Goal: Task Accomplishment & Management: Complete application form

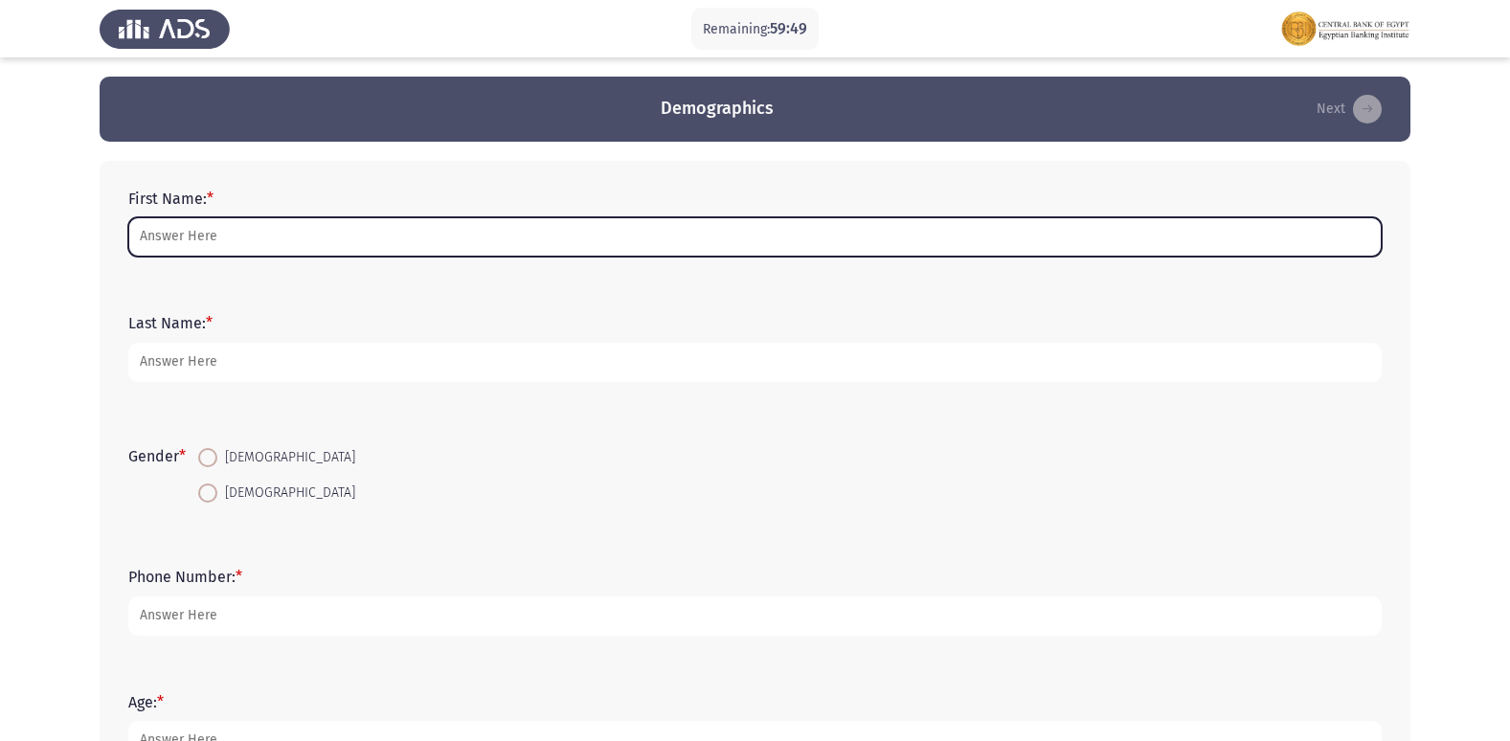
click at [183, 226] on input "First Name: *" at bounding box center [754, 236] width 1253 height 39
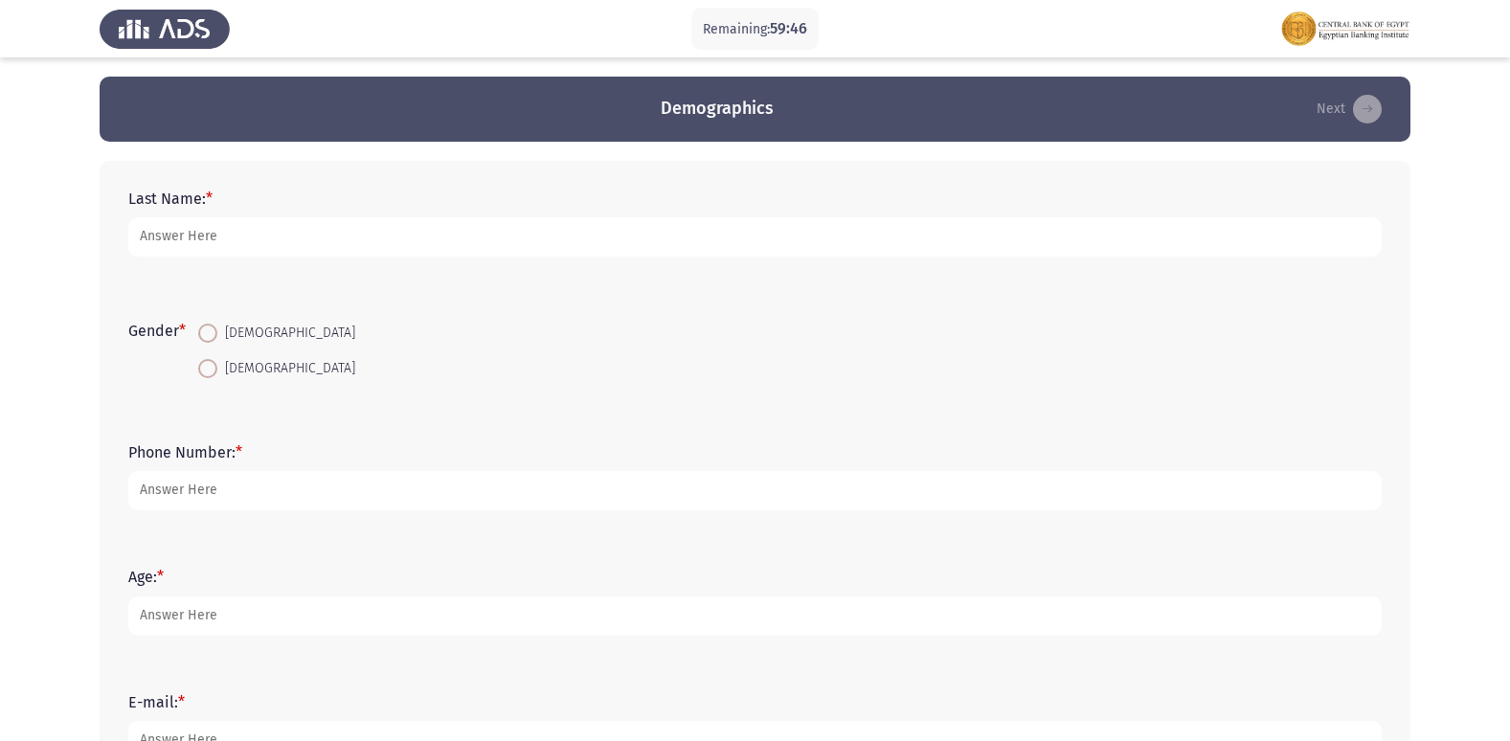
scroll to position [477, 0]
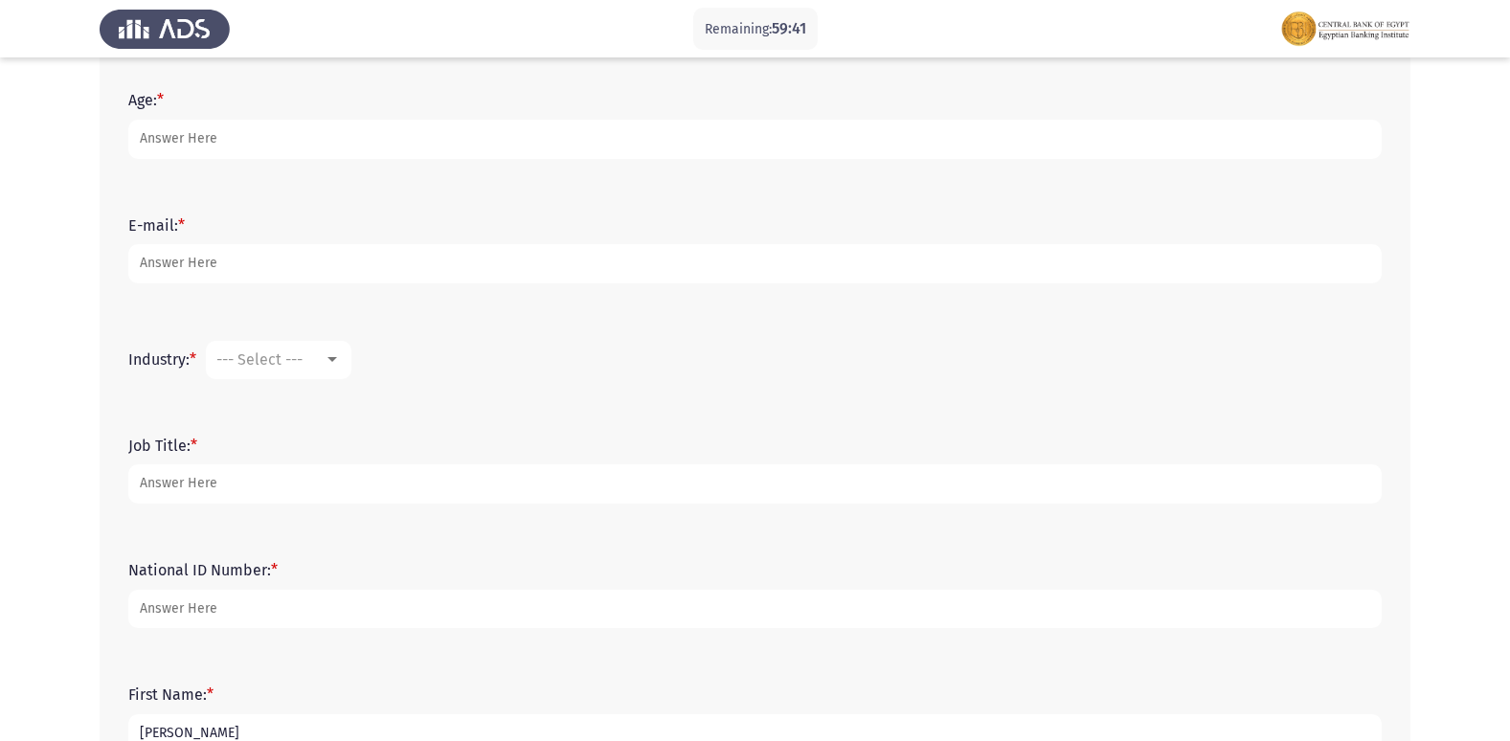
type input "Menna Mohamed"
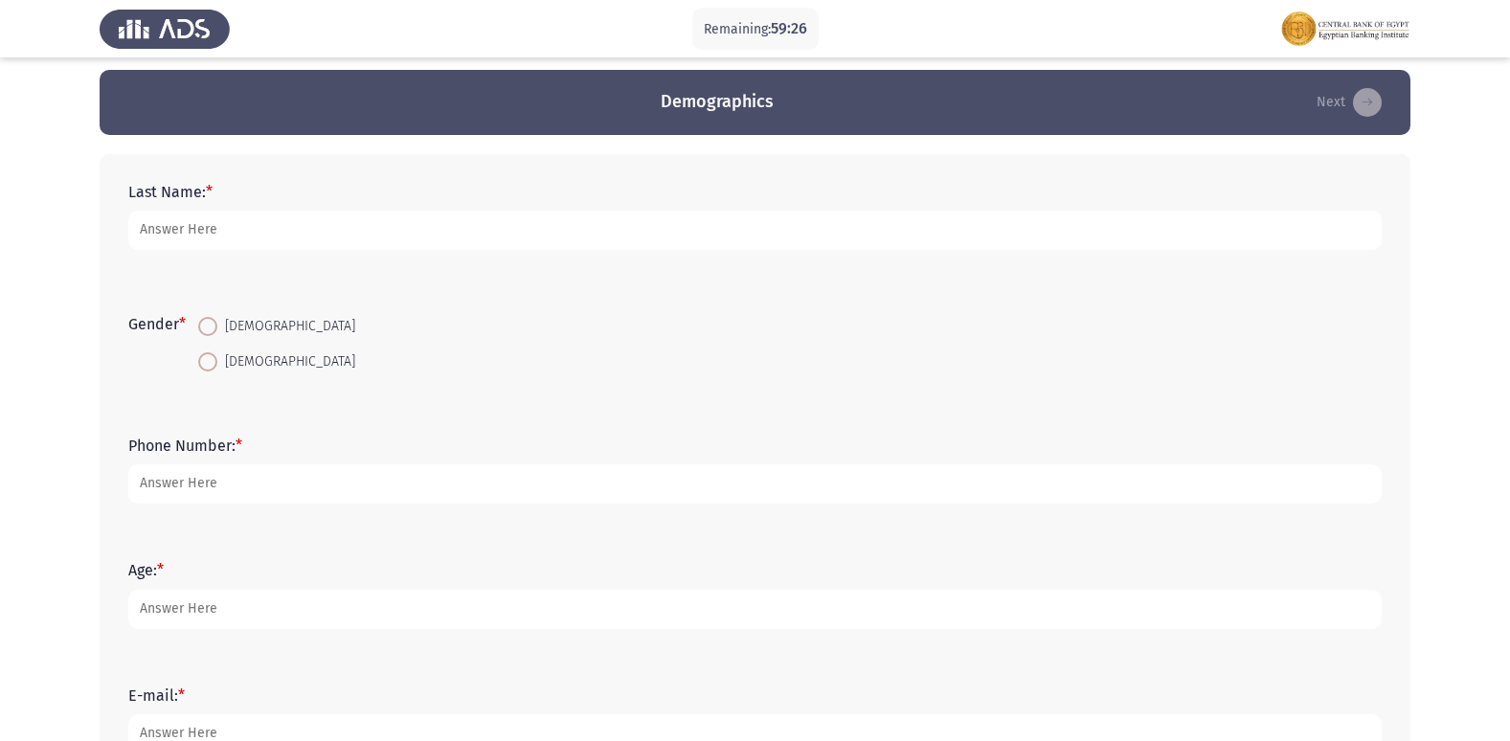
scroll to position [0, 0]
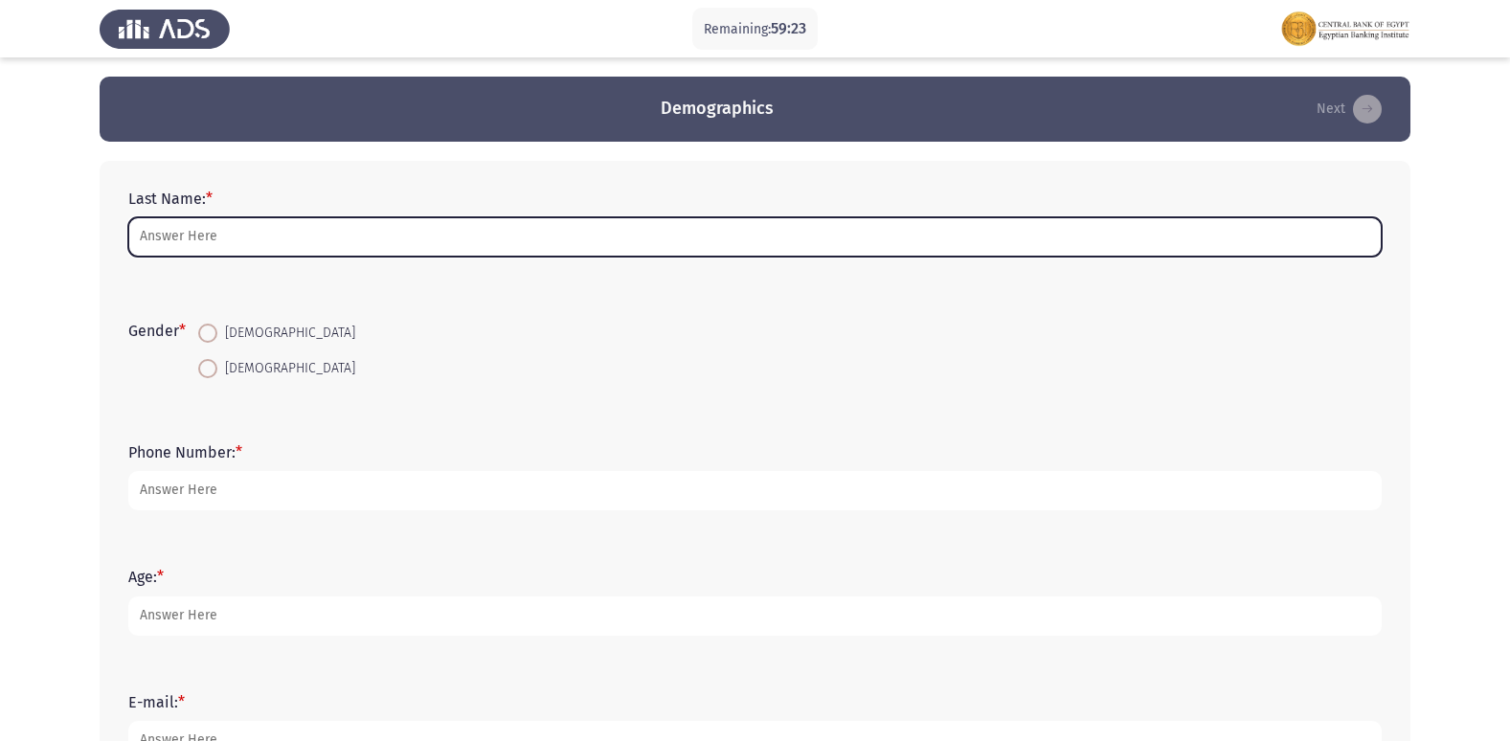
click at [198, 243] on input "Last Name: *" at bounding box center [754, 236] width 1253 height 39
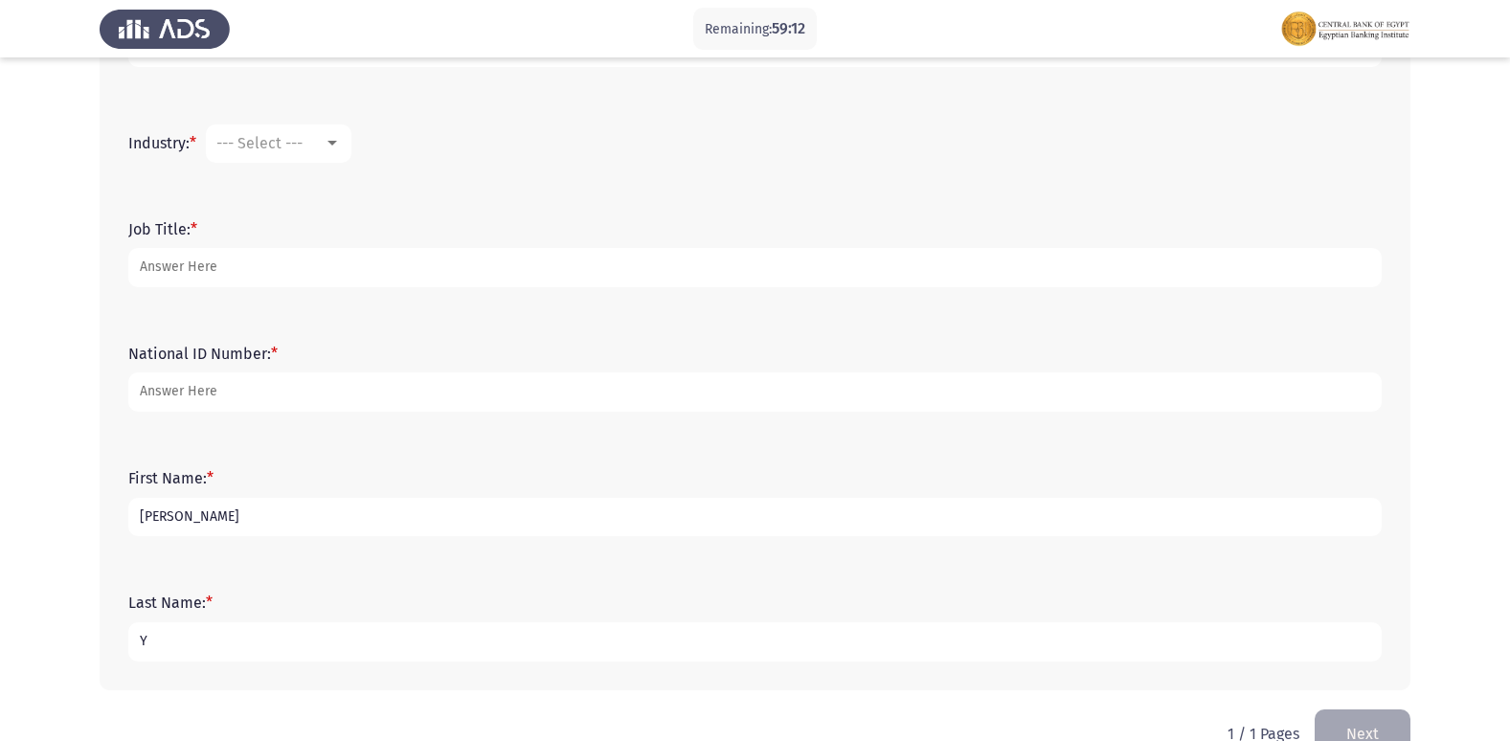
scroll to position [578, 0]
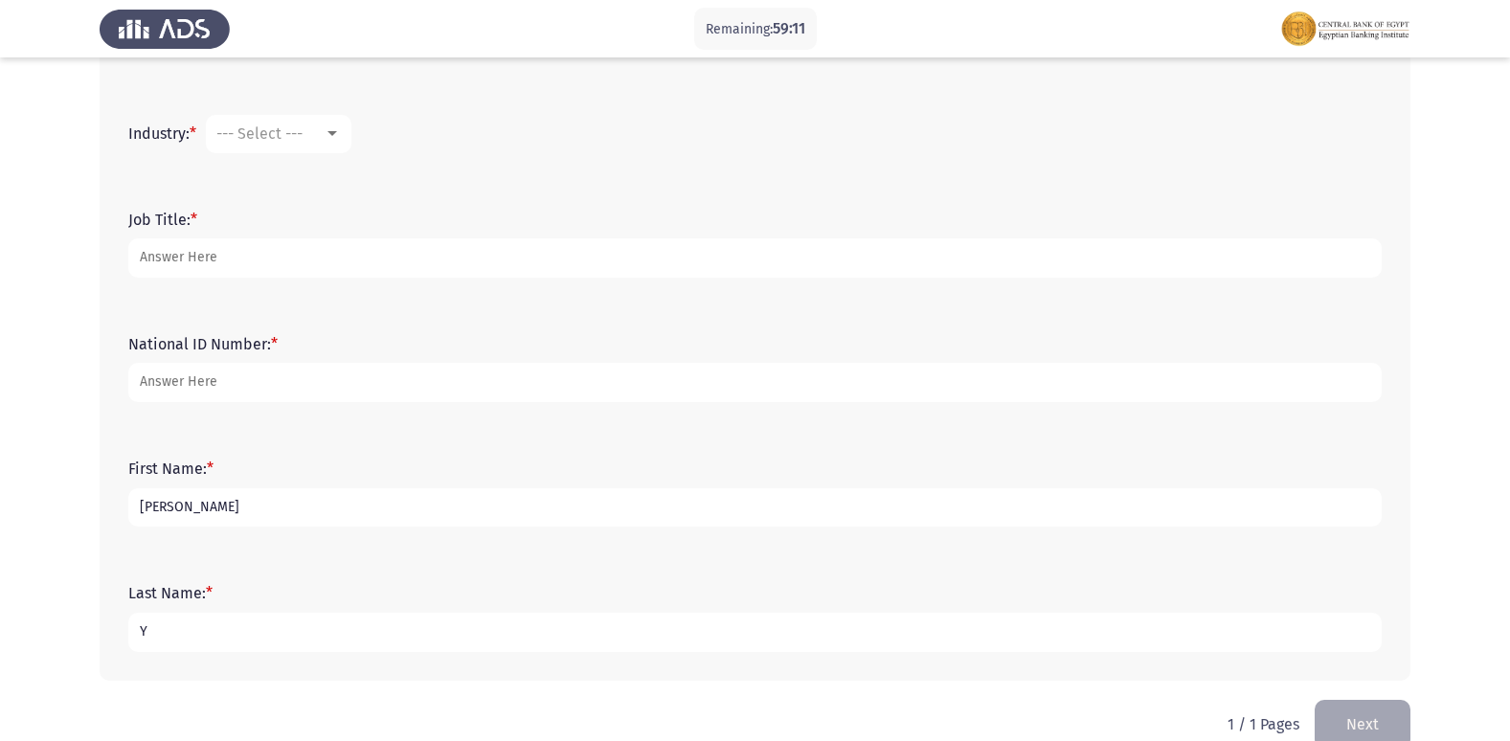
type input "Y"
click at [257, 506] on input "Menna Mohamed" at bounding box center [754, 507] width 1253 height 39
type input "Menna Mohamed Yehia Megahed"
click at [178, 506] on input "Y" at bounding box center [754, 507] width 1253 height 39
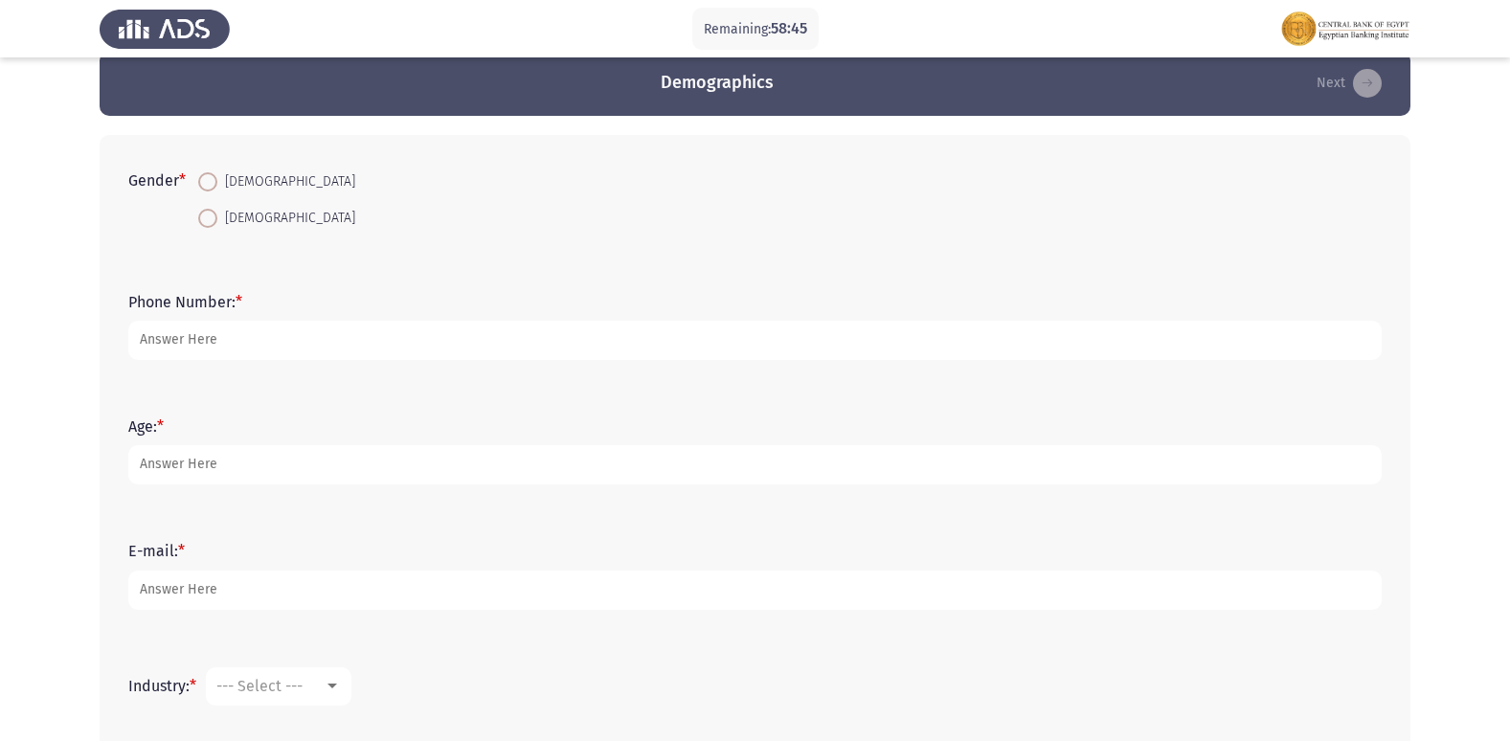
scroll to position [0, 0]
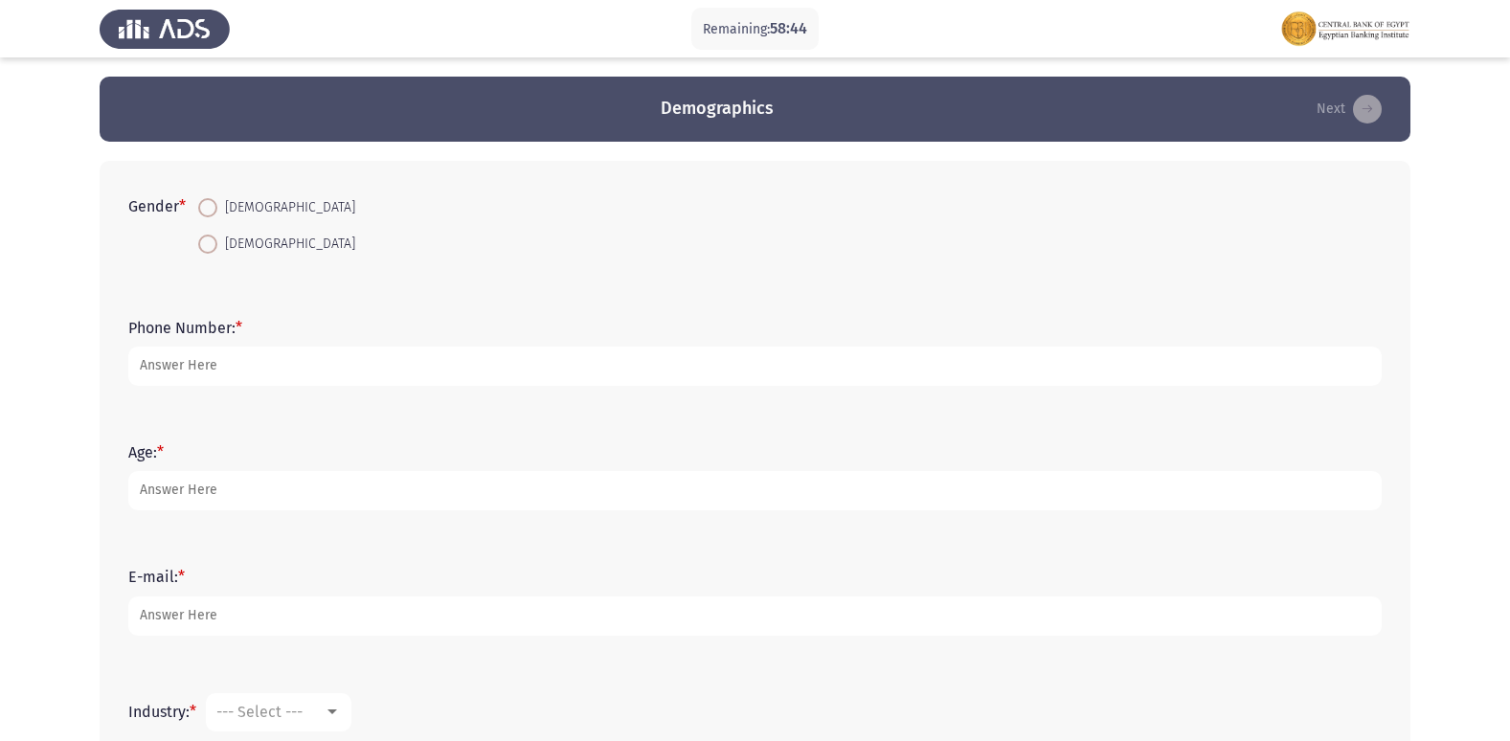
type input "30303030109845"
click at [213, 251] on span at bounding box center [207, 244] width 19 height 19
click at [213, 251] on input "[DEMOGRAPHIC_DATA]" at bounding box center [207, 244] width 19 height 19
radio input "true"
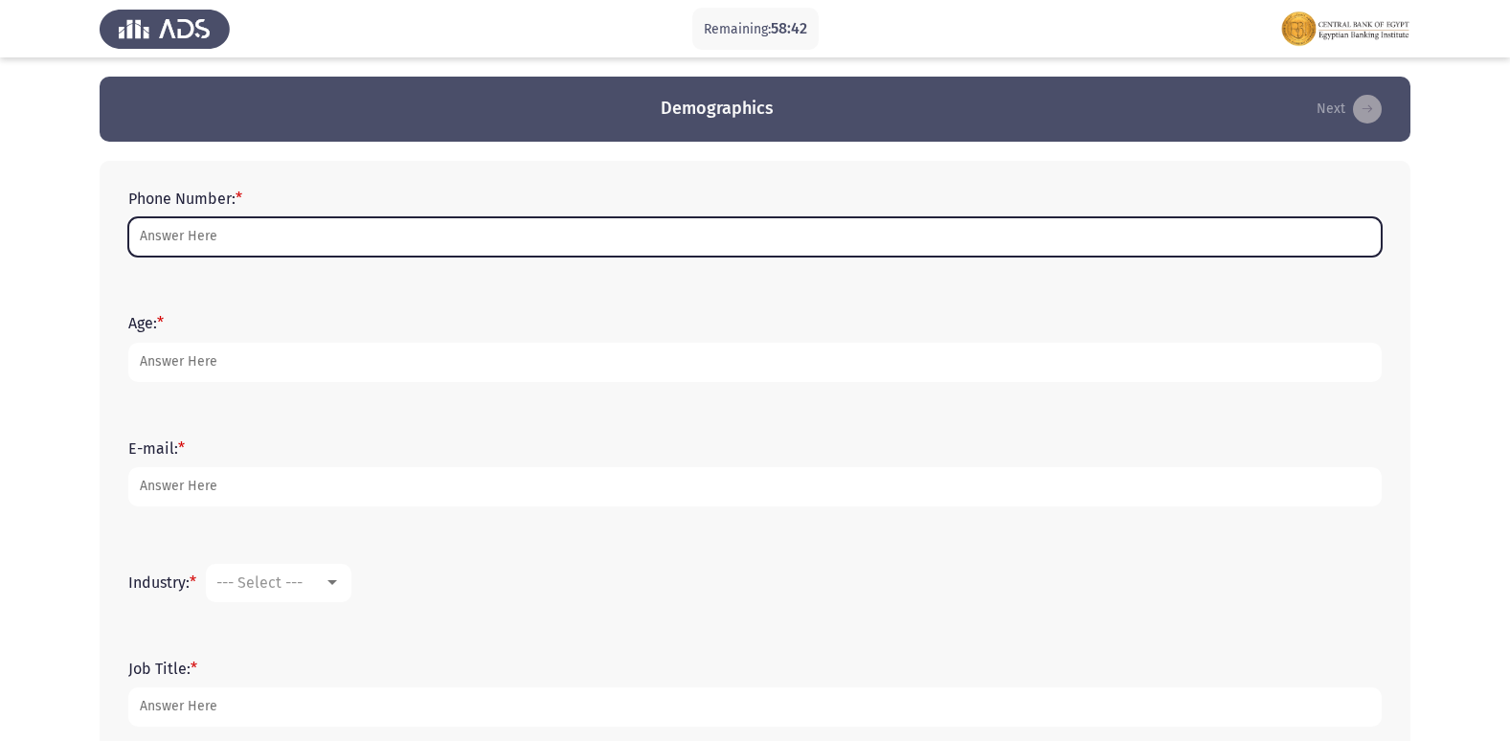
click at [192, 248] on input "Phone Number: *" at bounding box center [754, 236] width 1253 height 39
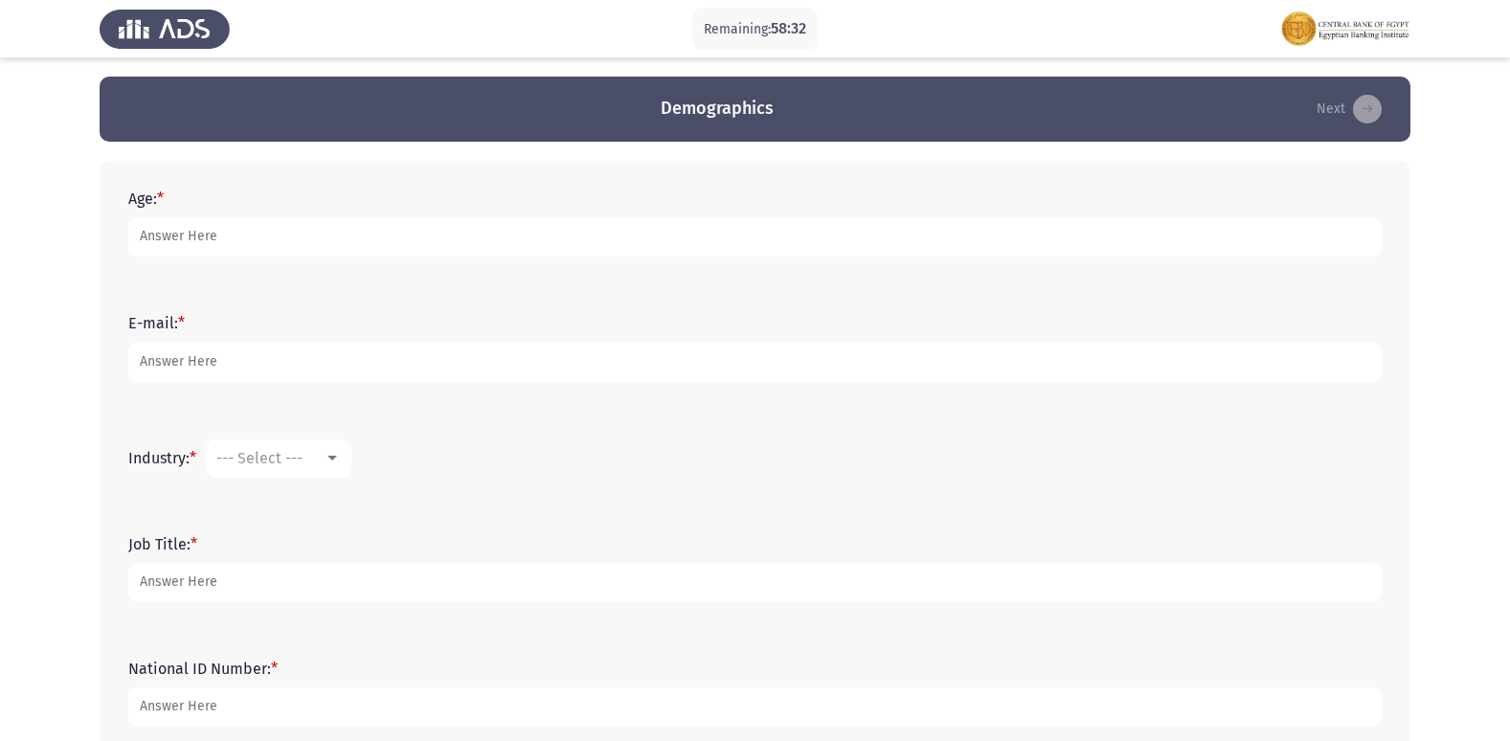
type input "01068806407"
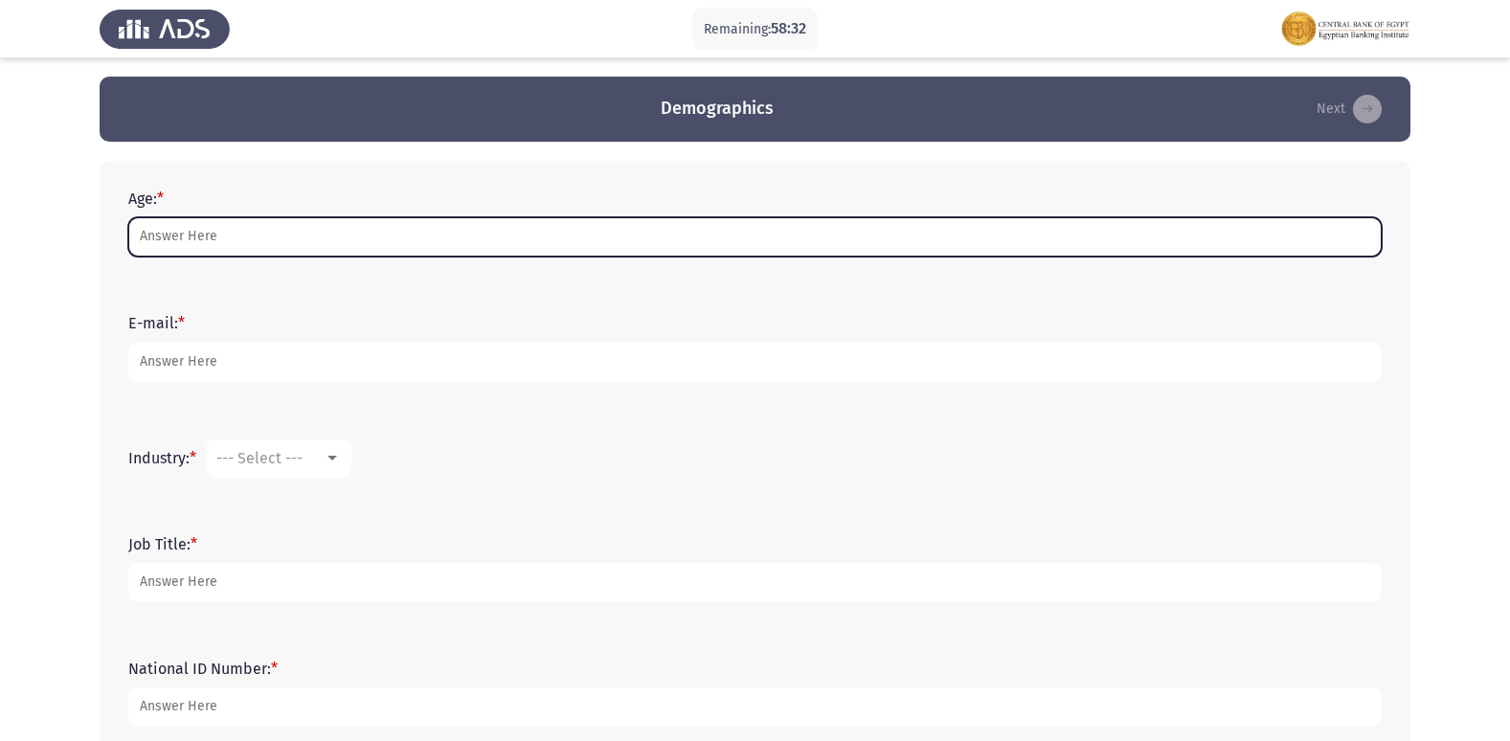
click at [173, 219] on input "Age: *" at bounding box center [754, 236] width 1253 height 39
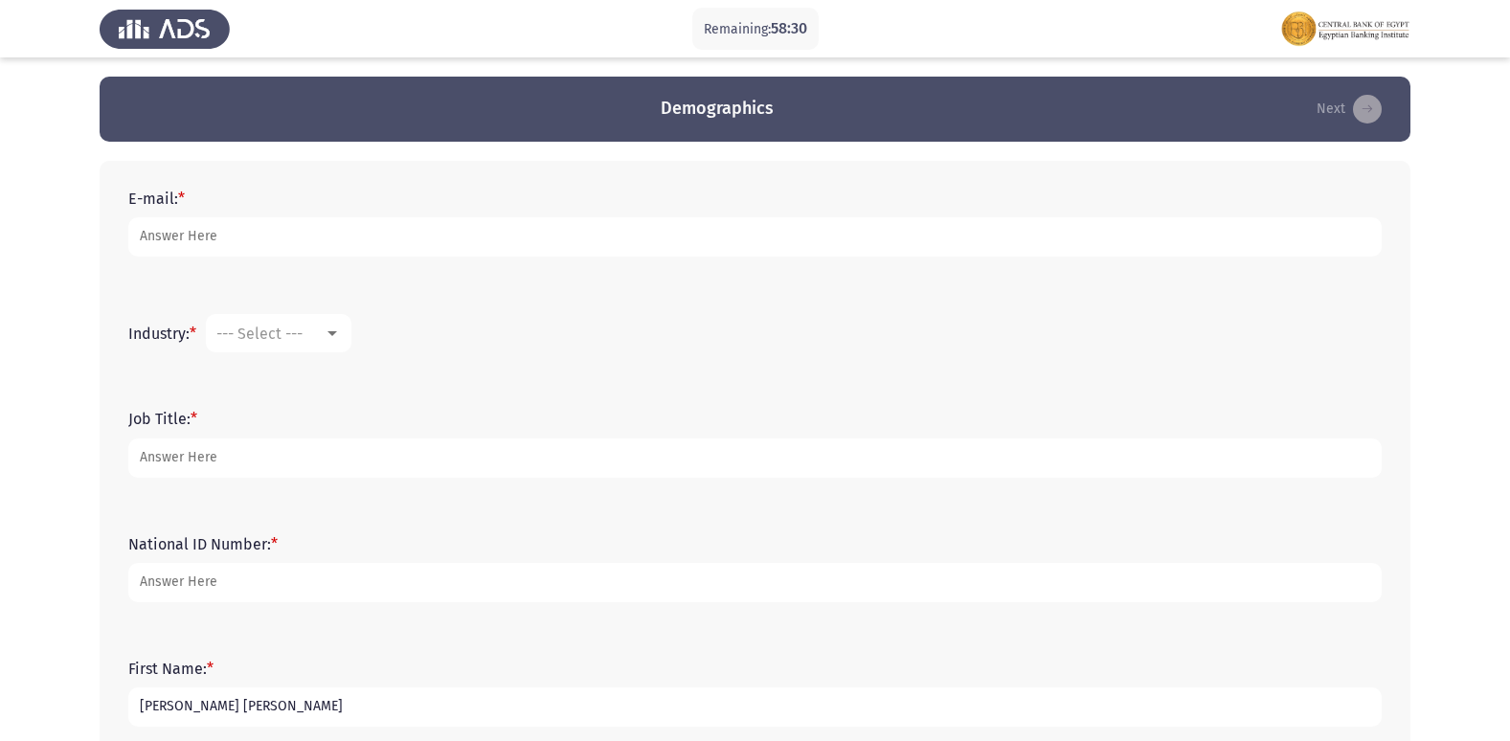
type input "22"
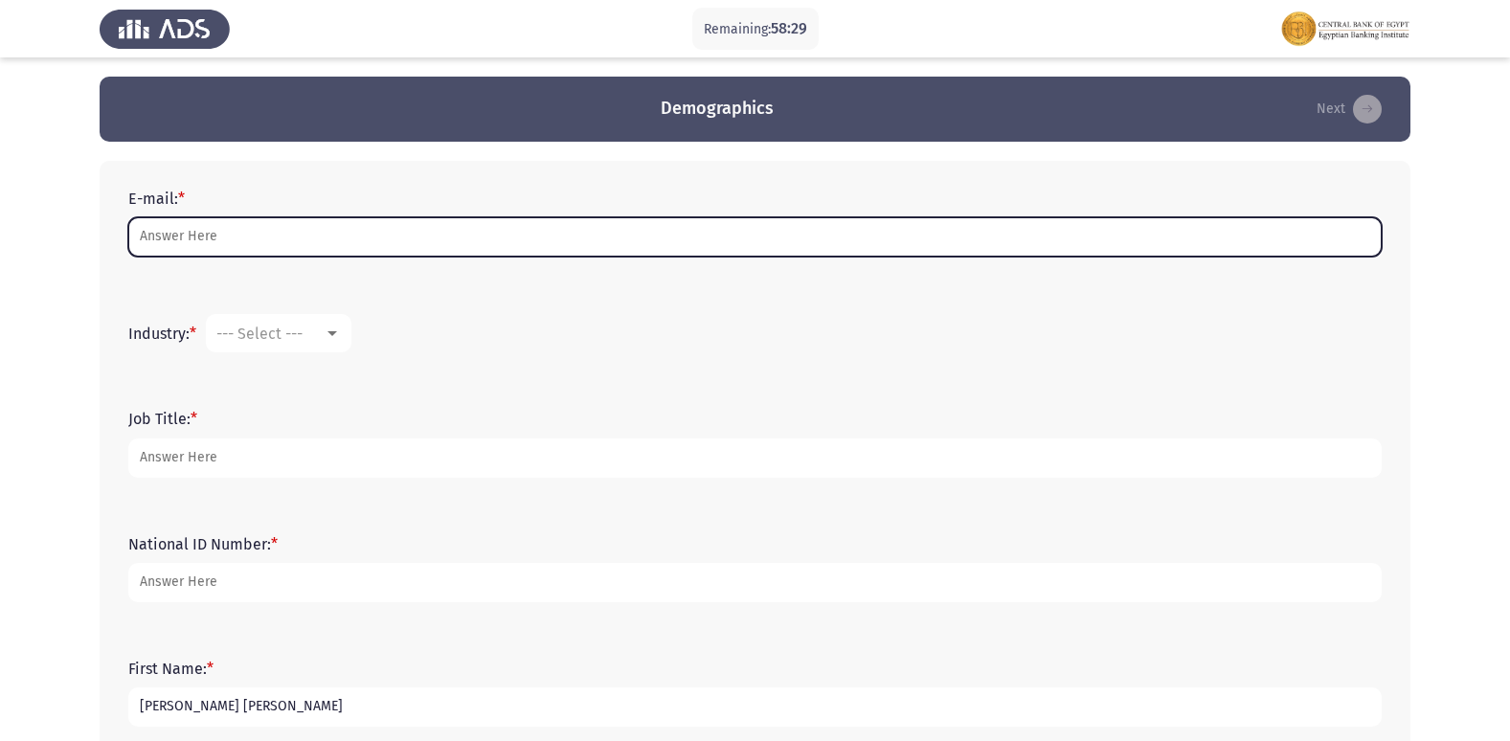
click at [165, 235] on input "E-mail: *" at bounding box center [754, 236] width 1253 height 39
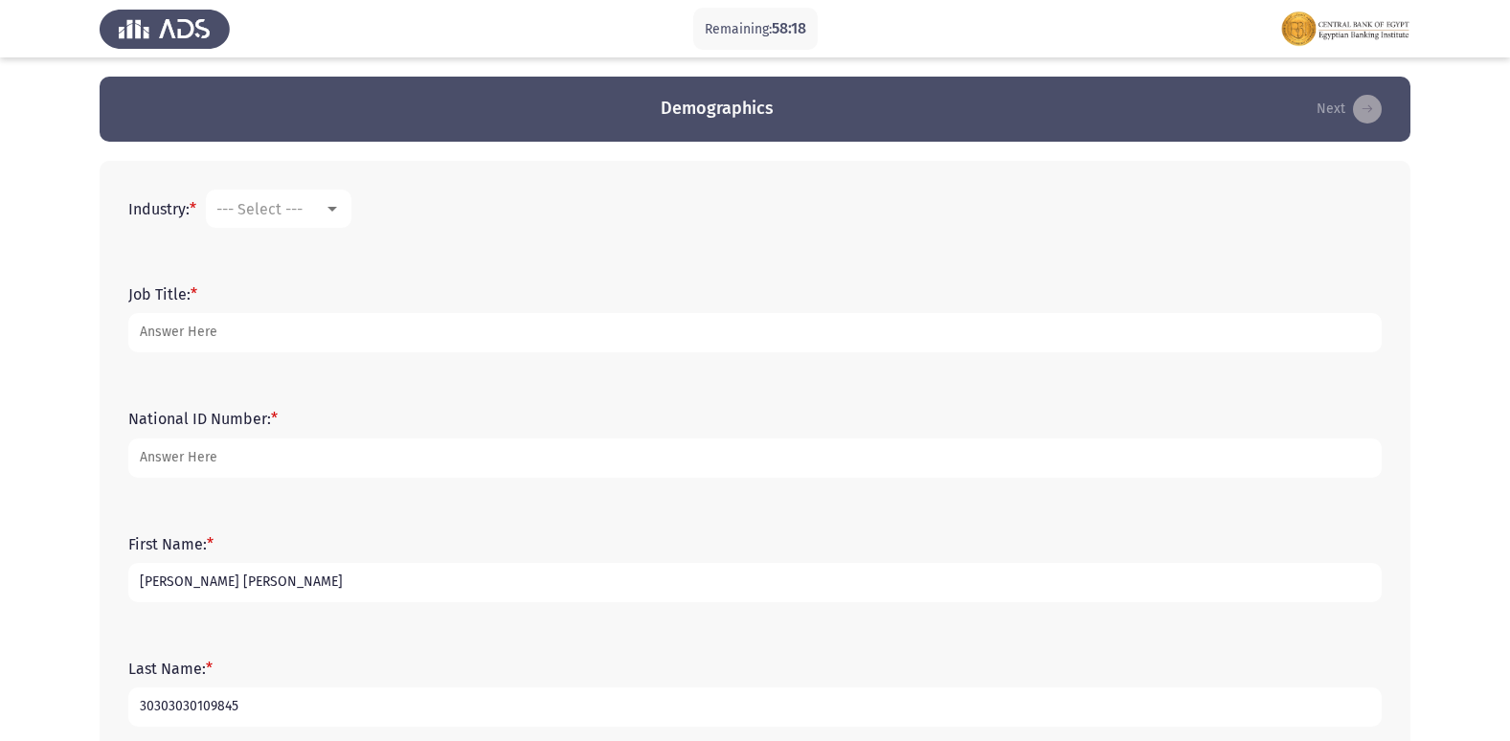
type input "mennamyehia@gmail.com"
click at [333, 214] on div at bounding box center [332, 208] width 17 height 15
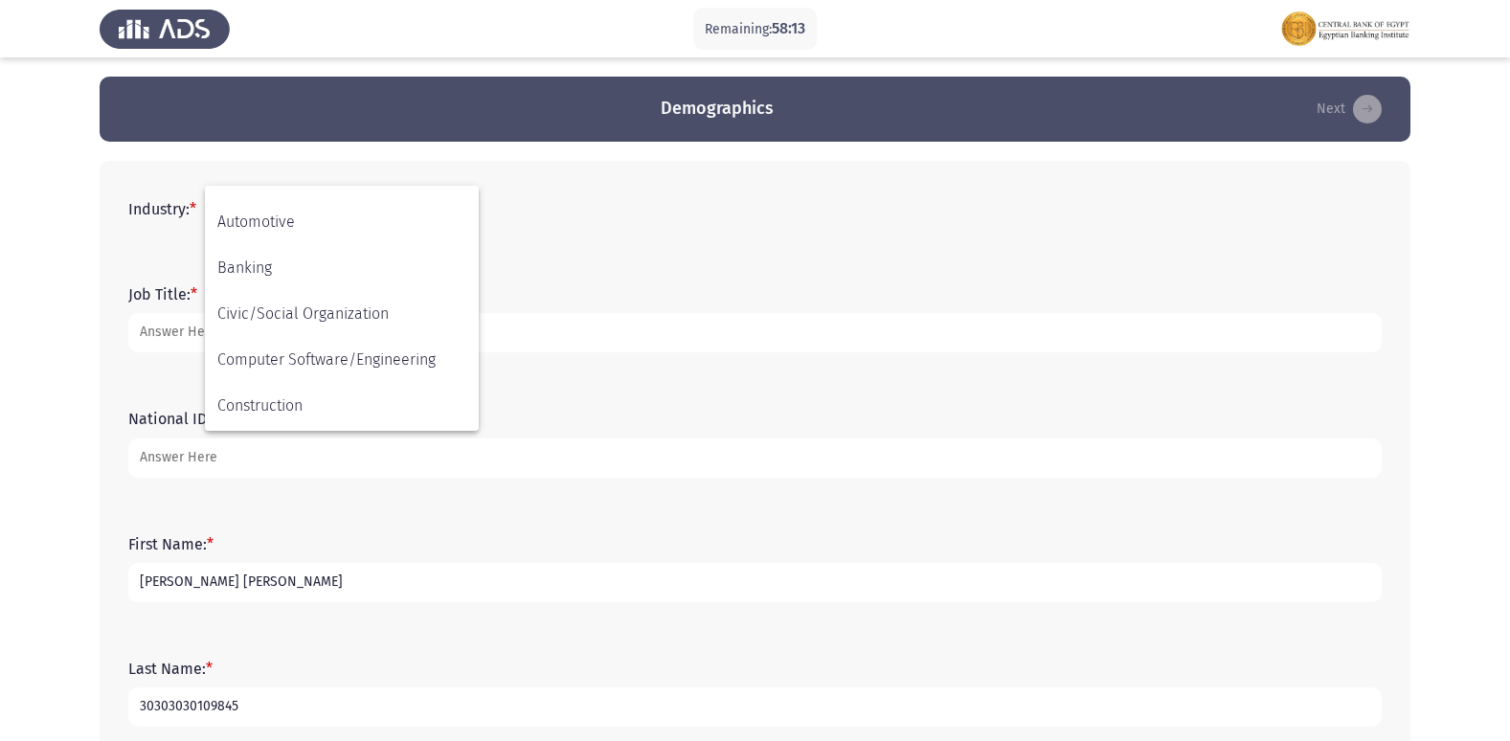
scroll to position [197, 0]
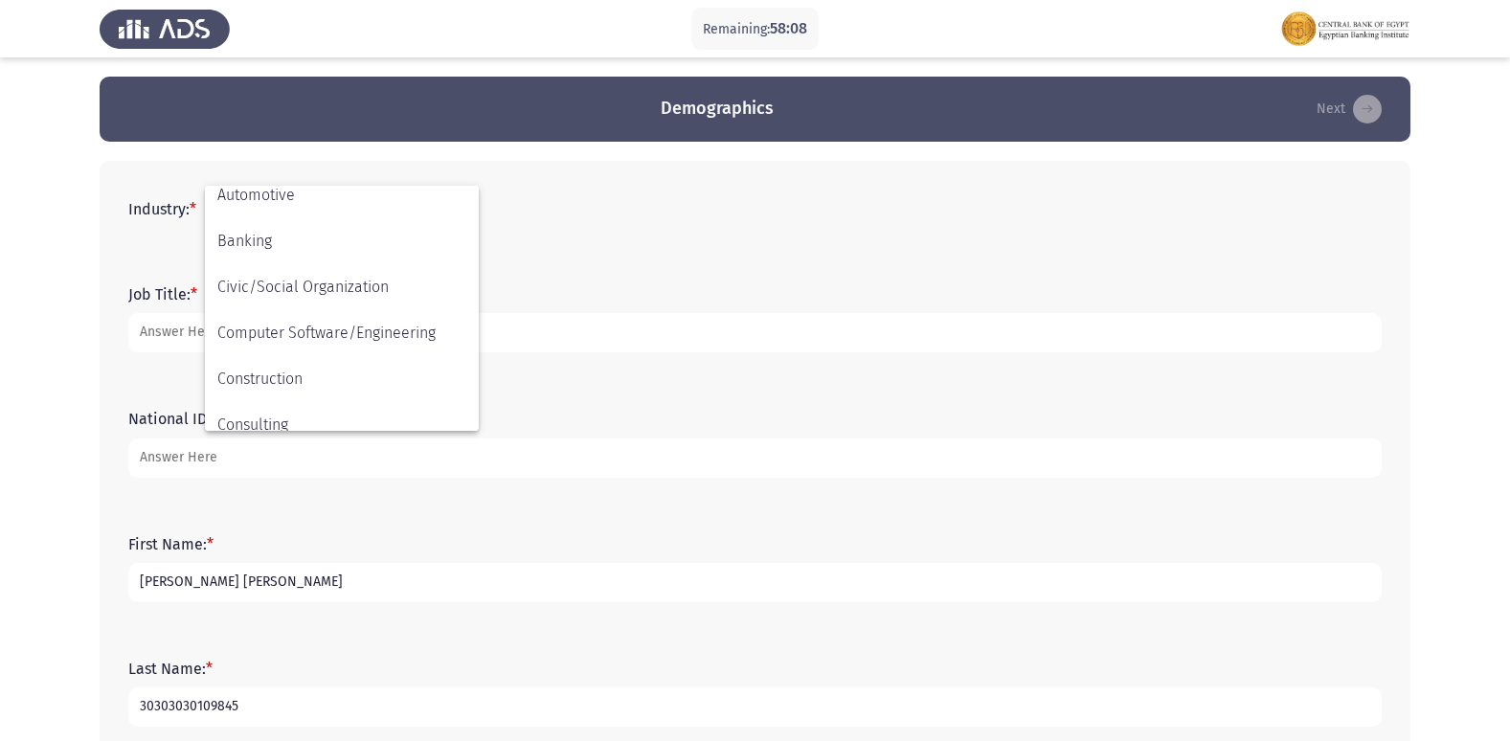
click at [497, 294] on div at bounding box center [755, 370] width 1510 height 741
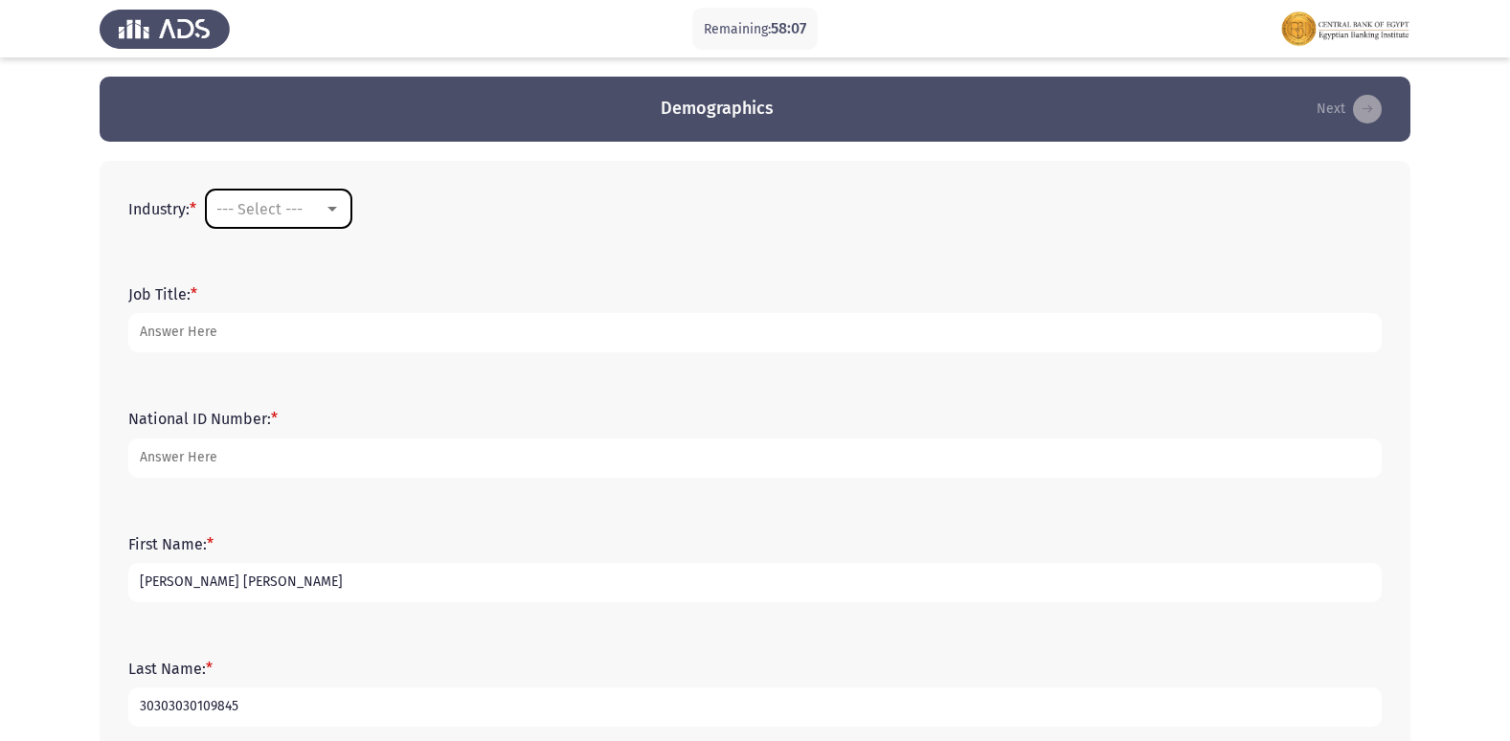
click at [336, 213] on div at bounding box center [332, 208] width 17 height 15
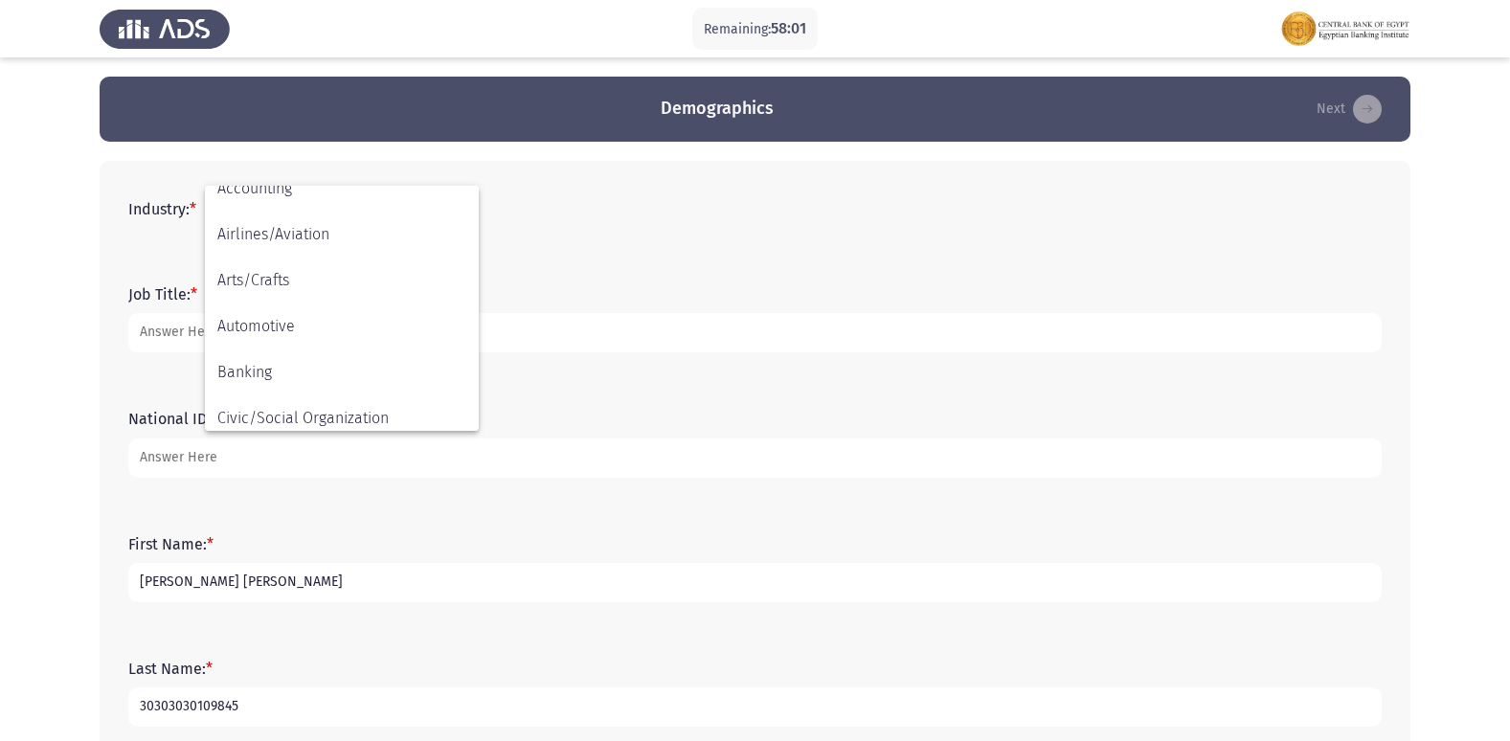
scroll to position [70, 0]
click at [264, 360] on span "Banking" at bounding box center [341, 369] width 249 height 46
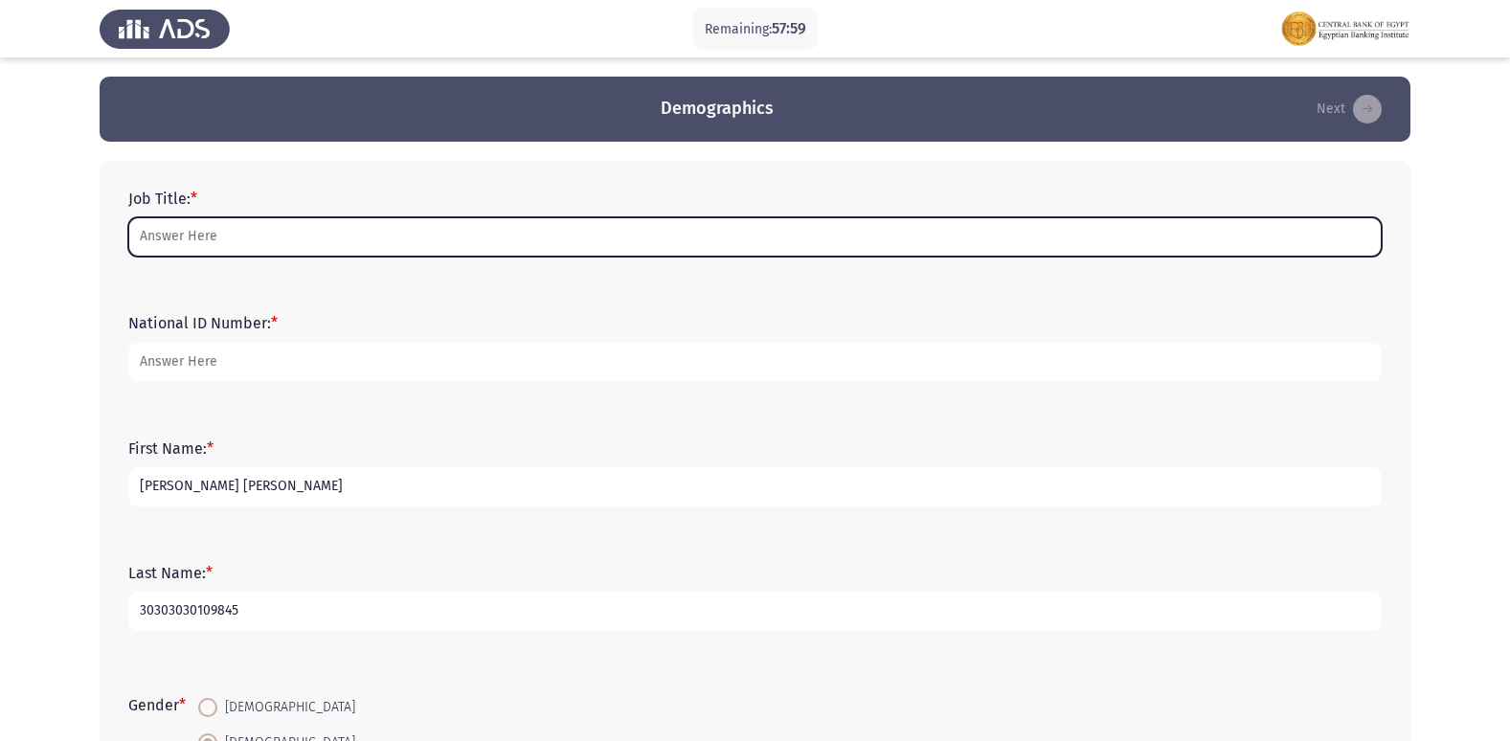
click at [169, 238] on input "Job Title: *" at bounding box center [754, 236] width 1253 height 39
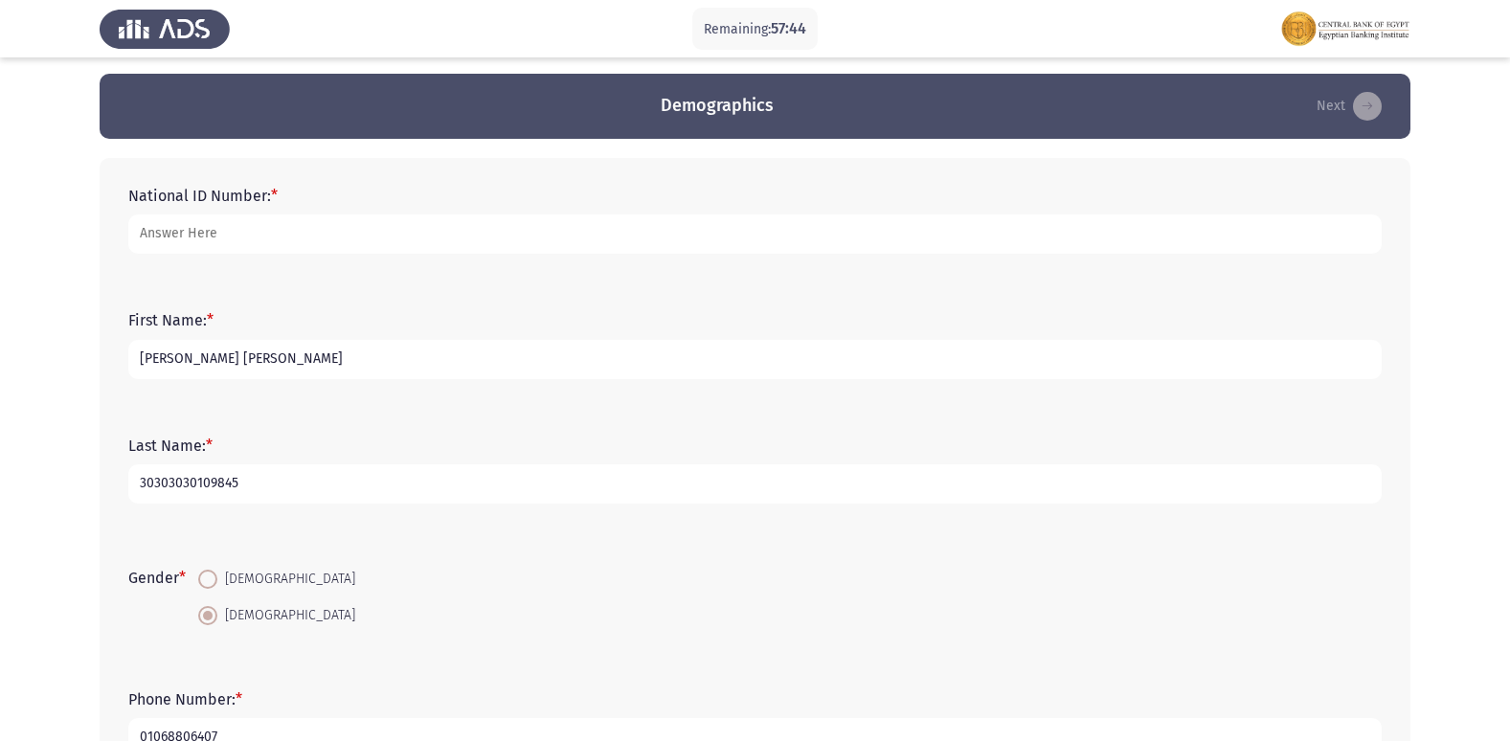
scroll to position [0, 0]
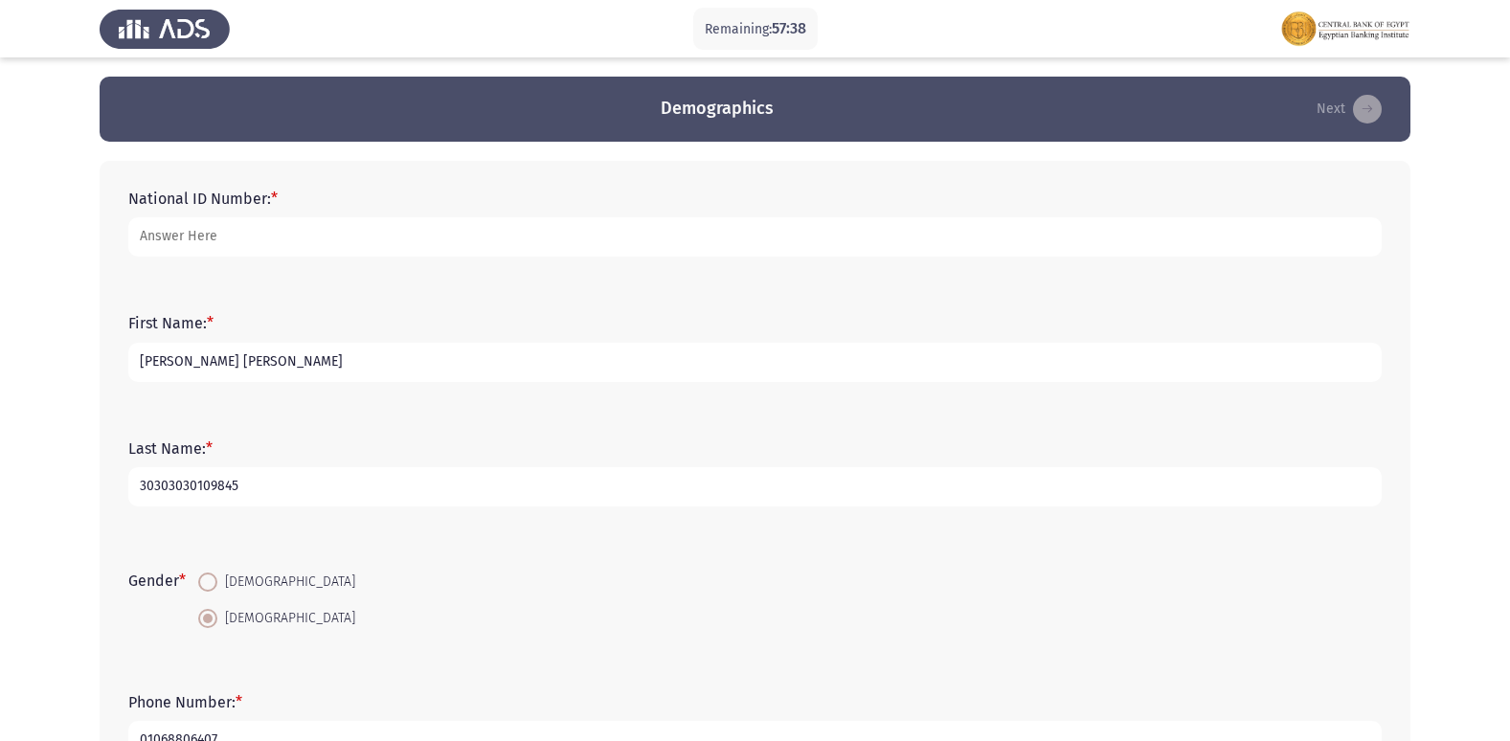
type input "corporate credit"
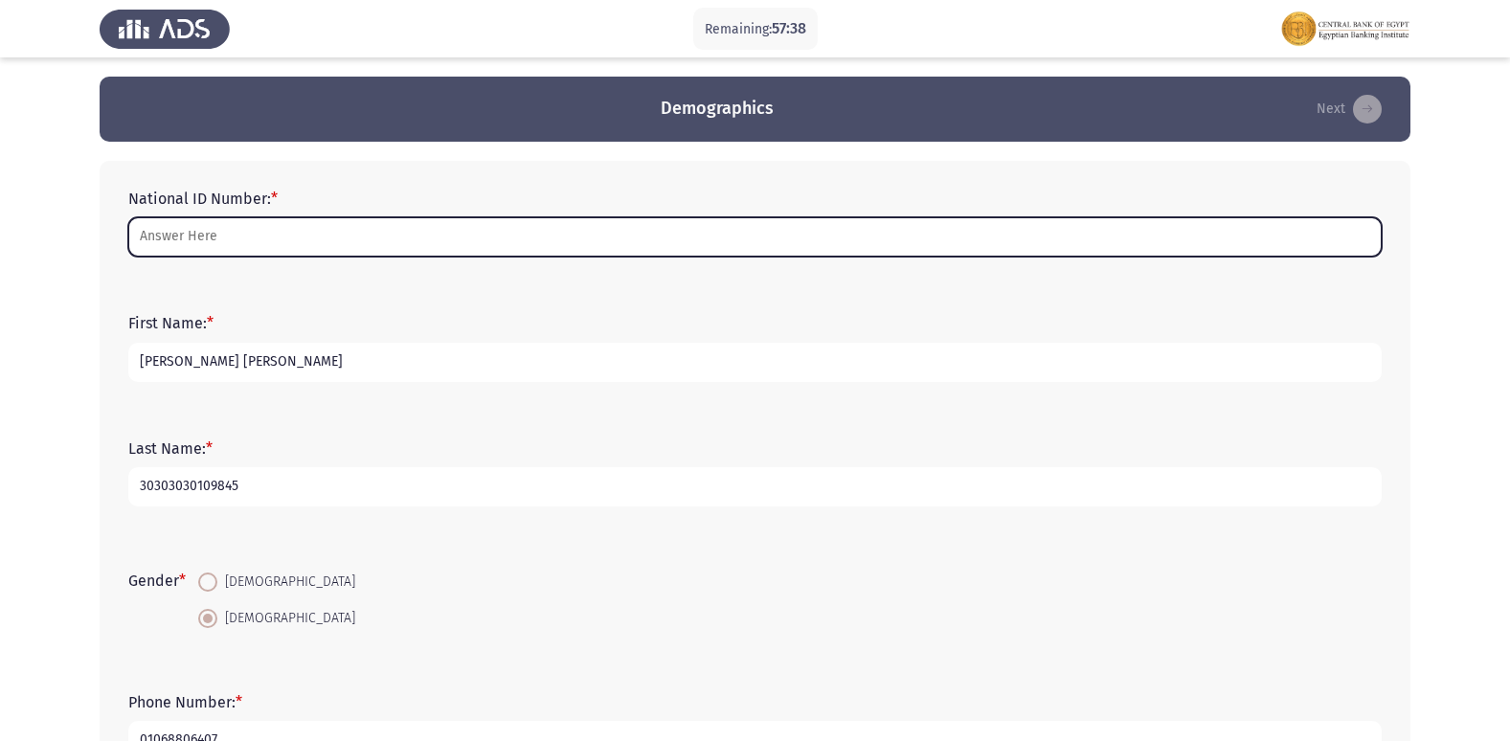
click at [211, 236] on input "National ID Number: *" at bounding box center [754, 236] width 1253 height 39
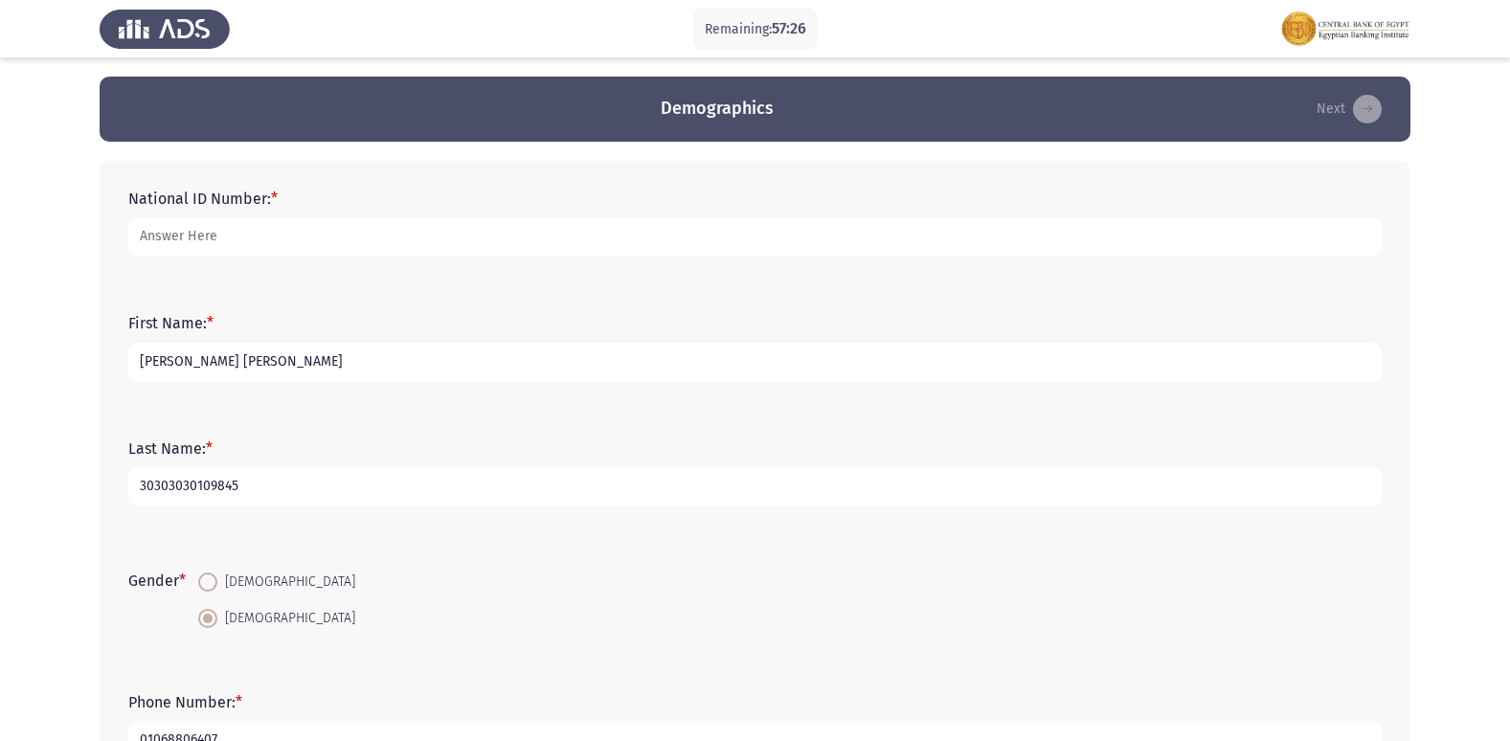
drag, startPoint x: 347, startPoint y: 363, endPoint x: 247, endPoint y: 356, distance: 99.8
click at [247, 356] on input "Menna Mohamed Yehia Megahed" at bounding box center [754, 362] width 1253 height 39
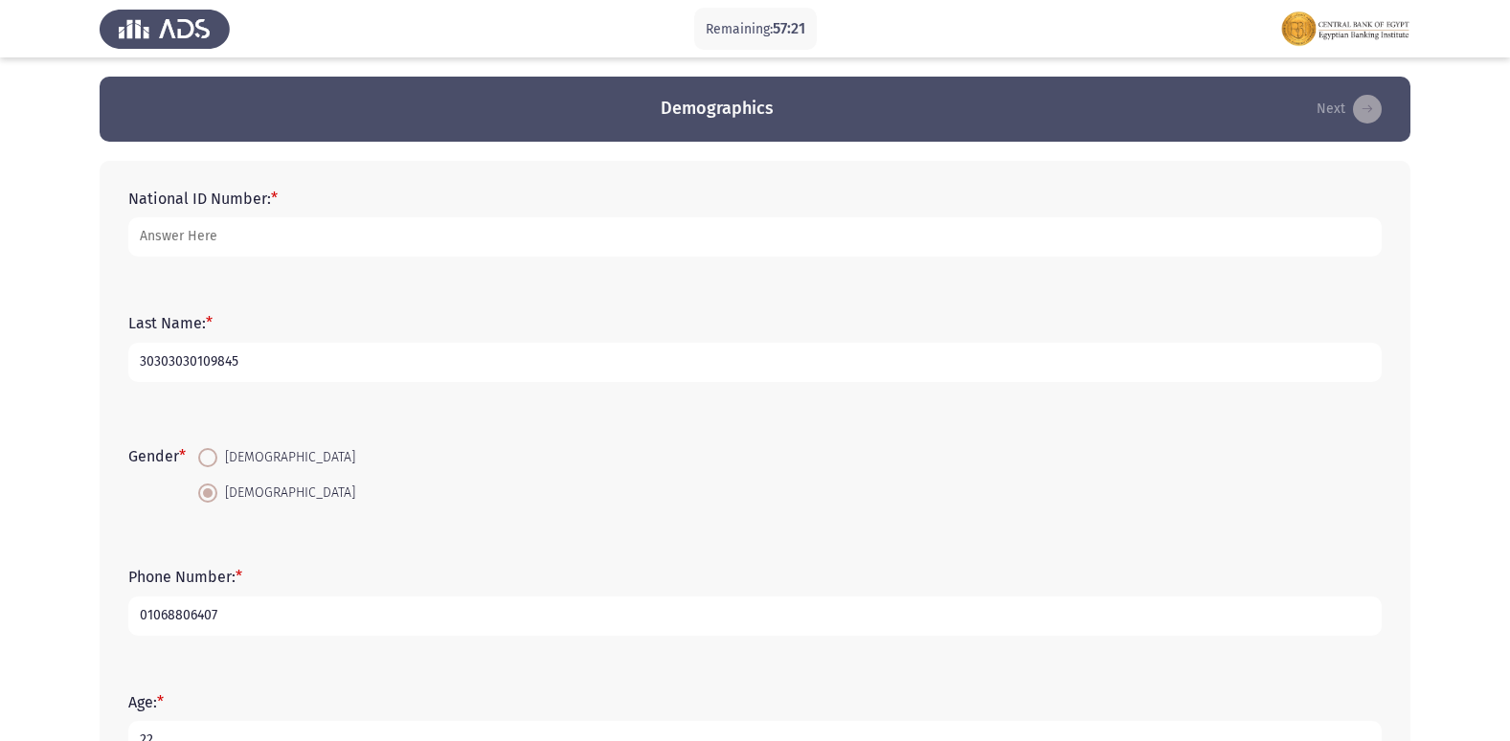
drag, startPoint x: 245, startPoint y: 360, endPoint x: 133, endPoint y: 362, distance: 112.0
click at [133, 362] on input "30303030109845" at bounding box center [754, 362] width 1253 height 39
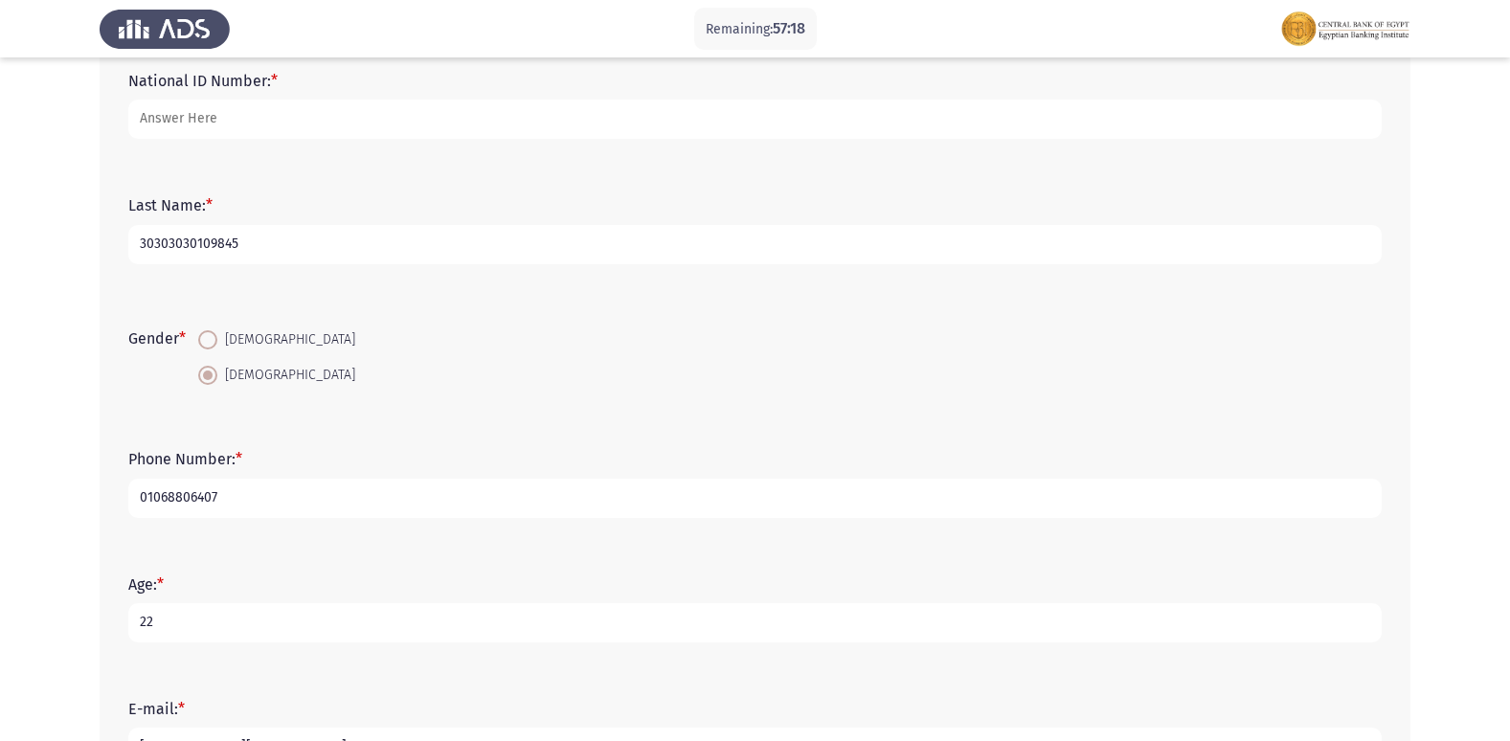
scroll to position [614, 0]
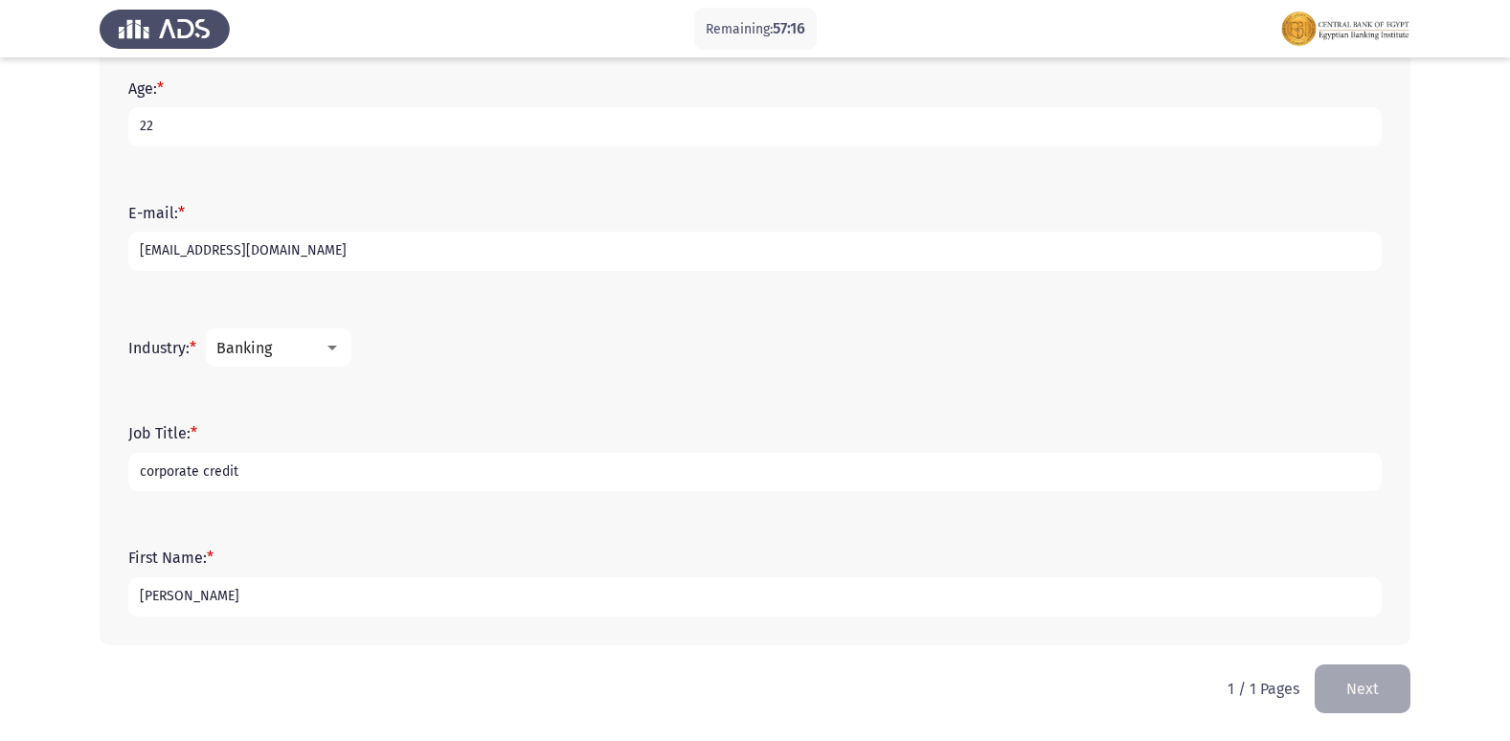
click at [265, 589] on input "Menna Mohamed" at bounding box center [754, 596] width 1253 height 39
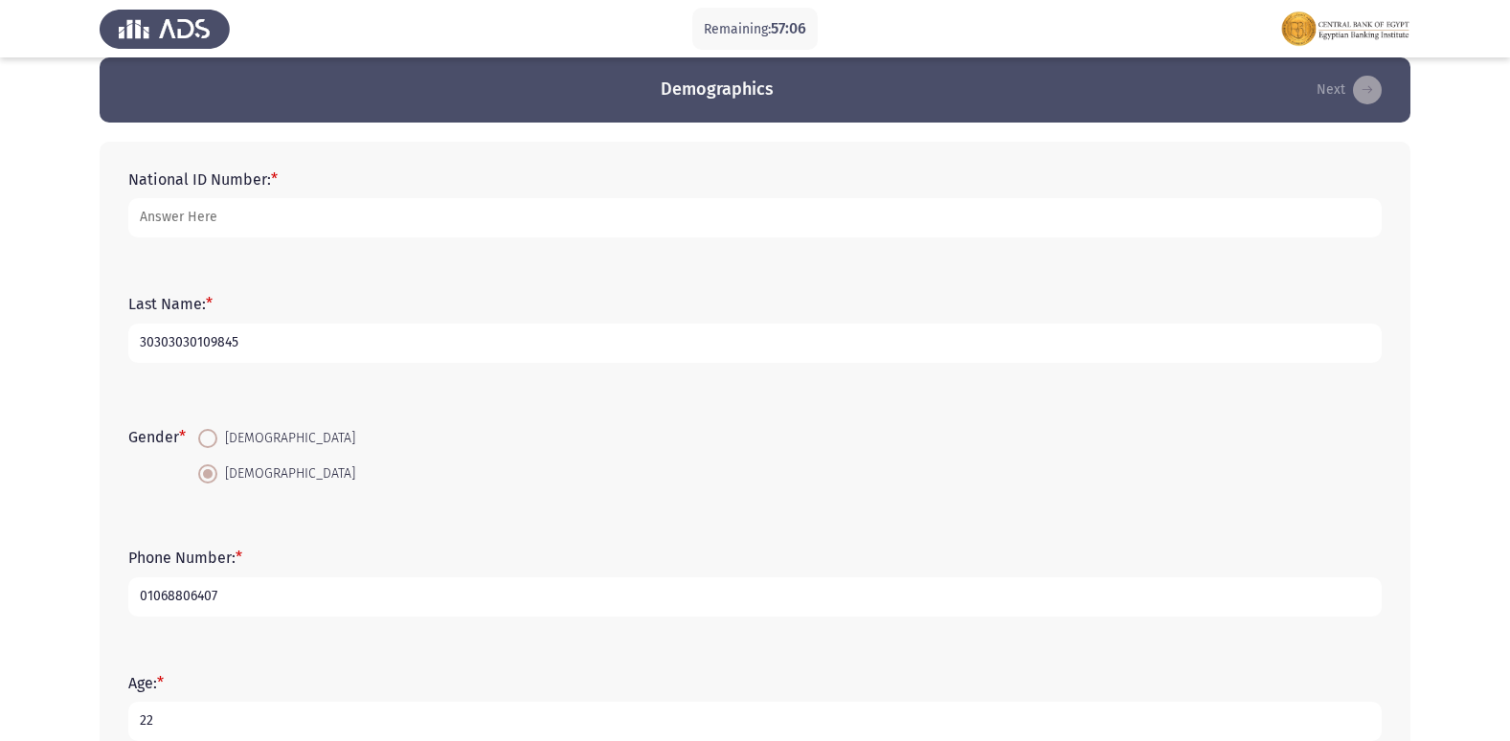
scroll to position [0, 0]
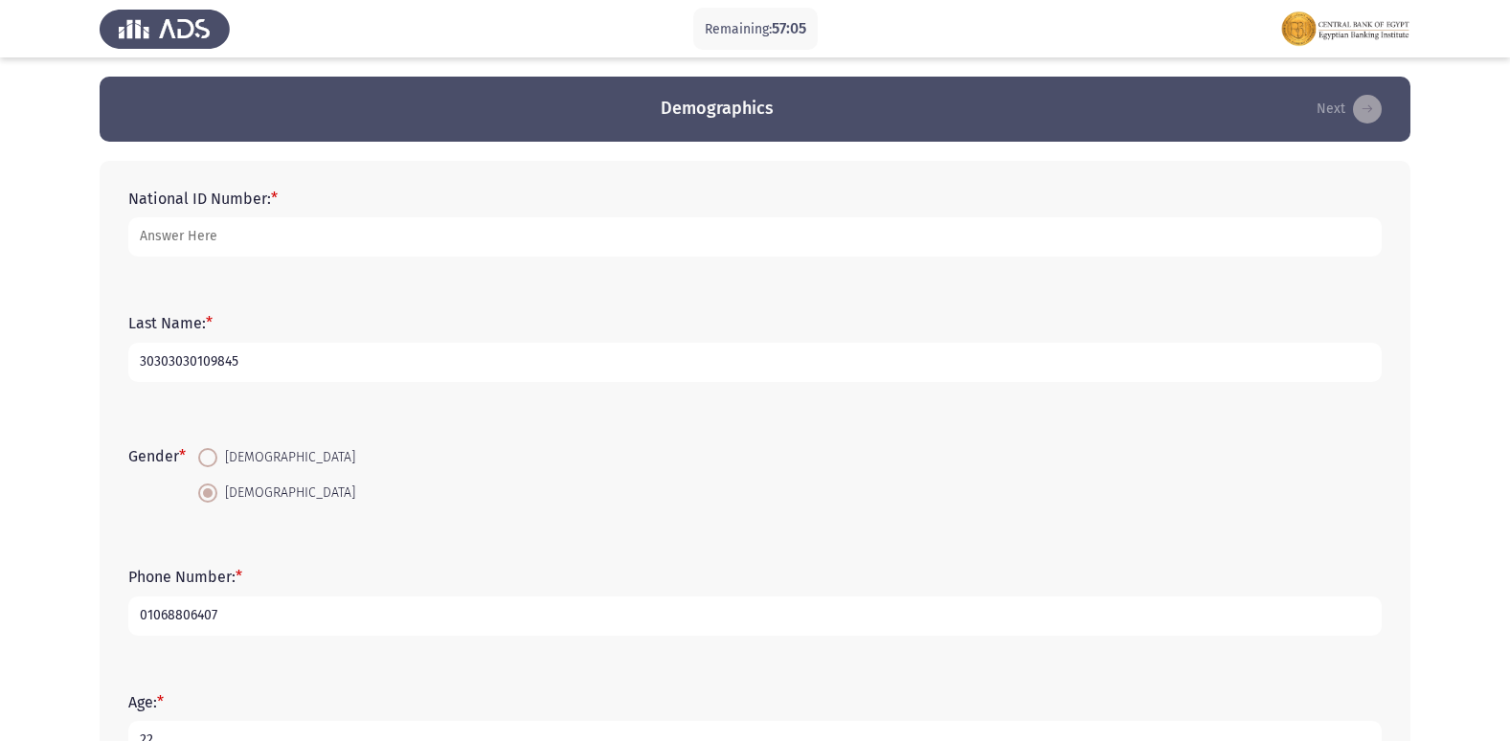
type input "Menna Mohamed Yehia Megahed"
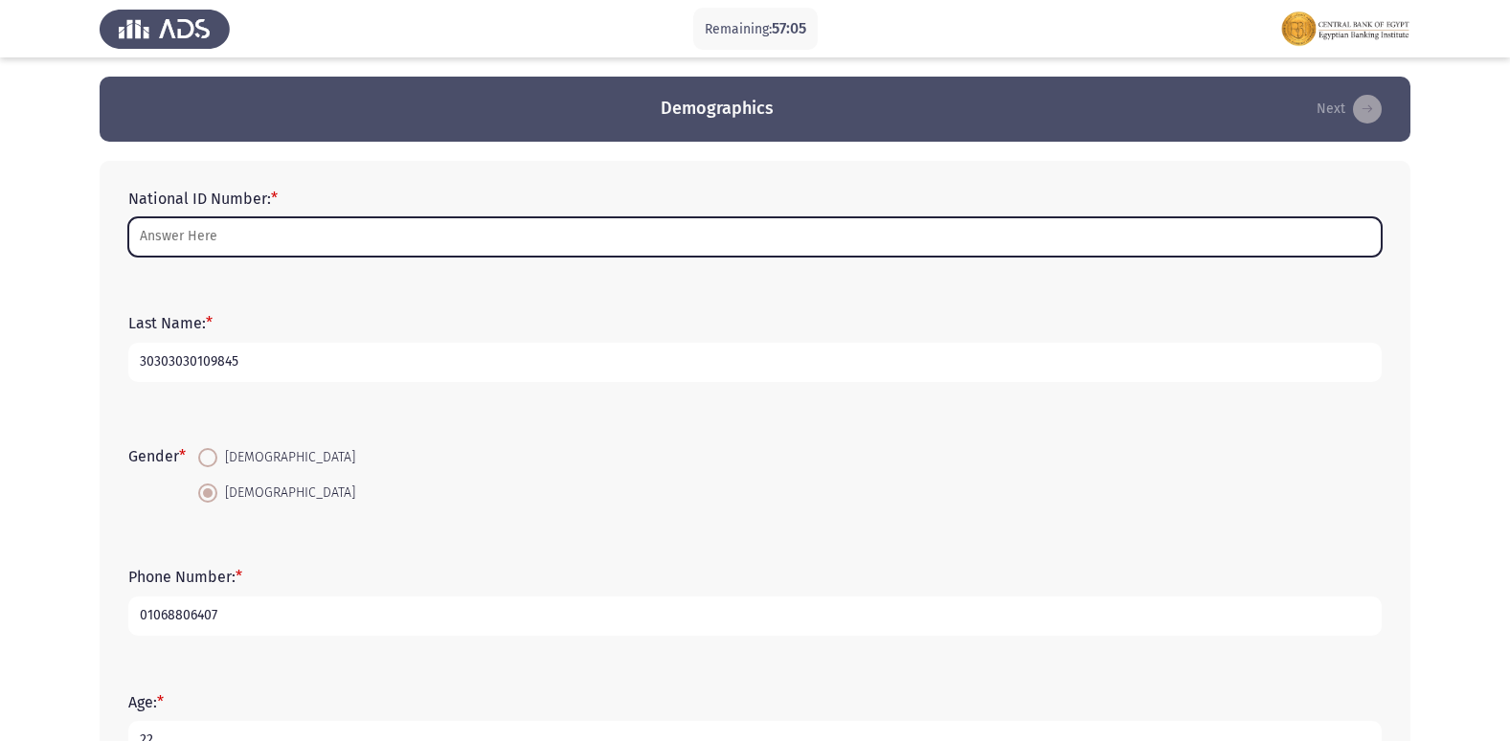
click at [196, 234] on input "National ID Number: *" at bounding box center [754, 236] width 1253 height 39
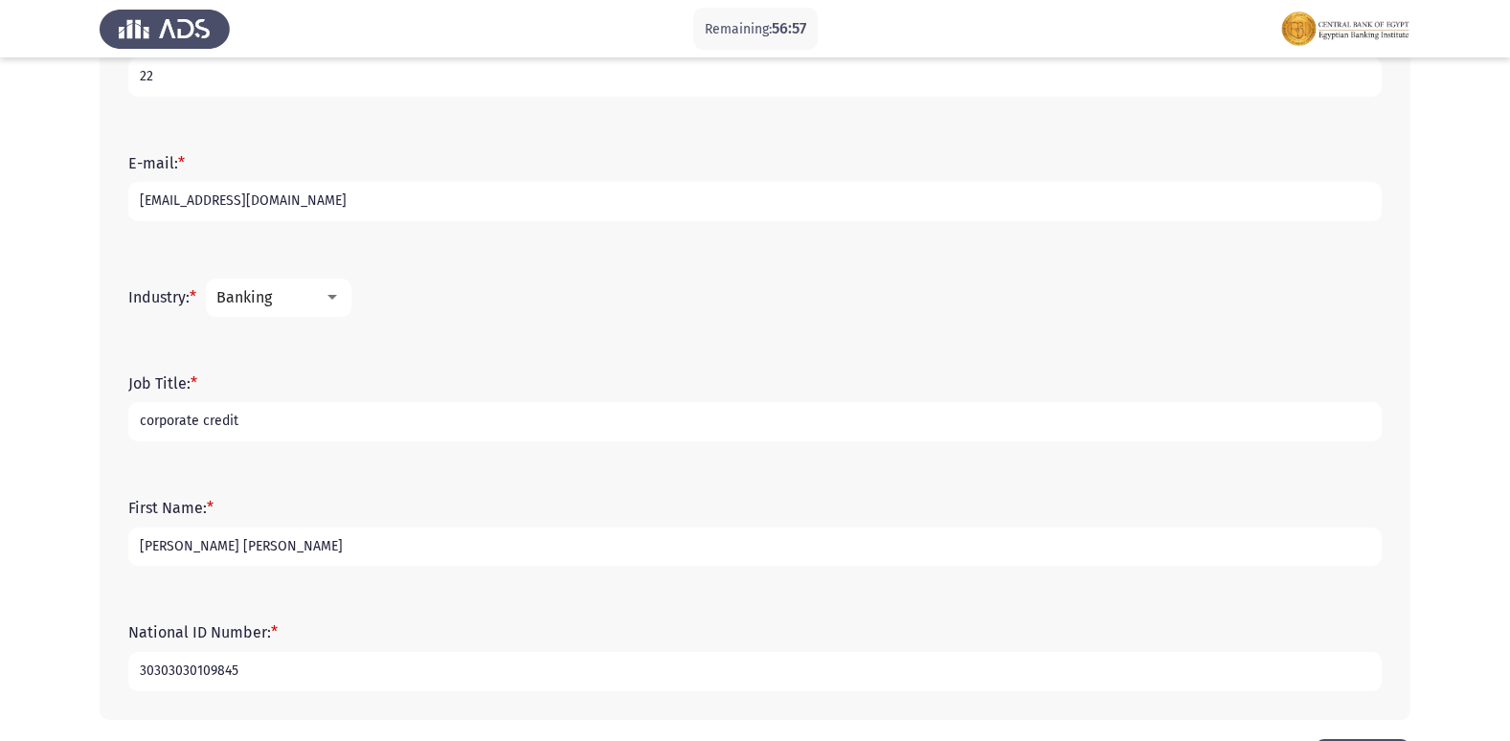
scroll to position [614, 0]
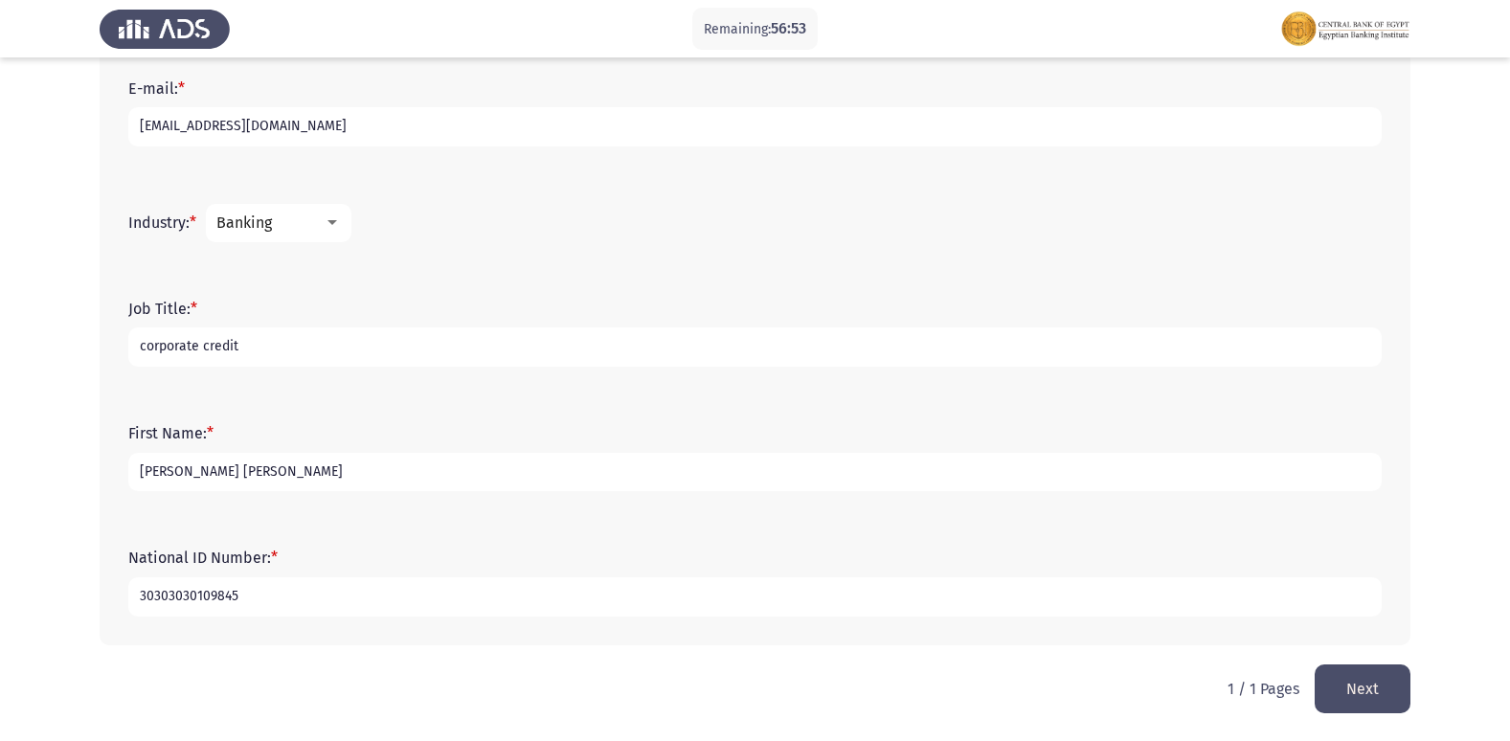
type input "30303030109845"
drag, startPoint x: 338, startPoint y: 475, endPoint x: 250, endPoint y: 470, distance: 88.2
click at [250, 470] on input "Menna Mohamed Yehia Megahed" at bounding box center [754, 472] width 1253 height 39
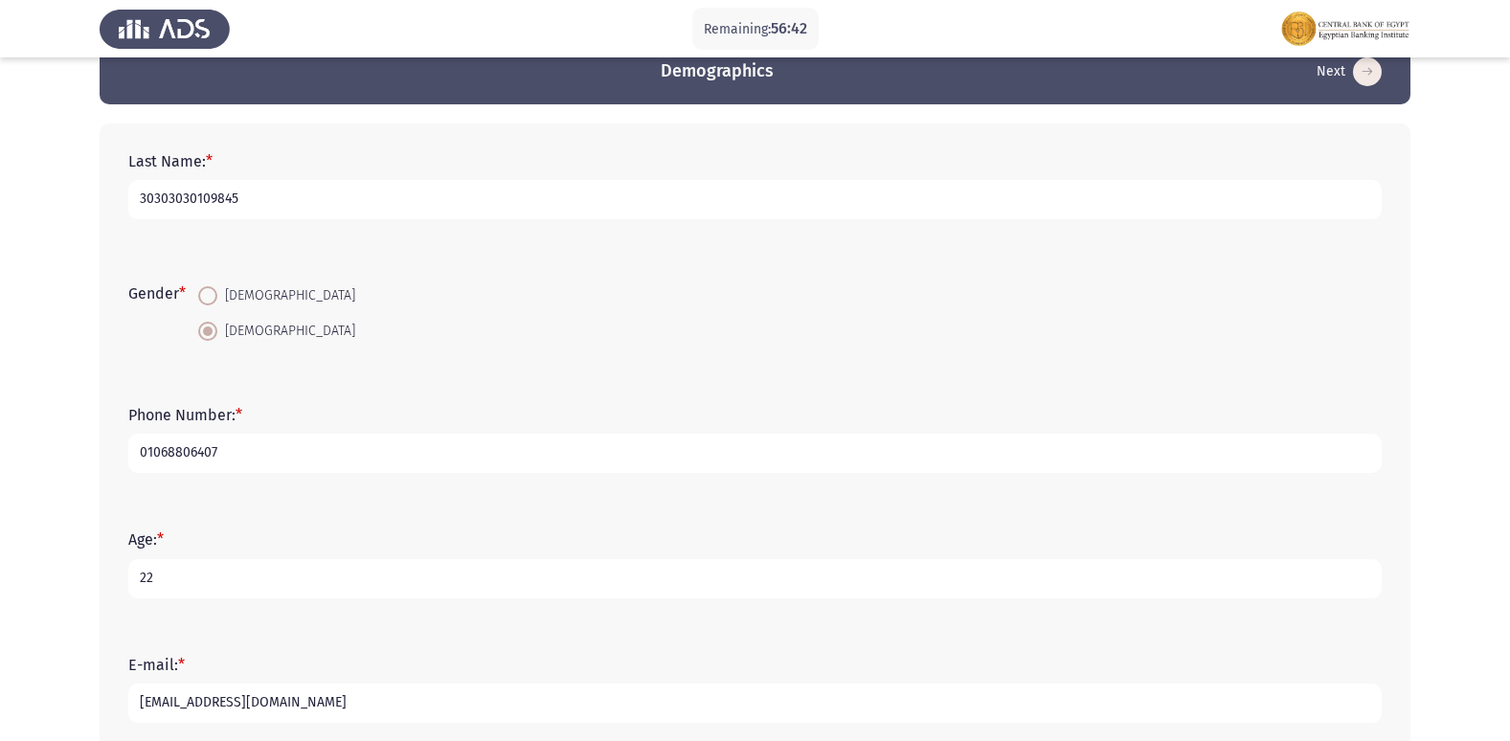
scroll to position [0, 0]
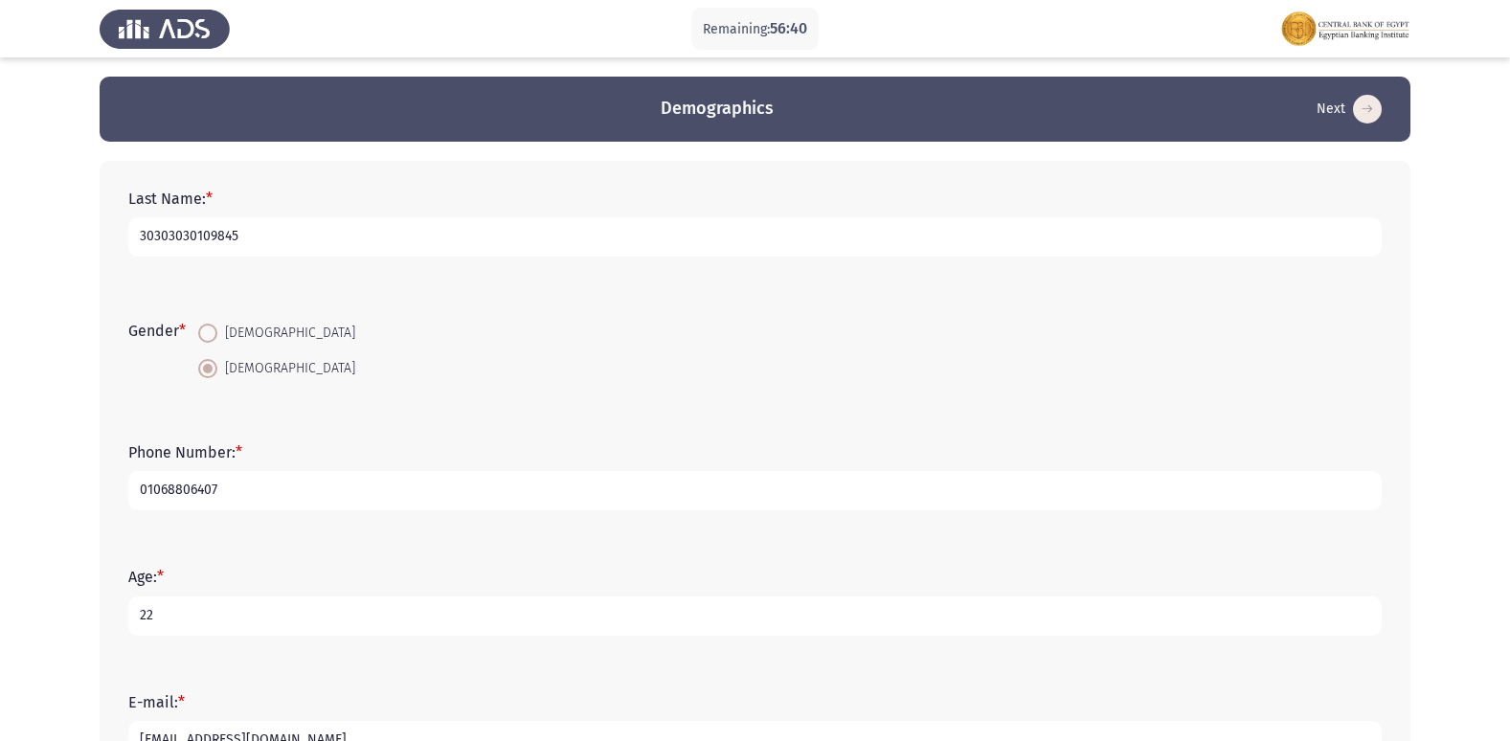
type input "Menna"
drag, startPoint x: 237, startPoint y: 235, endPoint x: 112, endPoint y: 249, distance: 126.2
click at [112, 249] on div "Last Name: * 30303030109845 Gender * Male Female Phone Number: * 01068806407 Ag…" at bounding box center [755, 710] width 1311 height 1098
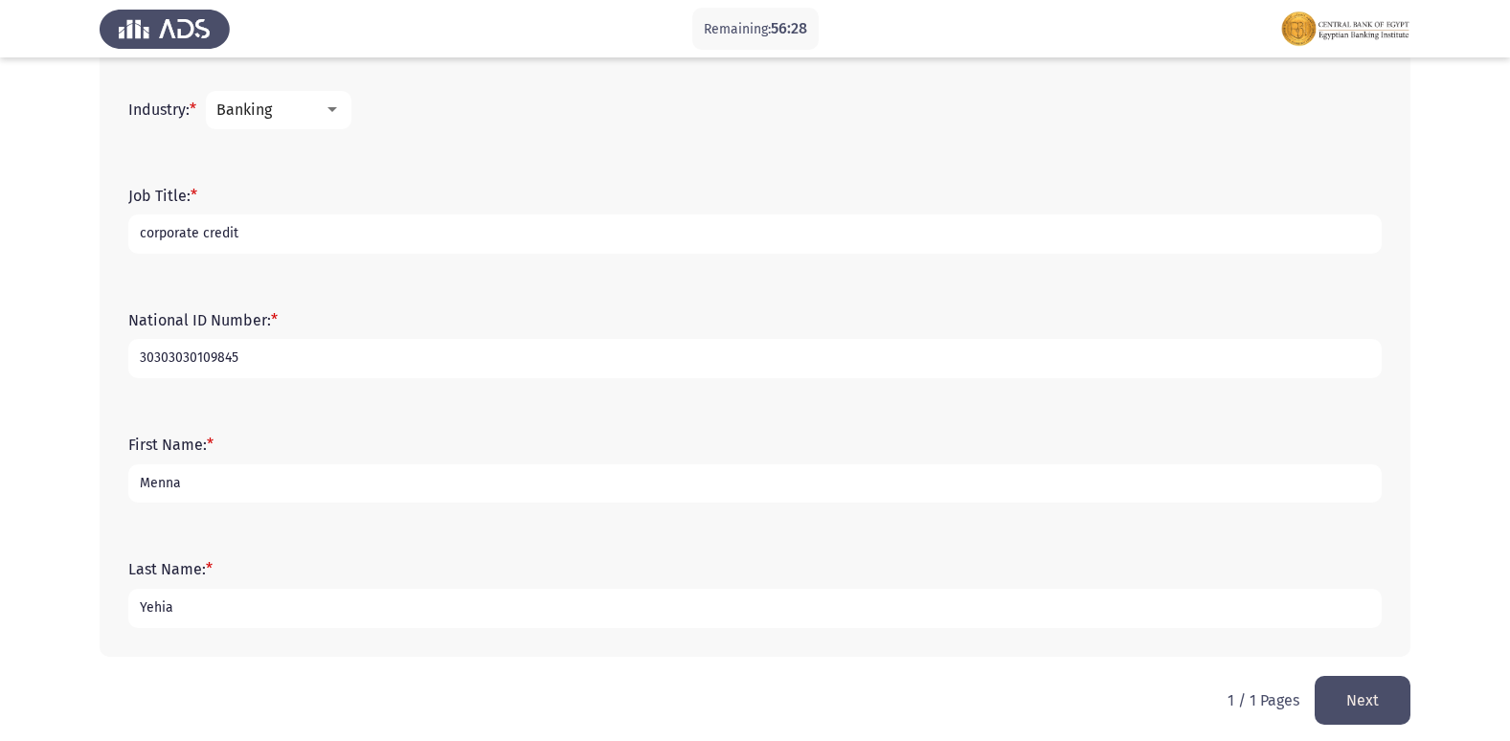
scroll to position [614, 0]
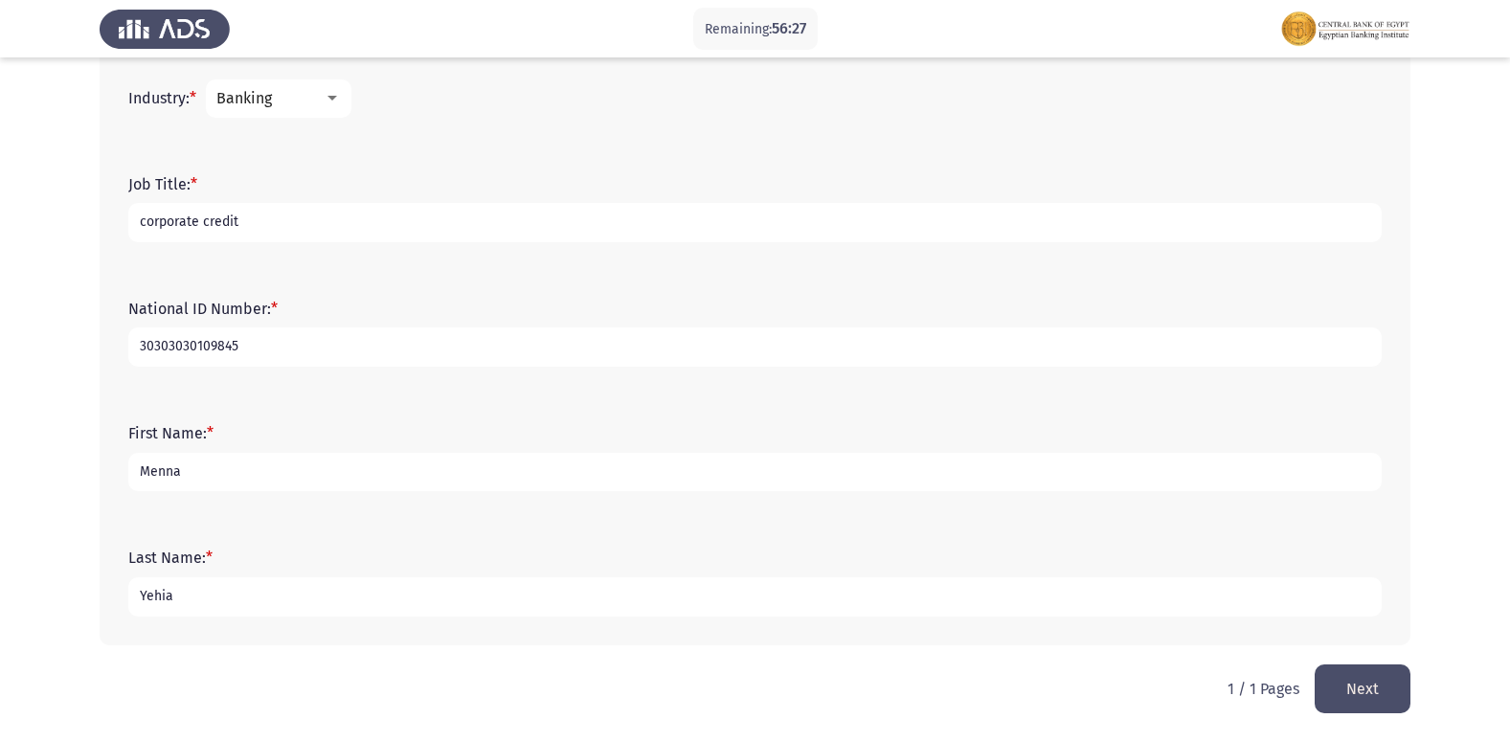
type input "Yehia"
click at [1348, 680] on button "Next" at bounding box center [1362, 688] width 96 height 49
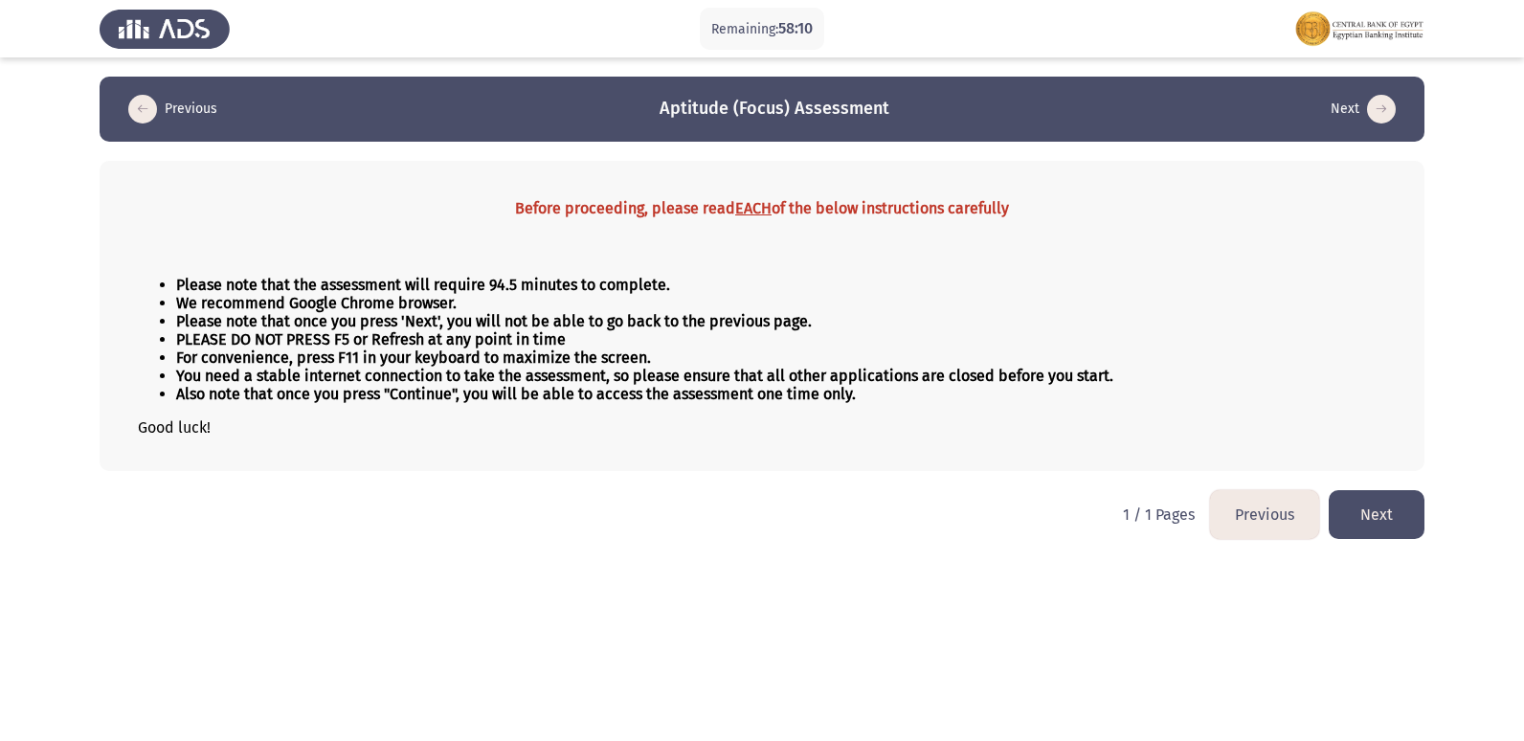
click at [1405, 508] on button "Next" at bounding box center [1377, 514] width 96 height 49
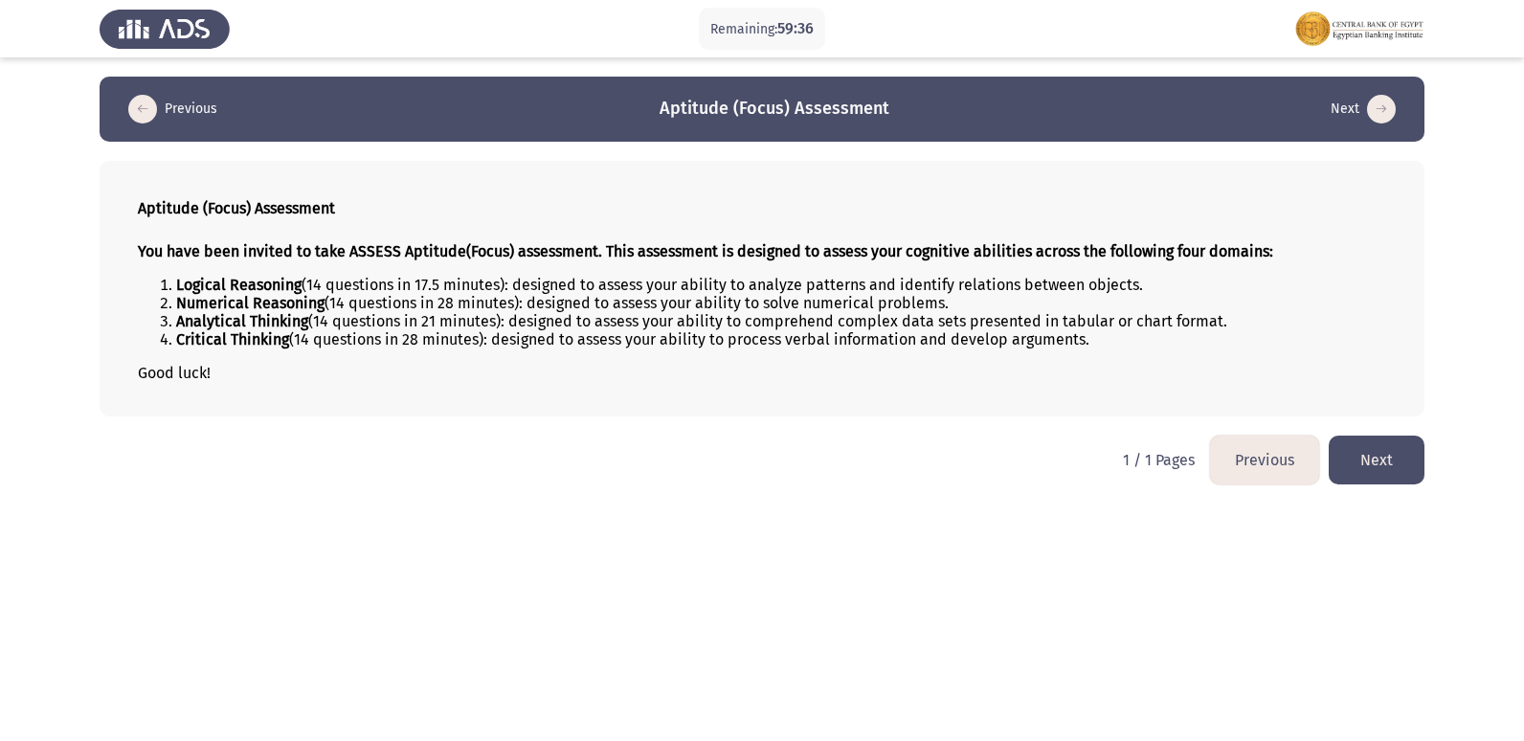
click at [1381, 456] on button "Next" at bounding box center [1377, 460] width 96 height 49
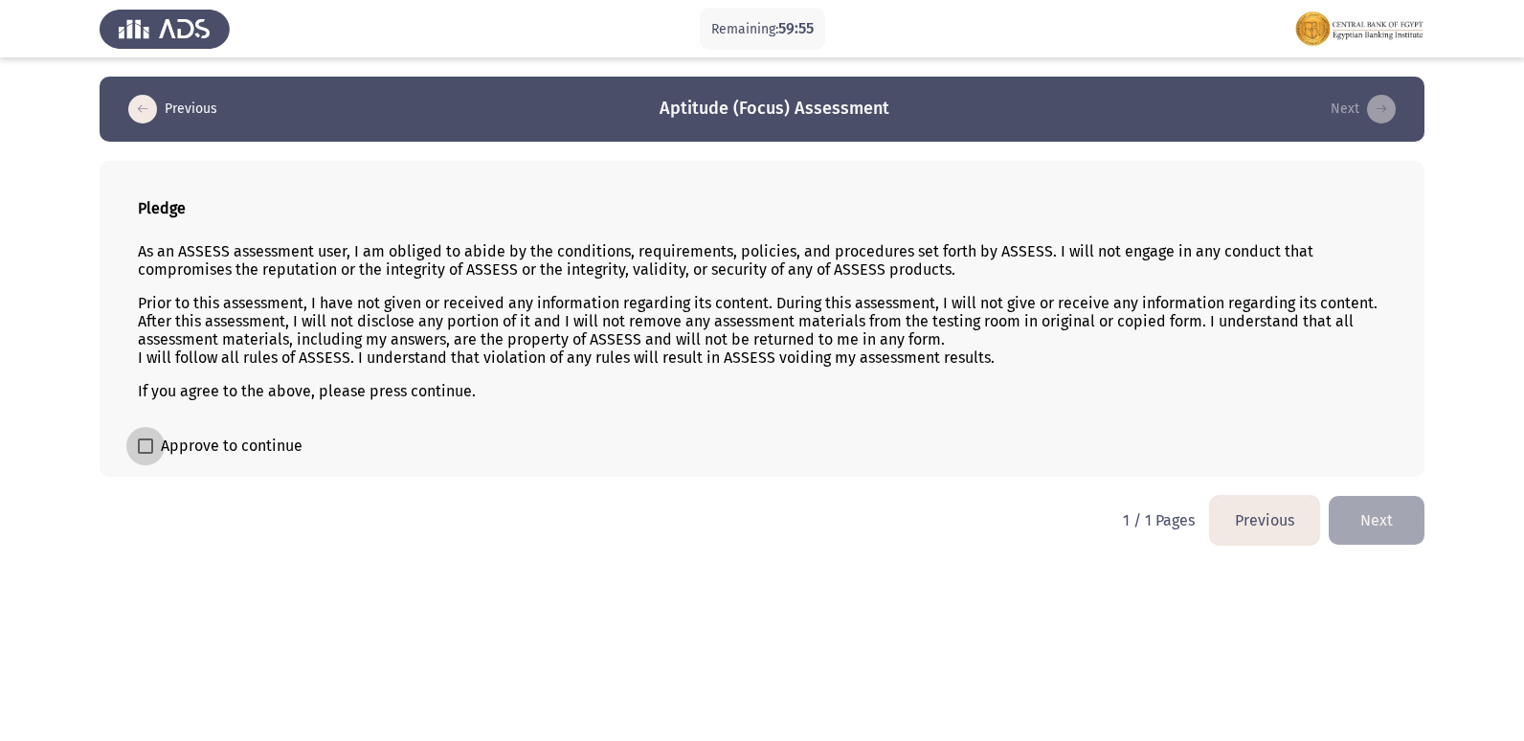
click at [144, 448] on span at bounding box center [145, 445] width 15 height 15
click at [145, 454] on input "Approve to continue" at bounding box center [145, 454] width 1 height 1
checkbox input "true"
click at [1404, 525] on button "Next" at bounding box center [1377, 520] width 96 height 49
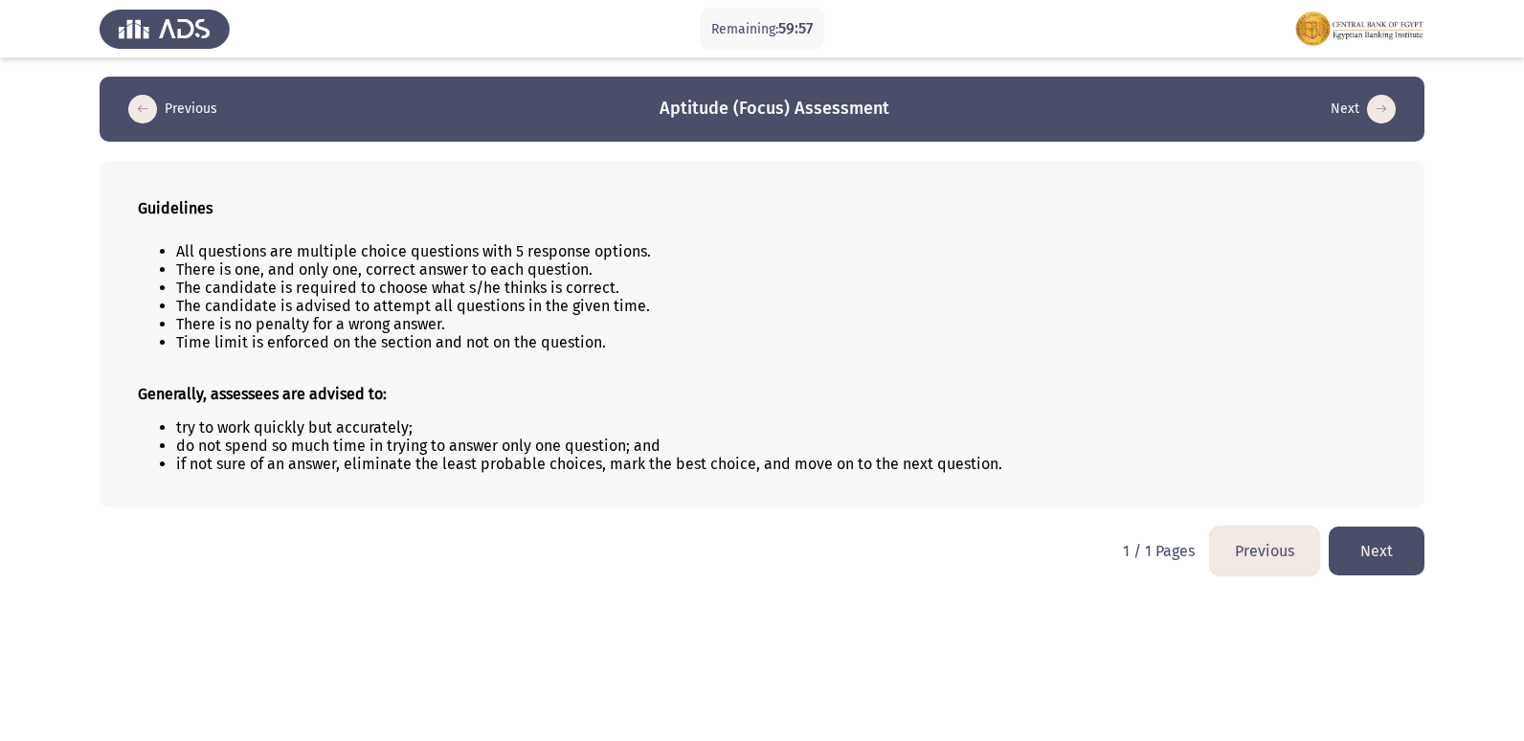
click at [1357, 542] on button "Next" at bounding box center [1377, 551] width 96 height 49
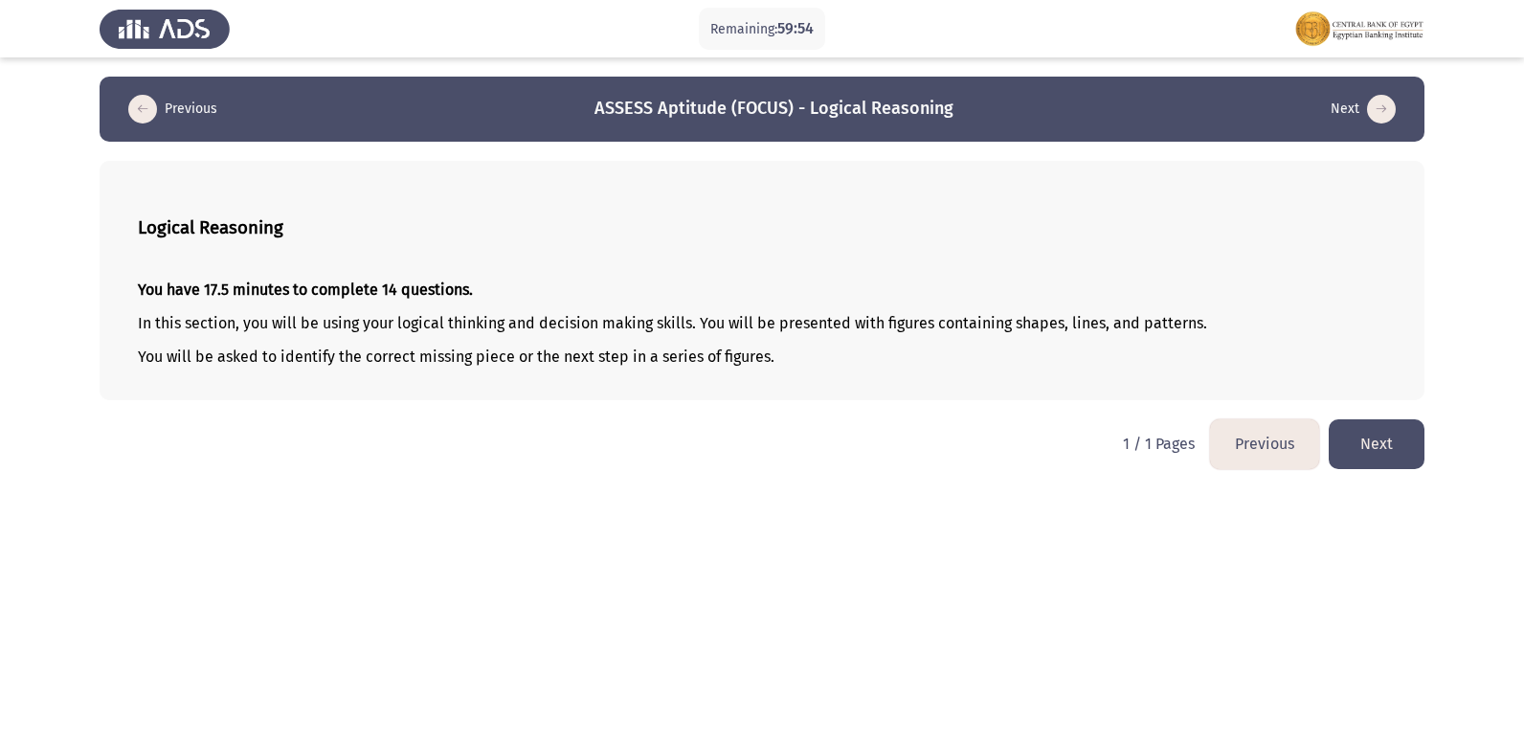
click at [1397, 433] on button "Next" at bounding box center [1377, 443] width 96 height 49
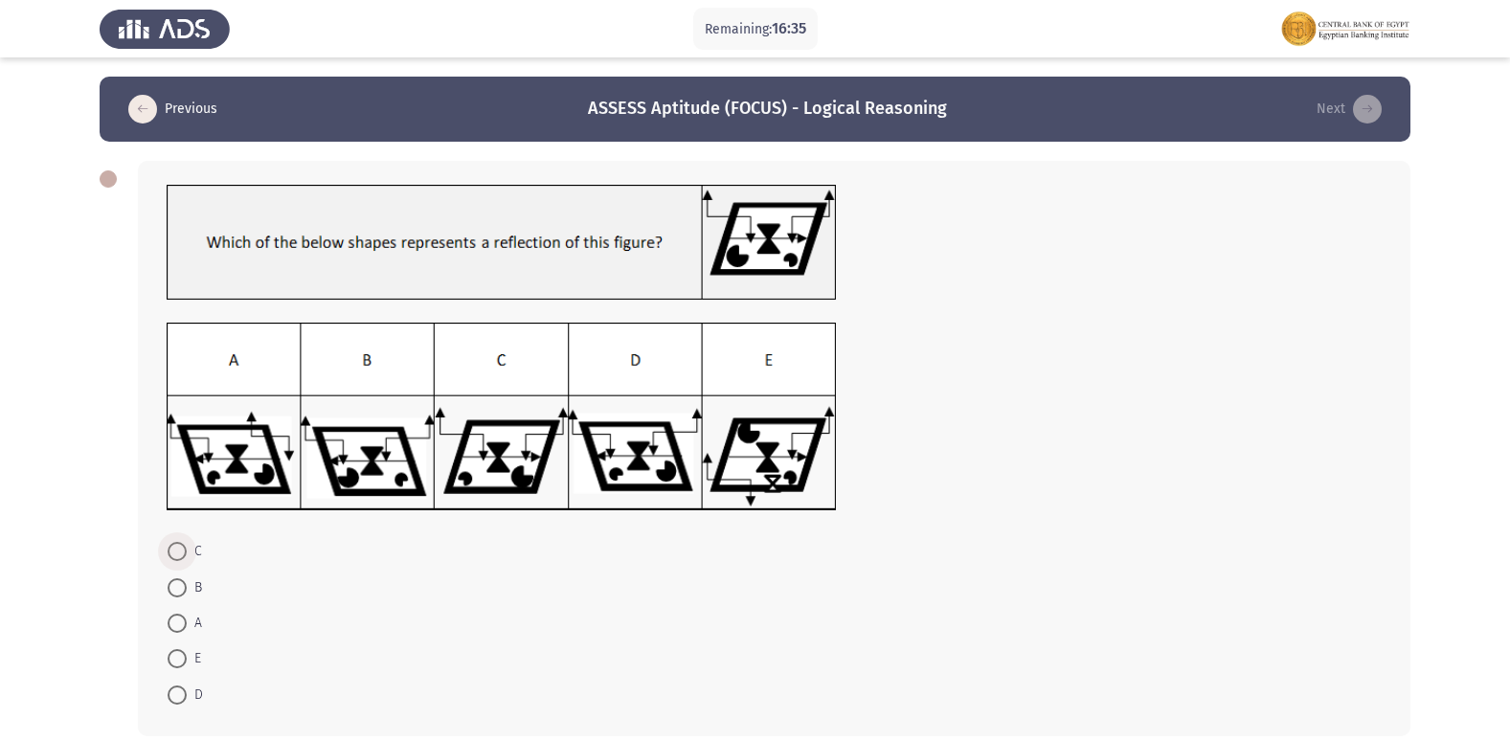
click at [178, 551] on span at bounding box center [177, 551] width 19 height 19
click at [178, 551] on input "C" at bounding box center [177, 551] width 19 height 19
radio input "true"
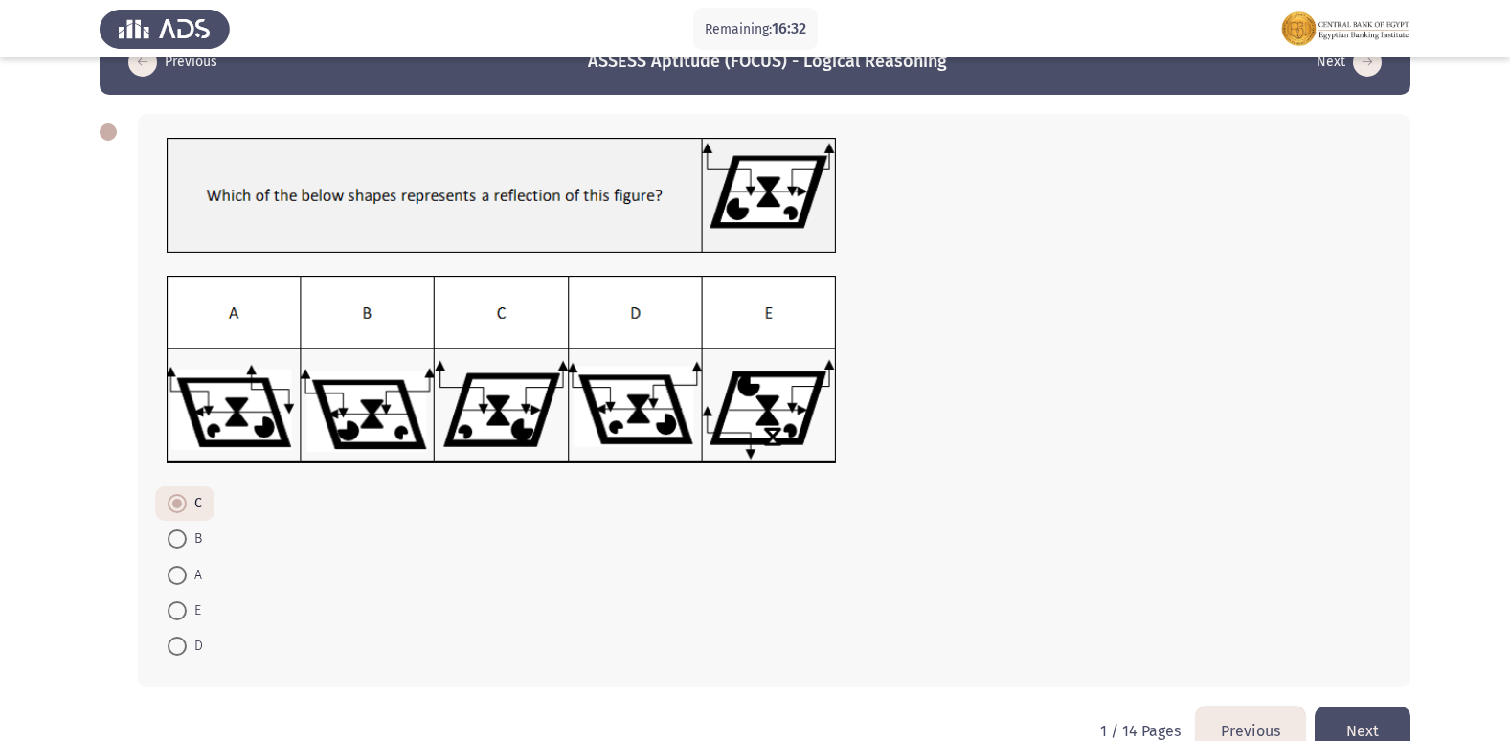
scroll to position [89, 0]
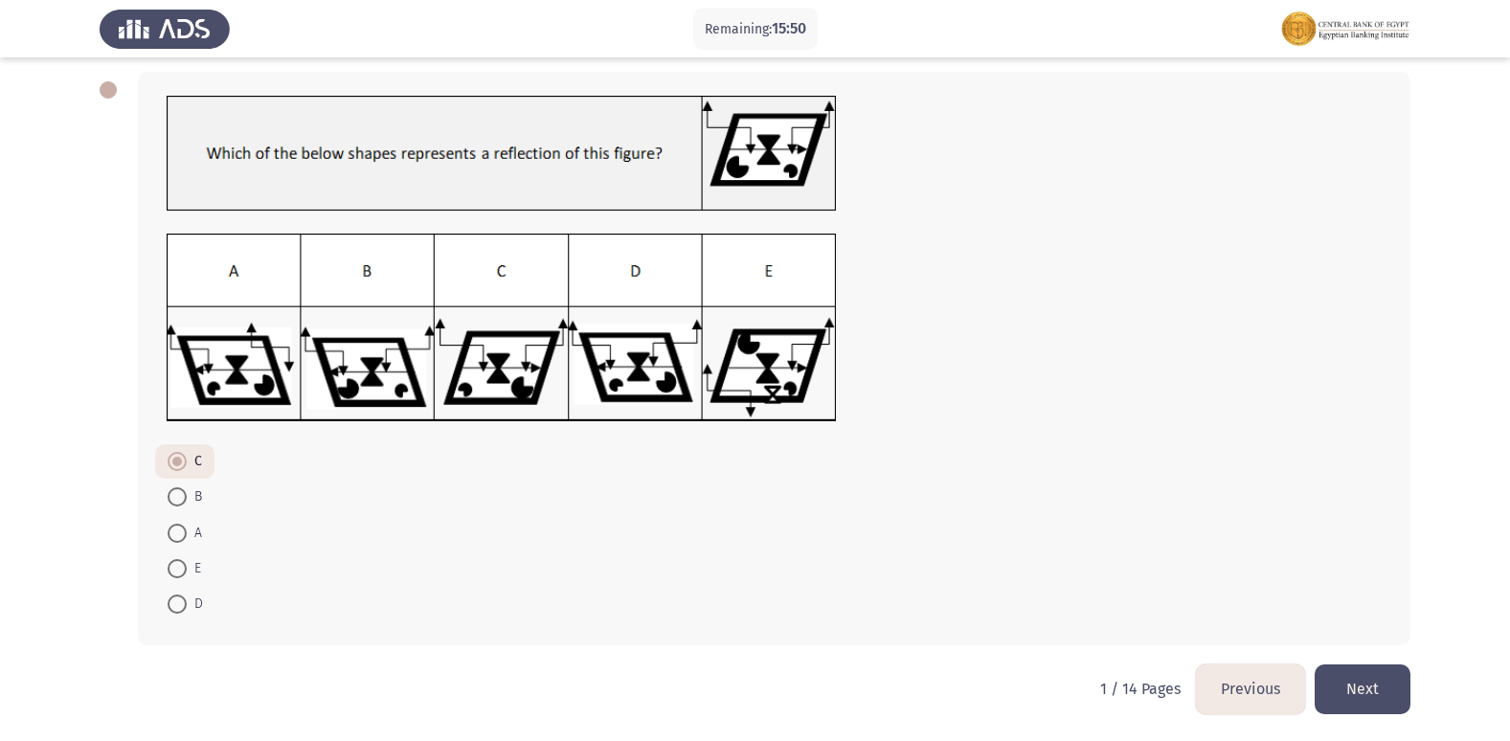
click at [1371, 694] on button "Next" at bounding box center [1362, 688] width 96 height 49
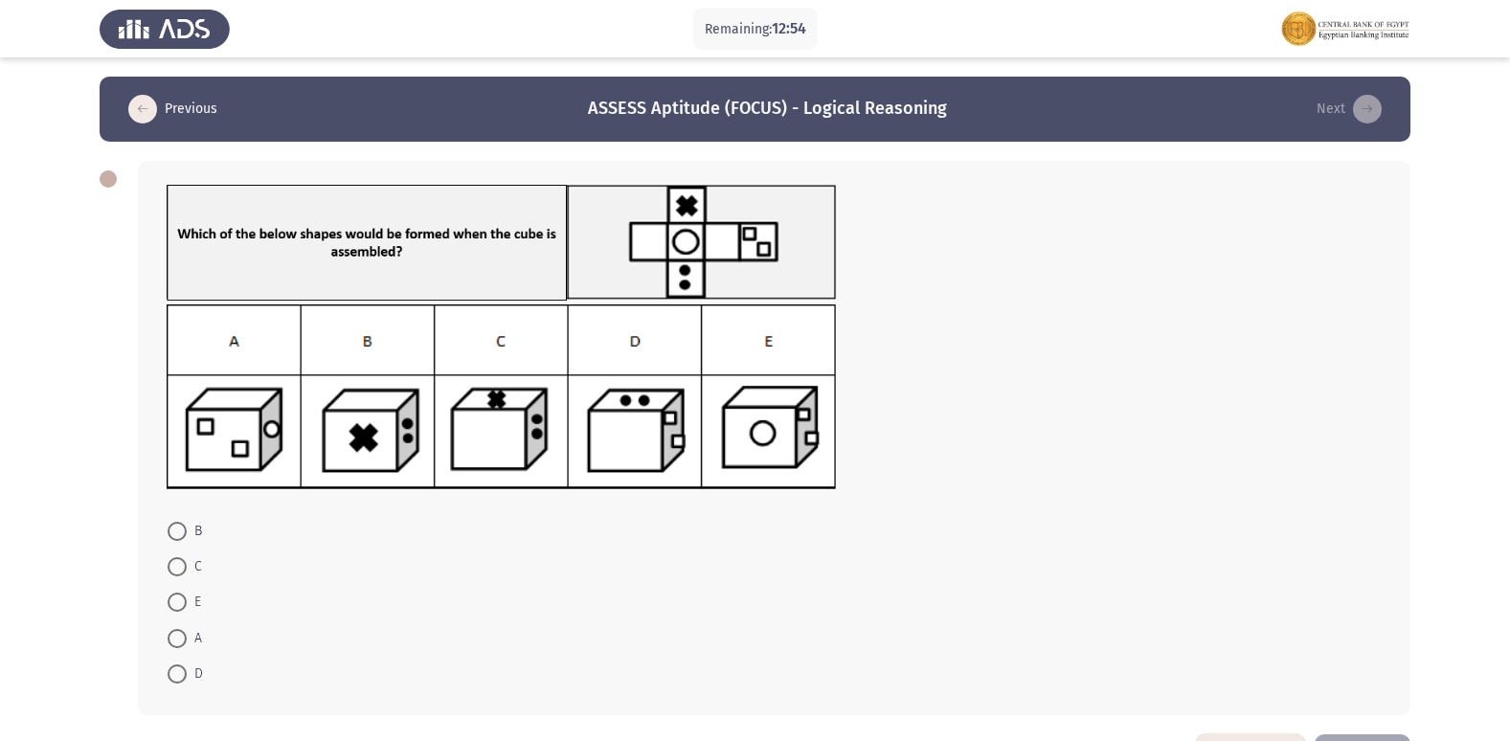
click at [627, 431] on img at bounding box center [502, 397] width 670 height 186
click at [176, 683] on span at bounding box center [177, 673] width 19 height 19
click at [176, 683] on input "D" at bounding box center [177, 673] width 19 height 19
radio input "true"
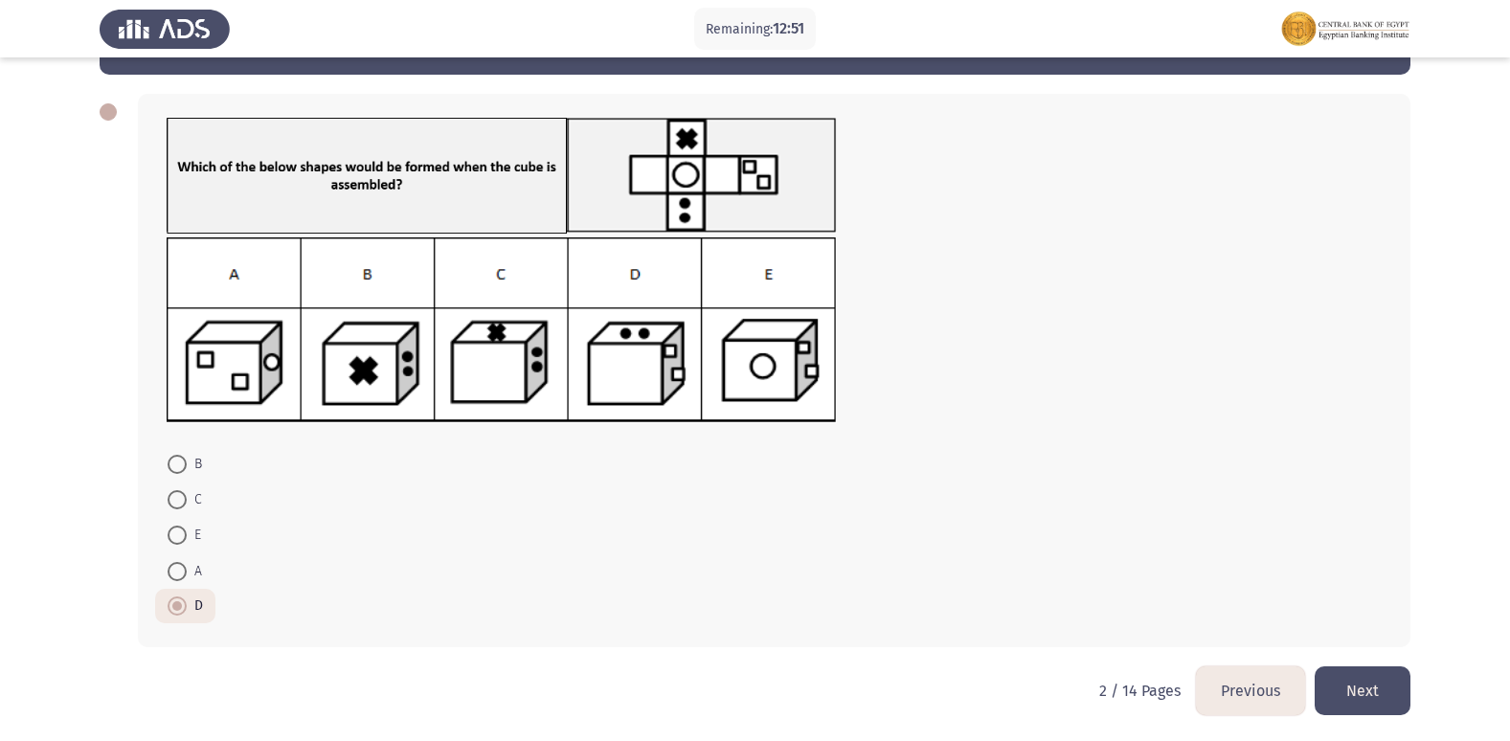
scroll to position [69, 0]
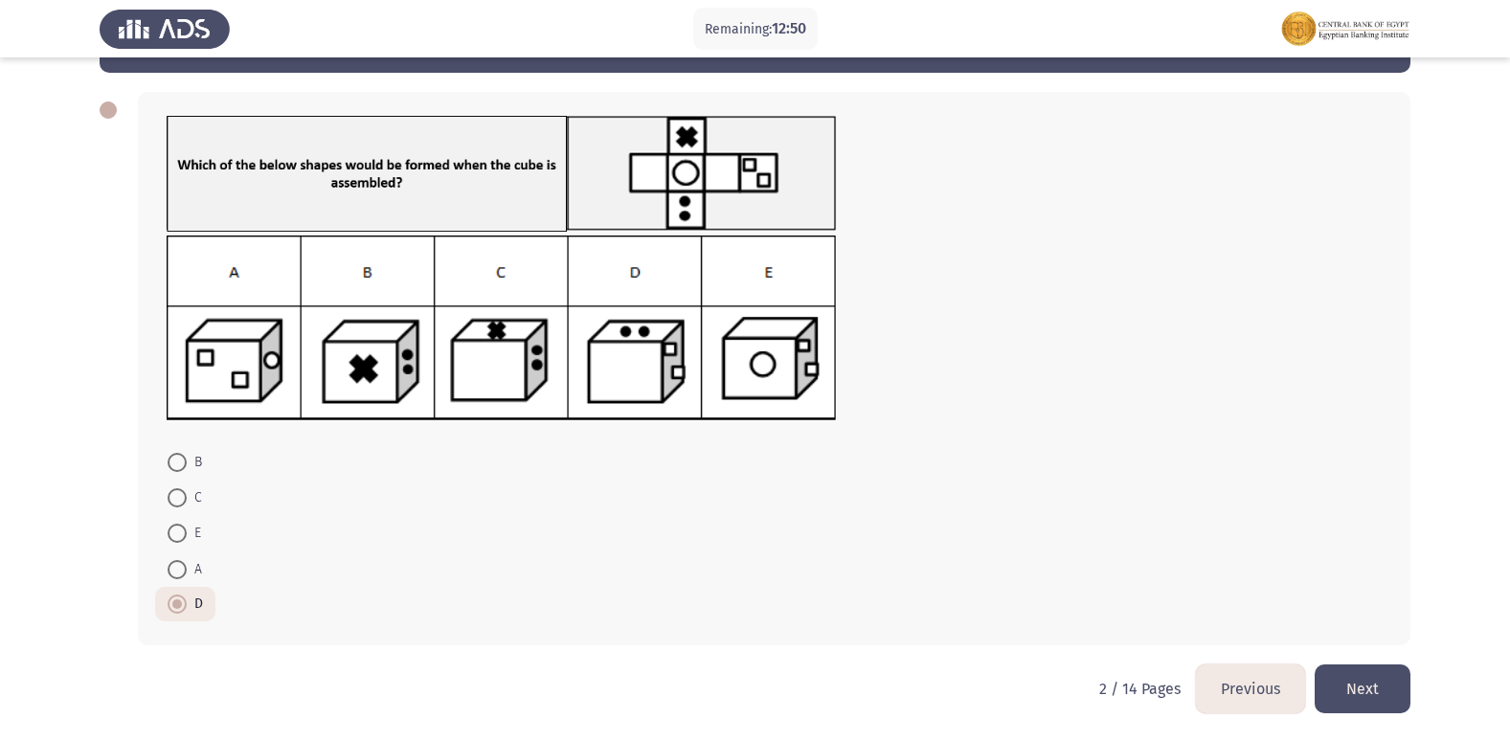
click at [1384, 673] on button "Next" at bounding box center [1362, 688] width 96 height 49
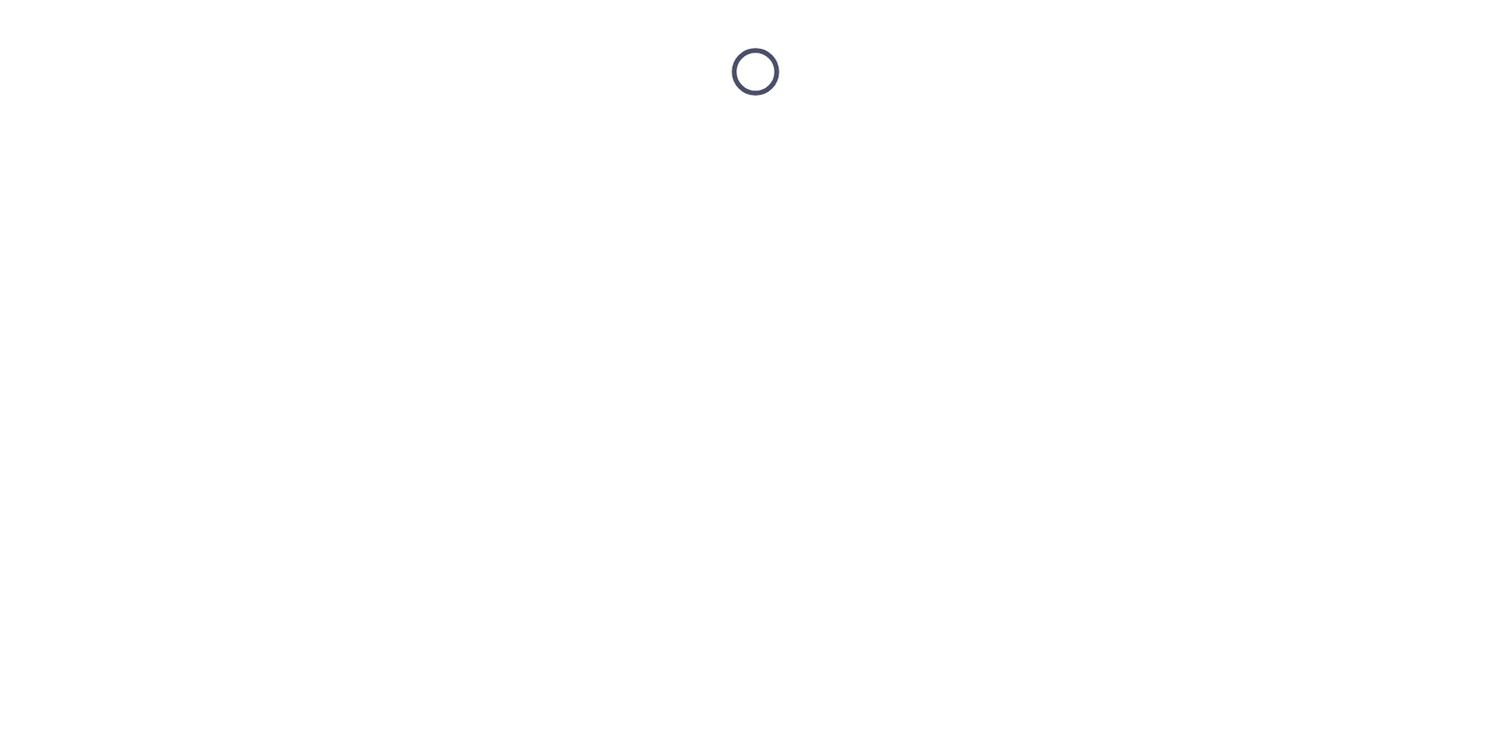
scroll to position [0, 0]
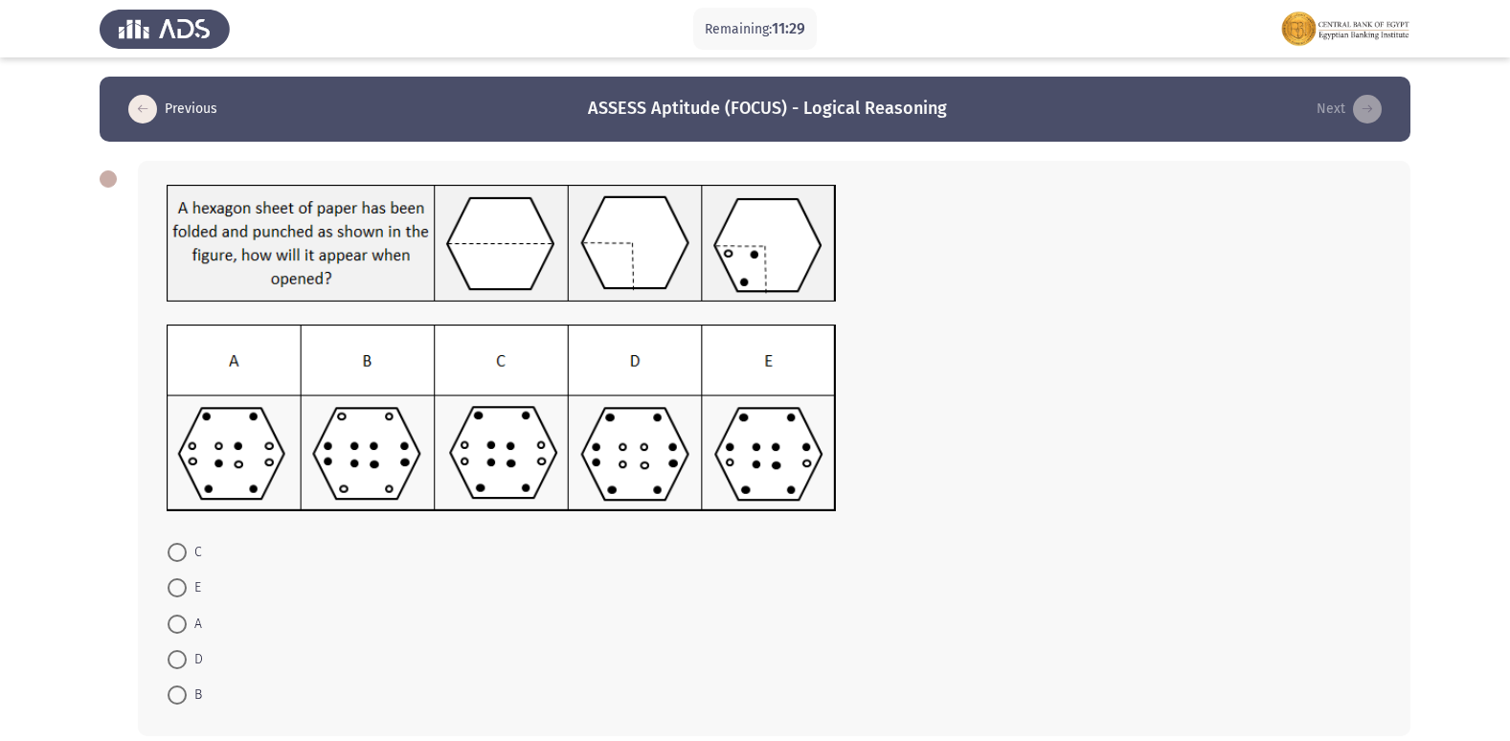
click at [179, 555] on span at bounding box center [177, 552] width 19 height 19
click at [179, 555] on input "C" at bounding box center [177, 552] width 19 height 19
radio input "true"
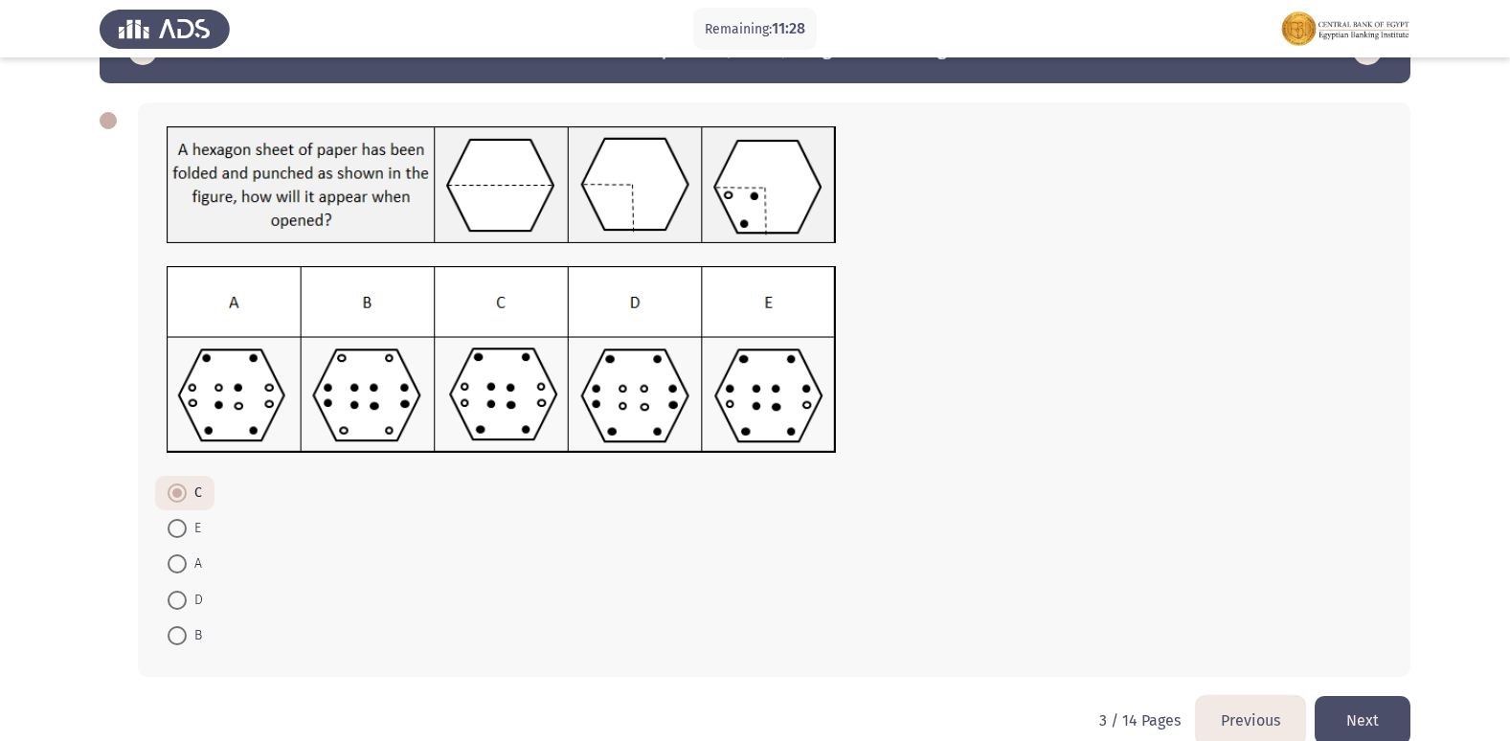
scroll to position [90, 0]
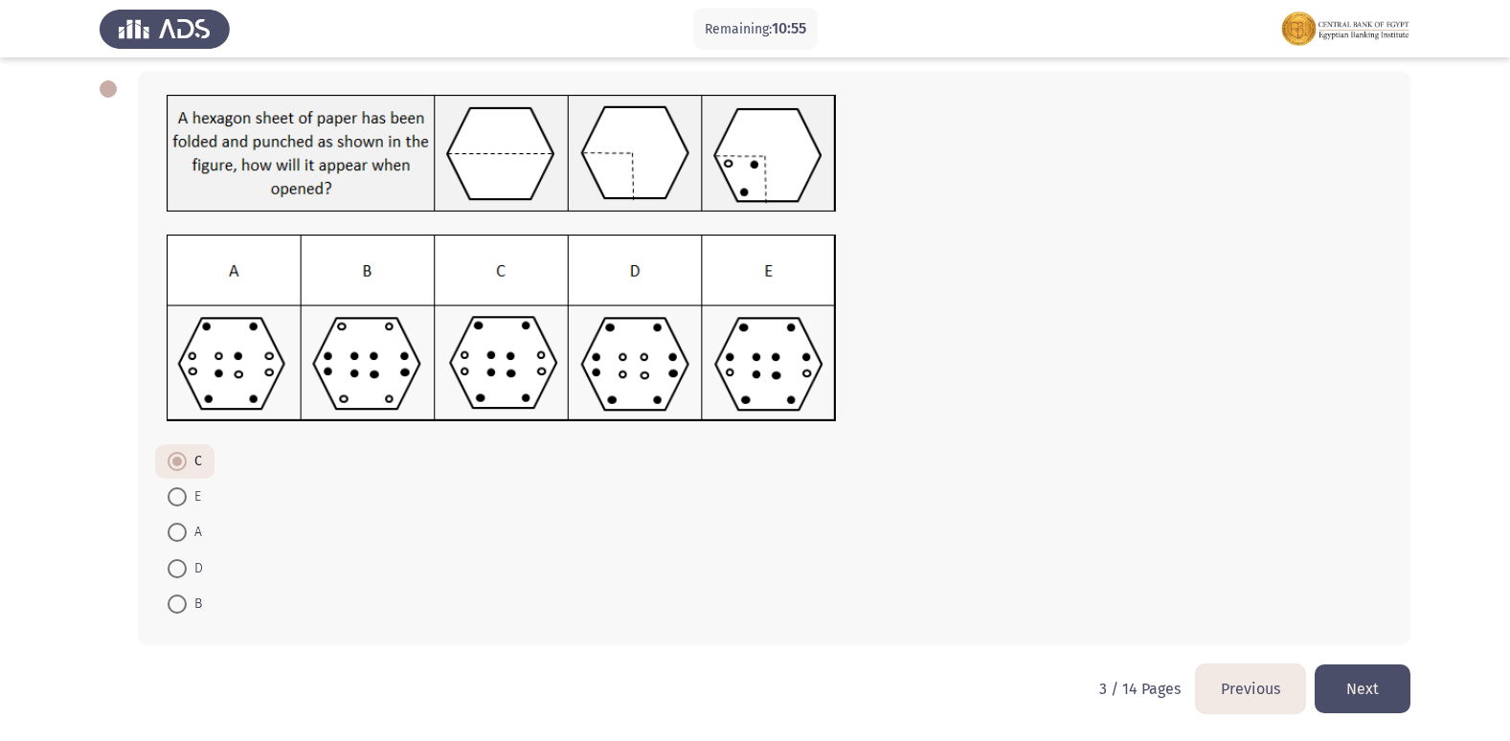
click at [1369, 685] on button "Next" at bounding box center [1362, 688] width 96 height 49
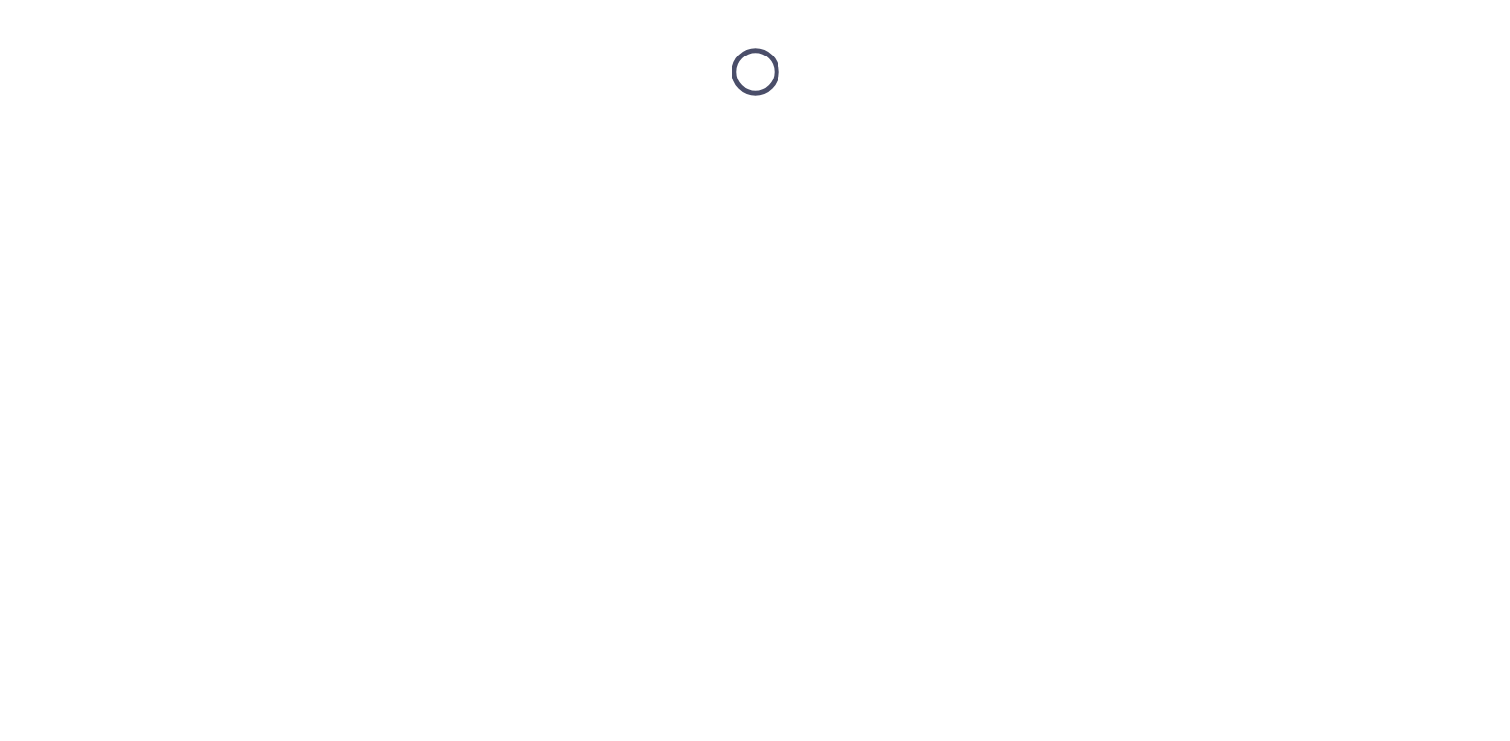
scroll to position [0, 0]
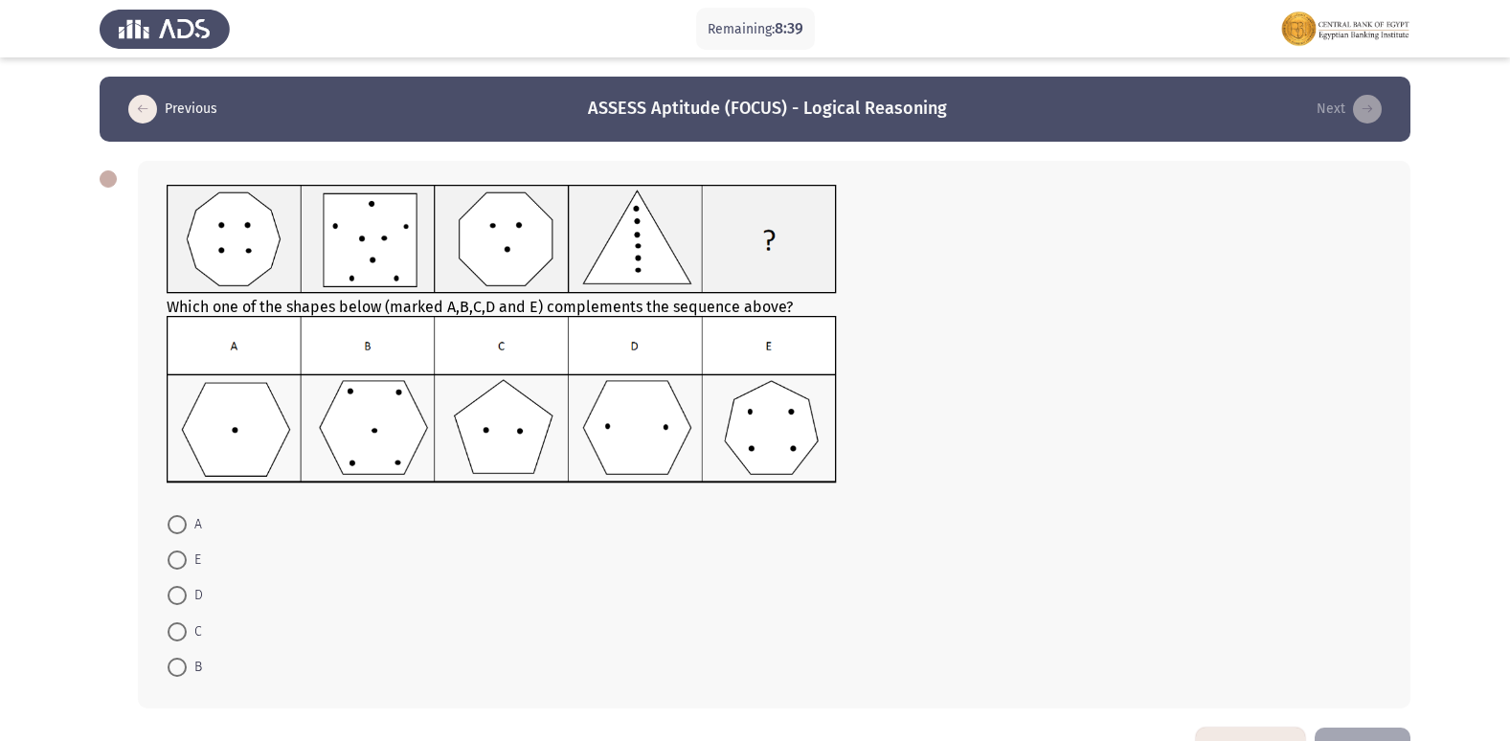
click at [176, 561] on span at bounding box center [177, 559] width 19 height 19
click at [176, 561] on input "E" at bounding box center [177, 559] width 19 height 19
radio input "true"
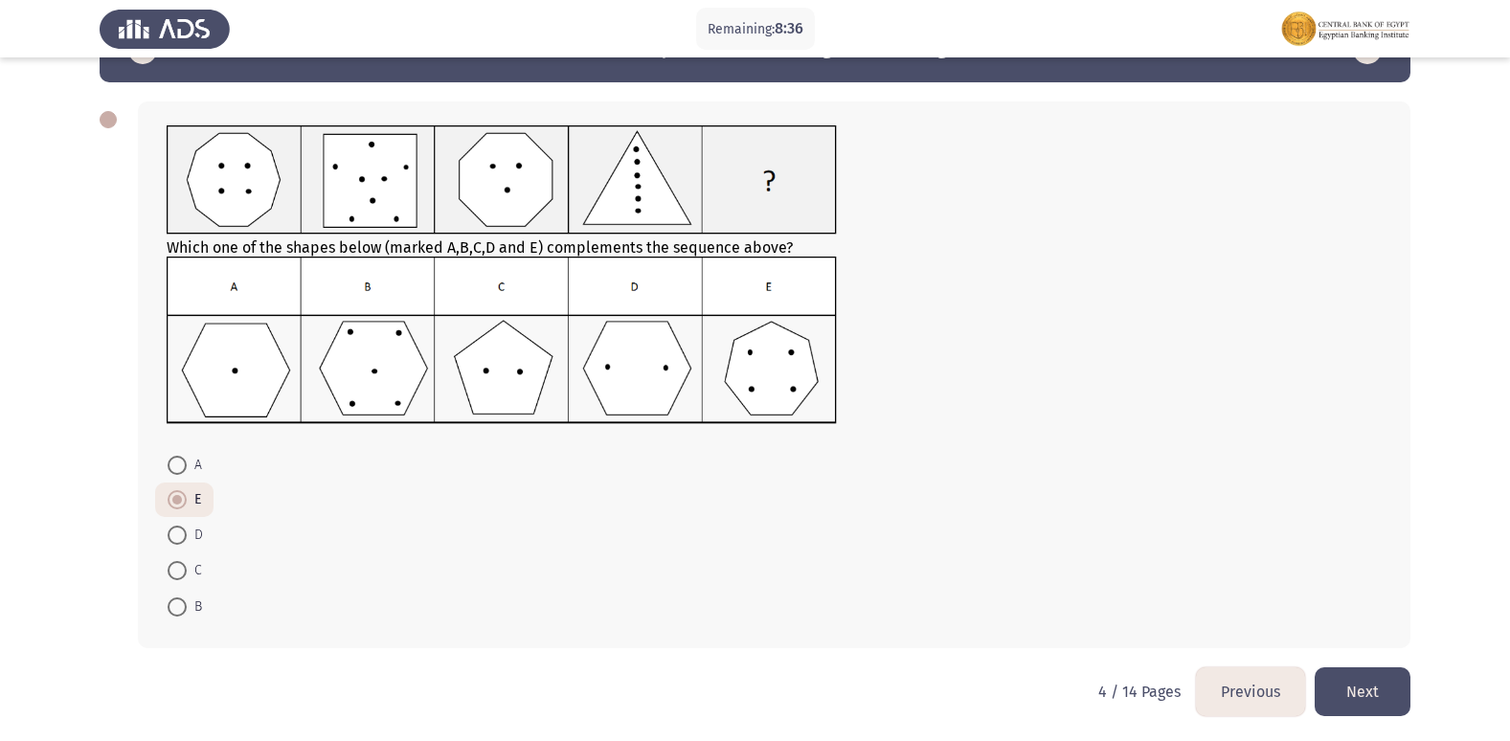
scroll to position [62, 0]
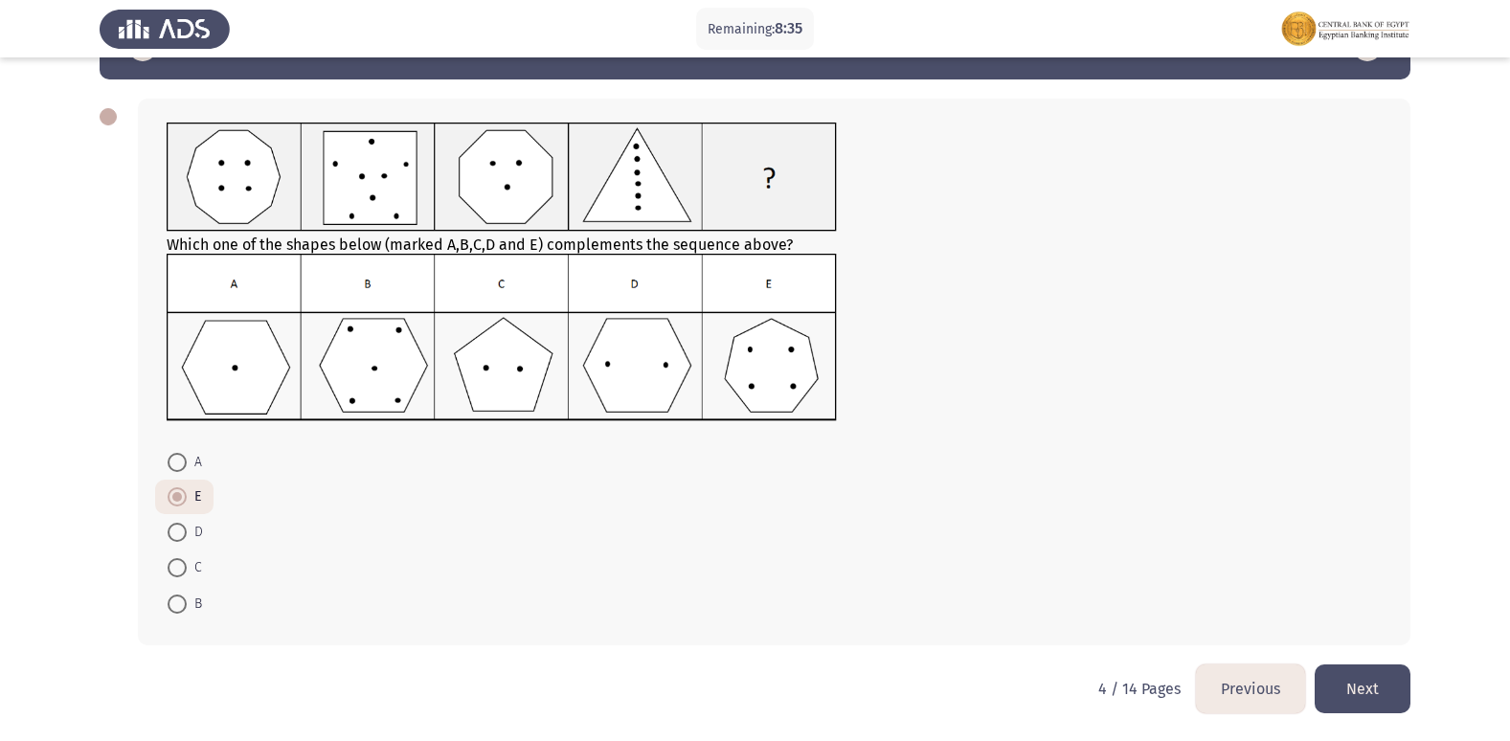
click at [1360, 684] on button "Next" at bounding box center [1362, 688] width 96 height 49
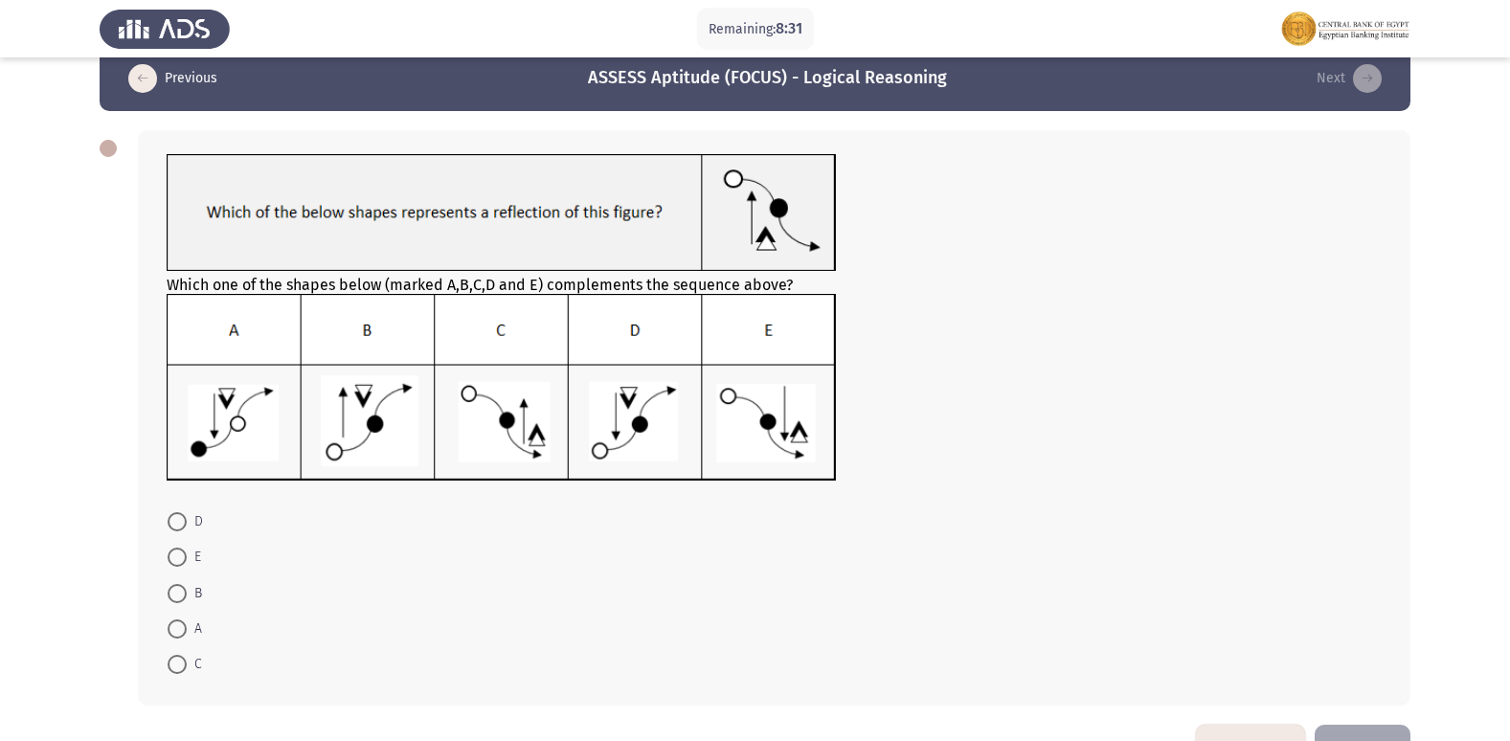
scroll to position [0, 0]
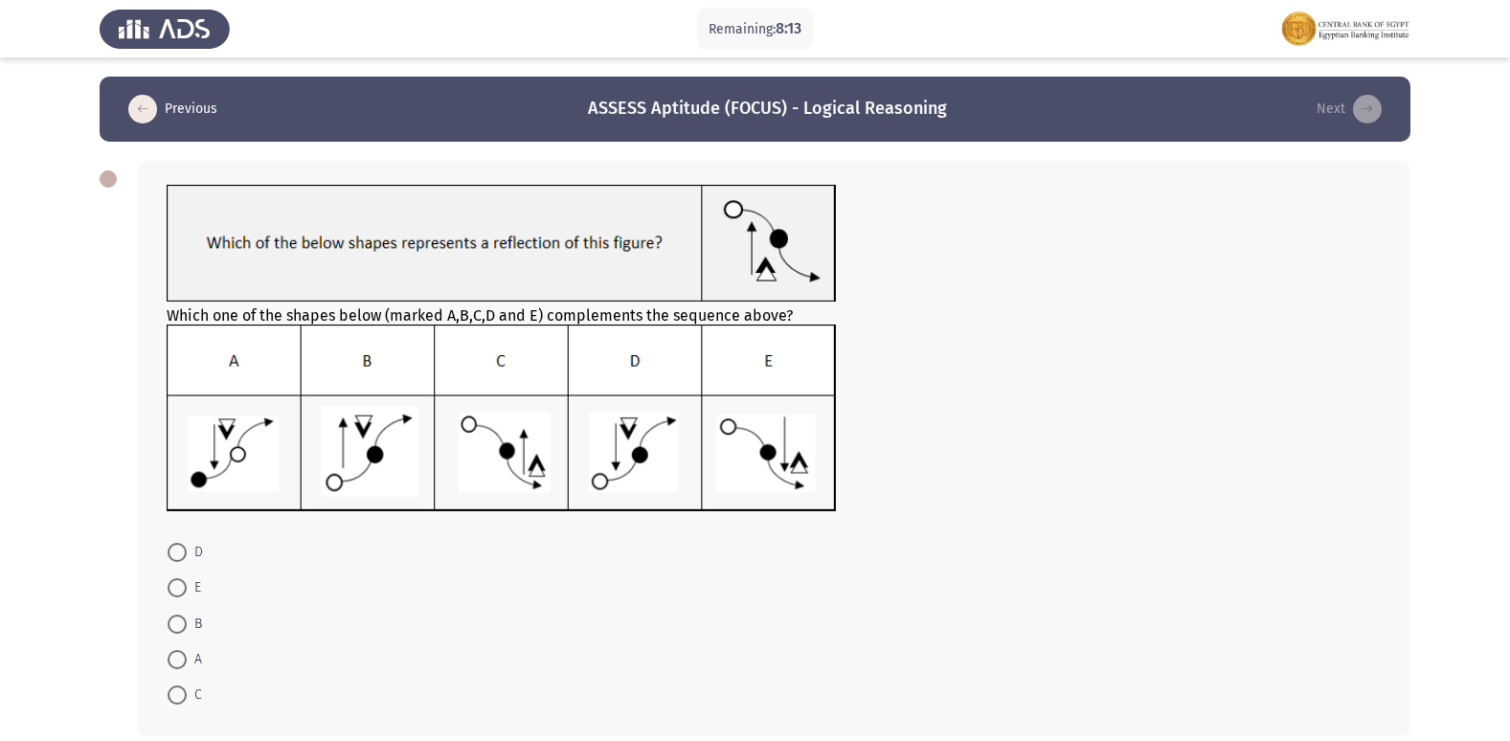
click at [178, 627] on span at bounding box center [177, 624] width 19 height 19
click at [178, 627] on input "B" at bounding box center [177, 624] width 19 height 19
radio input "true"
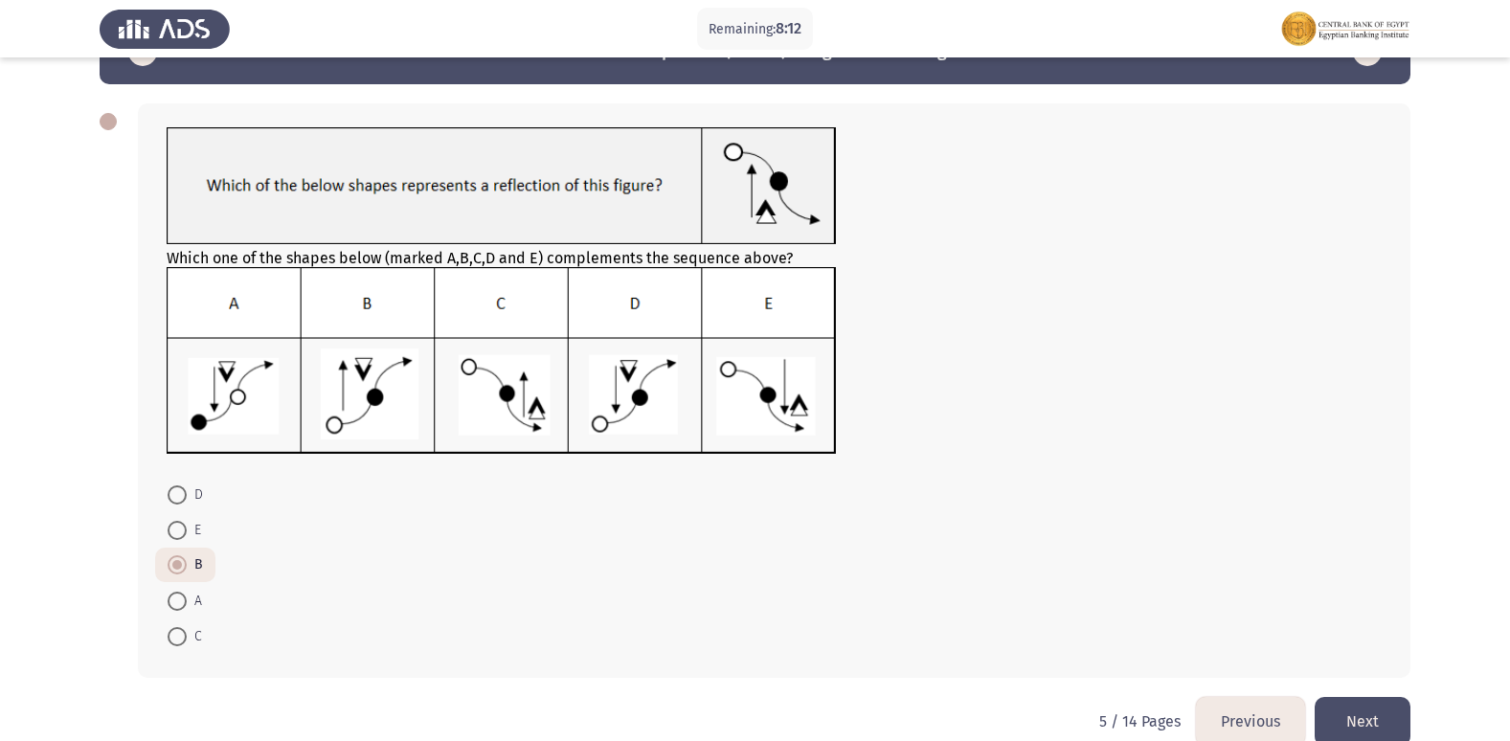
scroll to position [90, 0]
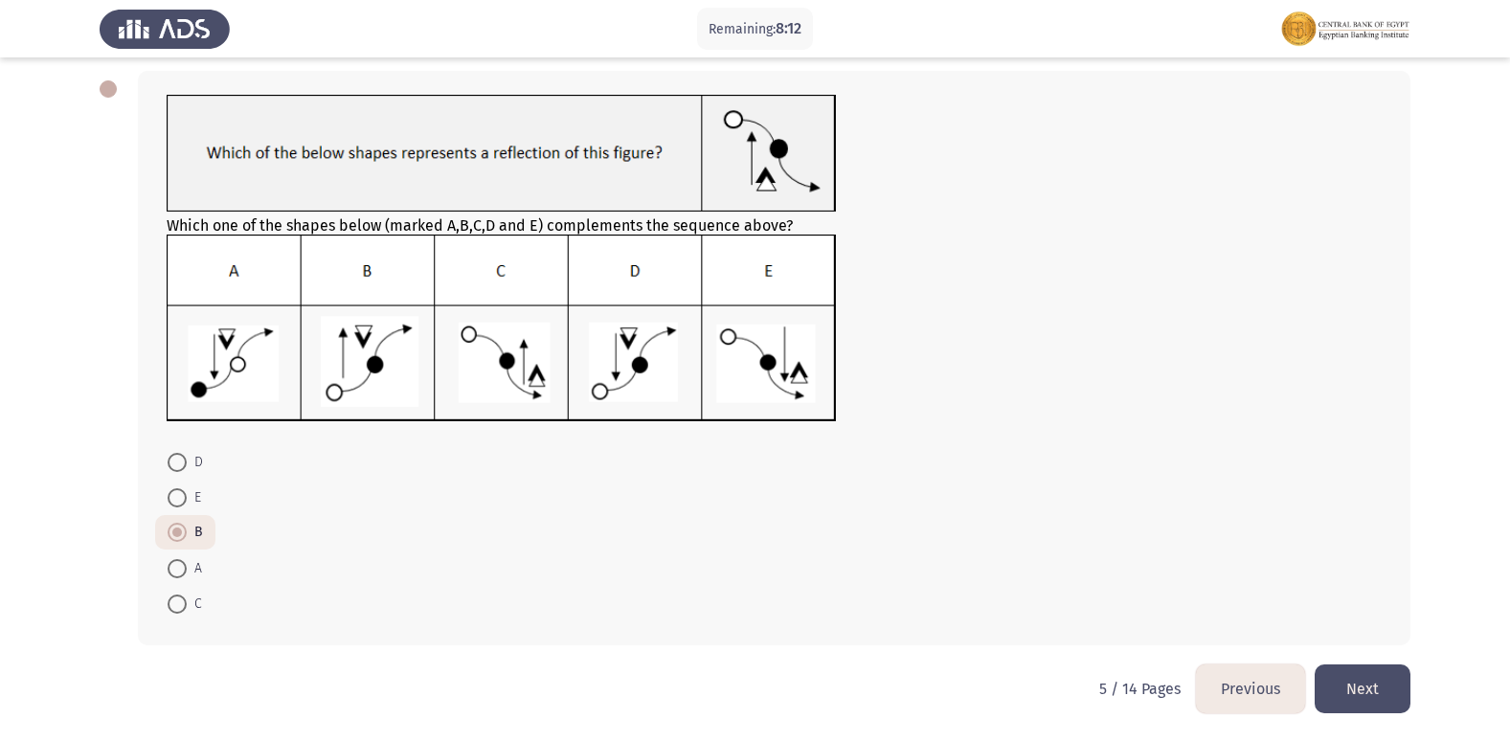
click at [1375, 705] on button "Next" at bounding box center [1362, 688] width 96 height 49
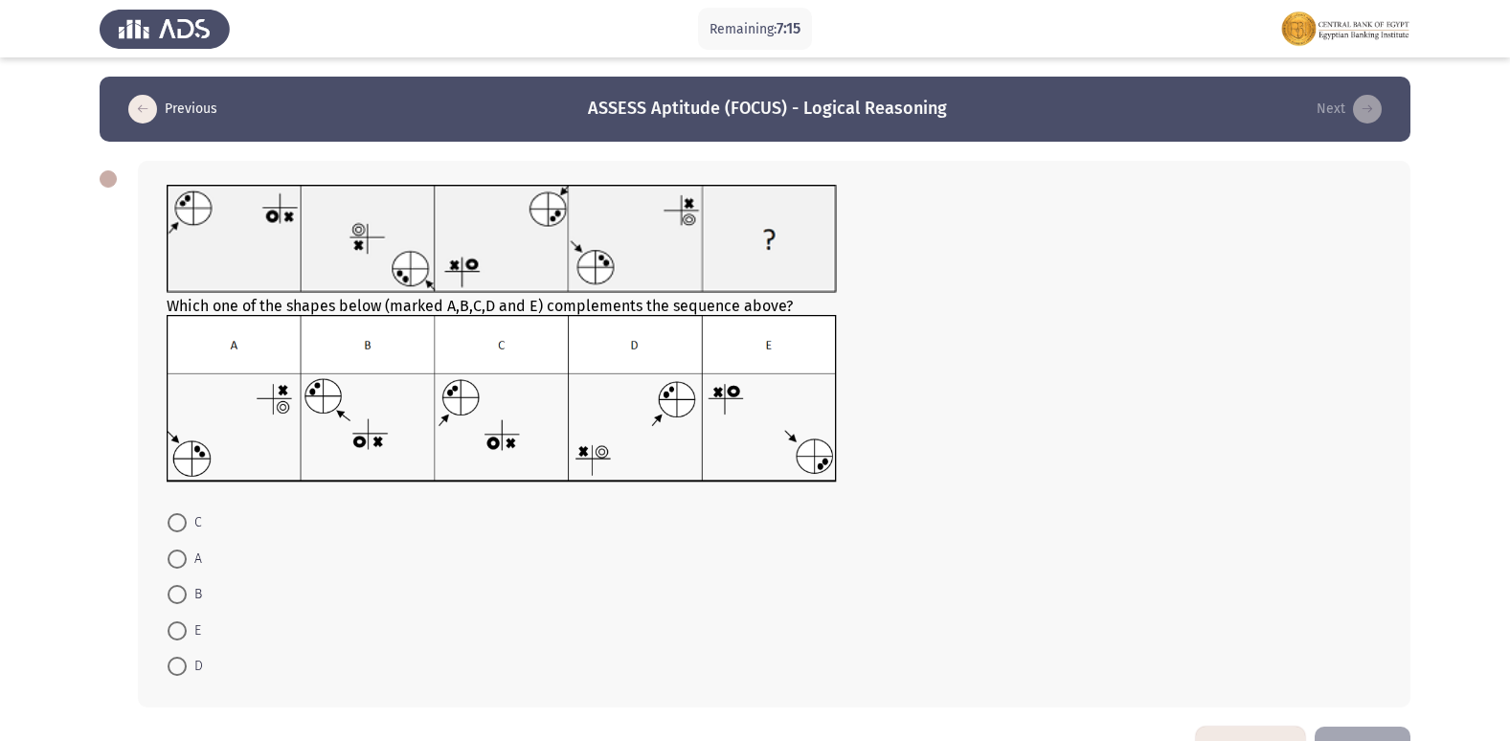
click at [181, 519] on span at bounding box center [177, 522] width 19 height 19
click at [181, 519] on input "C" at bounding box center [177, 522] width 19 height 19
radio input "true"
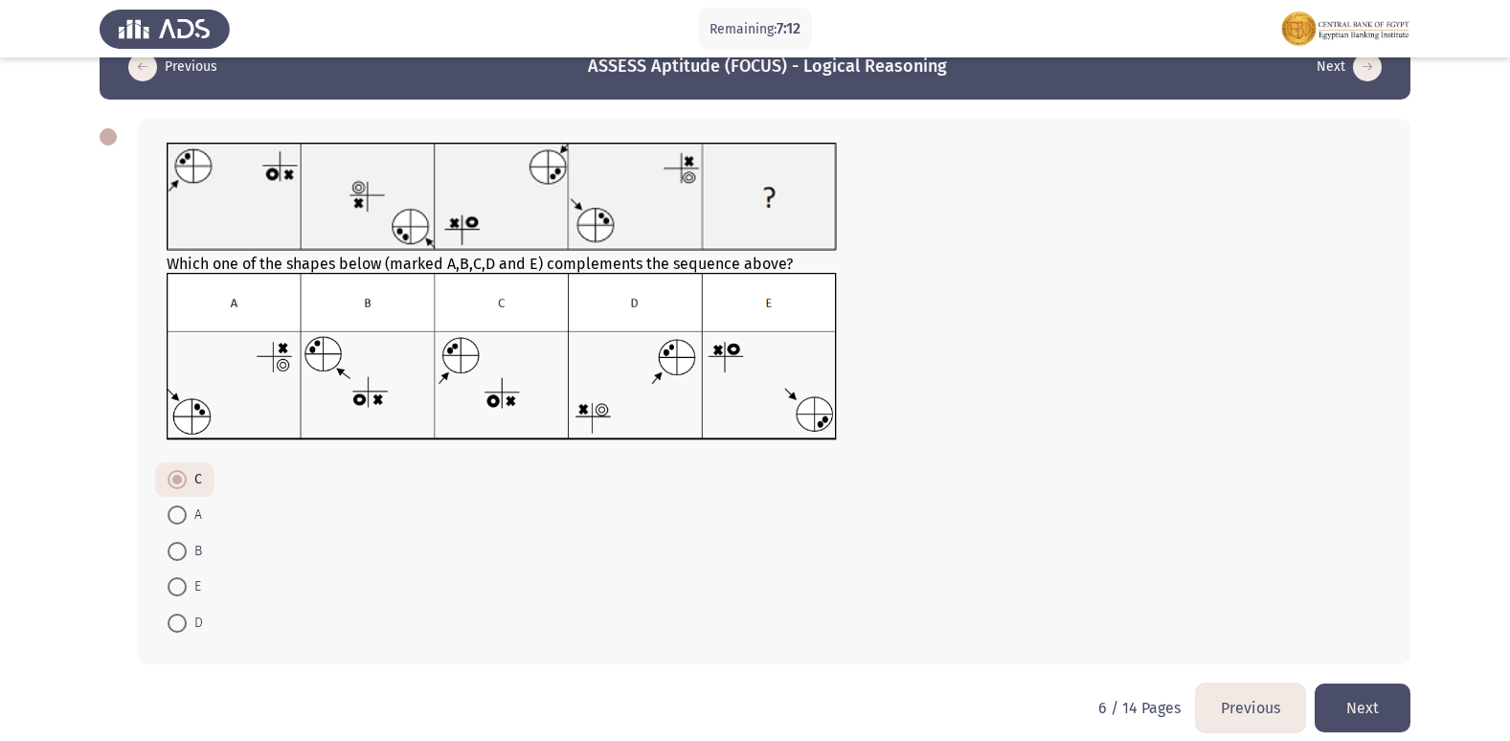
scroll to position [61, 0]
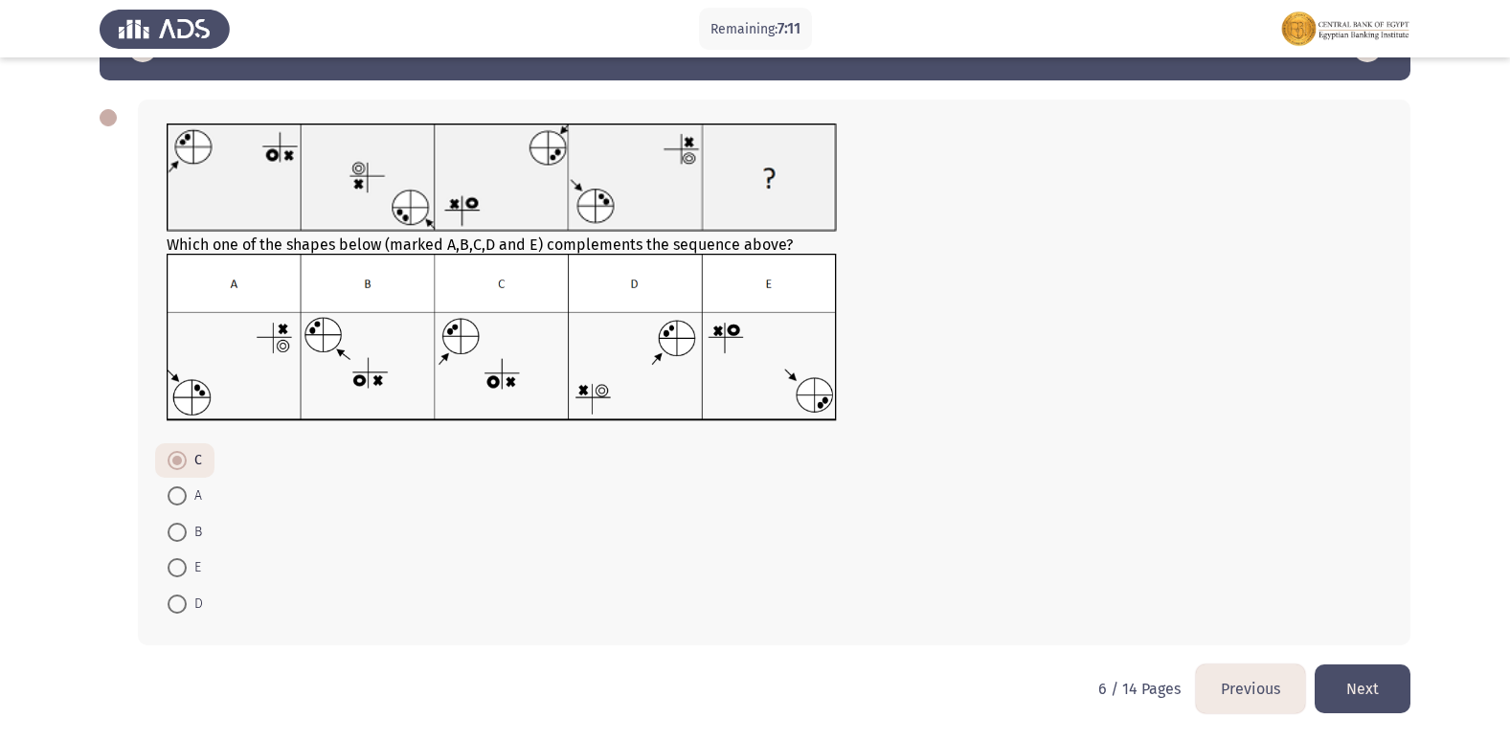
click at [1371, 695] on button "Next" at bounding box center [1362, 688] width 96 height 49
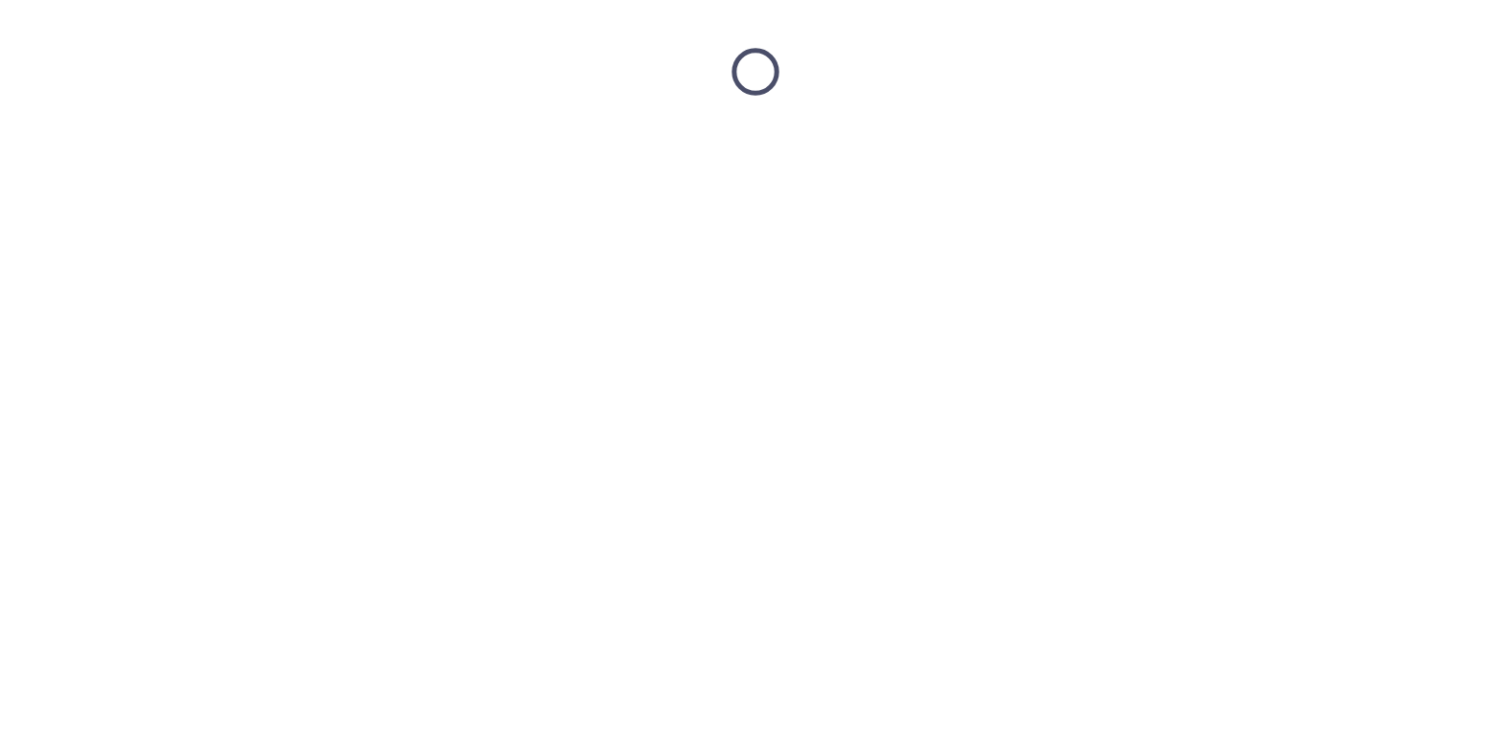
scroll to position [0, 0]
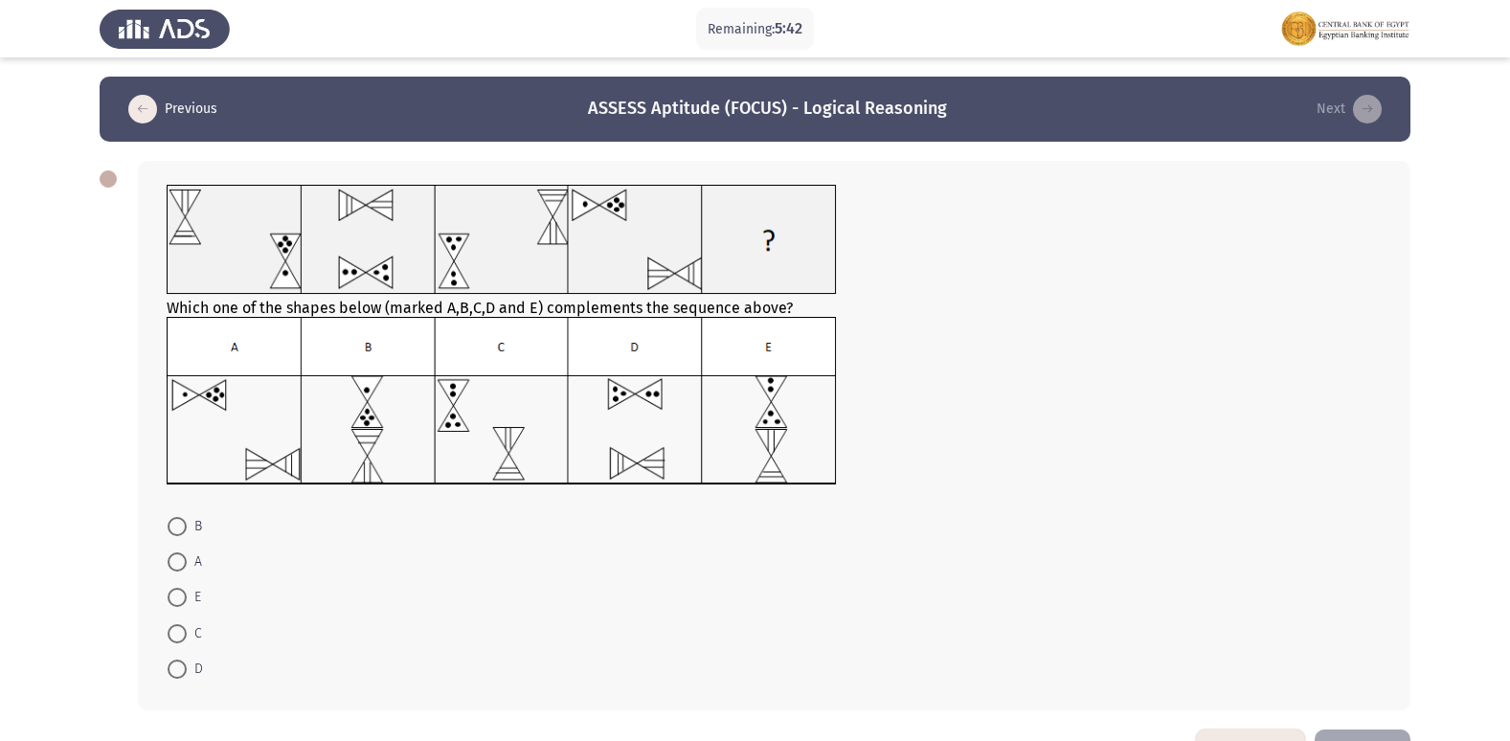
click at [175, 666] on span at bounding box center [177, 669] width 19 height 19
click at [175, 666] on input "D" at bounding box center [177, 669] width 19 height 19
radio input "true"
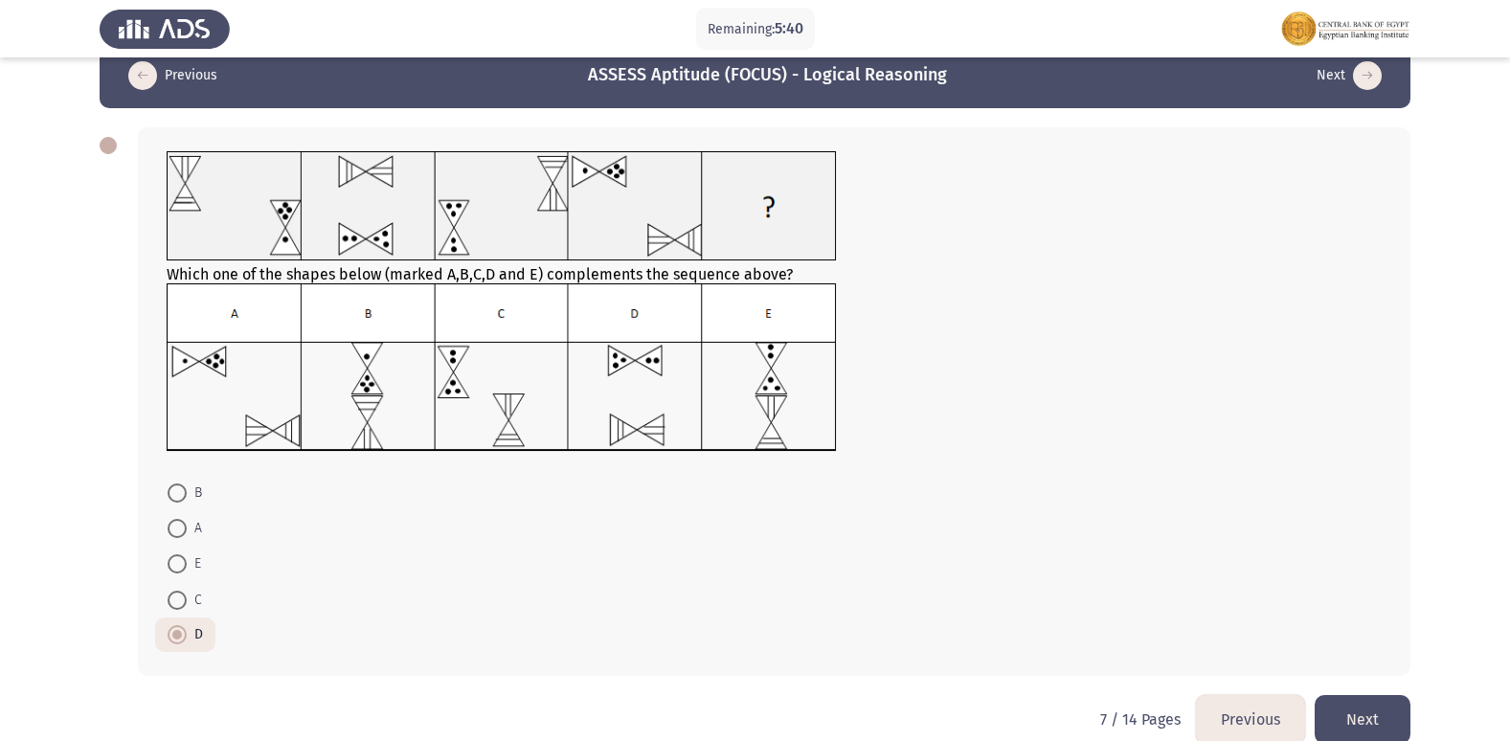
scroll to position [64, 0]
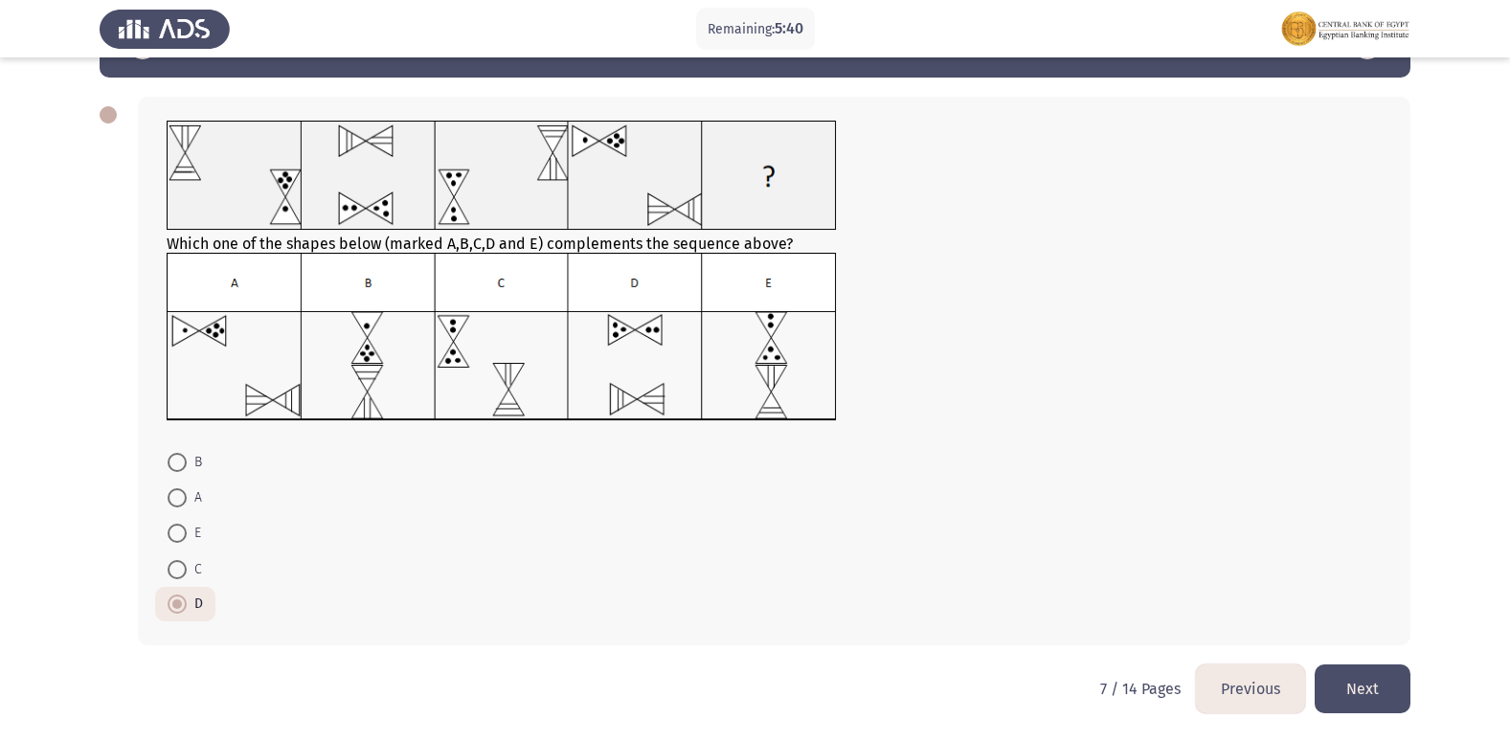
click at [1367, 680] on button "Next" at bounding box center [1362, 688] width 96 height 49
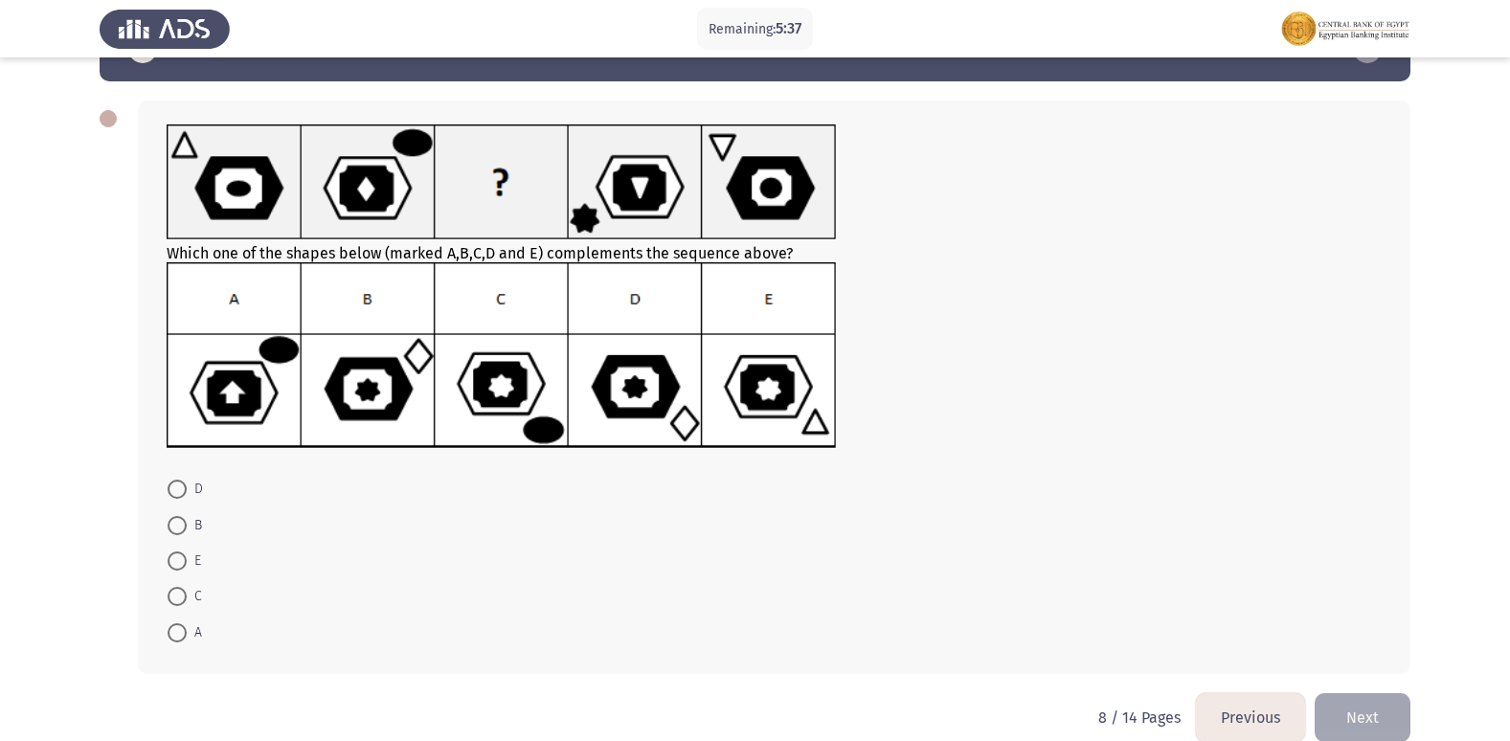
scroll to position [89, 0]
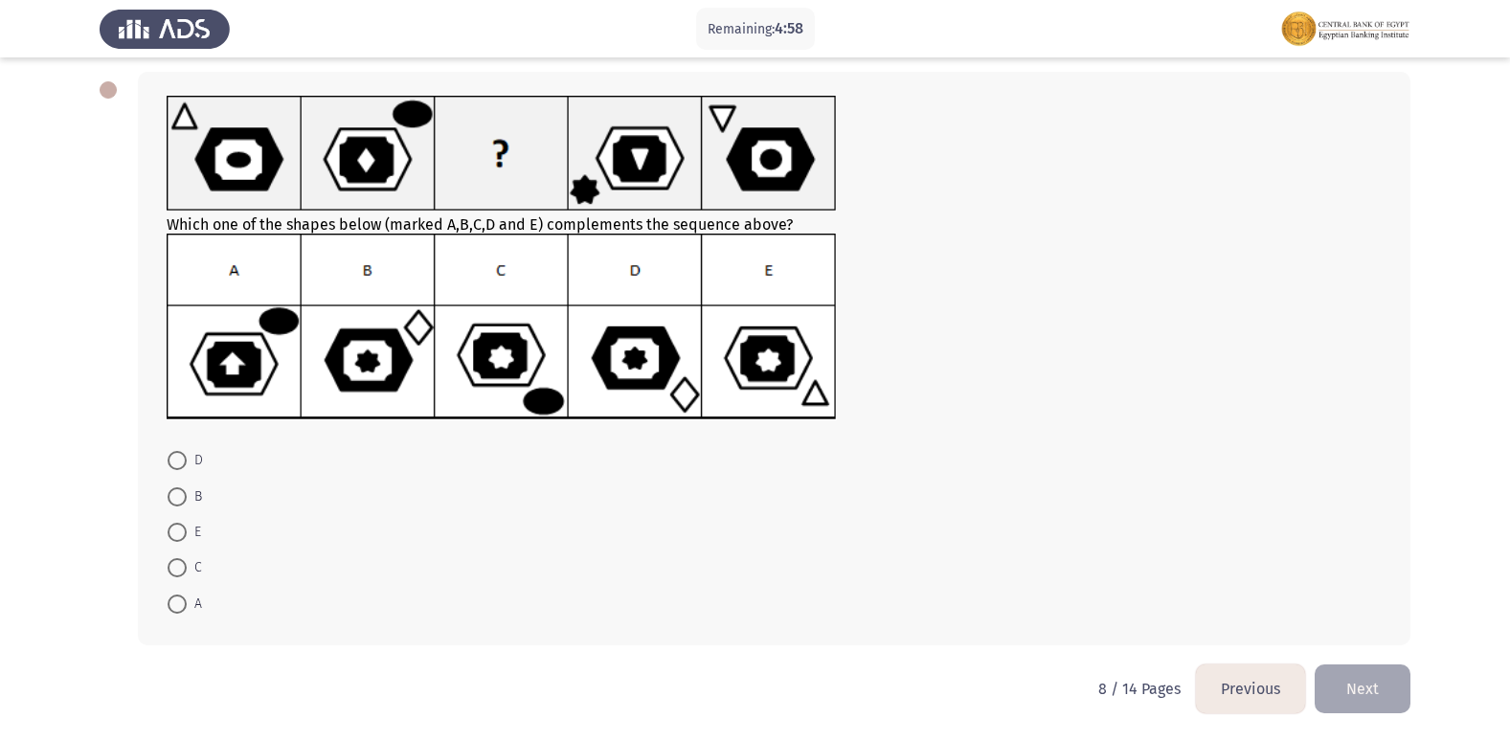
click at [171, 494] on span at bounding box center [177, 496] width 19 height 19
click at [171, 494] on input "B" at bounding box center [177, 496] width 19 height 19
radio input "true"
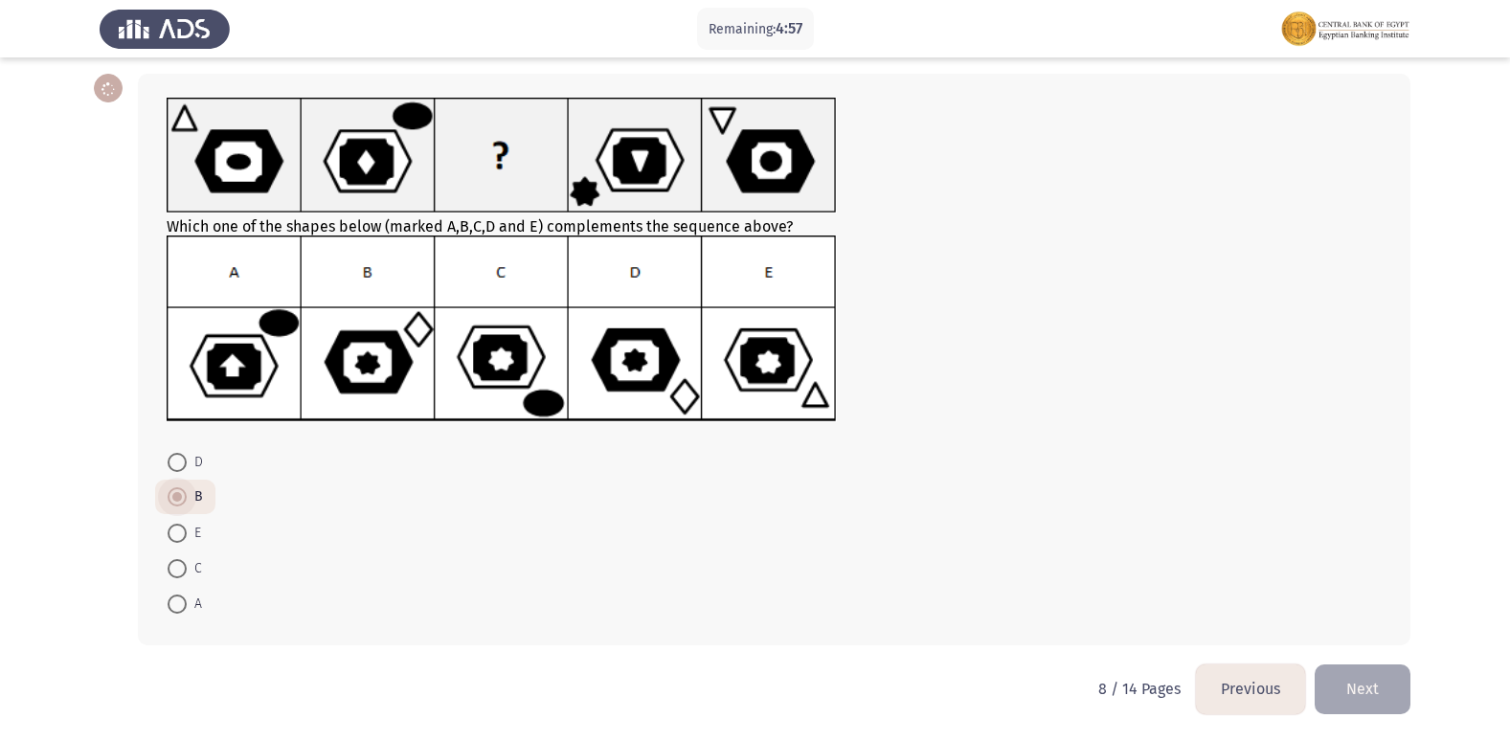
scroll to position [87, 0]
click at [1355, 691] on button "Next" at bounding box center [1362, 688] width 96 height 49
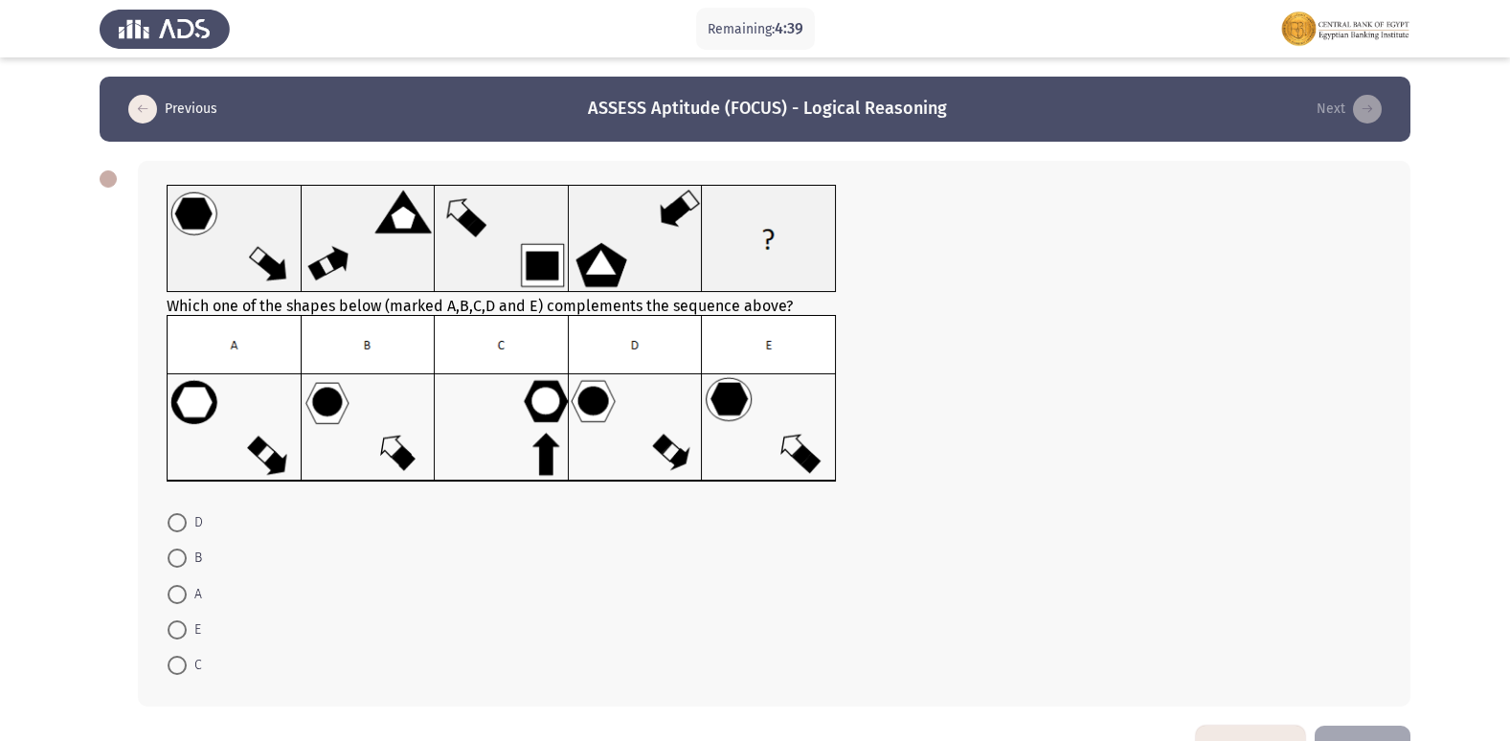
click at [178, 530] on span at bounding box center [177, 522] width 19 height 19
click at [178, 530] on input "D" at bounding box center [177, 522] width 19 height 19
radio input "true"
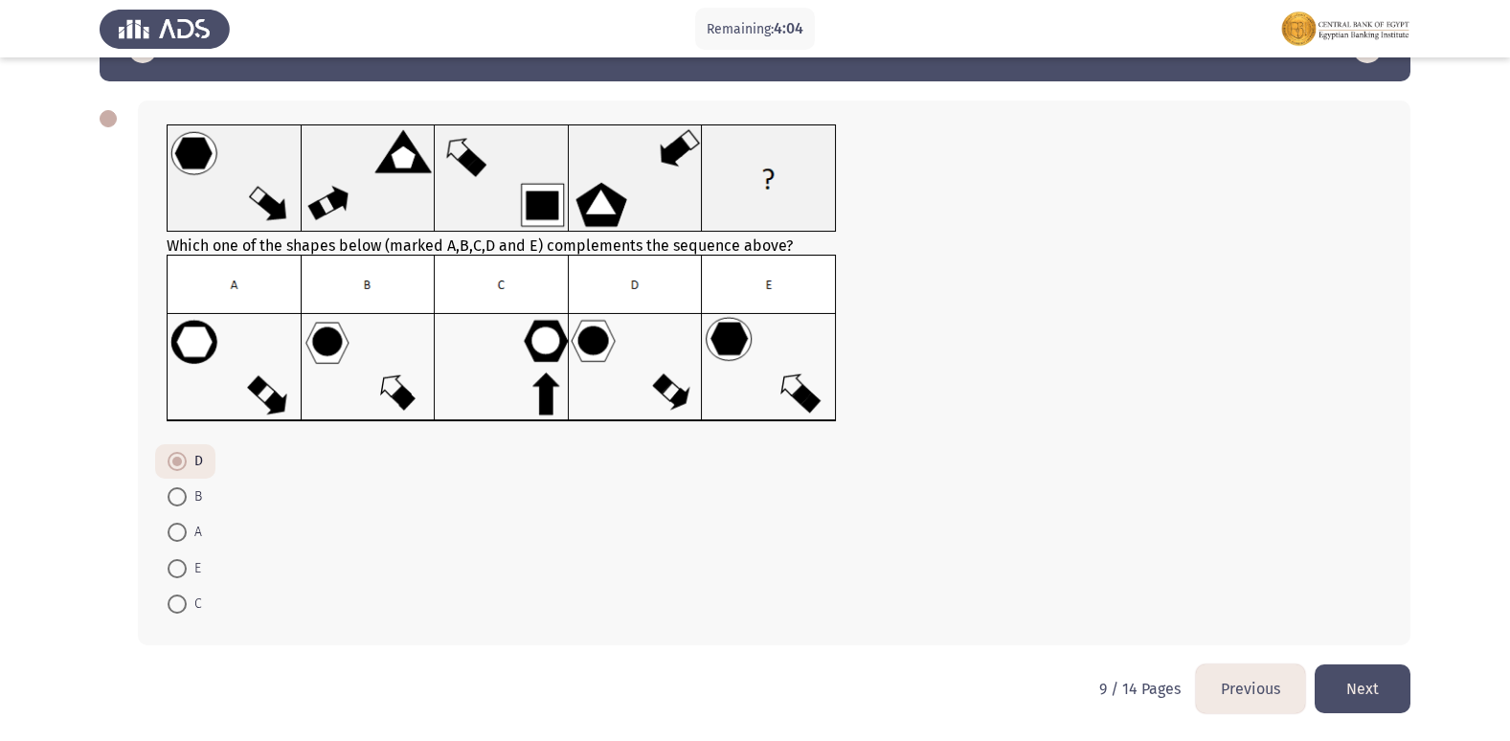
click at [1347, 679] on button "Next" at bounding box center [1362, 688] width 96 height 49
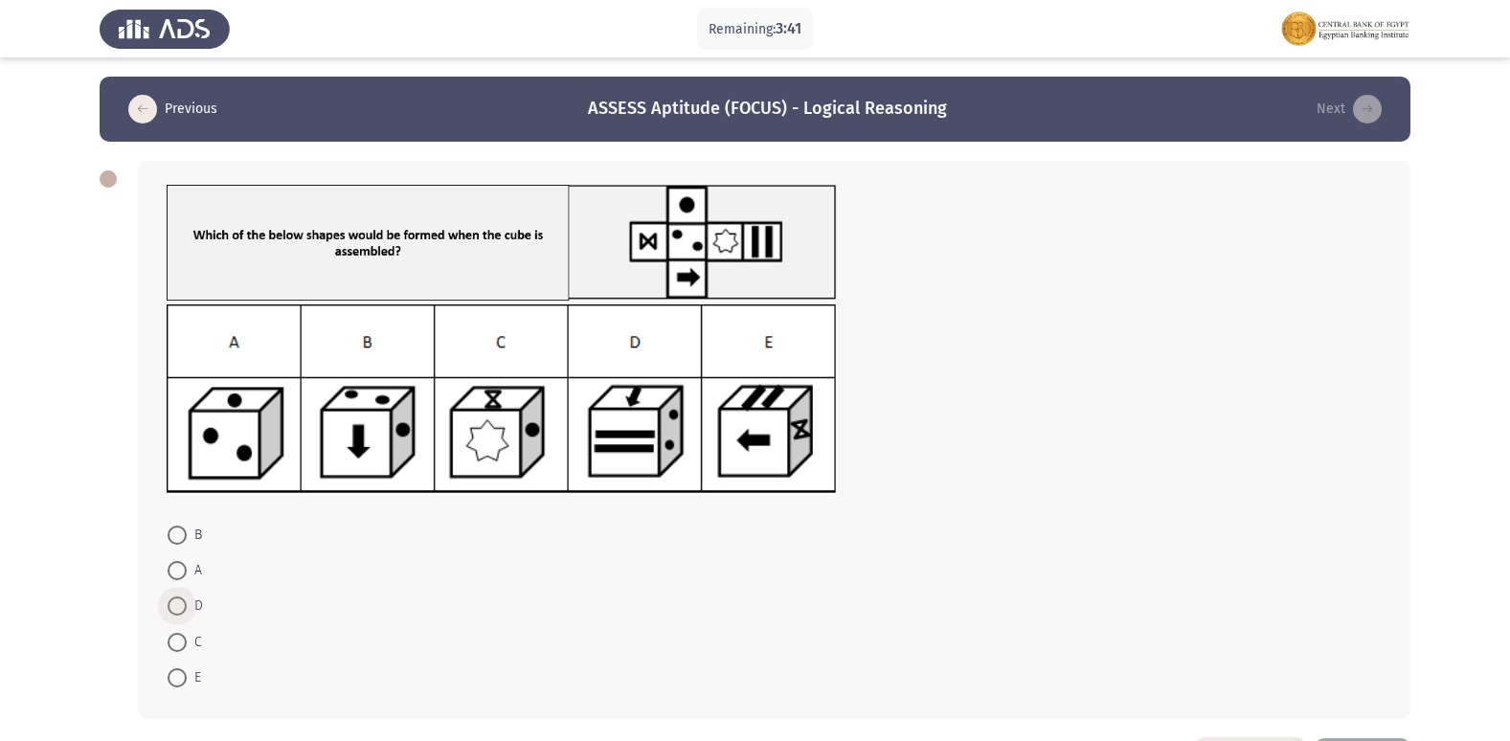
click at [175, 605] on span at bounding box center [177, 605] width 19 height 19
click at [175, 605] on input "D" at bounding box center [177, 605] width 19 height 19
radio input "true"
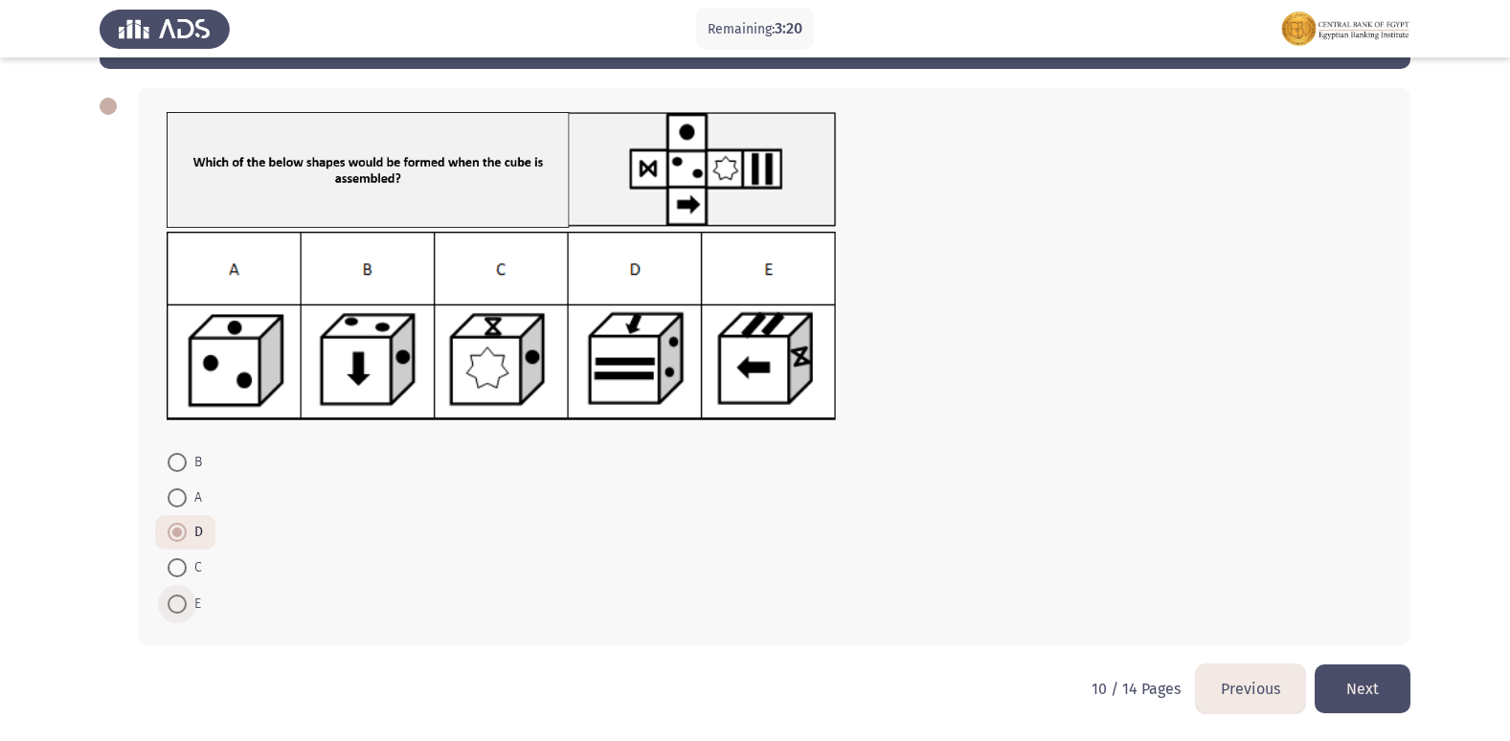
click at [177, 602] on span at bounding box center [177, 604] width 19 height 19
click at [177, 602] on input "E" at bounding box center [177, 604] width 19 height 19
radio input "true"
click at [1407, 689] on button "Next" at bounding box center [1362, 688] width 96 height 49
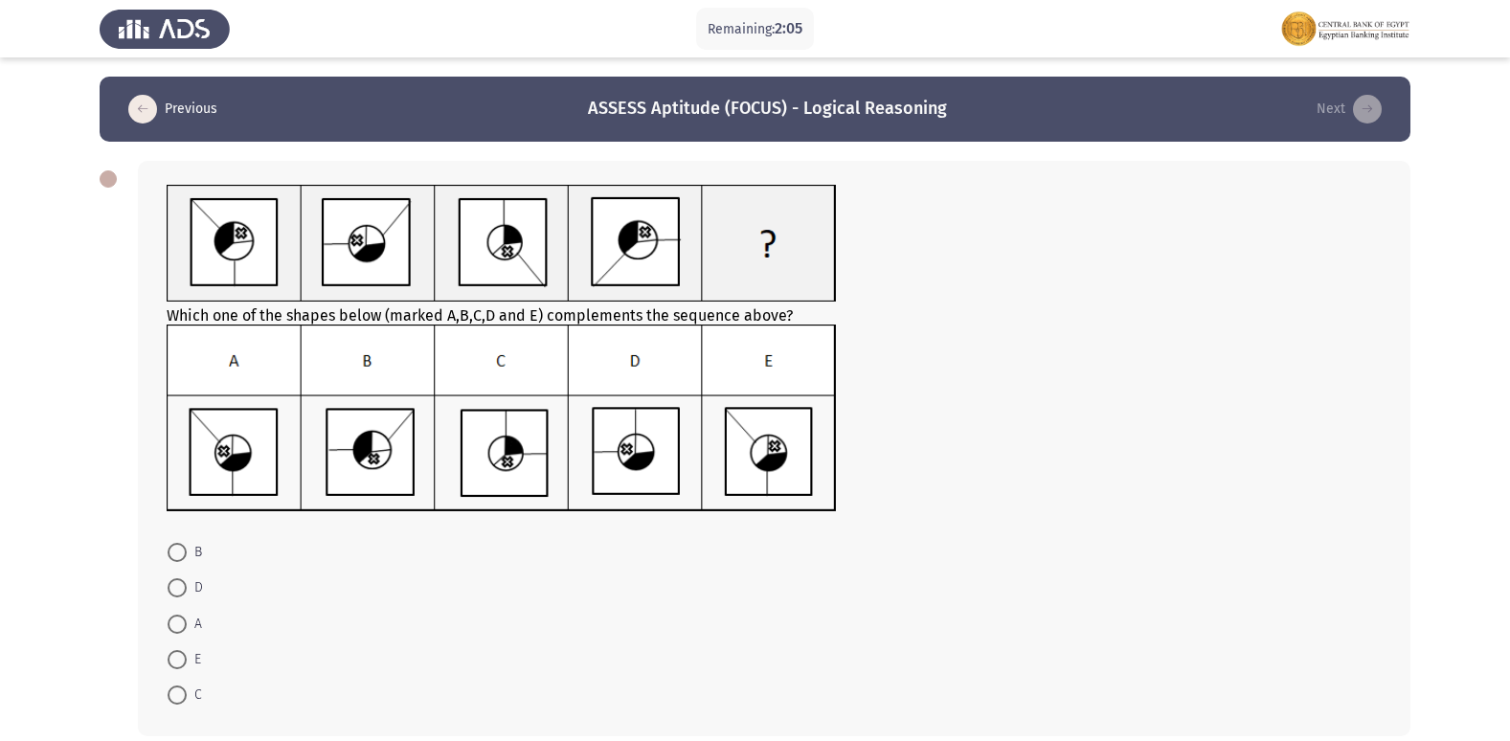
click at [179, 559] on span at bounding box center [177, 552] width 19 height 19
click at [179, 559] on input "B" at bounding box center [177, 552] width 19 height 19
radio input "true"
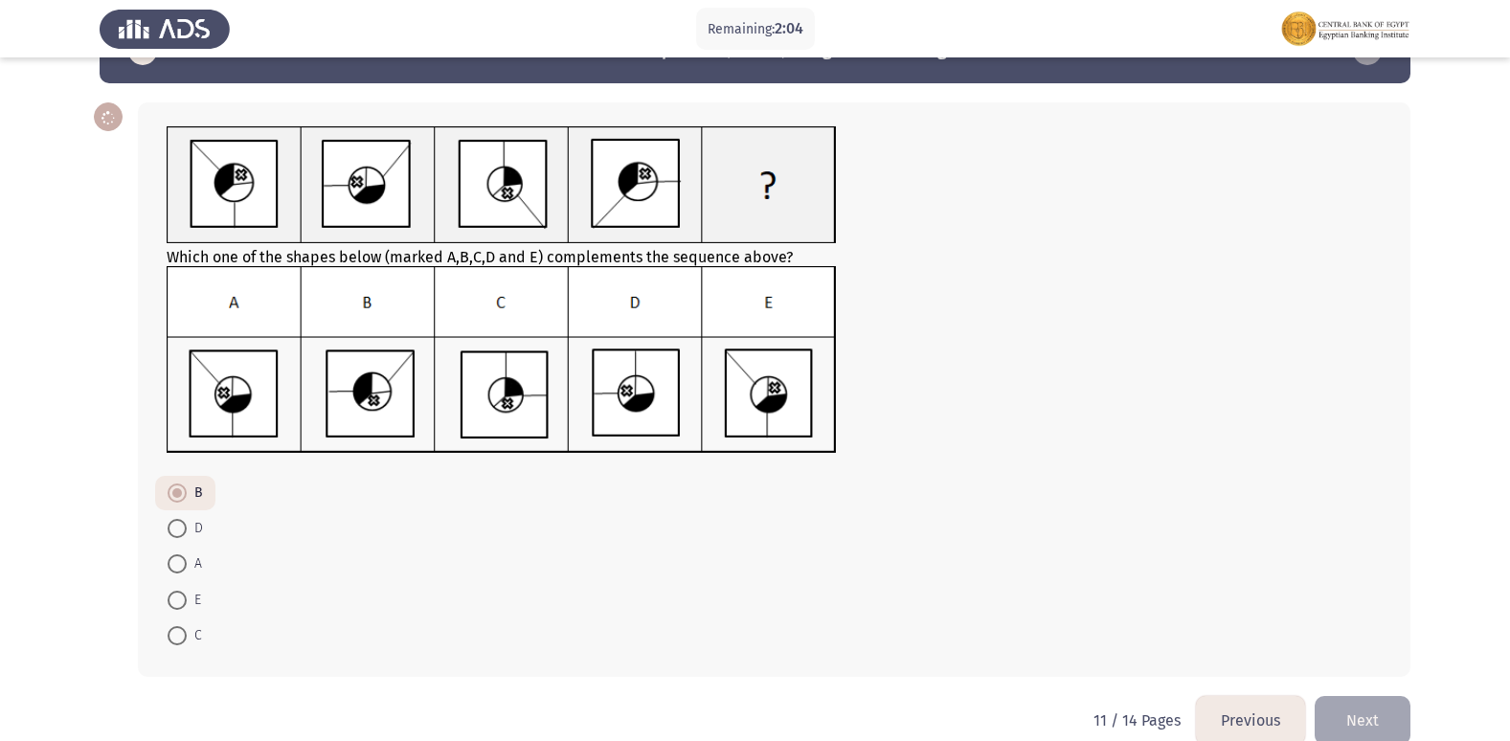
scroll to position [90, 0]
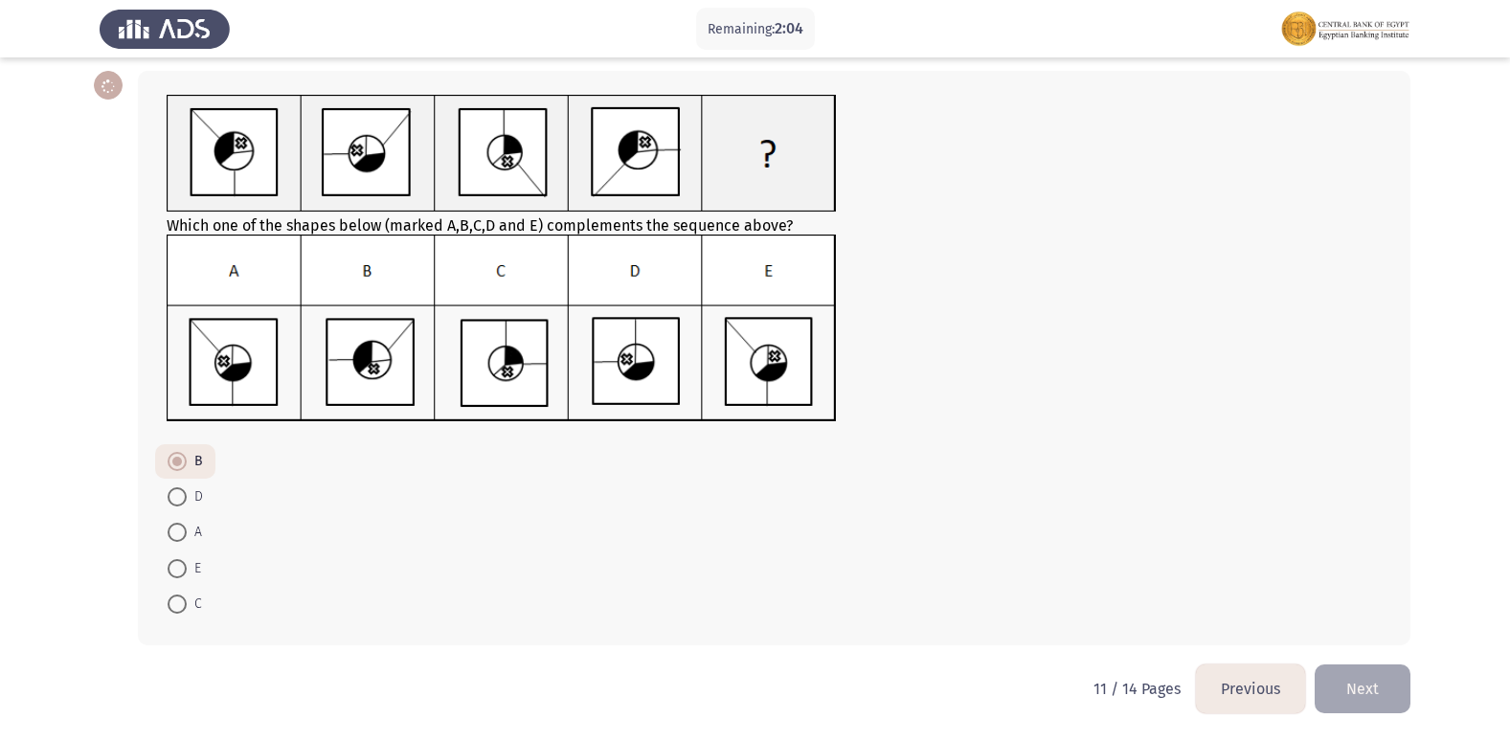
click at [1378, 685] on button "Next" at bounding box center [1362, 688] width 96 height 49
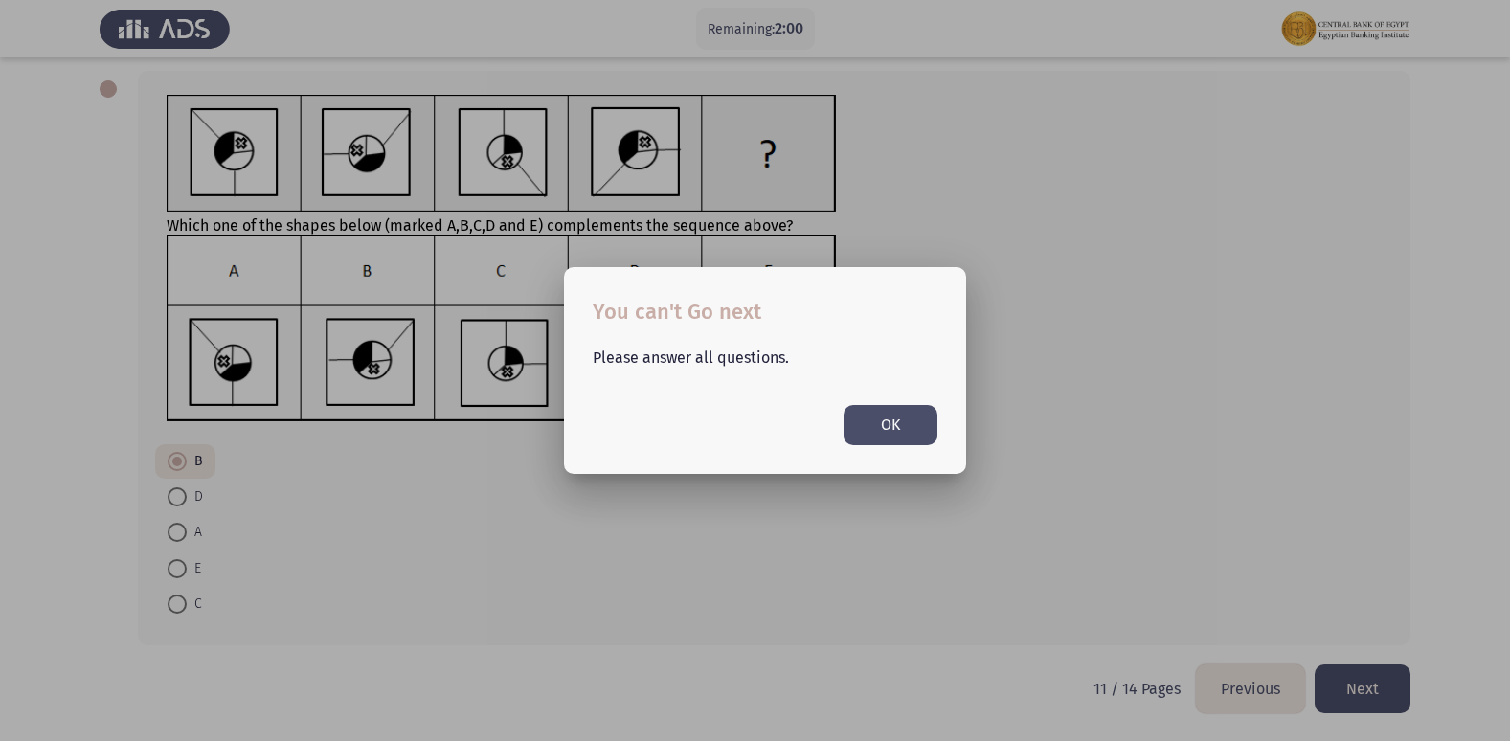
click at [874, 419] on button "OK" at bounding box center [890, 424] width 94 height 39
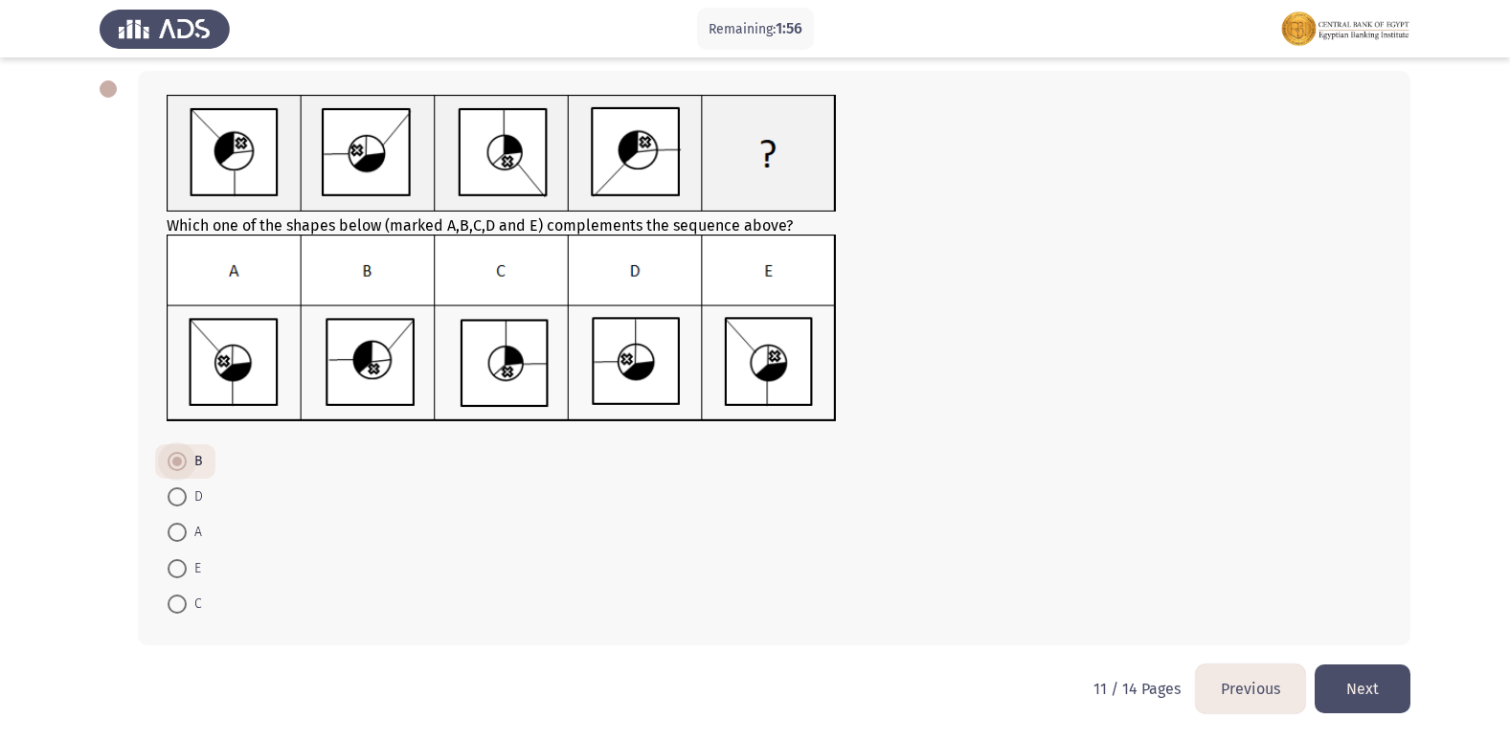
click at [180, 460] on span at bounding box center [177, 462] width 10 height 10
click at [180, 460] on input "B" at bounding box center [177, 461] width 19 height 19
click at [1366, 695] on button "Next" at bounding box center [1362, 688] width 96 height 49
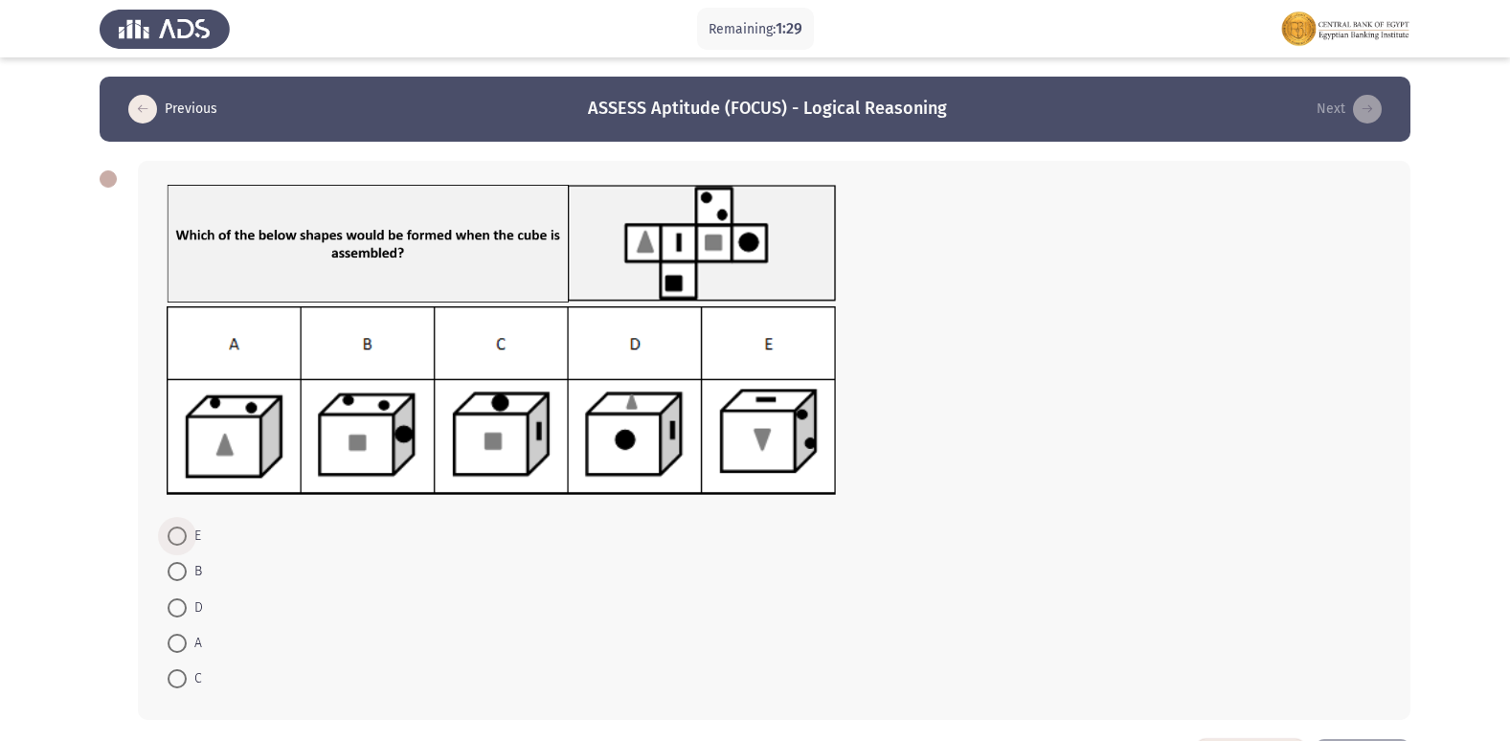
click at [178, 538] on span at bounding box center [177, 536] width 19 height 19
click at [178, 538] on input "E" at bounding box center [177, 536] width 19 height 19
radio input "true"
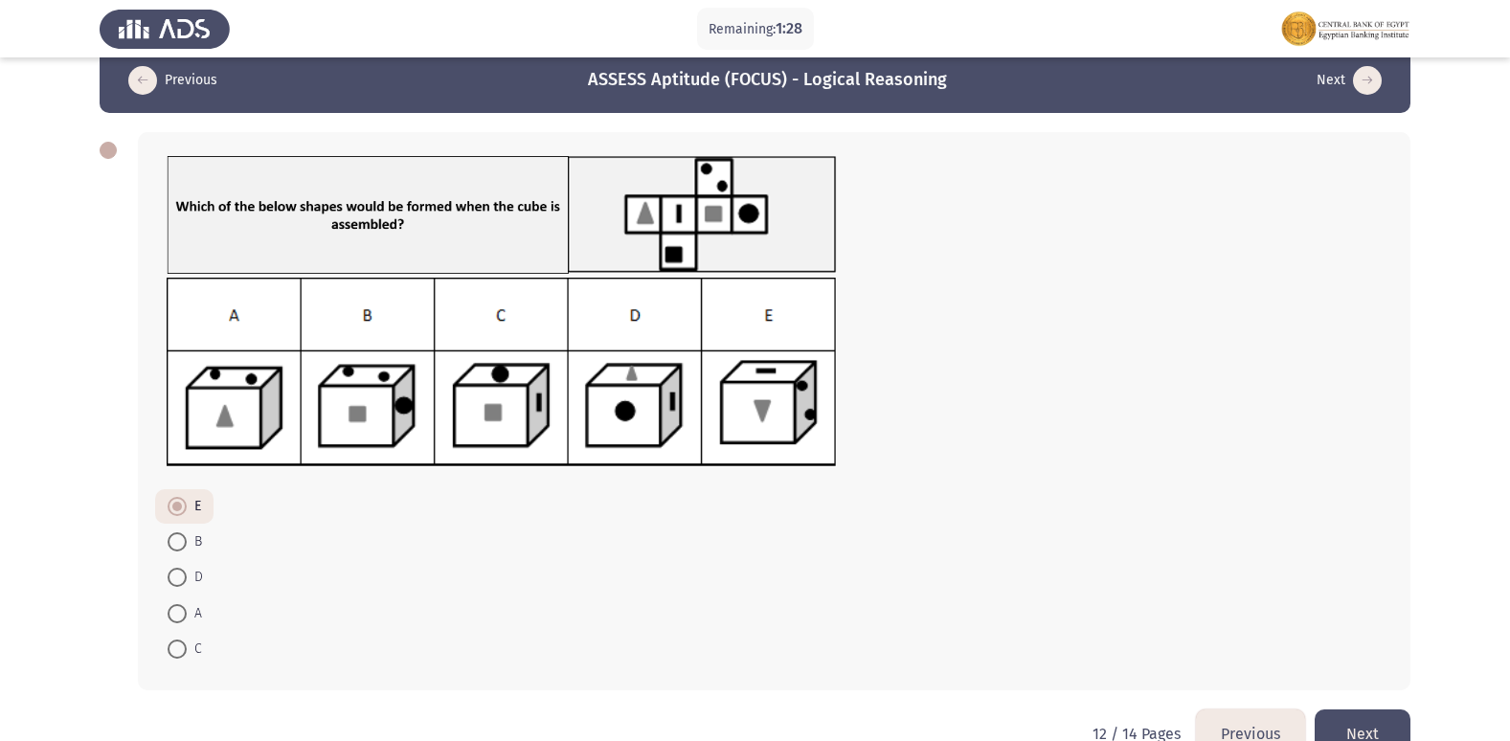
scroll to position [74, 0]
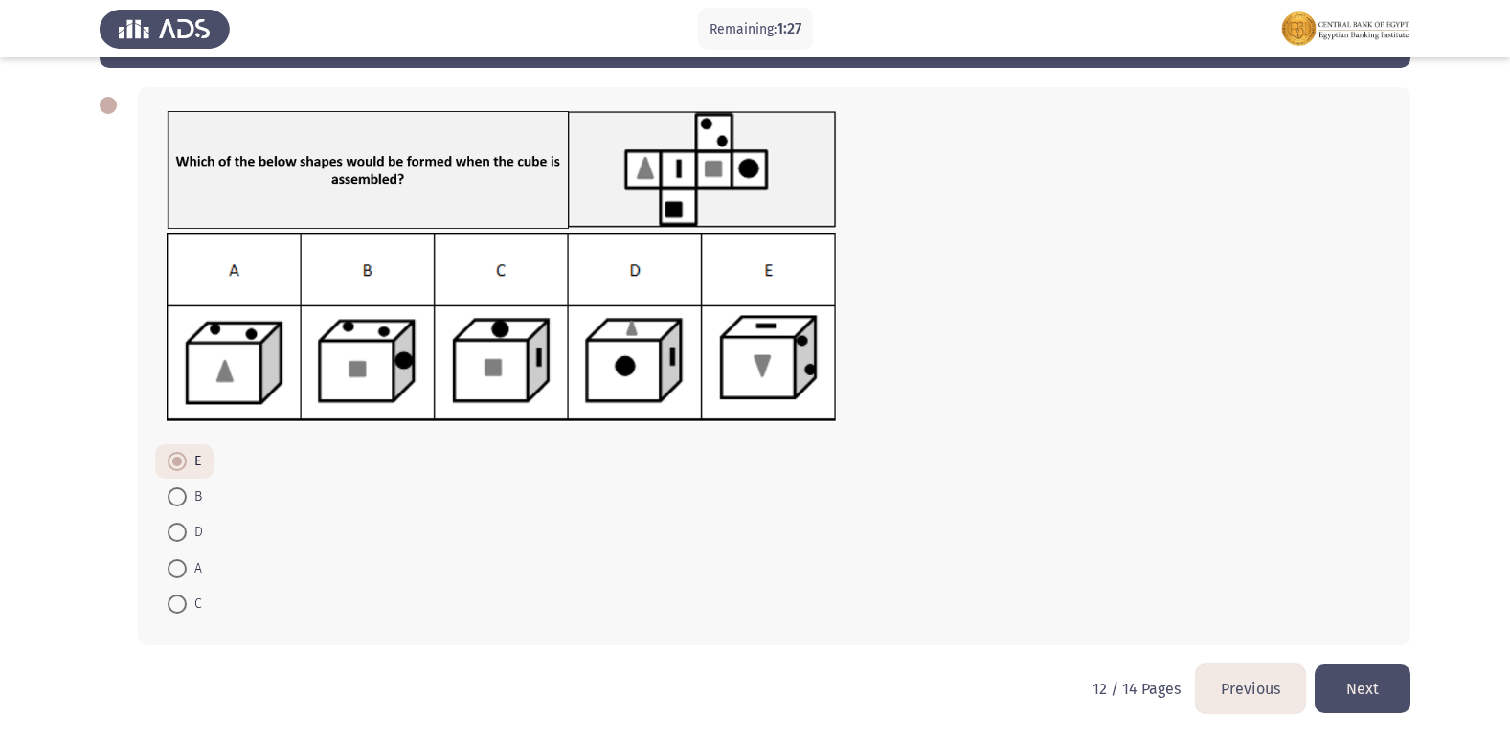
click at [1370, 677] on button "Next" at bounding box center [1362, 688] width 96 height 49
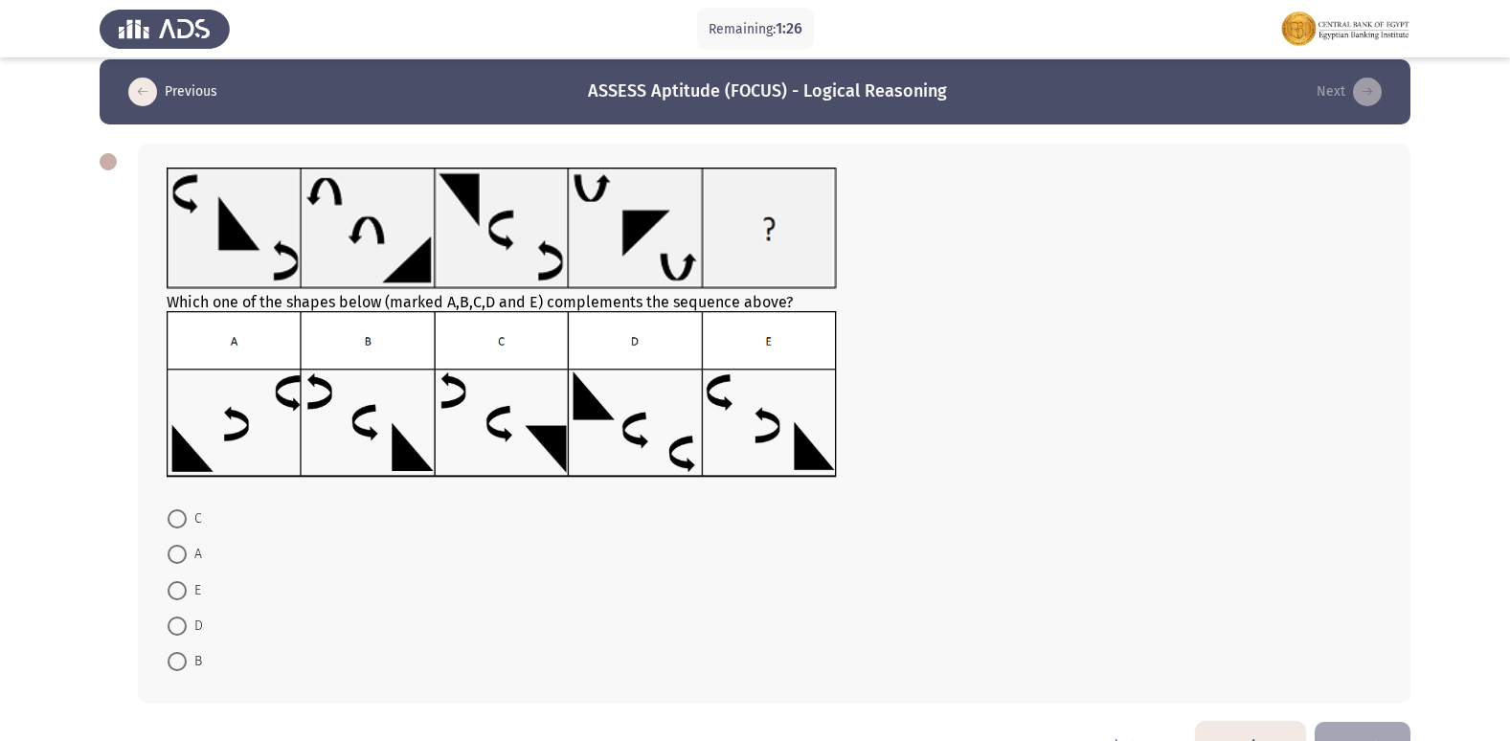
scroll to position [75, 0]
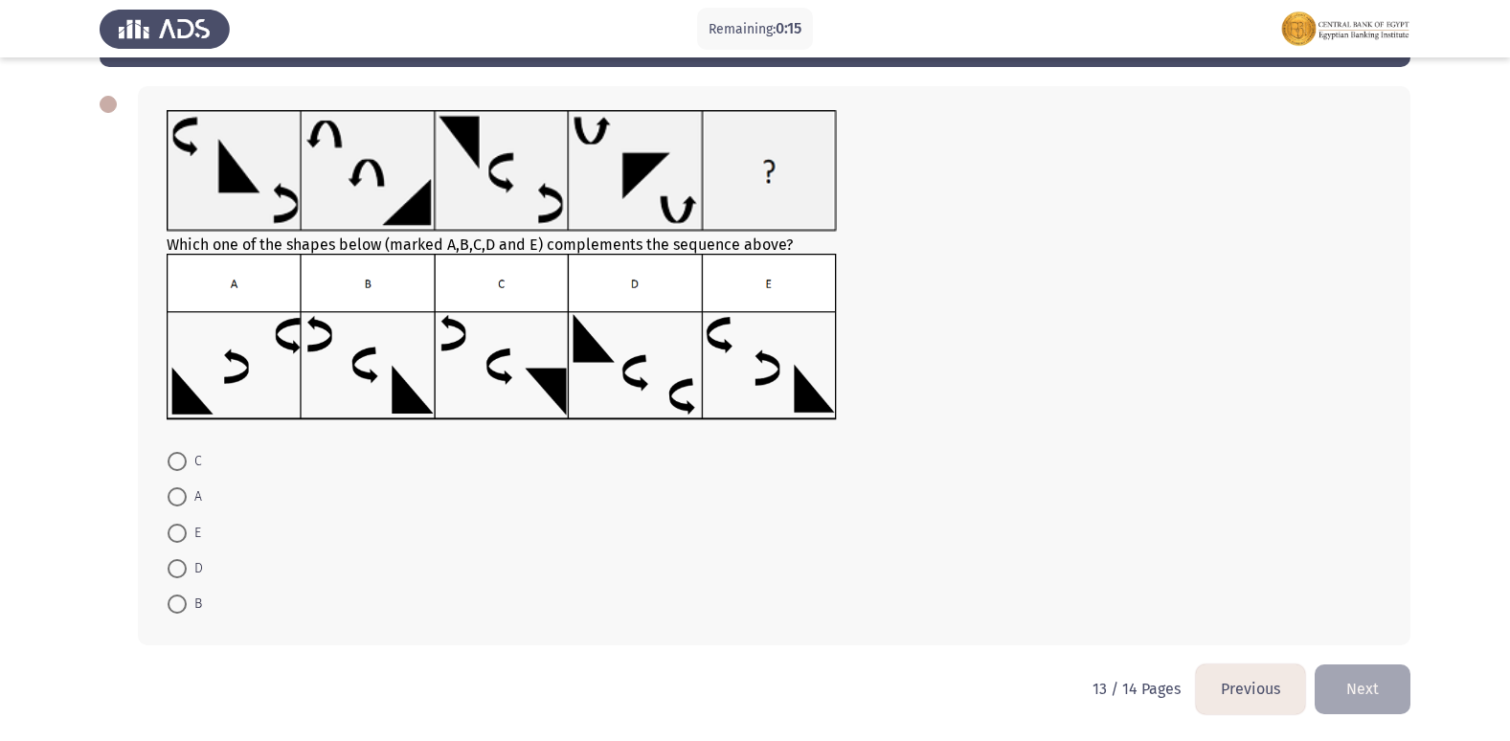
click at [179, 529] on span at bounding box center [177, 533] width 19 height 19
click at [179, 529] on input "E" at bounding box center [177, 533] width 19 height 19
radio input "true"
click at [1379, 683] on button "Next" at bounding box center [1362, 688] width 96 height 49
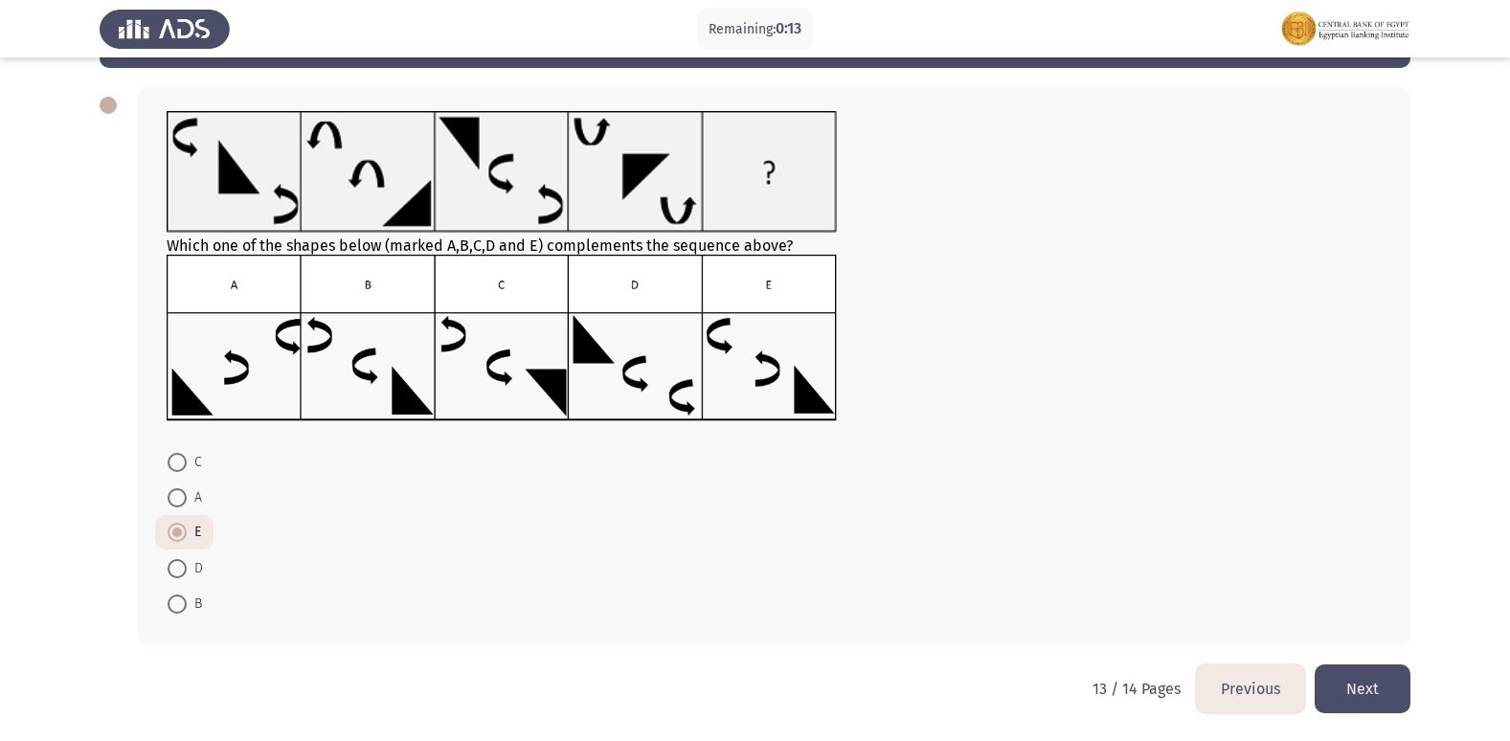
scroll to position [0, 0]
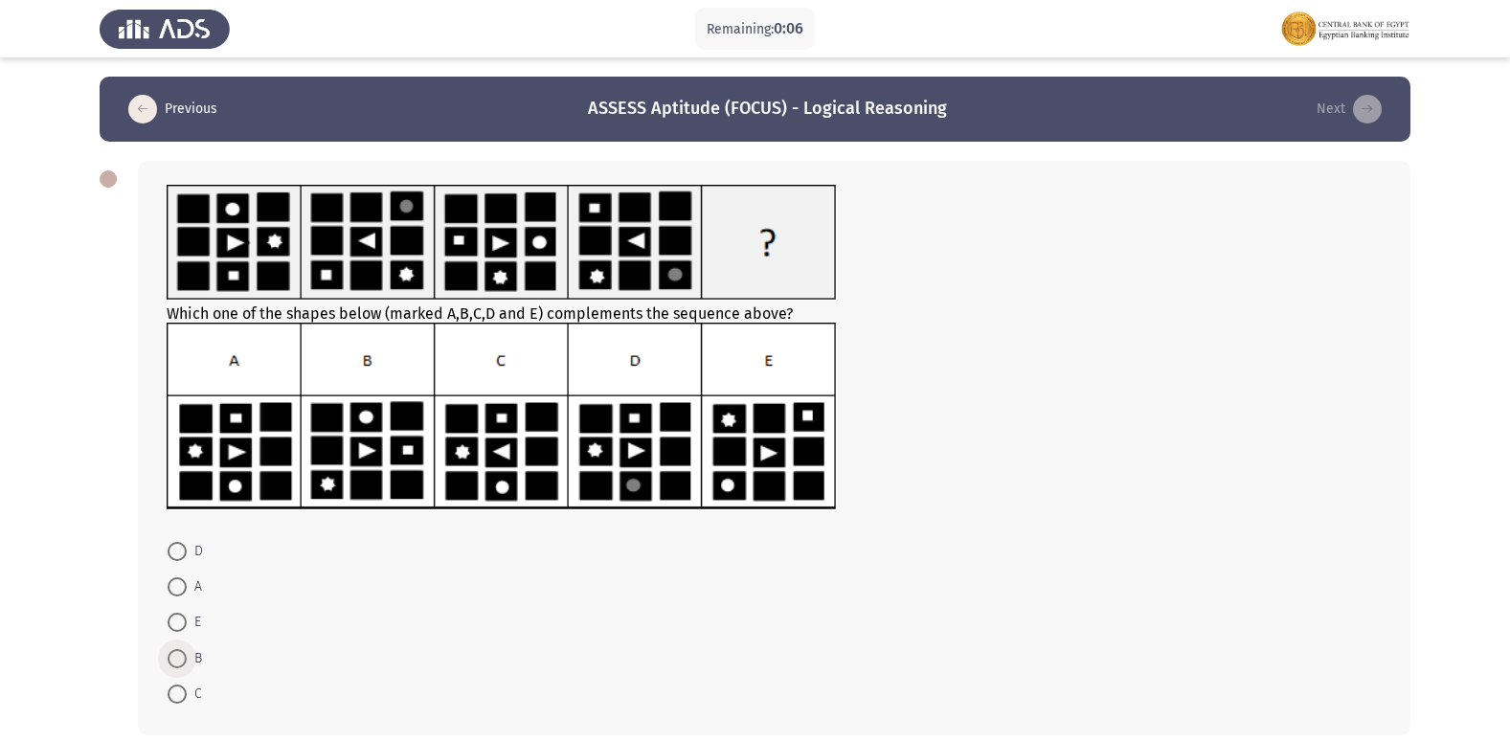
click at [180, 658] on span at bounding box center [177, 658] width 19 height 19
click at [180, 658] on input "B" at bounding box center [177, 658] width 19 height 19
radio input "true"
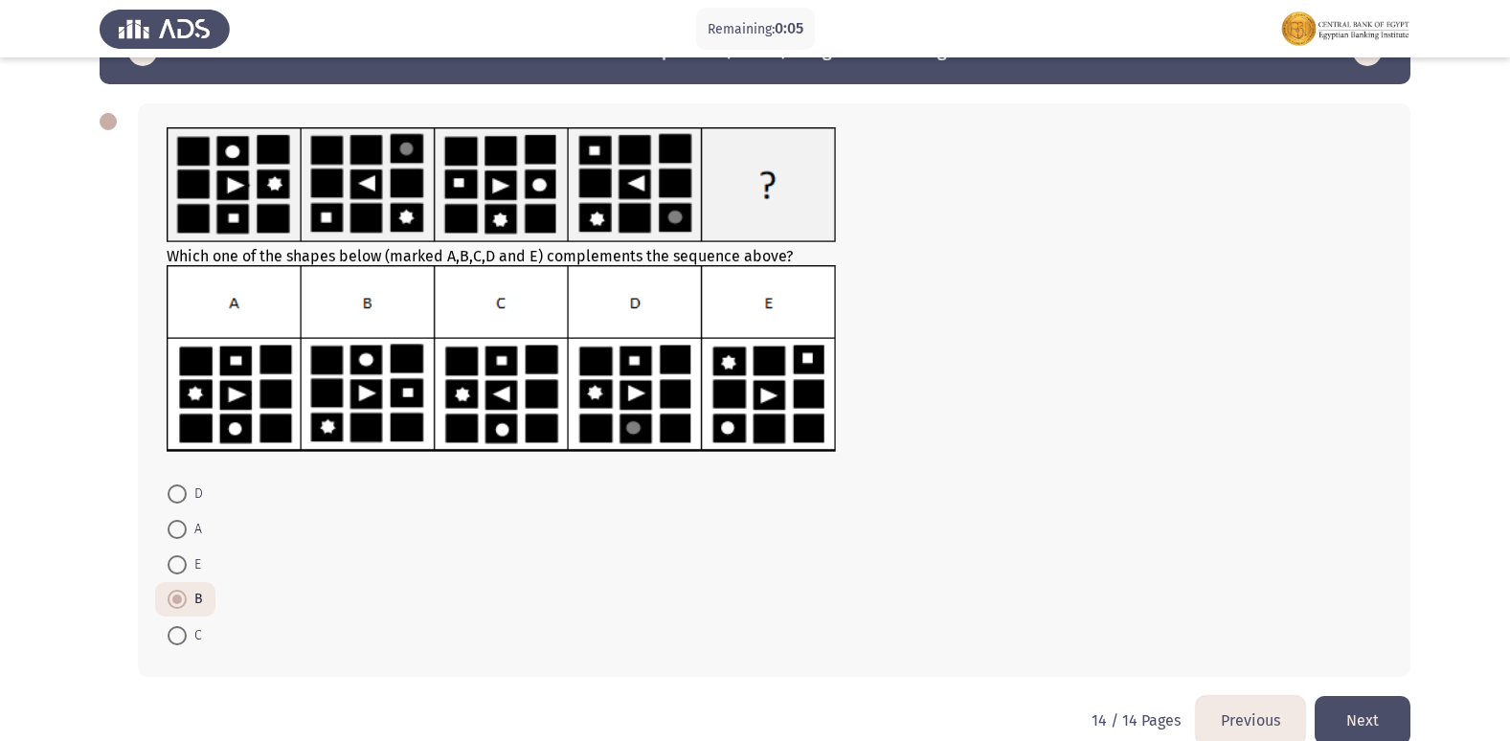
scroll to position [89, 0]
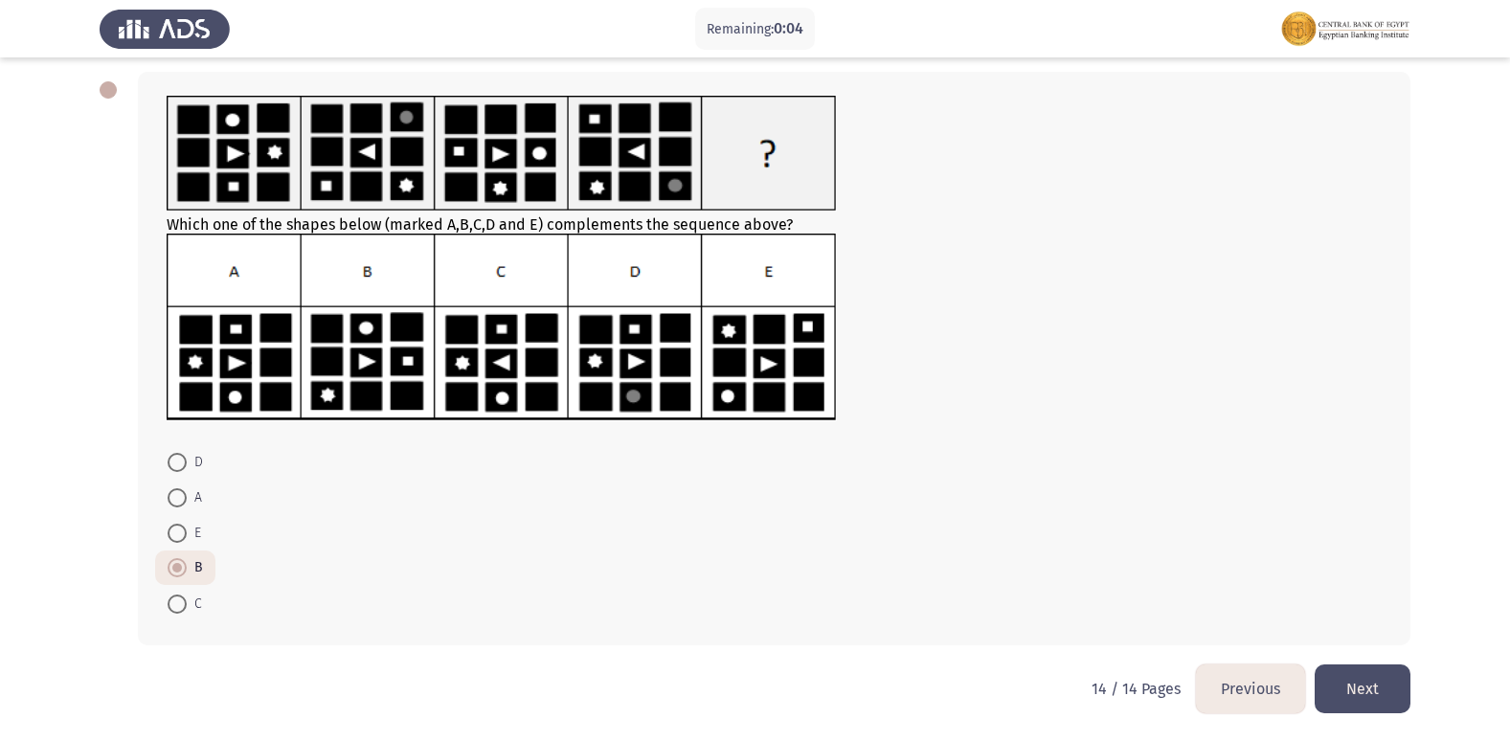
click at [1359, 695] on button "Next" at bounding box center [1362, 688] width 96 height 49
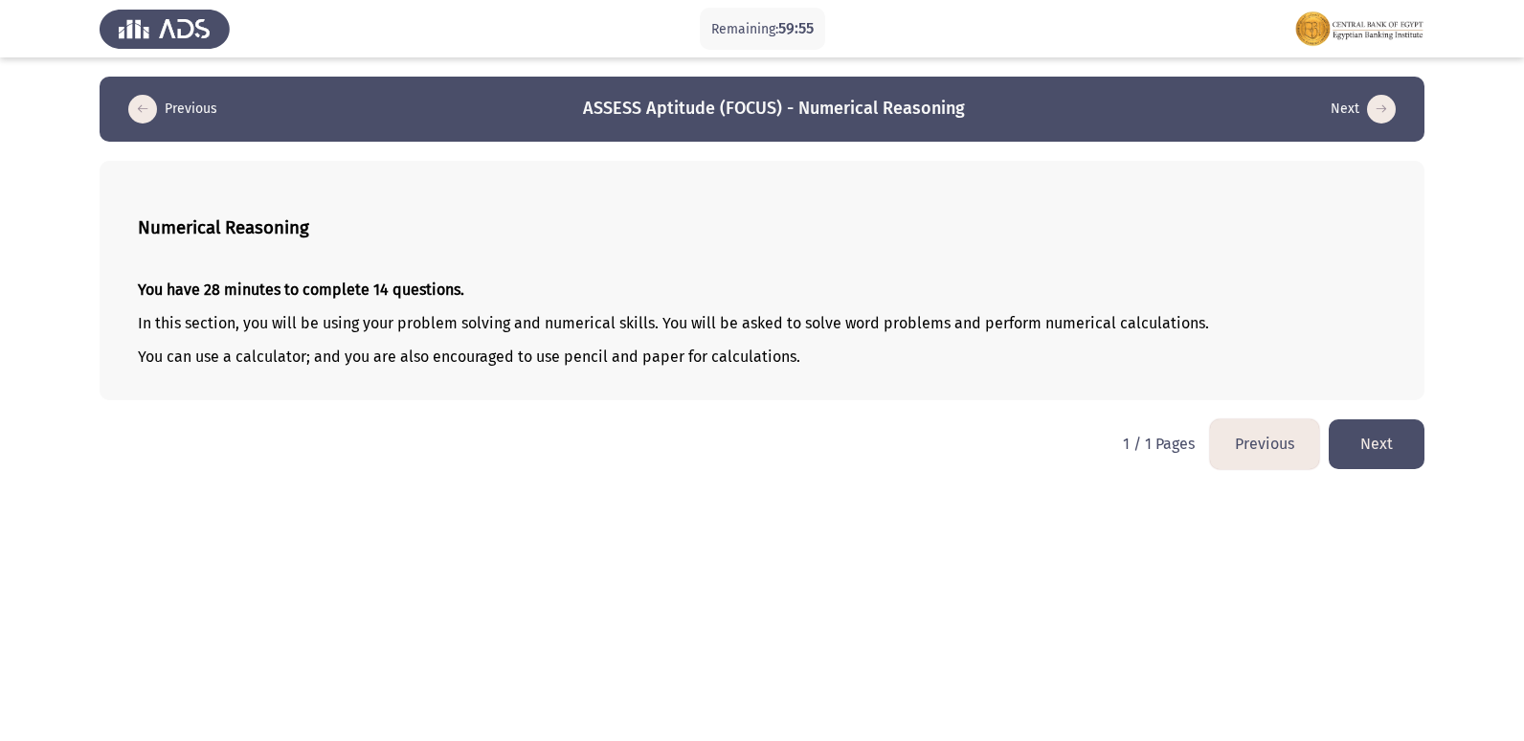
click at [1392, 439] on button "Next" at bounding box center [1377, 443] width 96 height 49
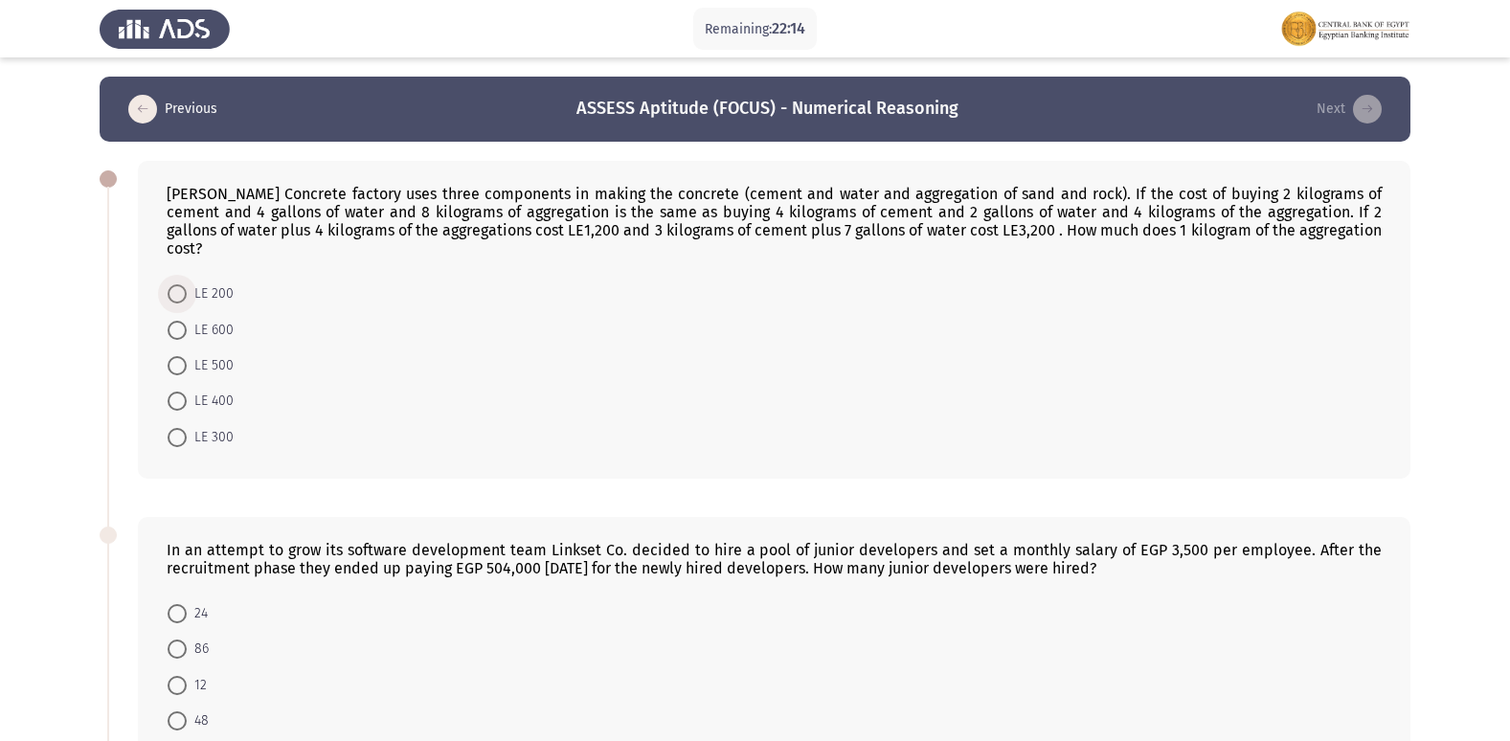
click at [179, 284] on span at bounding box center [177, 293] width 19 height 19
click at [179, 284] on input "LE 200" at bounding box center [177, 293] width 19 height 19
radio input "true"
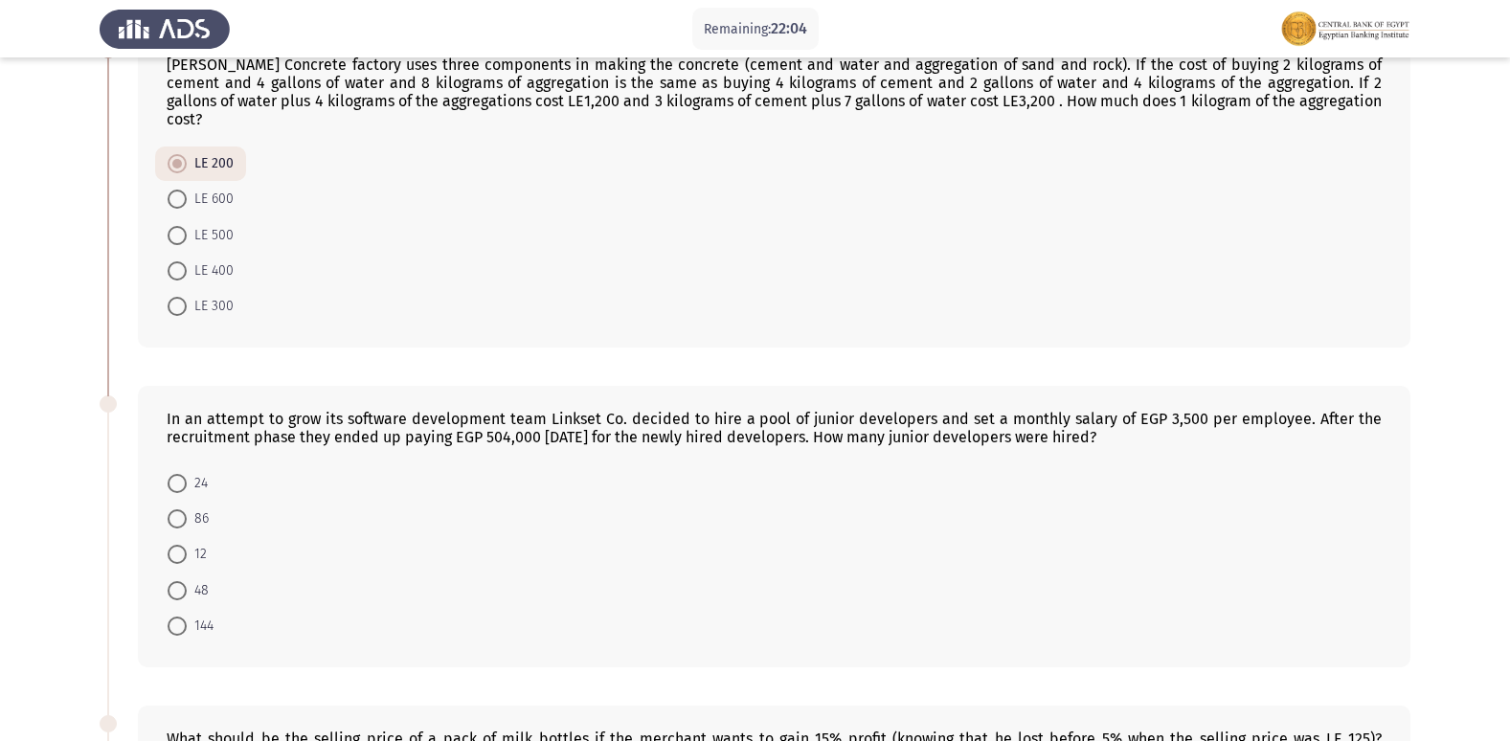
scroll to position [96, 0]
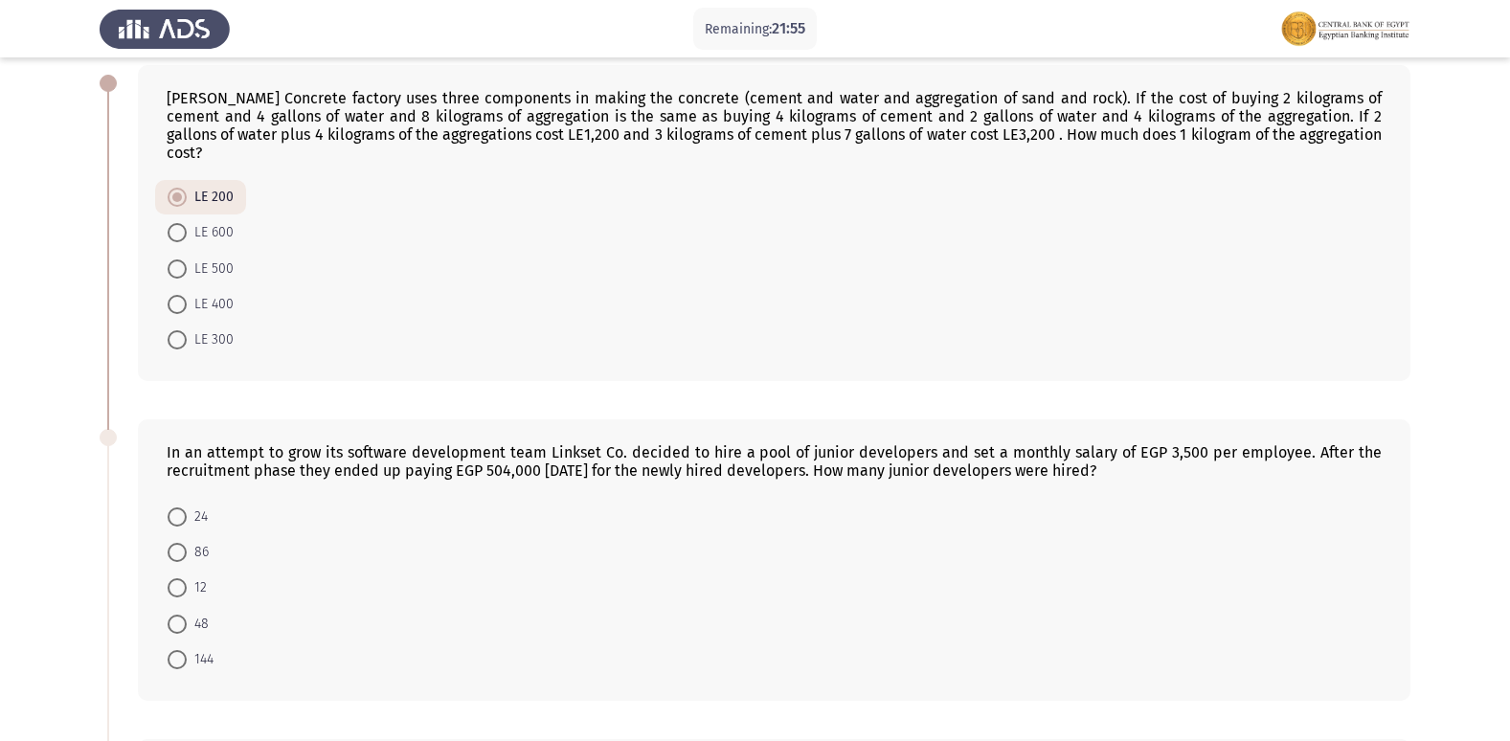
click at [185, 330] on span at bounding box center [177, 339] width 19 height 19
click at [185, 330] on input "LE 300" at bounding box center [177, 339] width 19 height 19
radio input "true"
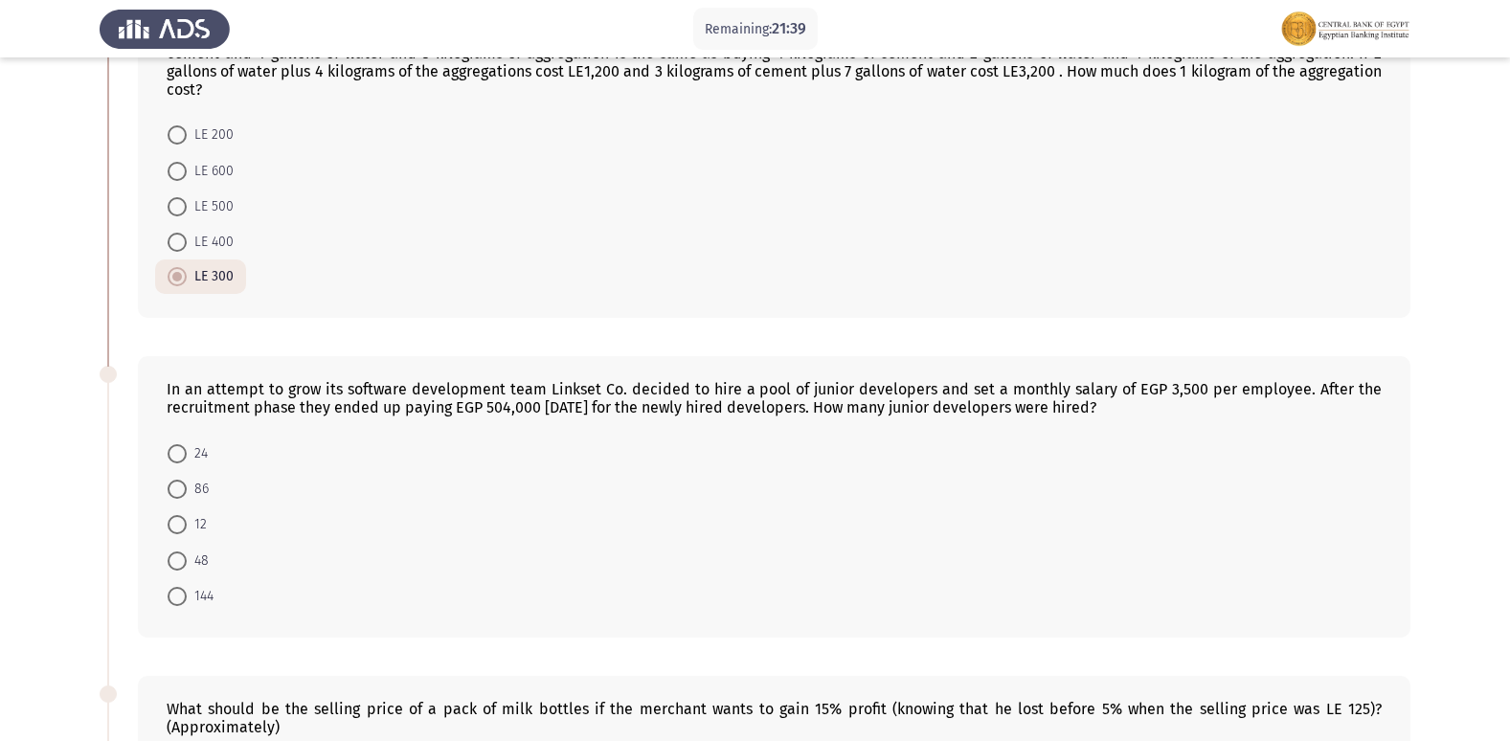
scroll to position [191, 0]
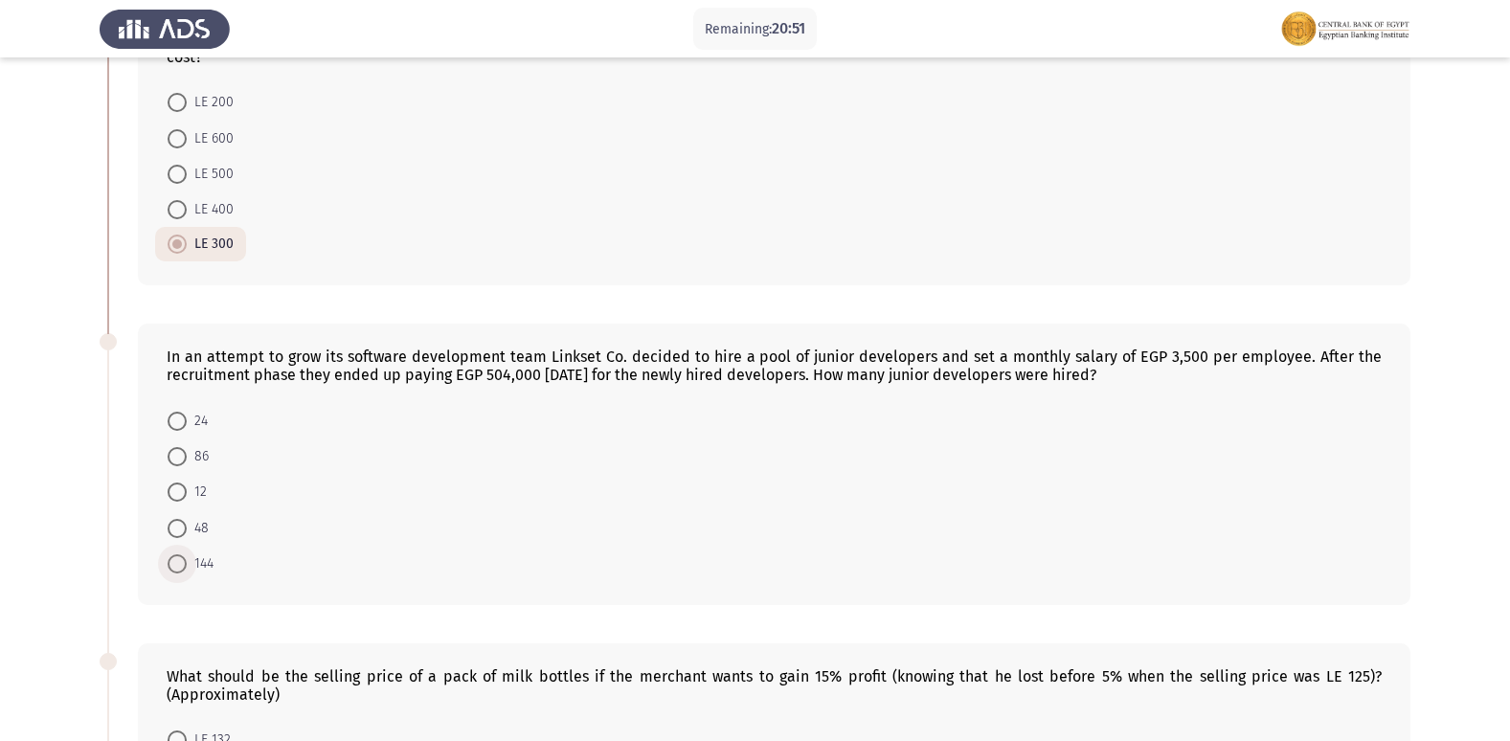
click at [191, 552] on span "144" at bounding box center [200, 563] width 27 height 23
click at [187, 554] on input "144" at bounding box center [177, 563] width 19 height 19
radio input "true"
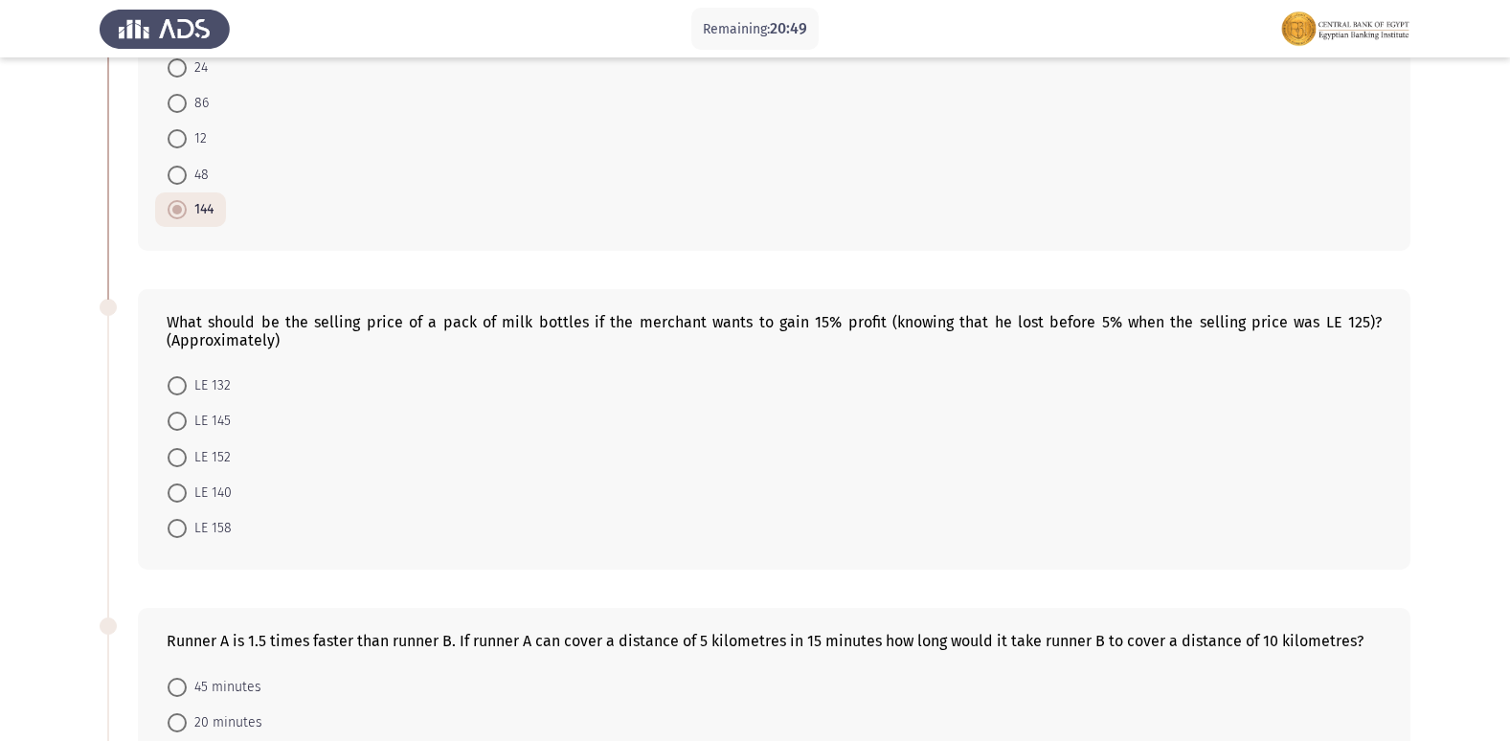
scroll to position [574, 0]
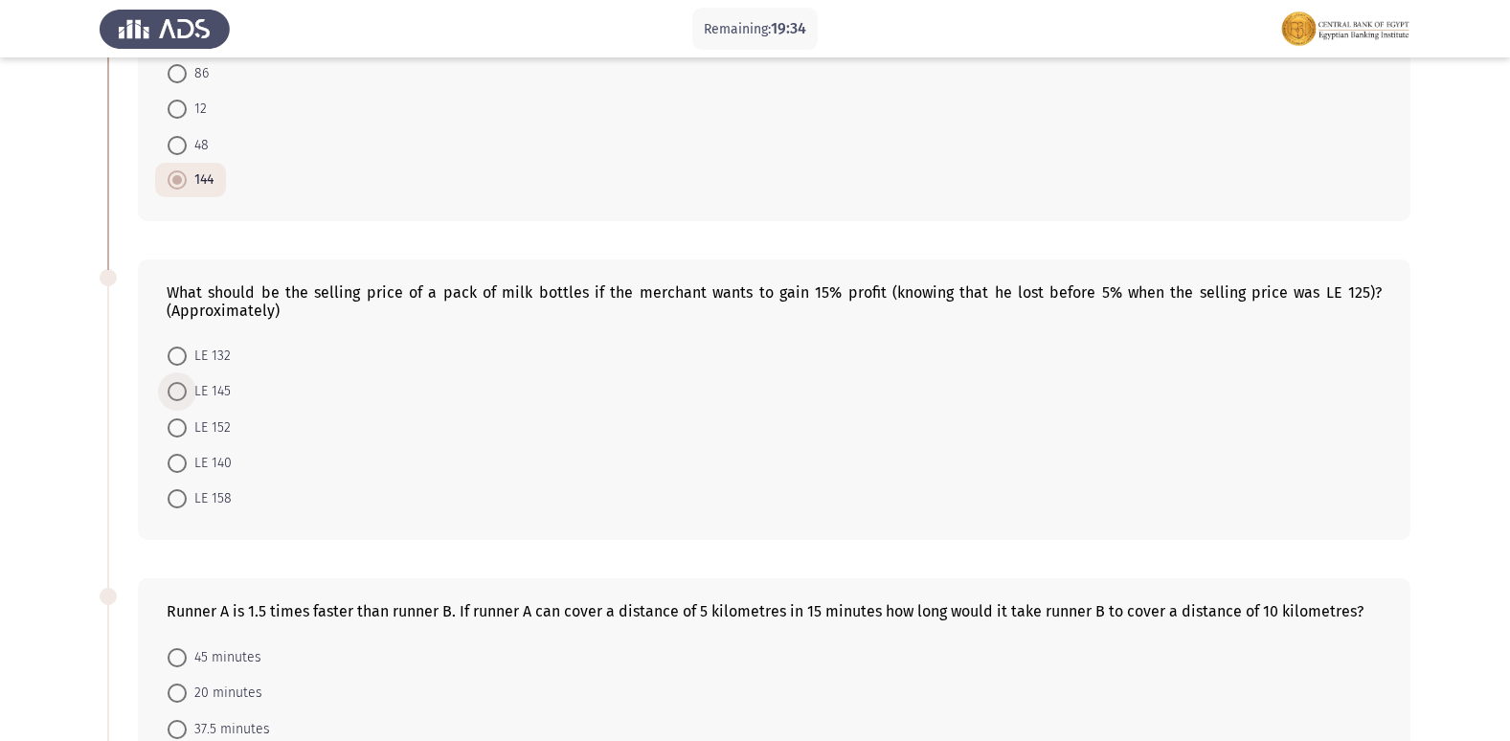
click at [178, 382] on span at bounding box center [177, 391] width 19 height 19
click at [178, 382] on input "LE 145" at bounding box center [177, 391] width 19 height 19
radio input "true"
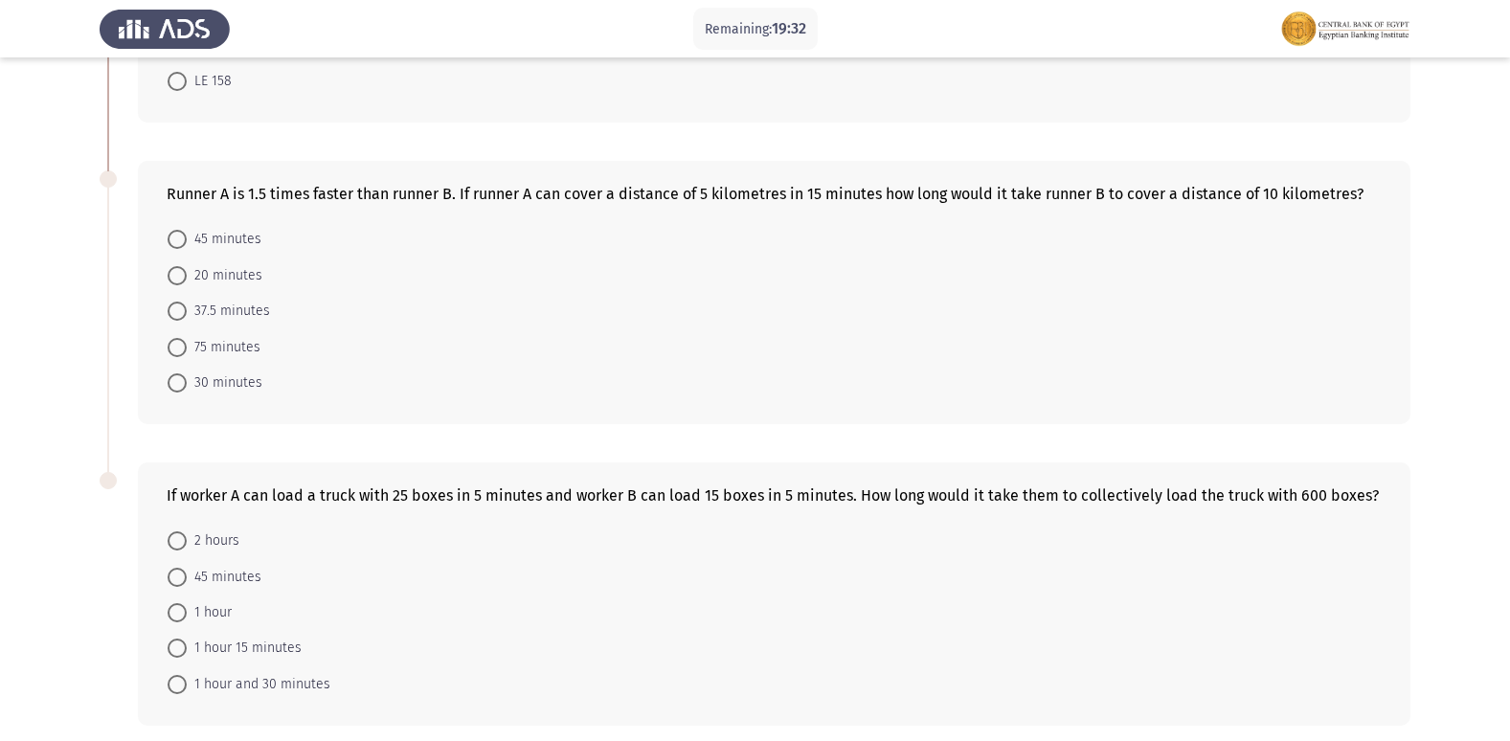
scroll to position [957, 0]
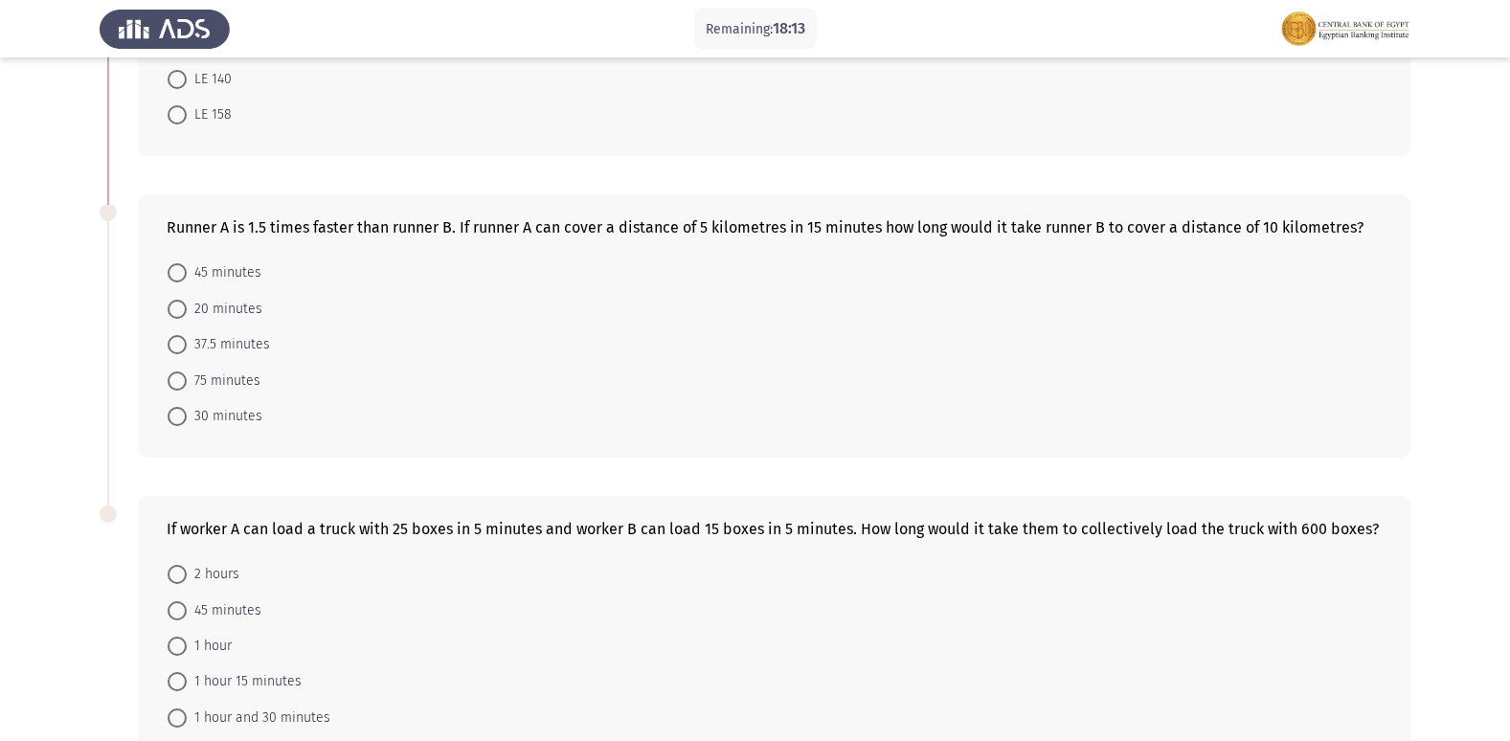
click at [172, 263] on span at bounding box center [177, 272] width 19 height 19
click at [172, 263] on input "45 minutes" at bounding box center [177, 272] width 19 height 19
radio input "true"
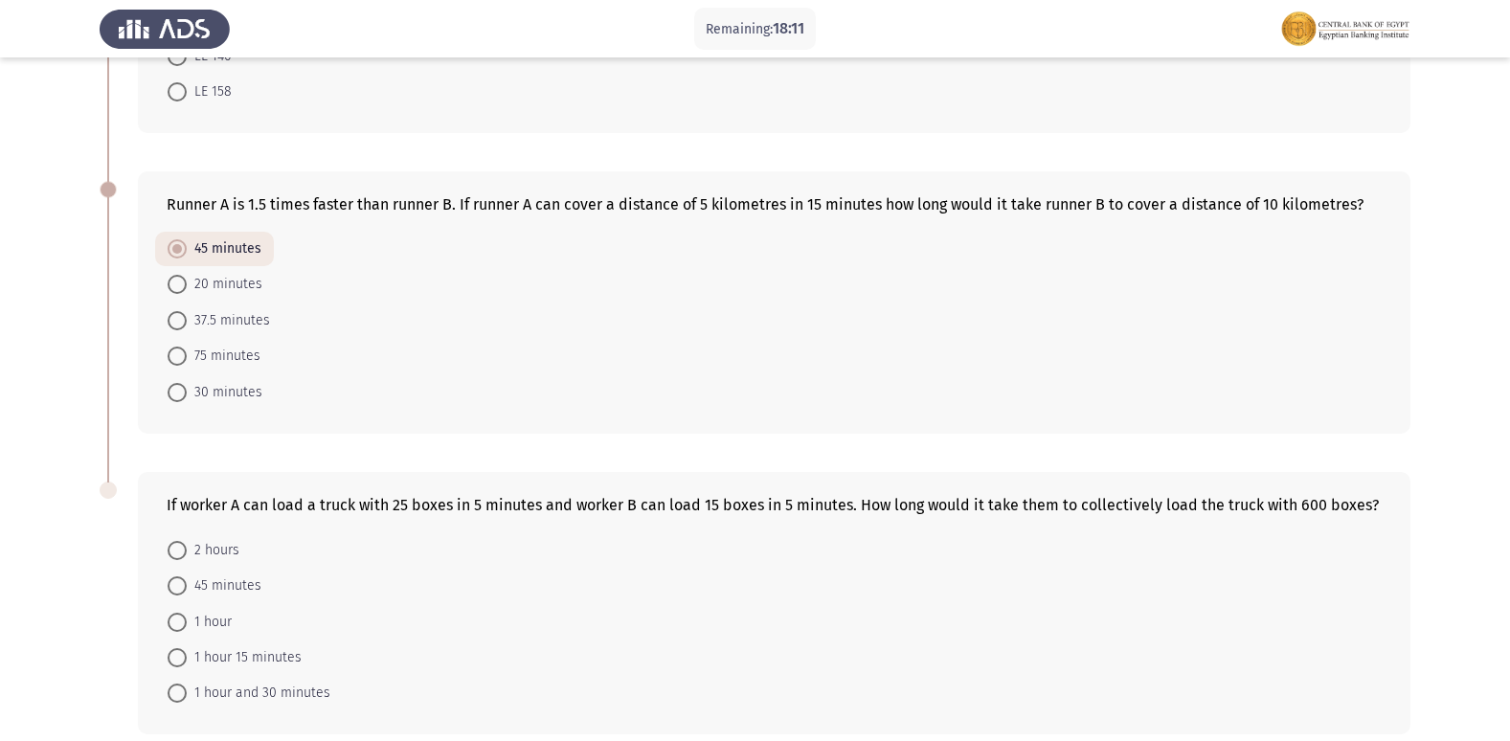
scroll to position [1051, 0]
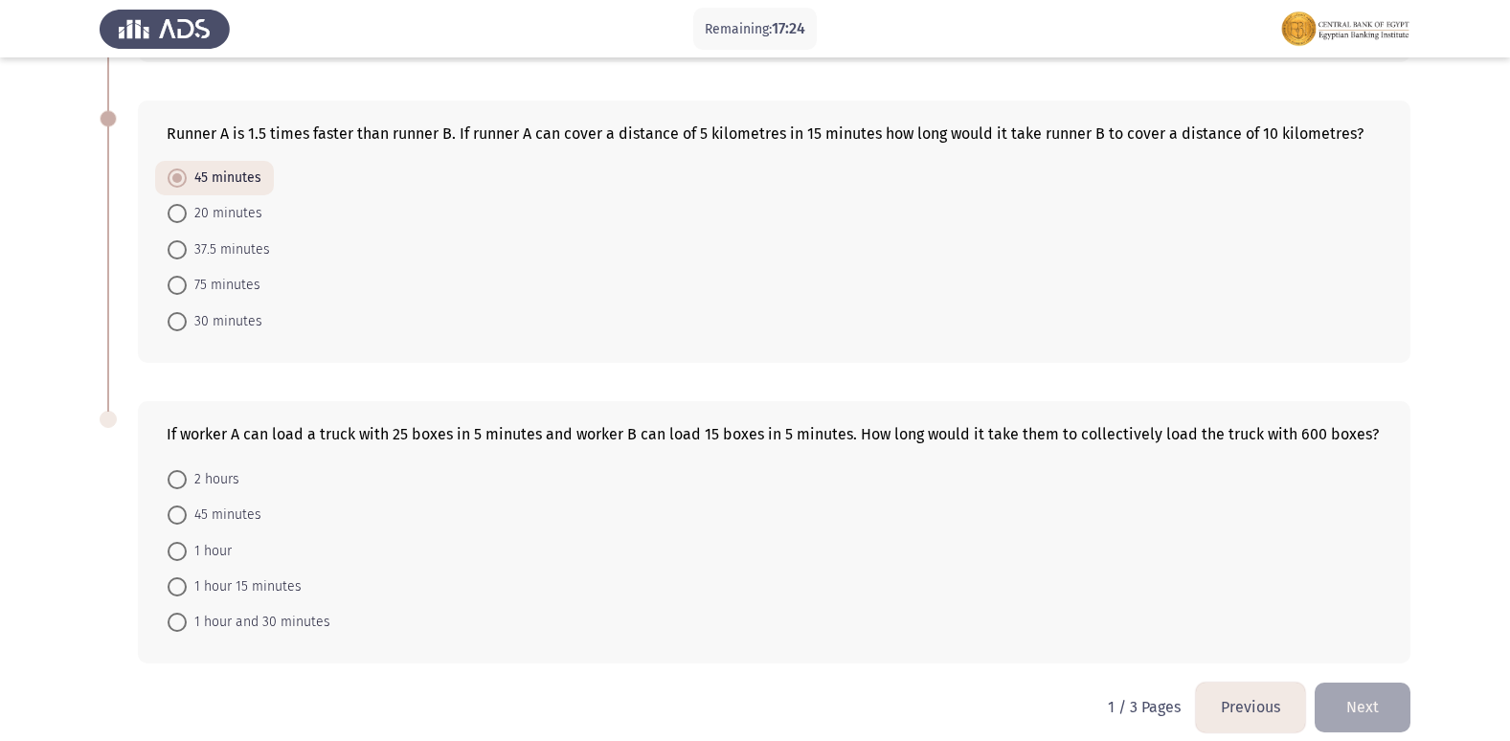
click at [174, 276] on span at bounding box center [177, 285] width 19 height 19
click at [174, 276] on input "75 minutes" at bounding box center [177, 285] width 19 height 19
radio input "true"
click at [178, 577] on span at bounding box center [177, 586] width 19 height 19
click at [178, 577] on input "1 hour 15 minutes" at bounding box center [177, 586] width 19 height 19
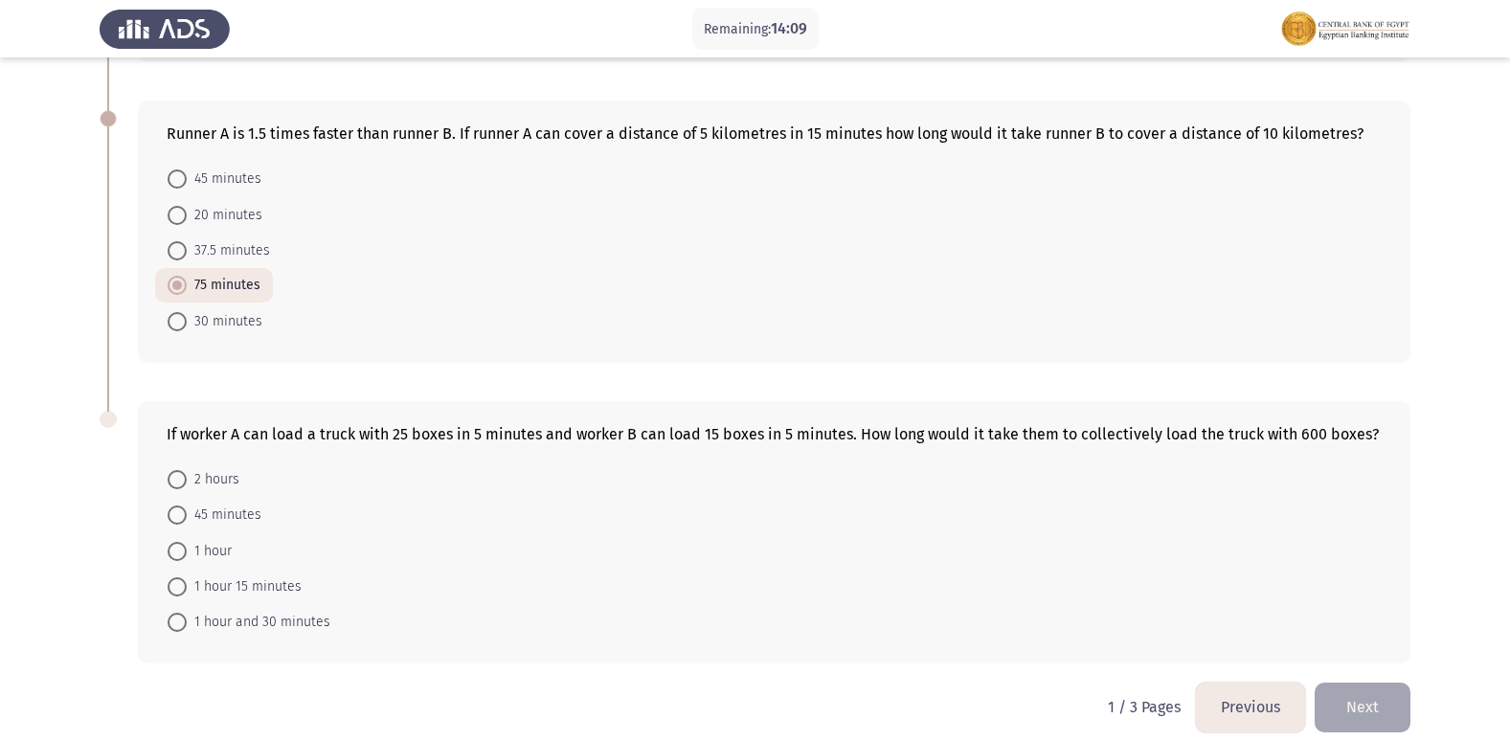
radio input "true"
click at [1381, 683] on button "Next" at bounding box center [1362, 707] width 96 height 49
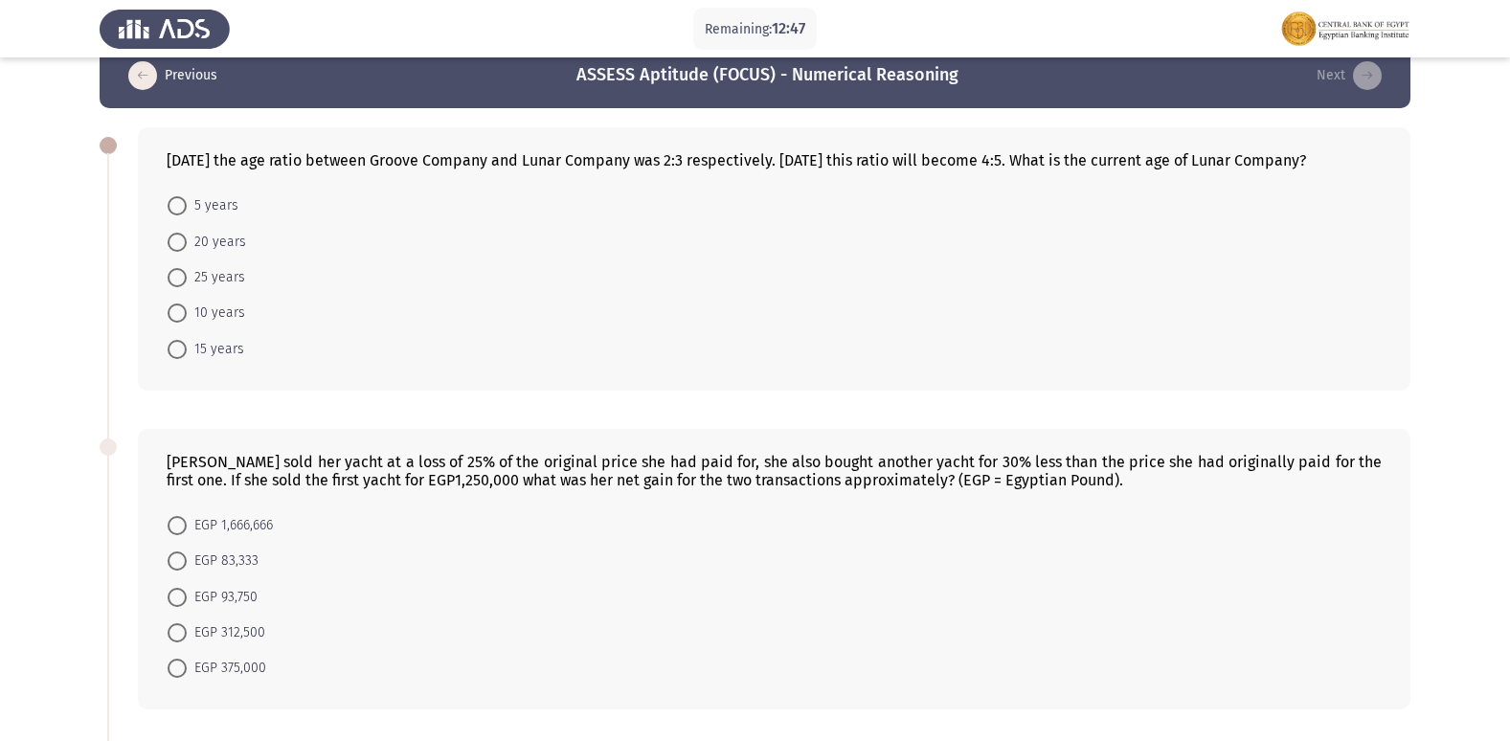
scroll to position [0, 0]
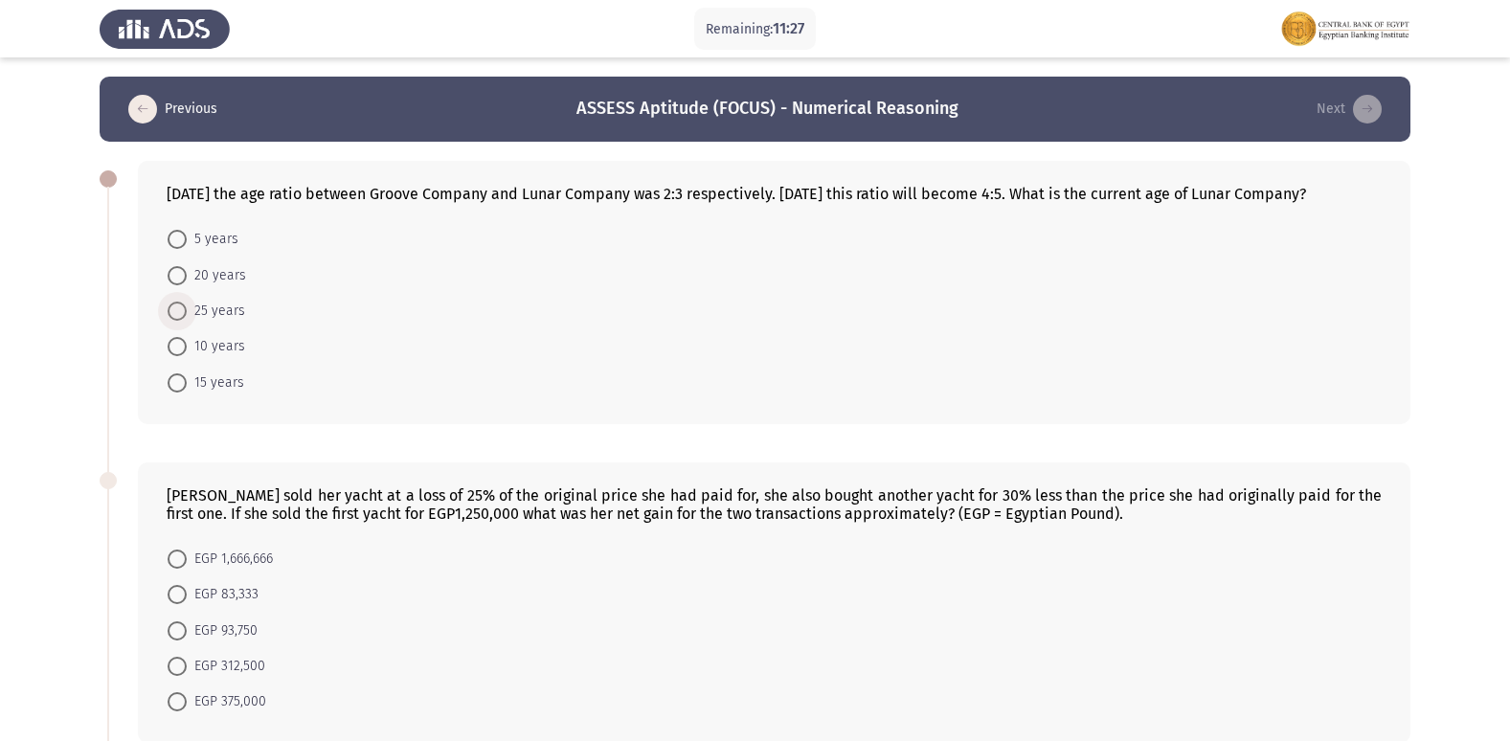
click at [181, 321] on span at bounding box center [177, 311] width 19 height 19
click at [181, 321] on input "25 years" at bounding box center [177, 311] width 19 height 19
radio input "true"
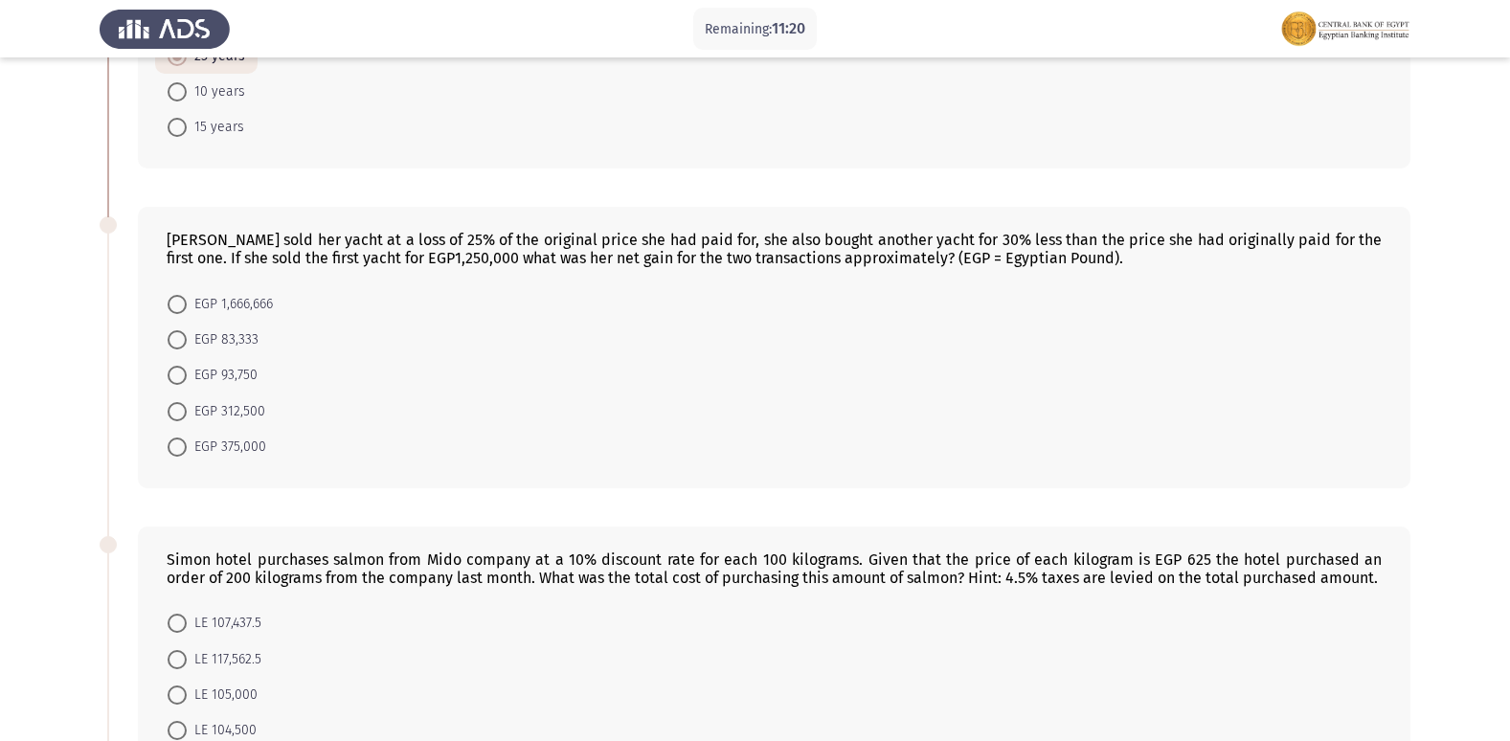
scroll to position [287, 0]
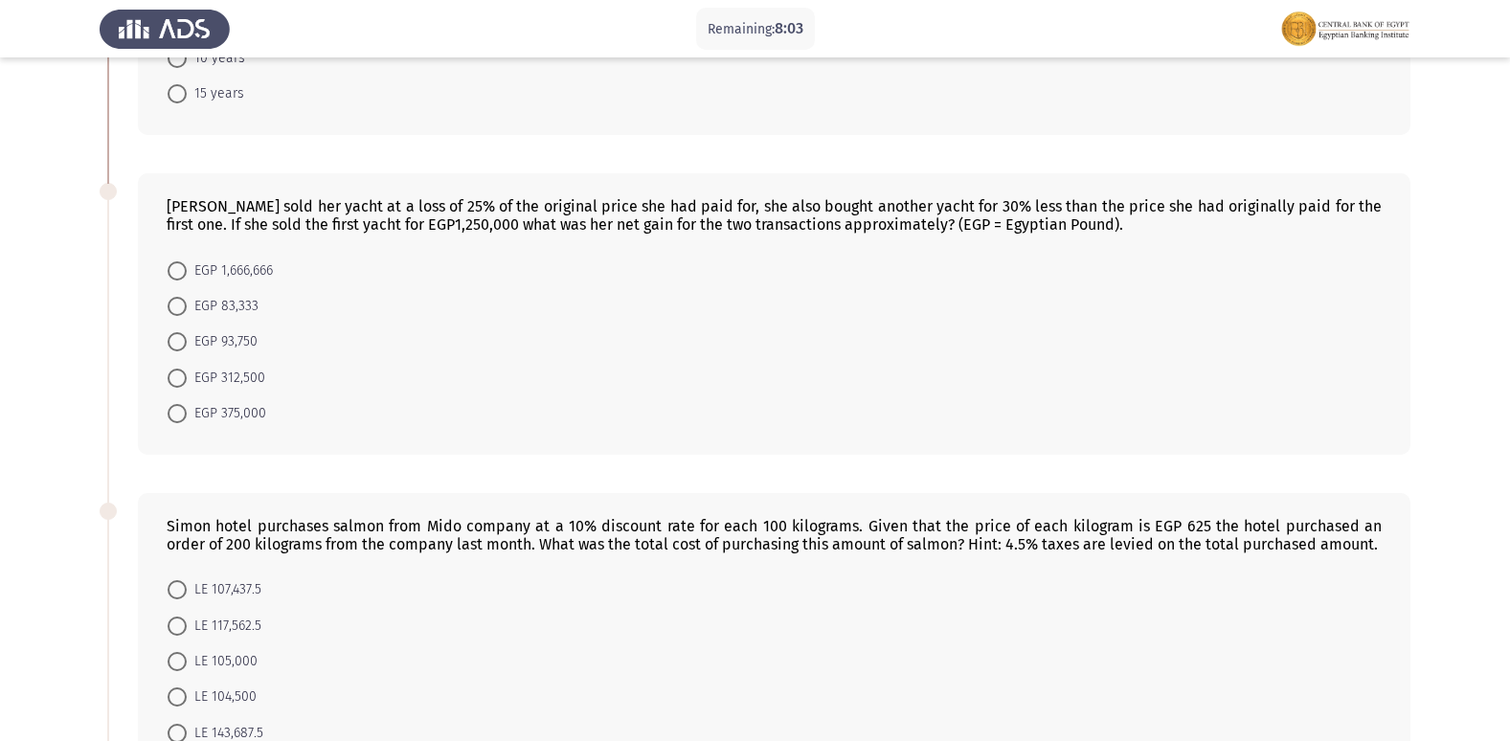
click at [176, 388] on span at bounding box center [177, 378] width 19 height 19
click at [176, 388] on input "EGP 312,500" at bounding box center [177, 378] width 19 height 19
radio input "true"
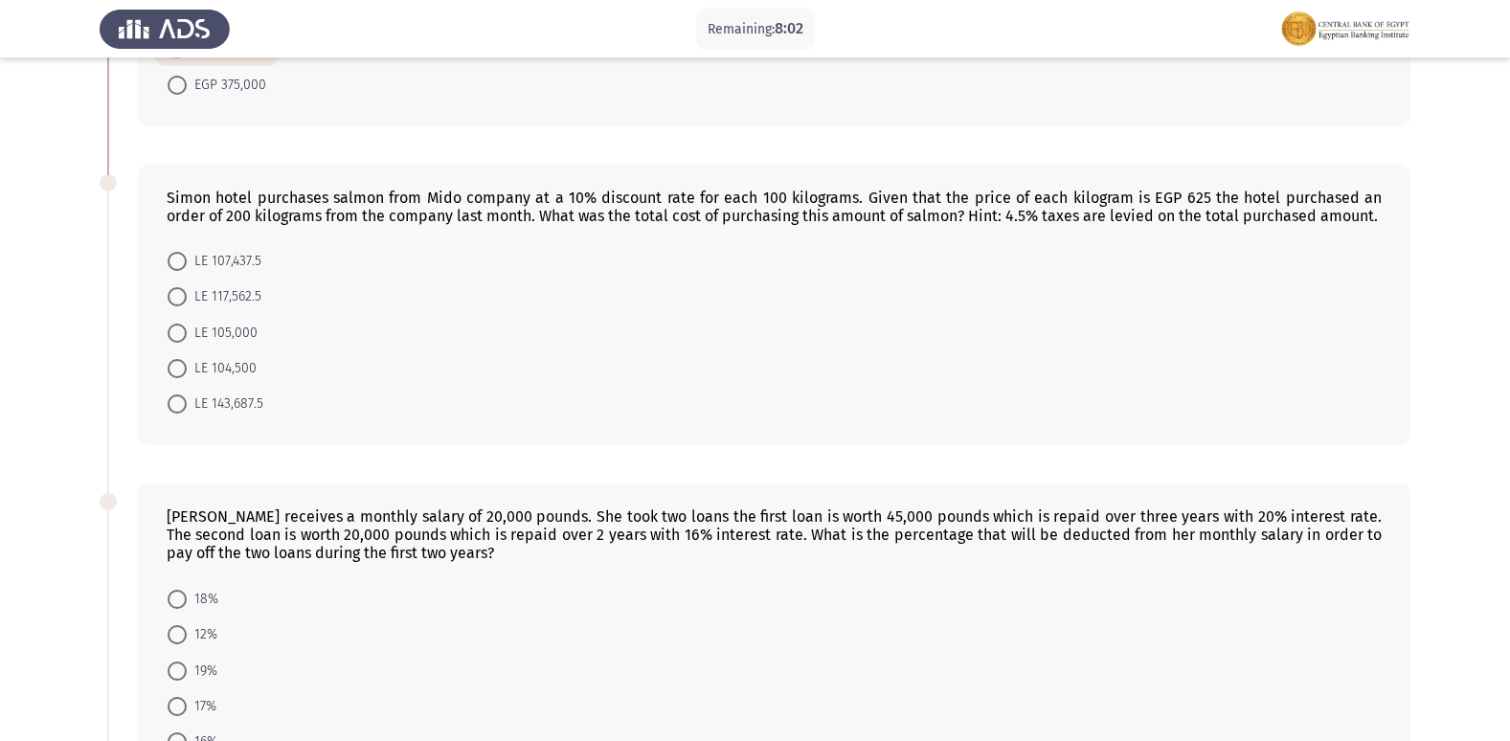
scroll to position [670, 0]
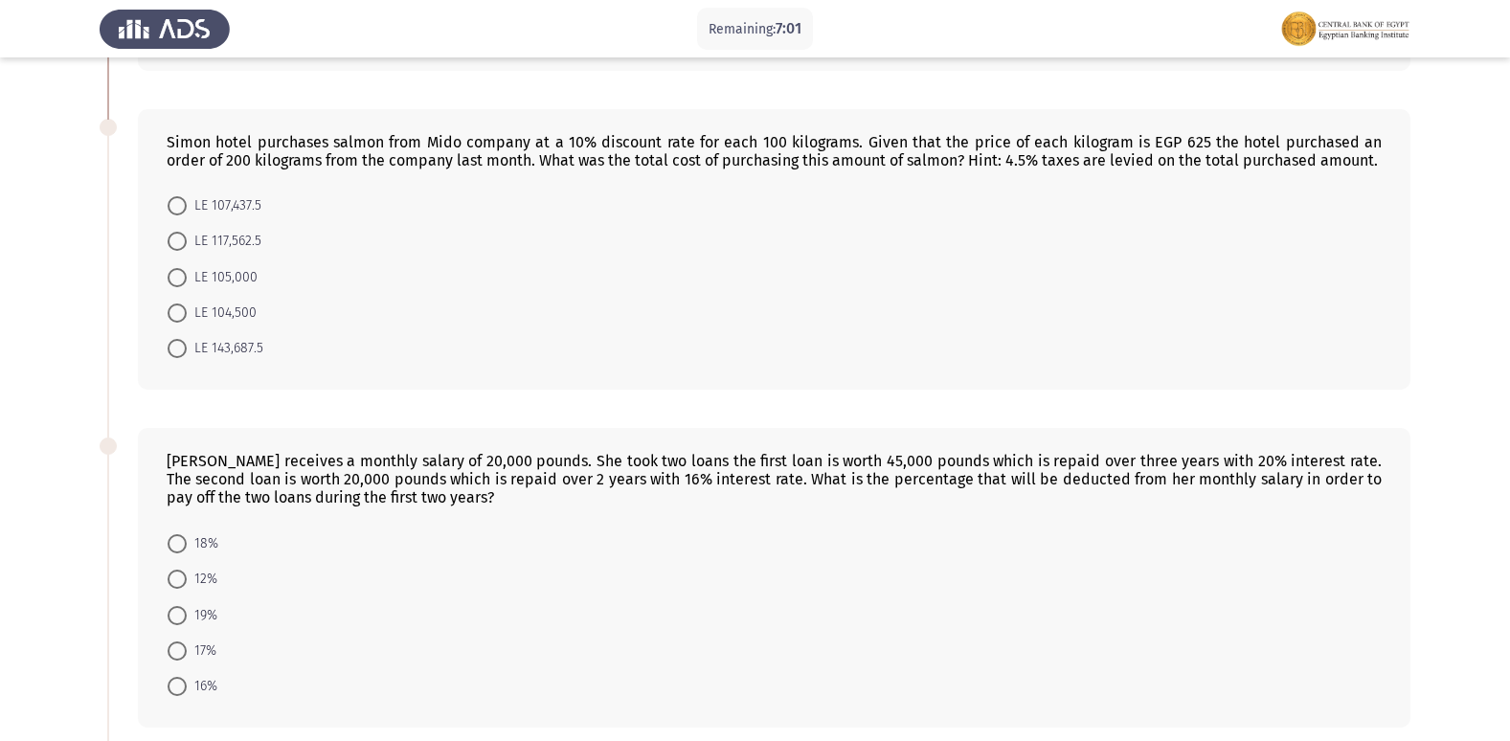
click at [179, 323] on span at bounding box center [177, 312] width 19 height 19
click at [179, 323] on input "LE 104,500" at bounding box center [177, 312] width 19 height 19
radio input "true"
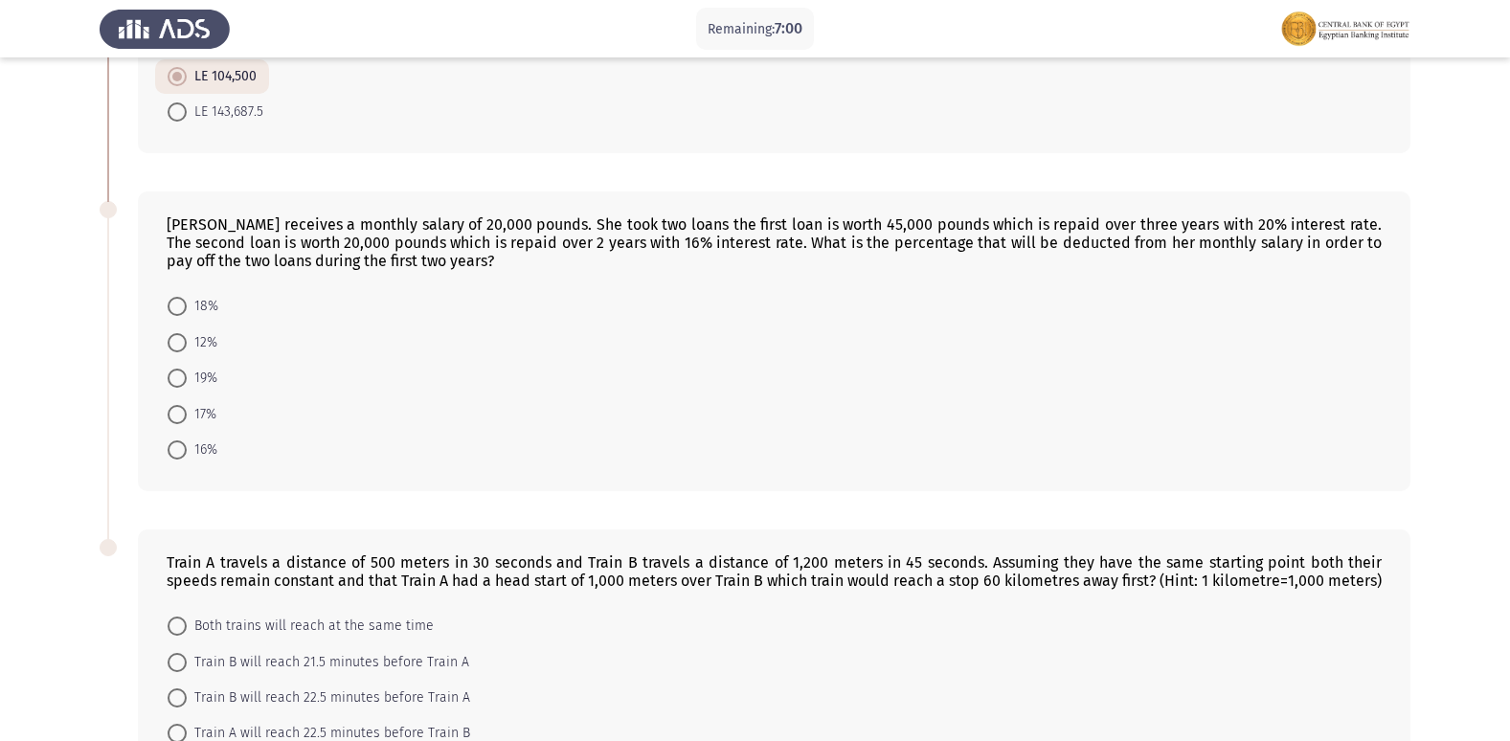
scroll to position [898, 0]
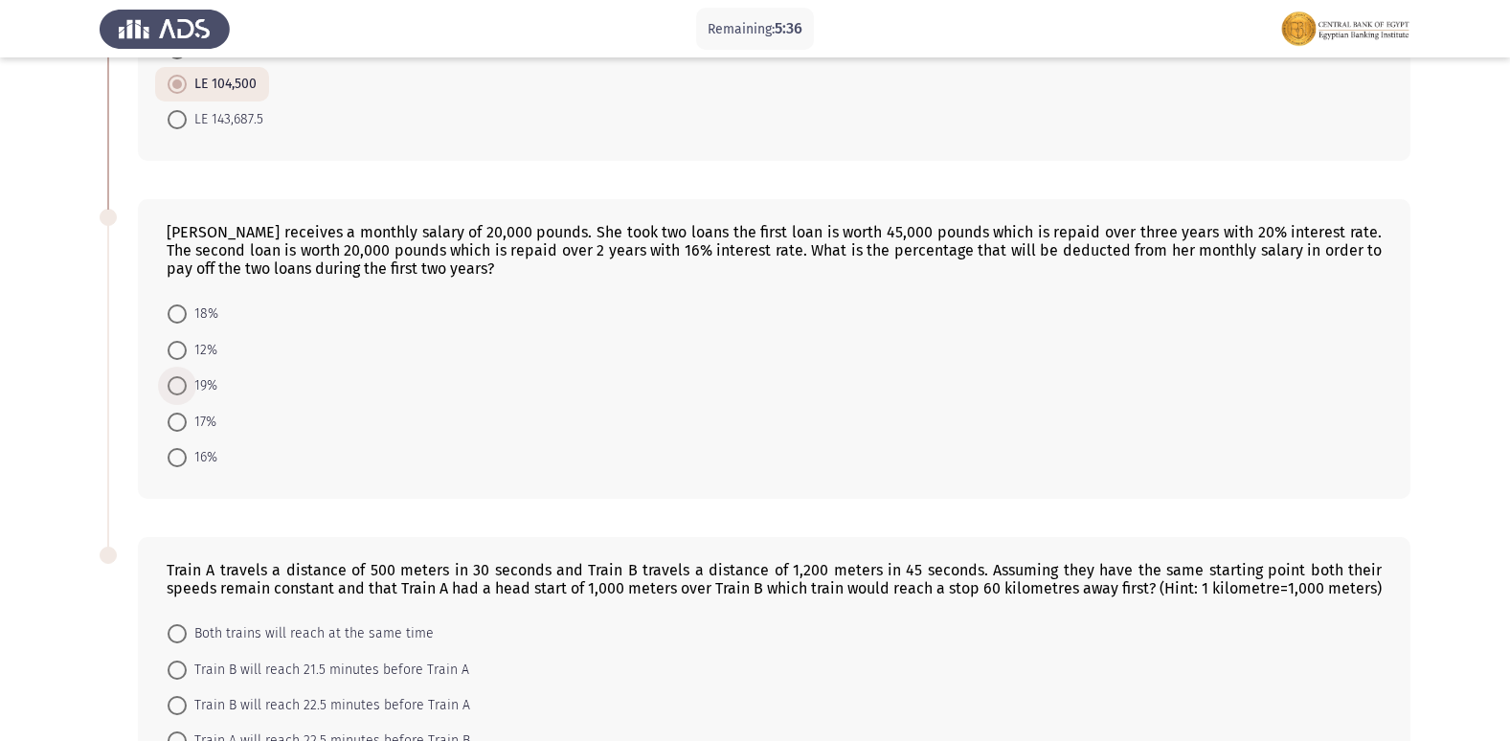
click at [181, 395] on span at bounding box center [177, 385] width 19 height 19
click at [181, 395] on input "19%" at bounding box center [177, 385] width 19 height 19
radio input "true"
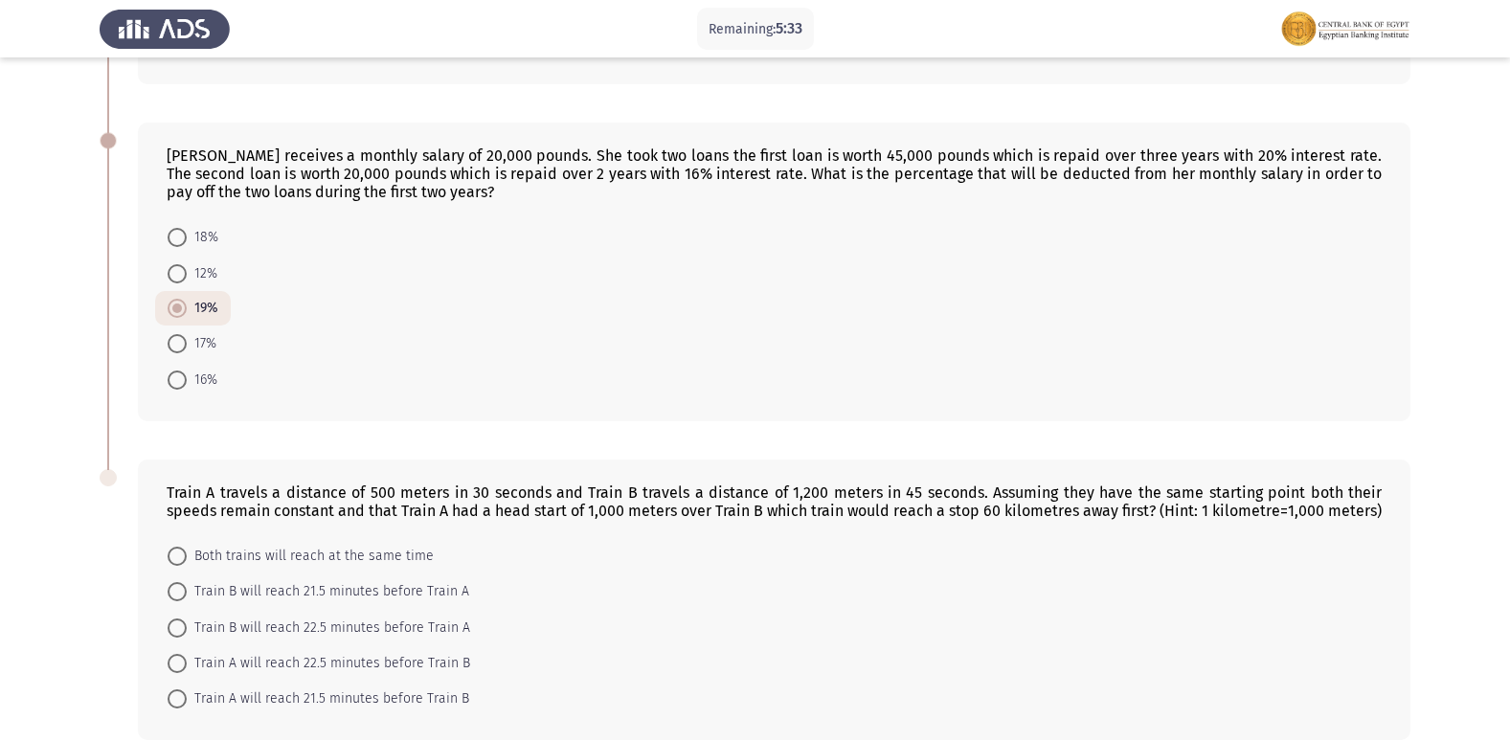
scroll to position [1088, 0]
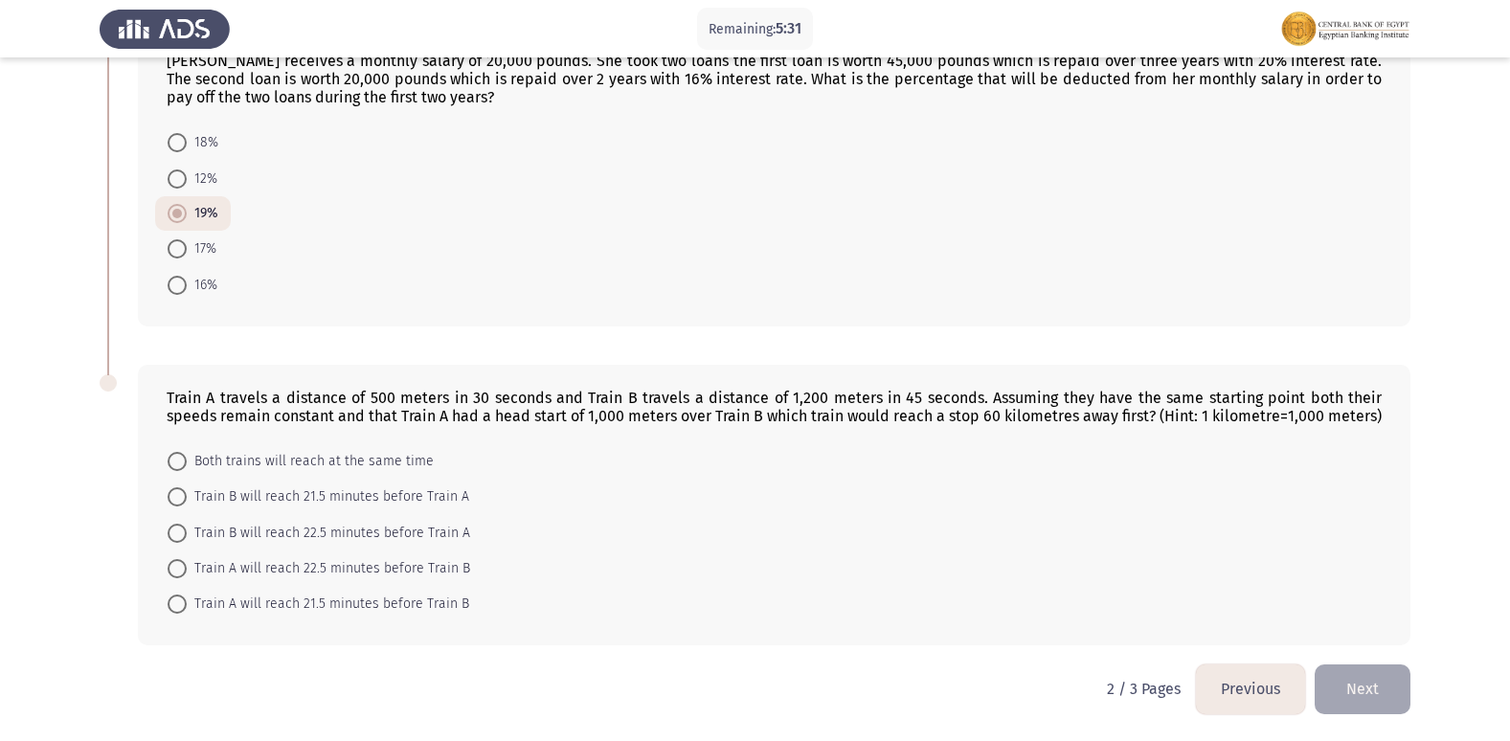
click at [179, 250] on span at bounding box center [177, 248] width 19 height 19
click at [179, 250] on input "17%" at bounding box center [177, 248] width 19 height 19
radio input "true"
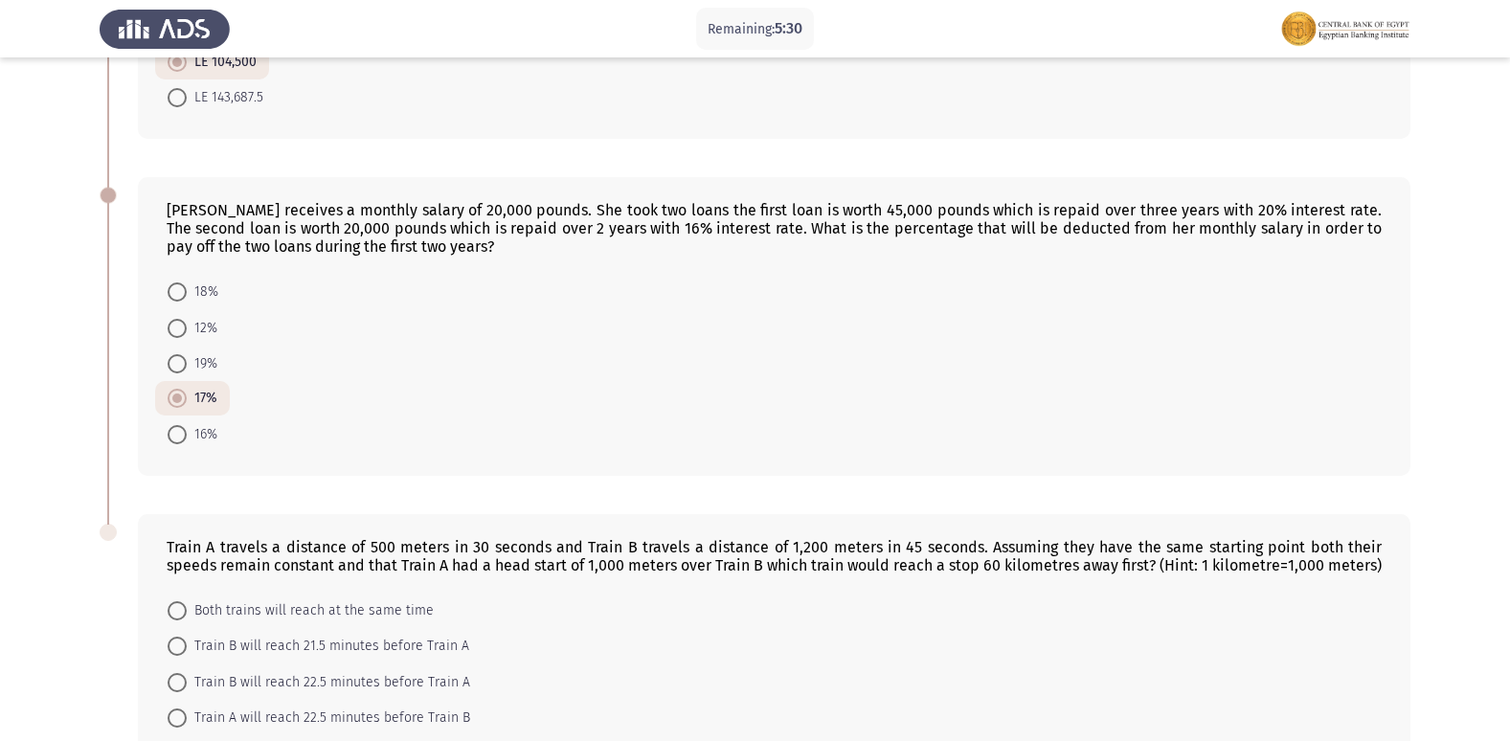
scroll to position [800, 0]
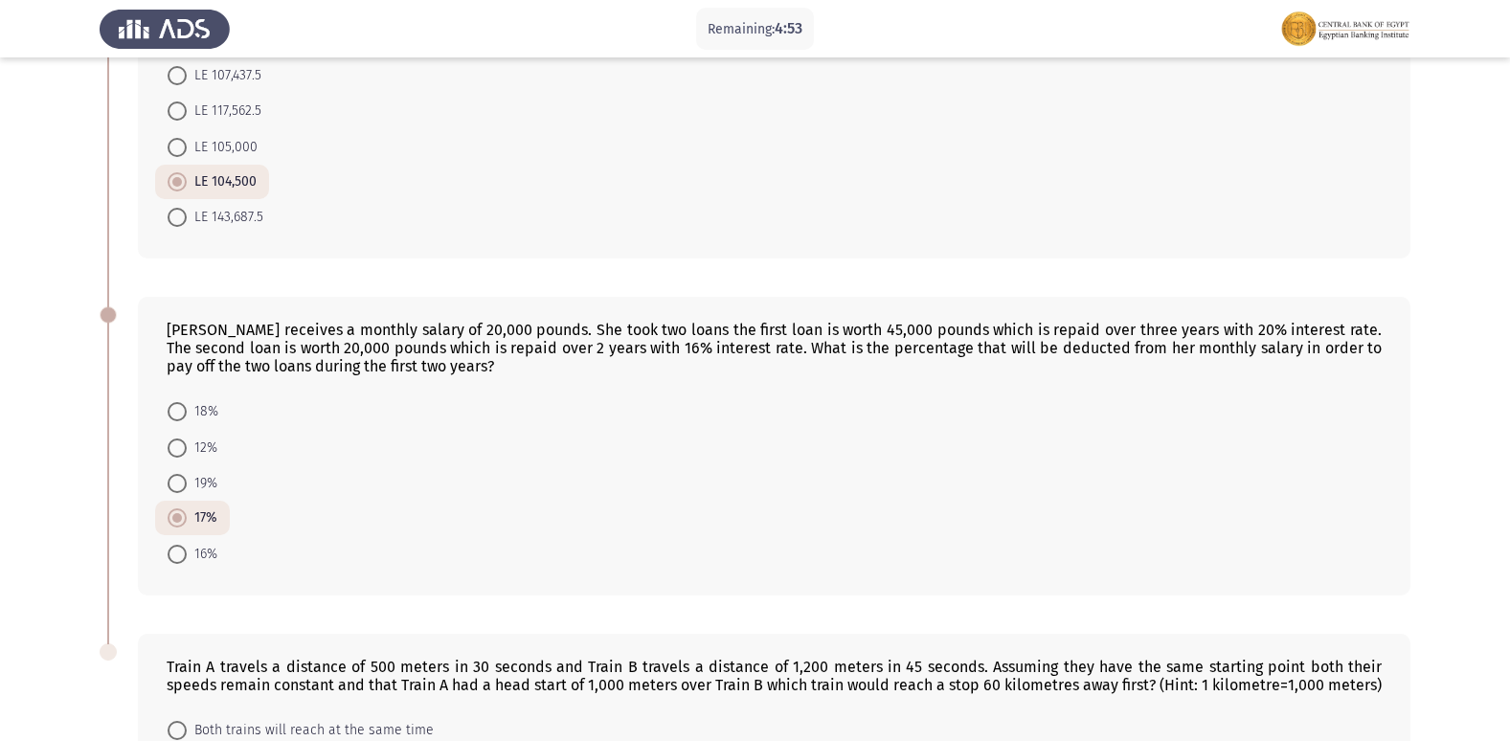
click at [176, 493] on span at bounding box center [177, 483] width 19 height 19
click at [176, 493] on input "19%" at bounding box center [177, 483] width 19 height 19
radio input "true"
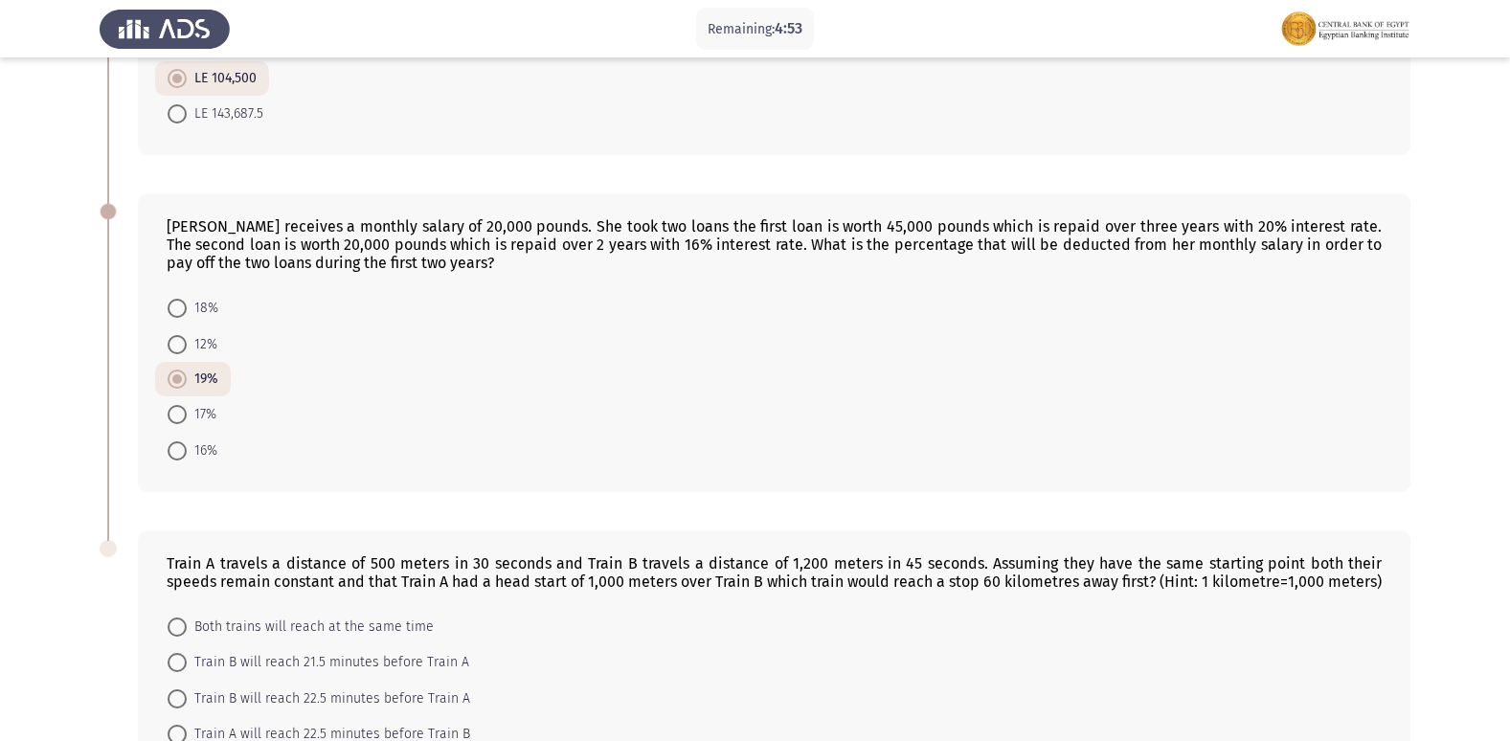
scroll to position [1088, 0]
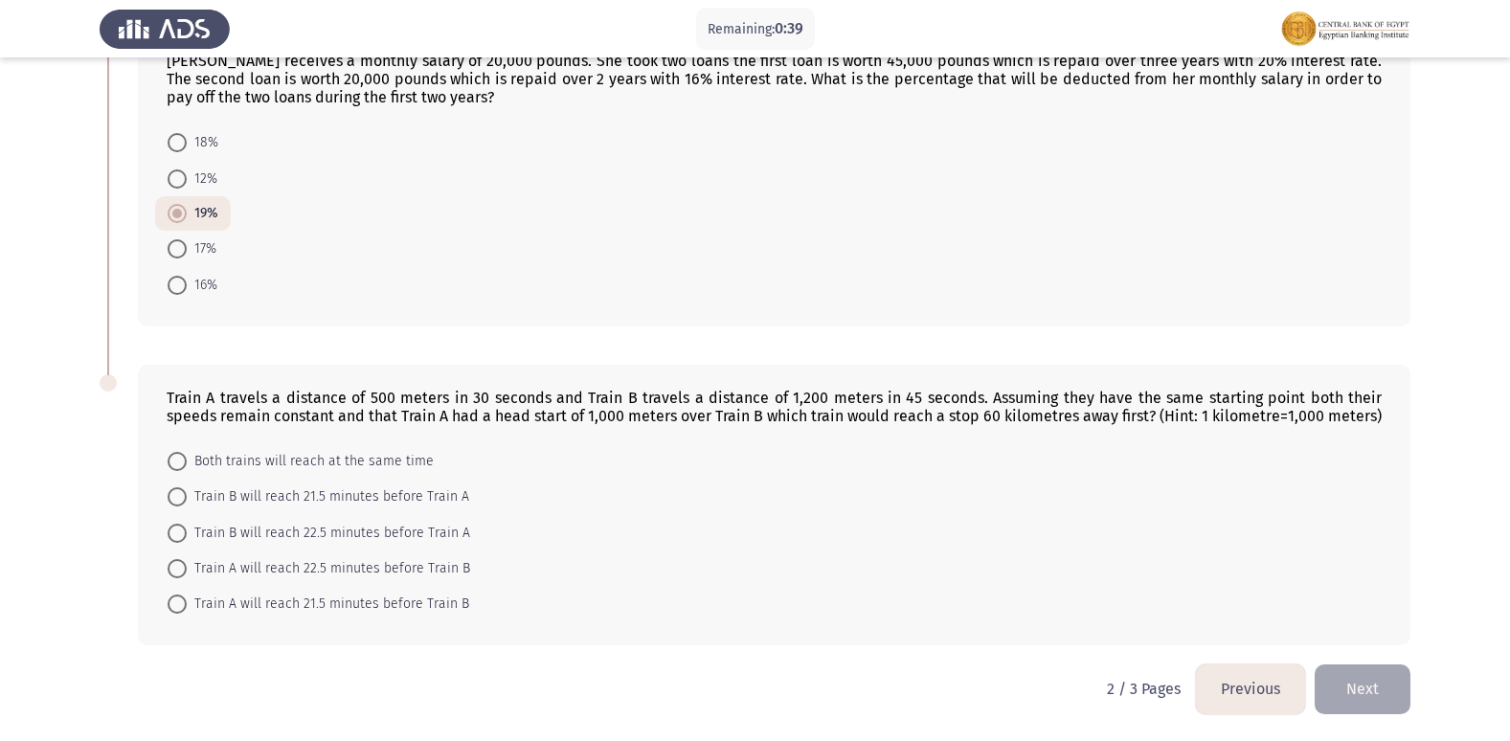
click at [182, 496] on span at bounding box center [177, 496] width 19 height 19
click at [182, 496] on input "Train B will reach 21.5 minutes before Train A" at bounding box center [177, 496] width 19 height 19
radio input "true"
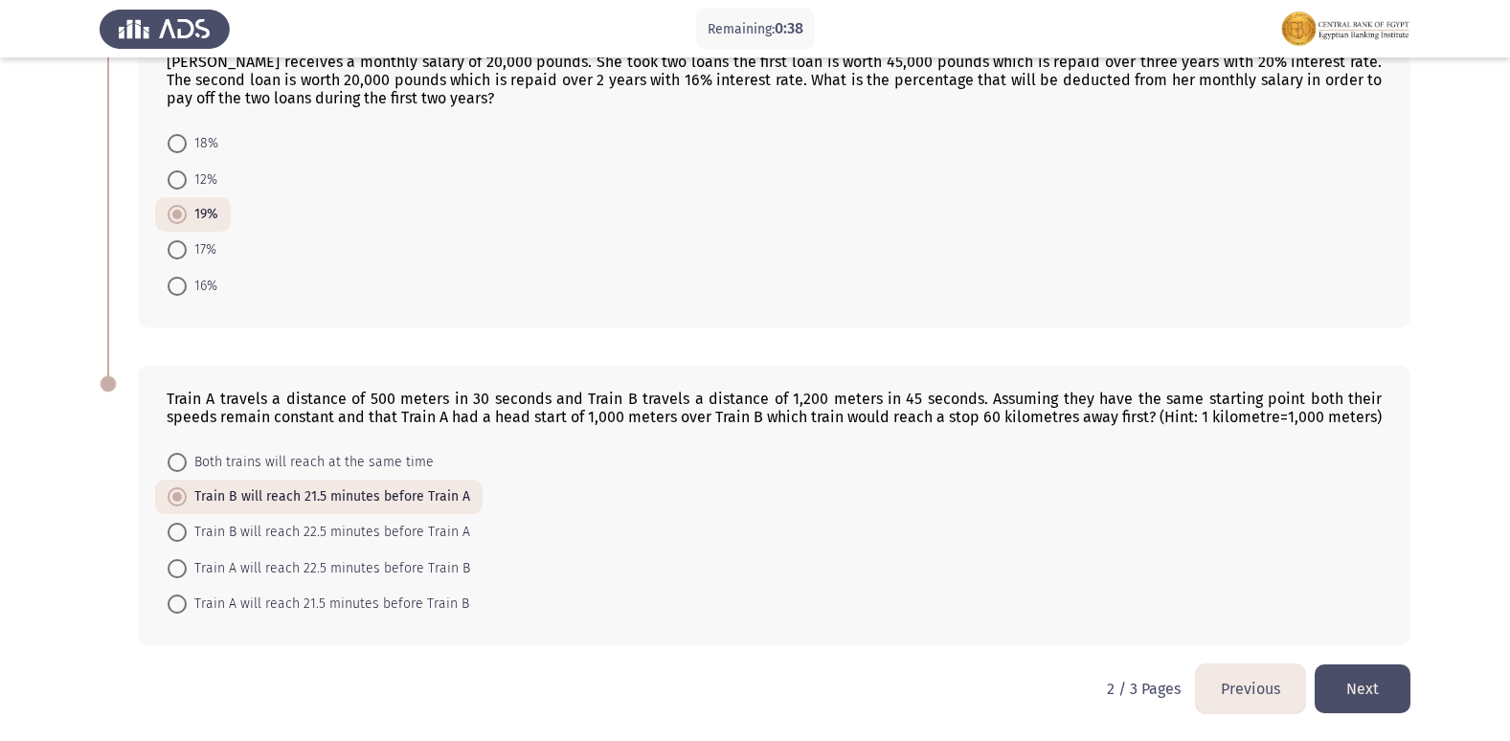
click at [180, 528] on span at bounding box center [177, 532] width 19 height 19
click at [180, 528] on input "Train B will reach 22.5 minutes before Train A" at bounding box center [177, 532] width 19 height 19
radio input "true"
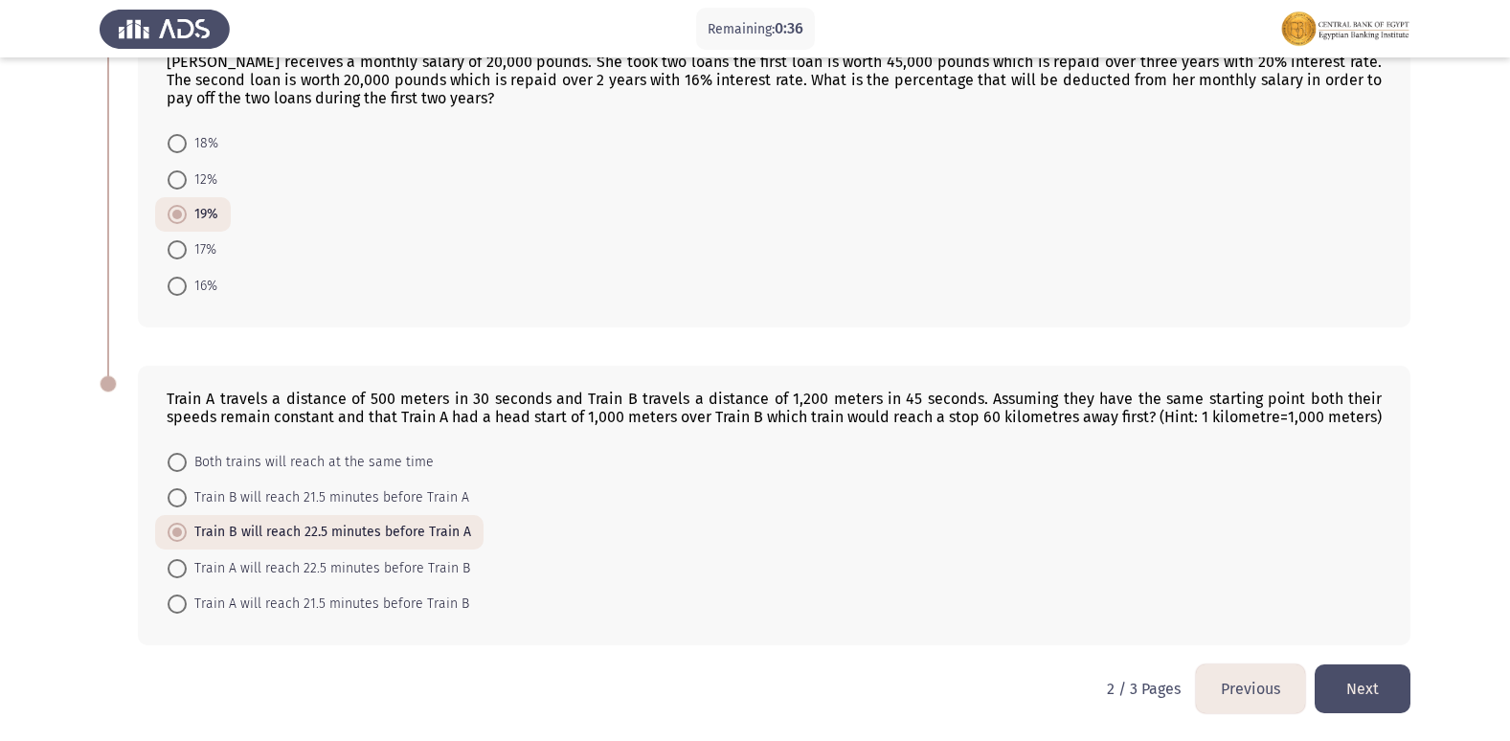
click at [1363, 688] on button "Next" at bounding box center [1362, 688] width 96 height 49
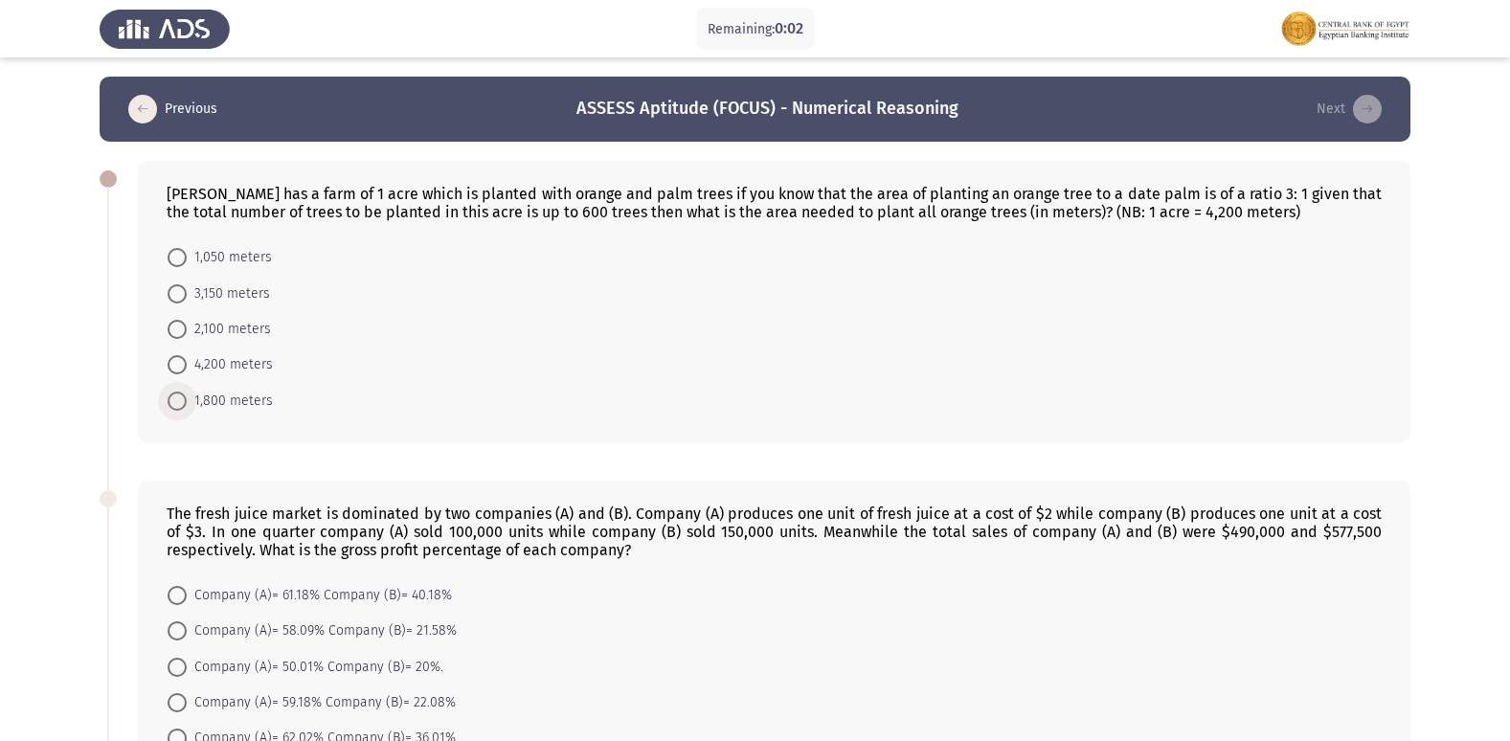
click at [179, 405] on span at bounding box center [177, 401] width 19 height 19
click at [179, 405] on input "1,800 meters" at bounding box center [177, 401] width 19 height 19
radio input "true"
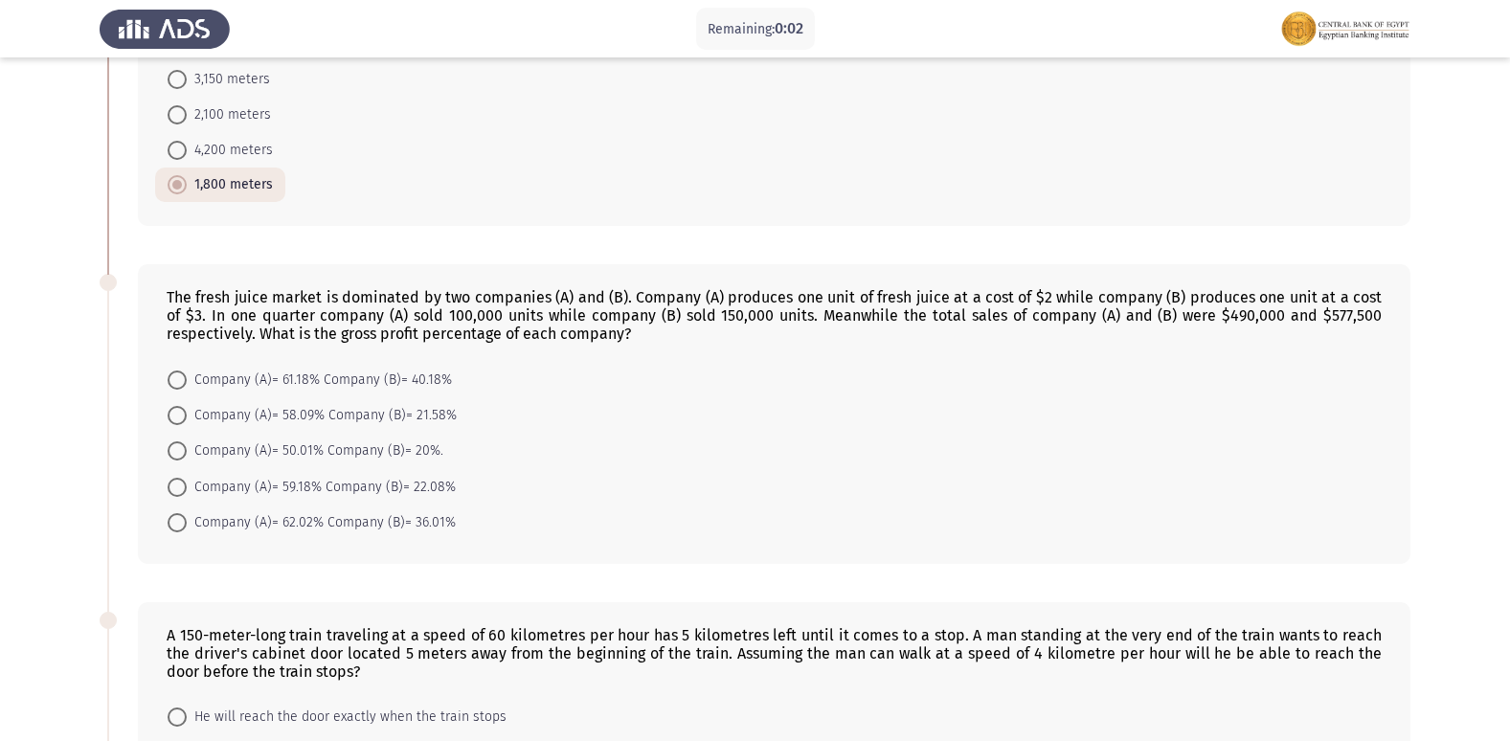
scroll to position [287, 0]
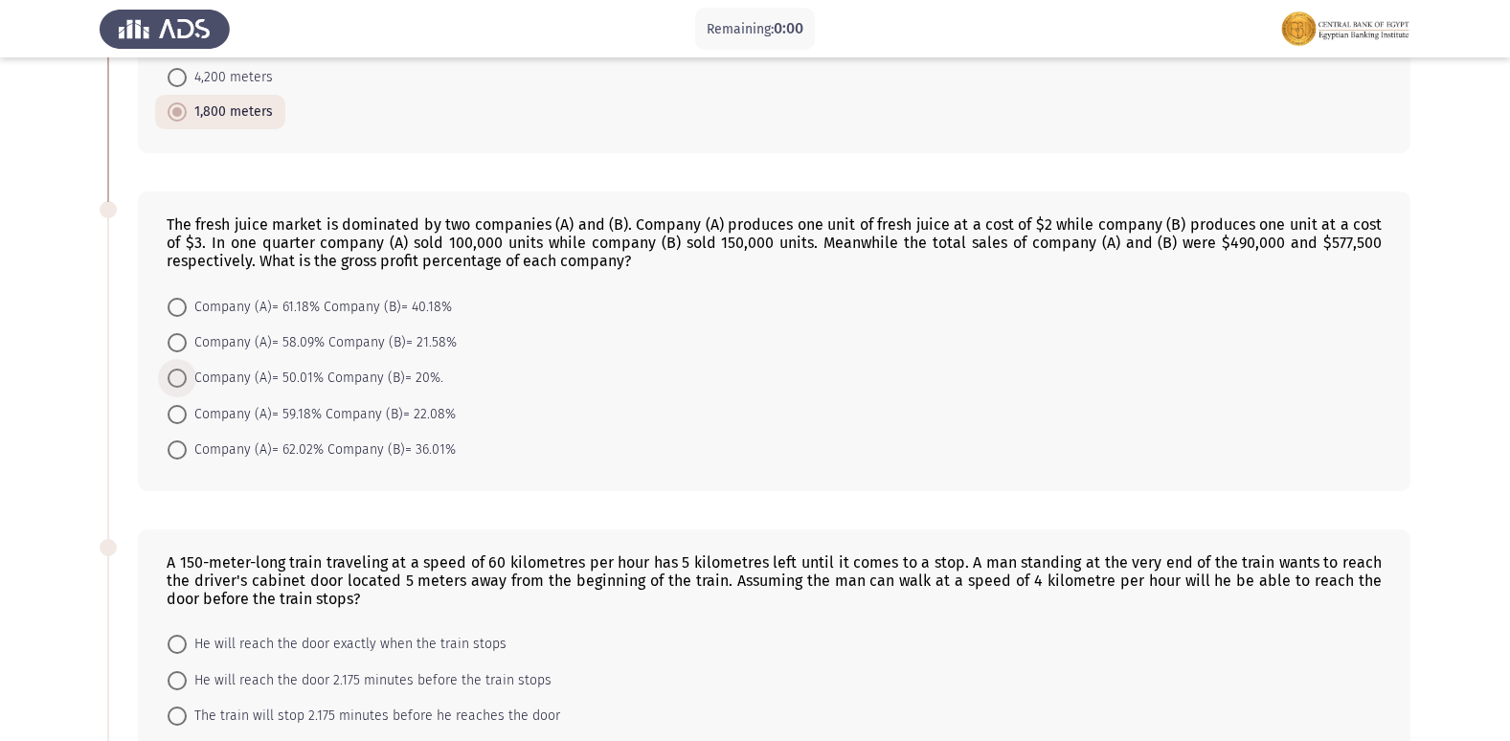
click at [174, 374] on span at bounding box center [177, 378] width 19 height 19
click at [174, 374] on input "Company (A)= 50.01% Company (B)= 20%." at bounding box center [177, 378] width 19 height 19
radio input "true"
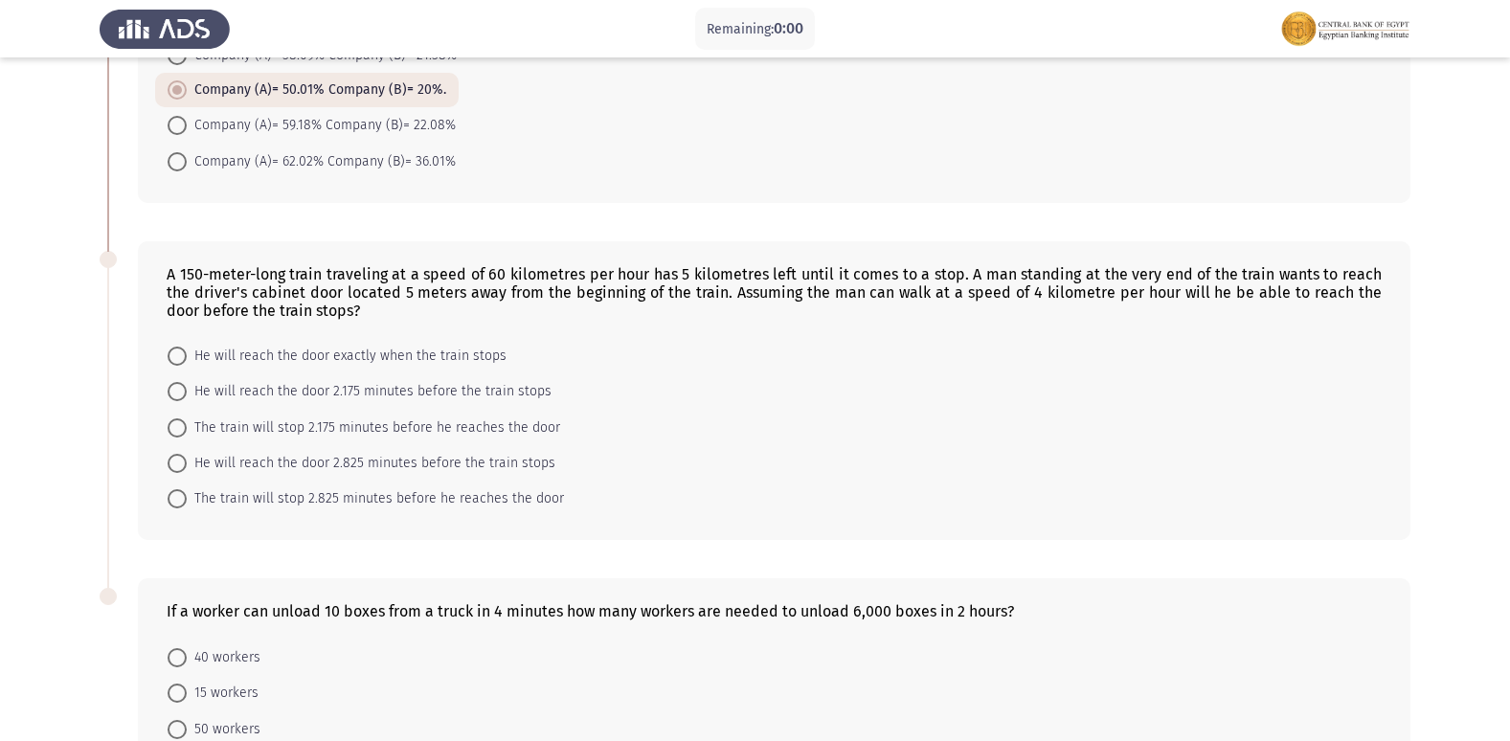
scroll to position [0, 0]
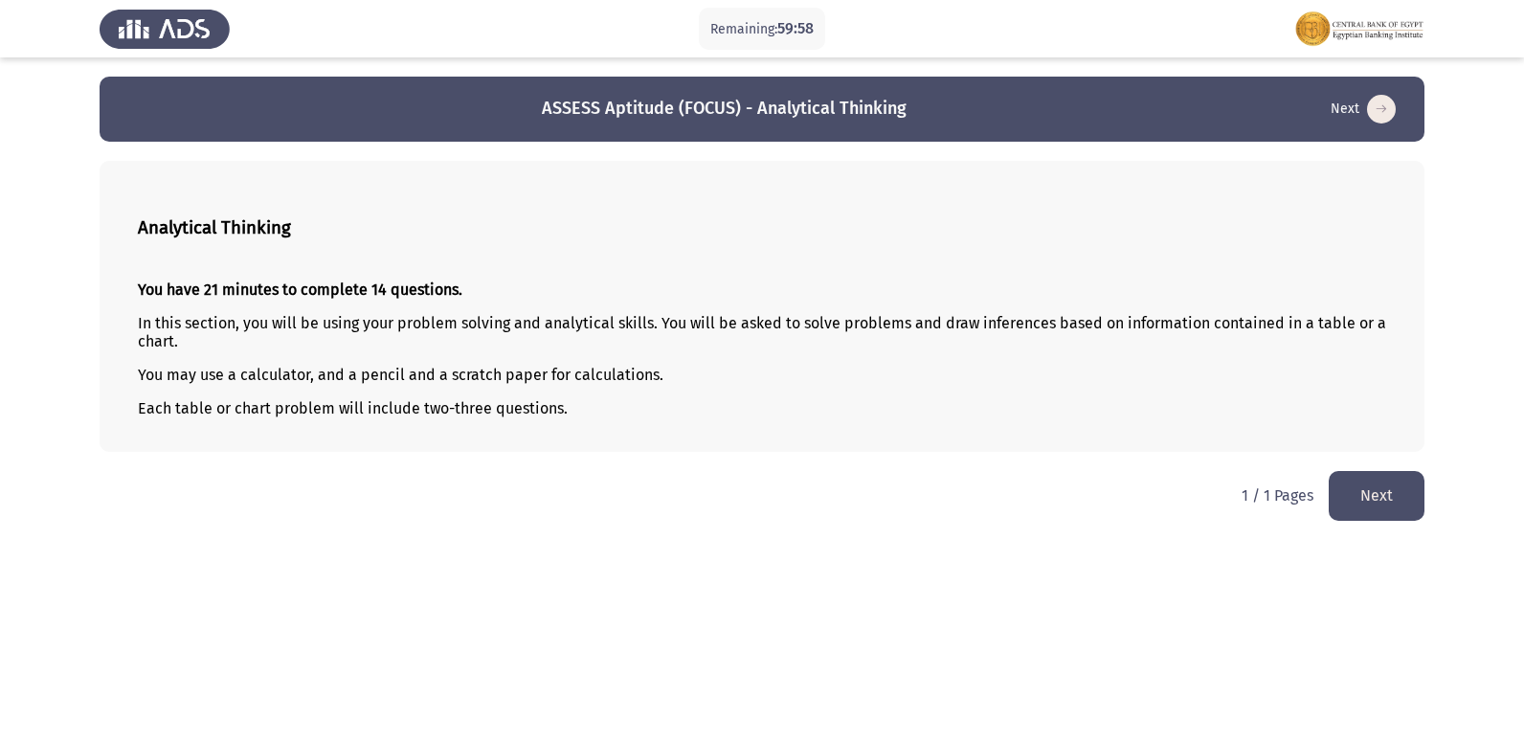
click at [1369, 489] on button "Next" at bounding box center [1377, 495] width 96 height 49
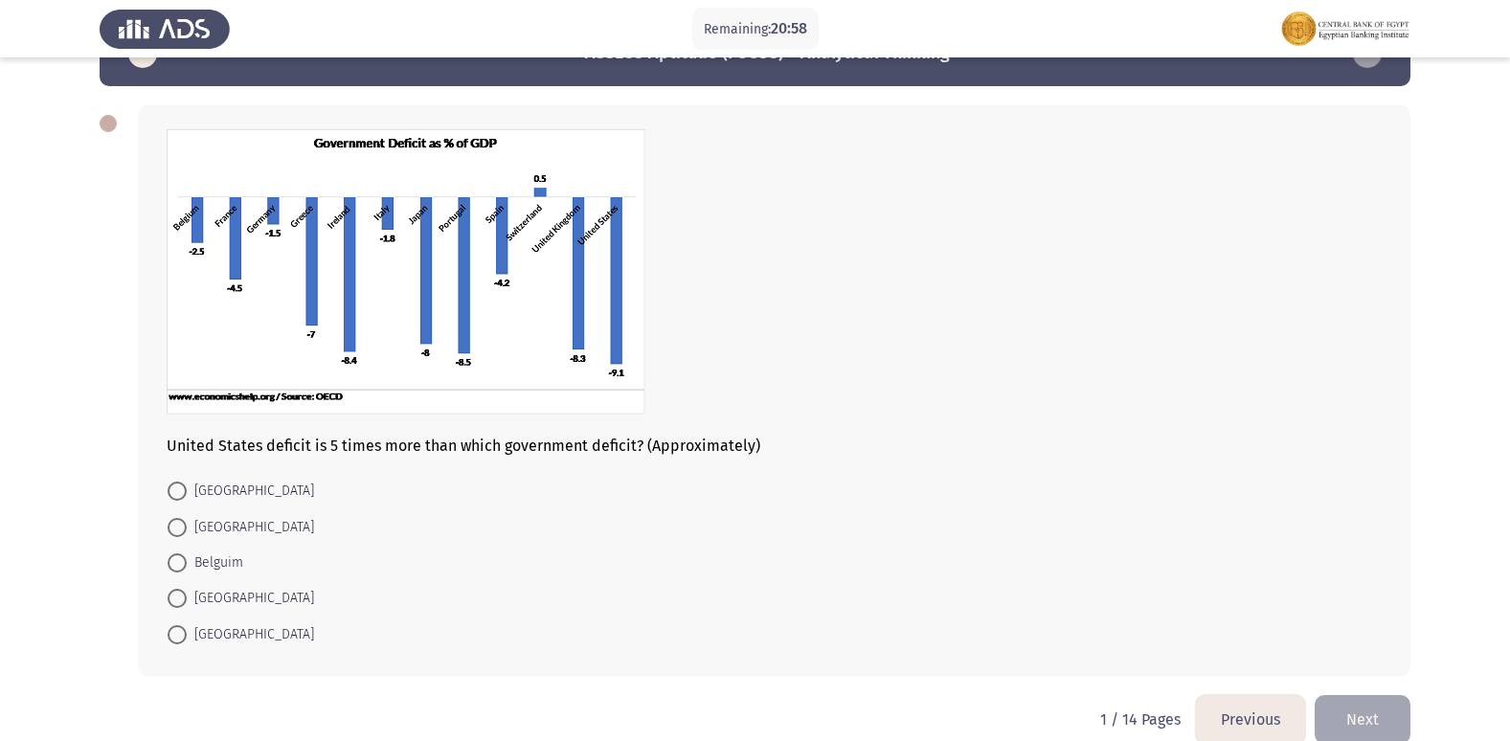
scroll to position [86, 0]
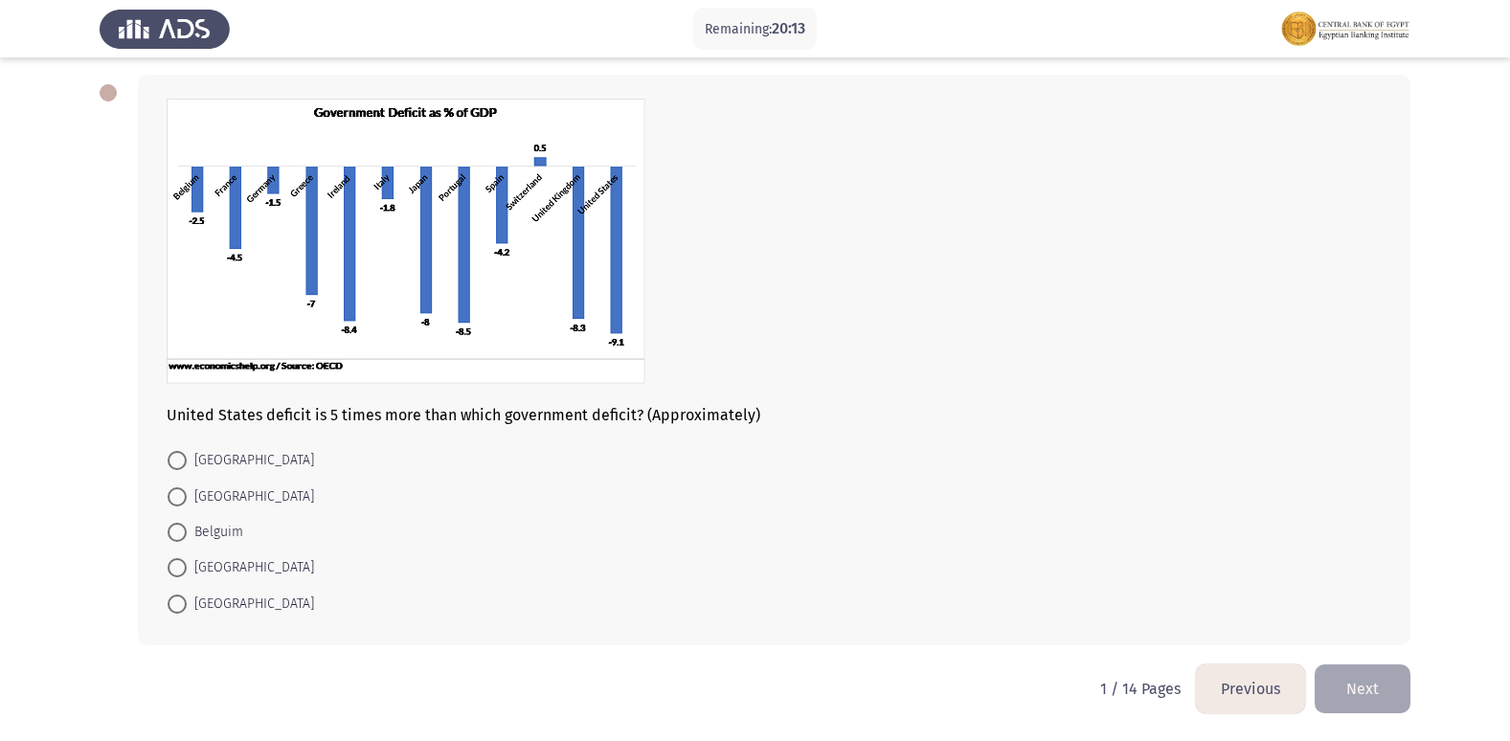
click at [173, 456] on span at bounding box center [177, 460] width 19 height 19
click at [173, 456] on input "Italy" at bounding box center [177, 460] width 19 height 19
radio input "true"
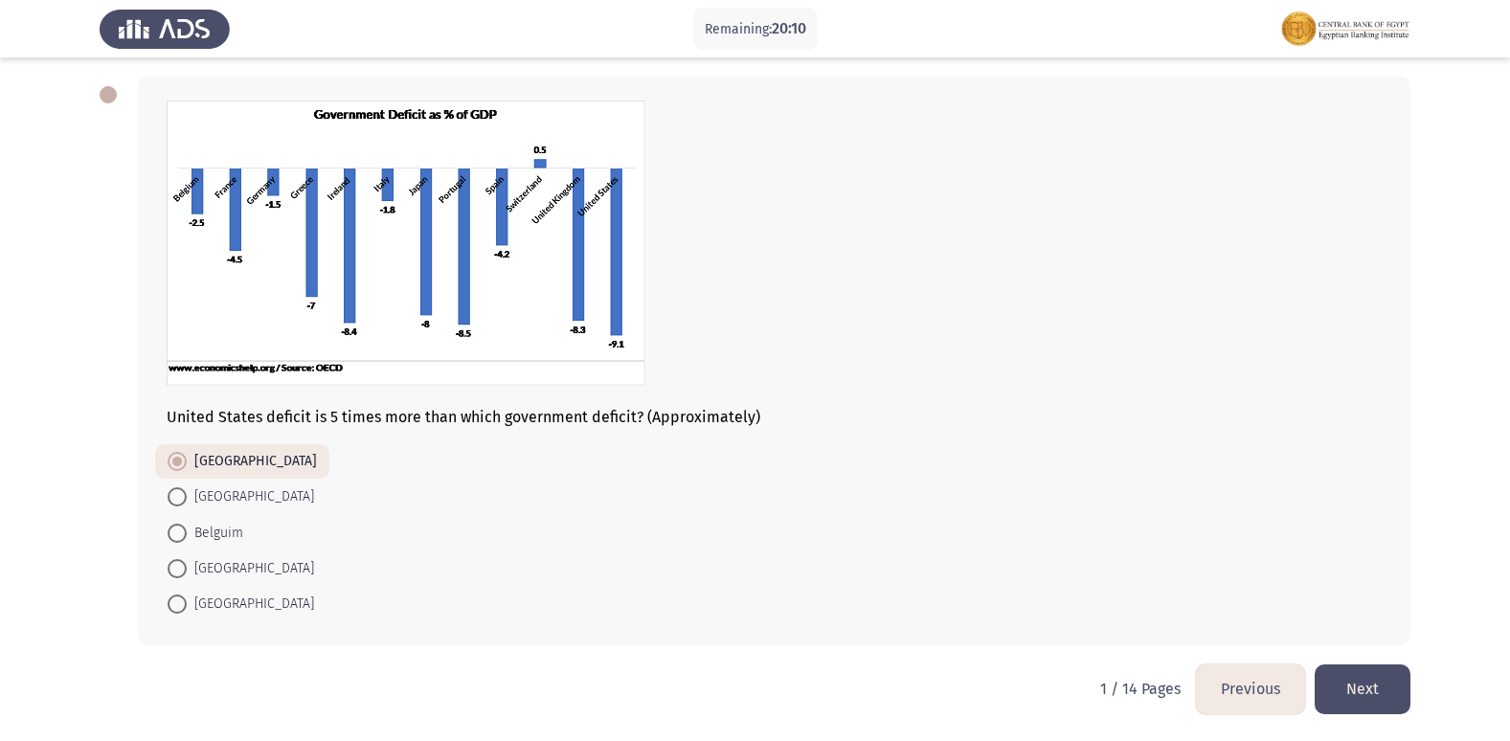
click at [1382, 691] on button "Next" at bounding box center [1362, 688] width 96 height 49
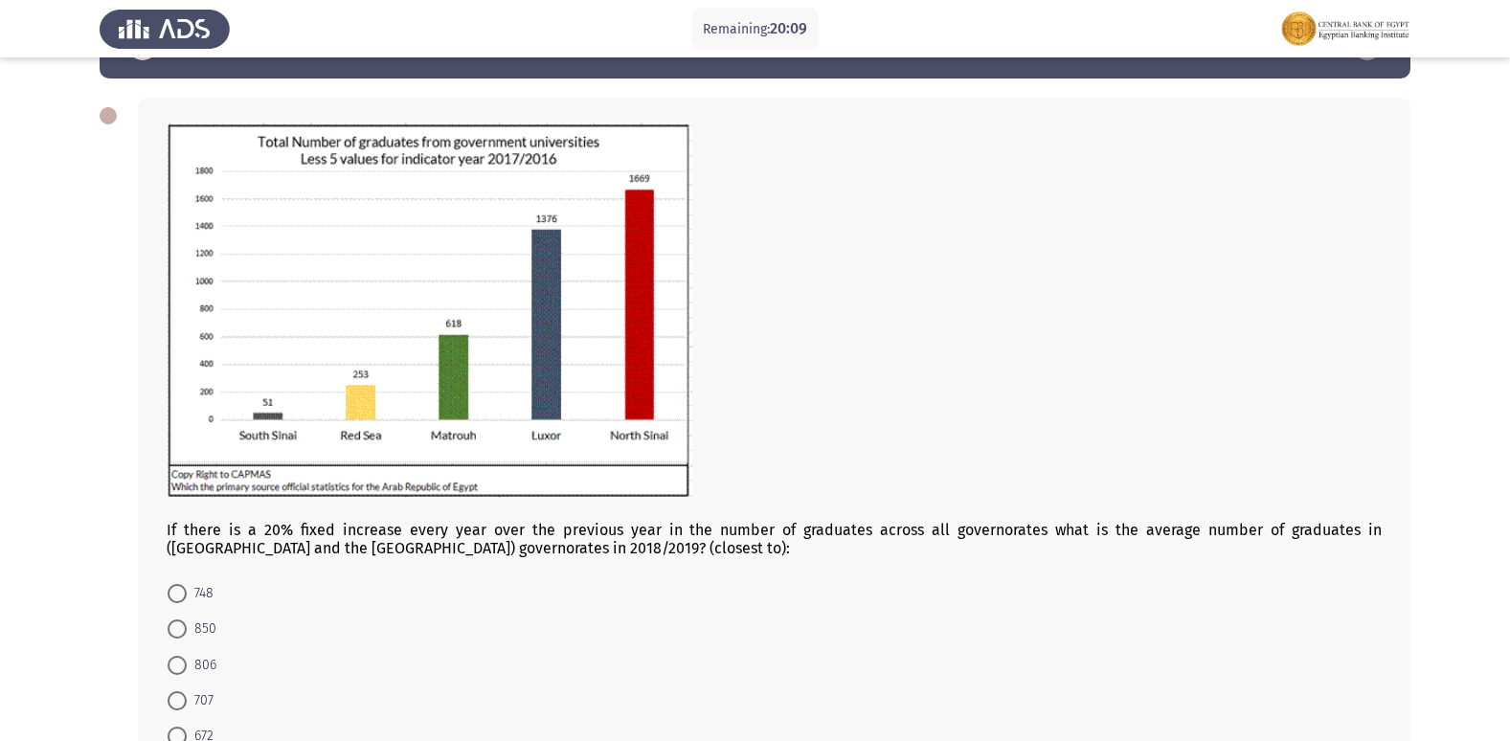
scroll to position [96, 0]
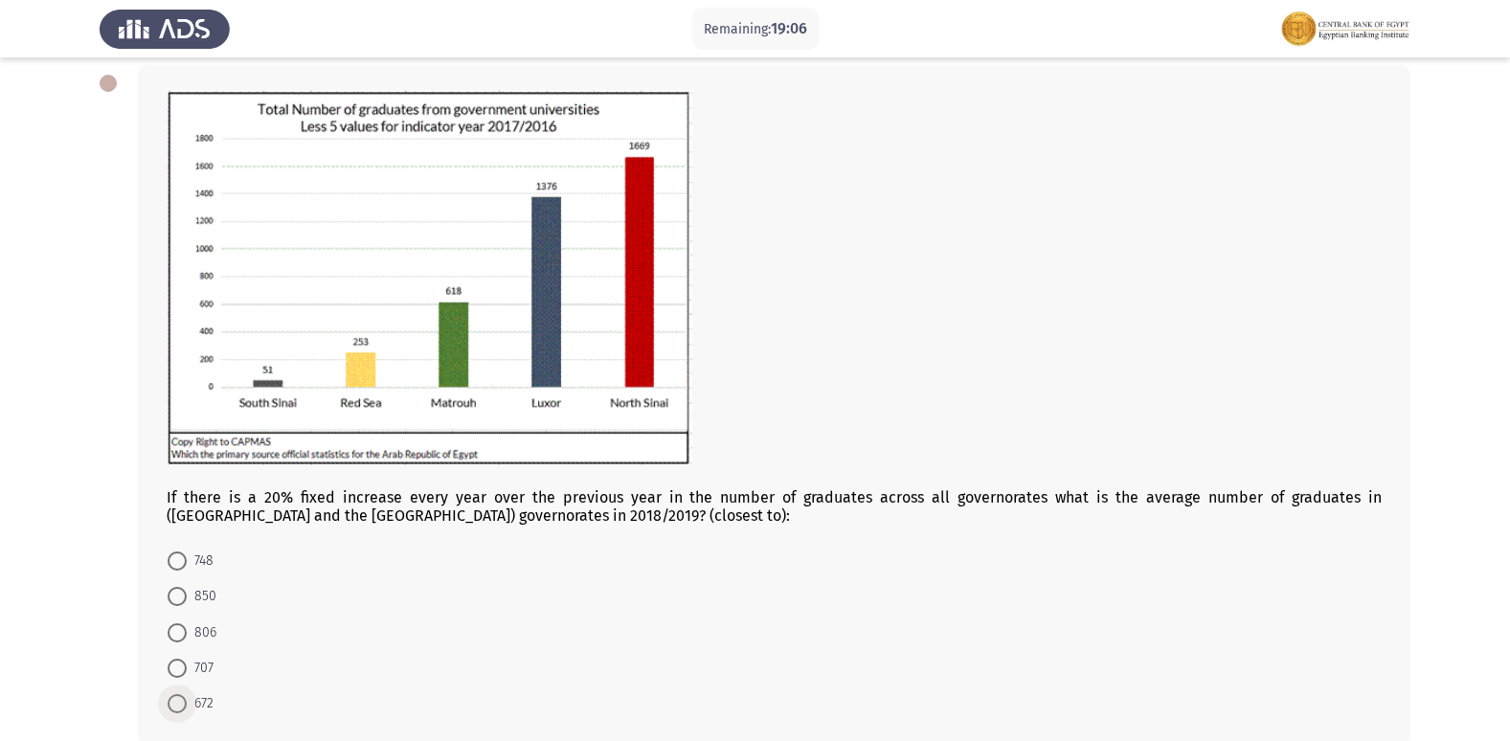
click at [179, 706] on span at bounding box center [177, 703] width 19 height 19
click at [179, 706] on input "672" at bounding box center [177, 703] width 19 height 19
radio input "true"
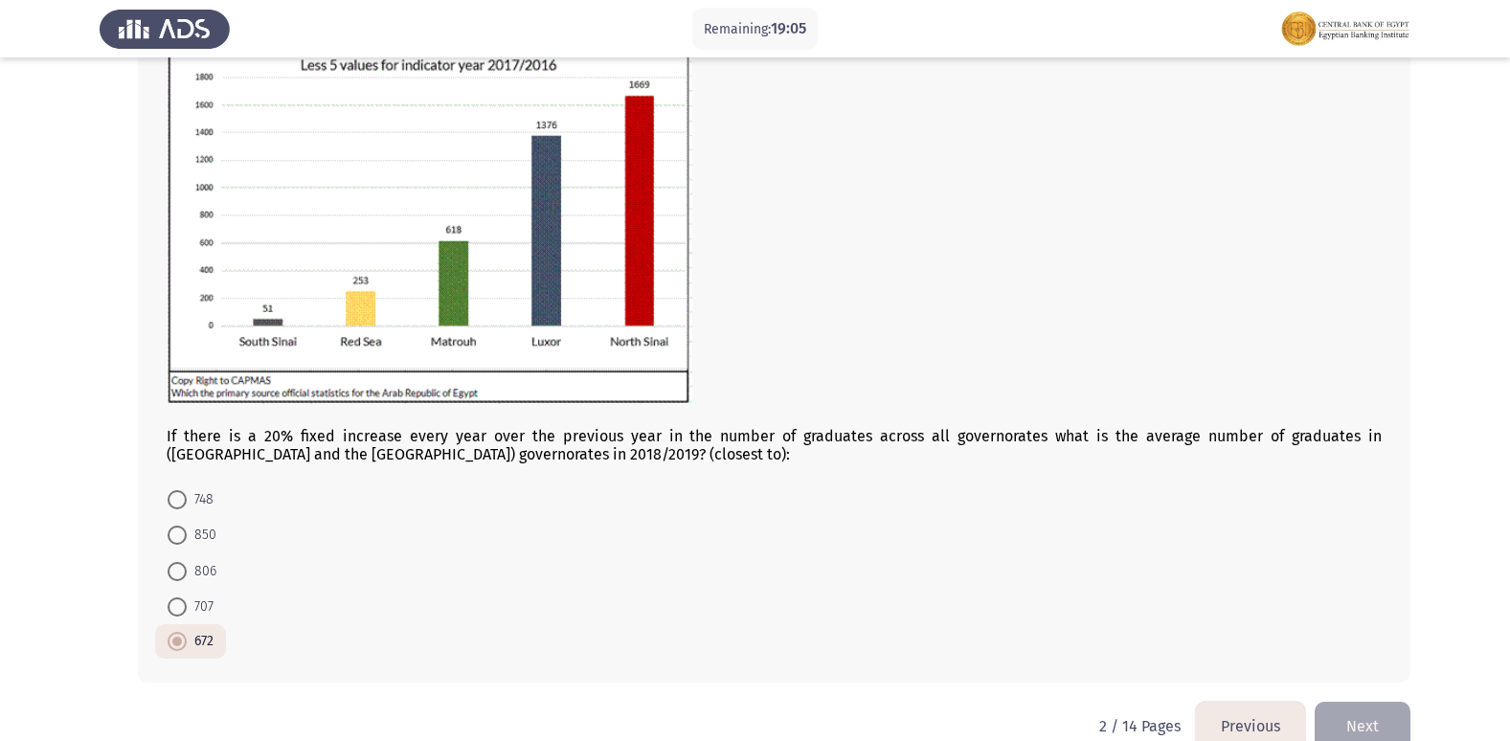
scroll to position [194, 0]
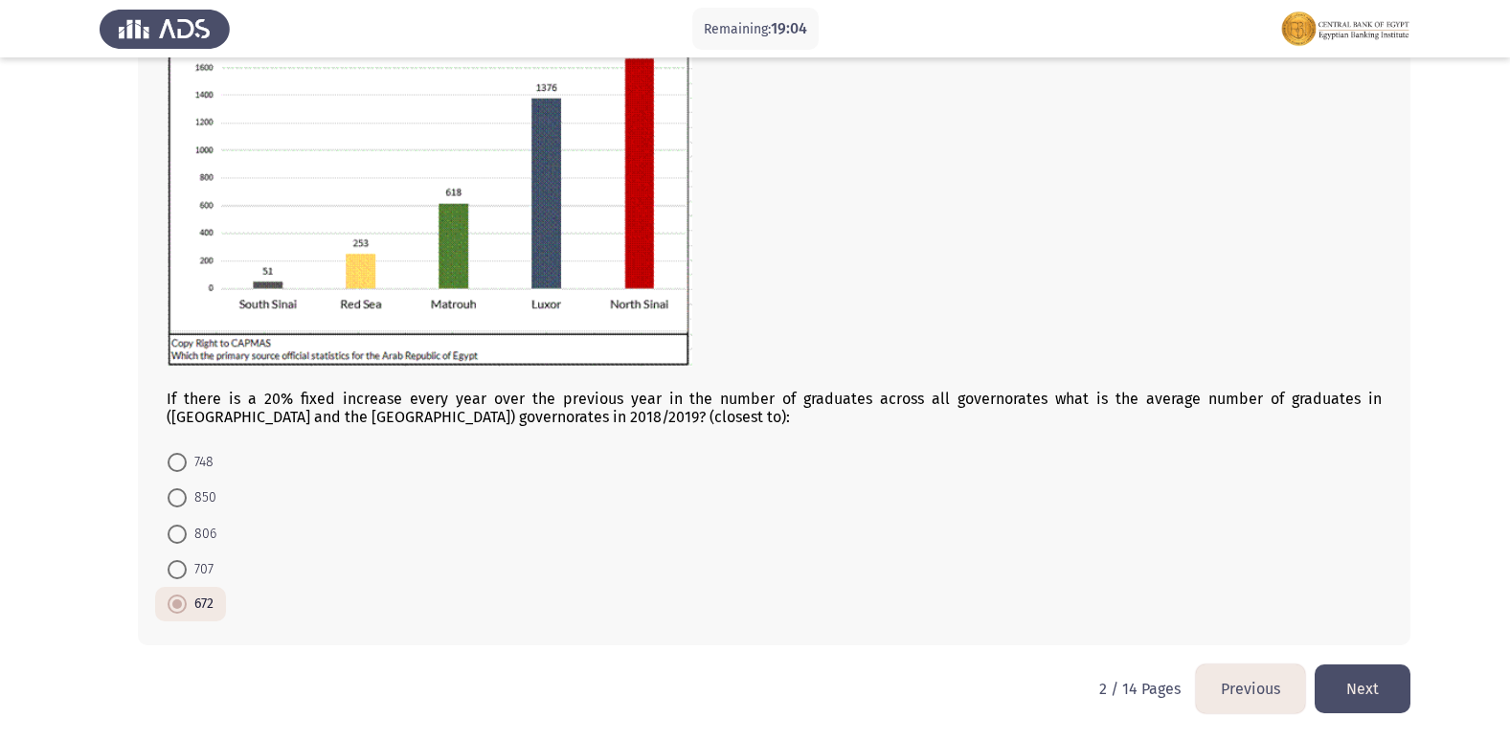
click at [1370, 693] on button "Next" at bounding box center [1362, 688] width 96 height 49
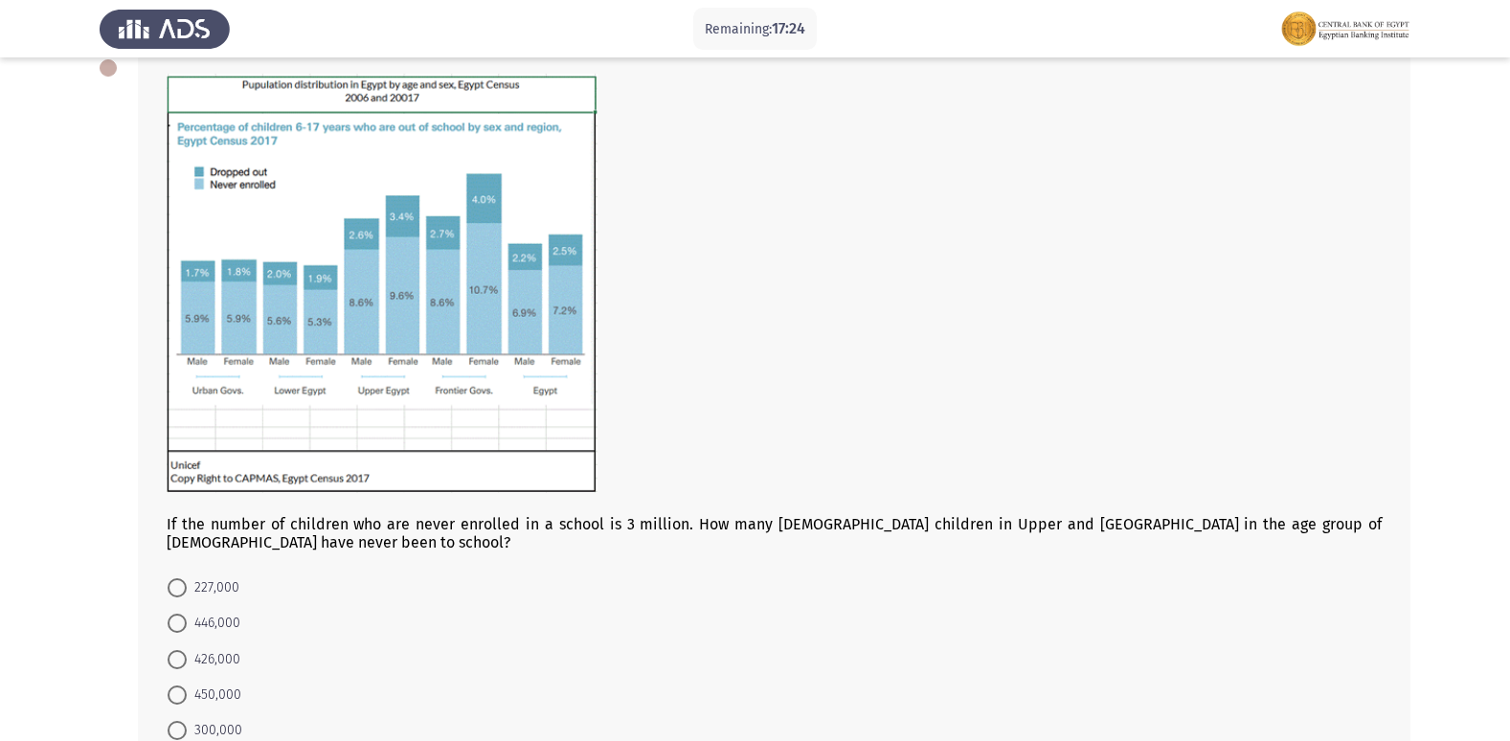
scroll to position [142, 0]
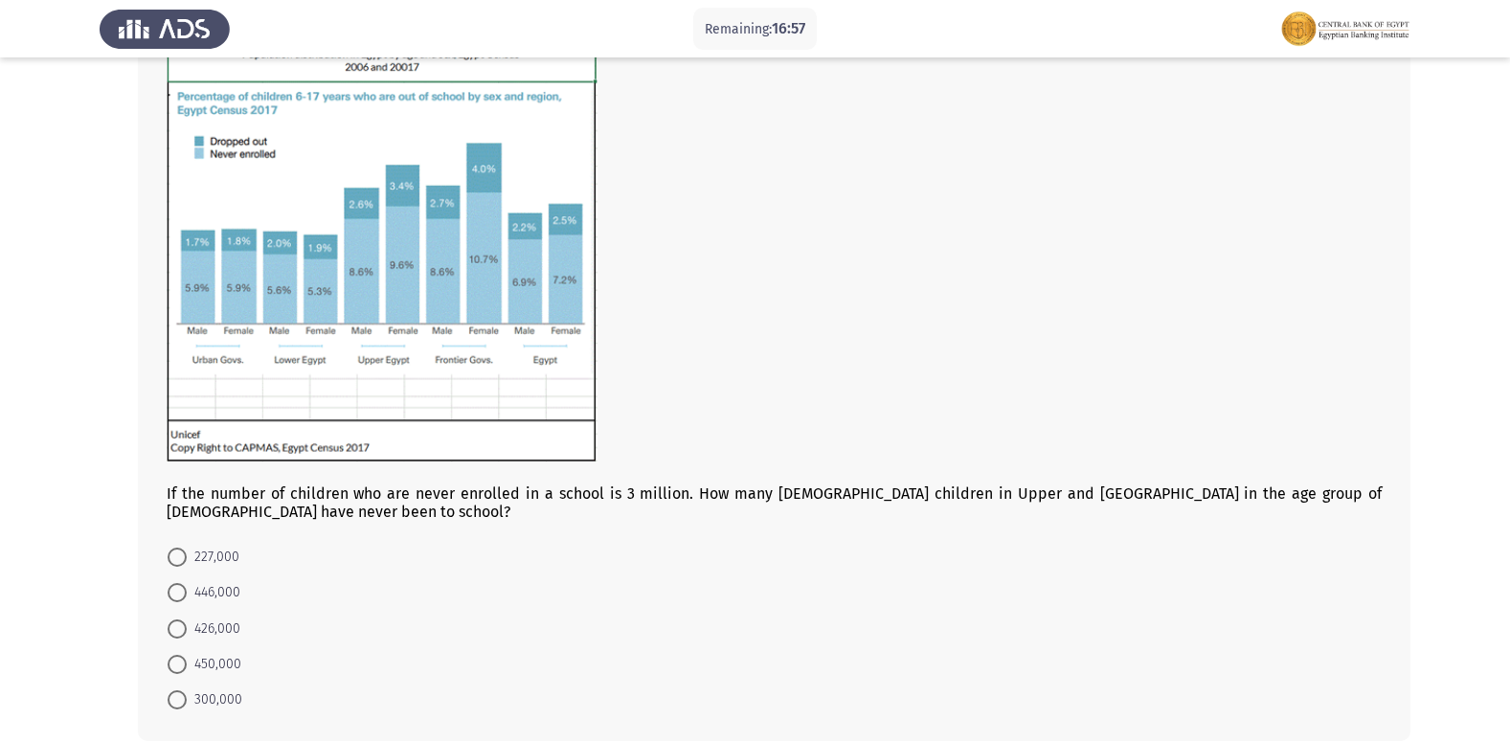
click at [172, 592] on span at bounding box center [177, 592] width 19 height 19
click at [172, 592] on input "446,000" at bounding box center [177, 592] width 19 height 19
radio input "true"
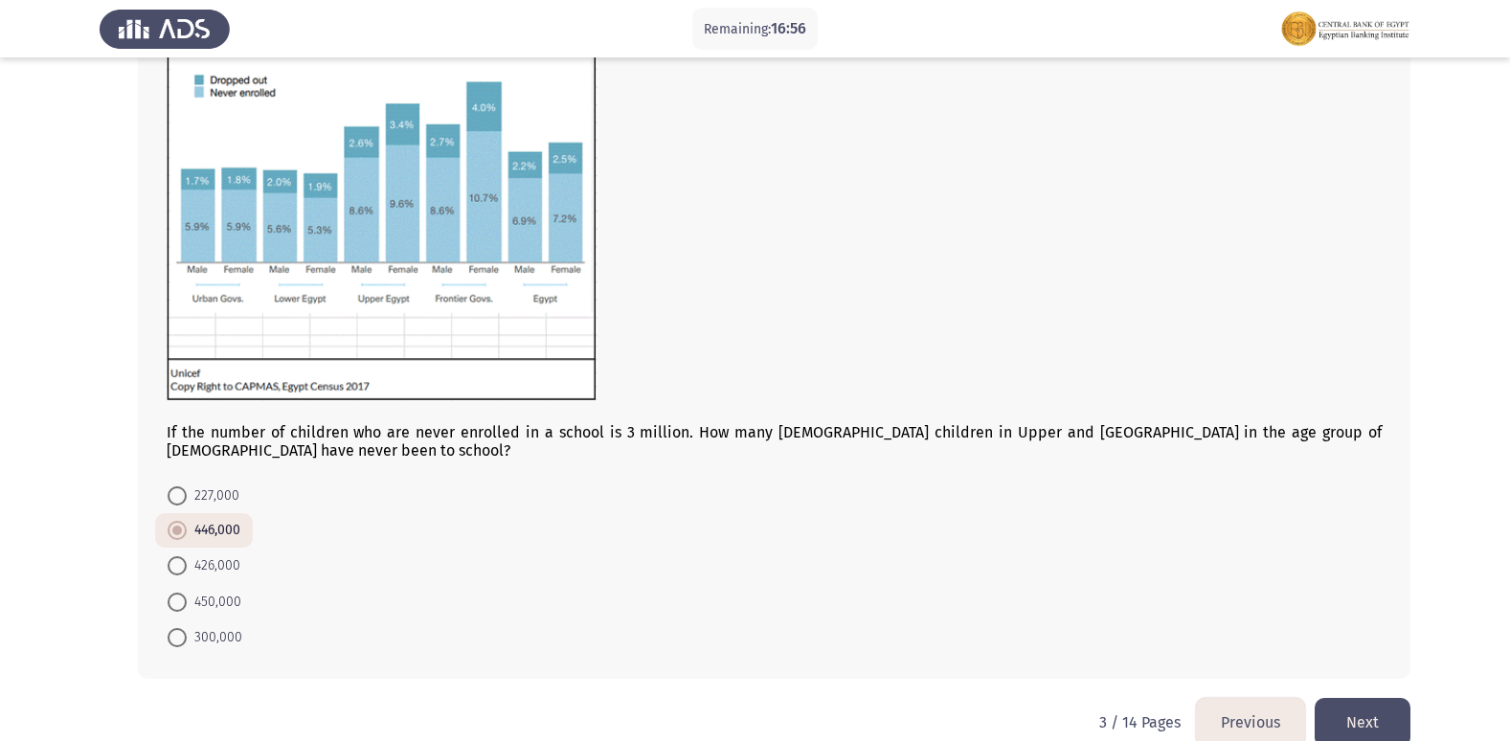
scroll to position [236, 0]
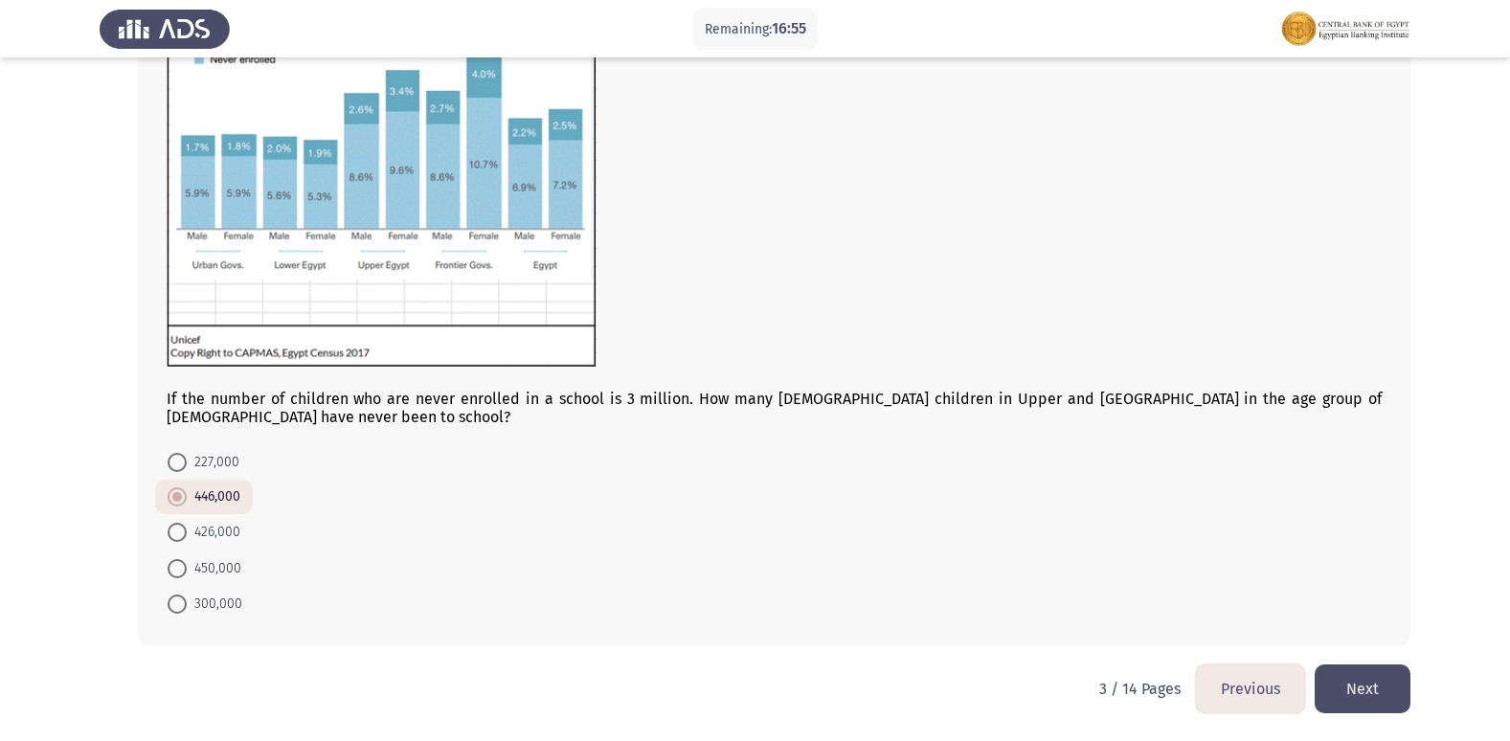
click at [1375, 669] on button "Next" at bounding box center [1362, 688] width 96 height 49
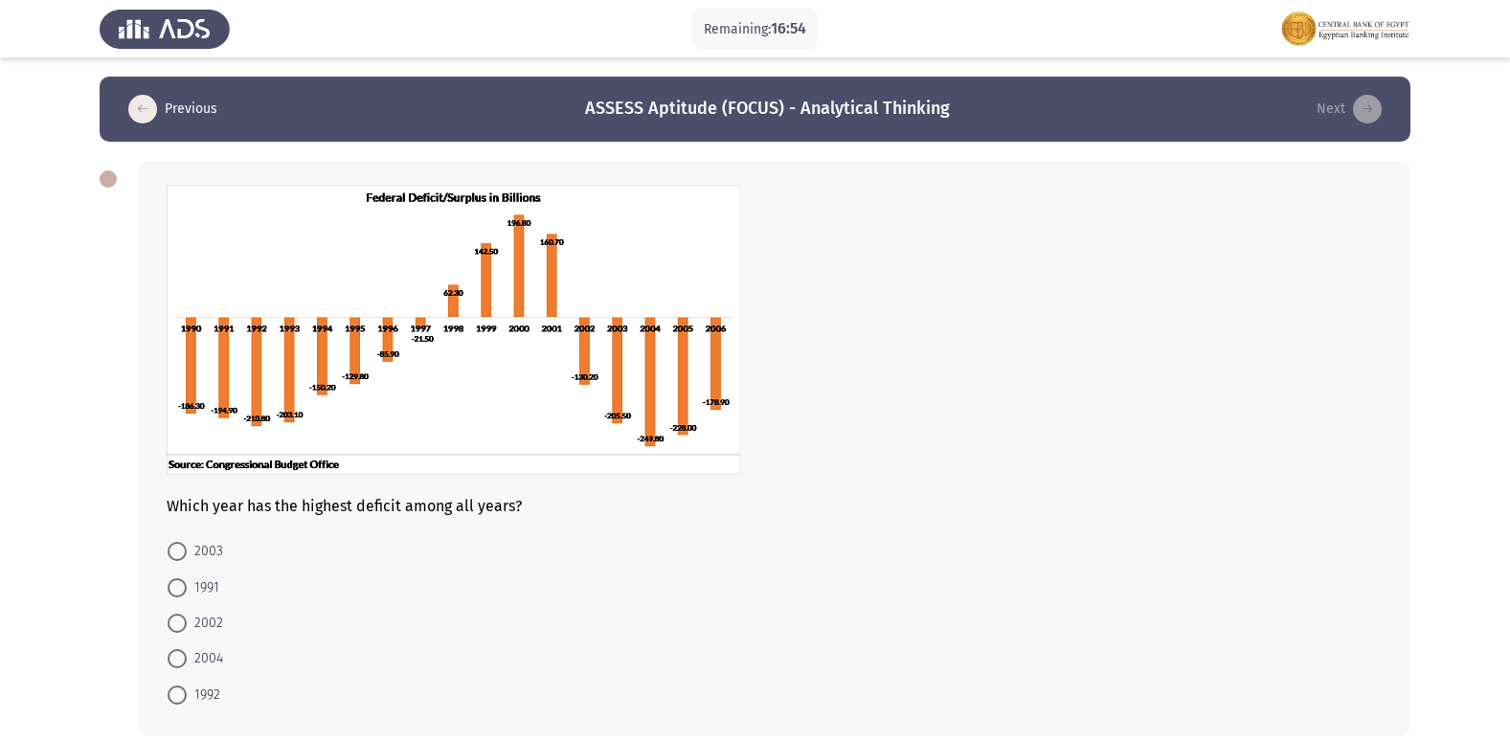
scroll to position [91, 0]
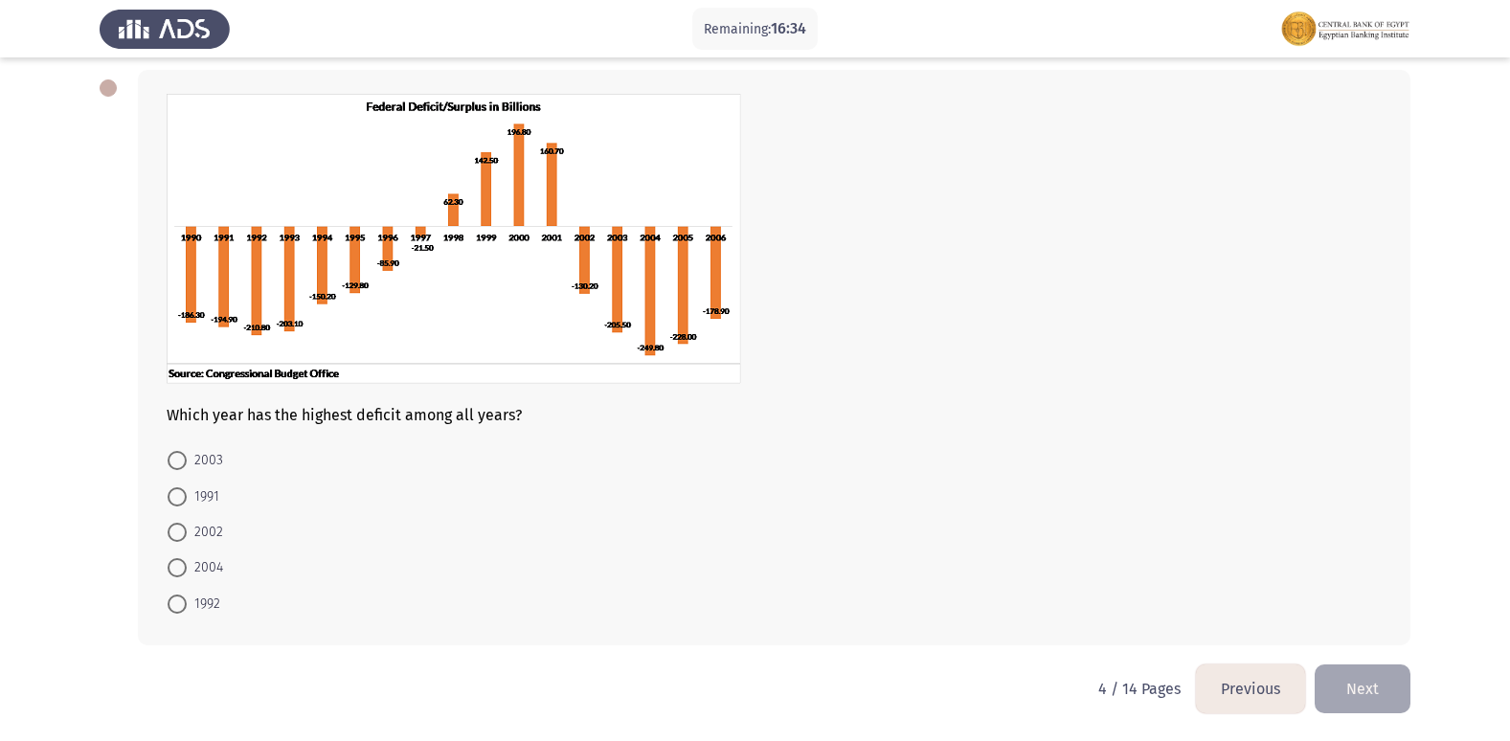
click at [191, 568] on span "2004" at bounding box center [205, 567] width 36 height 23
click at [187, 568] on input "2004" at bounding box center [177, 567] width 19 height 19
radio input "true"
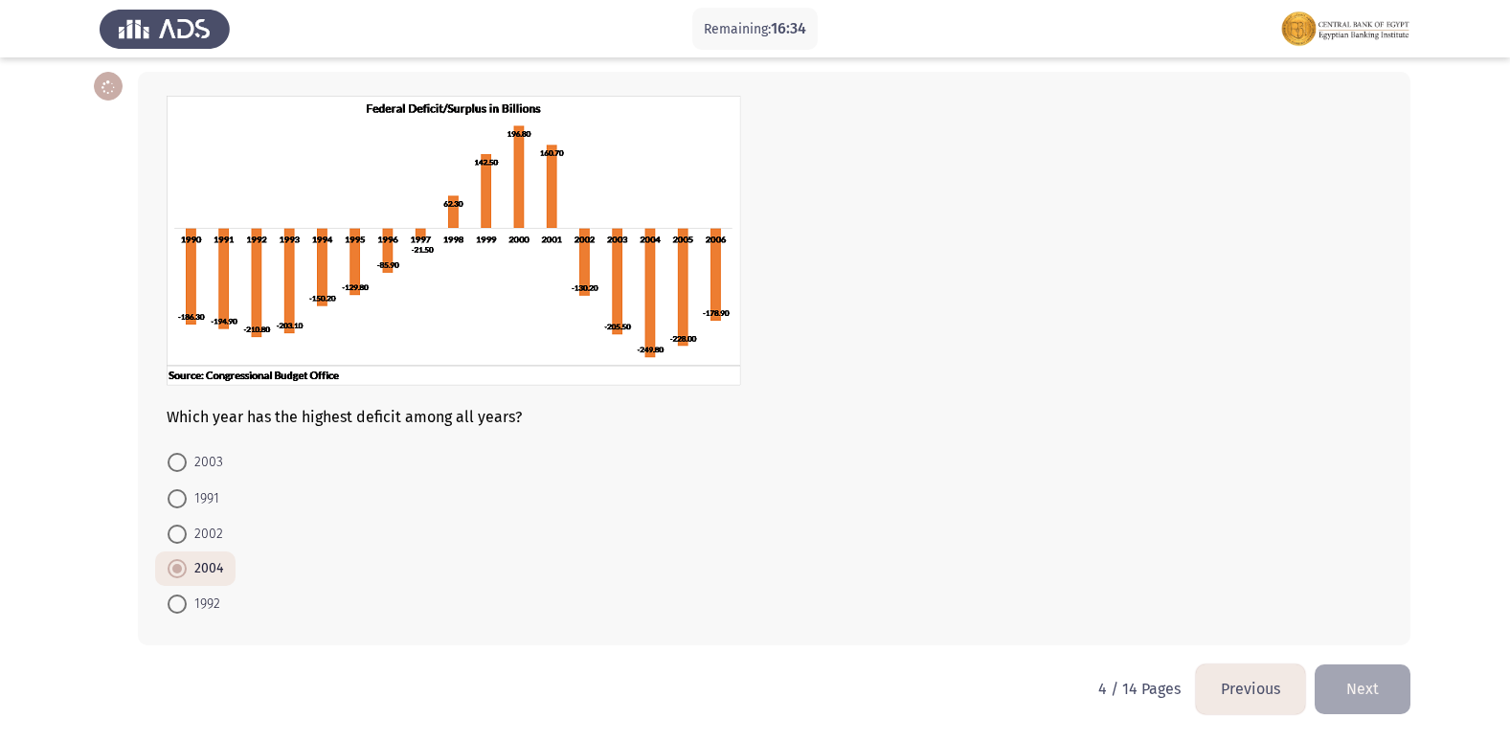
scroll to position [89, 0]
click at [1352, 685] on button "Next" at bounding box center [1362, 688] width 96 height 49
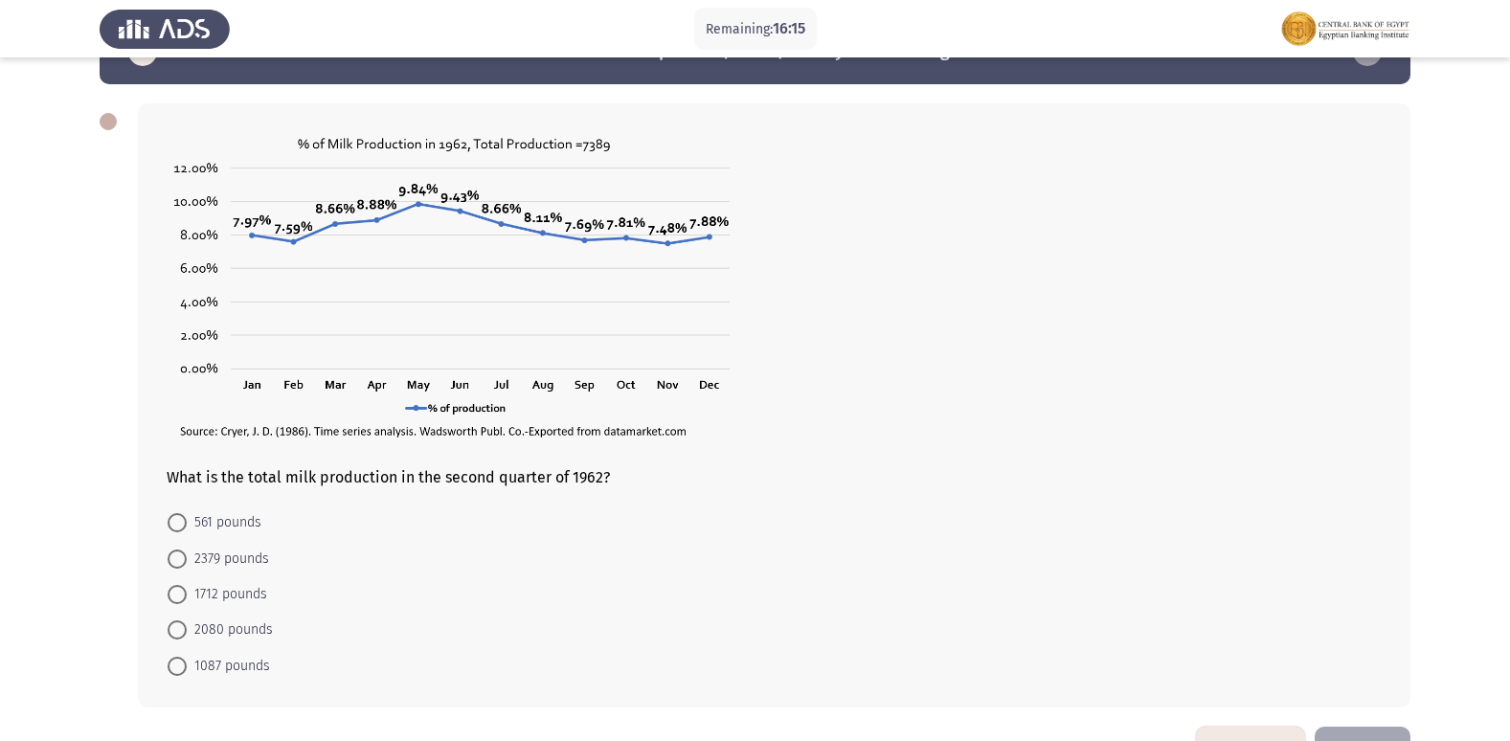
scroll to position [24, 0]
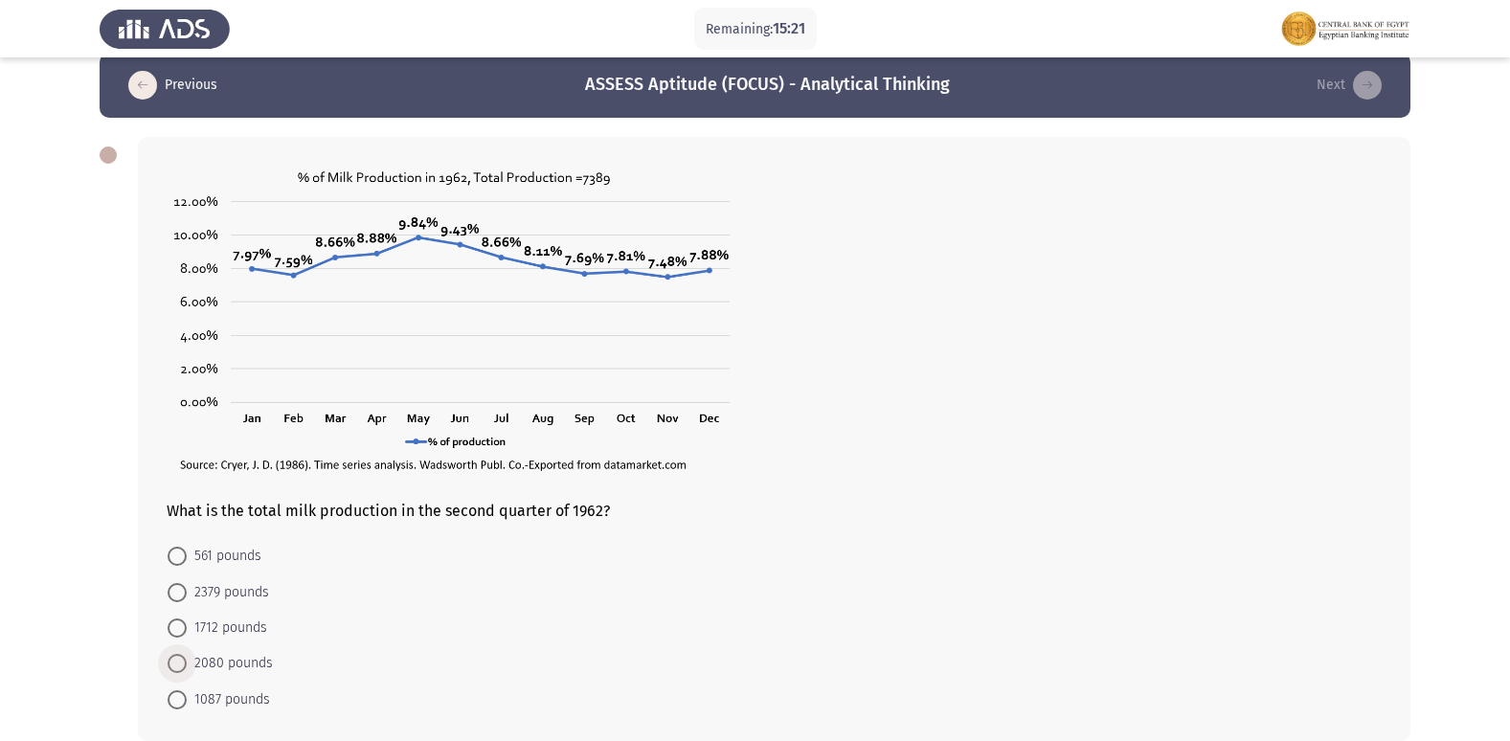
click at [185, 664] on span at bounding box center [177, 663] width 19 height 19
click at [185, 664] on input "2080 pounds" at bounding box center [177, 663] width 19 height 19
radio input "true"
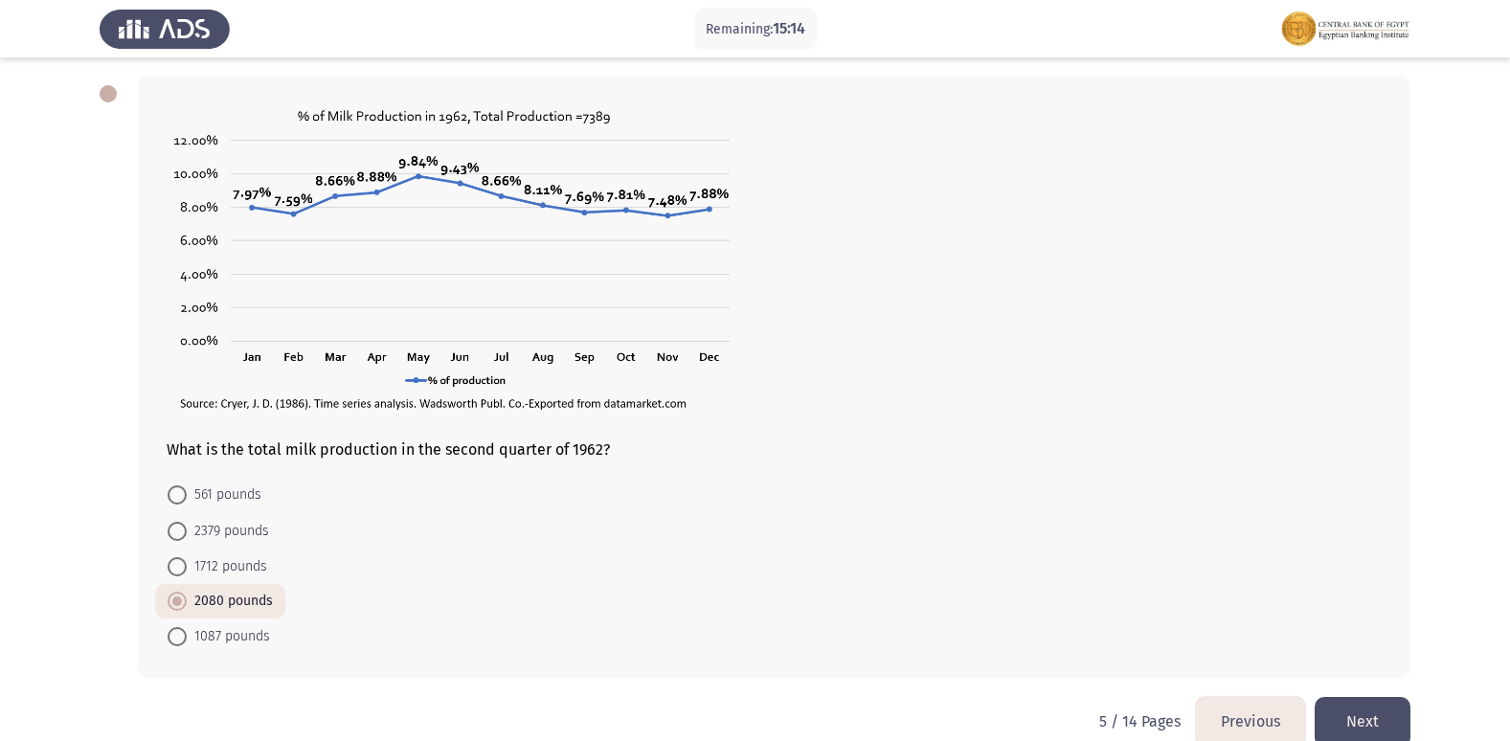
scroll to position [118, 0]
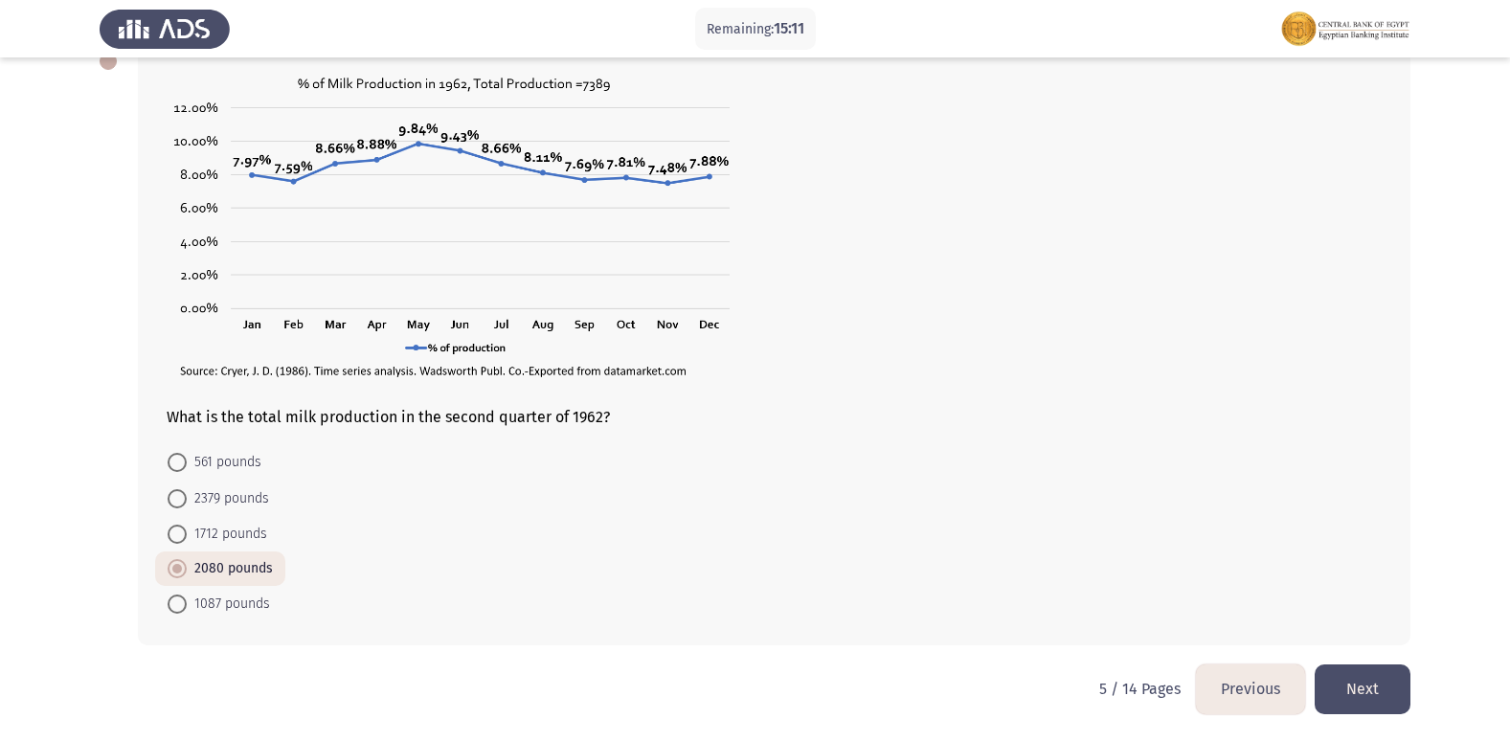
click at [1366, 689] on button "Next" at bounding box center [1362, 688] width 96 height 49
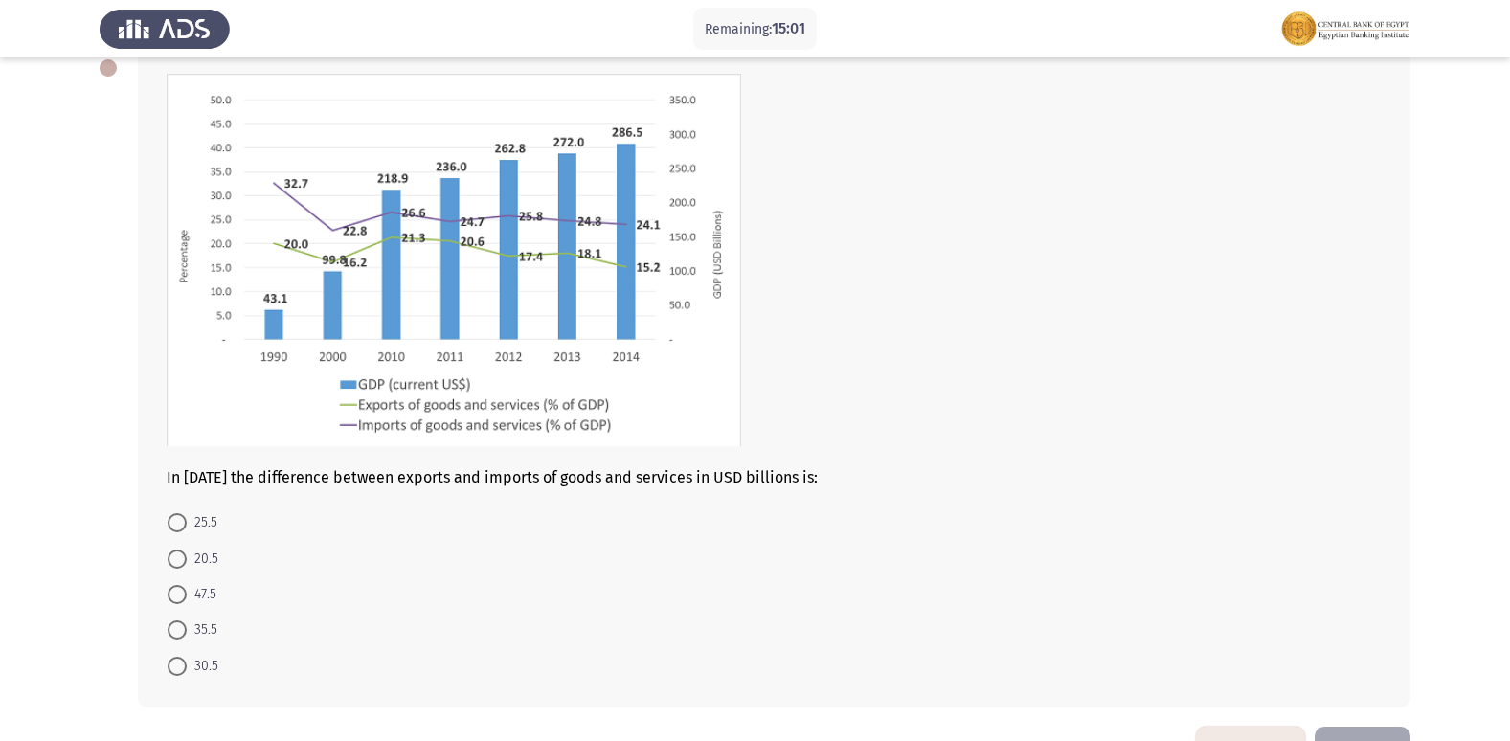
scroll to position [78, 0]
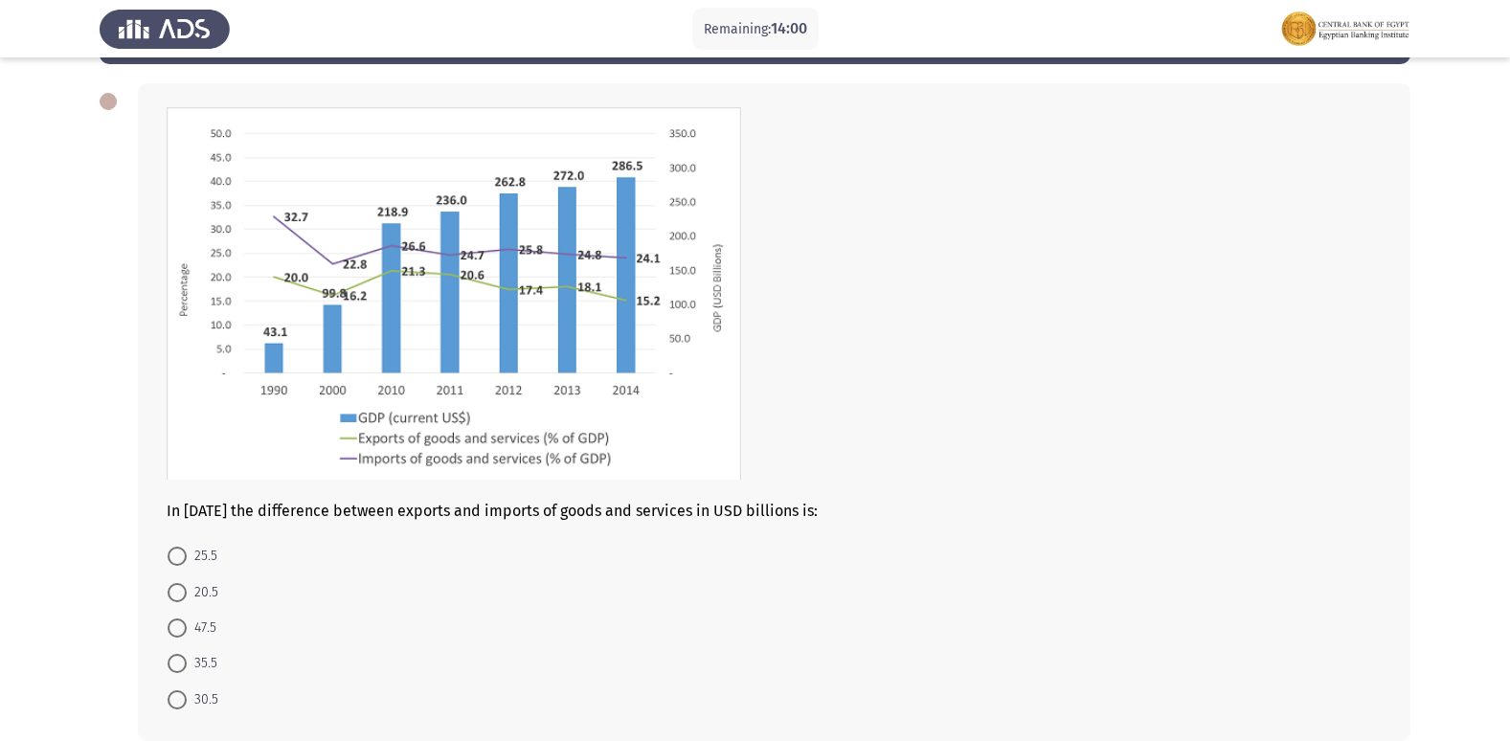
click at [174, 554] on span at bounding box center [177, 556] width 19 height 19
click at [174, 554] on input "25.5" at bounding box center [177, 556] width 19 height 19
radio input "true"
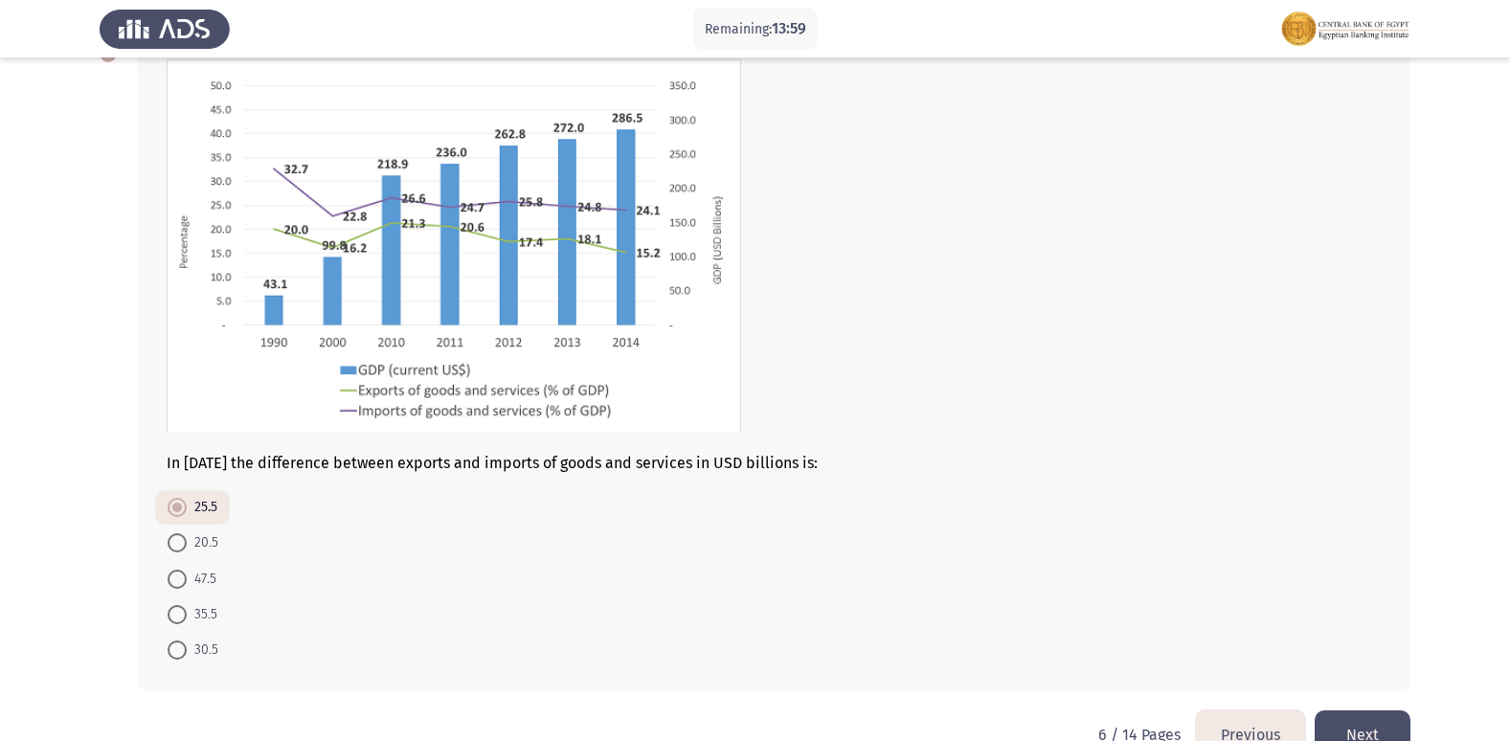
scroll to position [171, 0]
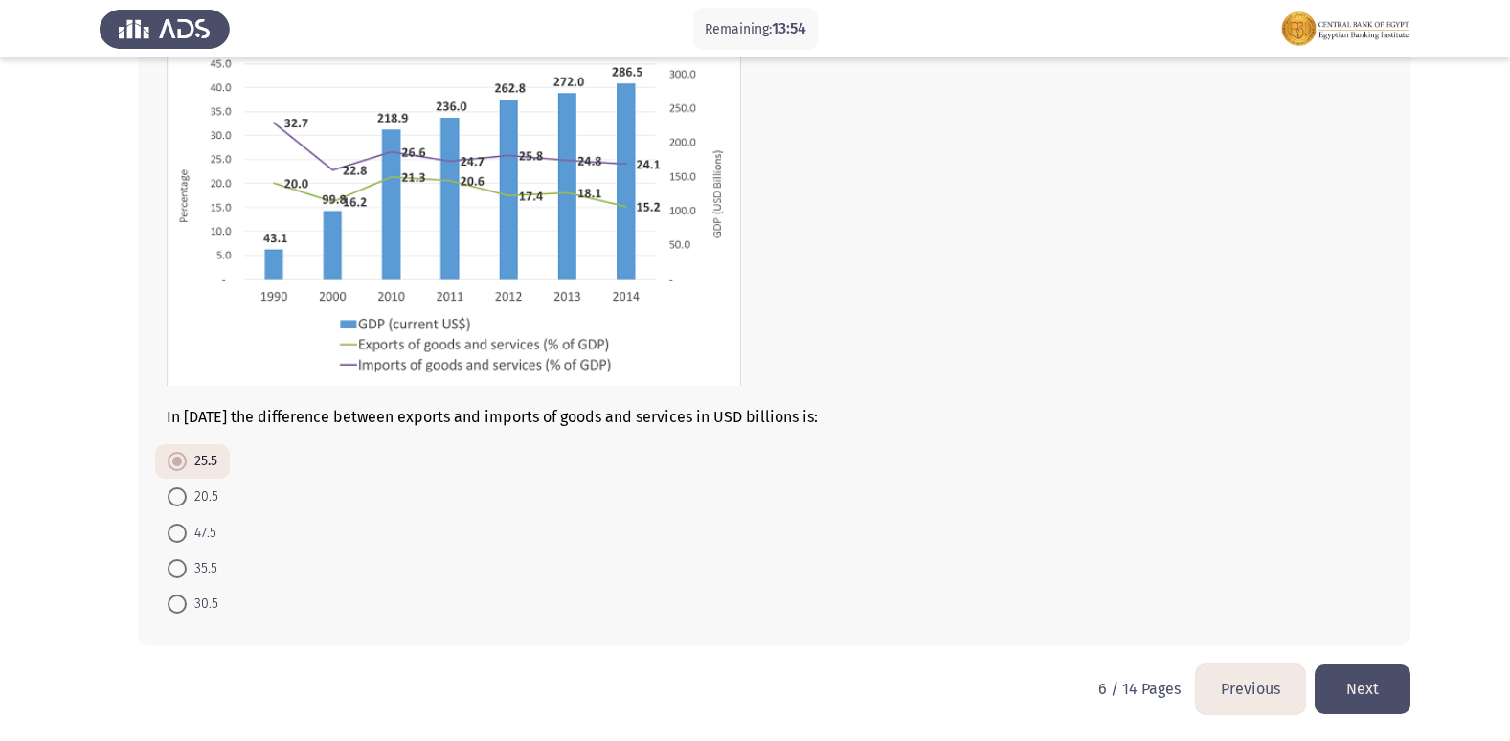
click at [1345, 685] on button "Next" at bounding box center [1362, 688] width 96 height 49
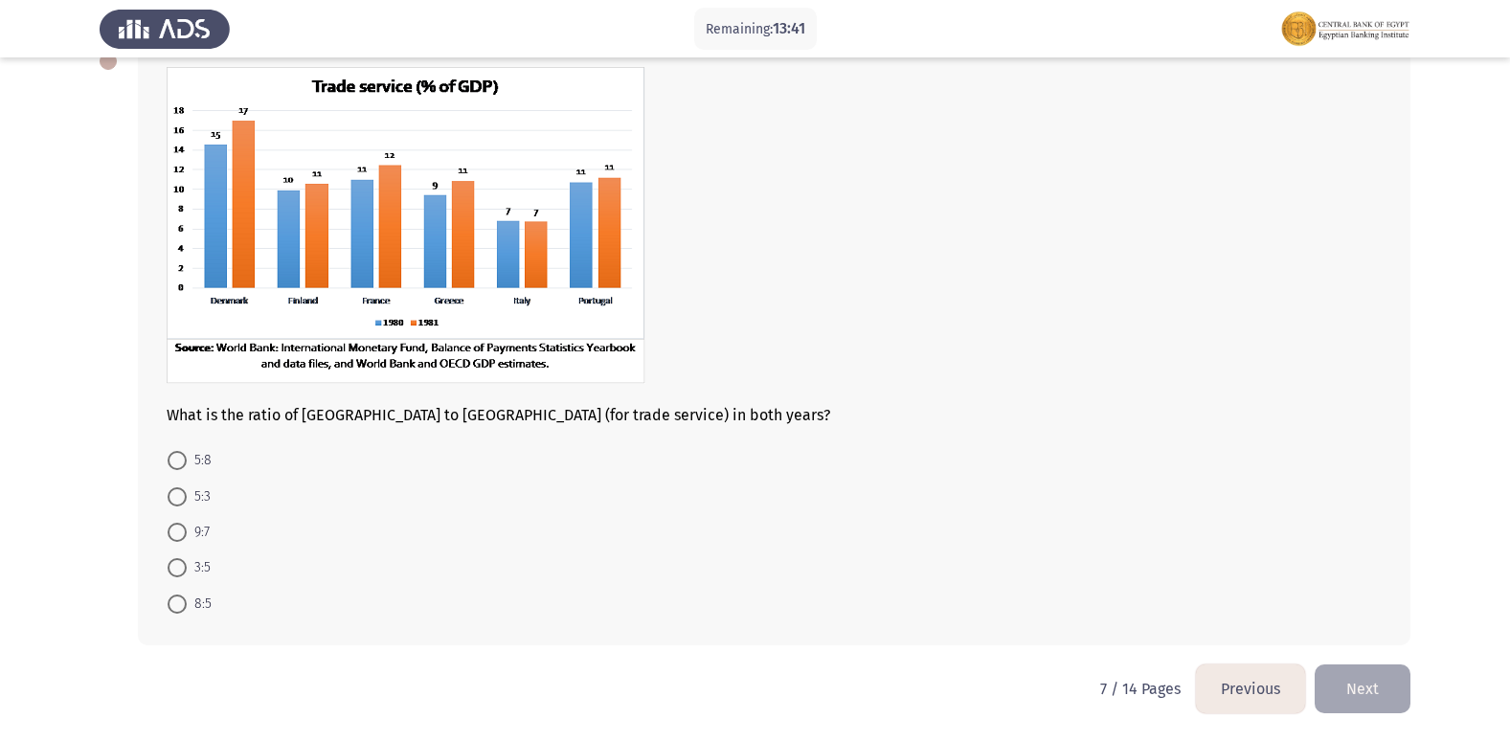
scroll to position [22, 0]
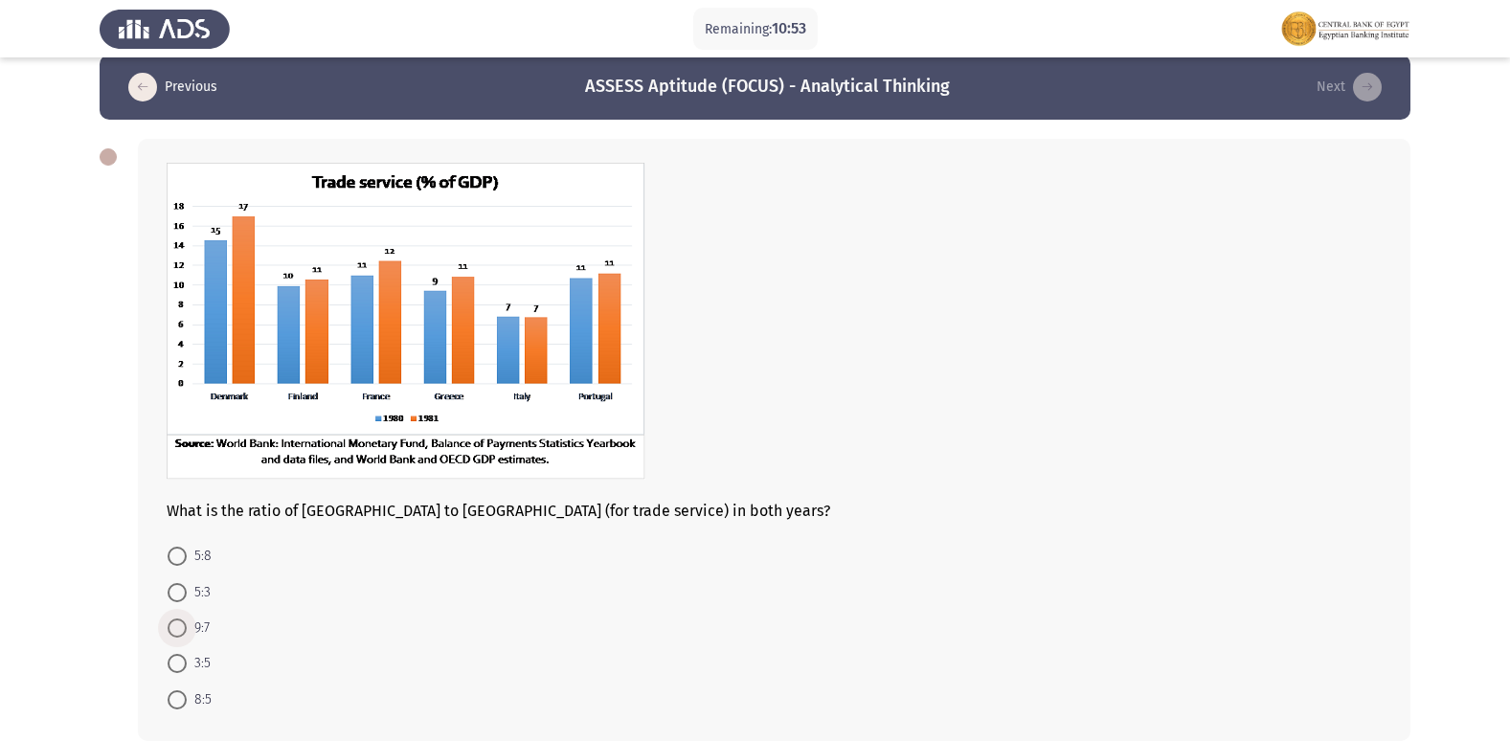
click at [175, 628] on span at bounding box center [177, 627] width 19 height 19
click at [175, 628] on input "9:7" at bounding box center [177, 627] width 19 height 19
radio input "true"
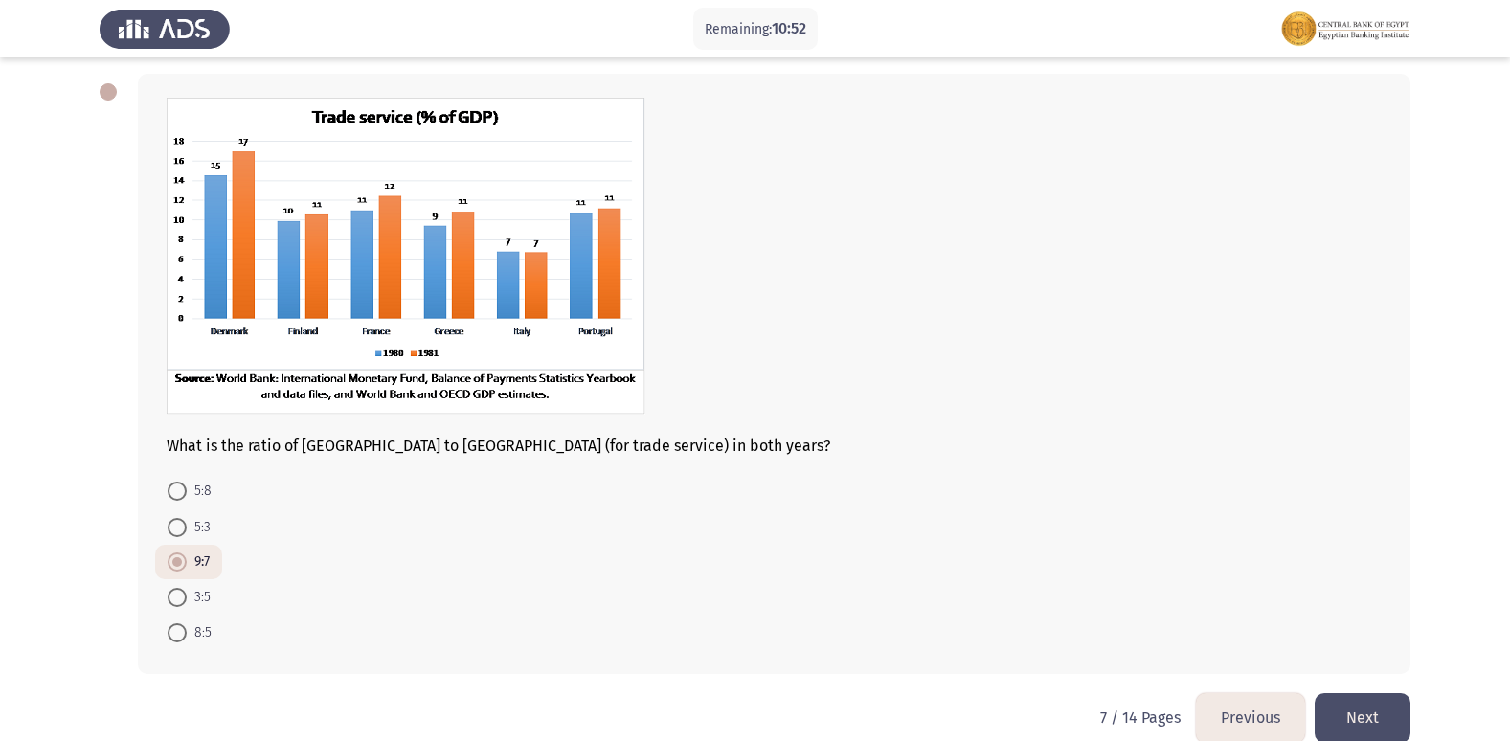
scroll to position [116, 0]
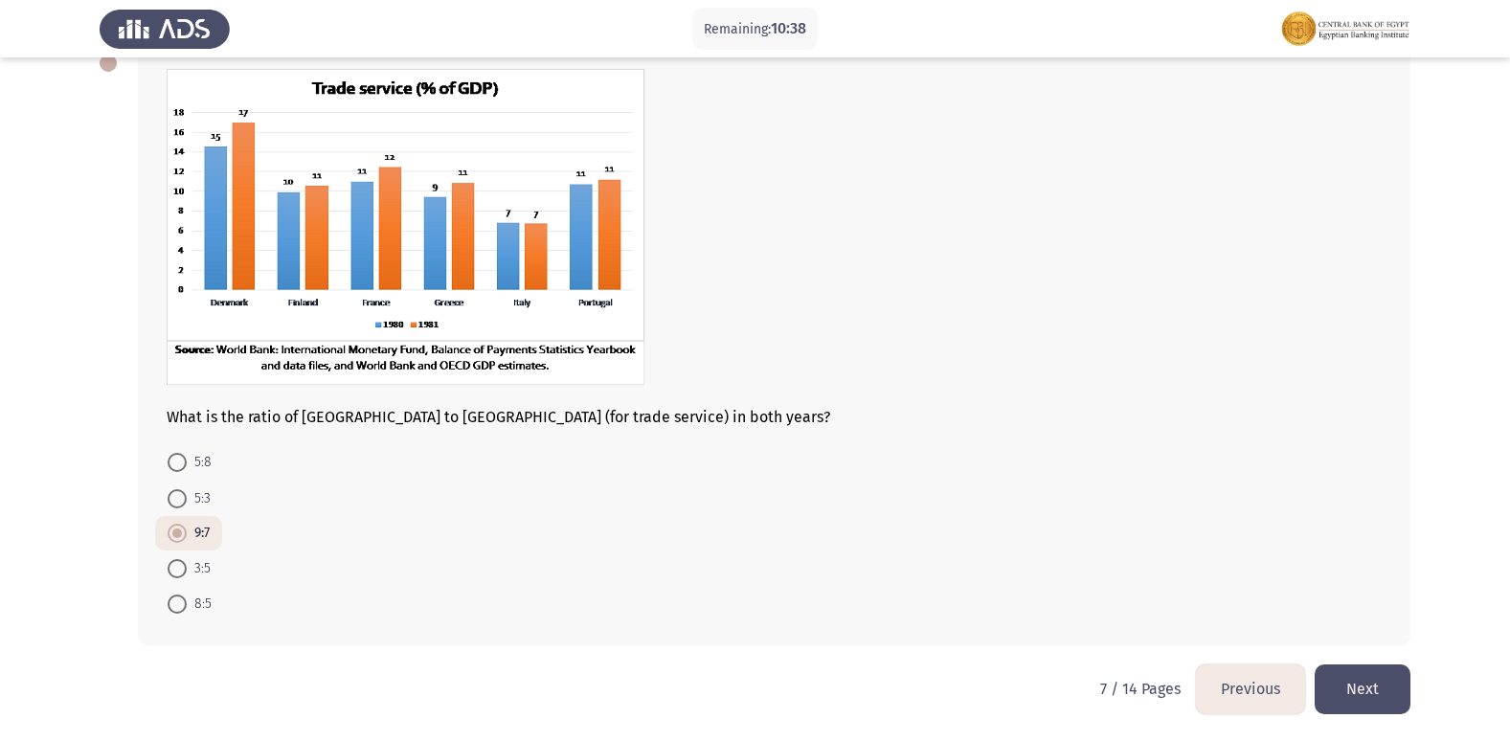
click at [1357, 686] on button "Next" at bounding box center [1362, 688] width 96 height 49
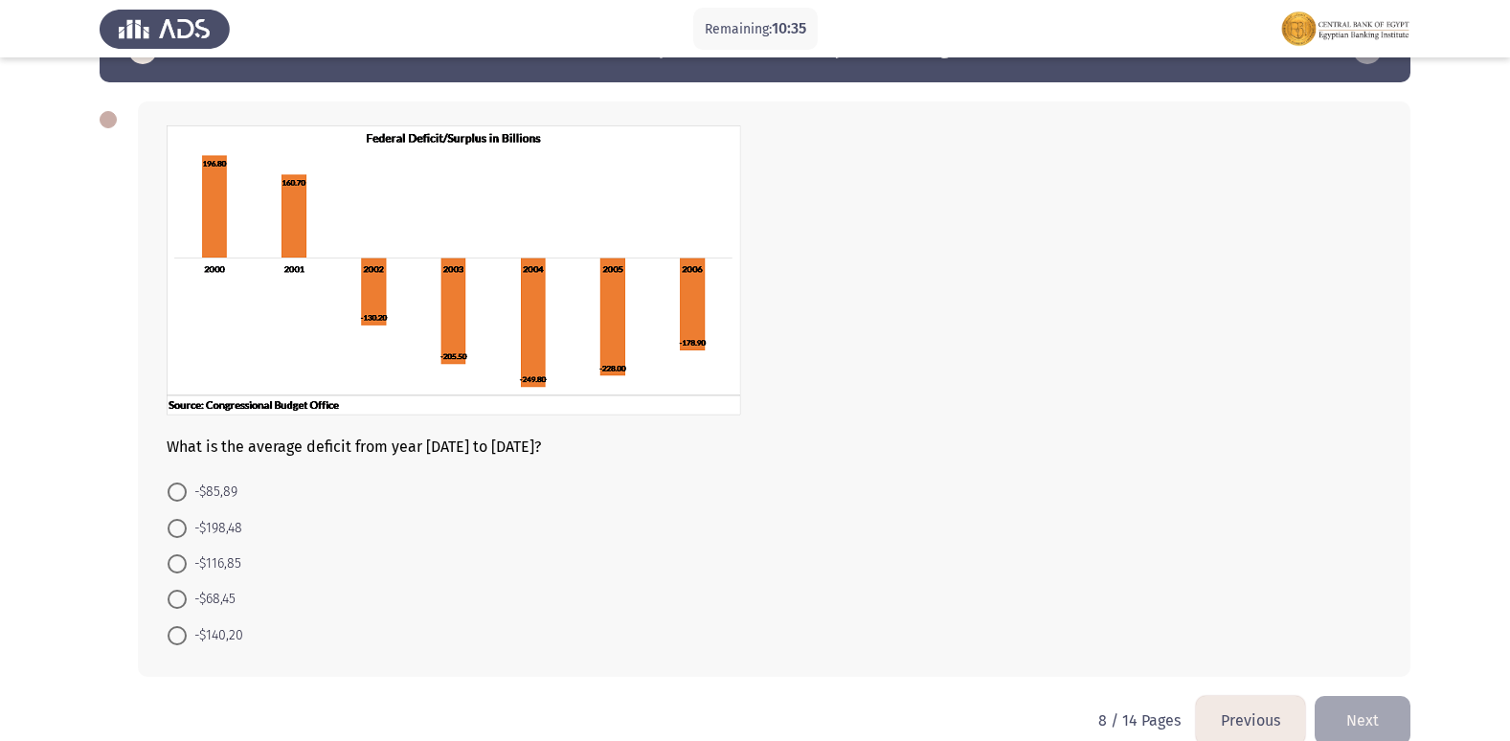
scroll to position [91, 0]
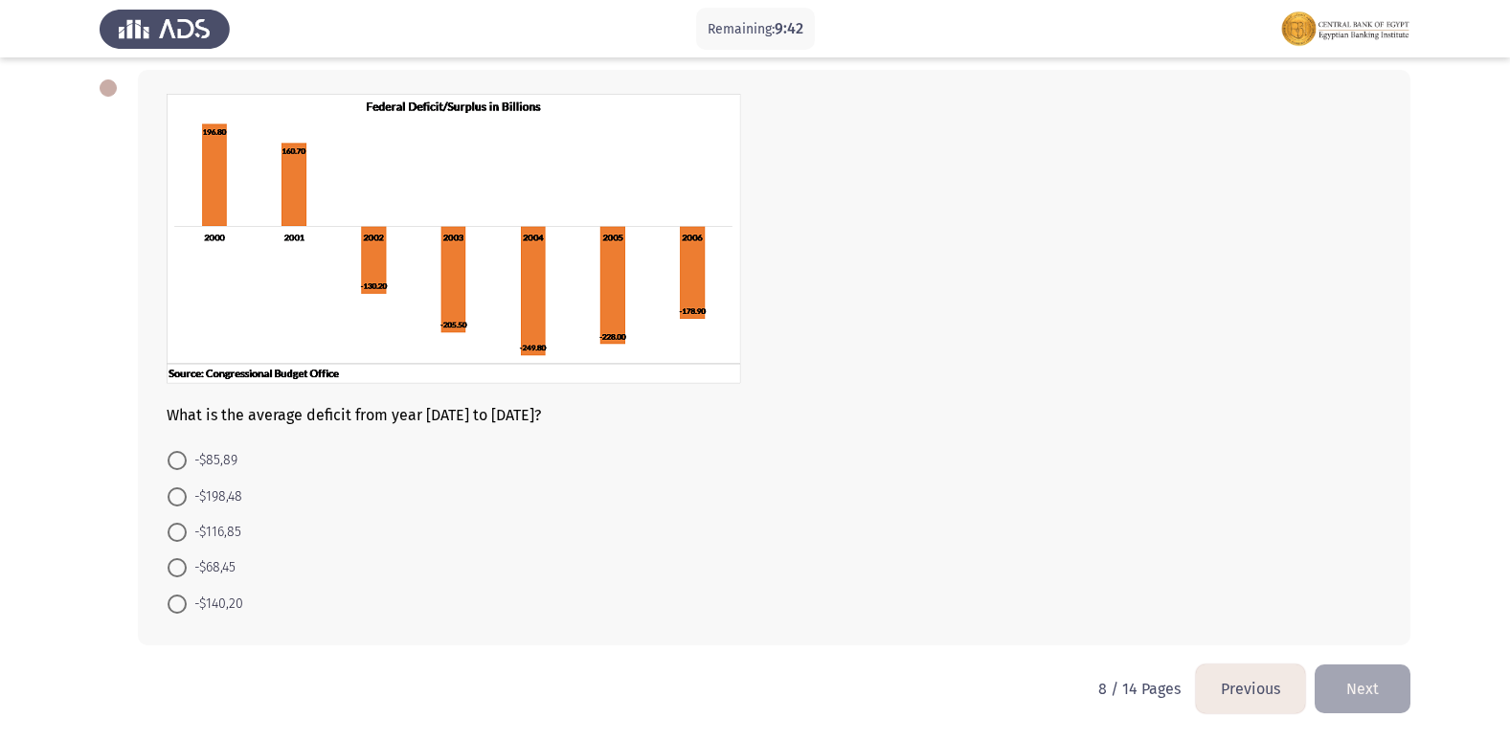
click at [176, 500] on span at bounding box center [177, 496] width 19 height 19
click at [176, 500] on input "-$198,48" at bounding box center [177, 496] width 19 height 19
radio input "true"
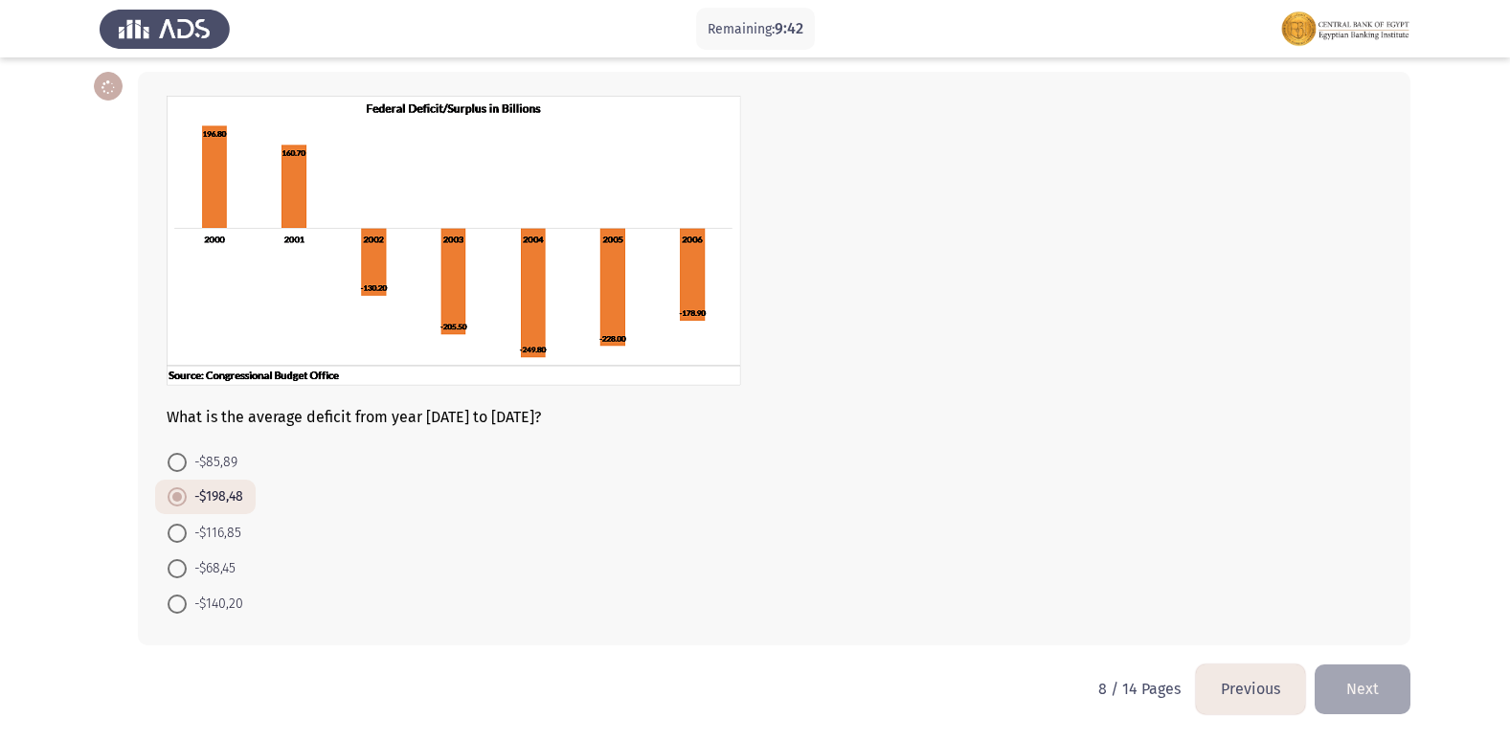
scroll to position [89, 0]
click at [1362, 690] on button "Next" at bounding box center [1362, 688] width 96 height 49
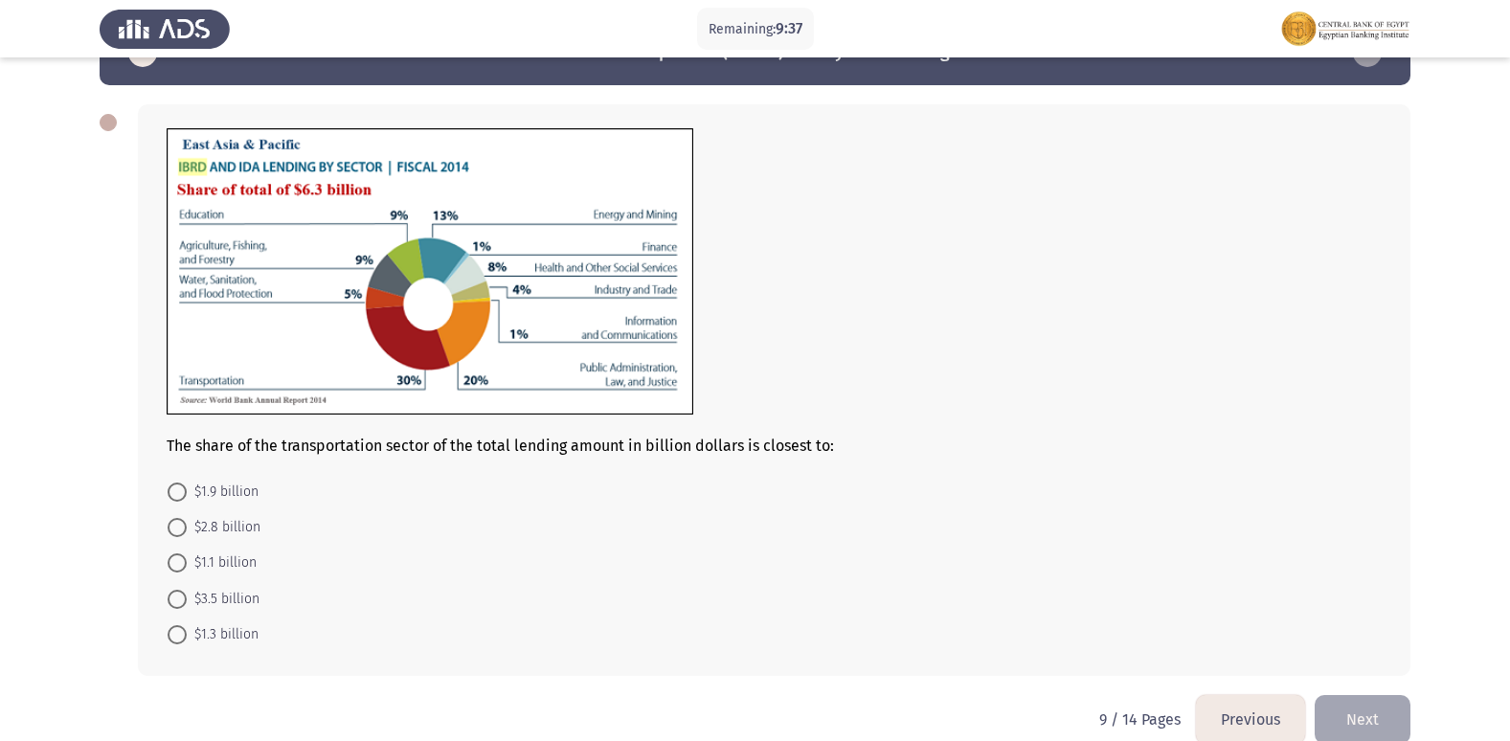
scroll to position [87, 0]
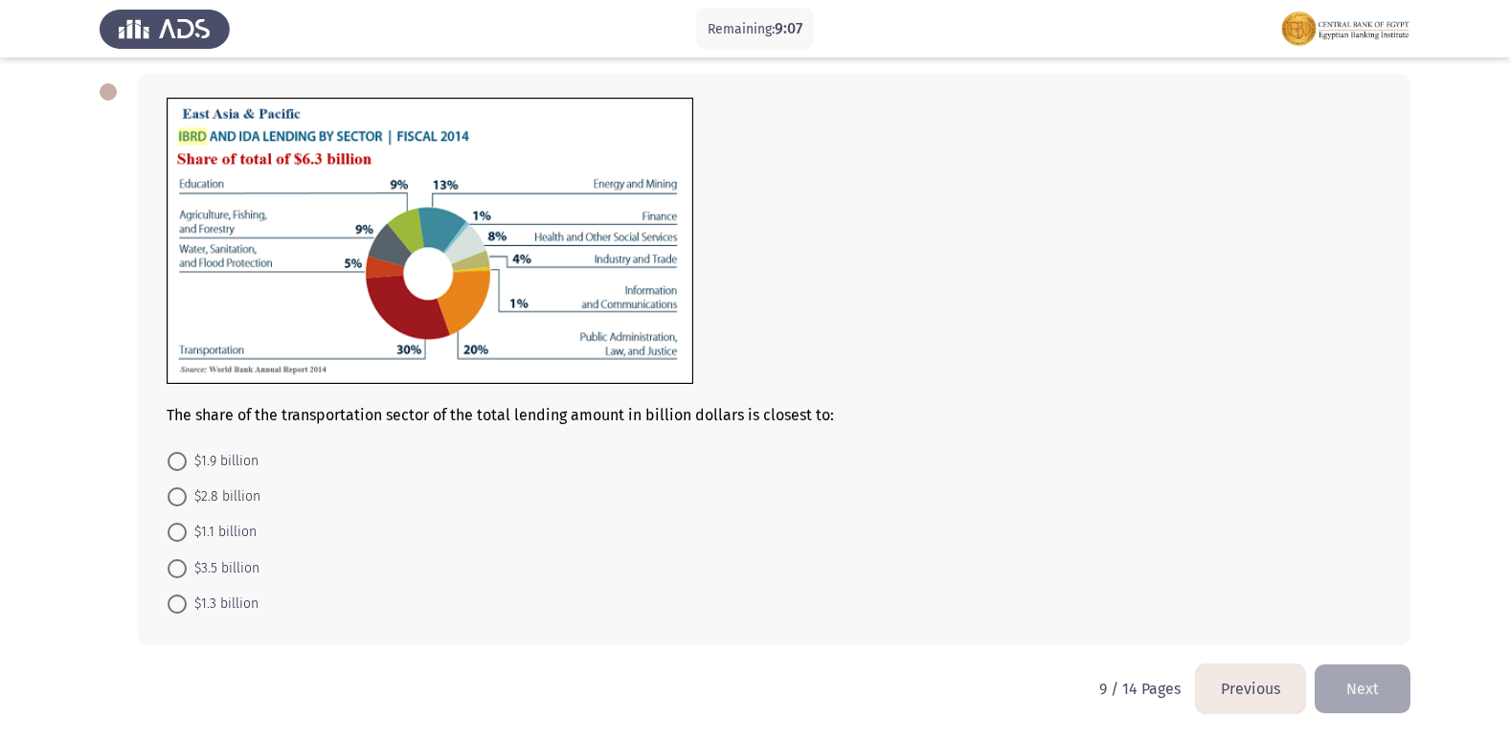
click at [169, 458] on span at bounding box center [177, 461] width 19 height 19
click at [169, 458] on input "$1.9 billion" at bounding box center [177, 461] width 19 height 19
radio input "true"
click at [1356, 687] on button "Next" at bounding box center [1362, 688] width 96 height 49
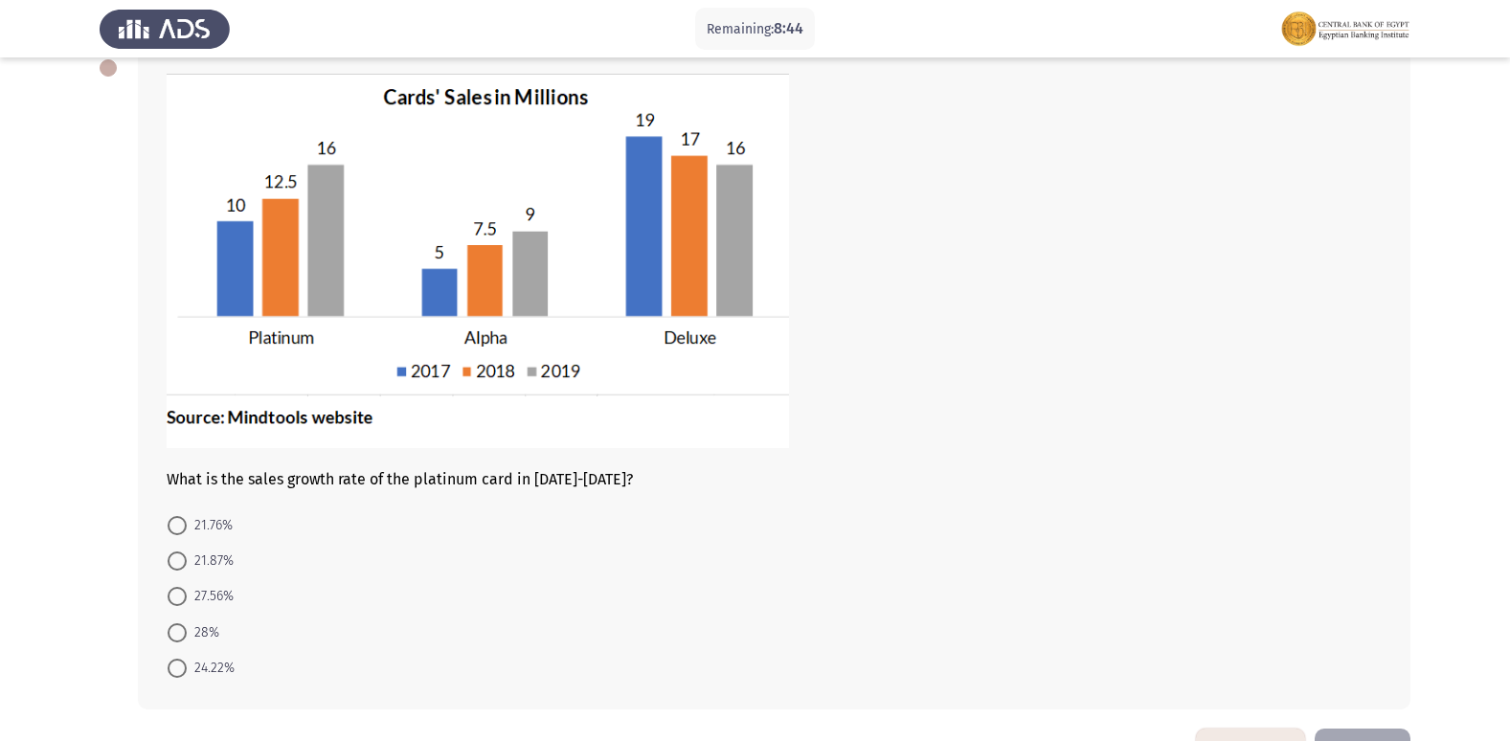
scroll to position [79, 0]
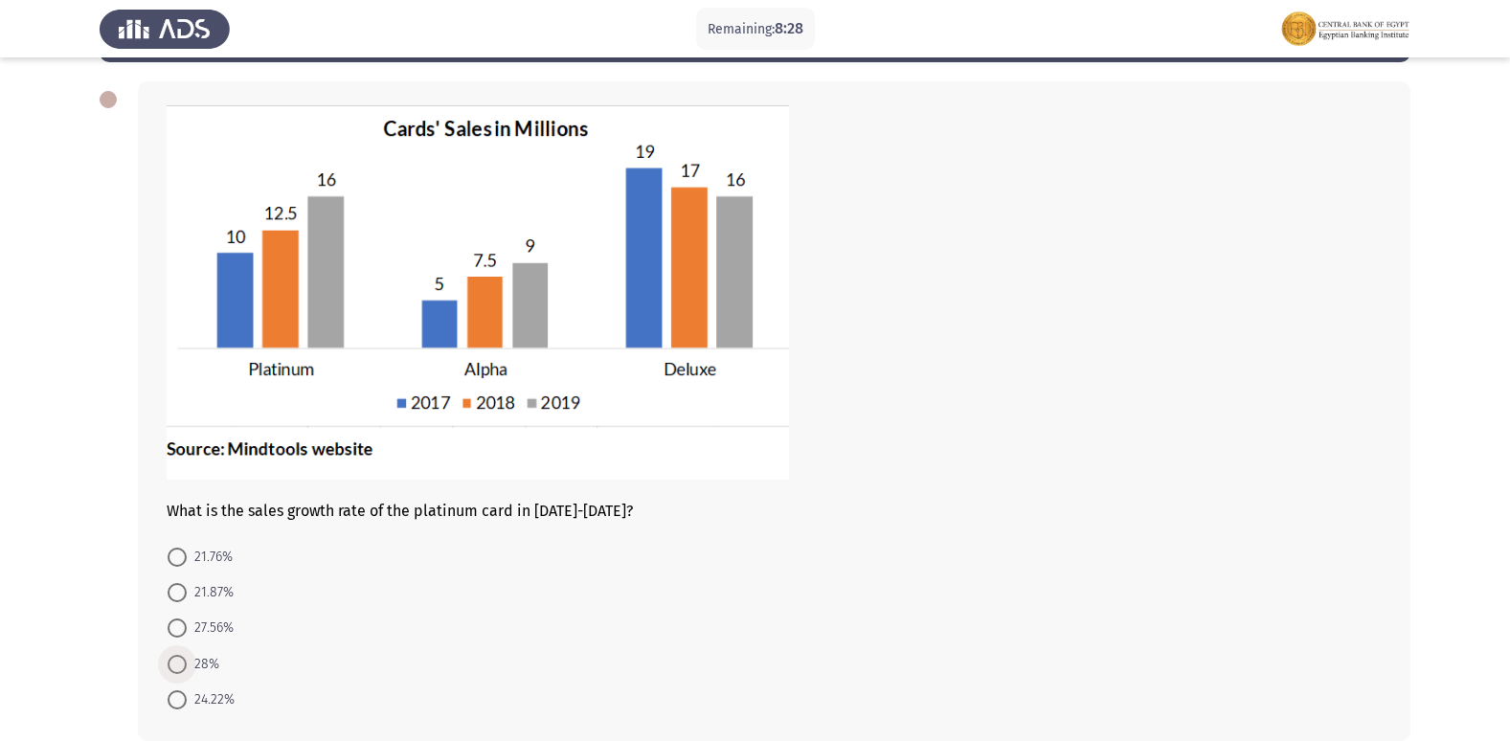
drag, startPoint x: 173, startPoint y: 663, endPoint x: 391, endPoint y: 664, distance: 217.3
click at [172, 664] on span at bounding box center [177, 664] width 19 height 19
click at [172, 664] on input "28%" at bounding box center [177, 664] width 19 height 19
radio input "true"
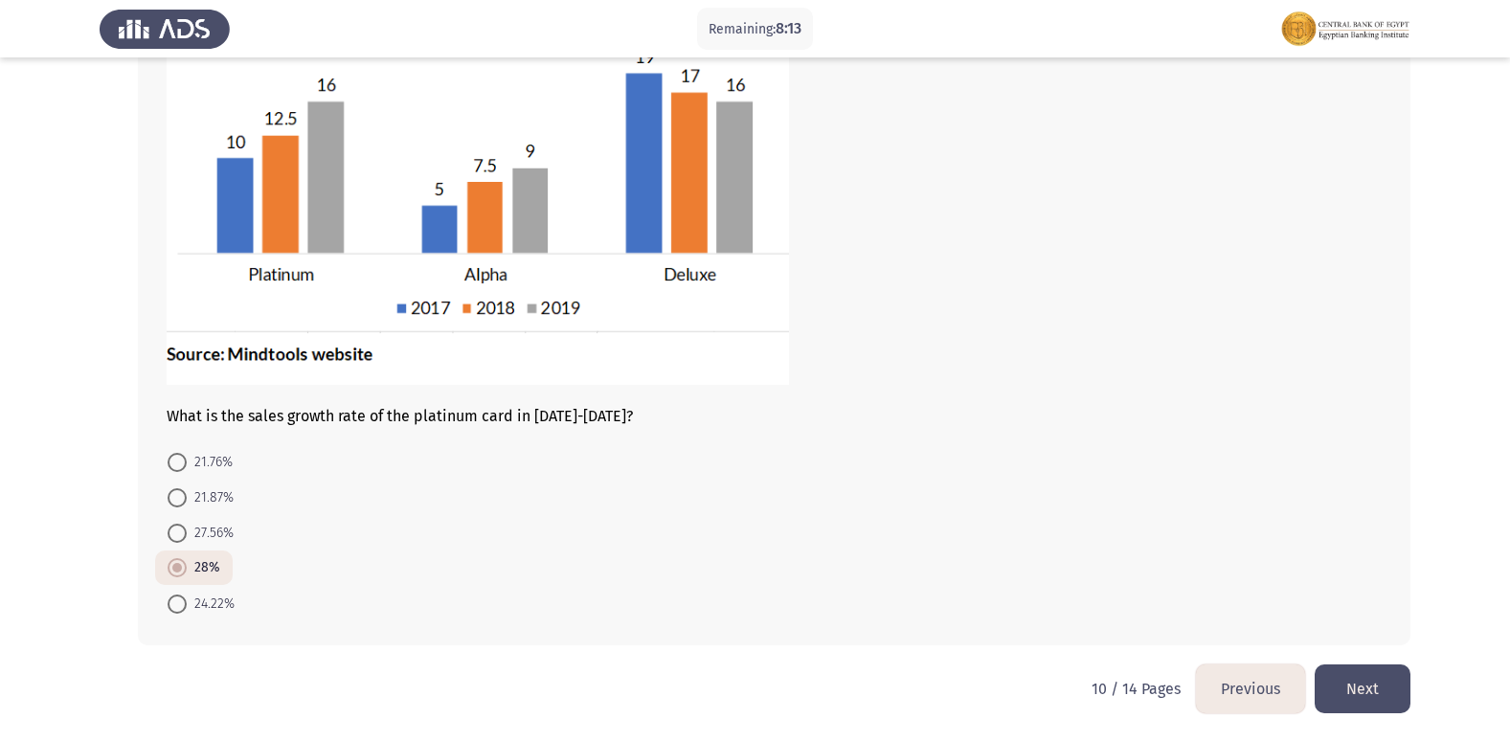
click at [1397, 689] on button "Next" at bounding box center [1362, 688] width 96 height 49
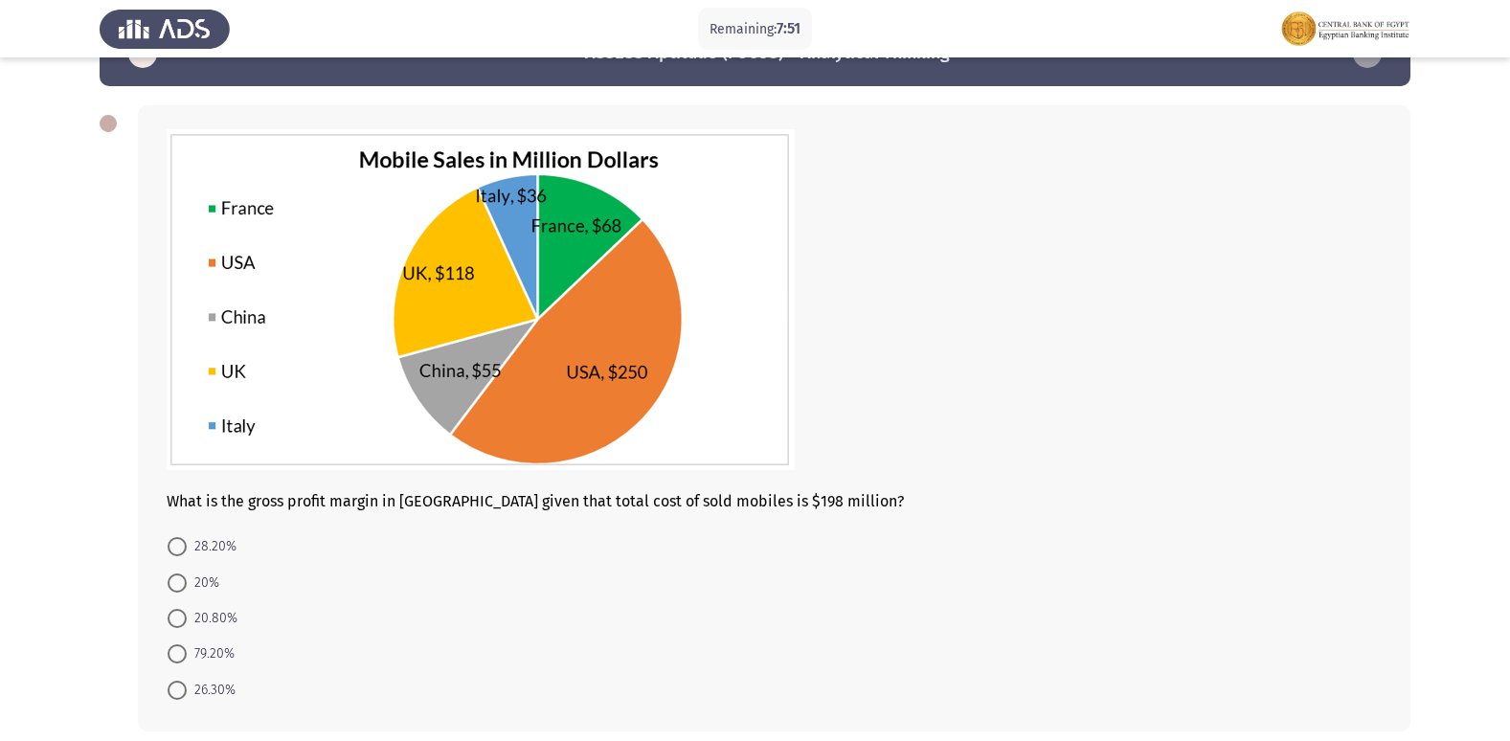
scroll to position [96, 0]
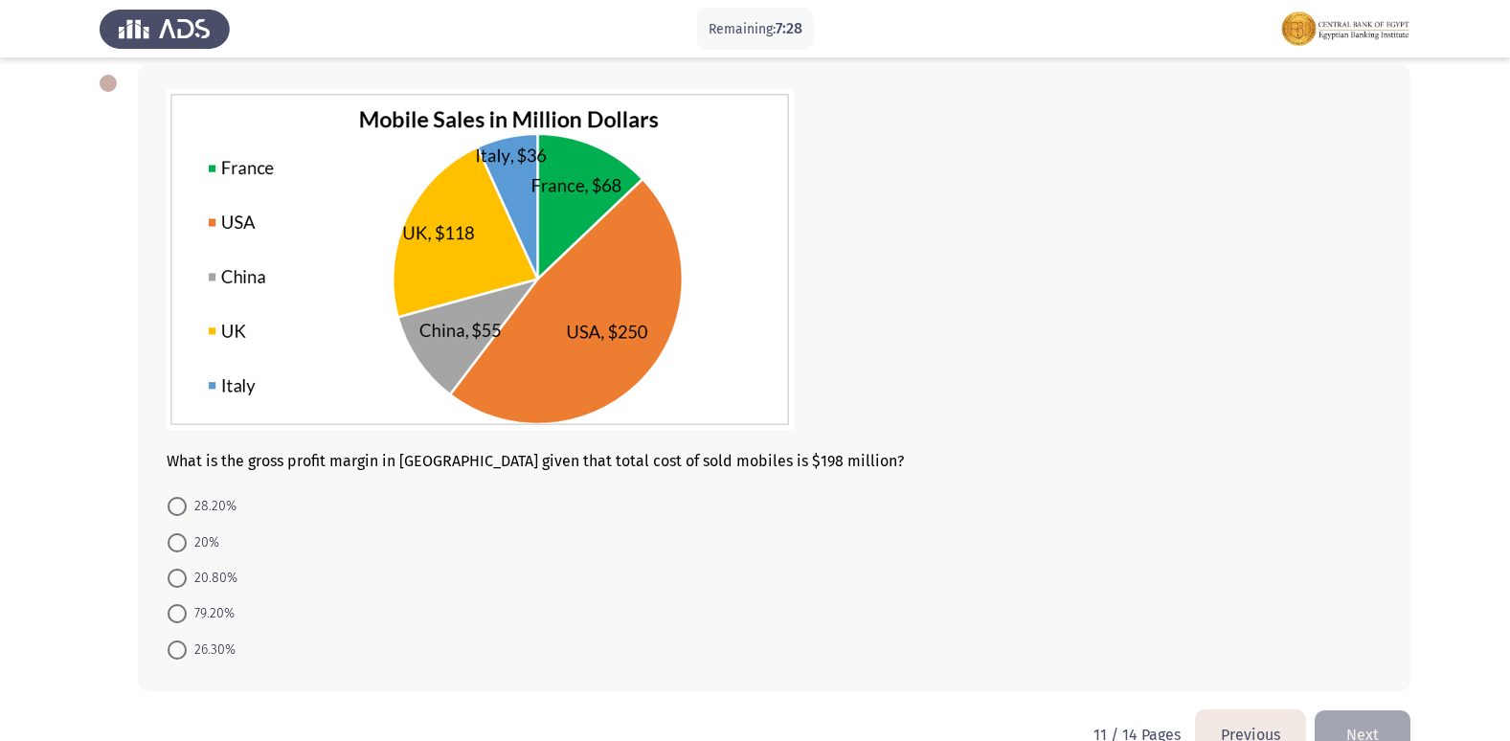
click at [168, 616] on span at bounding box center [177, 613] width 19 height 19
click at [168, 616] on input "79.20%" at bounding box center [177, 613] width 19 height 19
radio input "true"
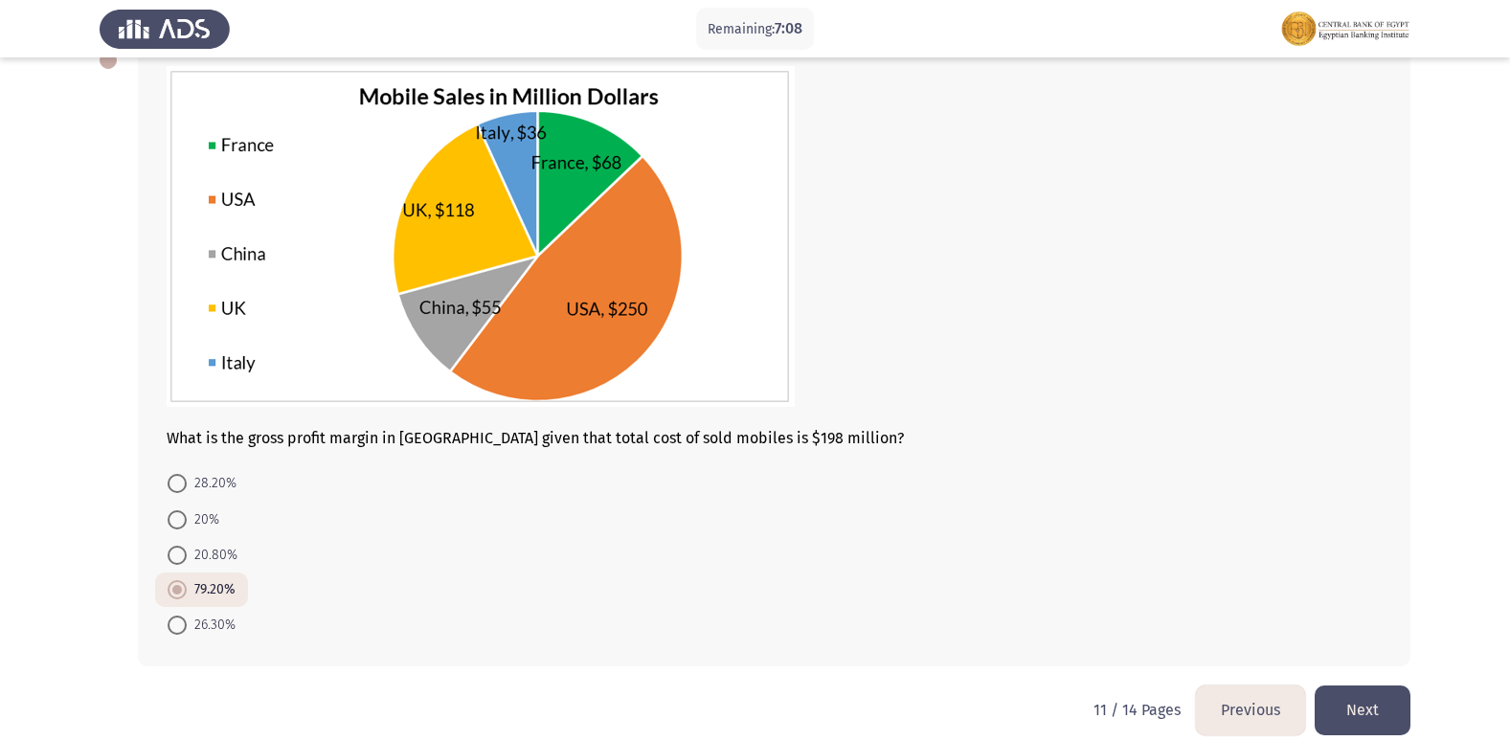
scroll to position [140, 0]
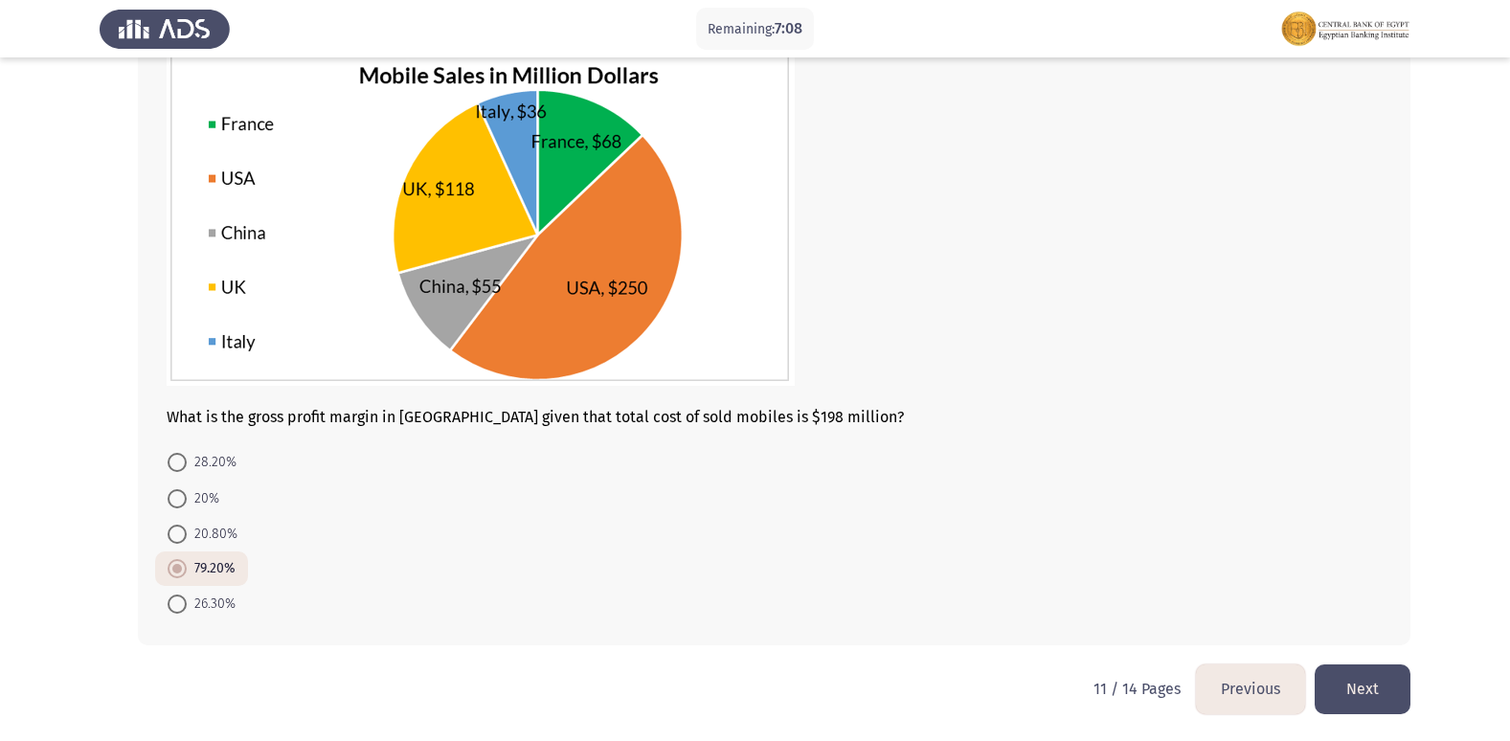
click at [1375, 685] on button "Next" at bounding box center [1362, 688] width 96 height 49
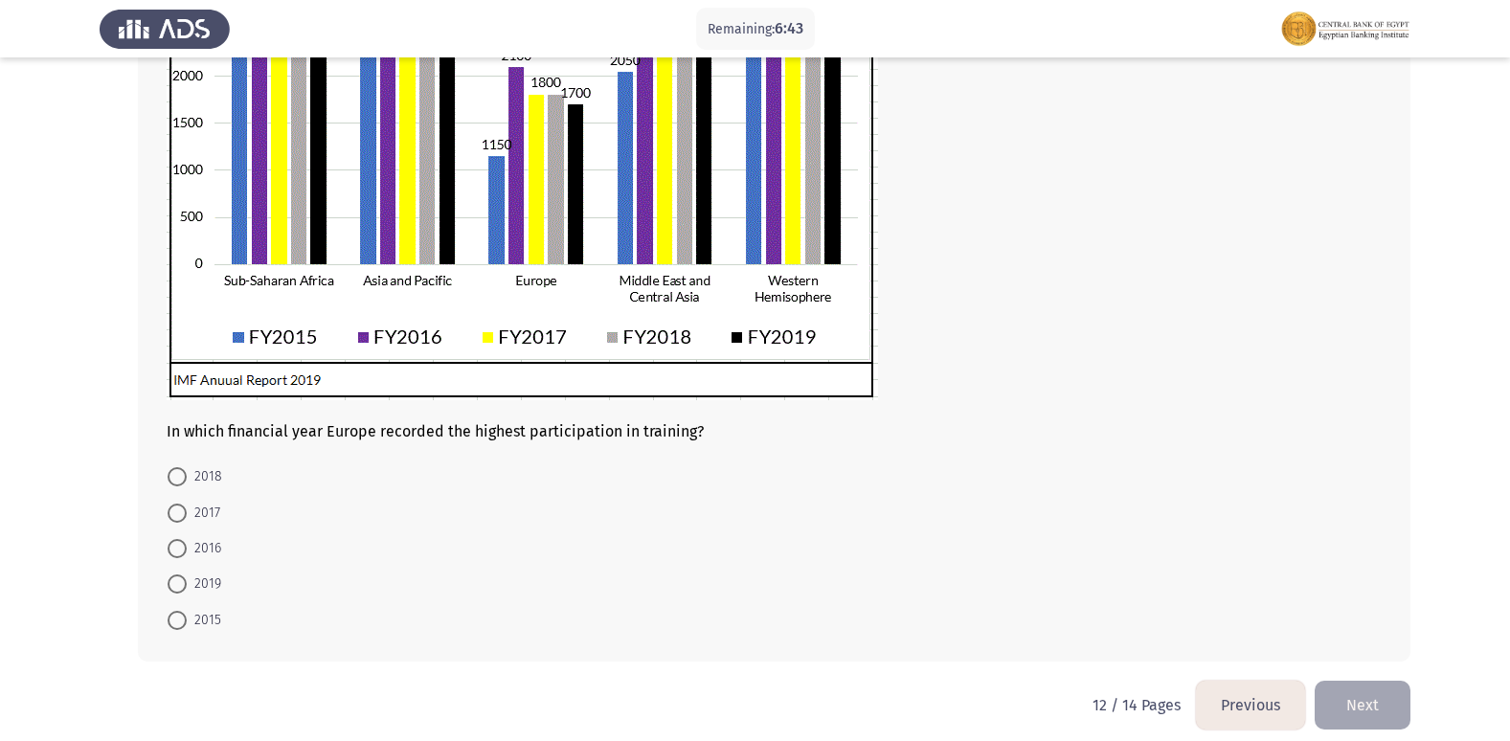
scroll to position [462, 0]
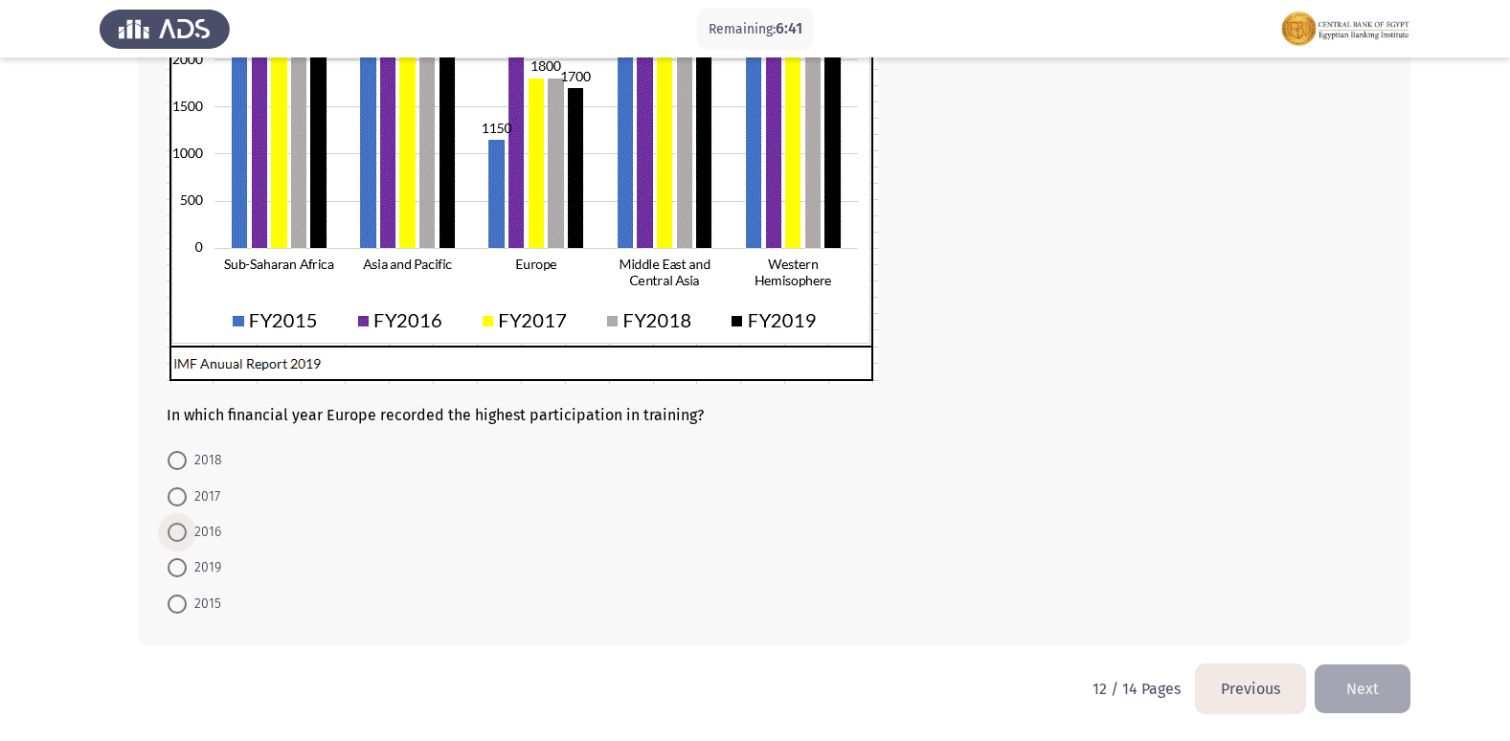
click at [171, 538] on span at bounding box center [177, 532] width 19 height 19
click at [171, 538] on input "2016" at bounding box center [177, 532] width 19 height 19
radio input "true"
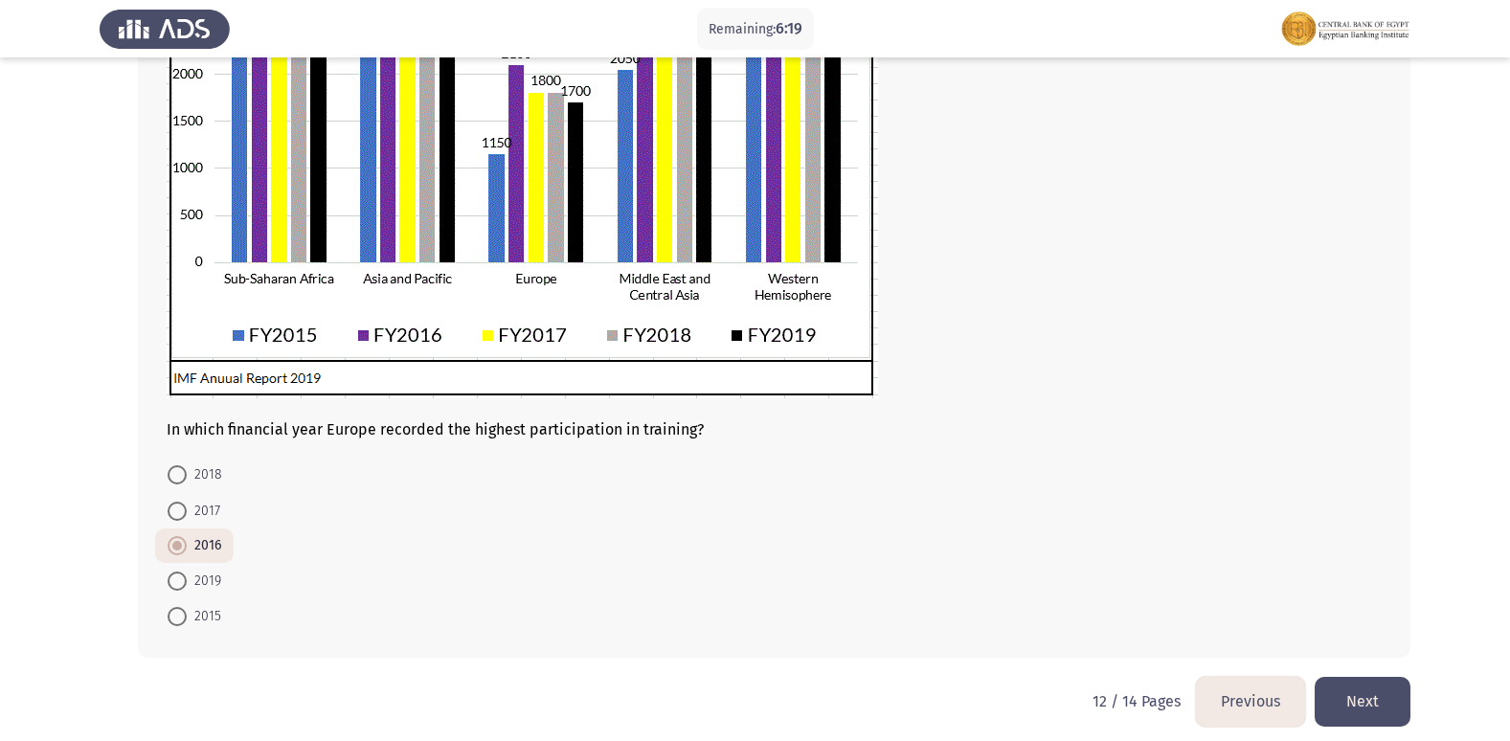
scroll to position [460, 0]
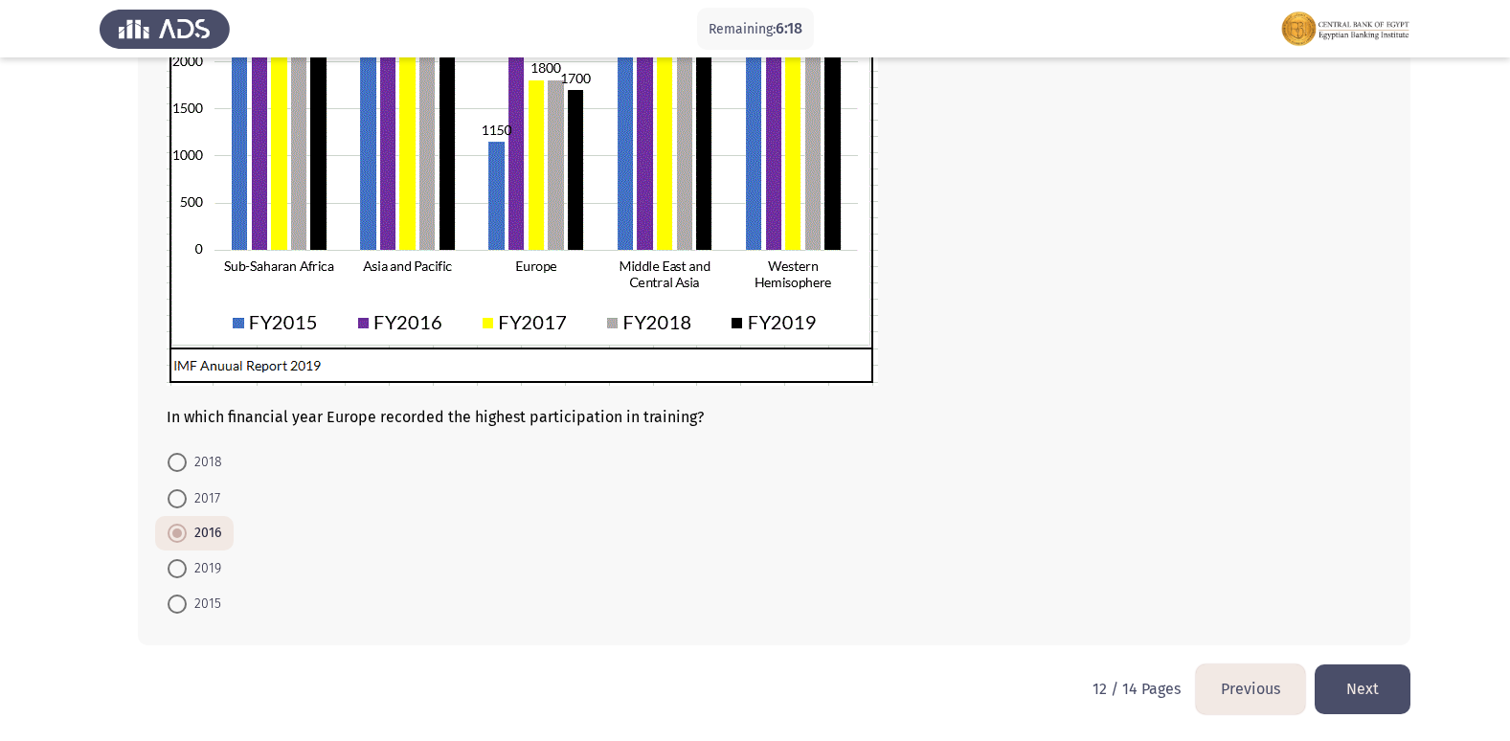
click at [1367, 689] on button "Next" at bounding box center [1362, 688] width 96 height 49
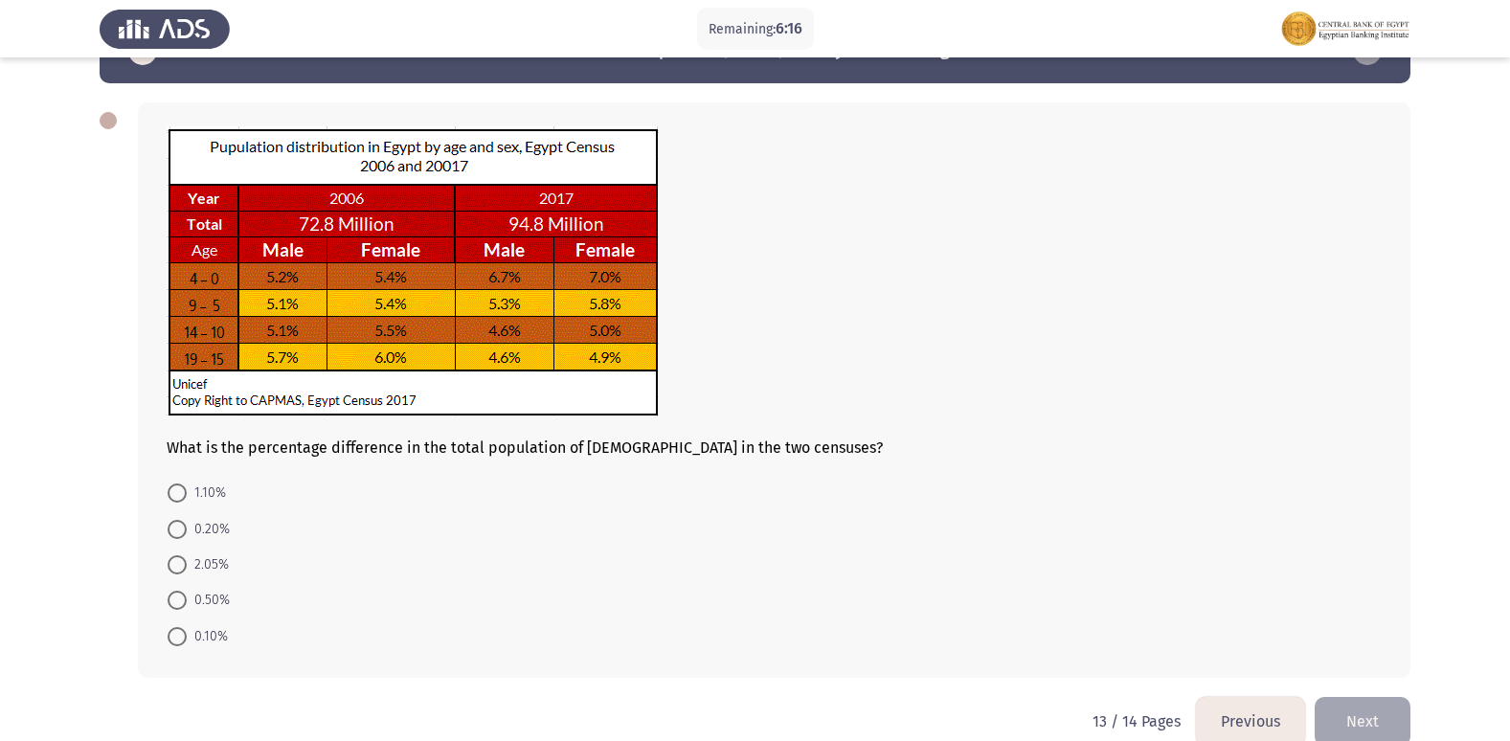
scroll to position [91, 0]
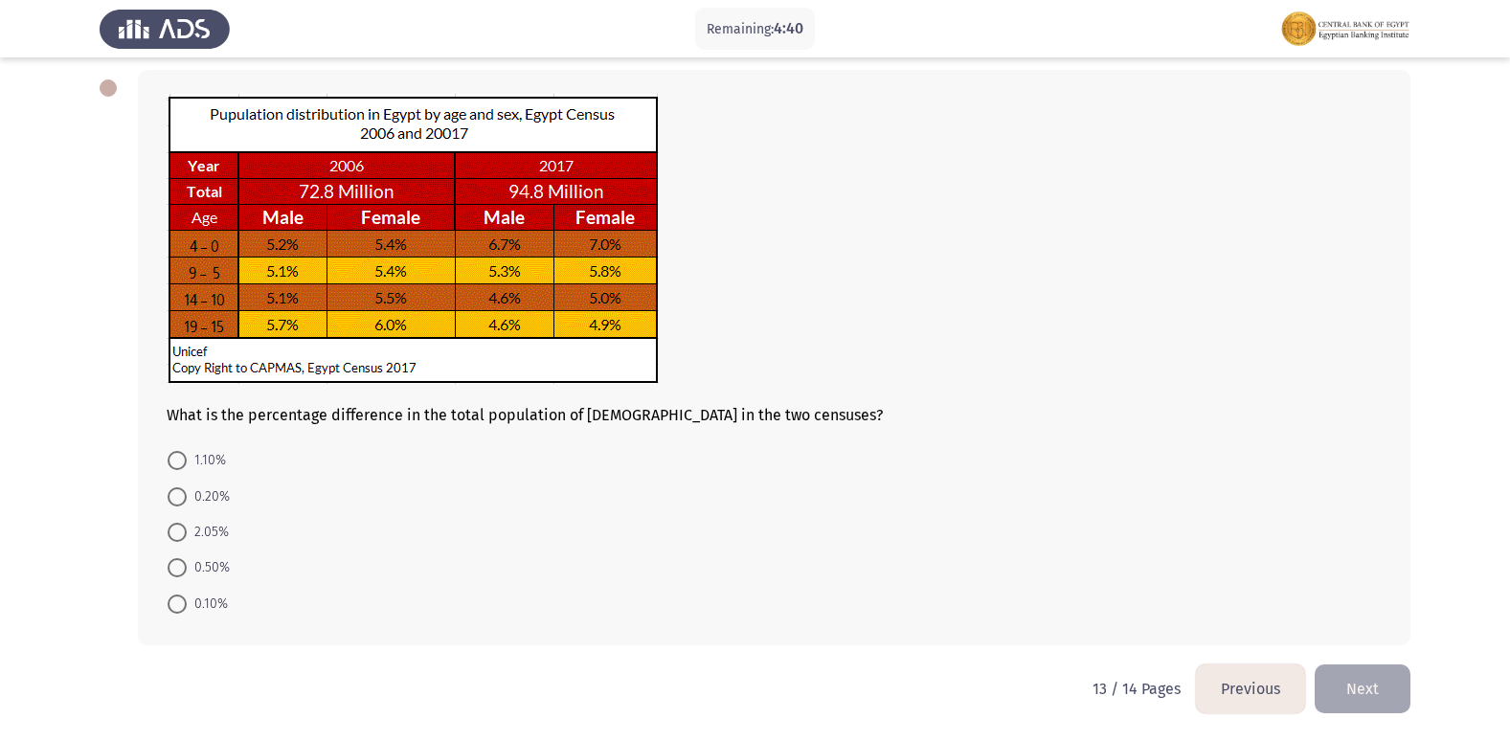
click at [167, 601] on mat-radio-button "0.10%" at bounding box center [197, 602] width 85 height 35
click at [173, 600] on span at bounding box center [177, 604] width 19 height 19
click at [173, 600] on input "0.10%" at bounding box center [177, 604] width 19 height 19
radio input "true"
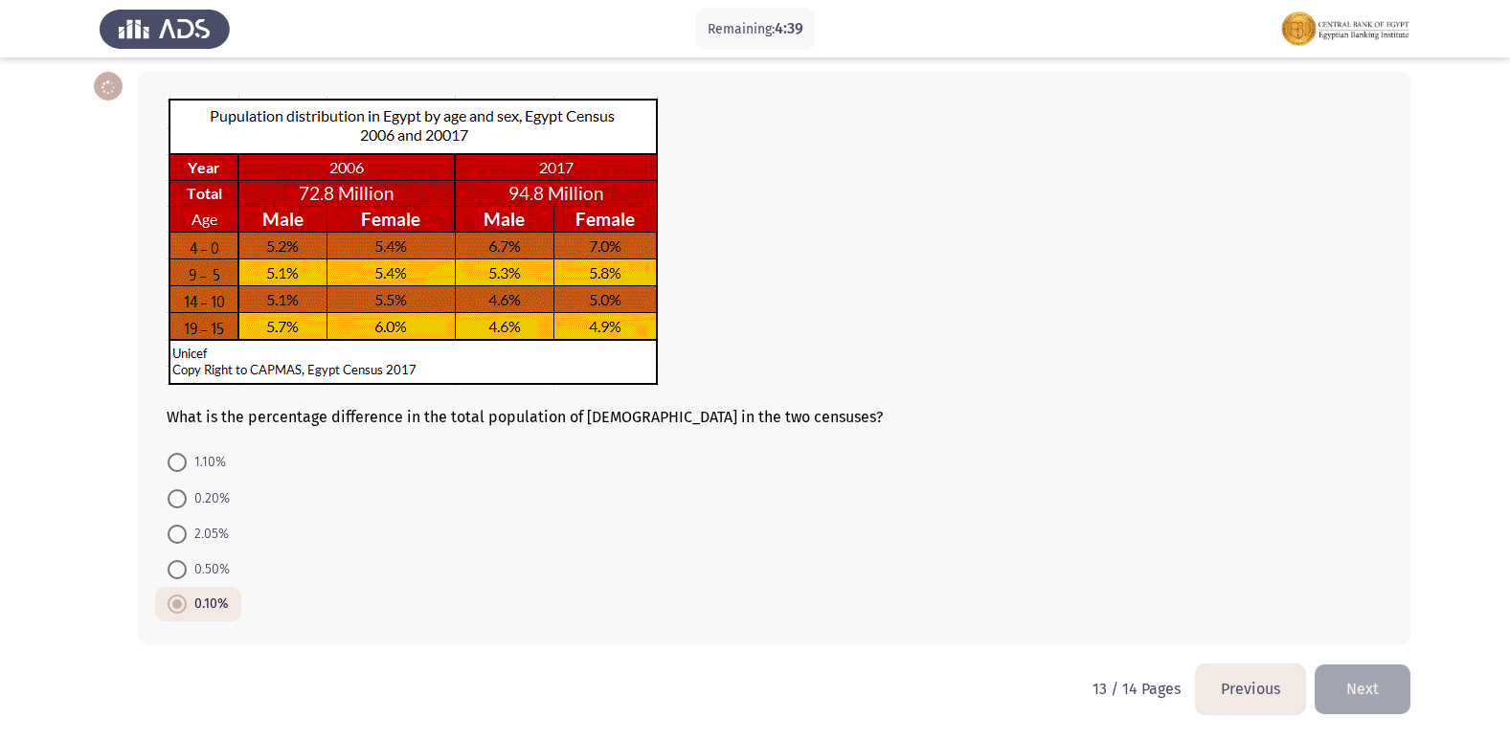
scroll to position [89, 0]
click at [1373, 683] on button "Next" at bounding box center [1362, 688] width 96 height 49
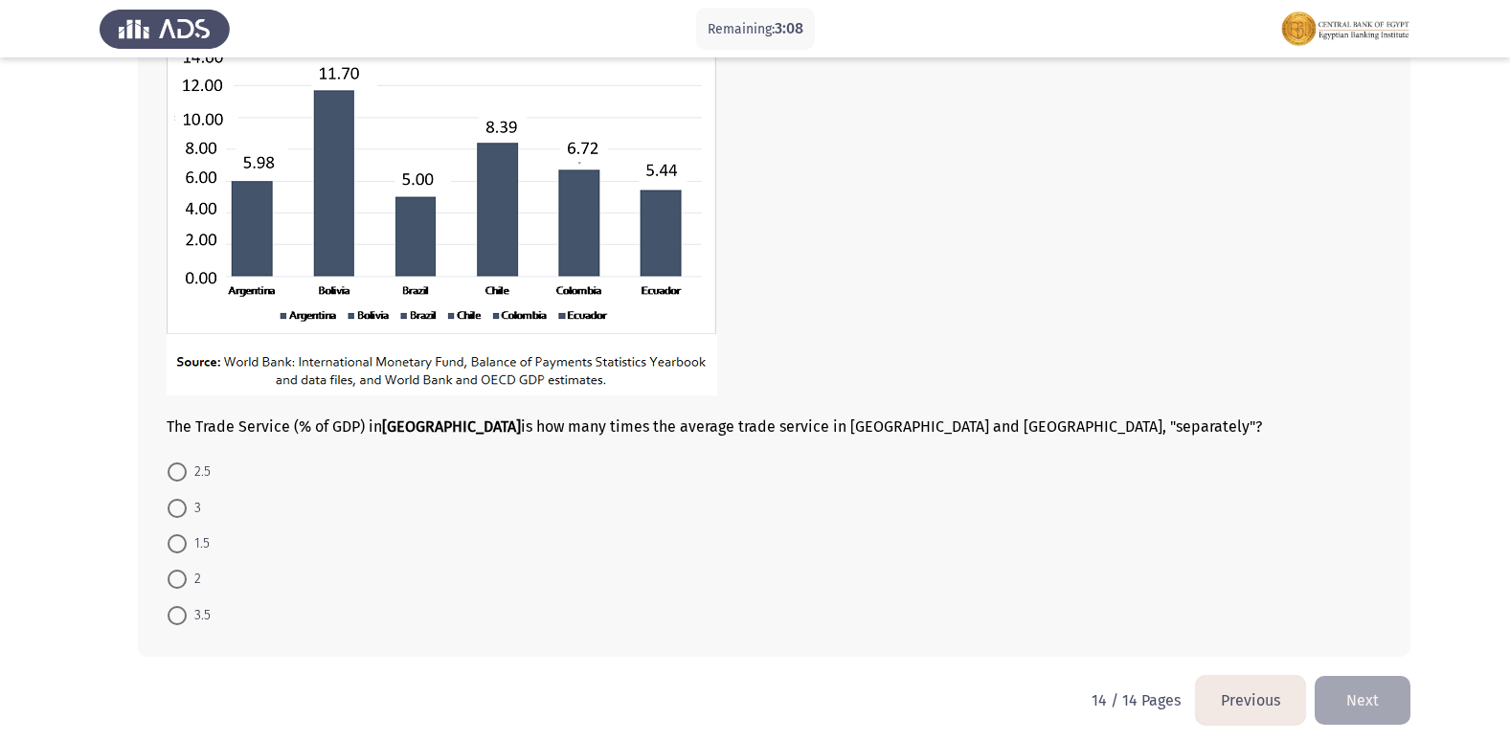
scroll to position [222, 0]
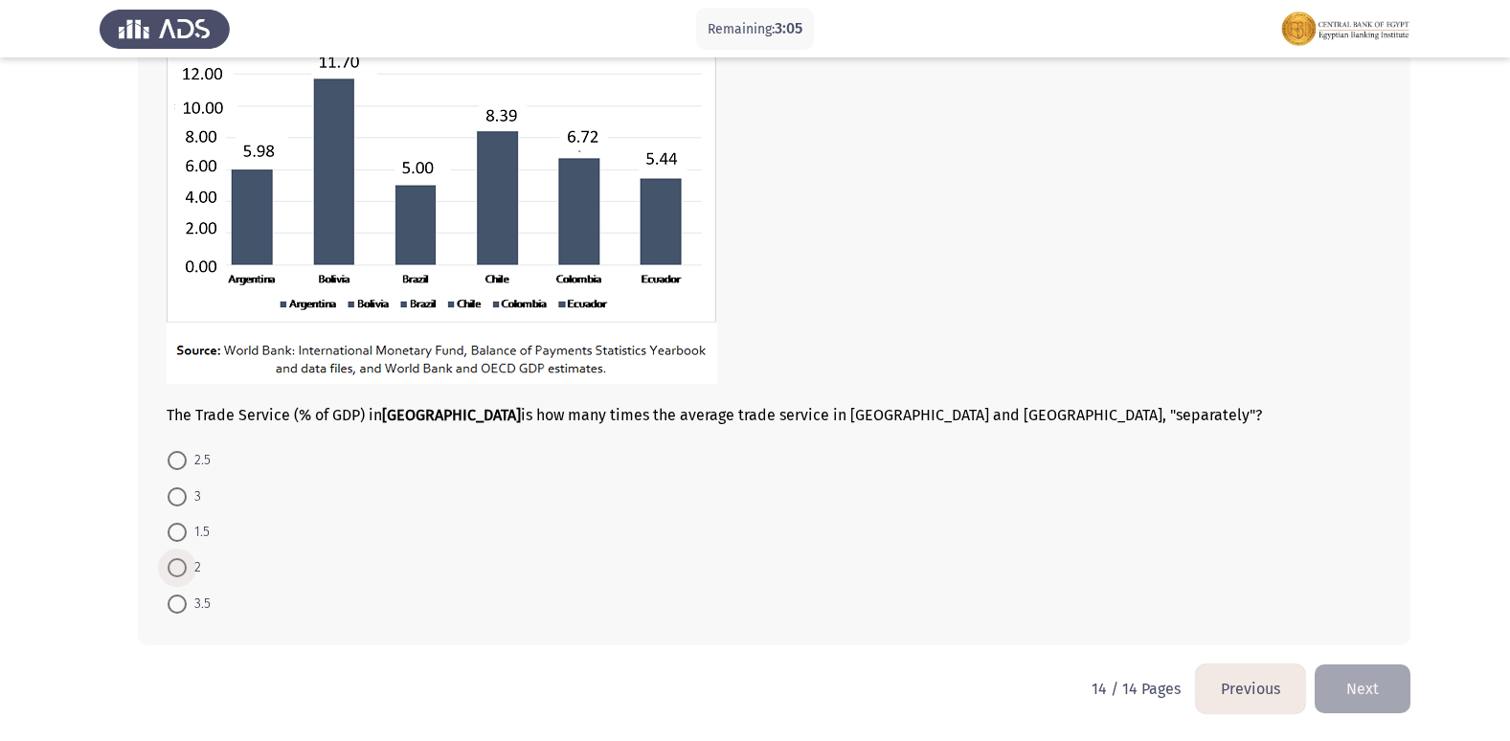
click at [177, 560] on span at bounding box center [177, 567] width 19 height 19
click at [177, 560] on input "2" at bounding box center [177, 567] width 19 height 19
radio input "true"
click at [1073, 506] on form "2.5 3 1.5 2 3.5" at bounding box center [774, 532] width 1215 height 177
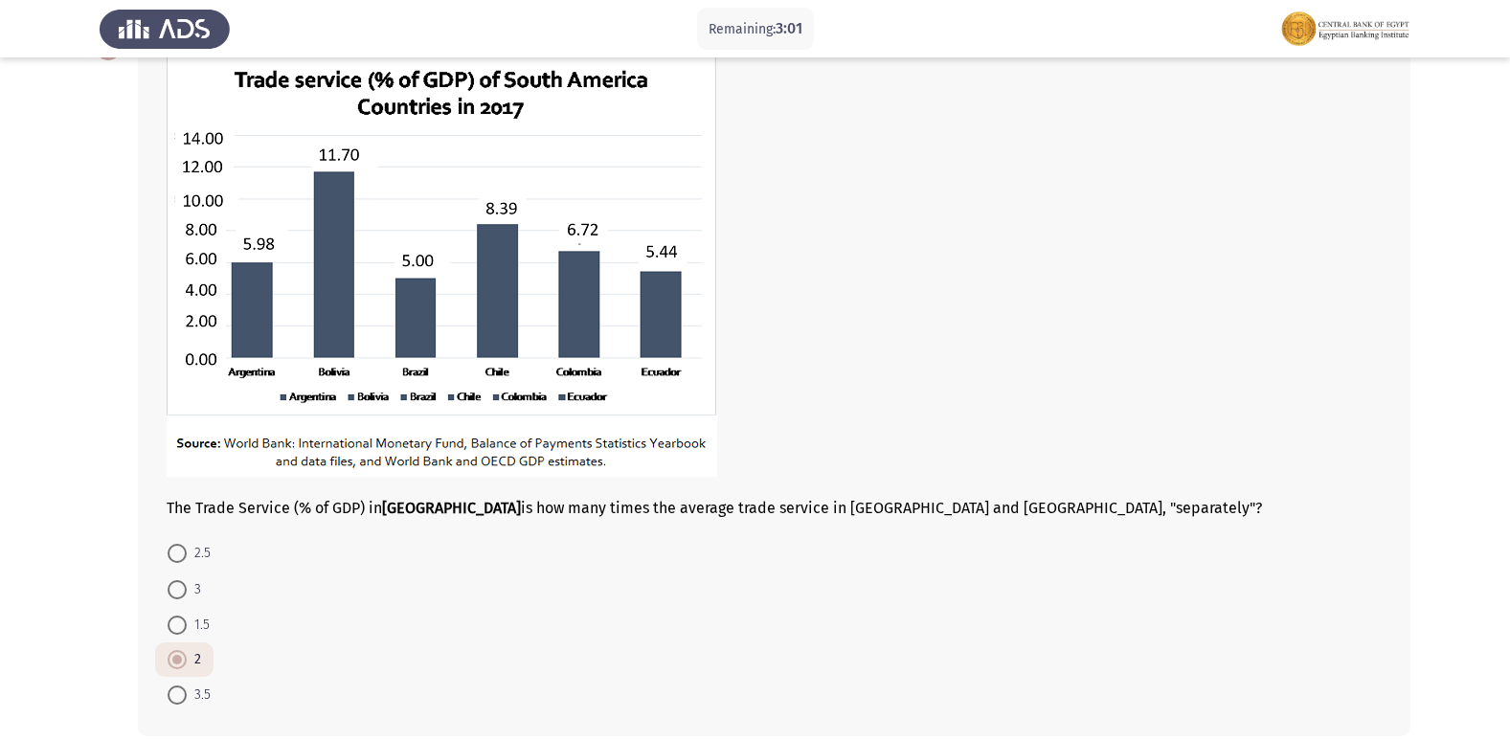
scroll to position [124, 0]
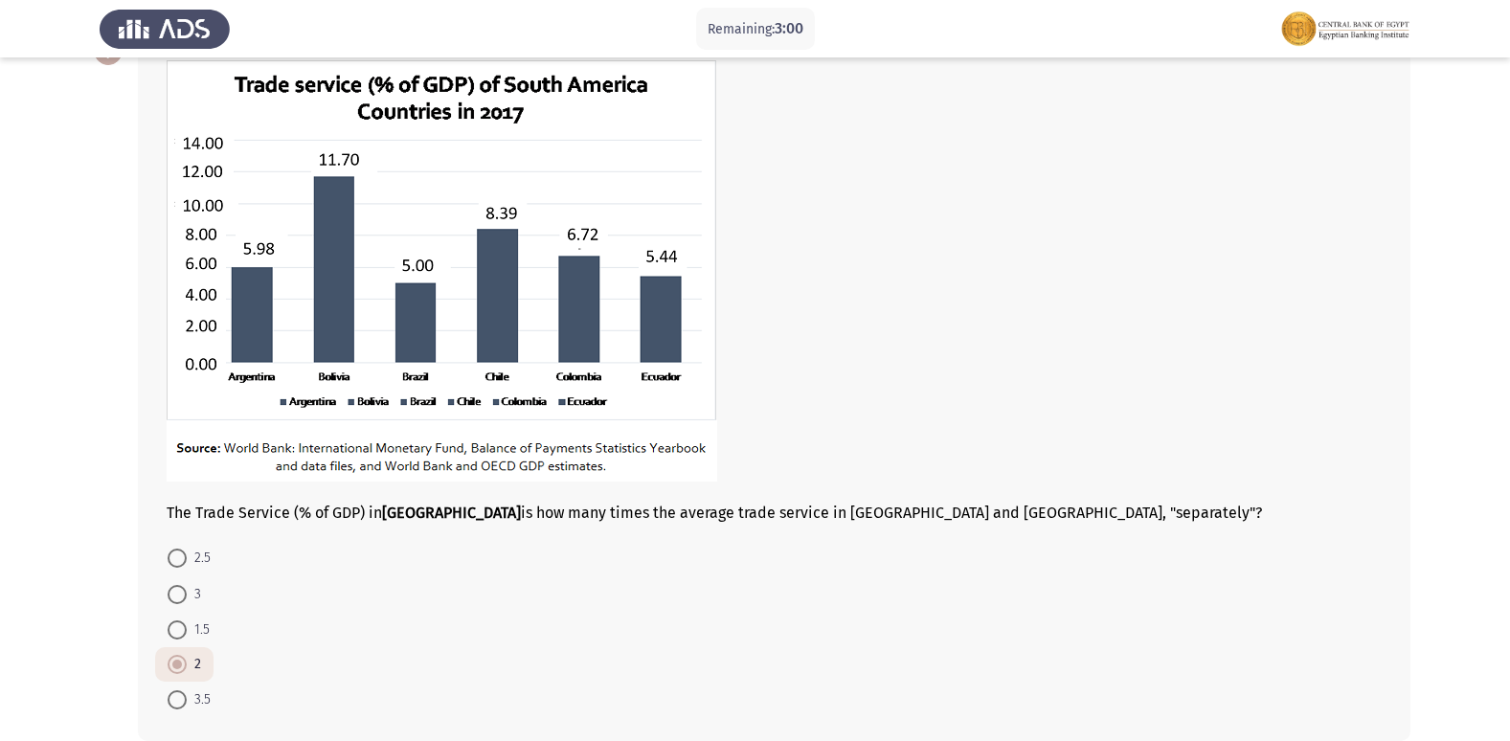
click at [173, 667] on span at bounding box center [177, 665] width 10 height 10
click at [173, 667] on input "2" at bounding box center [177, 664] width 19 height 19
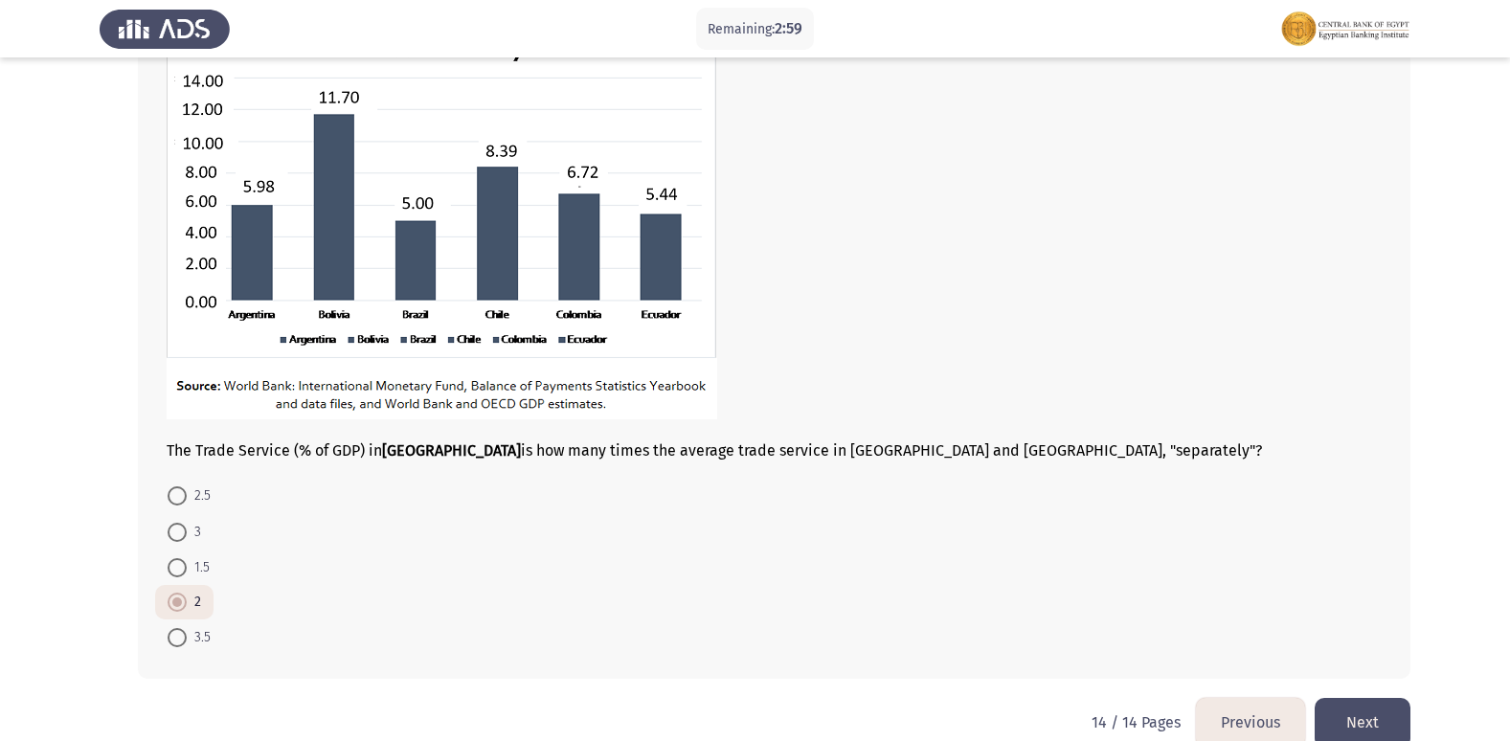
scroll to position [220, 0]
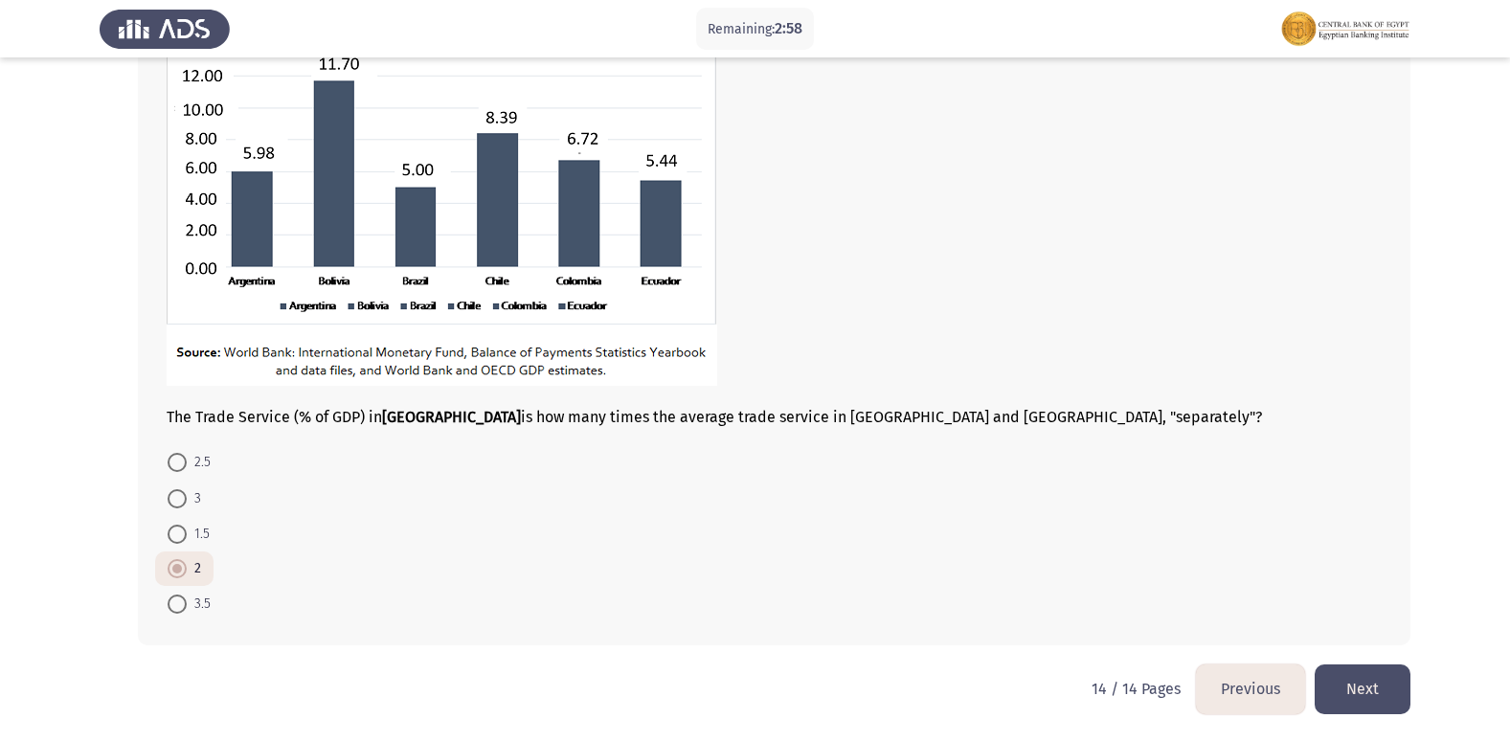
click at [1366, 675] on button "Next" at bounding box center [1362, 688] width 96 height 49
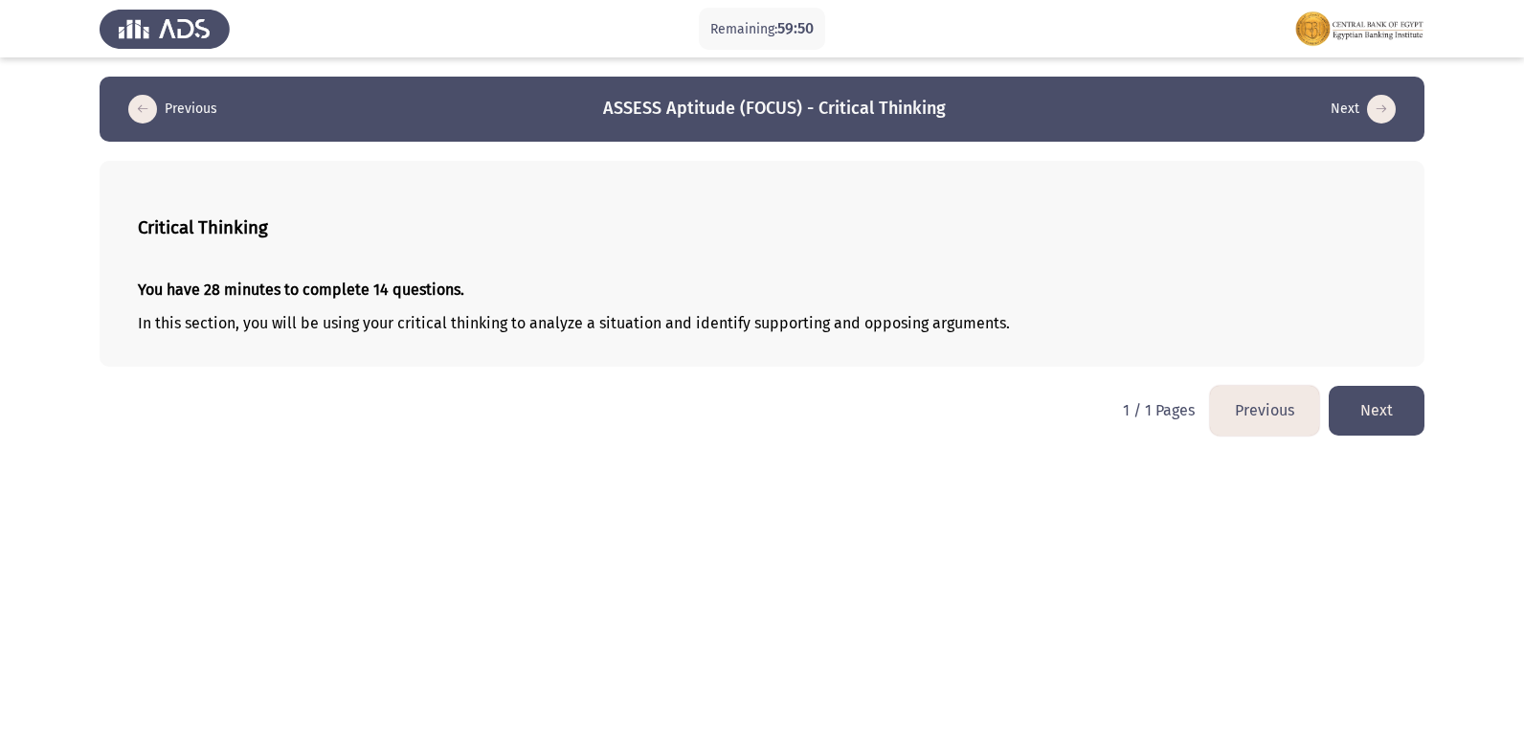
click at [1374, 417] on button "Next" at bounding box center [1377, 410] width 96 height 49
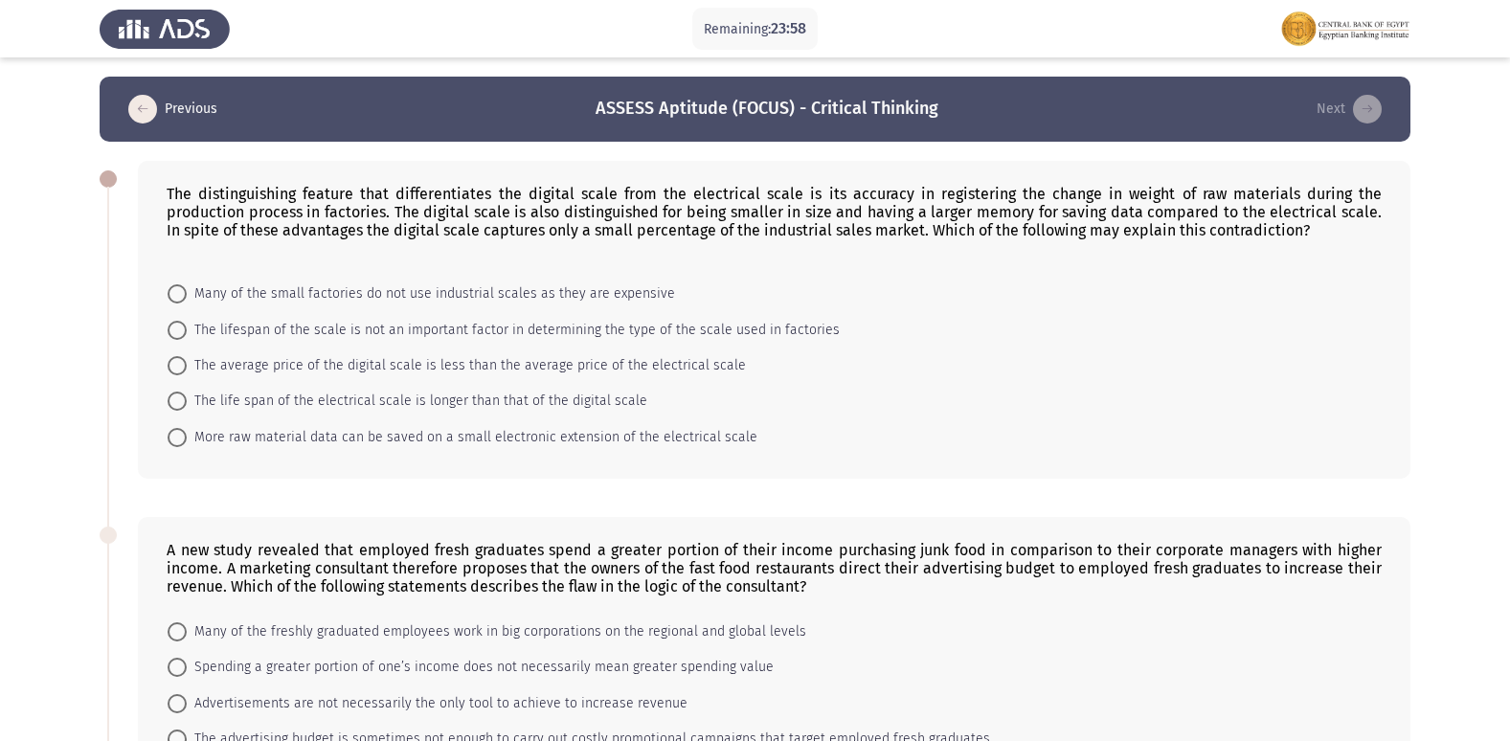
click at [185, 396] on span at bounding box center [177, 401] width 19 height 19
click at [185, 396] on input "The life span of the electrical scale is longer than that of the digital scale" at bounding box center [177, 401] width 19 height 19
radio input "true"
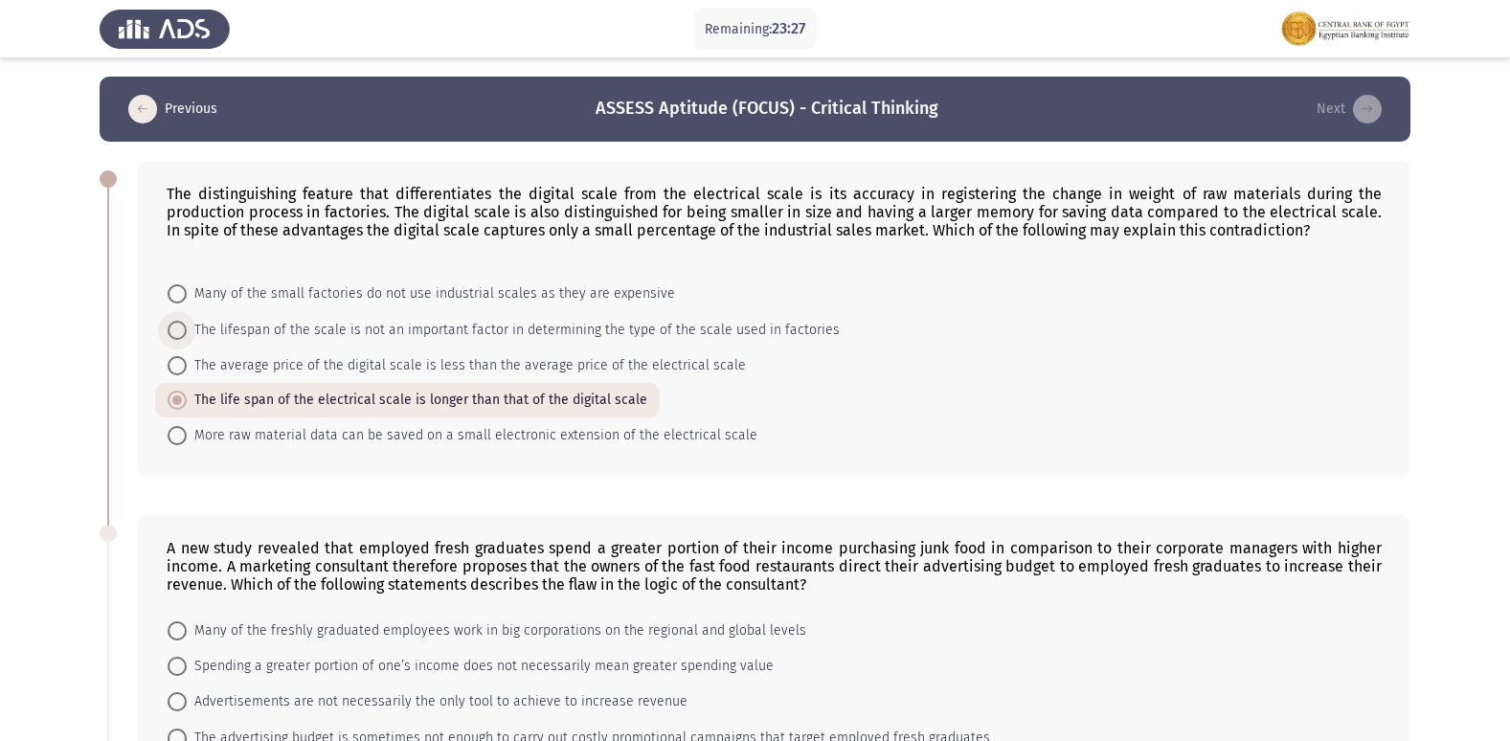
click at [188, 335] on span "The lifespan of the scale is not an important factor in determining the type of…" at bounding box center [513, 330] width 653 height 23
click at [187, 335] on input "The lifespan of the scale is not an important factor in determining the type of…" at bounding box center [177, 330] width 19 height 19
radio input "true"
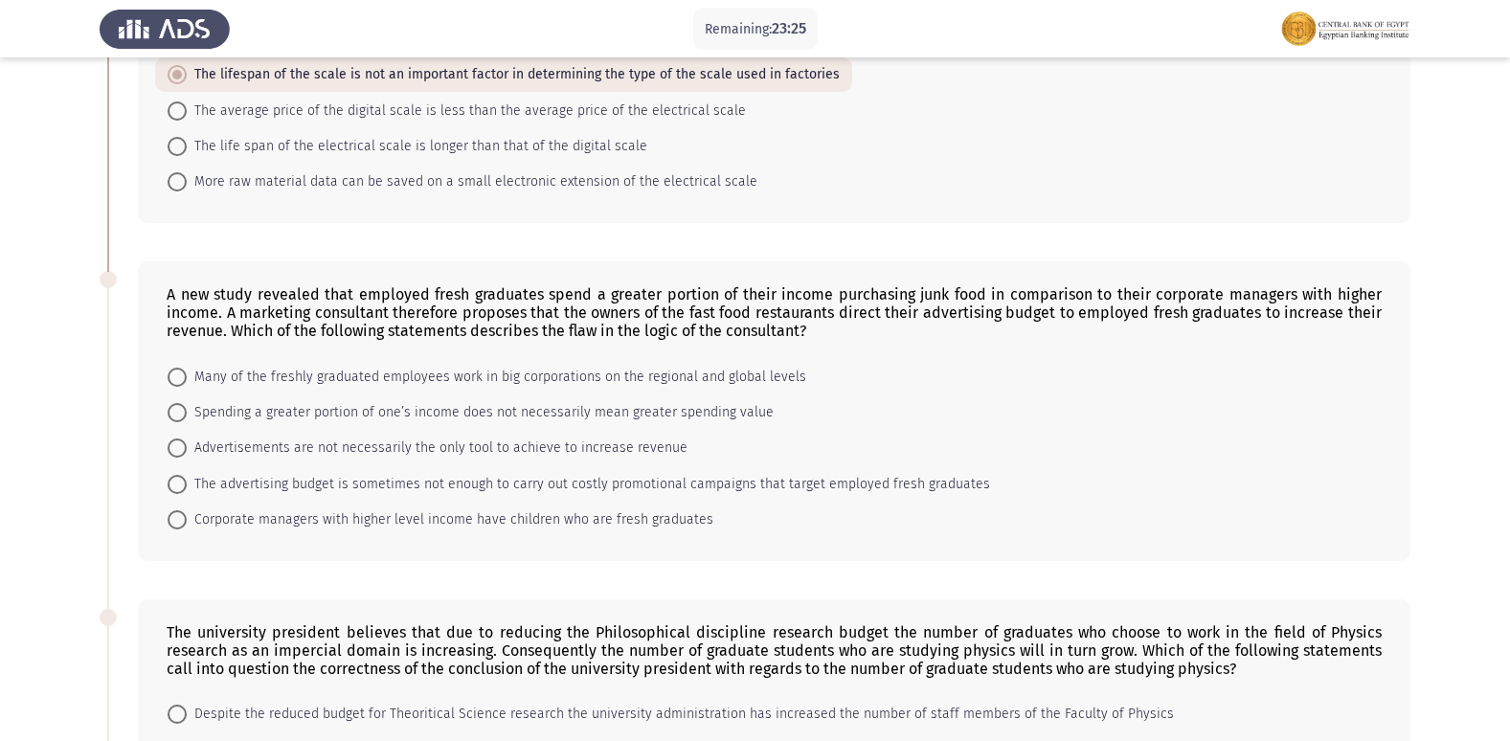
scroll to position [287, 0]
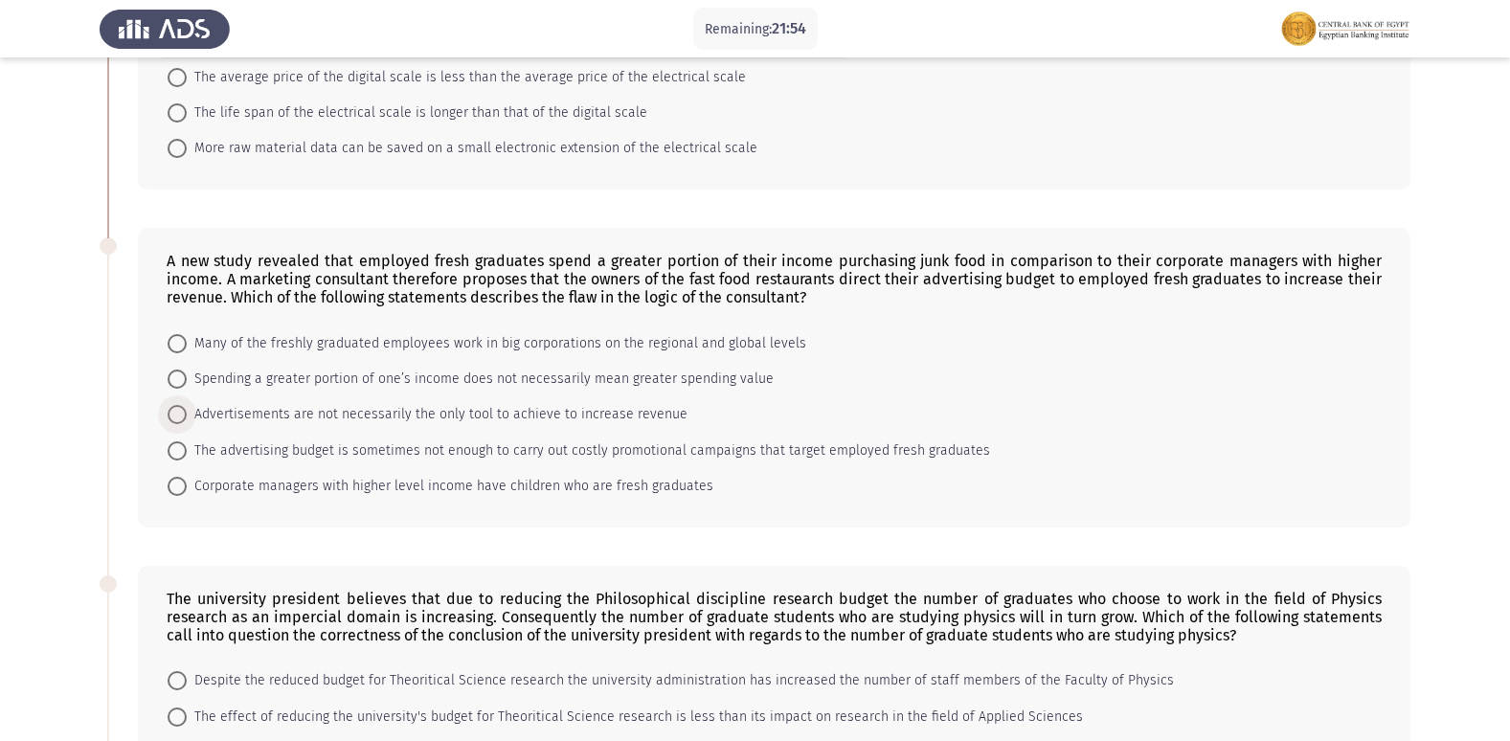
click at [181, 416] on span at bounding box center [177, 414] width 19 height 19
click at [181, 416] on input "Advertisements are not necessarily the only tool to achieve to increase revenue" at bounding box center [177, 414] width 19 height 19
radio input "true"
click at [174, 343] on span at bounding box center [177, 343] width 19 height 19
click at [174, 343] on input "Many of the freshly graduated employees work in big corporations on the regiona…" at bounding box center [177, 343] width 19 height 19
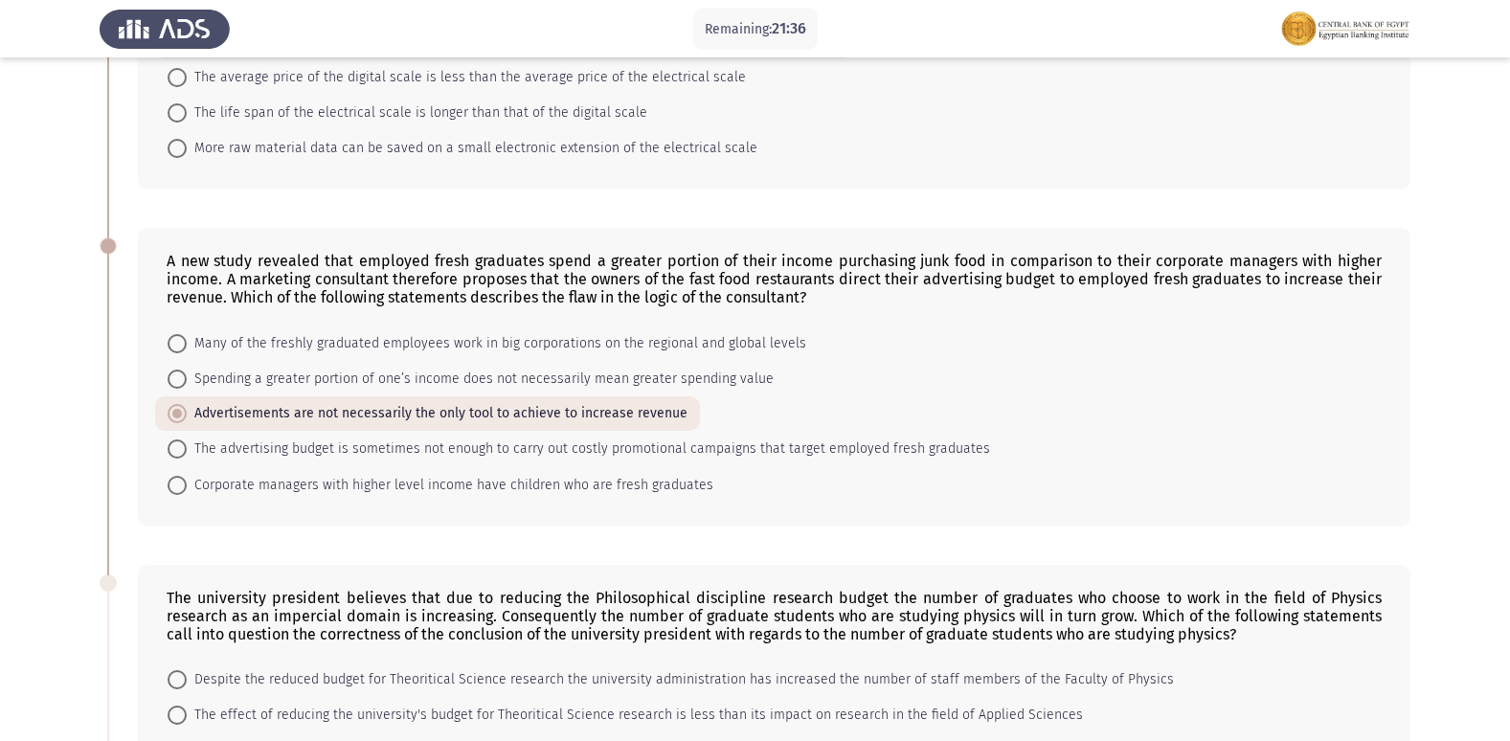
radio input "true"
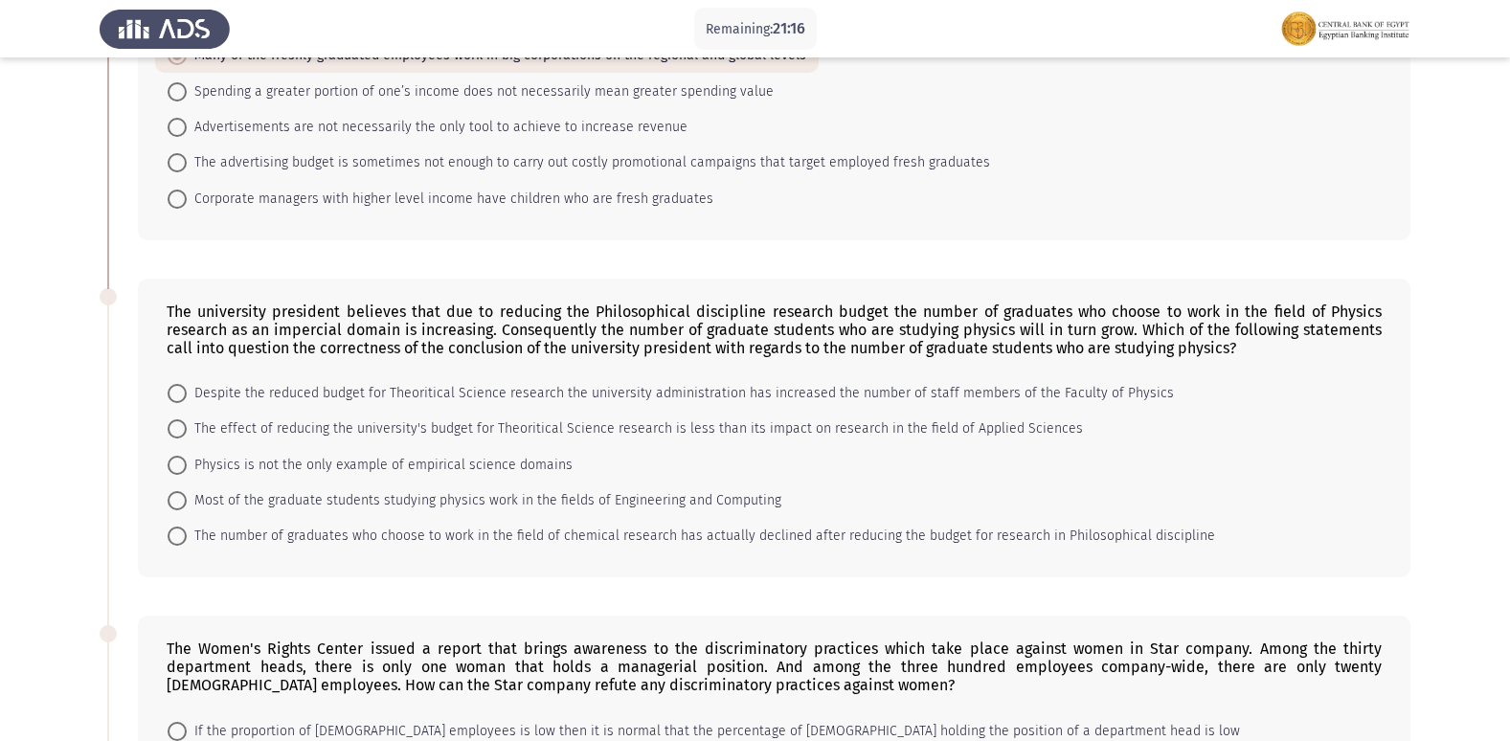
scroll to position [607, 0]
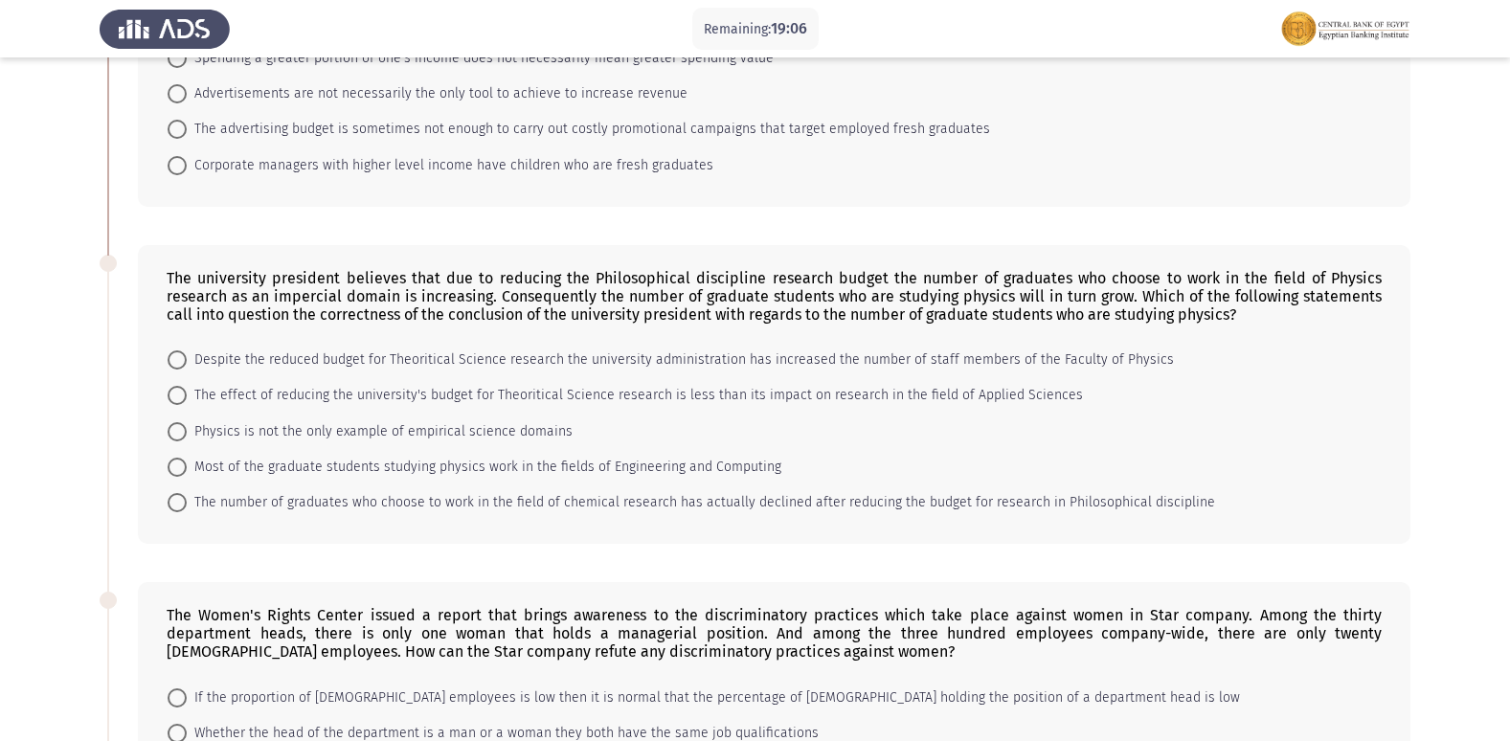
drag, startPoint x: 182, startPoint y: 388, endPoint x: 189, endPoint y: 403, distance: 16.7
click at [188, 400] on label "The effect of reducing the university's budget for Theoritical Science research…" at bounding box center [625, 395] width 915 height 23
click at [187, 400] on input "The effect of reducing the university's budget for Theoritical Science research…" at bounding box center [177, 395] width 19 height 19
radio input "true"
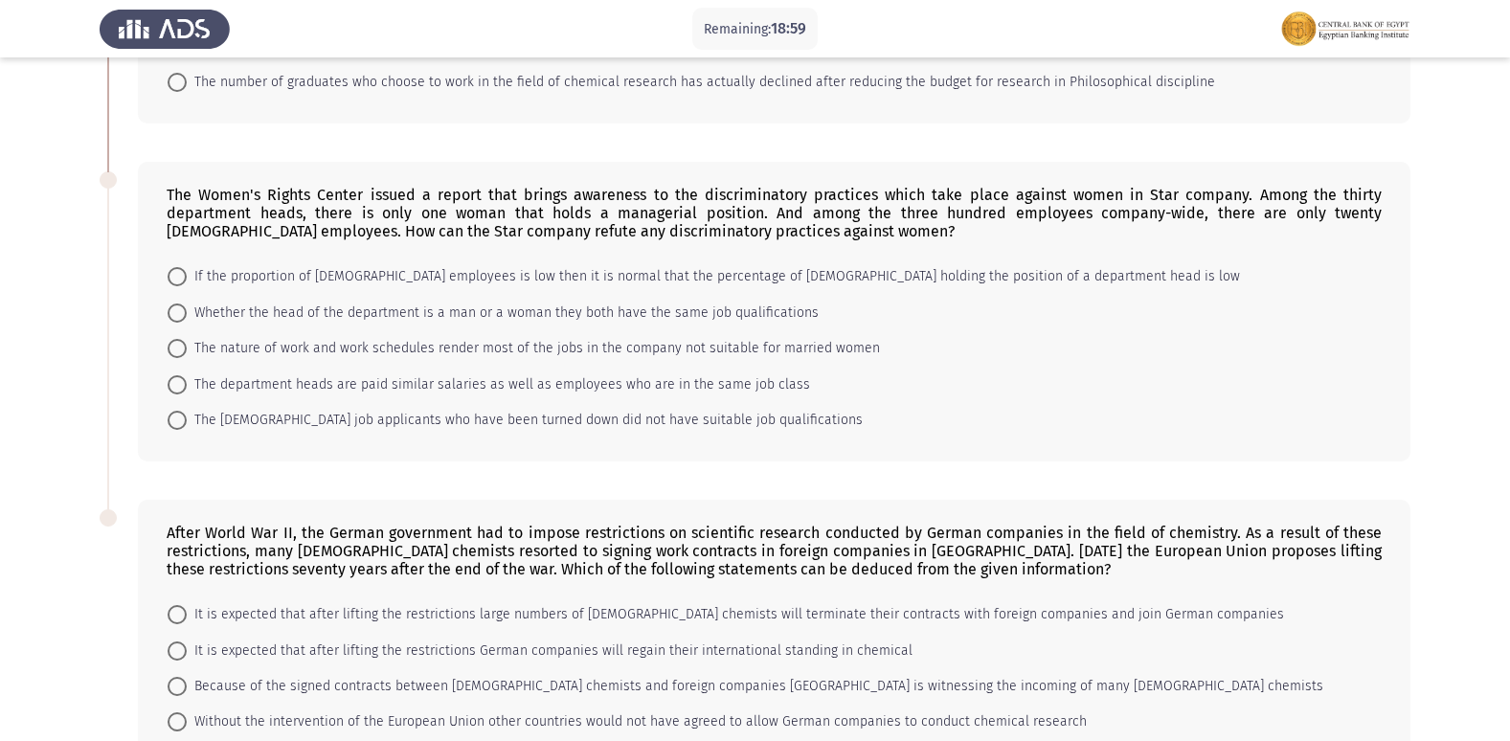
scroll to position [989, 0]
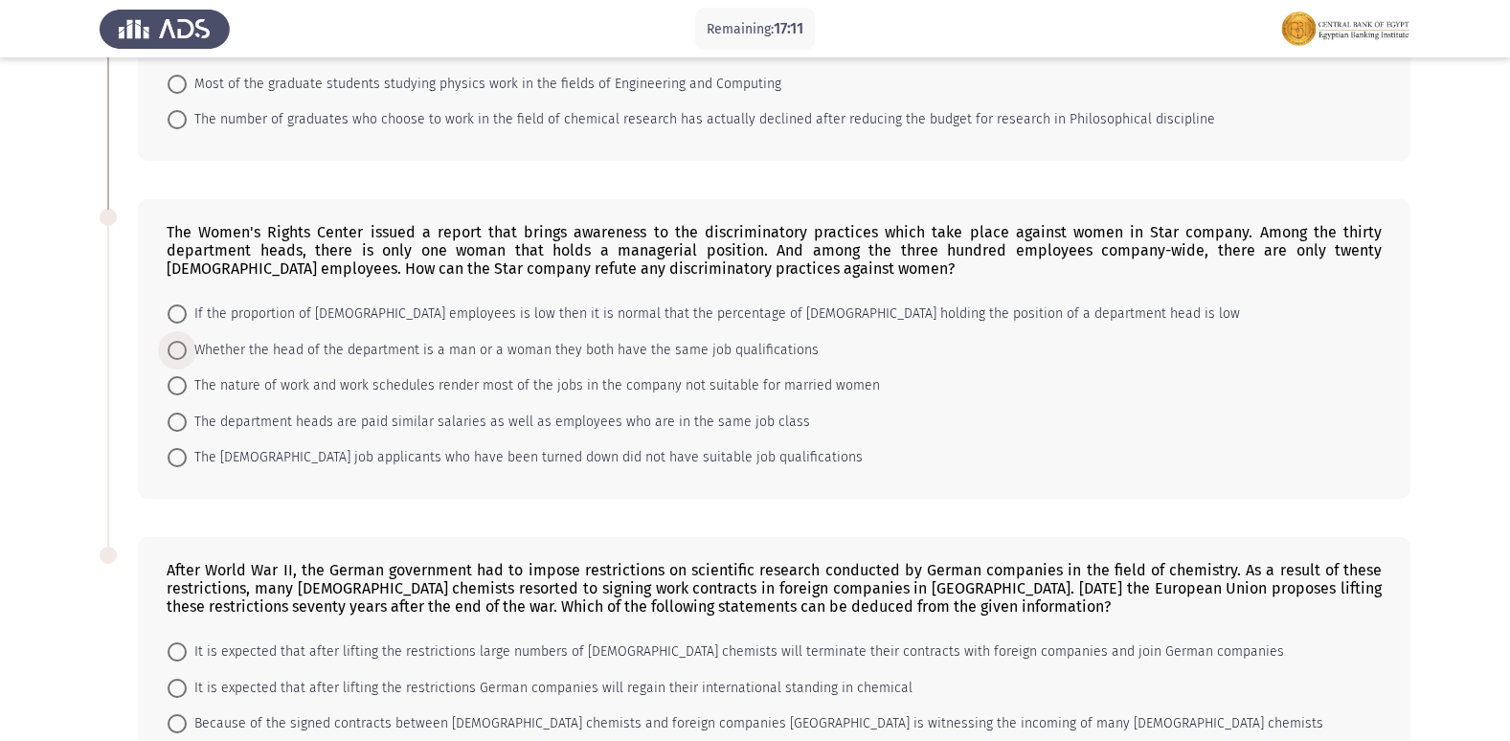
click at [176, 341] on span at bounding box center [177, 350] width 19 height 19
click at [176, 341] on input "Whether the head of the department is a man or a woman they both have the same …" at bounding box center [177, 350] width 19 height 19
radio input "true"
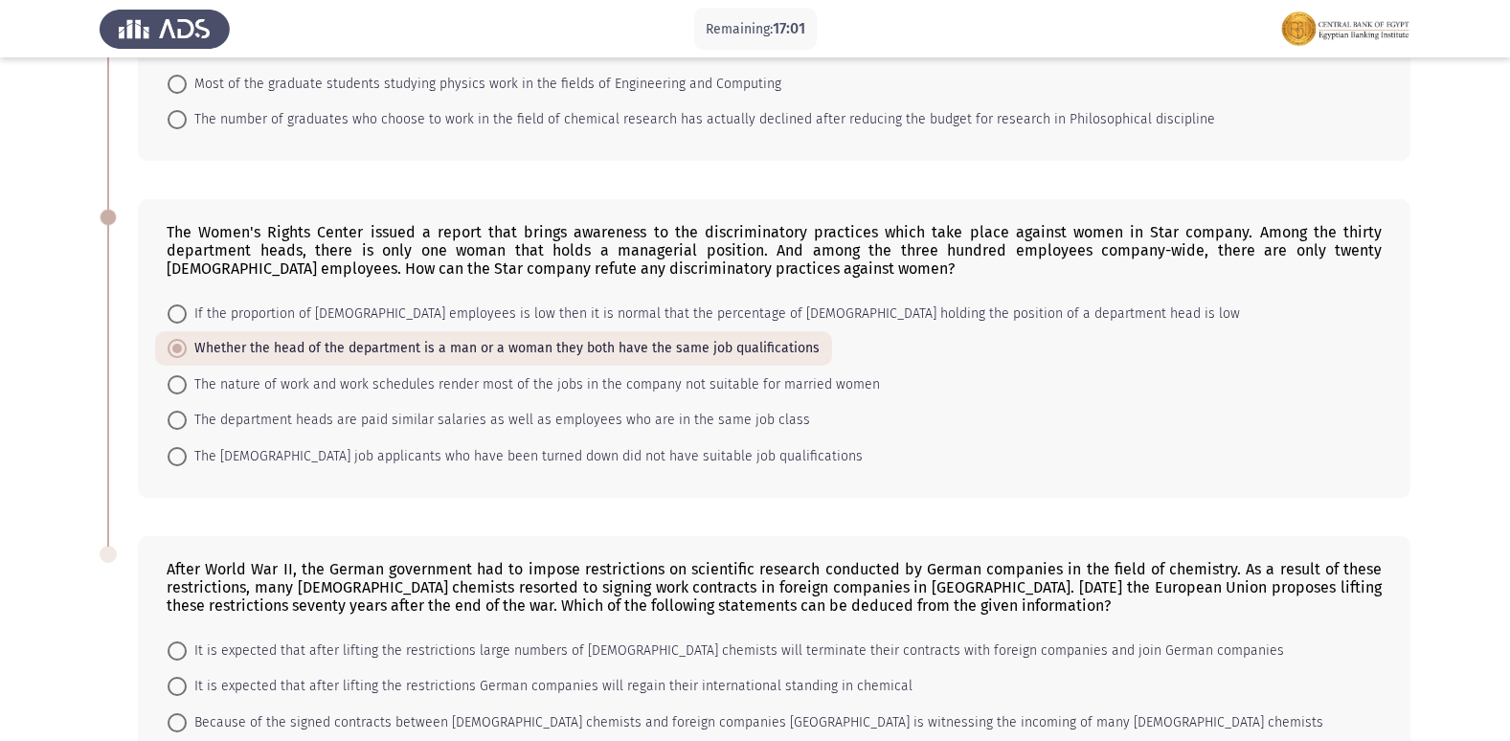
click at [173, 382] on span at bounding box center [177, 384] width 19 height 19
click at [173, 382] on input "The nature of work and work schedules render most of the jobs in the company no…" at bounding box center [177, 384] width 19 height 19
radio input "true"
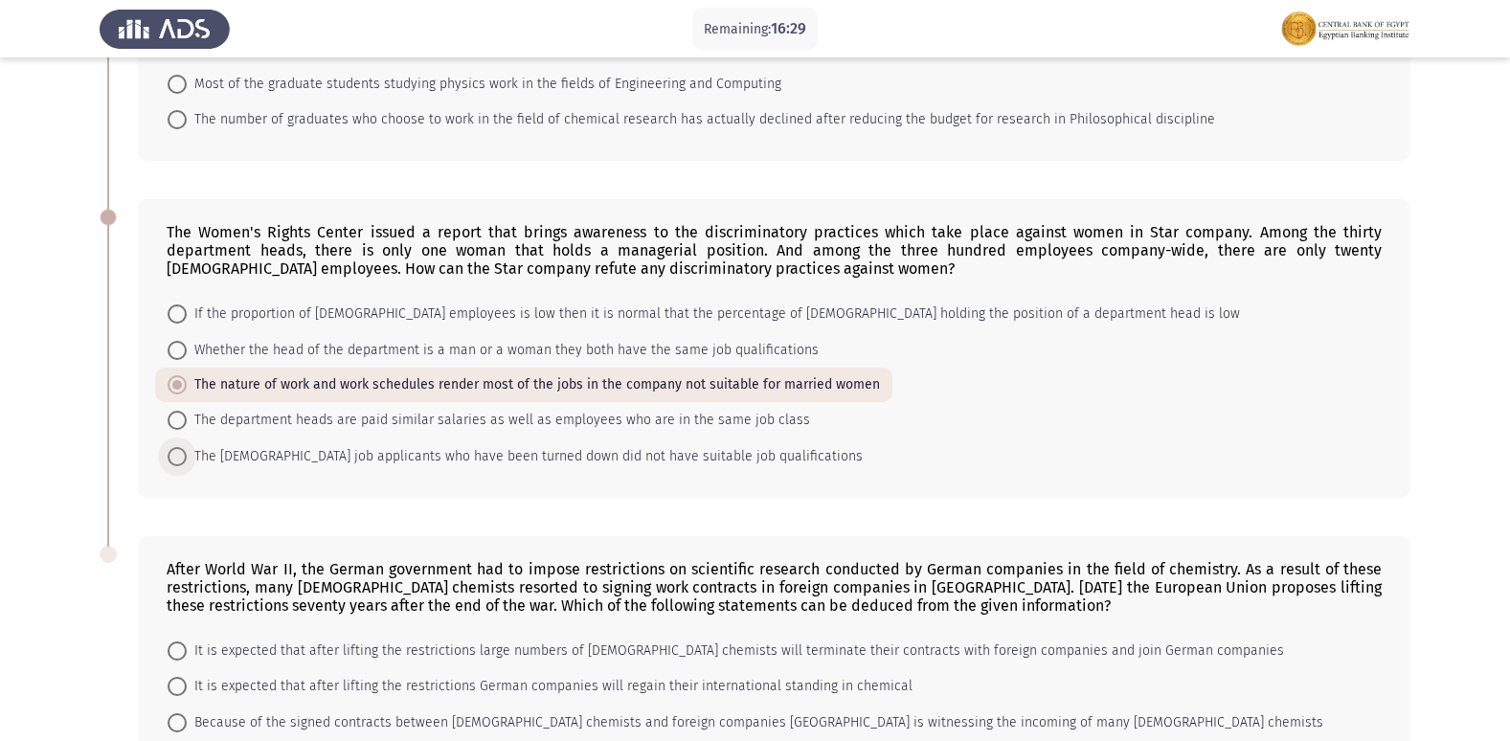
click at [169, 452] on span at bounding box center [177, 456] width 19 height 19
click at [169, 452] on input "The female job applicants who have been turned down did not have suitable job q…" at bounding box center [177, 456] width 19 height 19
radio input "true"
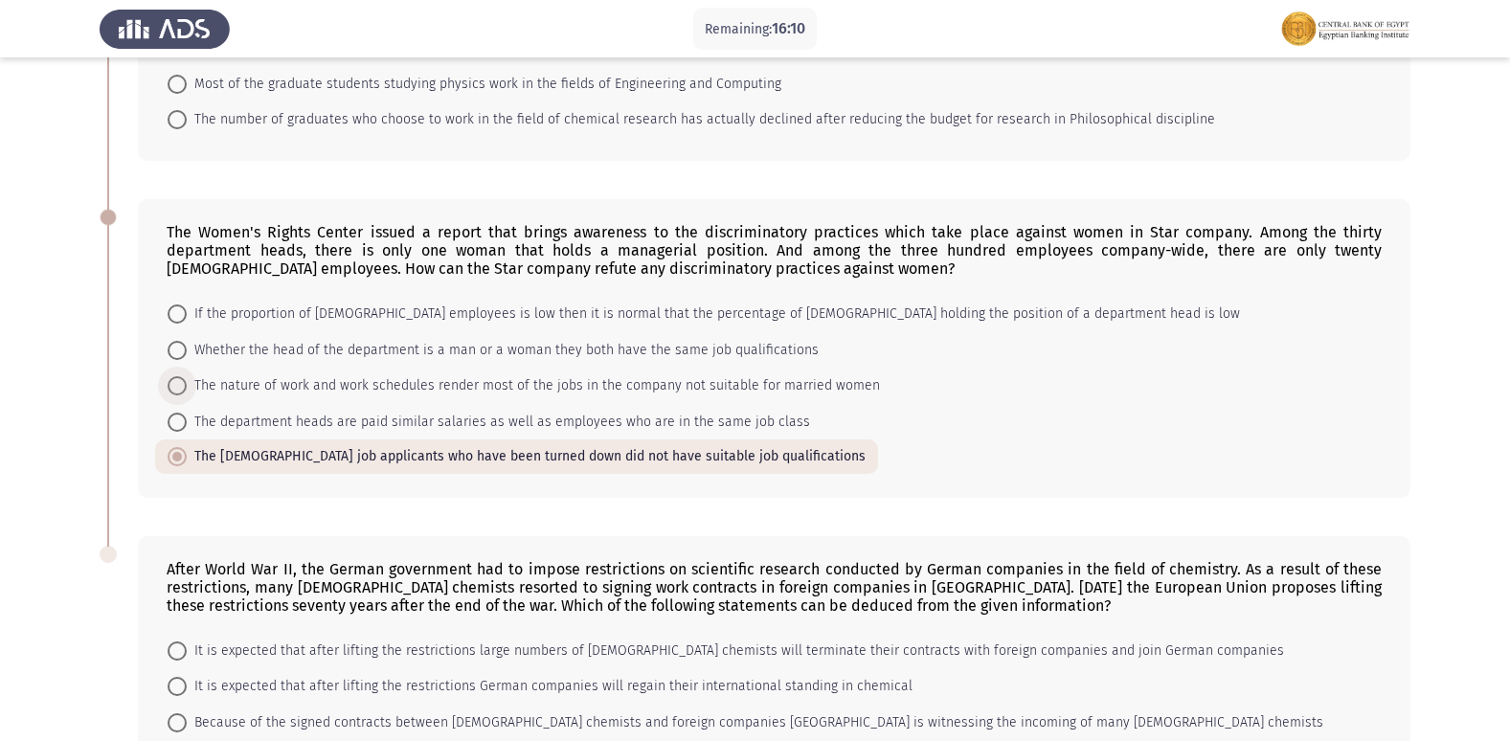
click at [174, 389] on span at bounding box center [177, 385] width 19 height 19
click at [174, 389] on input "The nature of work and work schedules render most of the jobs in the company no…" at bounding box center [177, 385] width 19 height 19
radio input "true"
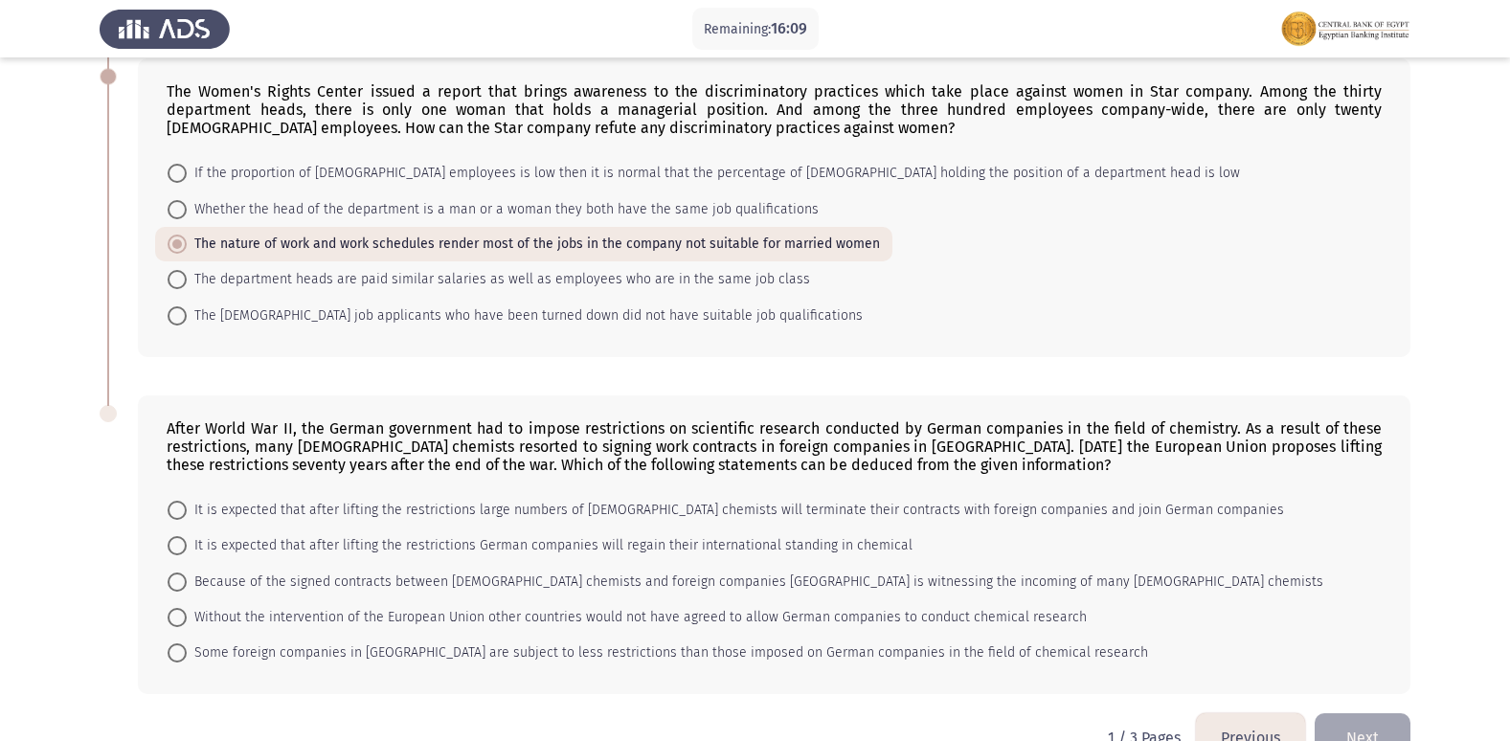
scroll to position [1179, 0]
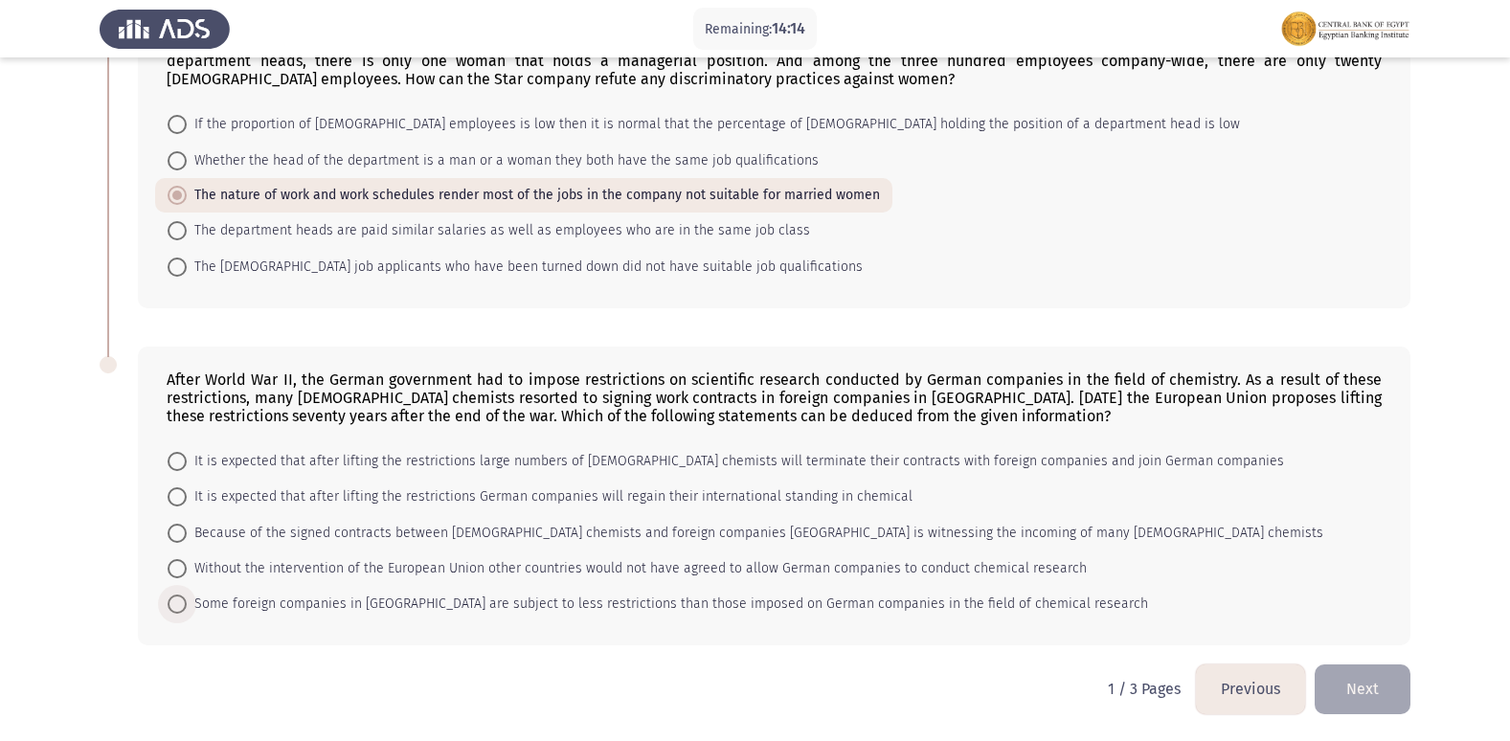
click at [186, 602] on span at bounding box center [177, 604] width 19 height 19
click at [186, 602] on input "Some foreign companies in Germany are subject to less restrictions than those i…" at bounding box center [177, 604] width 19 height 19
radio input "true"
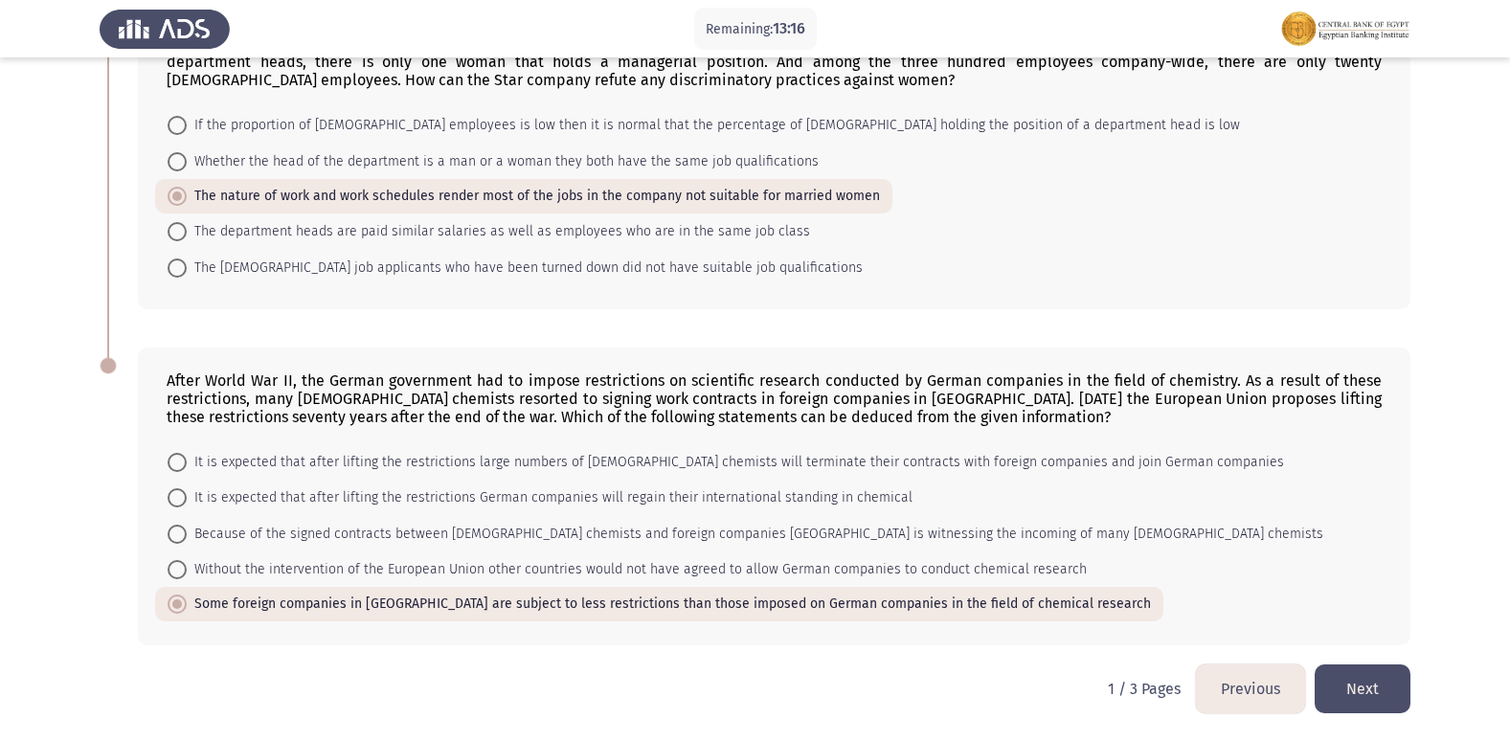
click at [173, 565] on span at bounding box center [177, 569] width 19 height 19
click at [173, 565] on input "Without the intervention of the European Union other countries would not have a…" at bounding box center [177, 569] width 19 height 19
radio input "true"
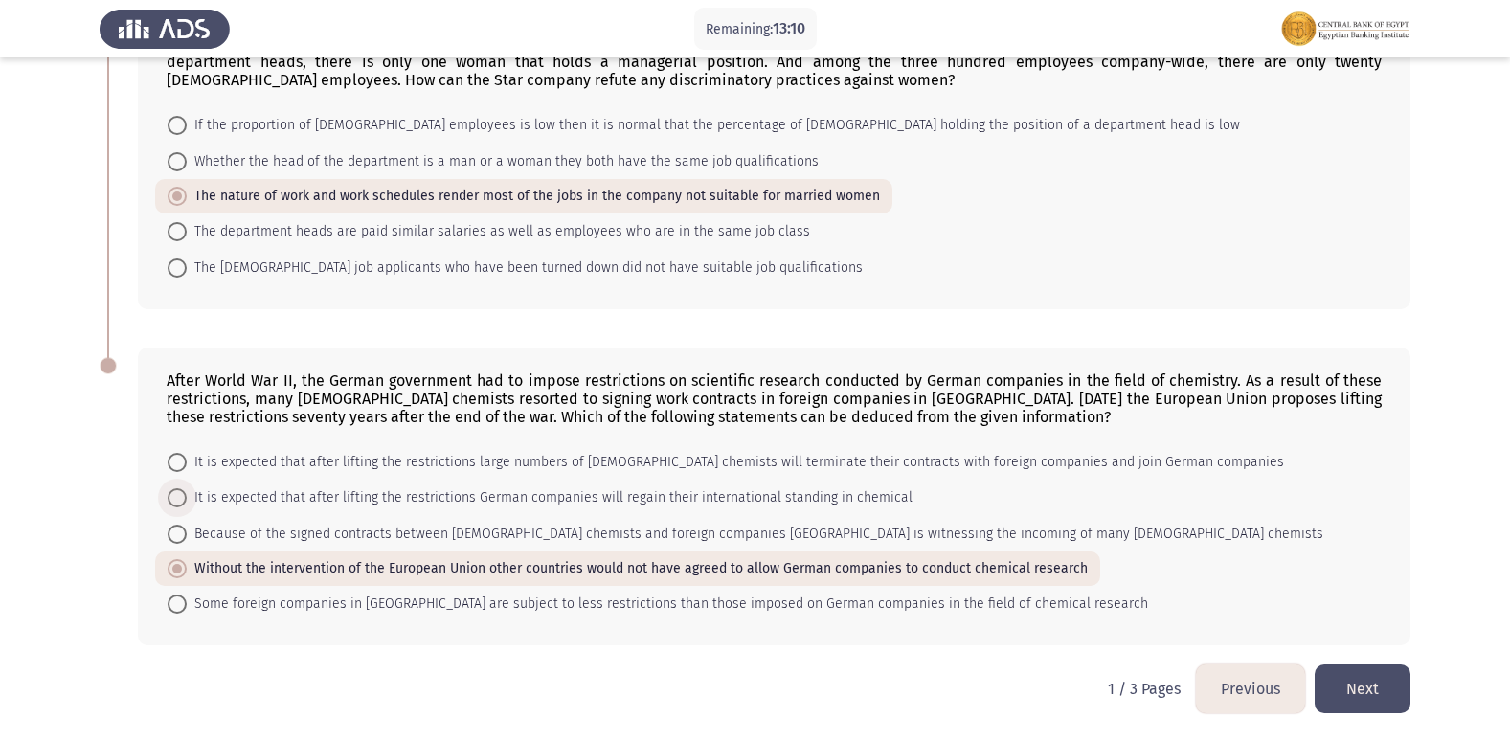
click at [172, 500] on span at bounding box center [177, 497] width 19 height 19
click at [172, 500] on input "It is expected that after lifting the restrictions German companies will regain…" at bounding box center [177, 497] width 19 height 19
radio input "true"
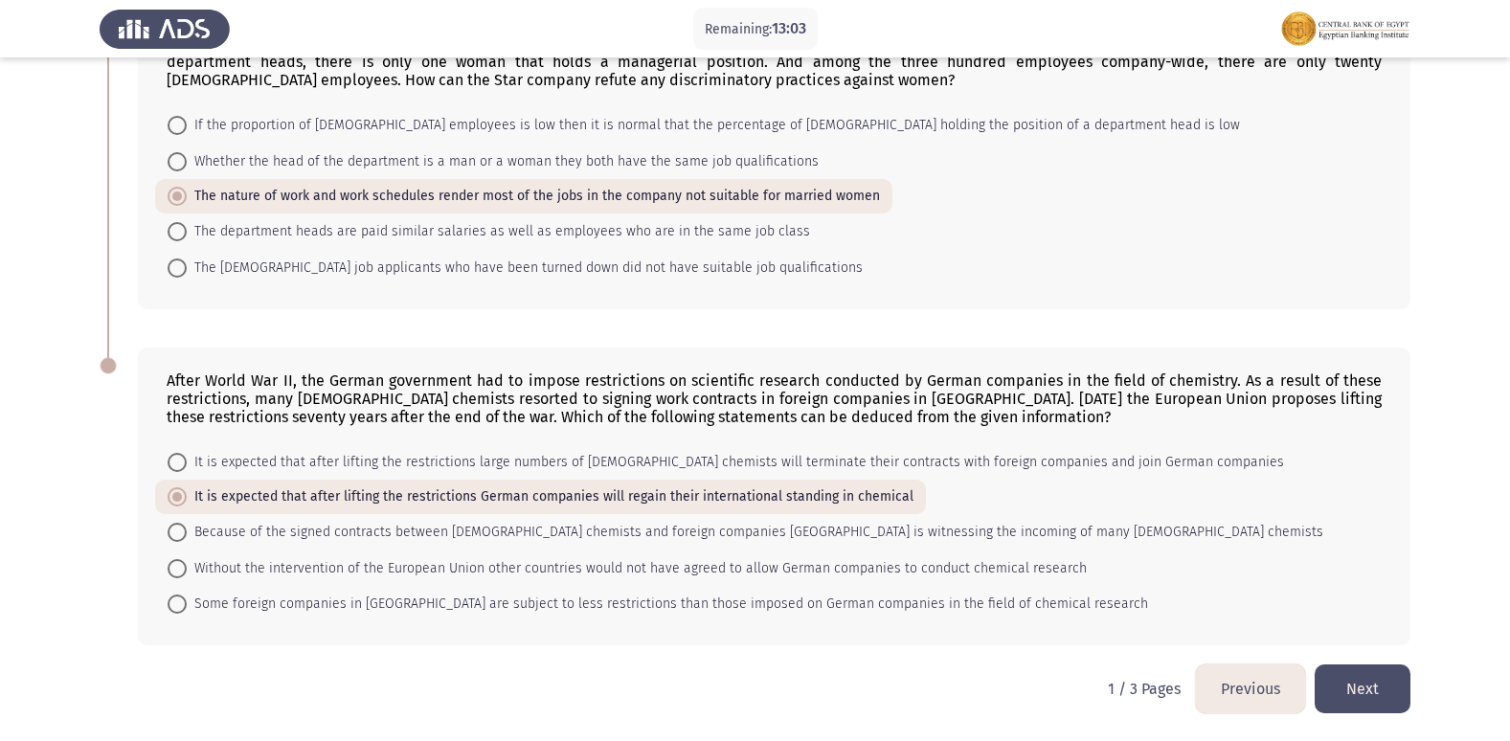
click at [183, 475] on mat-radio-button "It is expected that after lifting the restrictions large numbers of German chem…" at bounding box center [725, 461] width 1141 height 35
click at [178, 460] on span at bounding box center [177, 462] width 19 height 19
click at [178, 460] on input "It is expected that after lifting the restrictions large numbers of German chem…" at bounding box center [177, 462] width 19 height 19
radio input "true"
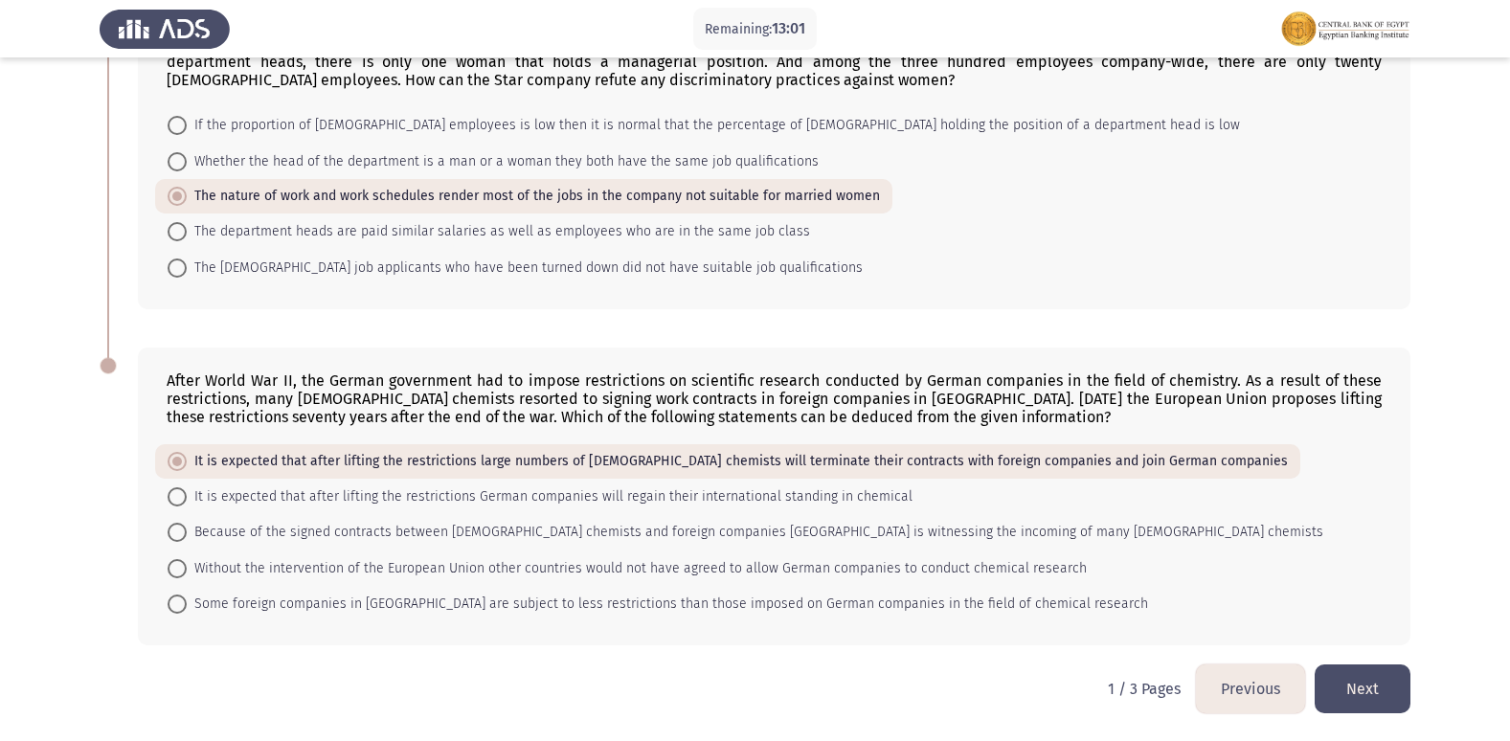
click at [1371, 693] on button "Next" at bounding box center [1362, 688] width 96 height 49
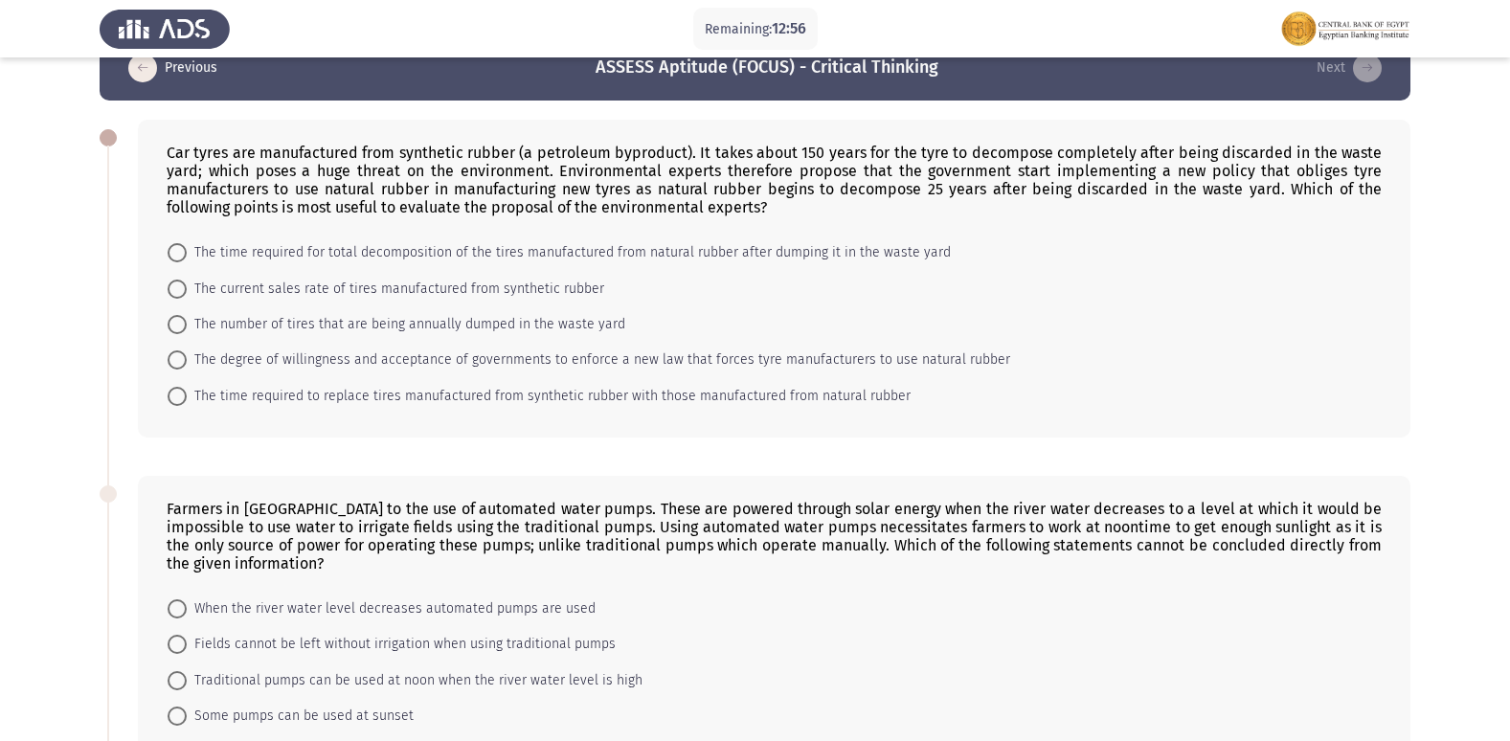
scroll to position [0, 0]
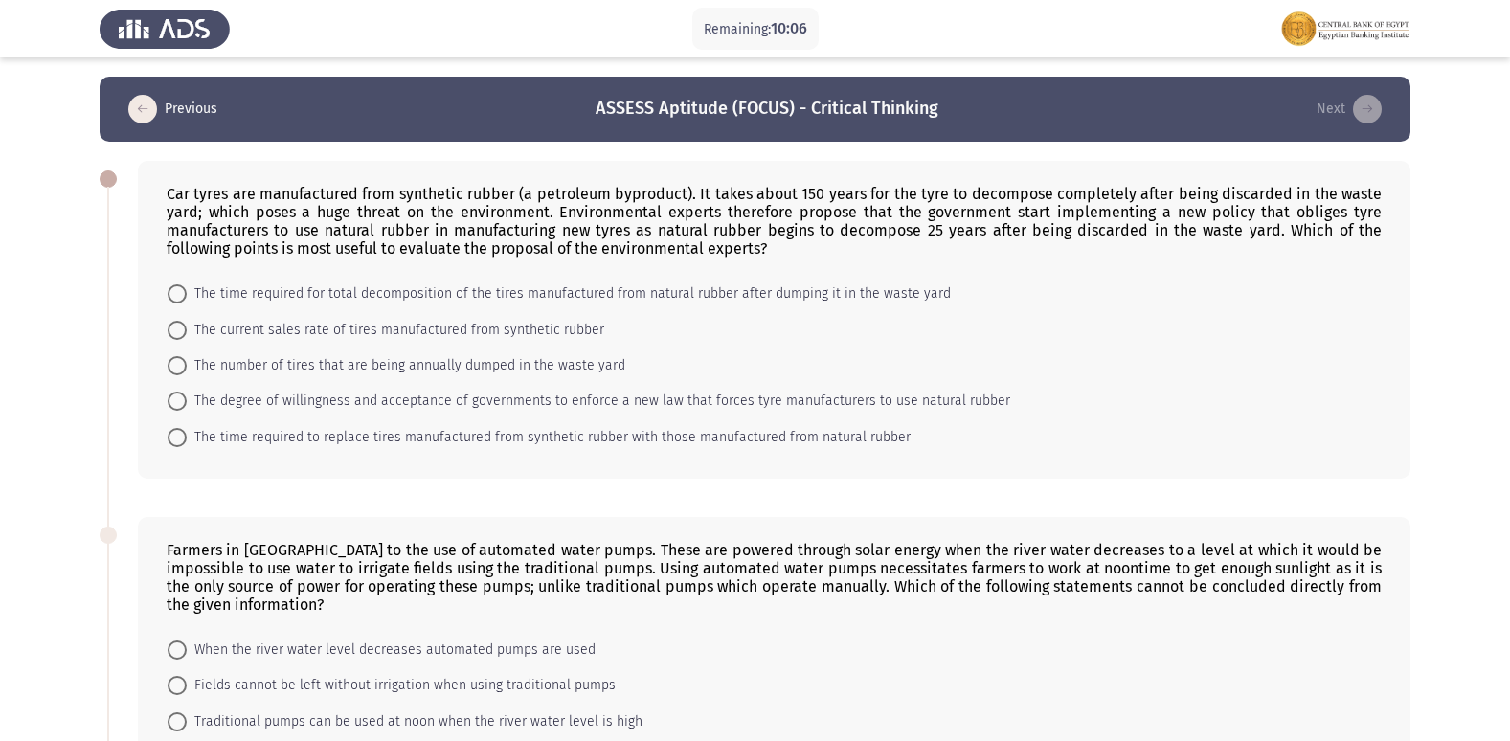
click at [173, 402] on span at bounding box center [177, 401] width 19 height 19
click at [173, 402] on input "The degree of willingness and acceptance of governments to enforce a new law th…" at bounding box center [177, 401] width 19 height 19
radio input "true"
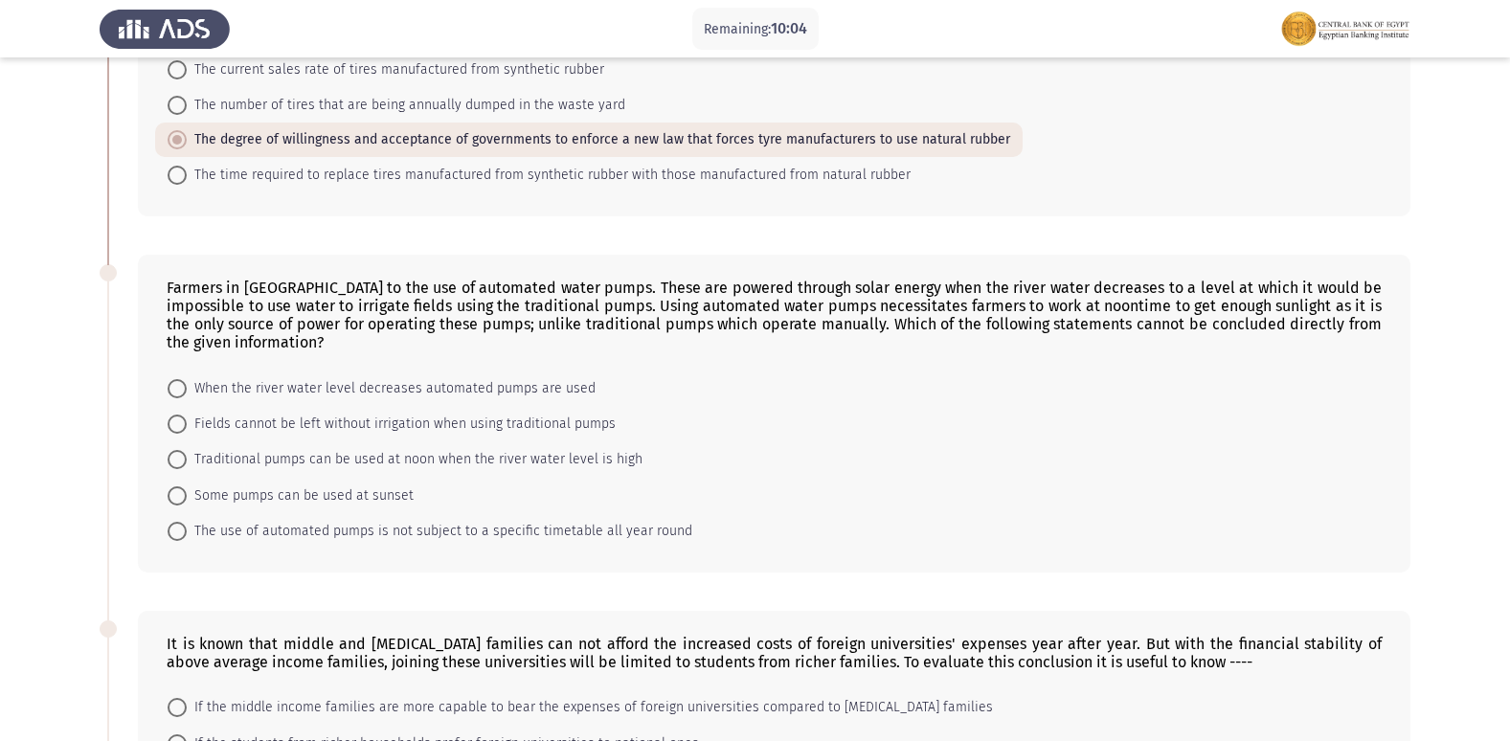
scroll to position [383, 0]
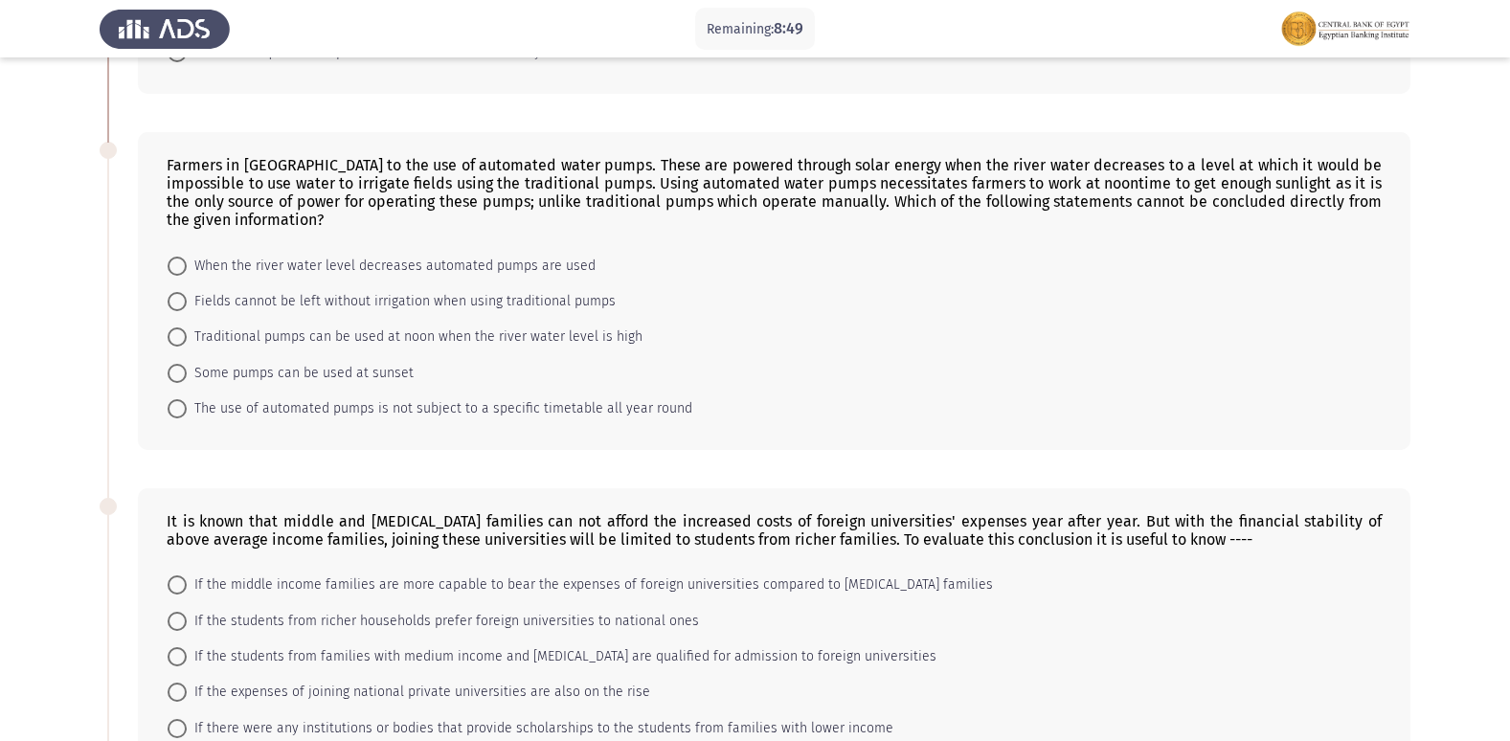
click at [170, 330] on span at bounding box center [177, 336] width 19 height 19
click at [170, 330] on input "Traditional pumps can be used at noon when the river water level is high" at bounding box center [177, 336] width 19 height 19
radio input "true"
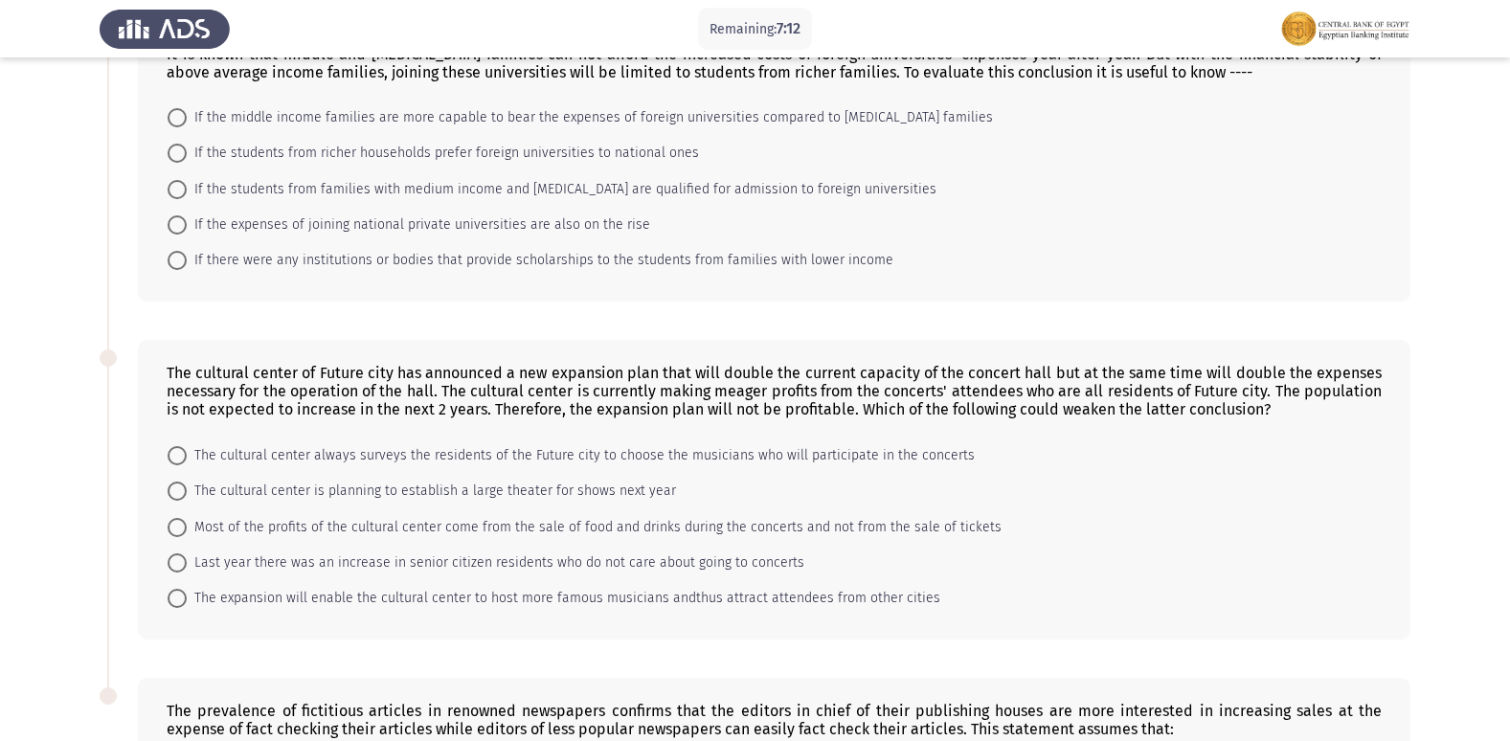
scroll to position [685, 0]
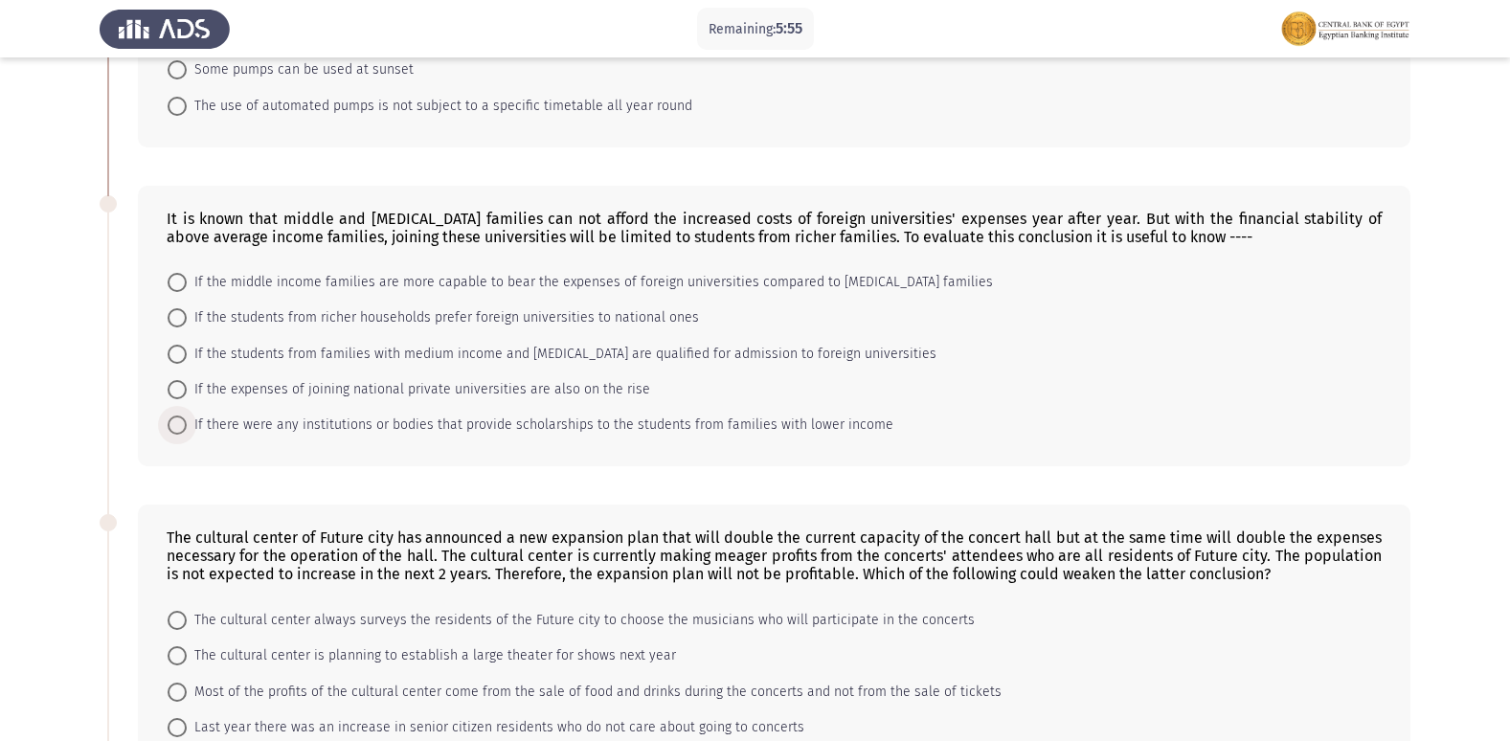
click at [174, 418] on span at bounding box center [177, 424] width 19 height 19
click at [174, 418] on input "If there were any institutions or bodies that provide scholarships to the stude…" at bounding box center [177, 424] width 19 height 19
radio input "true"
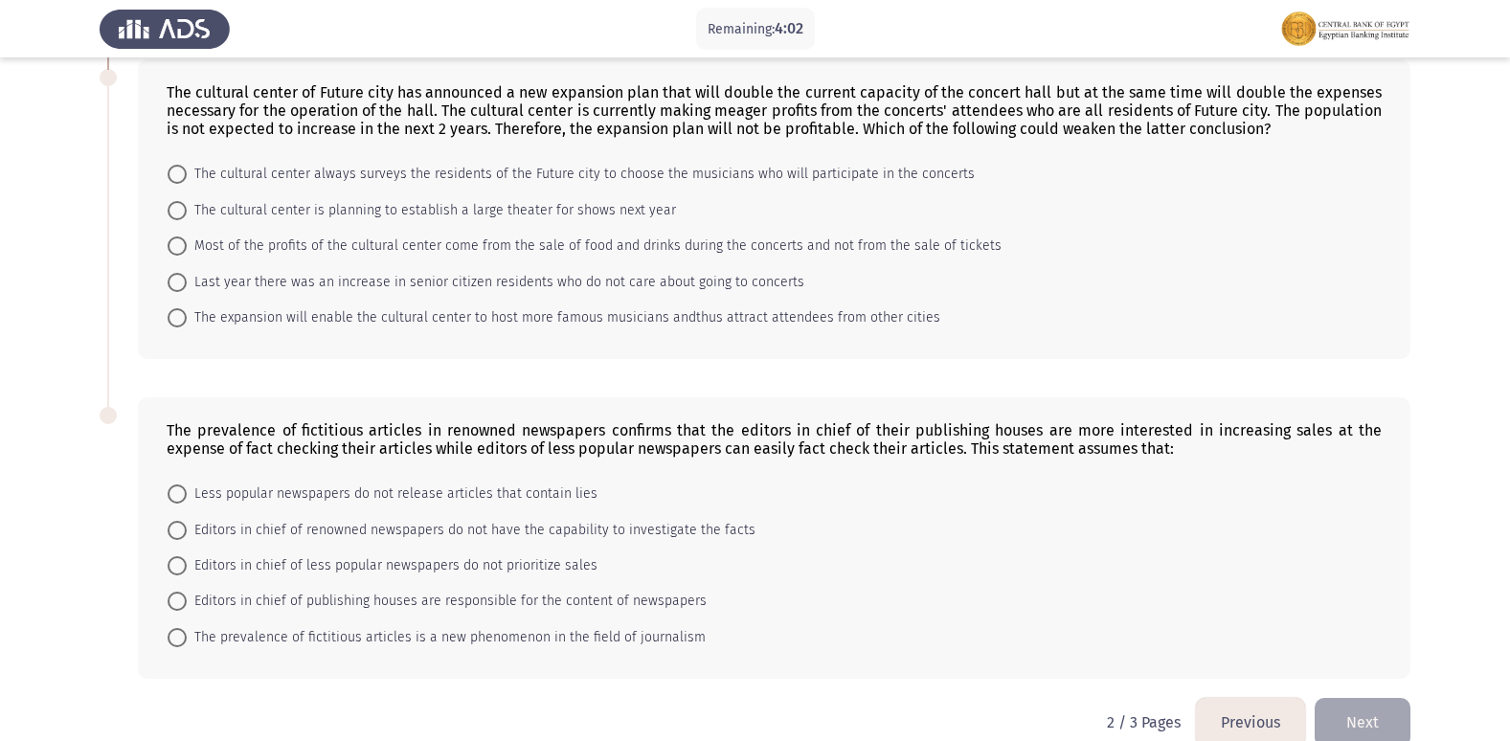
scroll to position [1162, 0]
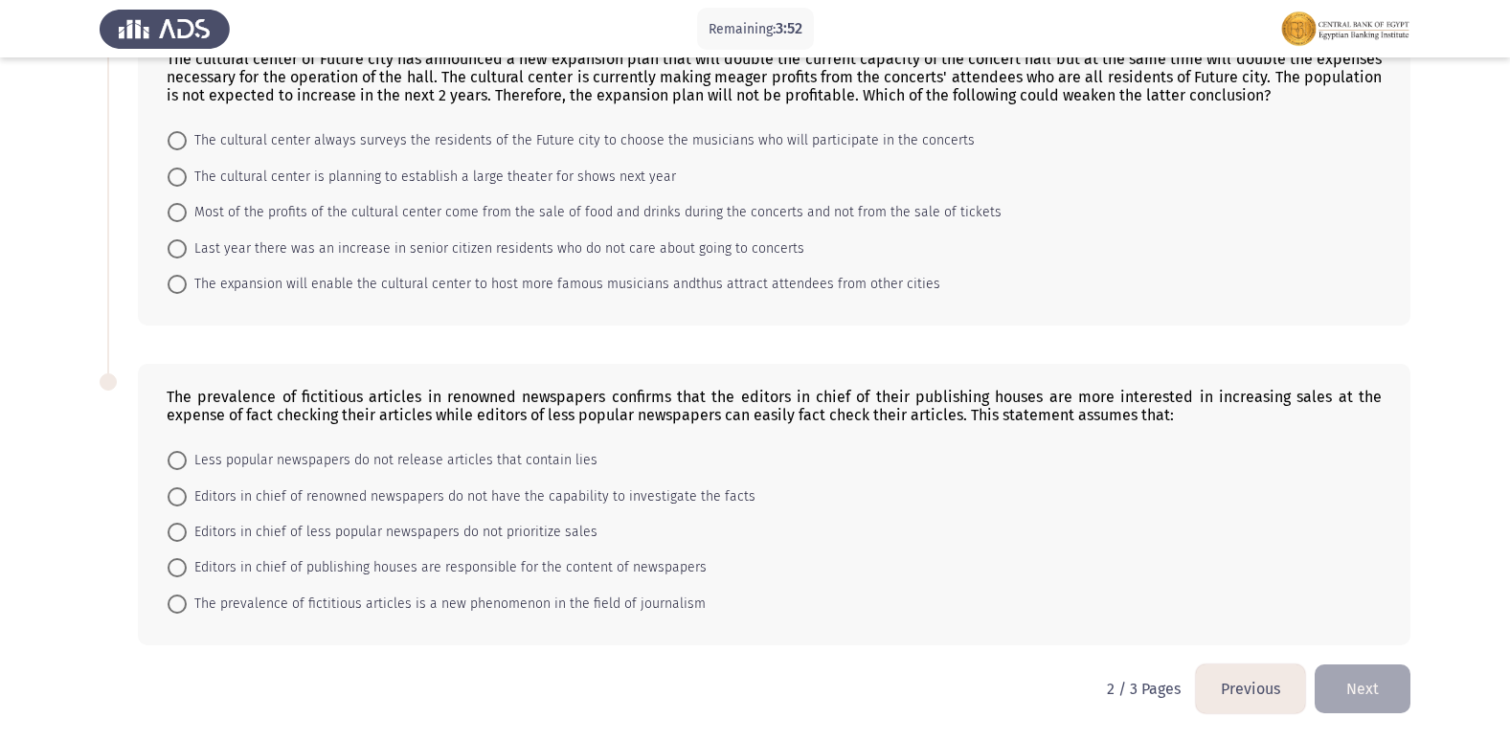
click at [173, 288] on span at bounding box center [177, 284] width 19 height 19
click at [173, 288] on input "The expansion will enable the cultural center to host more famous musicians and…" at bounding box center [177, 284] width 19 height 19
radio input "true"
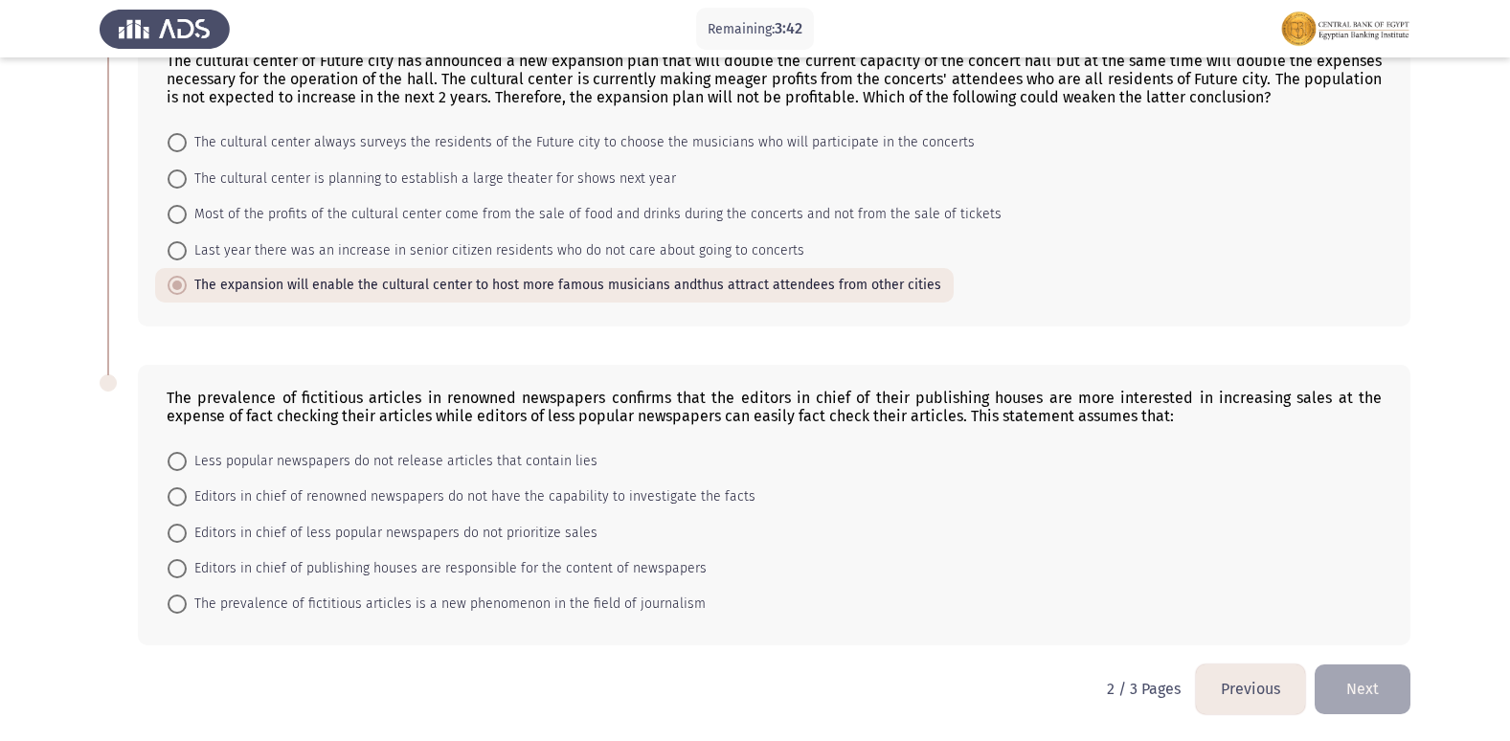
click at [169, 496] on span at bounding box center [177, 496] width 19 height 19
click at [169, 496] on input "Editors in chief of renowned newspapers do not have the capability to investiga…" at bounding box center [177, 496] width 19 height 19
radio input "true"
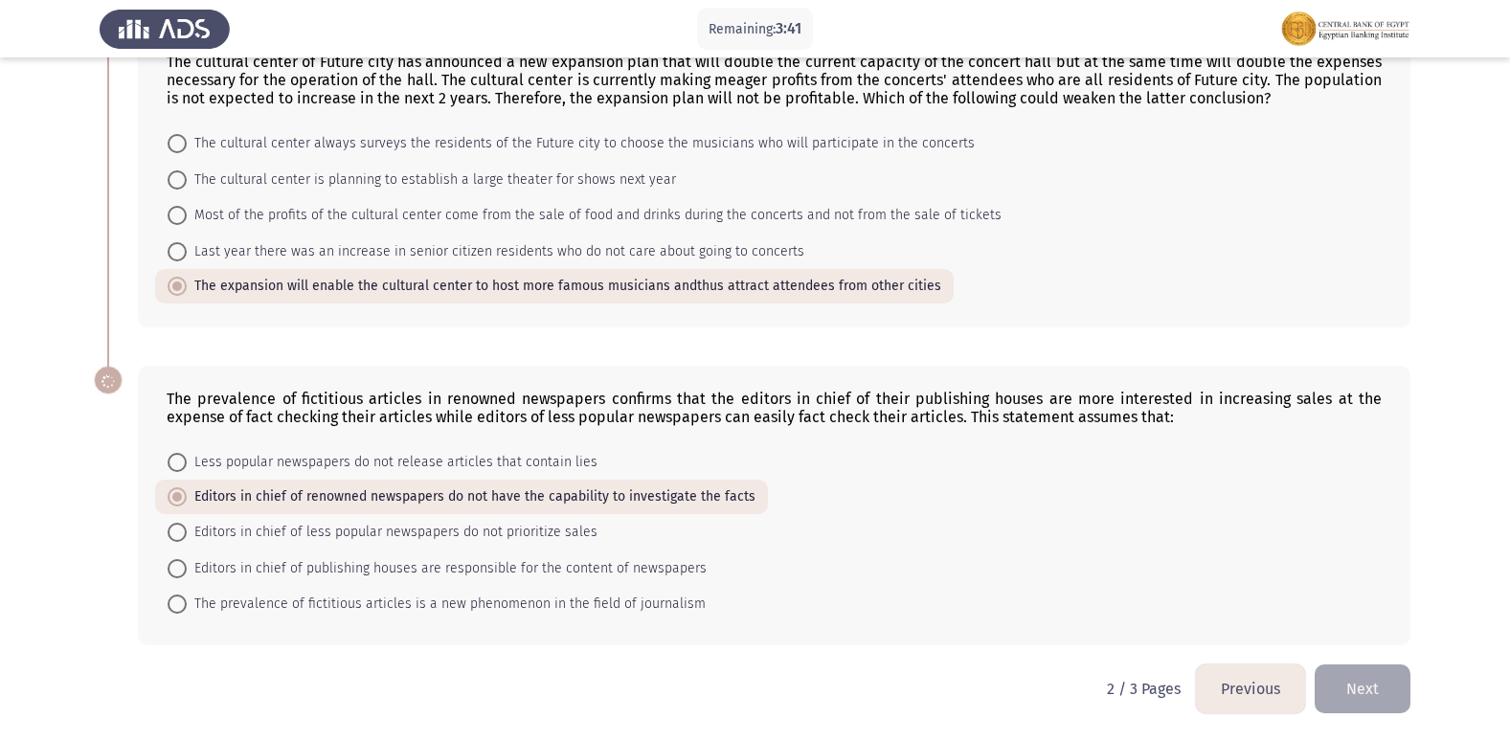
scroll to position [1159, 0]
click at [173, 566] on span at bounding box center [177, 568] width 19 height 19
click at [173, 566] on input "Editors in chief of publishing houses are responsible for the content of newspa…" at bounding box center [177, 568] width 19 height 19
radio input "true"
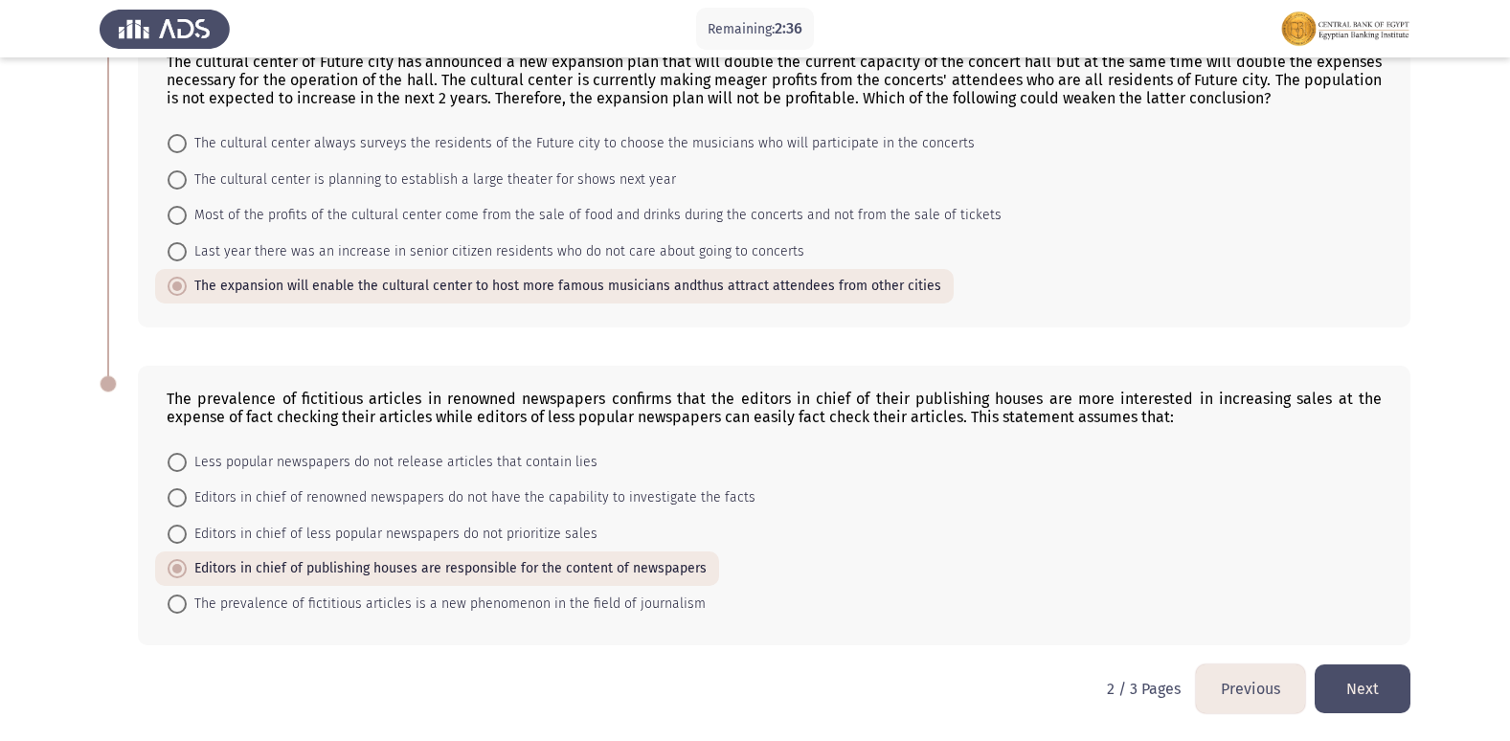
click at [1384, 687] on button "Next" at bounding box center [1362, 688] width 96 height 49
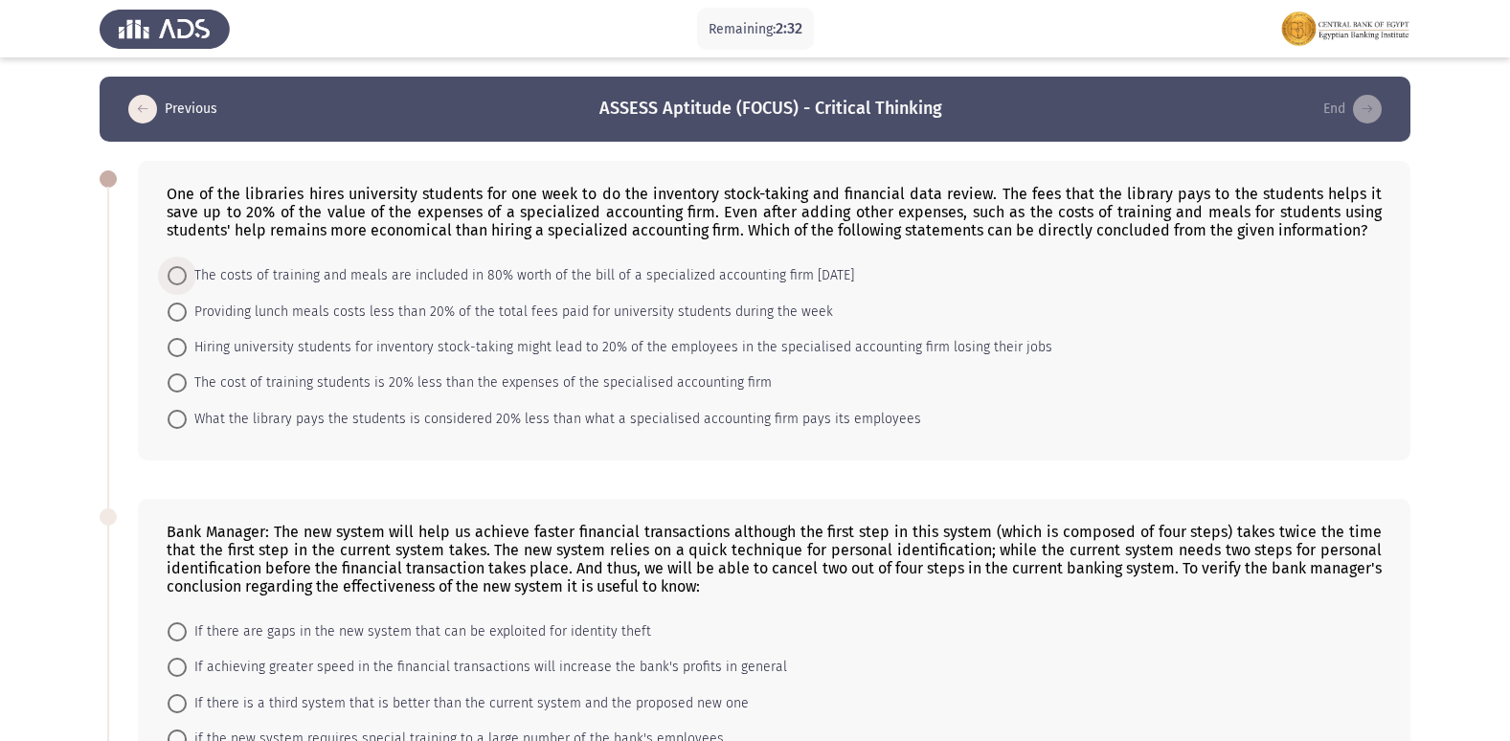
click at [184, 273] on span at bounding box center [177, 275] width 19 height 19
click at [184, 273] on input "The costs of training and meals are included in 80% worth of the bill of a spec…" at bounding box center [177, 275] width 19 height 19
radio input "true"
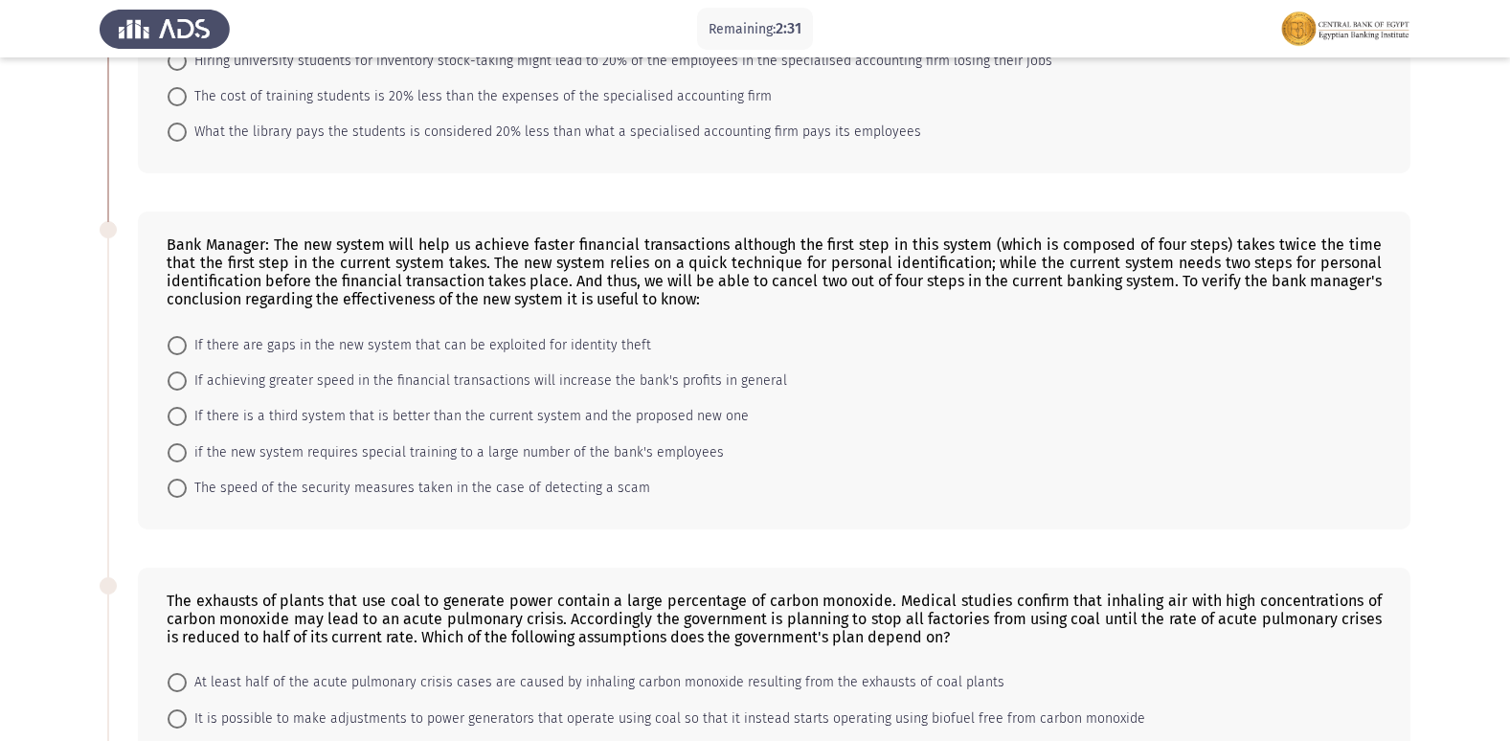
scroll to position [287, 0]
click at [176, 376] on span at bounding box center [177, 379] width 19 height 19
click at [176, 376] on input "If achieving greater speed in the financial transactions will increase the bank…" at bounding box center [177, 379] width 19 height 19
radio input "true"
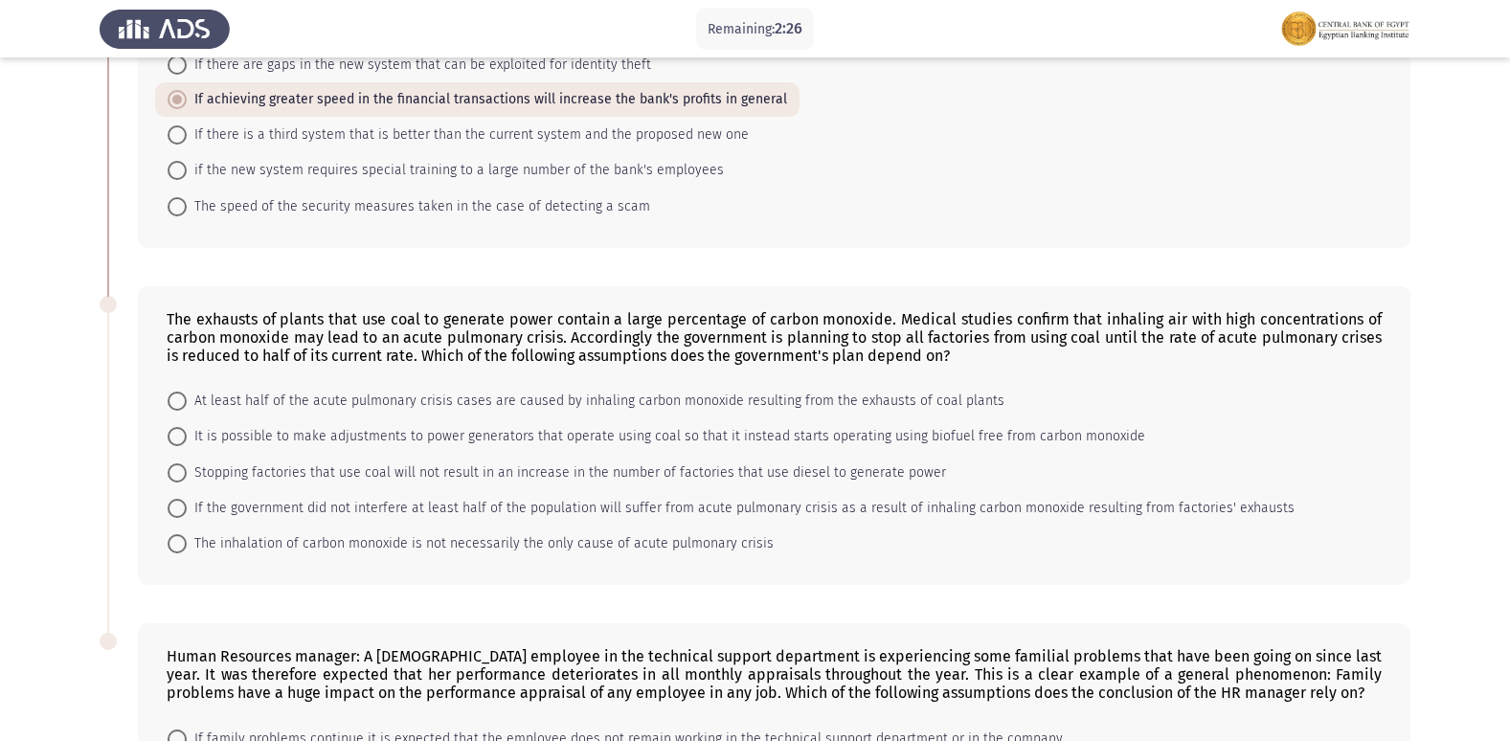
scroll to position [670, 0]
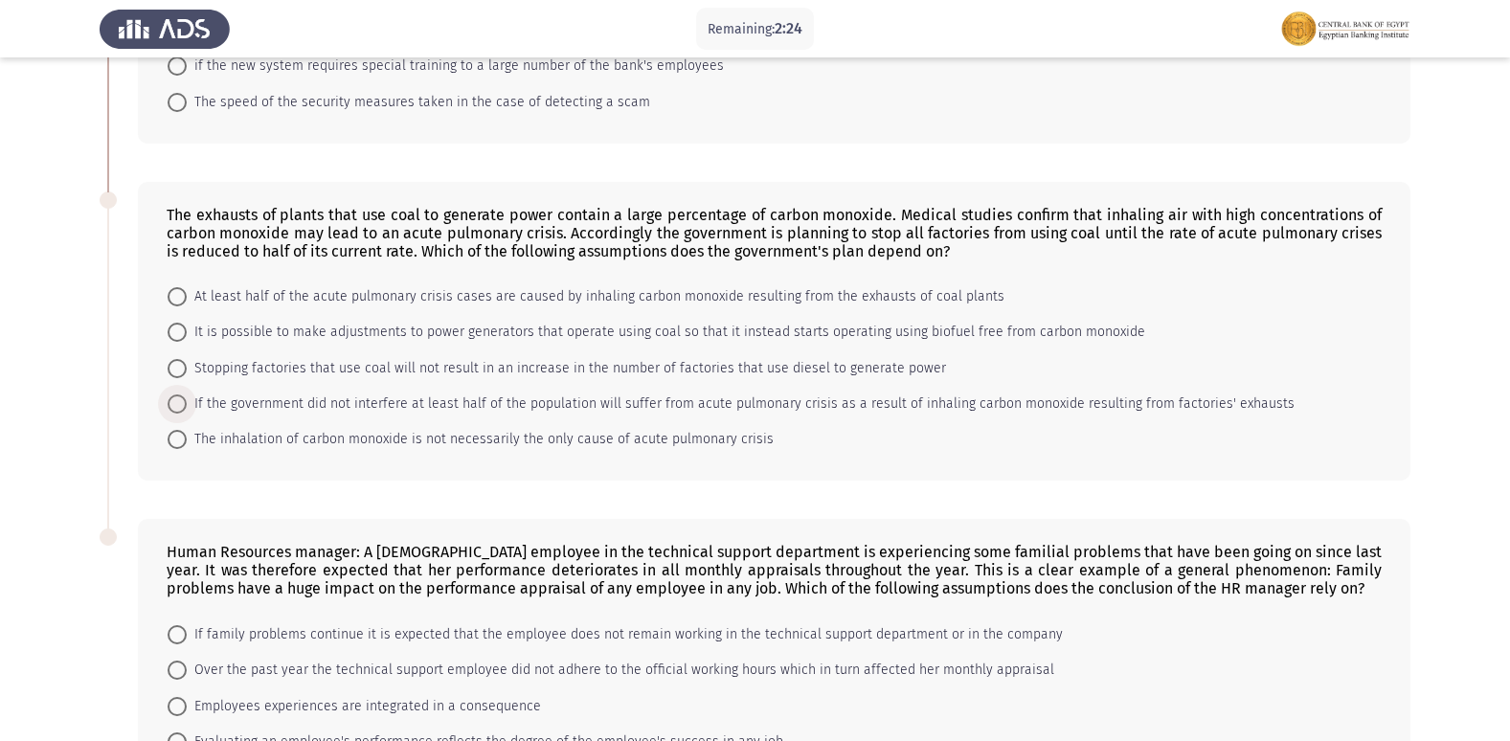
click at [180, 402] on span at bounding box center [177, 403] width 19 height 19
click at [180, 402] on input "If the government did not interfere at least half of the population will suffer…" at bounding box center [177, 403] width 19 height 19
radio input "true"
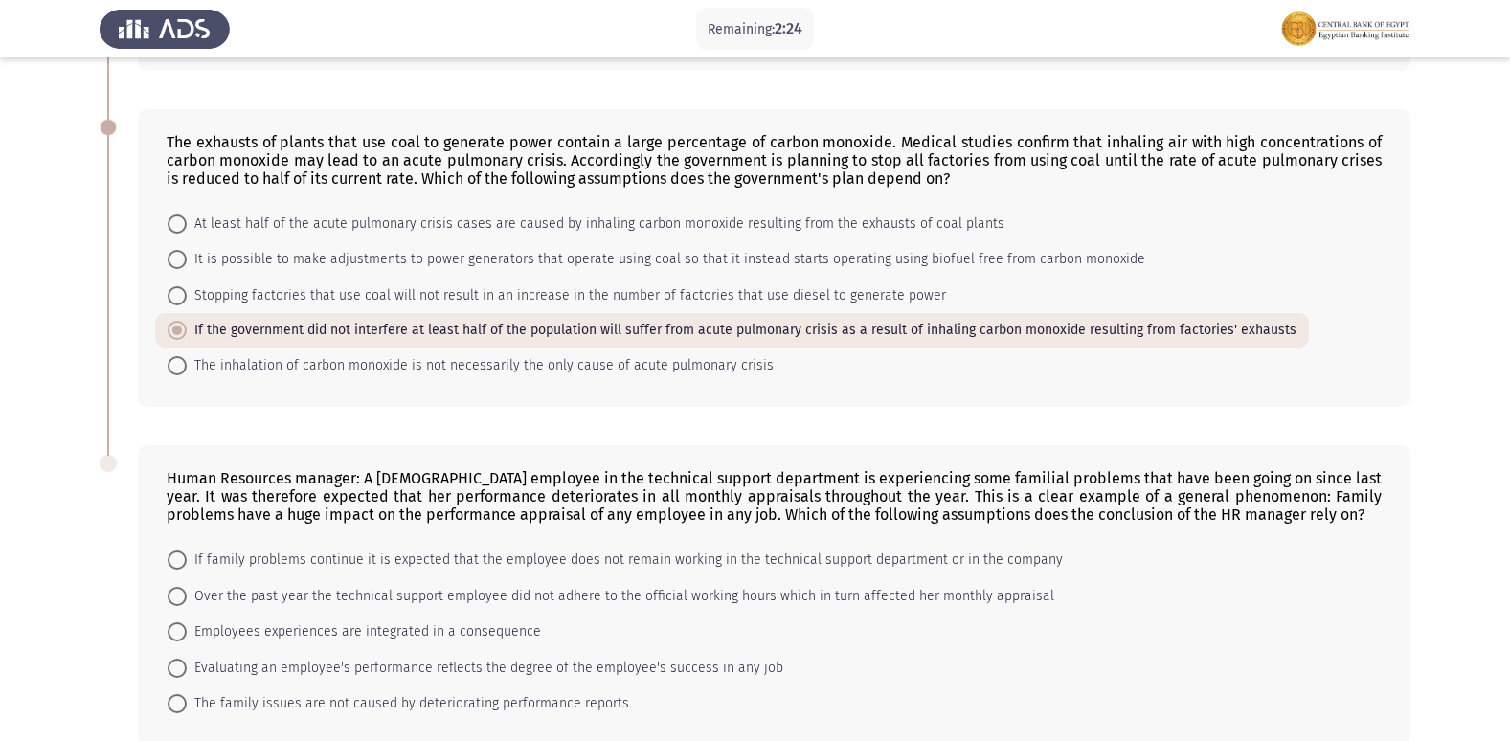
scroll to position [842, 0]
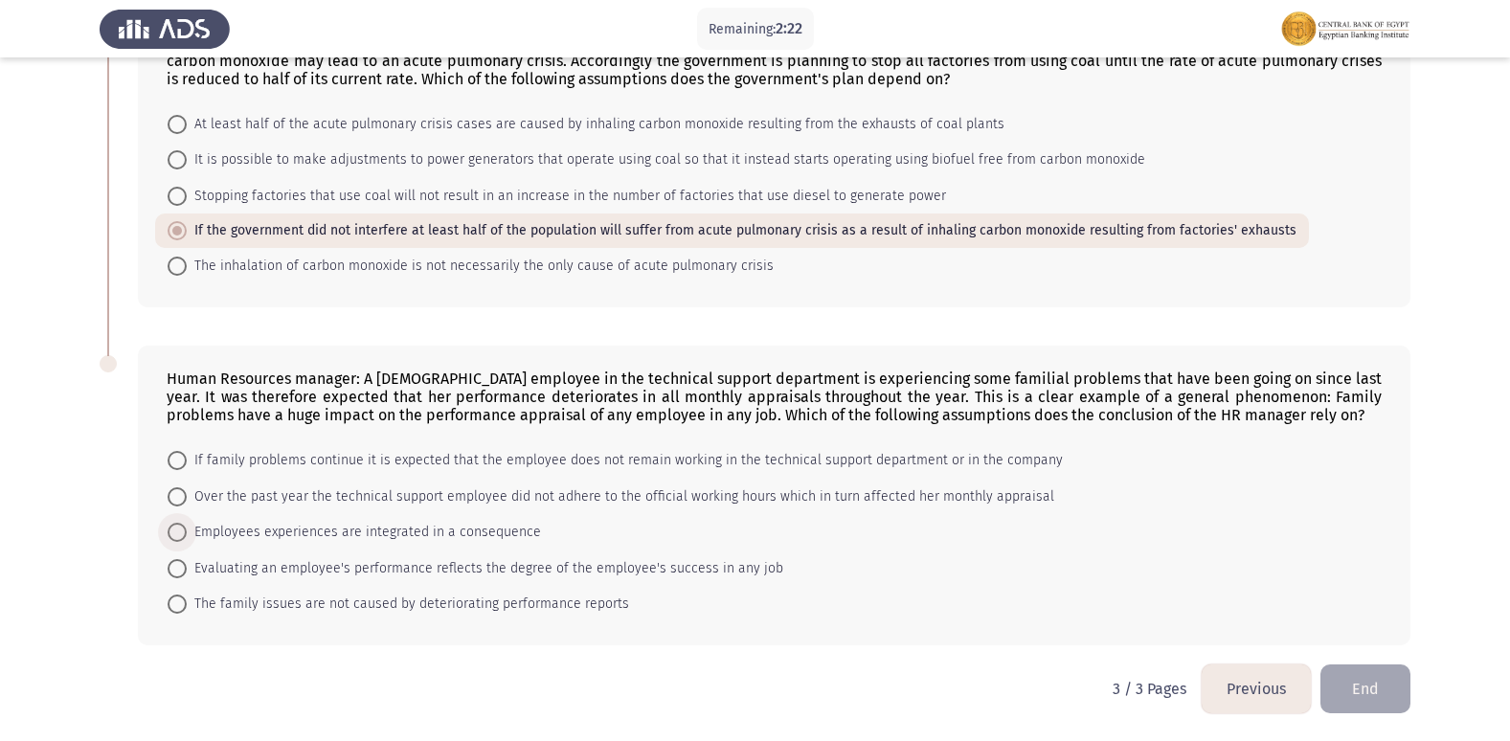
click at [182, 533] on span at bounding box center [177, 532] width 19 height 19
click at [182, 533] on input "Employees experiences are integrated in a consequence" at bounding box center [177, 532] width 19 height 19
radio input "true"
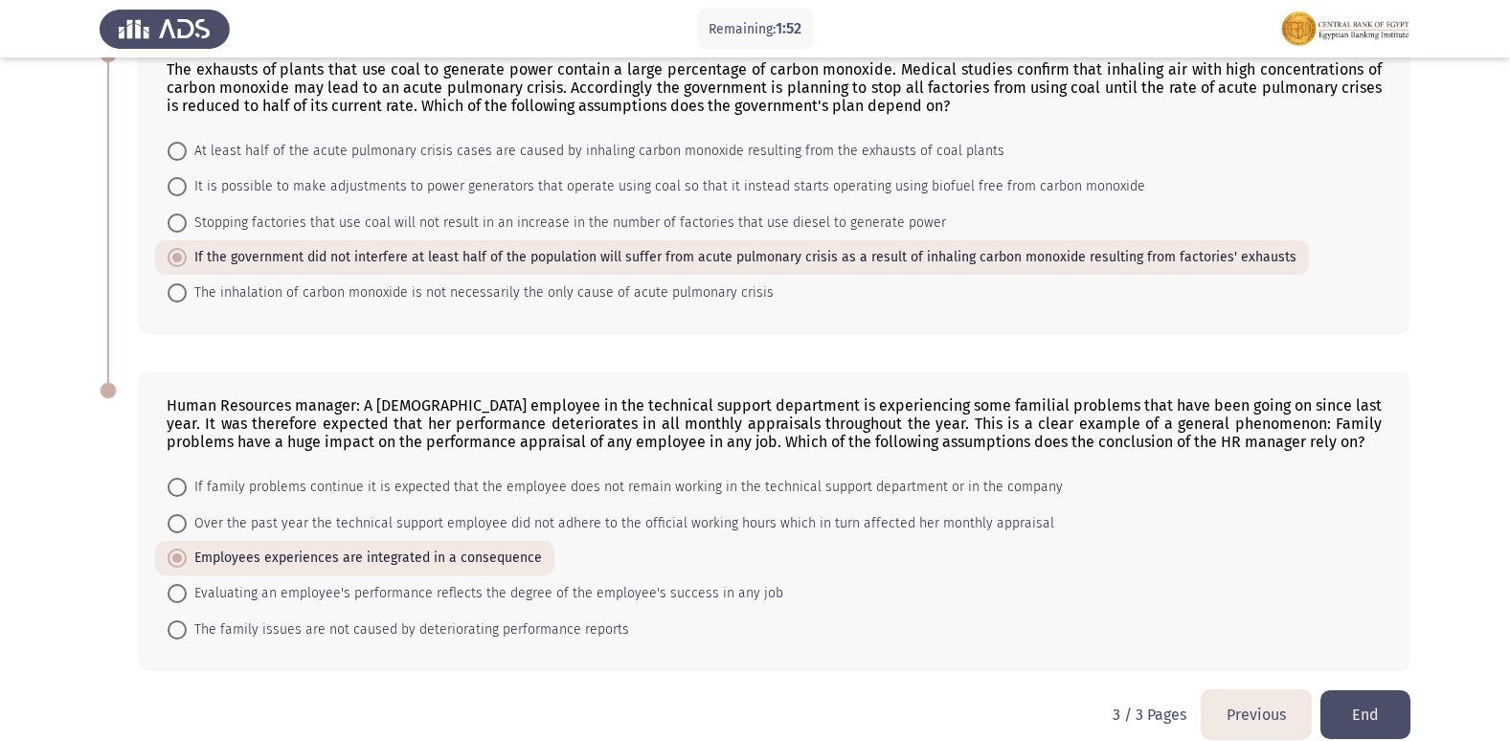
scroll to position [842, 0]
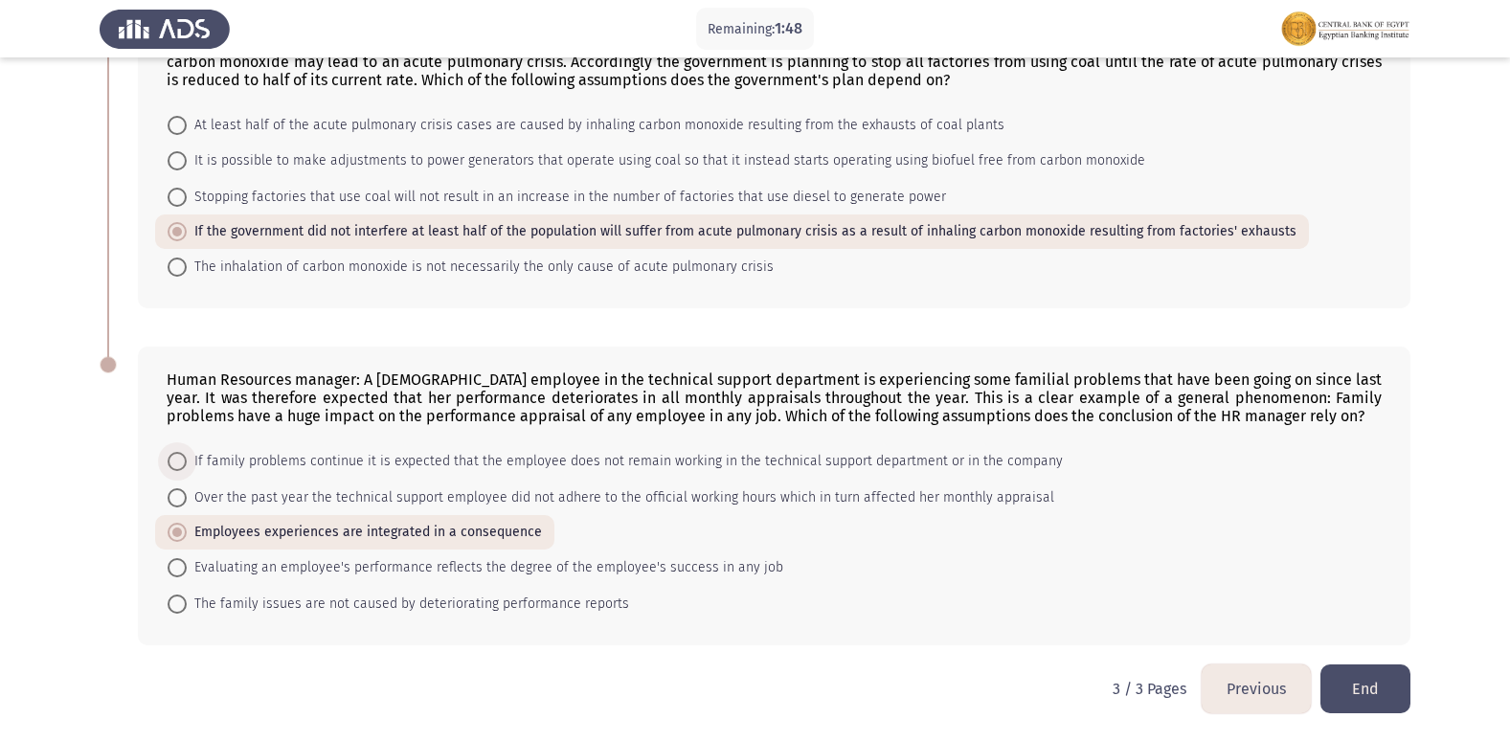
click at [171, 467] on span at bounding box center [177, 461] width 19 height 19
click at [171, 467] on input "If family problems continue it is expected that the employee does not remain wo…" at bounding box center [177, 461] width 19 height 19
radio input "true"
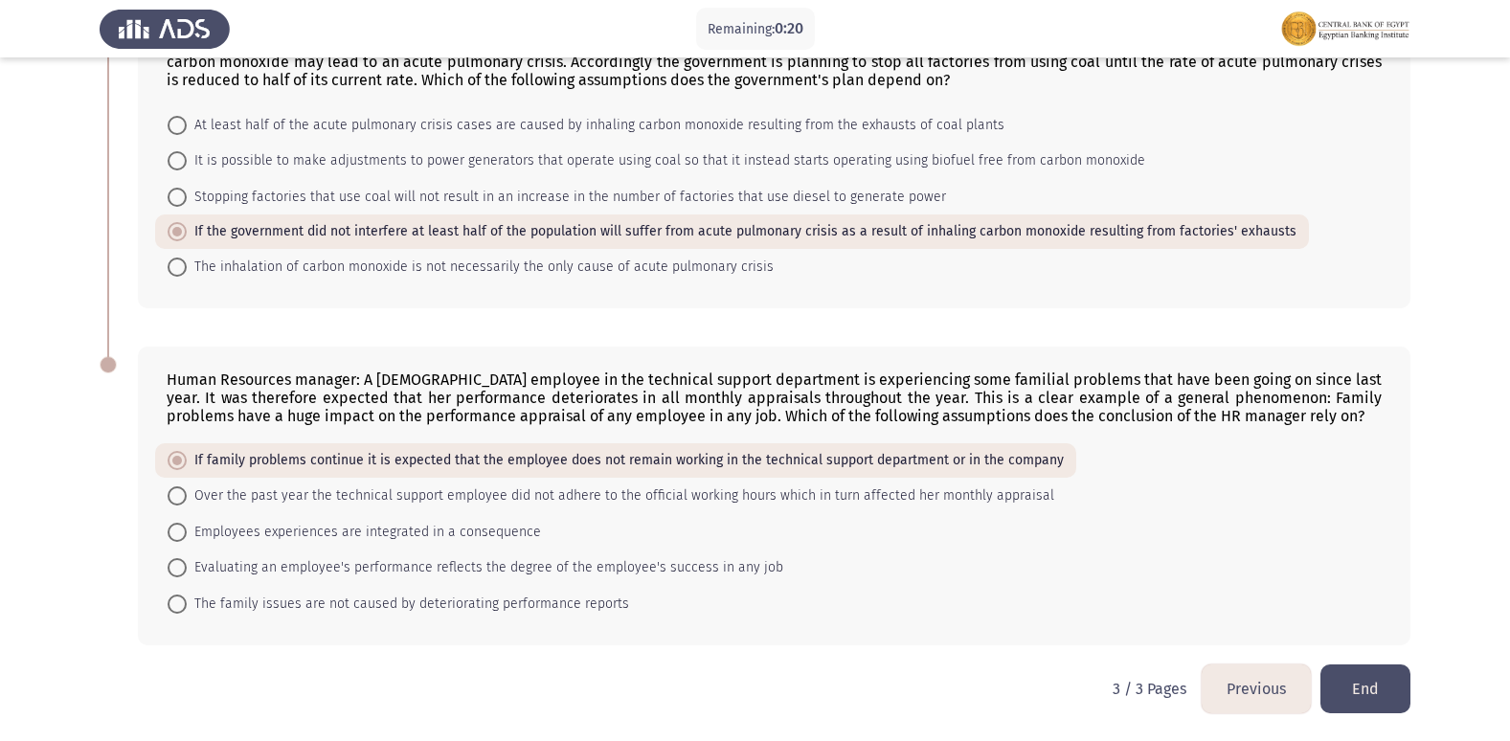
click at [176, 555] on mat-radio-button "Evaluating an employee's performance reflects the degree of the employee's succ…" at bounding box center [475, 567] width 640 height 35
click at [176, 559] on span at bounding box center [177, 567] width 19 height 19
click at [176, 559] on input "Evaluating an employee's performance reflects the degree of the employee's succ…" at bounding box center [177, 567] width 19 height 19
radio input "true"
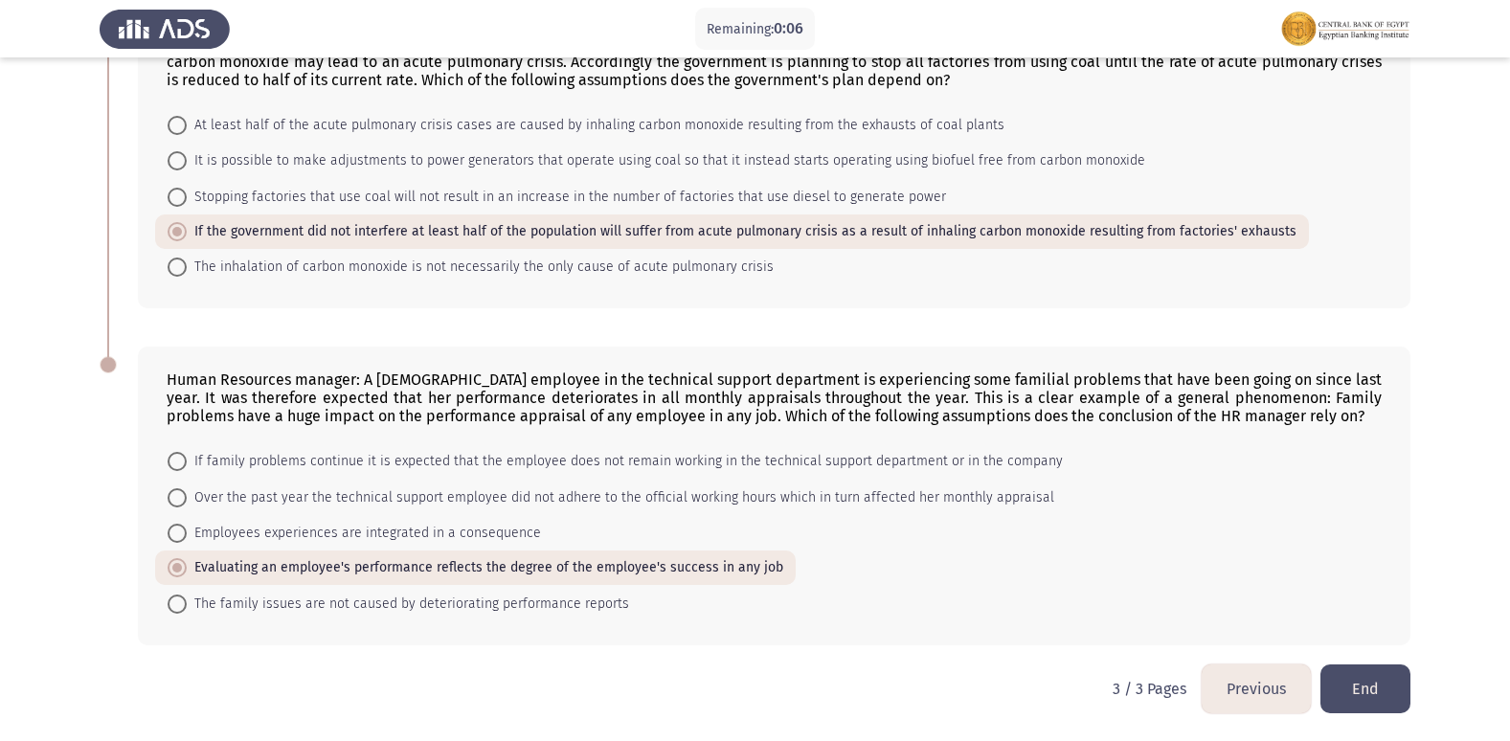
click at [1364, 691] on button "End" at bounding box center [1365, 688] width 90 height 49
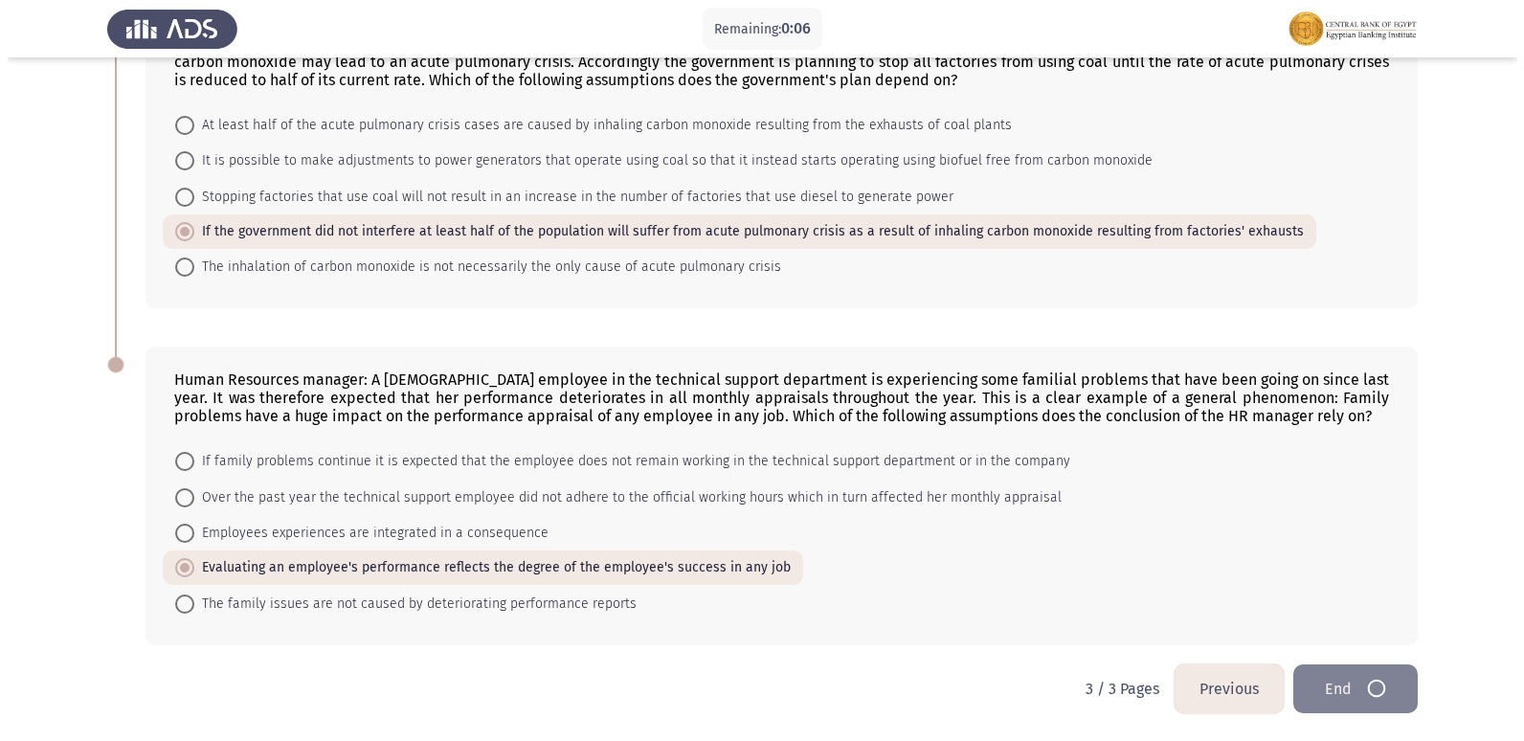
scroll to position [0, 0]
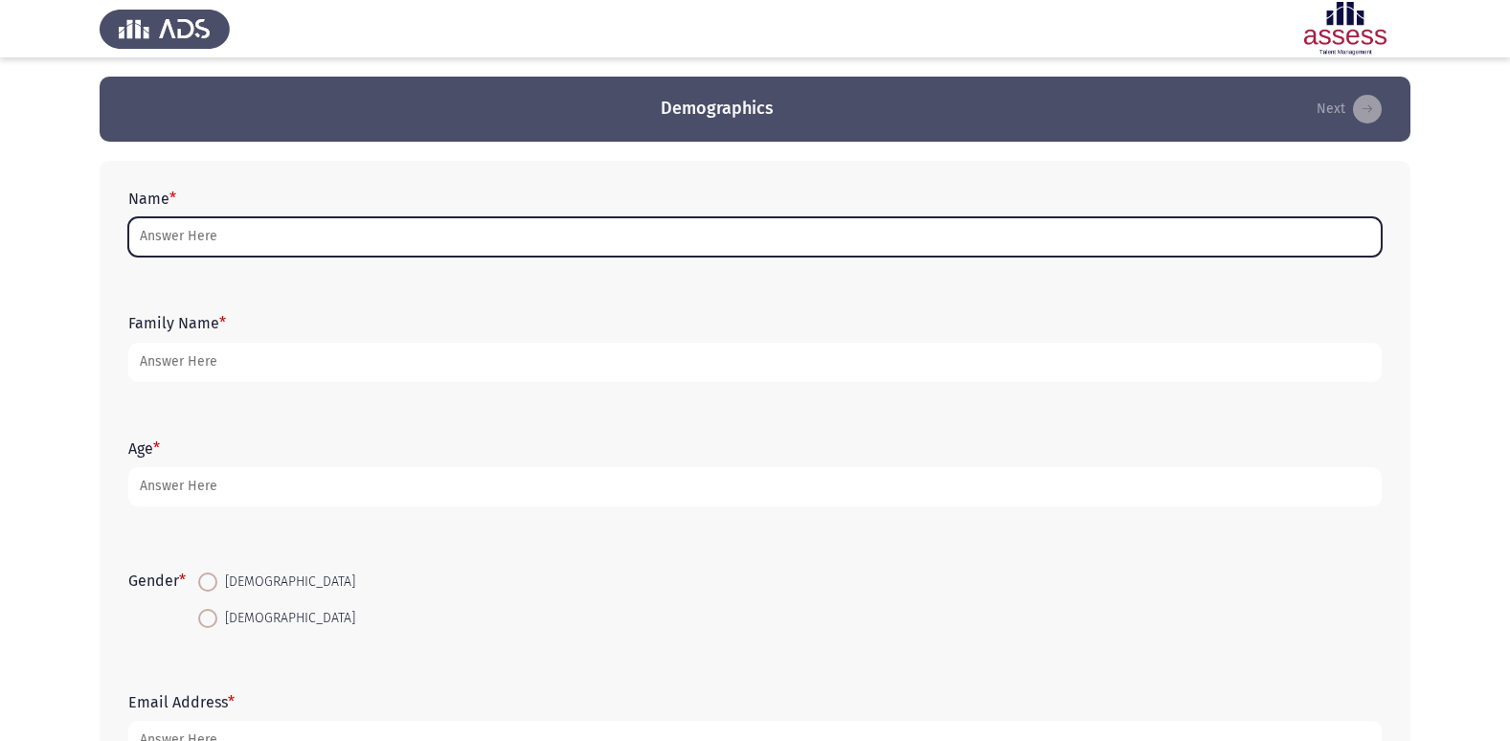
click at [327, 251] on input "Name *" at bounding box center [754, 236] width 1253 height 39
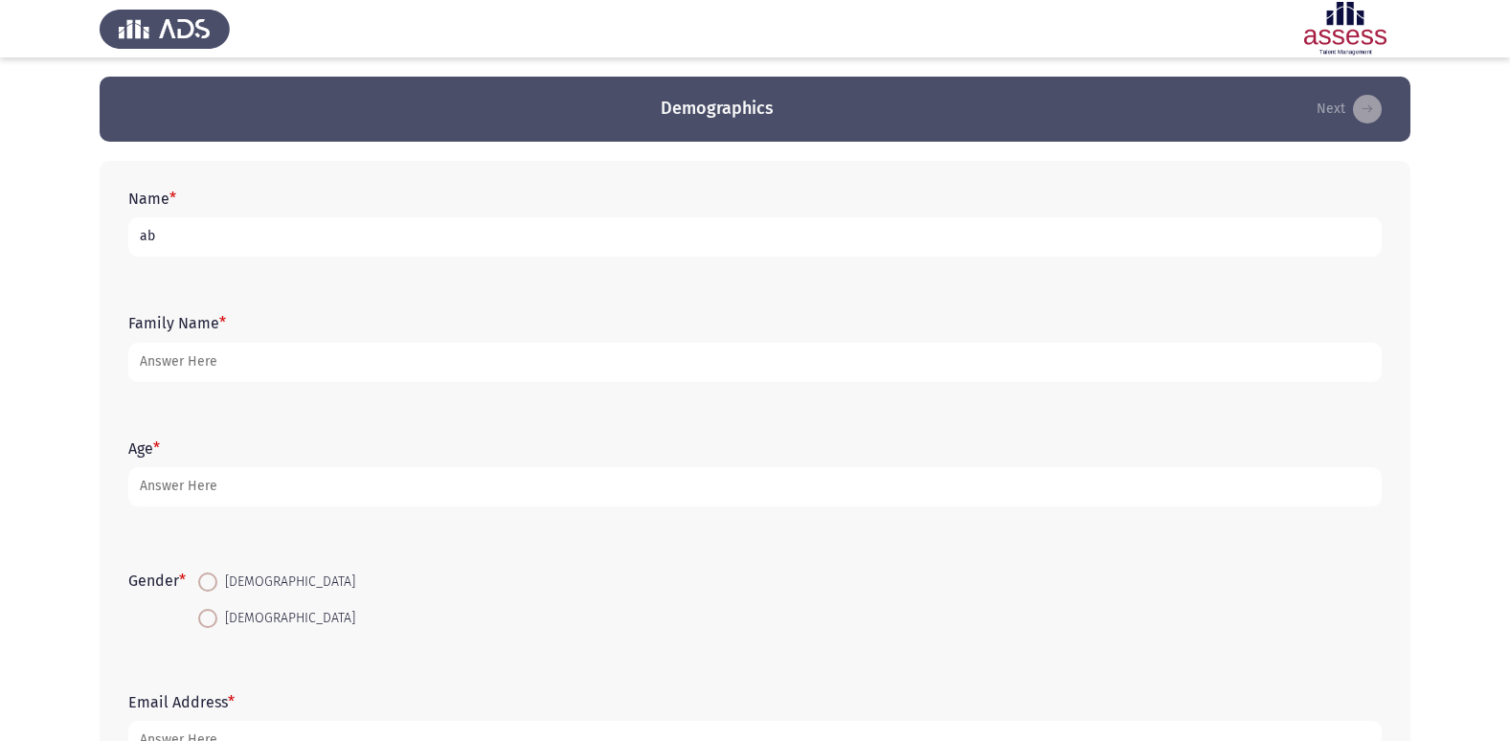
type input "a"
type input "[PERSON_NAME] وائل [PERSON_NAME]"
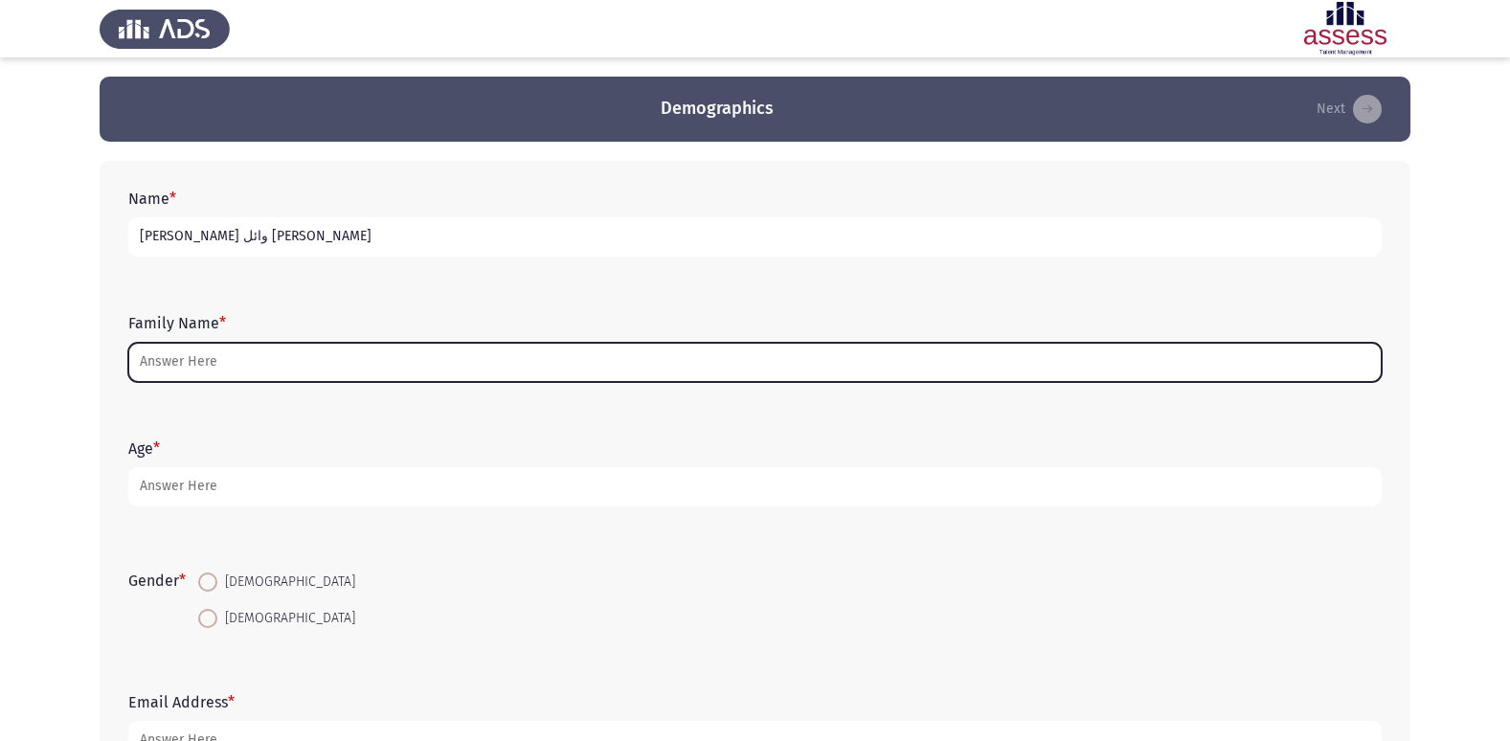
click at [345, 376] on input "Family Name *" at bounding box center [754, 362] width 1253 height 39
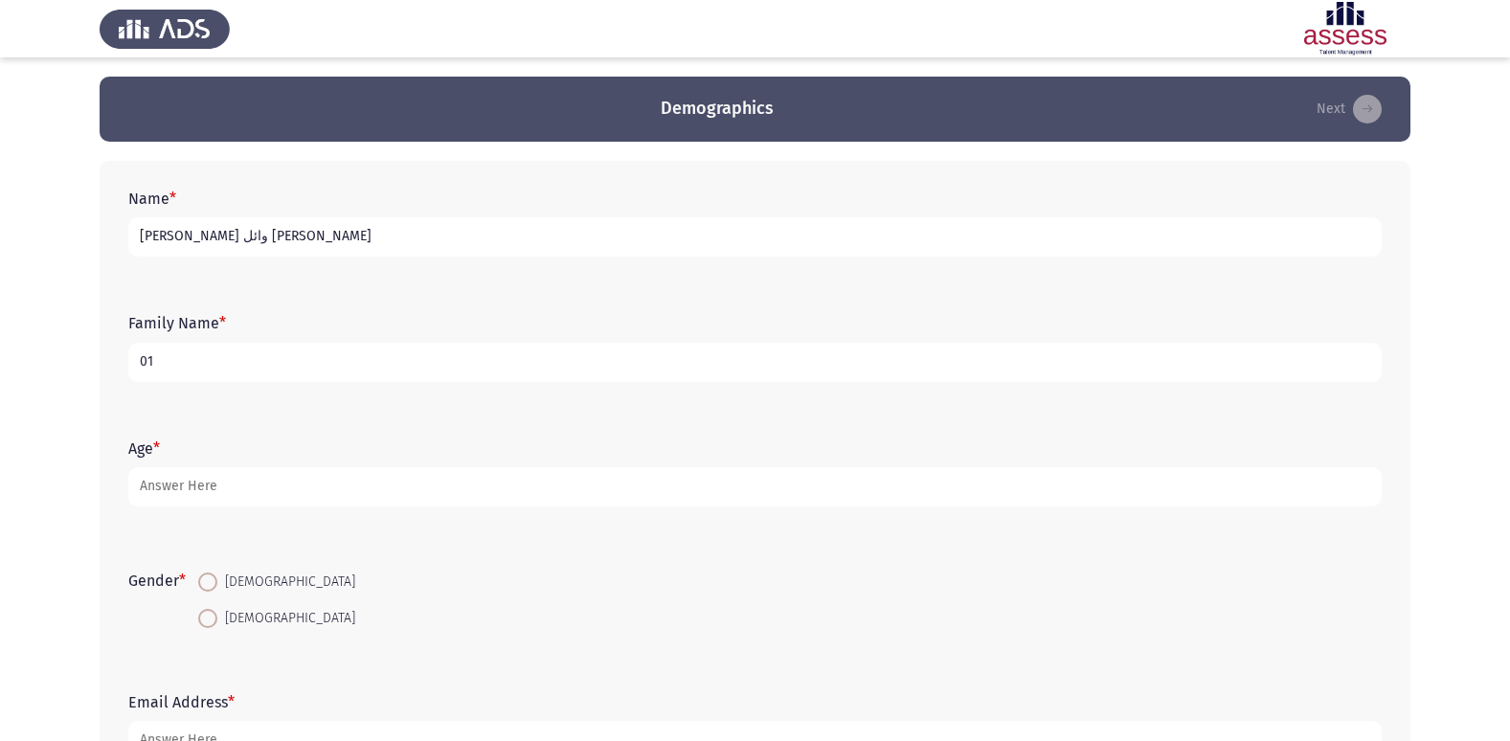
type input "0"
type input "30609110201035 ejust"
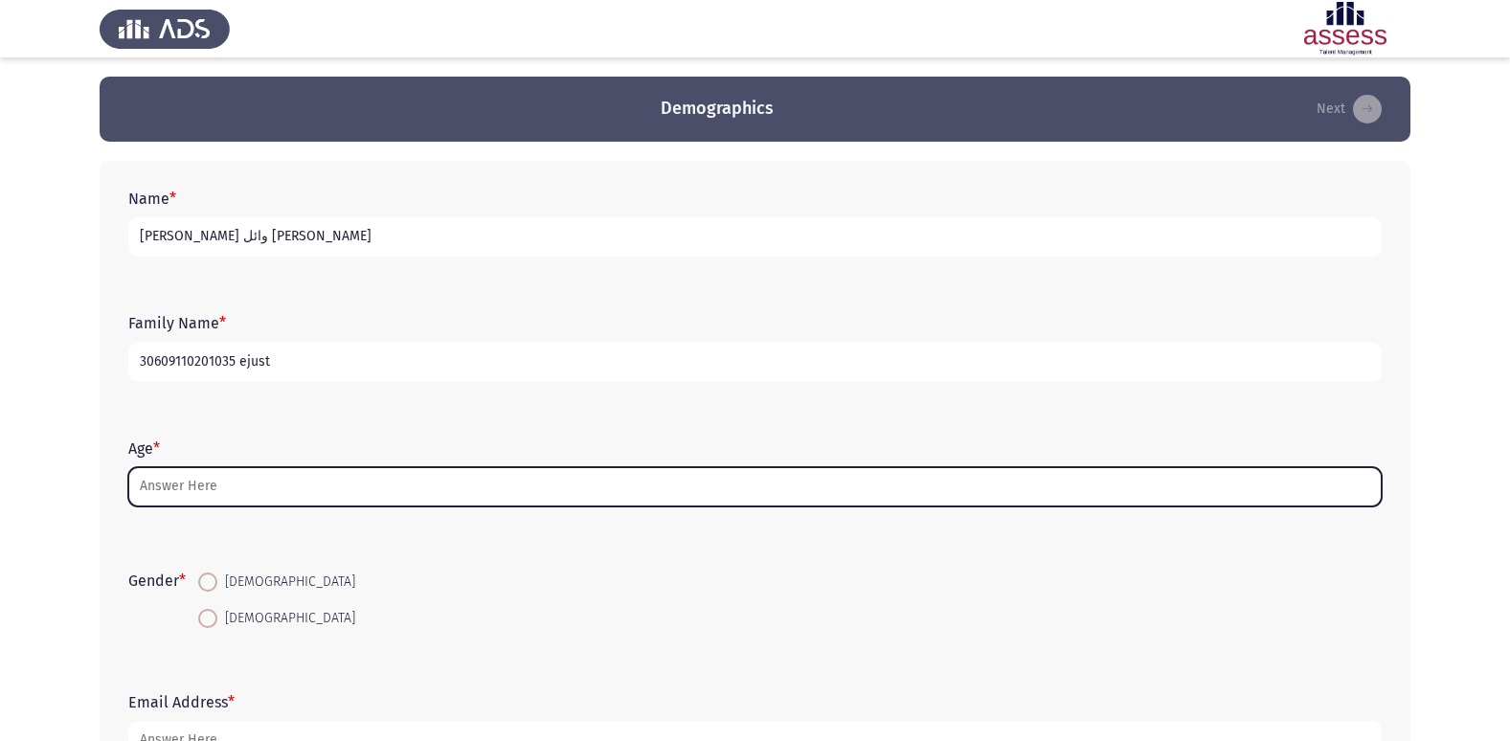
click at [488, 481] on input "Age *" at bounding box center [754, 486] width 1253 height 39
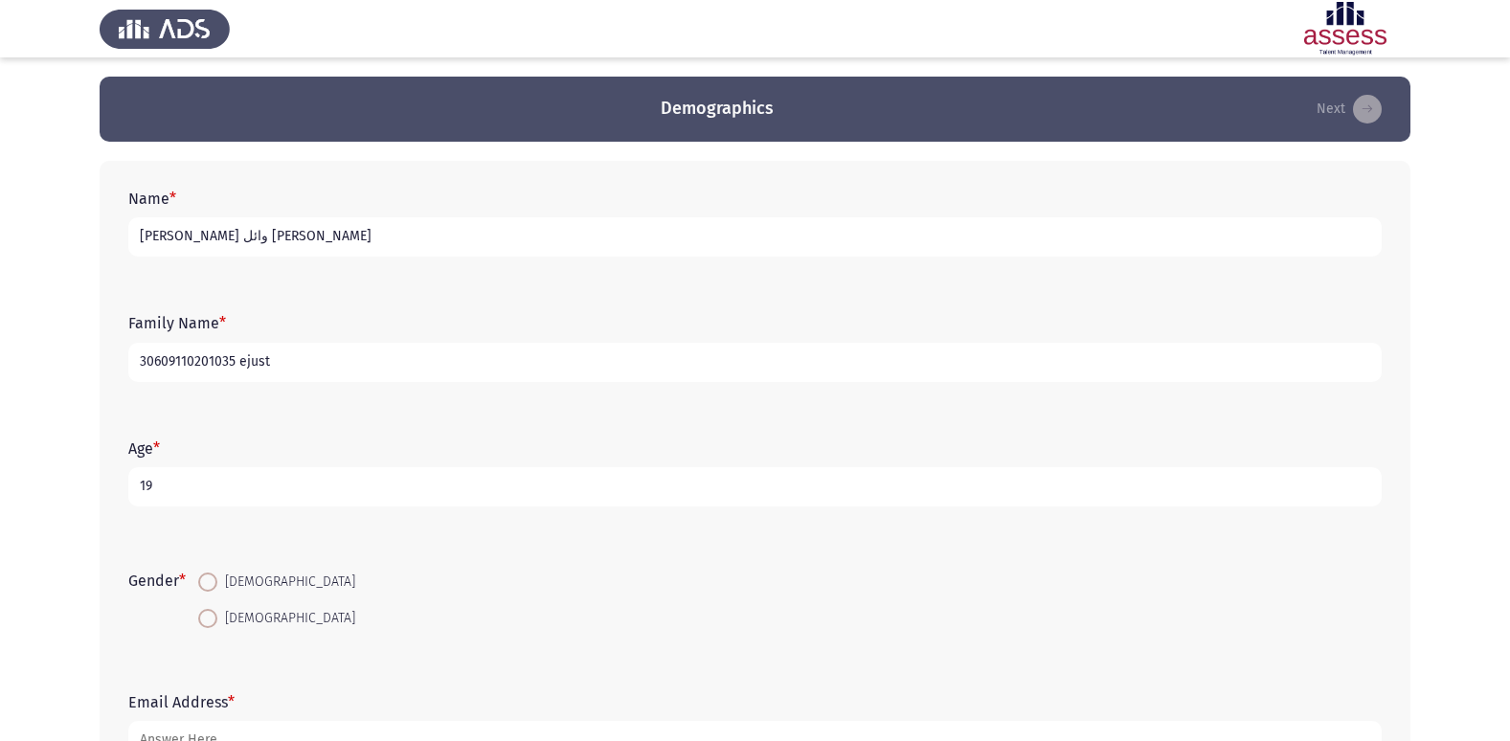
type input "19"
click at [206, 583] on span at bounding box center [207, 582] width 19 height 19
click at [206, 583] on input "[DEMOGRAPHIC_DATA]" at bounding box center [207, 582] width 19 height 19
radio input "true"
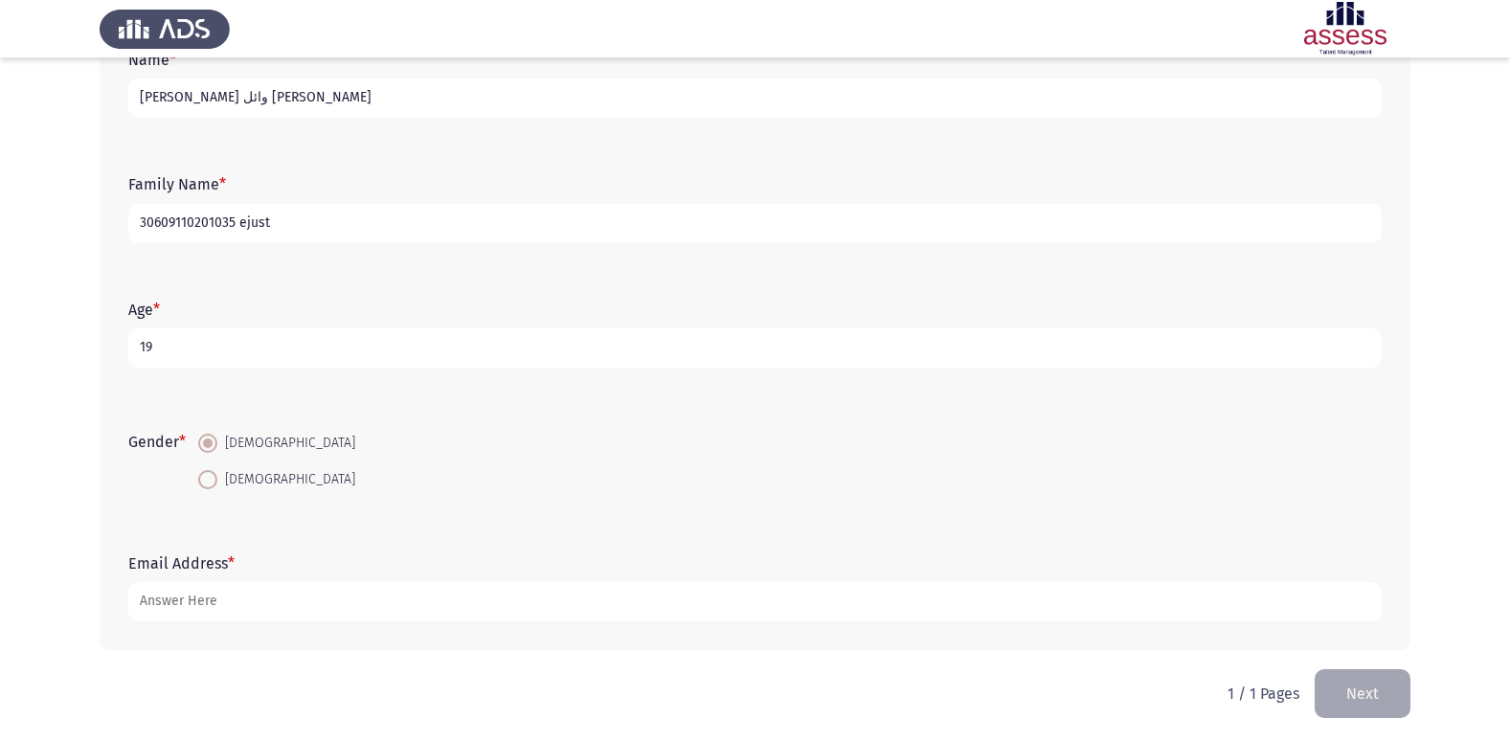
scroll to position [144, 0]
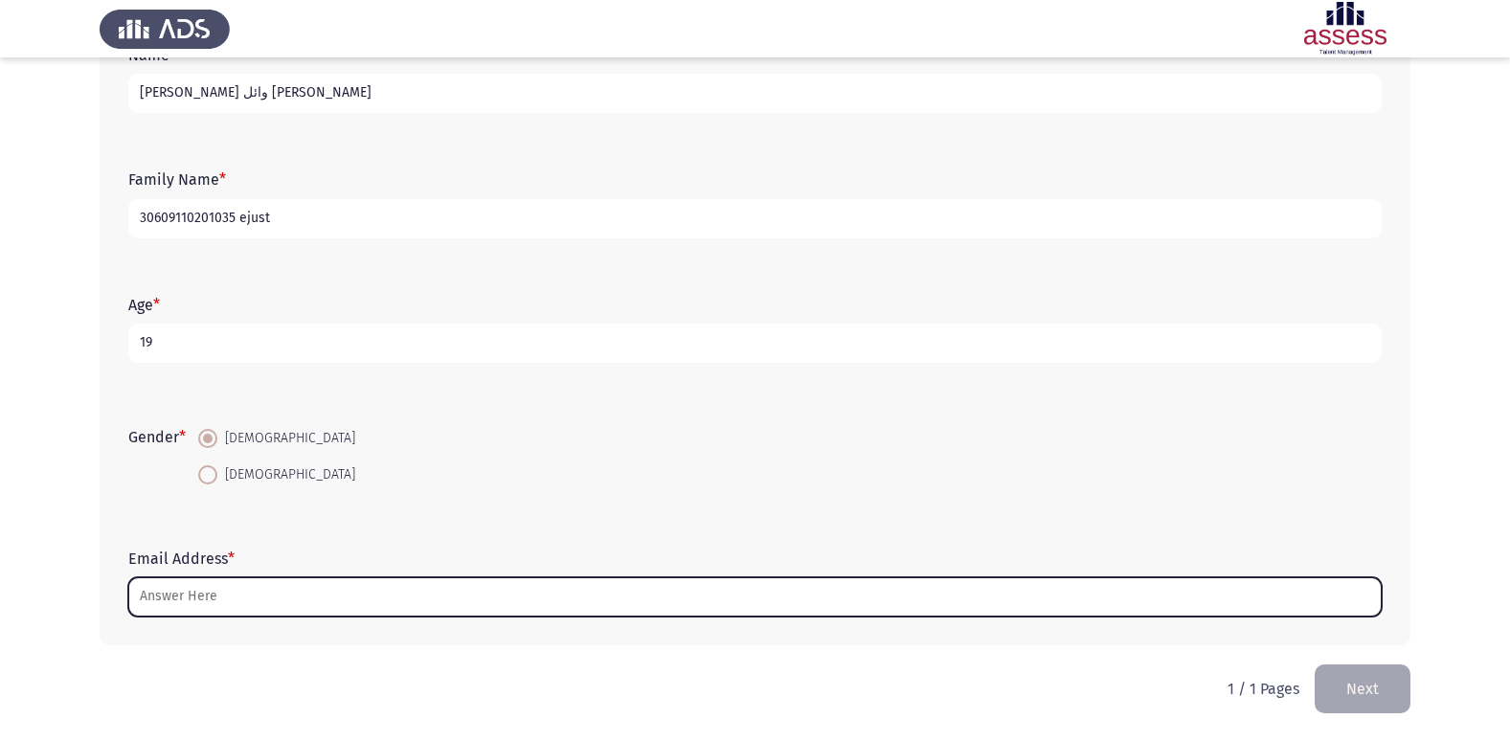
click at [249, 600] on input "Email Address *" at bounding box center [754, 596] width 1253 height 39
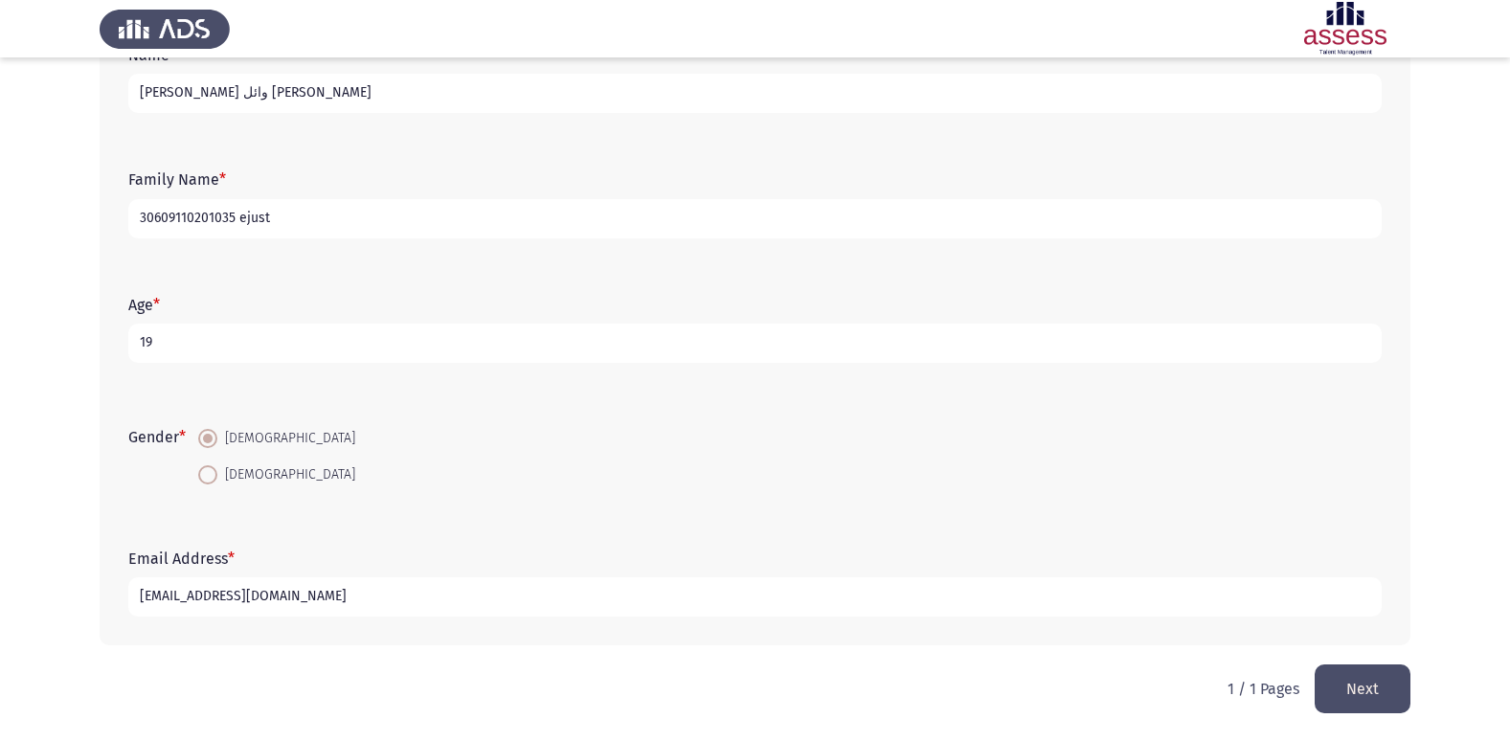
type input "[EMAIL_ADDRESS][DOMAIN_NAME]"
click at [1379, 684] on button "Next" at bounding box center [1362, 688] width 96 height 49
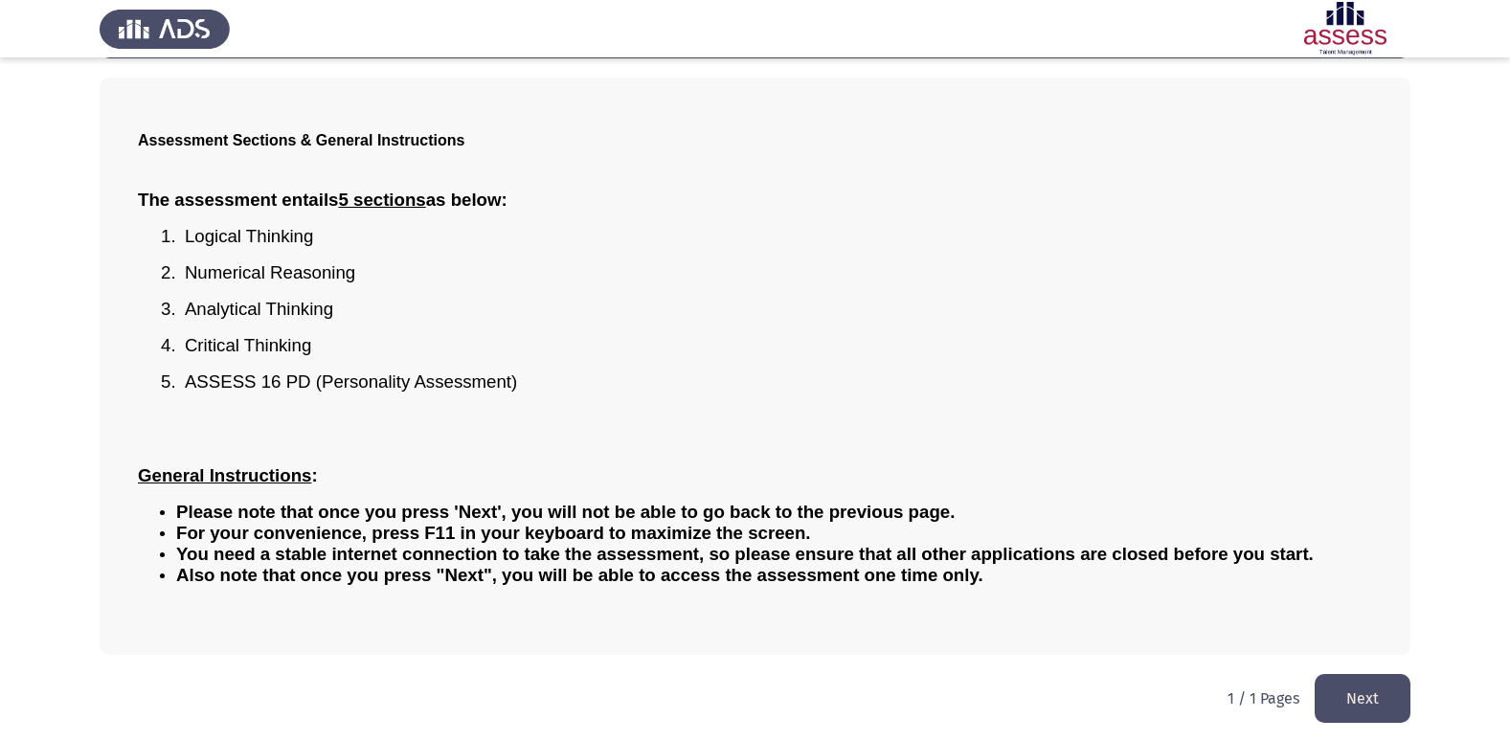
scroll to position [84, 0]
click at [1379, 691] on button "Next" at bounding box center [1362, 697] width 96 height 49
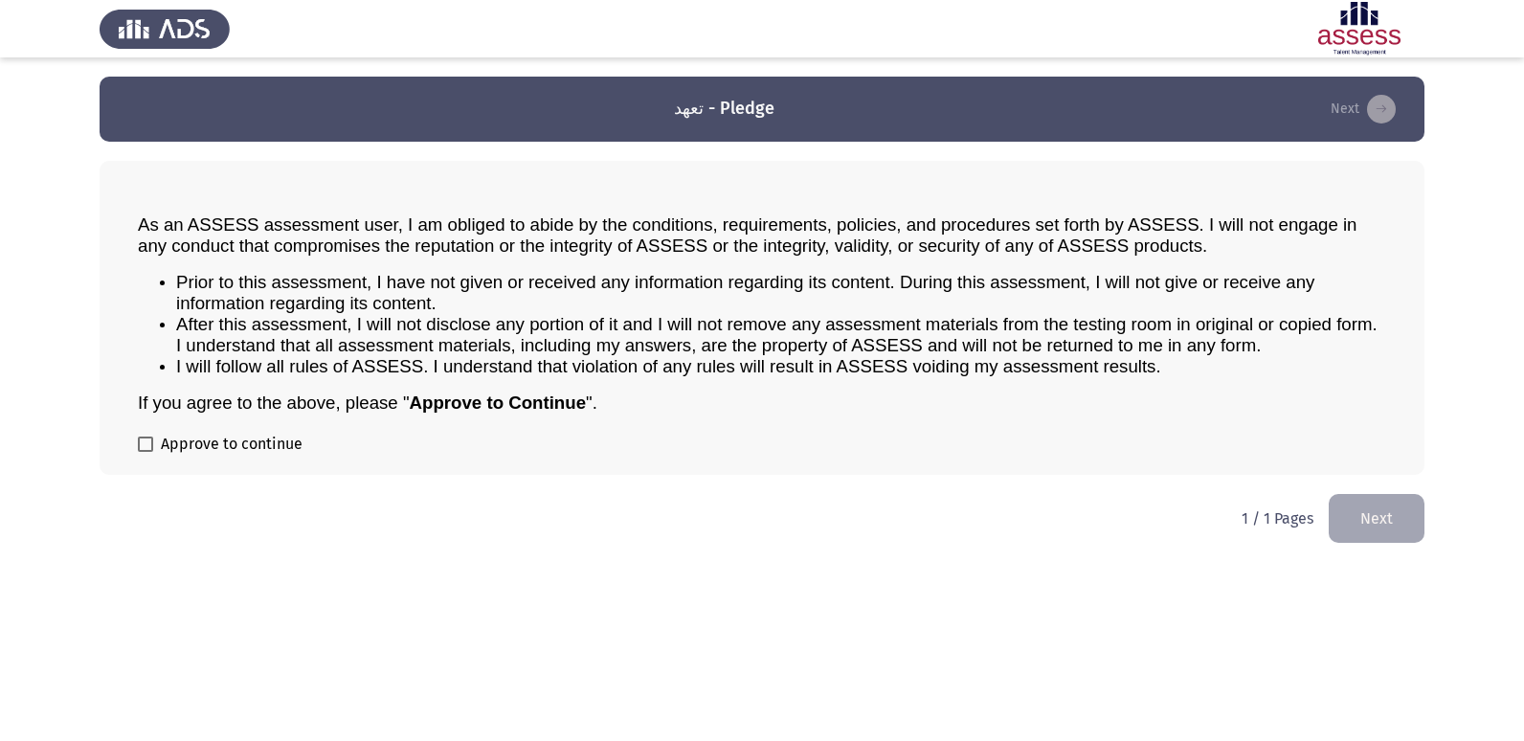
click at [150, 441] on span at bounding box center [145, 444] width 15 height 15
click at [146, 452] on input "Approve to continue" at bounding box center [145, 452] width 1 height 1
checkbox input "true"
click at [1359, 526] on button "Next" at bounding box center [1377, 518] width 96 height 49
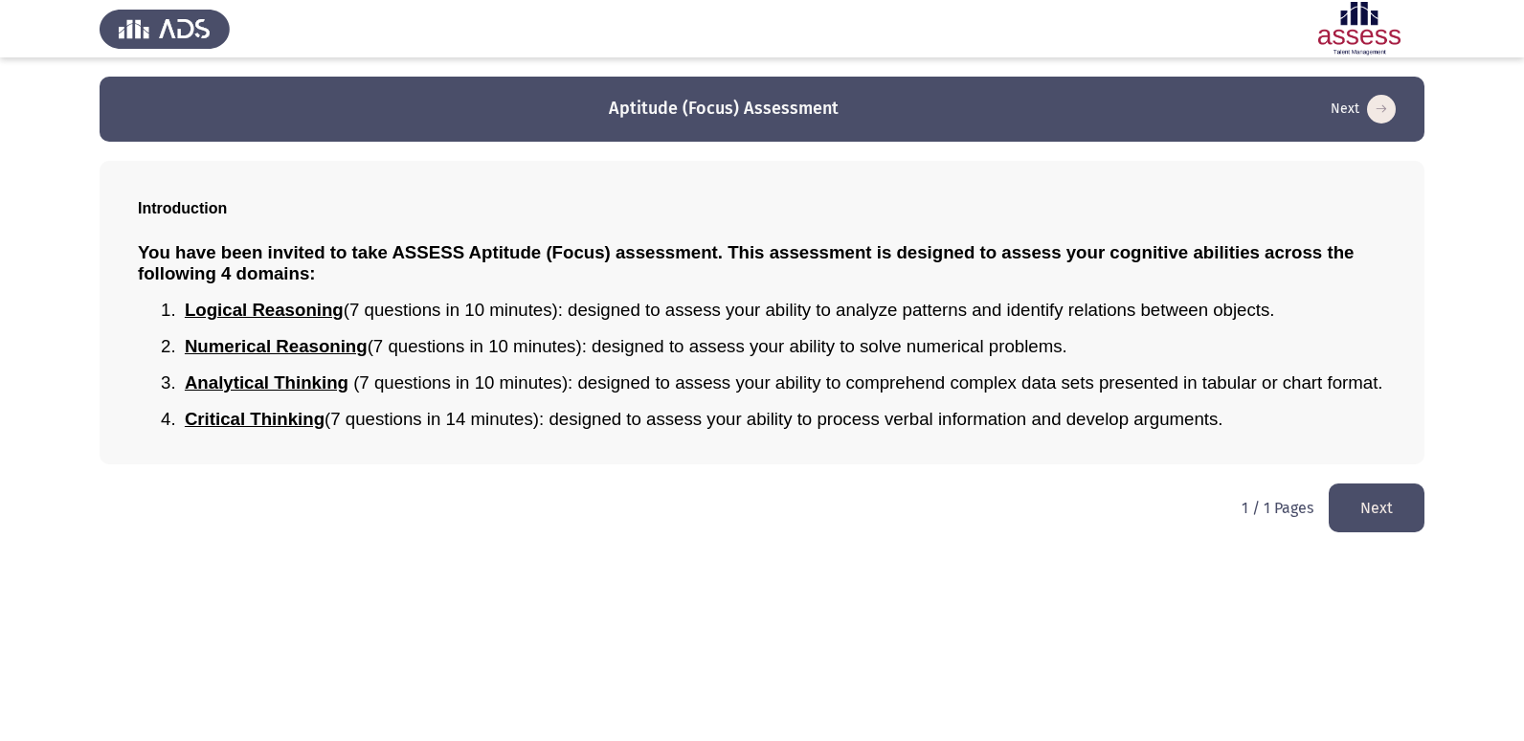
click at [1380, 514] on button "Next" at bounding box center [1377, 507] width 96 height 49
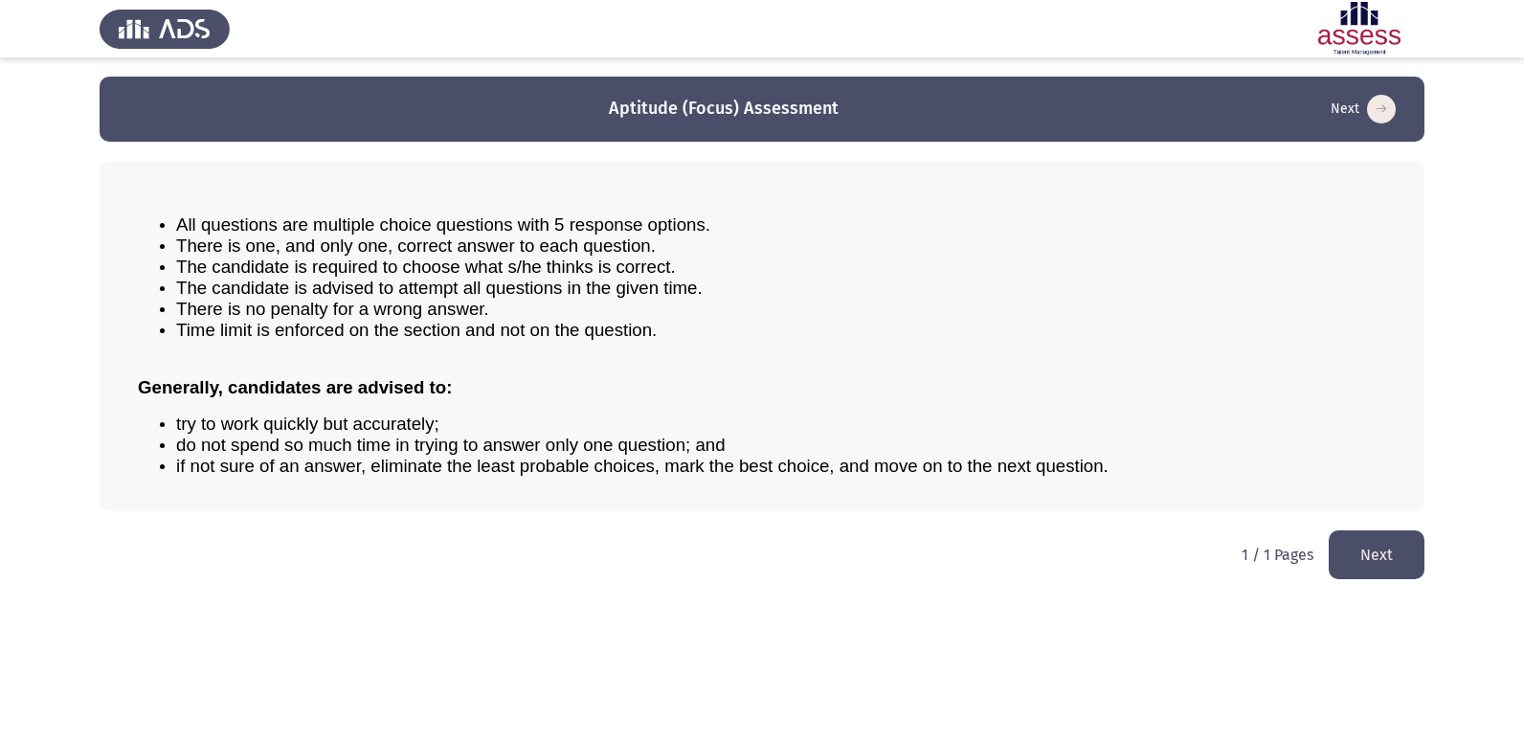
click at [1365, 554] on button "Next" at bounding box center [1377, 554] width 96 height 49
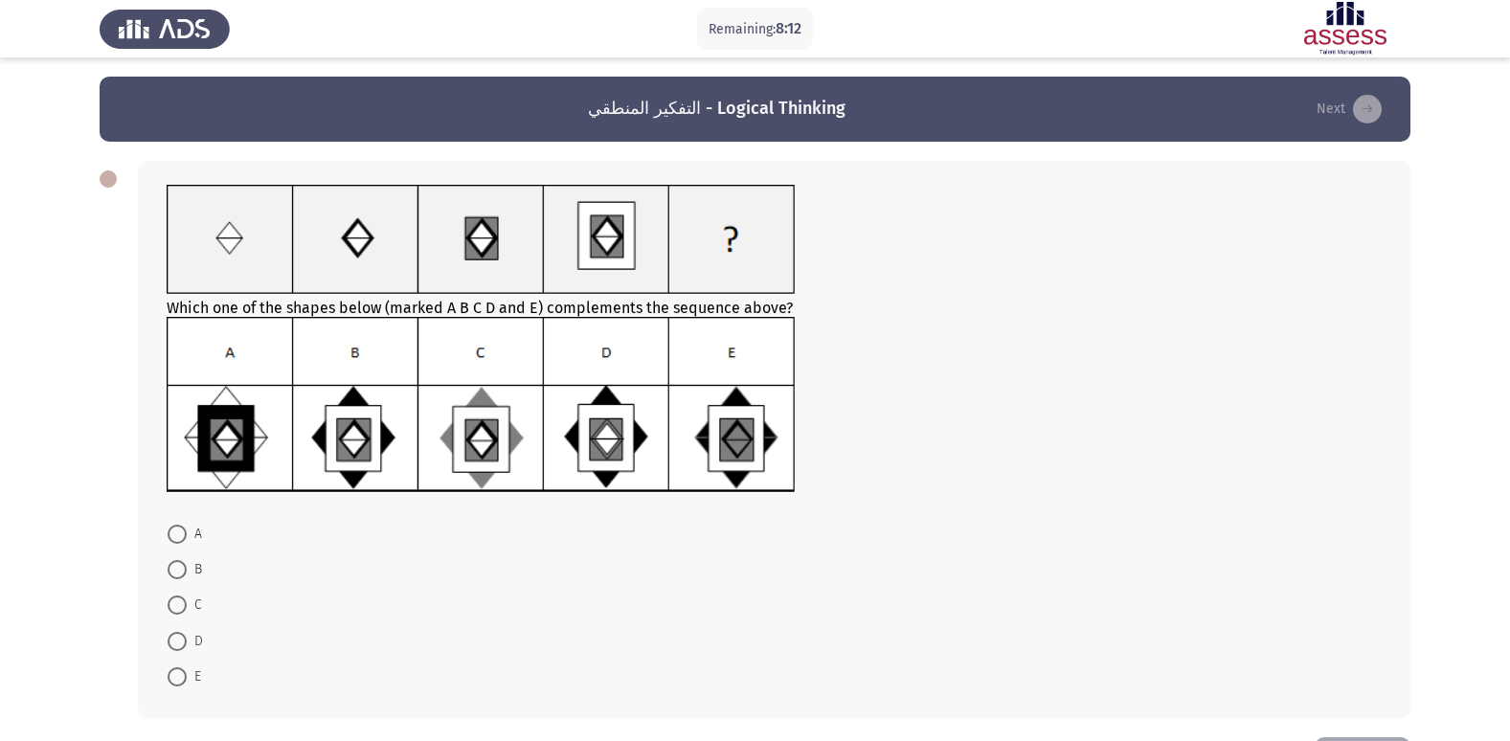
click at [169, 573] on span at bounding box center [177, 569] width 19 height 19
click at [169, 573] on input "B" at bounding box center [177, 569] width 19 height 19
radio input "true"
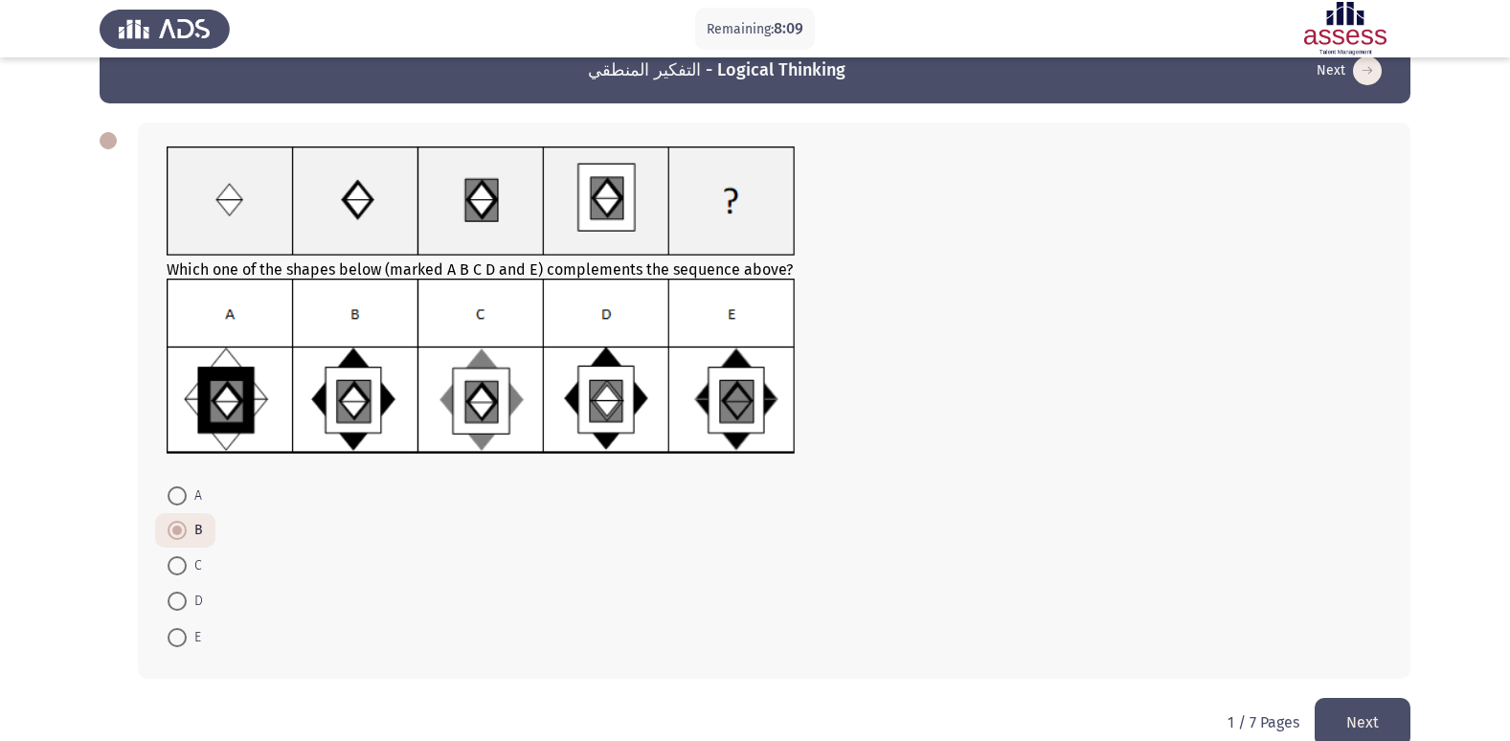
scroll to position [72, 0]
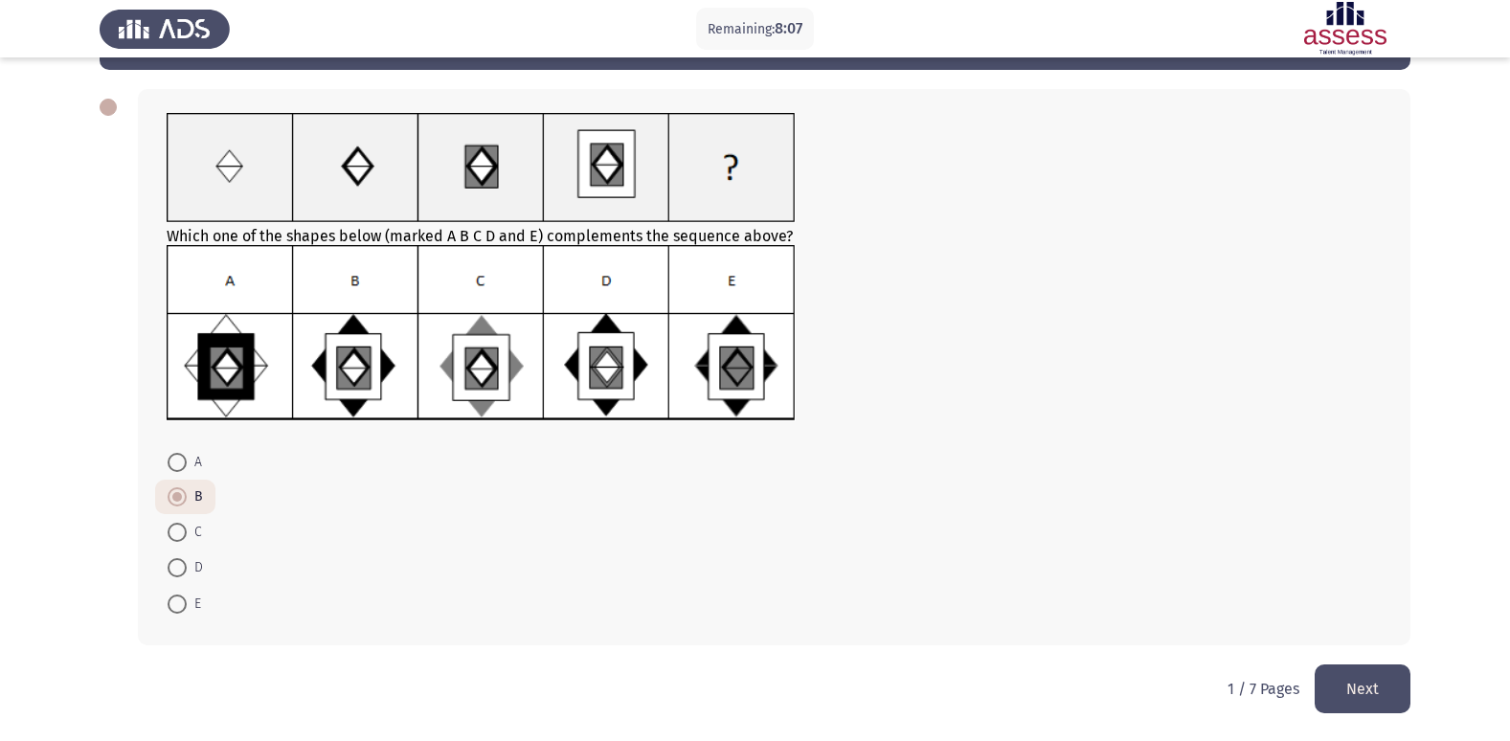
click at [1348, 679] on button "Next" at bounding box center [1362, 688] width 96 height 49
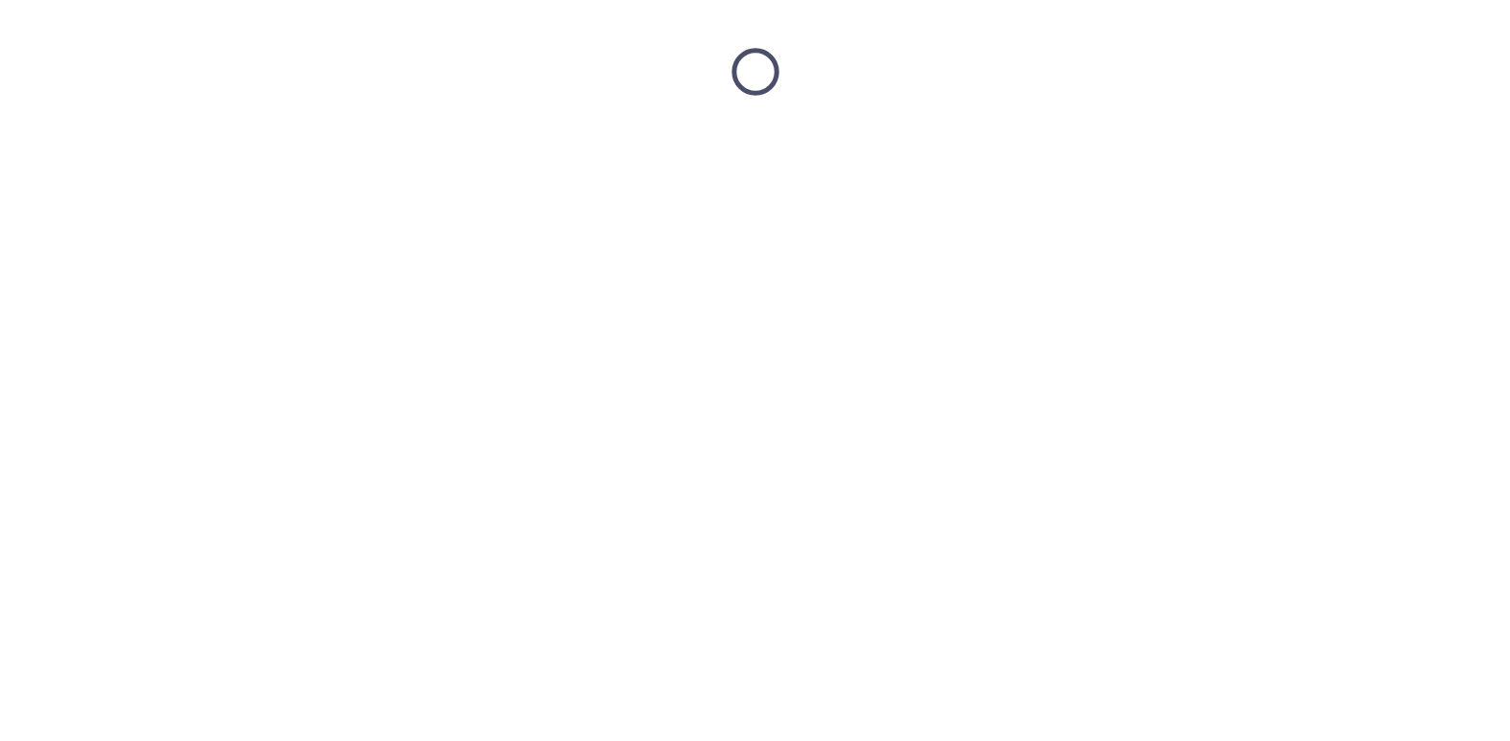
scroll to position [0, 0]
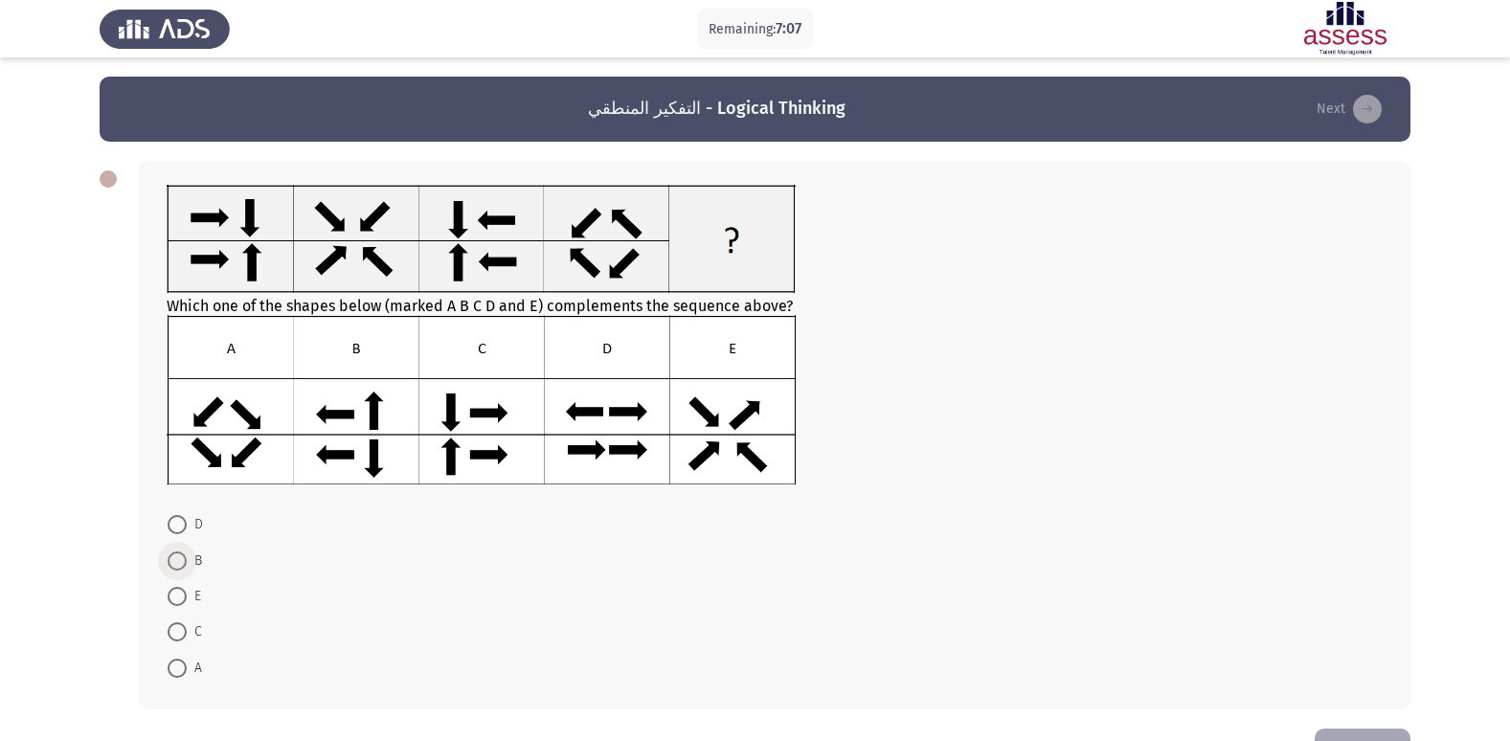
click at [179, 555] on span at bounding box center [177, 560] width 19 height 19
click at [179, 555] on input "B" at bounding box center [177, 560] width 19 height 19
radio input "true"
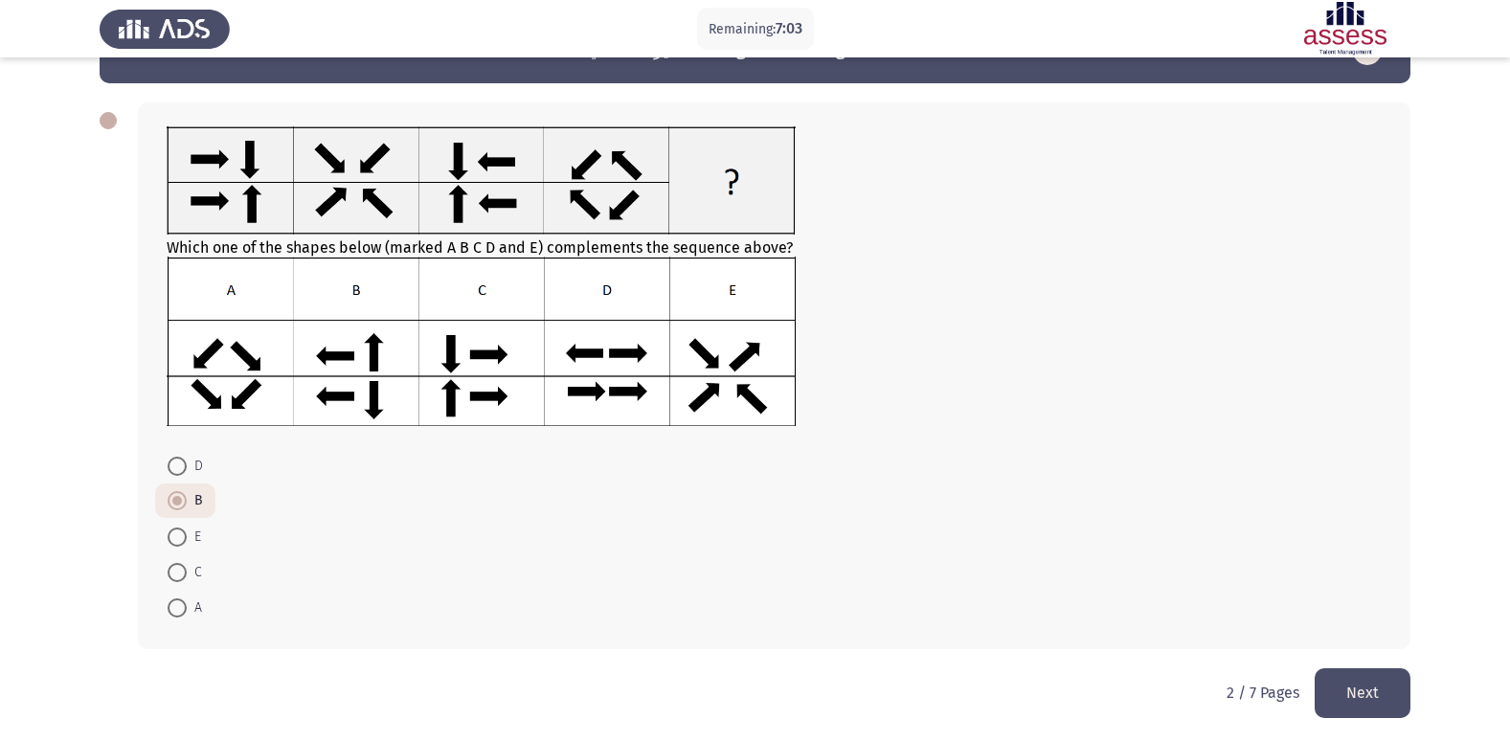
scroll to position [62, 0]
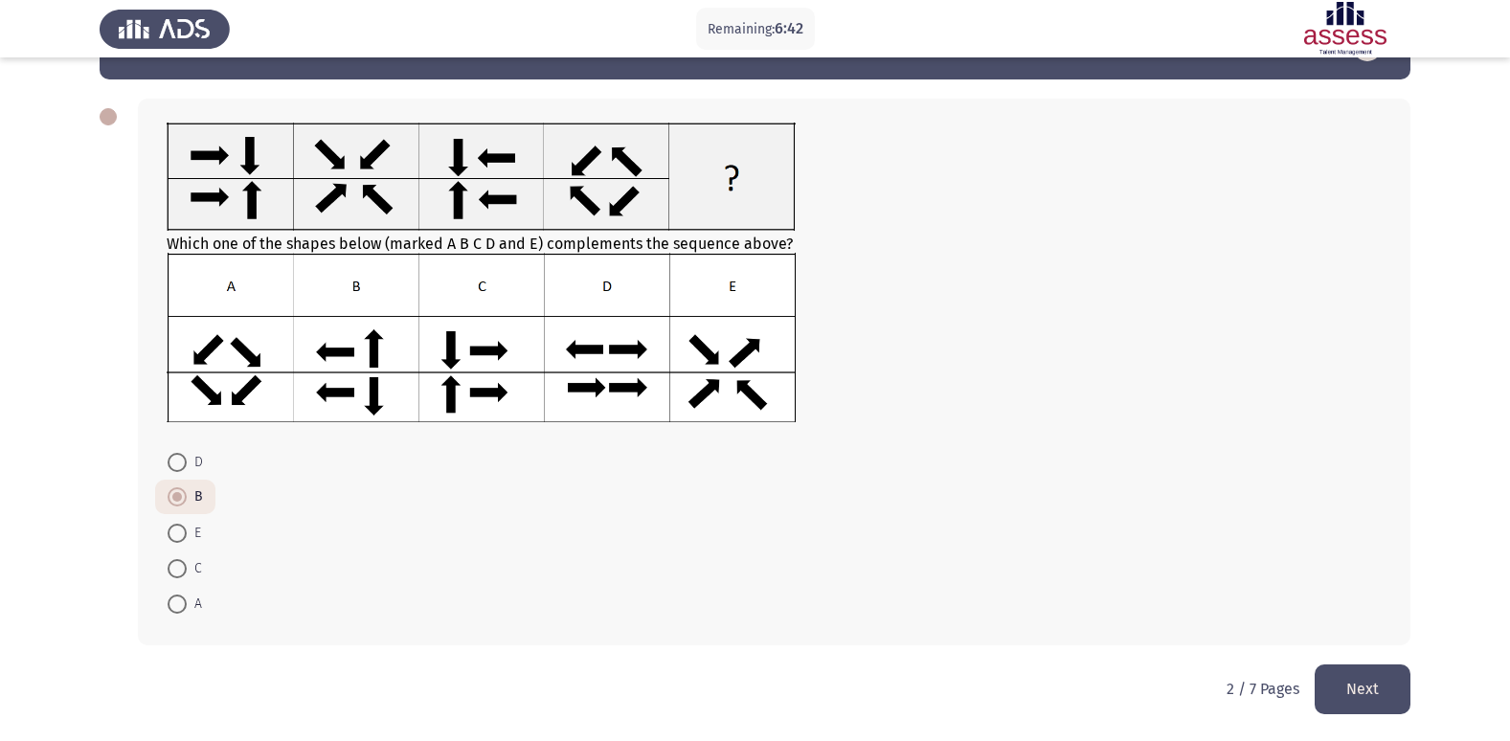
click at [1355, 682] on button "Next" at bounding box center [1362, 688] width 96 height 49
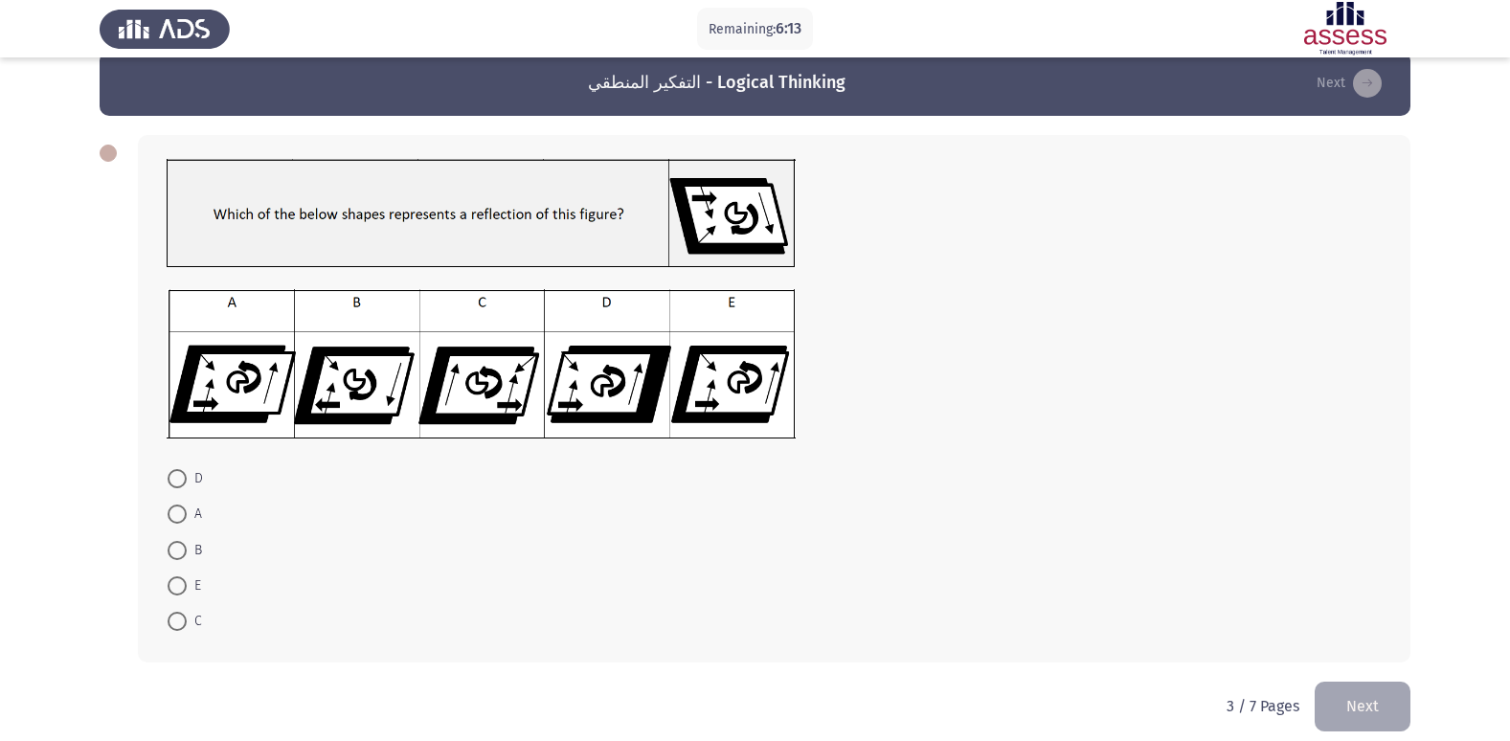
scroll to position [38, 0]
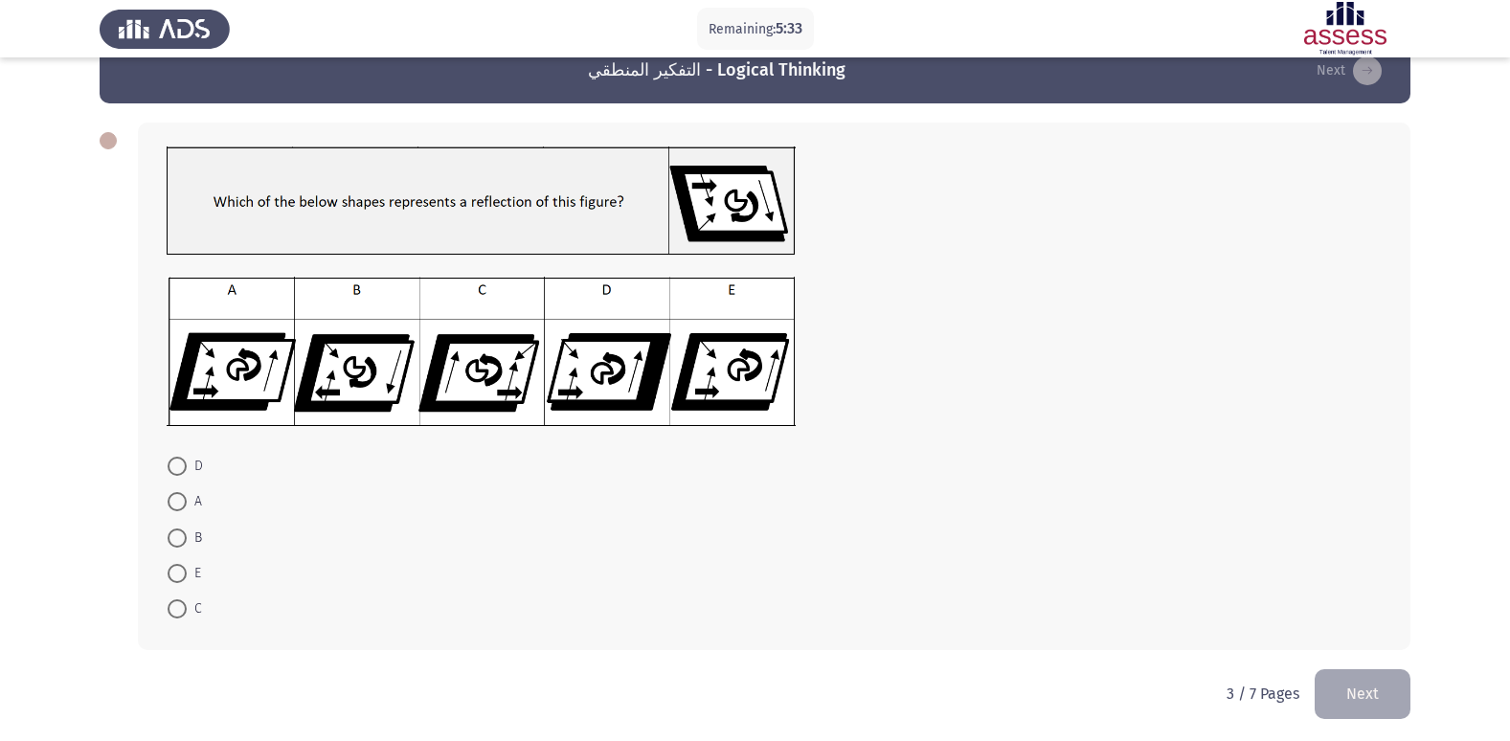
click at [174, 605] on span at bounding box center [177, 608] width 19 height 19
click at [174, 605] on input "C" at bounding box center [177, 608] width 19 height 19
radio input "true"
click at [1353, 690] on button "Next" at bounding box center [1362, 692] width 96 height 49
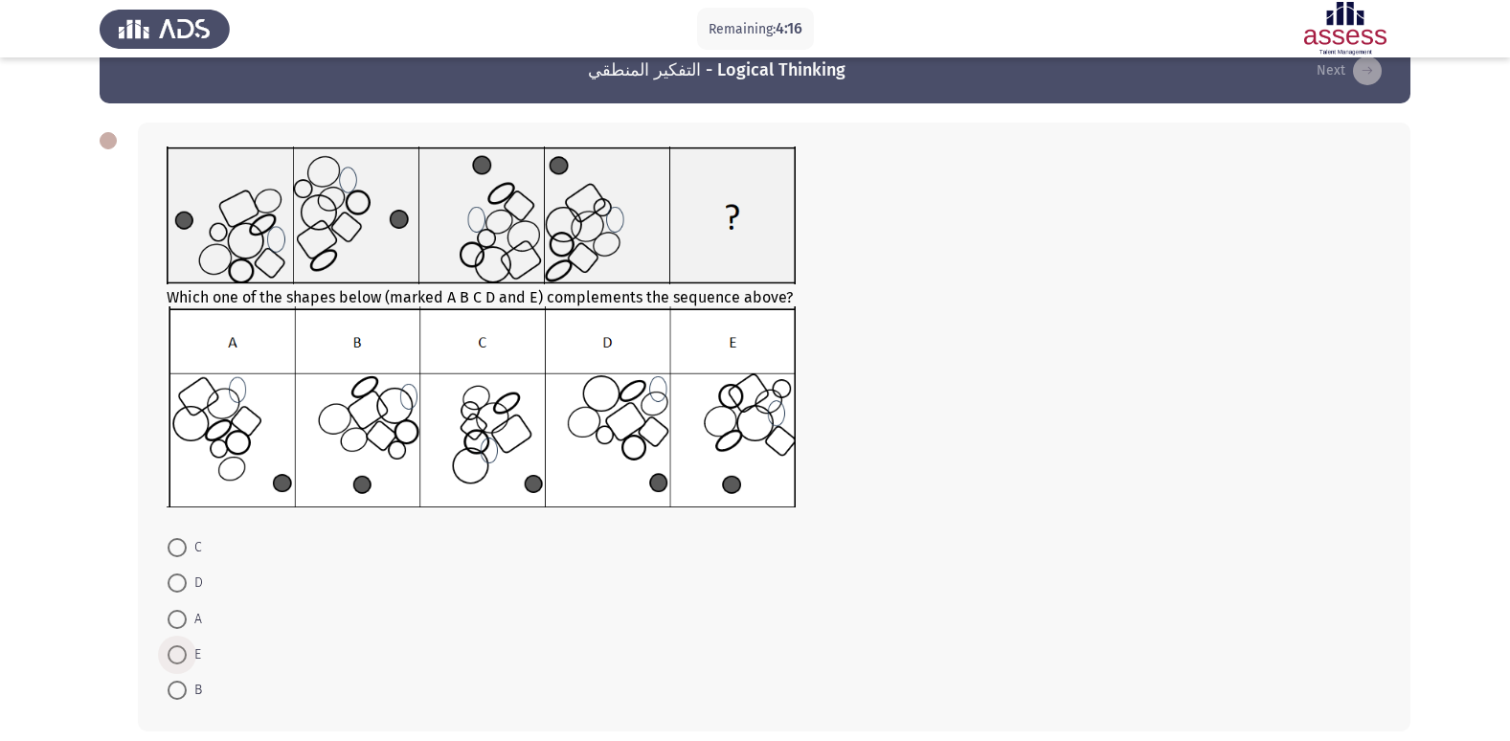
click at [175, 654] on span at bounding box center [177, 654] width 19 height 19
click at [175, 654] on input "E" at bounding box center [177, 654] width 19 height 19
radio input "true"
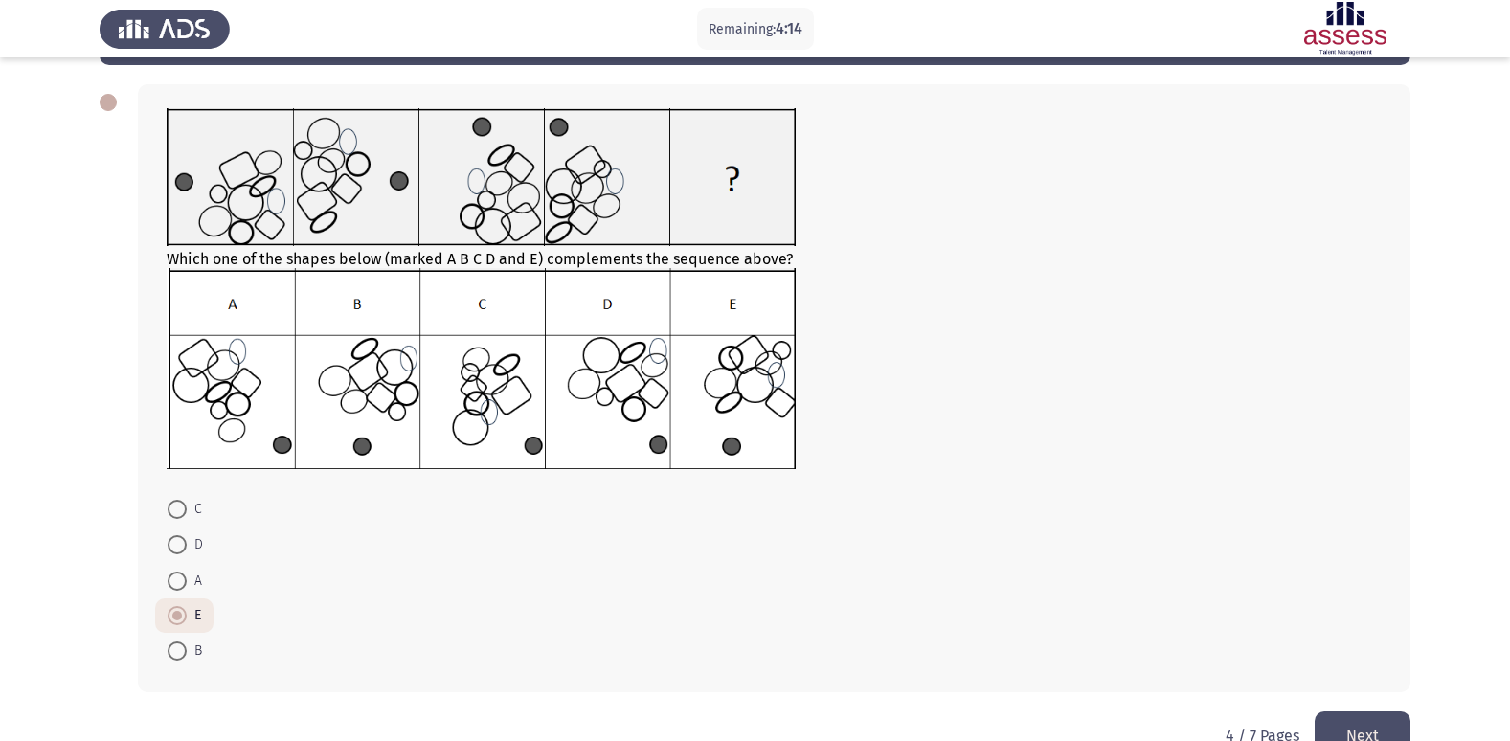
click at [1360, 720] on button "Next" at bounding box center [1362, 735] width 96 height 49
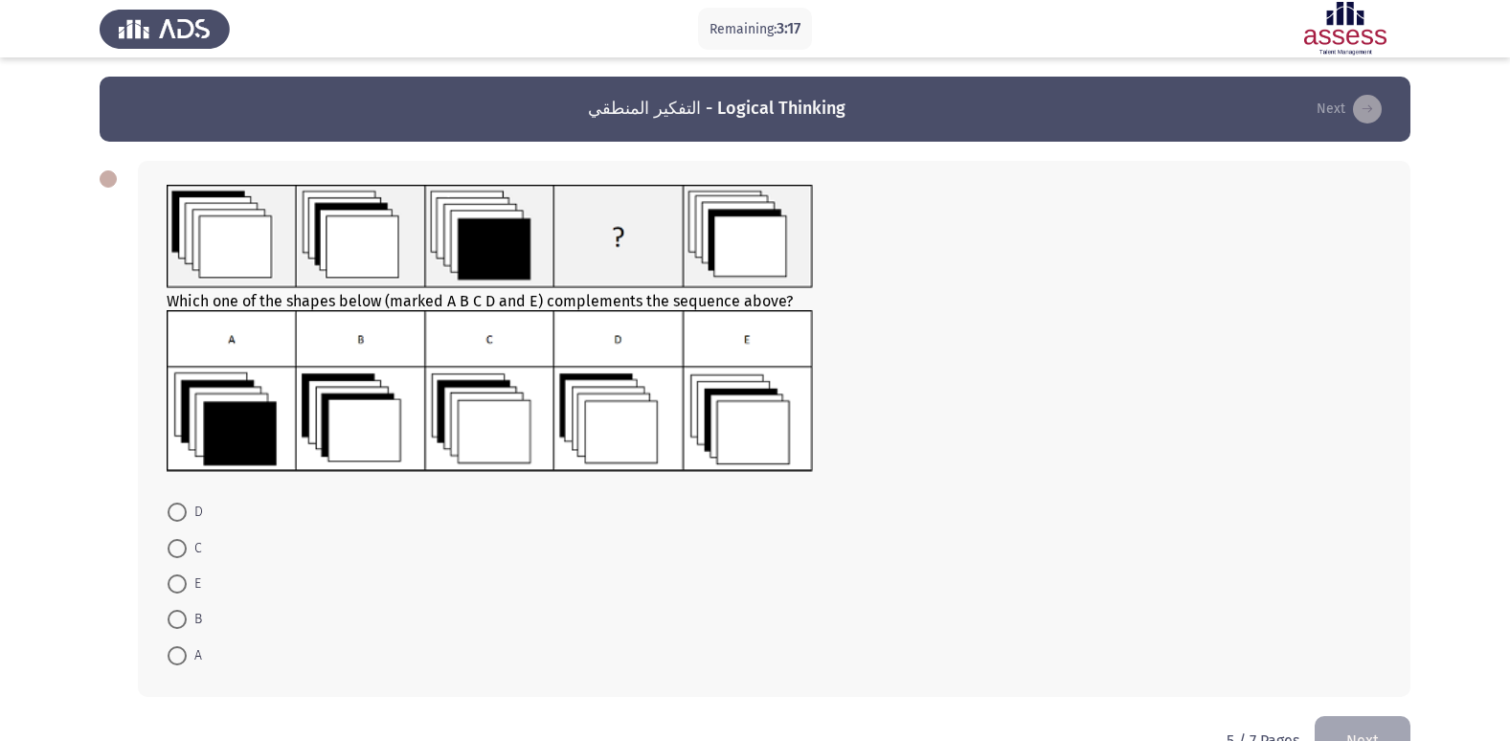
click at [174, 505] on span at bounding box center [177, 512] width 19 height 19
click at [174, 505] on input "D" at bounding box center [177, 512] width 19 height 19
radio input "true"
click at [1368, 722] on button "Next" at bounding box center [1362, 738] width 96 height 49
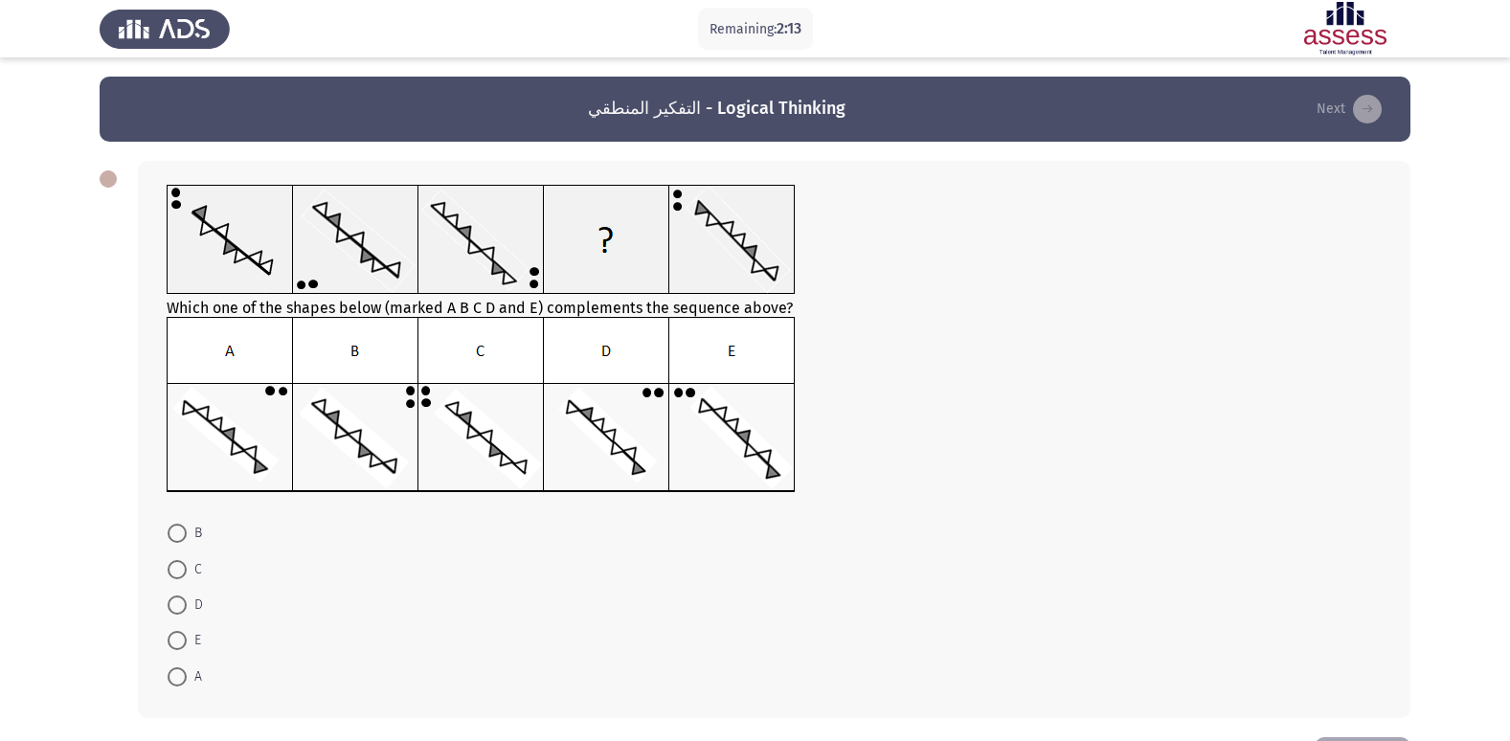
scroll to position [38, 0]
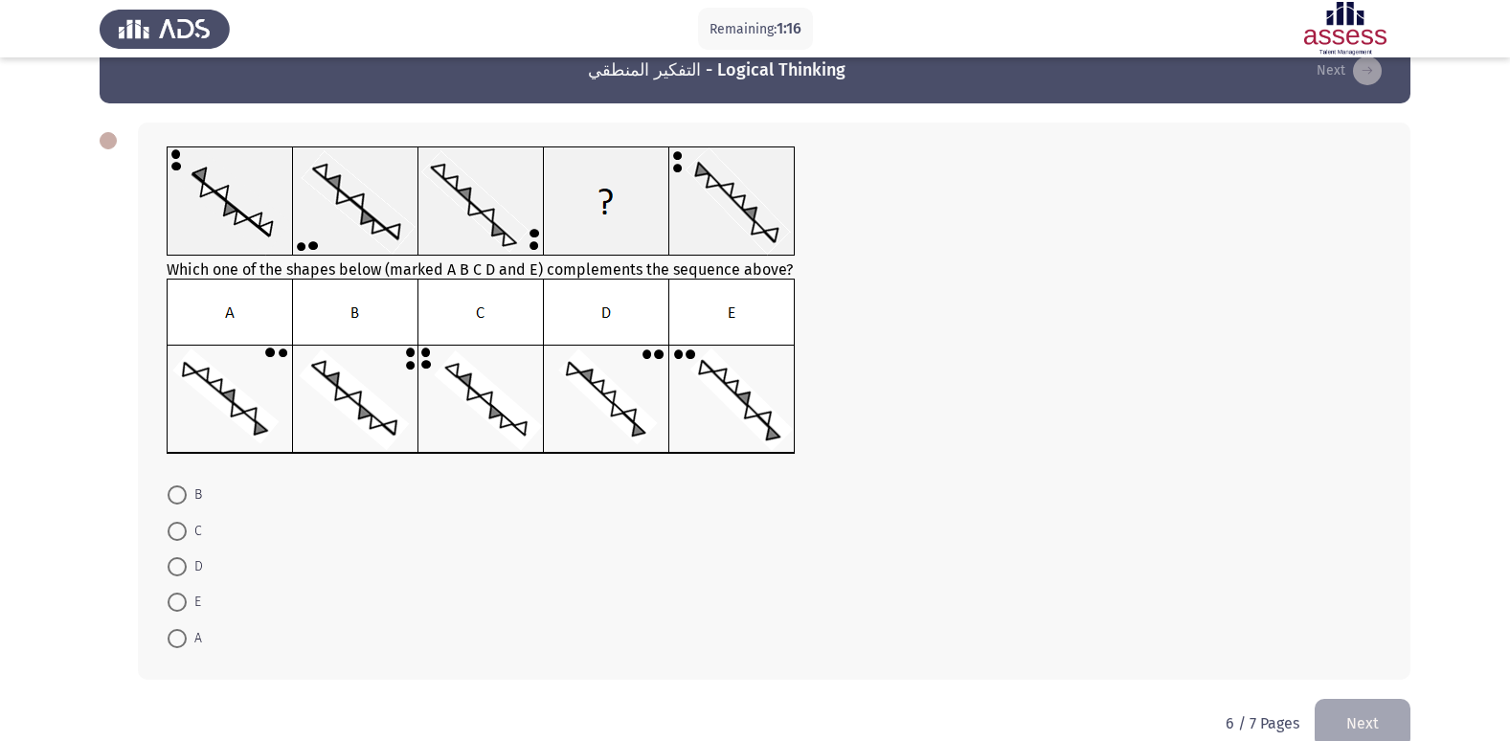
click at [180, 639] on span at bounding box center [177, 638] width 19 height 19
click at [180, 639] on input "A" at bounding box center [177, 638] width 19 height 19
radio input "true"
click at [1382, 716] on button "Next" at bounding box center [1362, 721] width 96 height 49
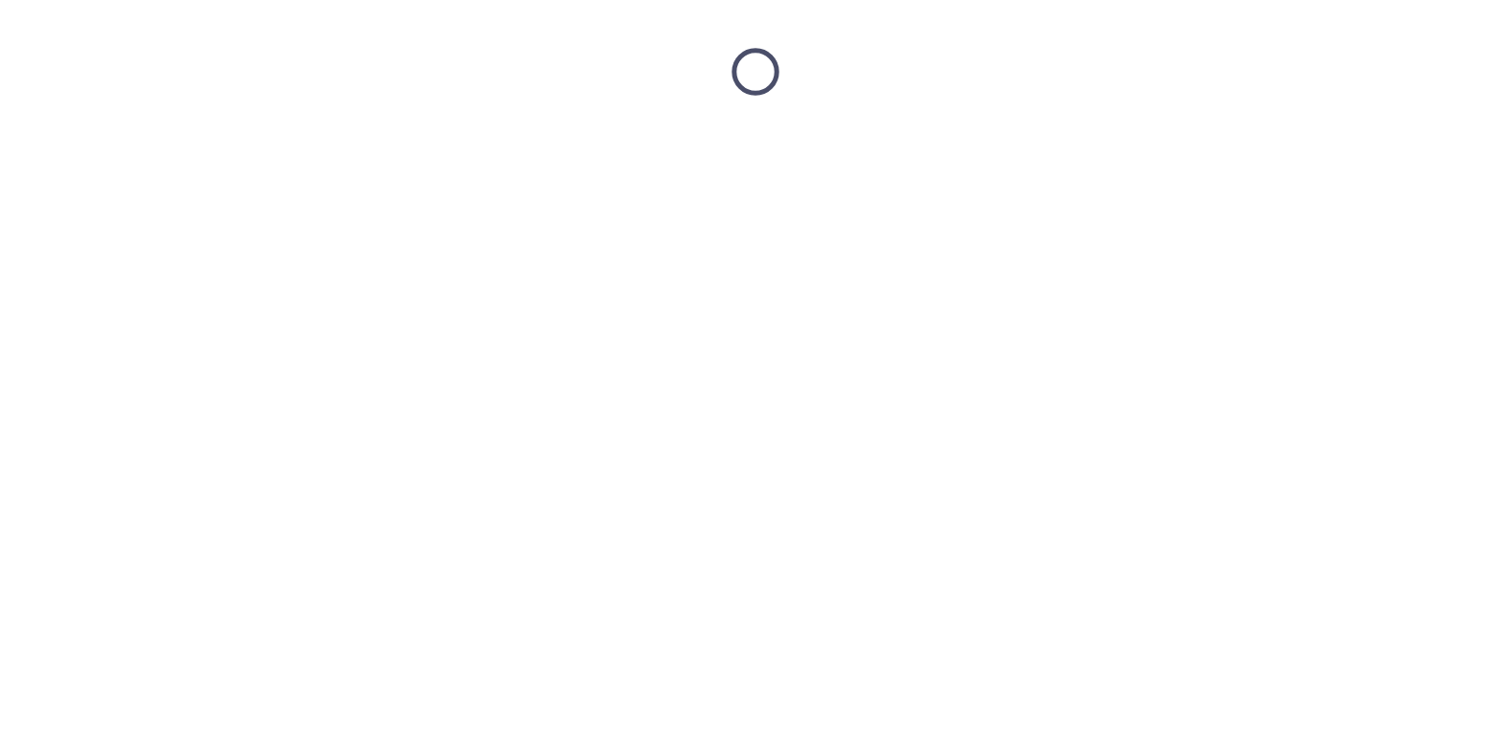
scroll to position [0, 0]
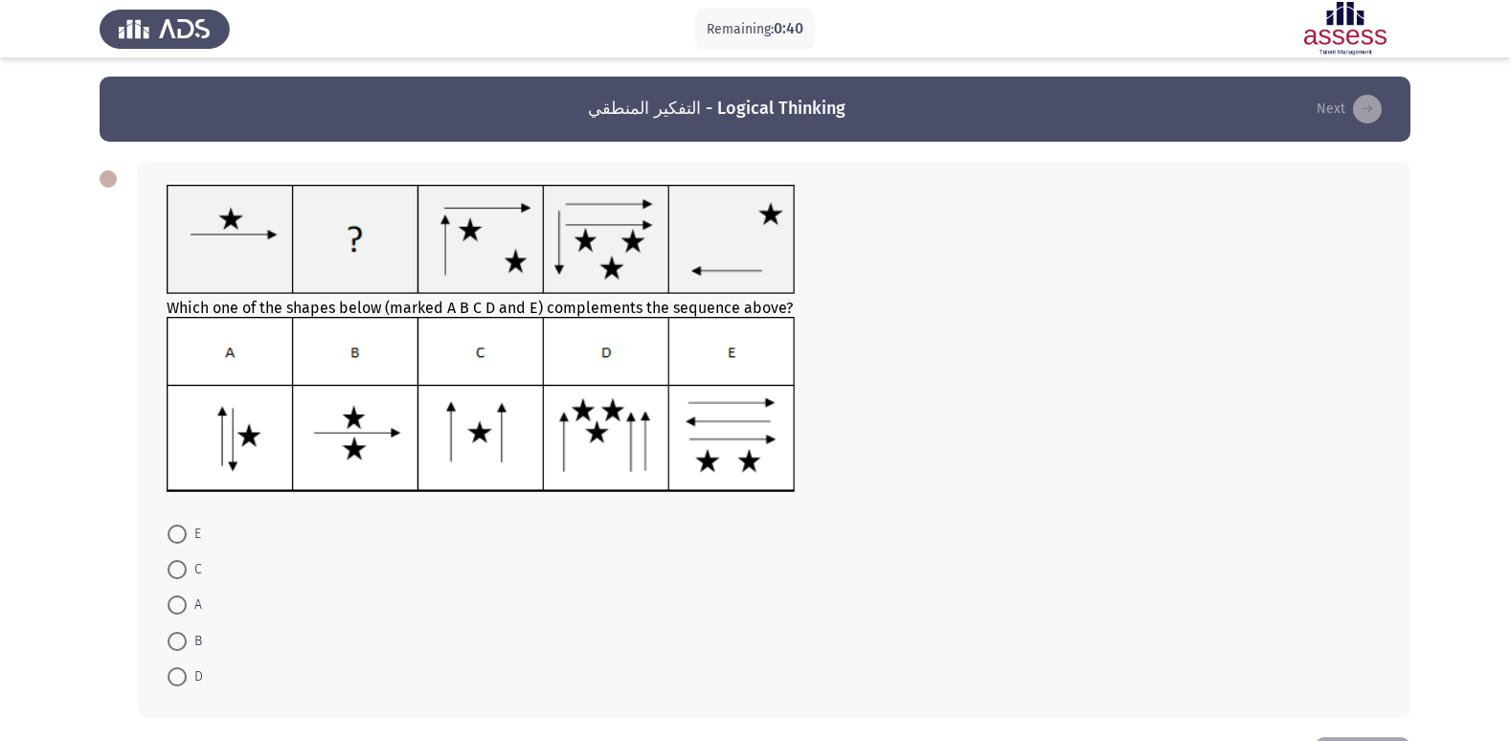
click at [174, 523] on label "E" at bounding box center [185, 534] width 34 height 23
click at [174, 525] on input "E" at bounding box center [177, 534] width 19 height 19
radio input "true"
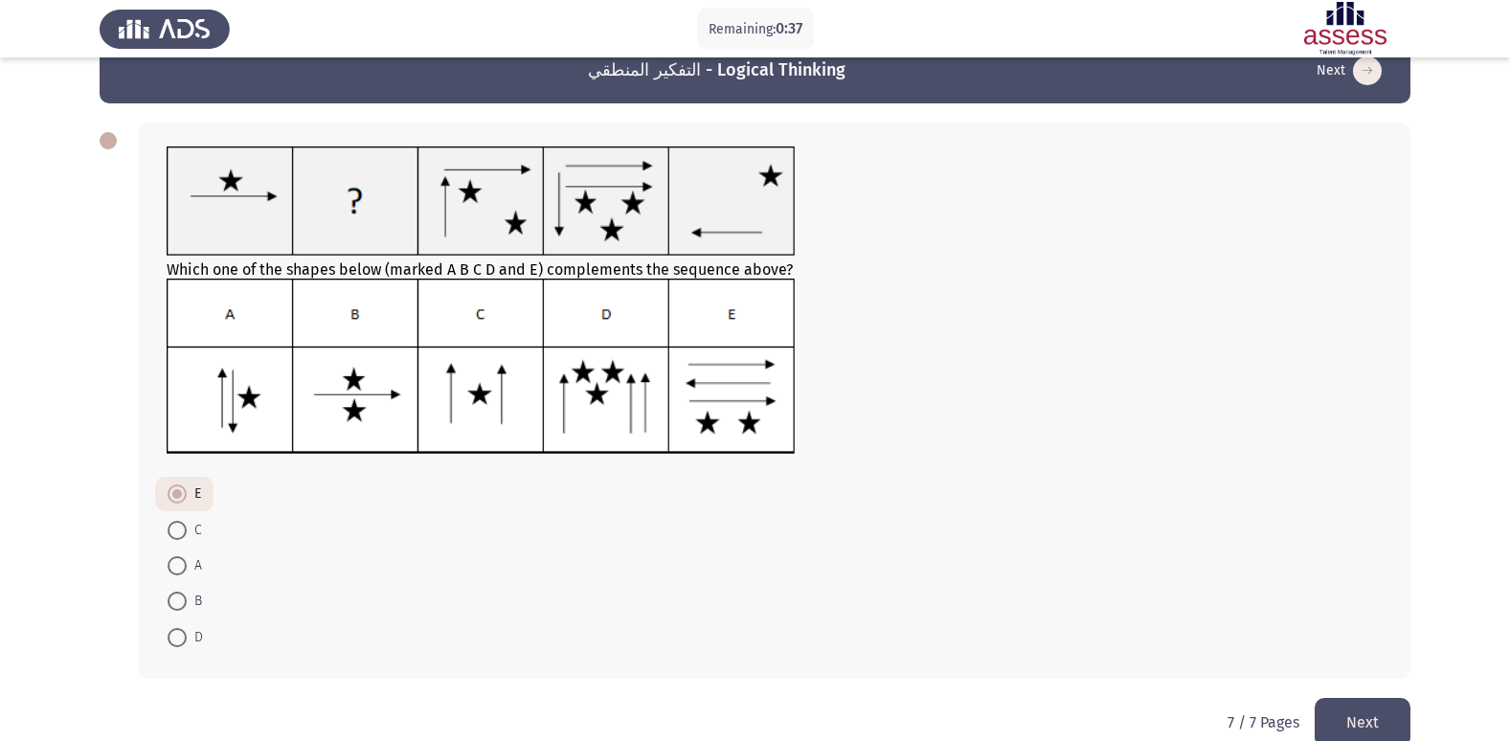
click at [1361, 720] on button "Next" at bounding box center [1362, 722] width 96 height 49
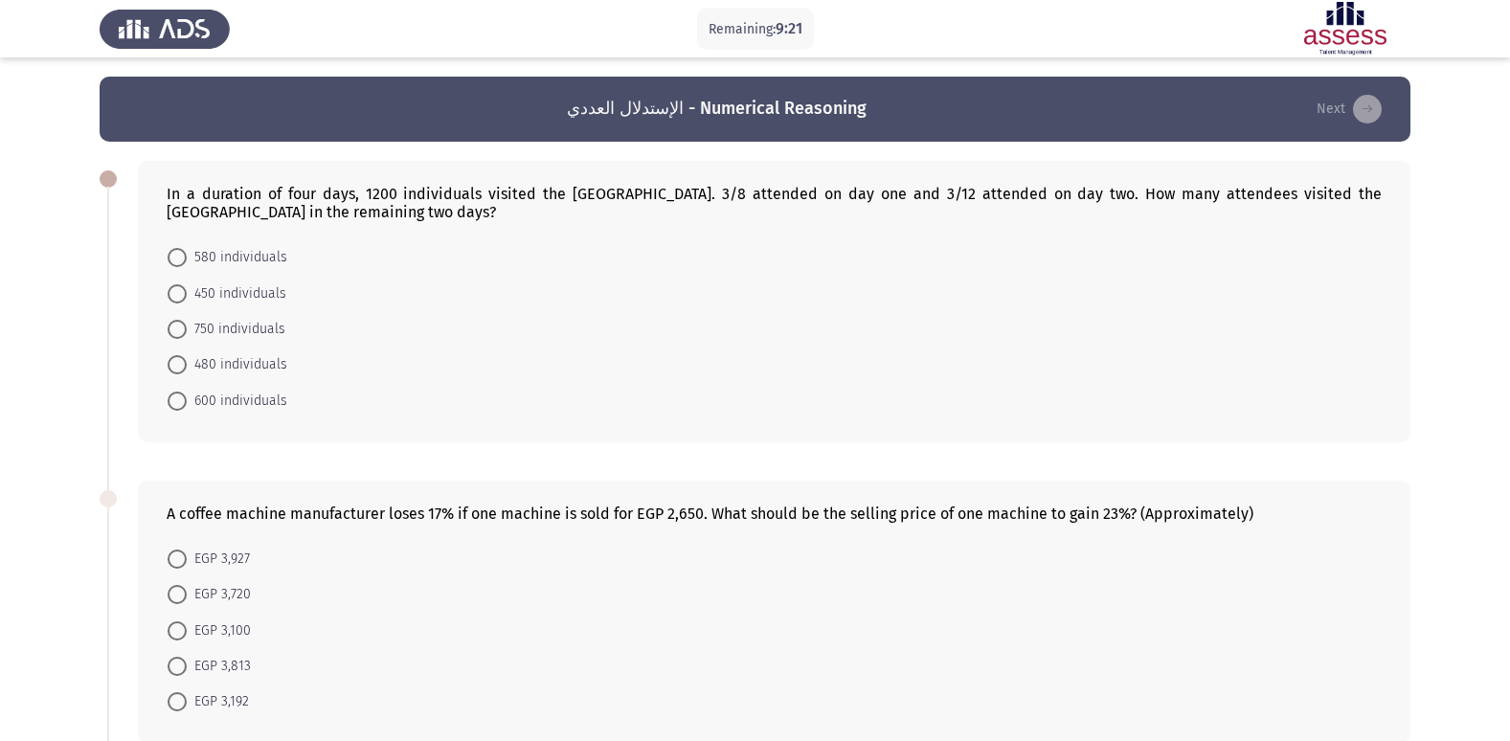
click at [1094, 671] on form "EGP 3,927 EGP 3,720 EGP 3,100 EGP 3,813 EGP 3,192" at bounding box center [774, 630] width 1215 height 179
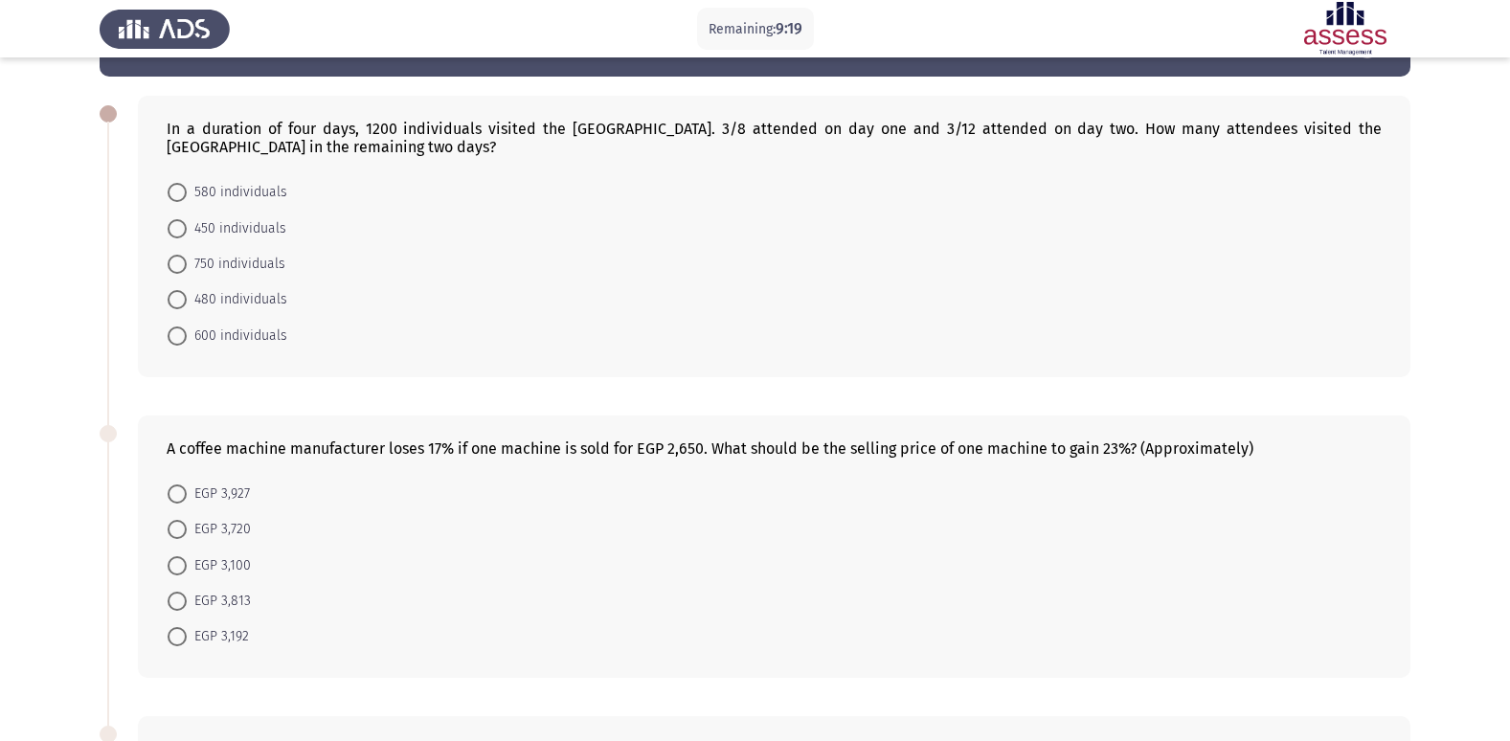
scroll to position [77, 0]
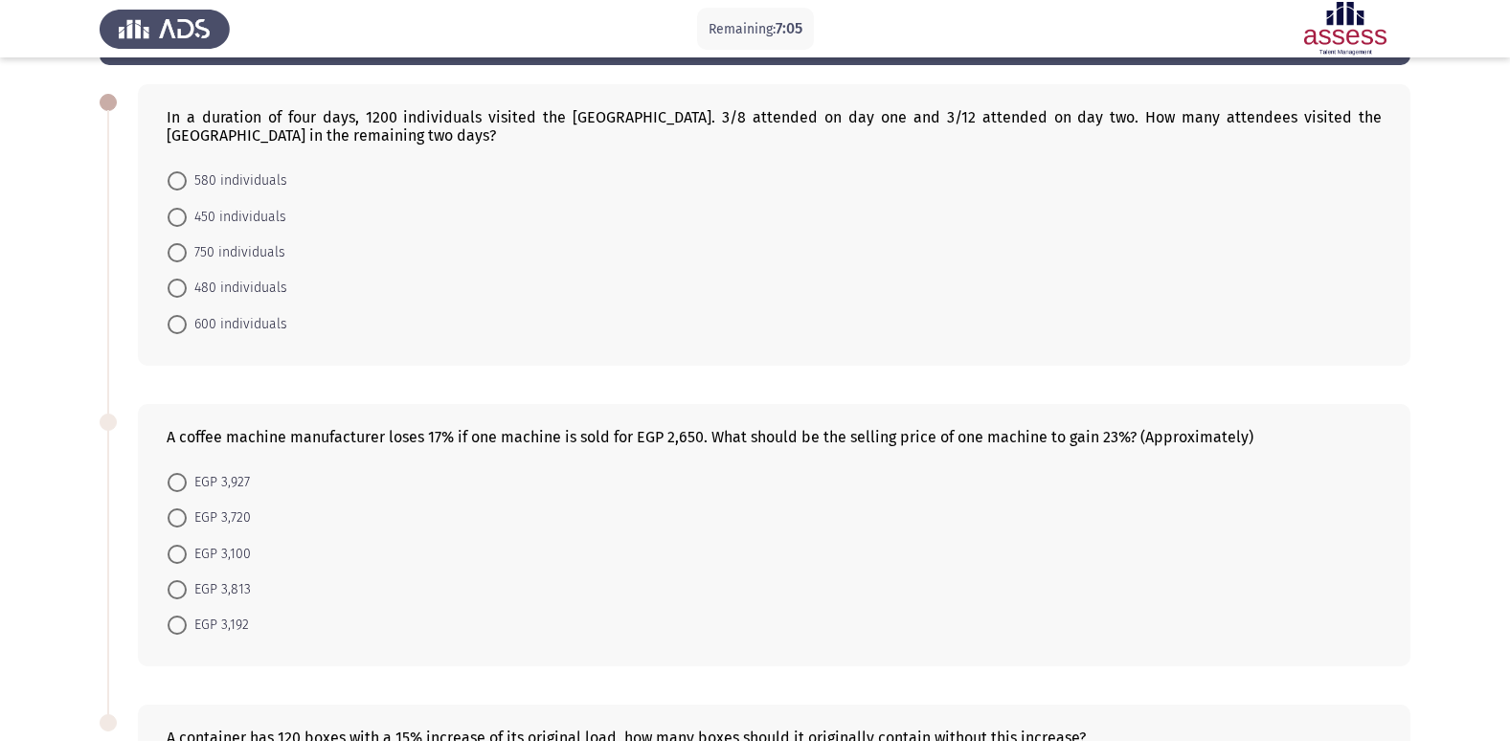
click at [181, 254] on span at bounding box center [177, 252] width 19 height 19
click at [181, 254] on input "750 individuals" at bounding box center [177, 252] width 19 height 19
radio input "true"
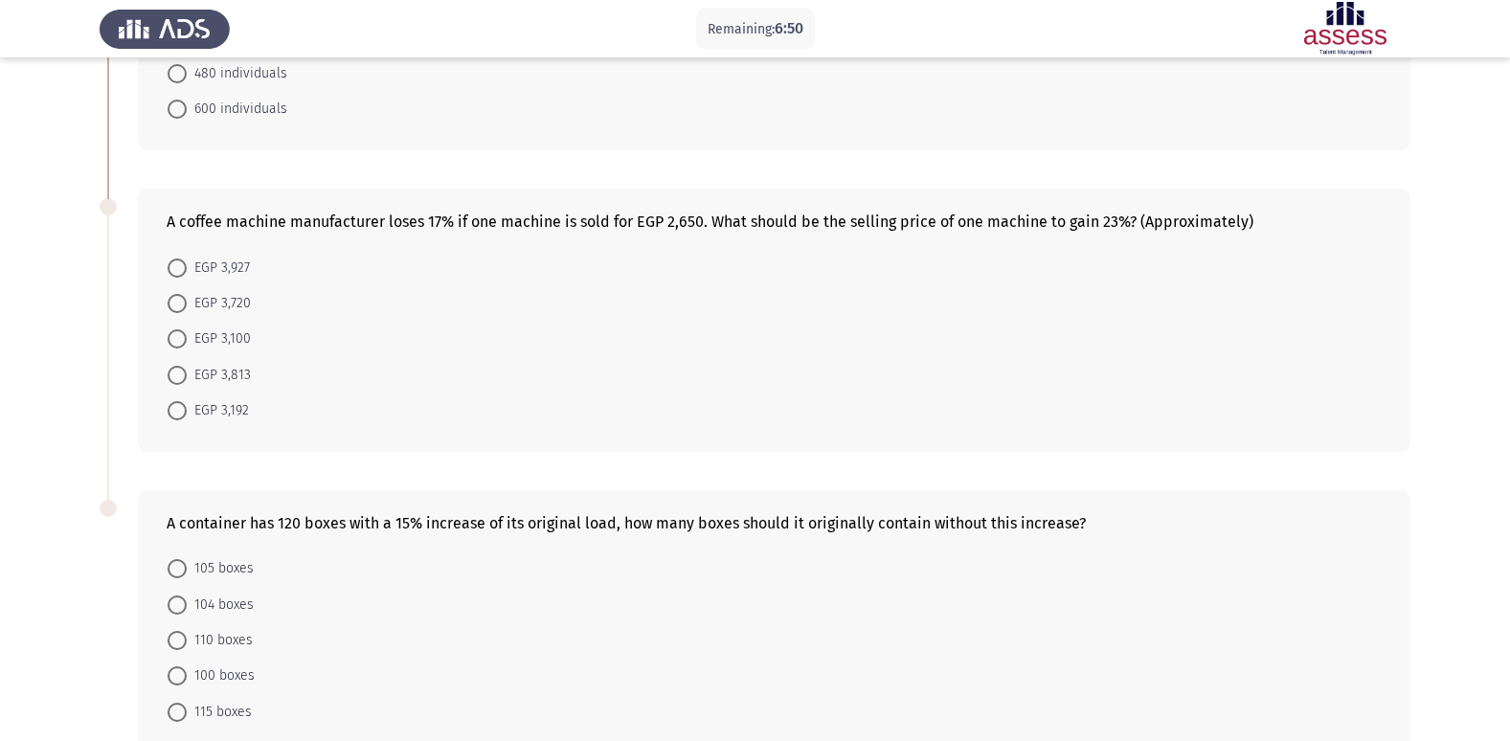
scroll to position [306, 0]
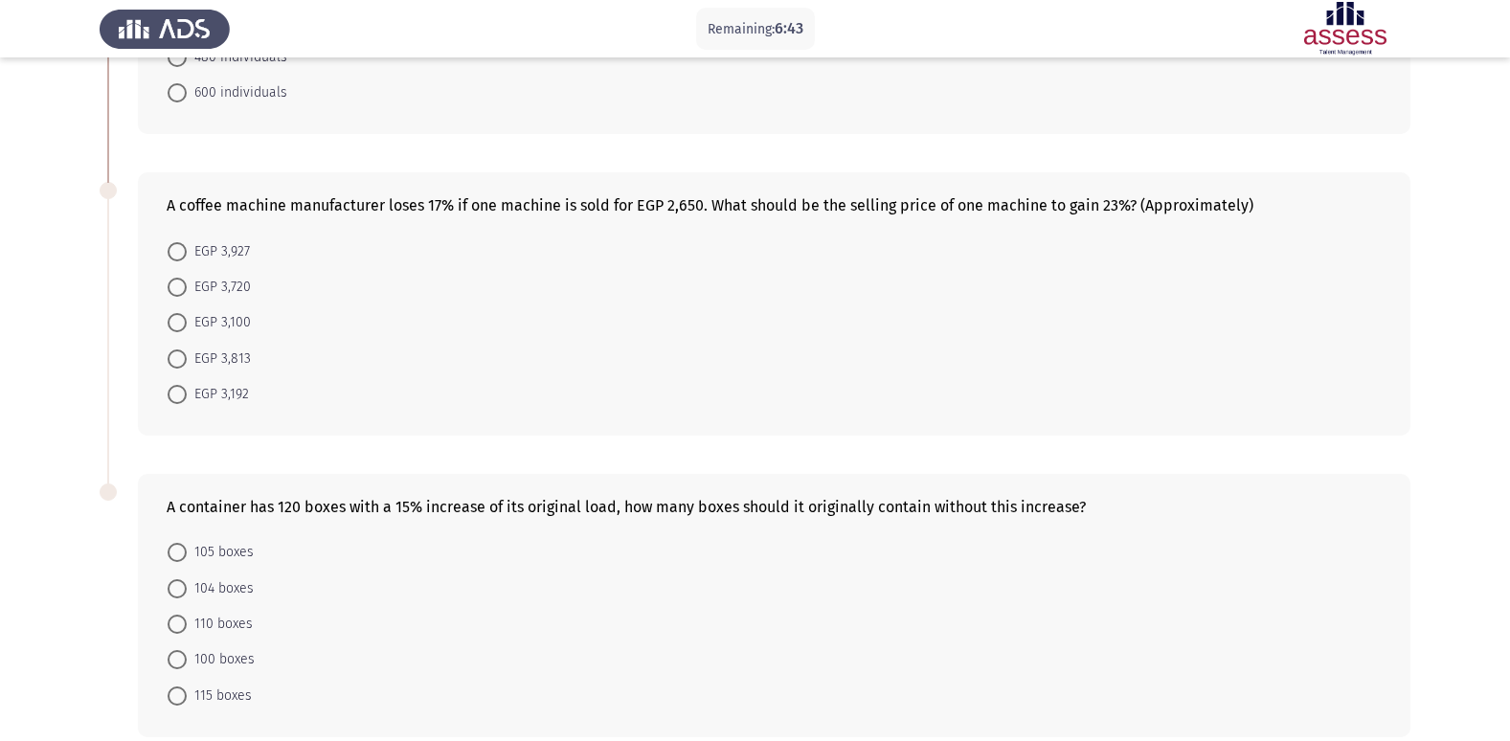
click at [171, 283] on span at bounding box center [177, 287] width 19 height 19
click at [171, 283] on input "EGP 3,720" at bounding box center [177, 287] width 19 height 19
radio input "true"
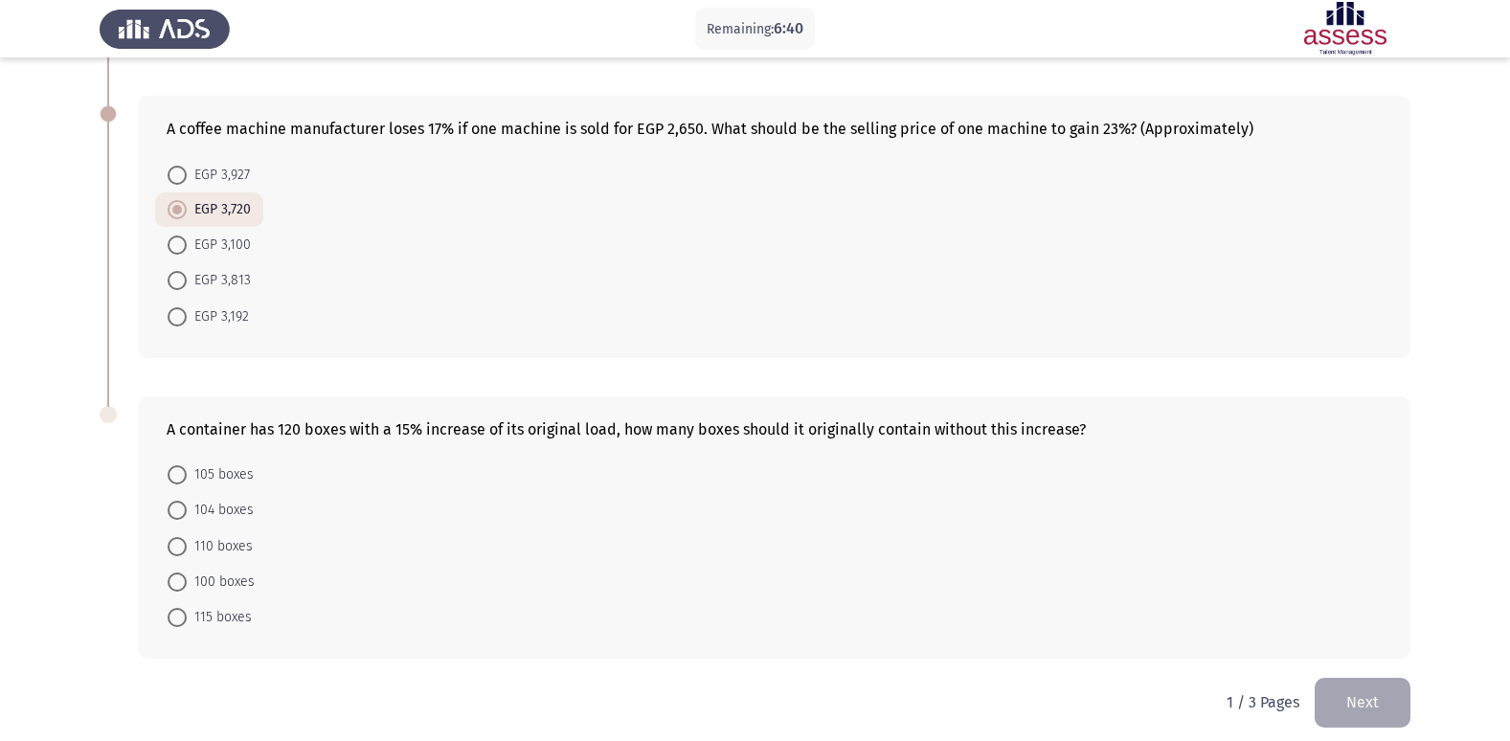
scroll to position [396, 0]
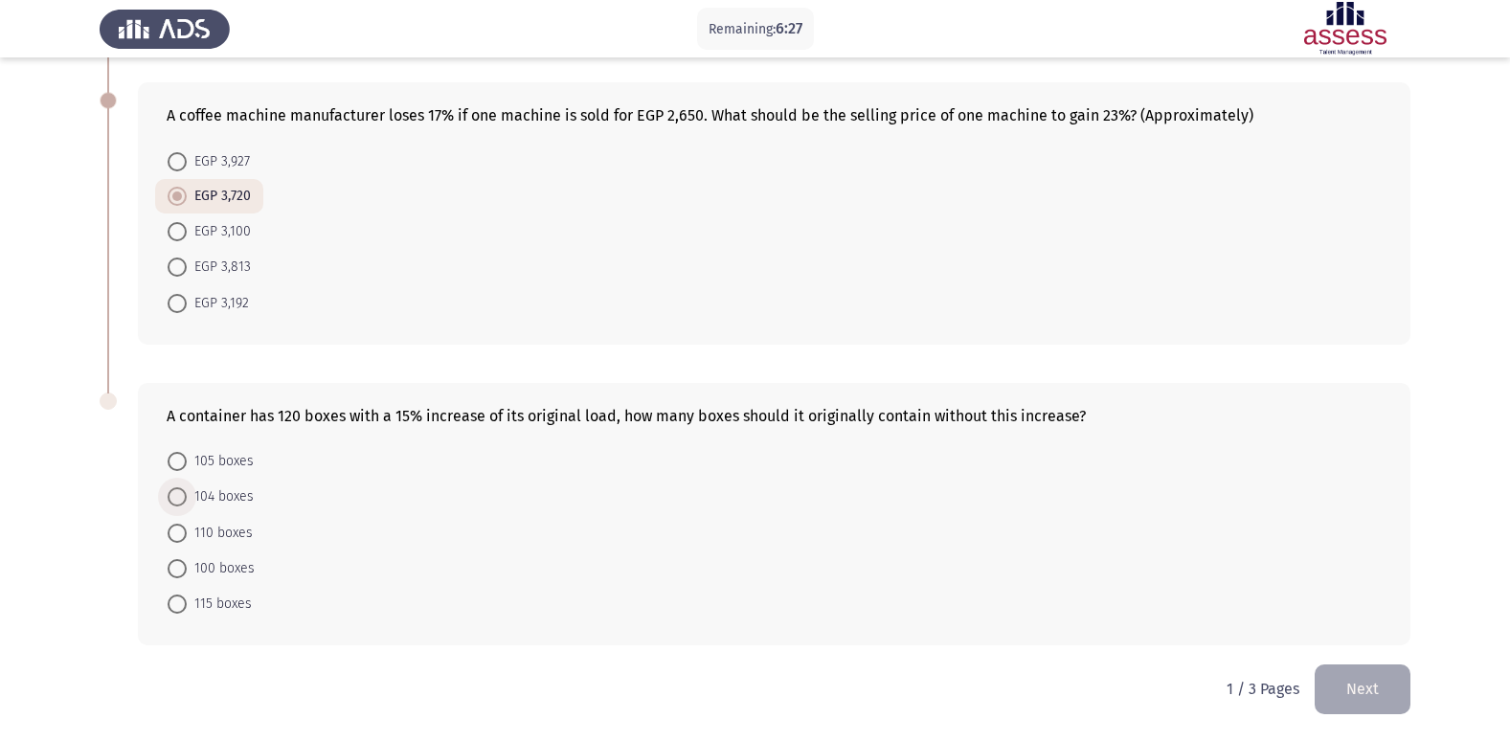
click at [187, 498] on span "104 boxes" at bounding box center [220, 496] width 67 height 23
click at [187, 498] on input "104 boxes" at bounding box center [177, 496] width 19 height 19
radio input "true"
click at [1369, 690] on button "Next" at bounding box center [1362, 688] width 96 height 49
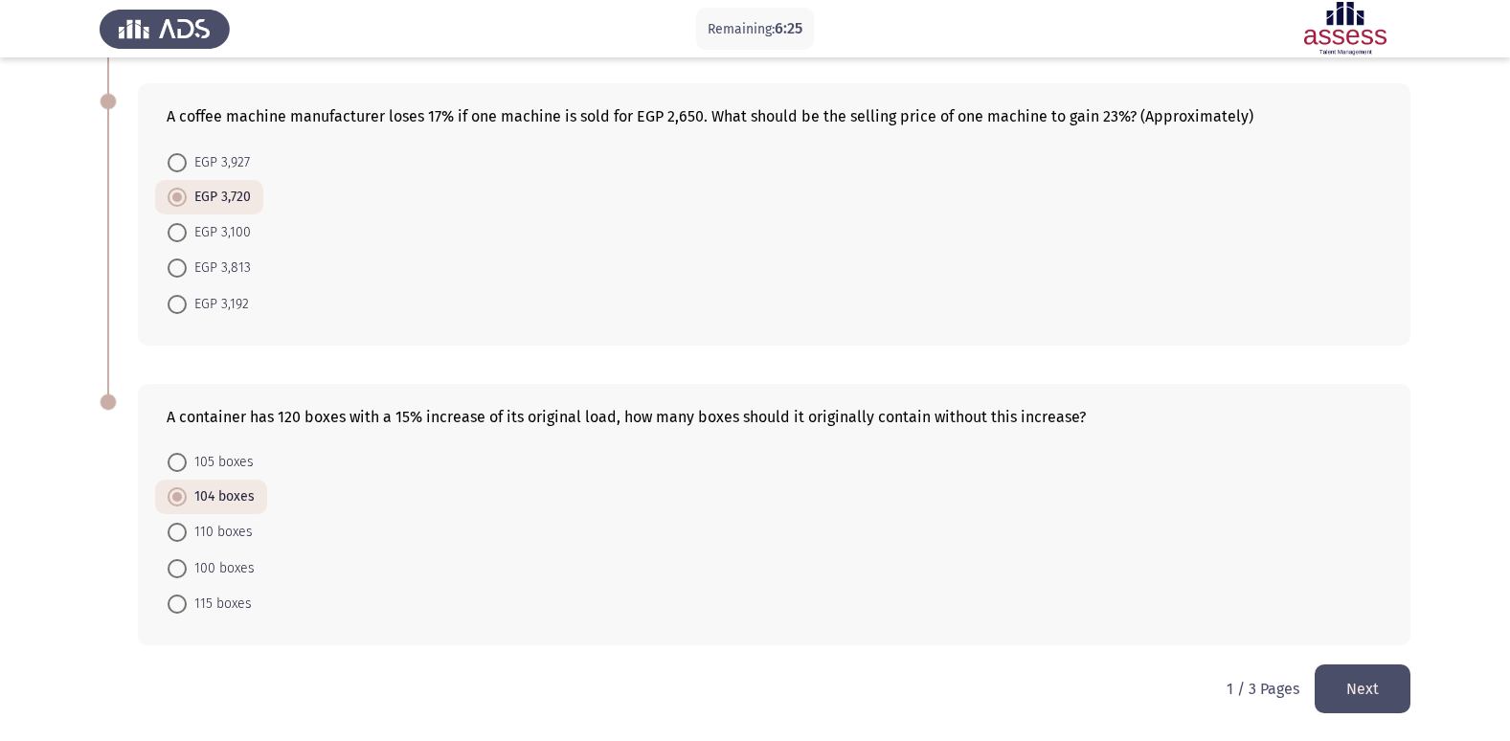
scroll to position [0, 0]
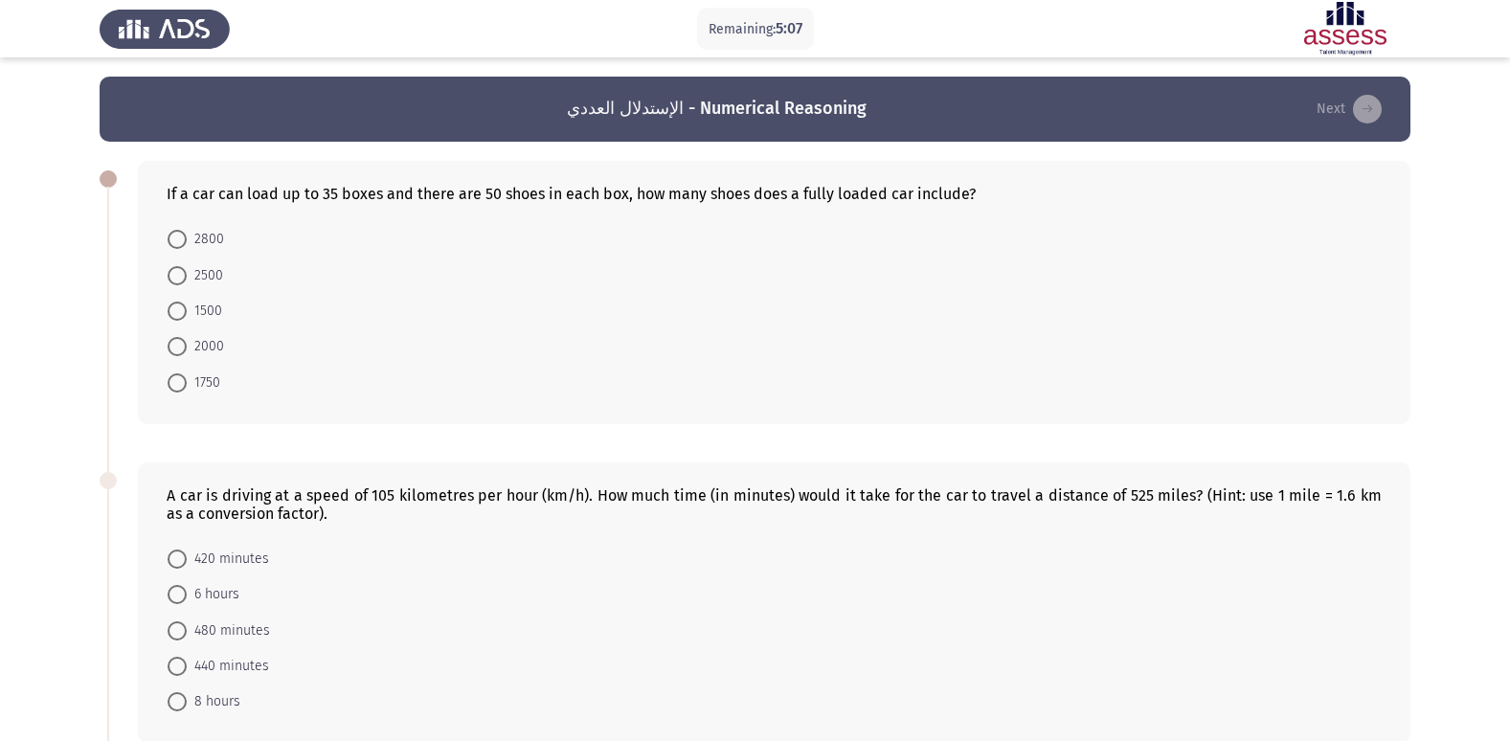
click at [184, 383] on span at bounding box center [177, 382] width 19 height 19
click at [184, 383] on input "1750" at bounding box center [177, 382] width 19 height 19
radio input "true"
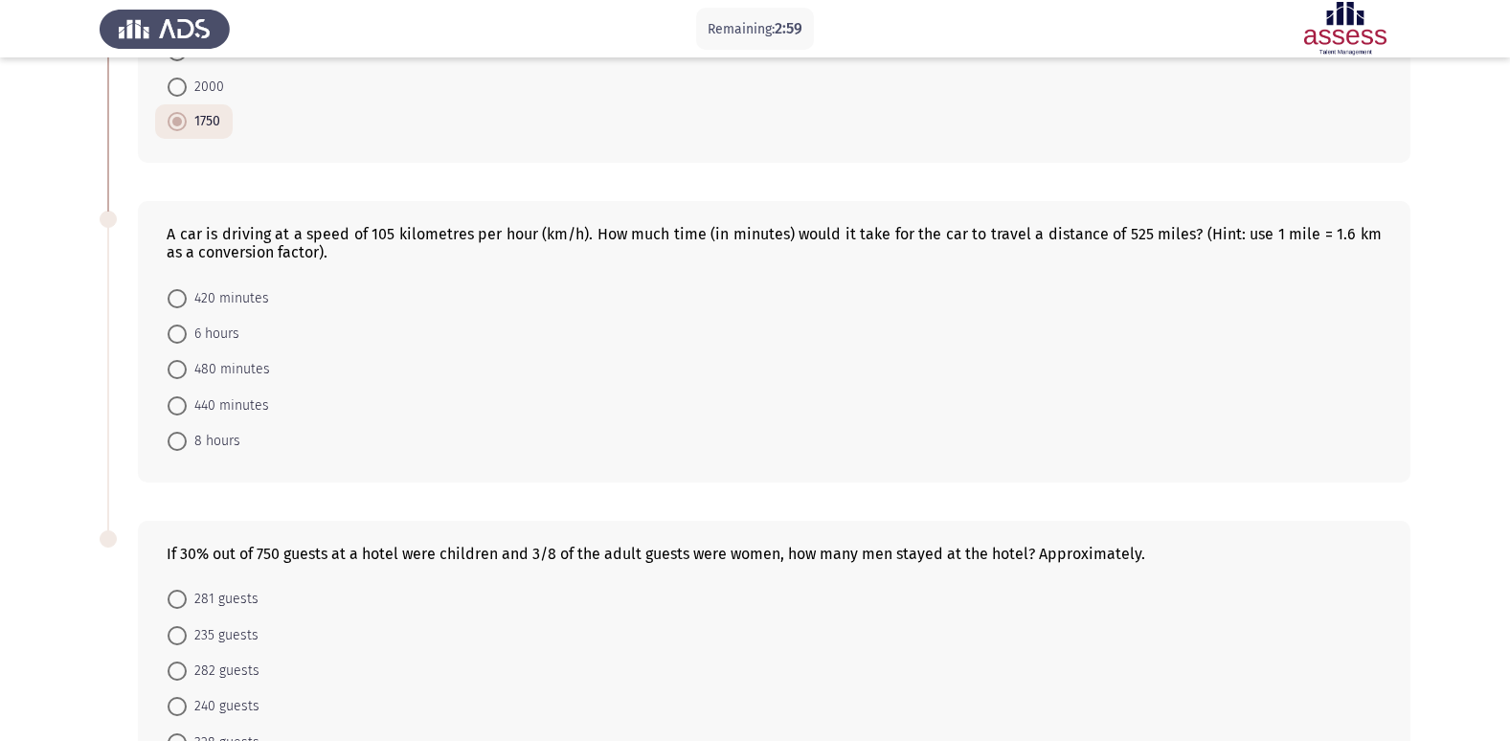
scroll to position [268, 0]
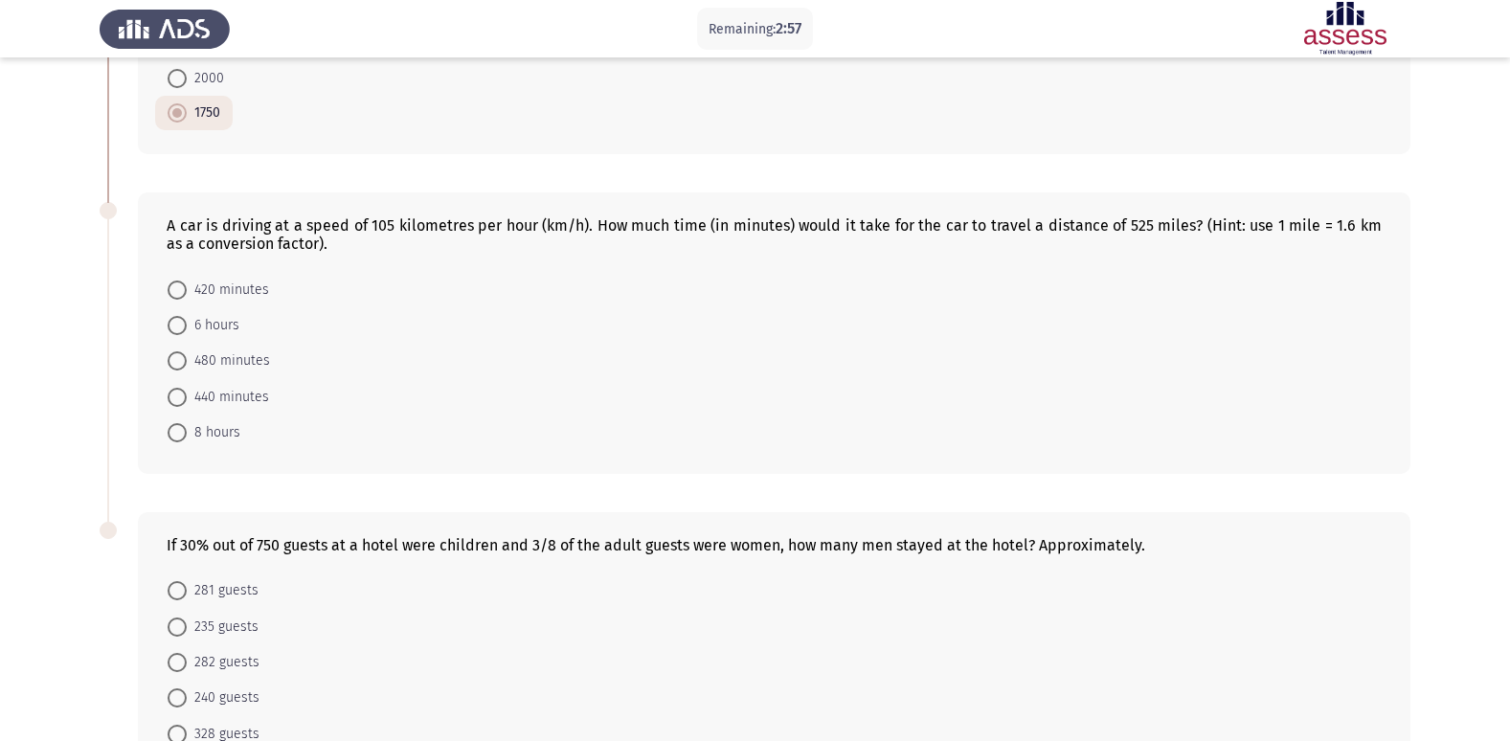
click at [188, 326] on span "6 hours" at bounding box center [213, 325] width 53 height 23
click at [187, 326] on input "6 hours" at bounding box center [177, 325] width 19 height 19
radio input "true"
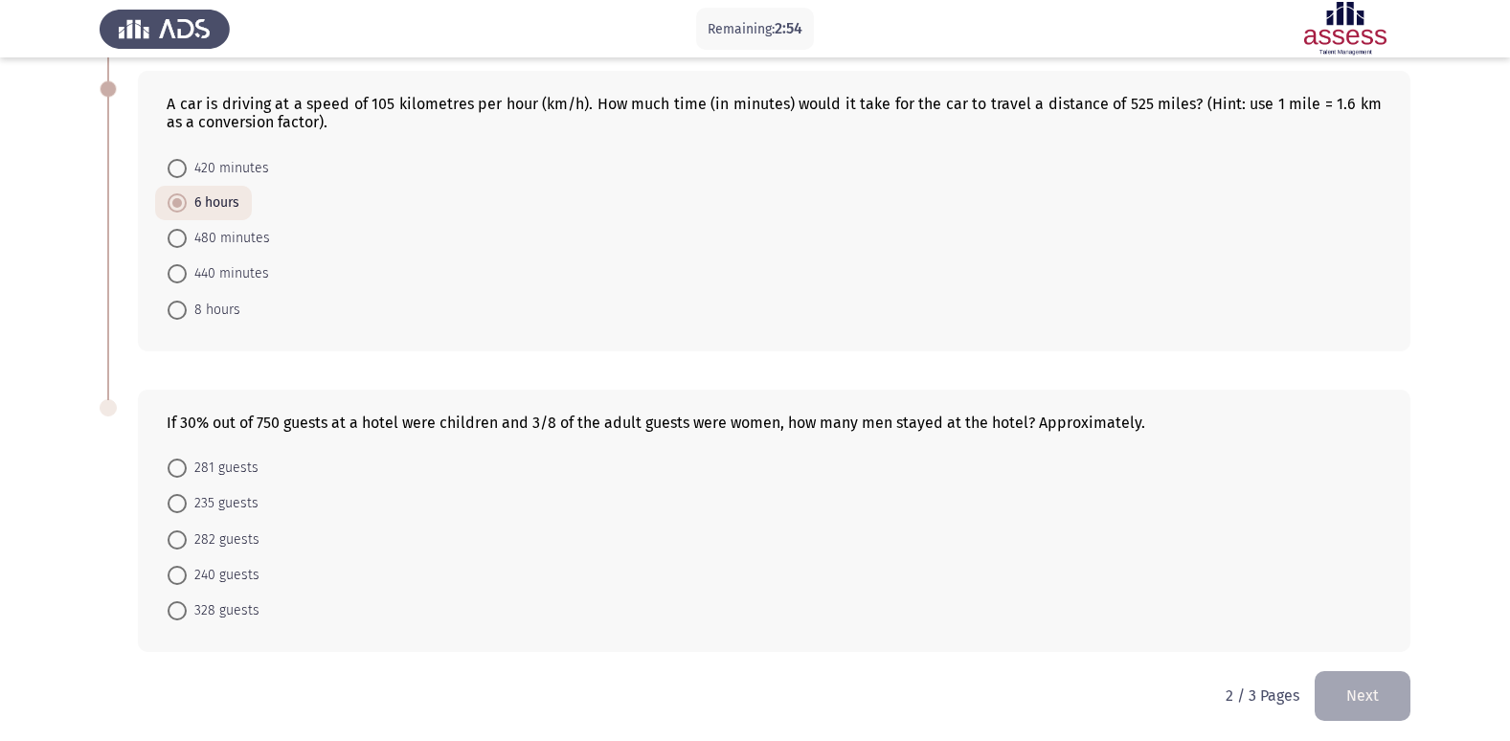
scroll to position [396, 0]
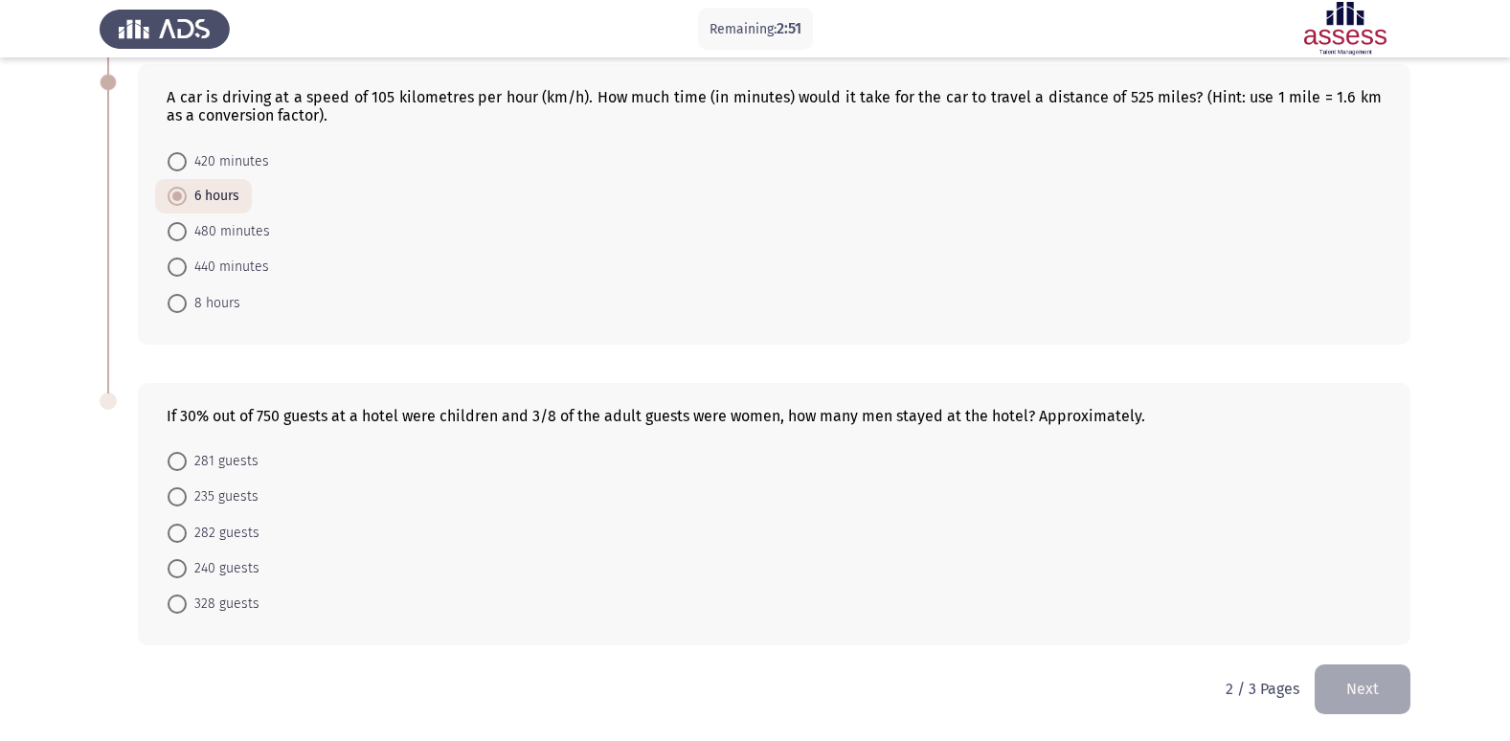
click at [181, 568] on span at bounding box center [177, 568] width 19 height 19
click at [181, 568] on input "240 guests" at bounding box center [177, 568] width 19 height 19
radio input "true"
click at [1364, 687] on button "Next" at bounding box center [1362, 688] width 96 height 49
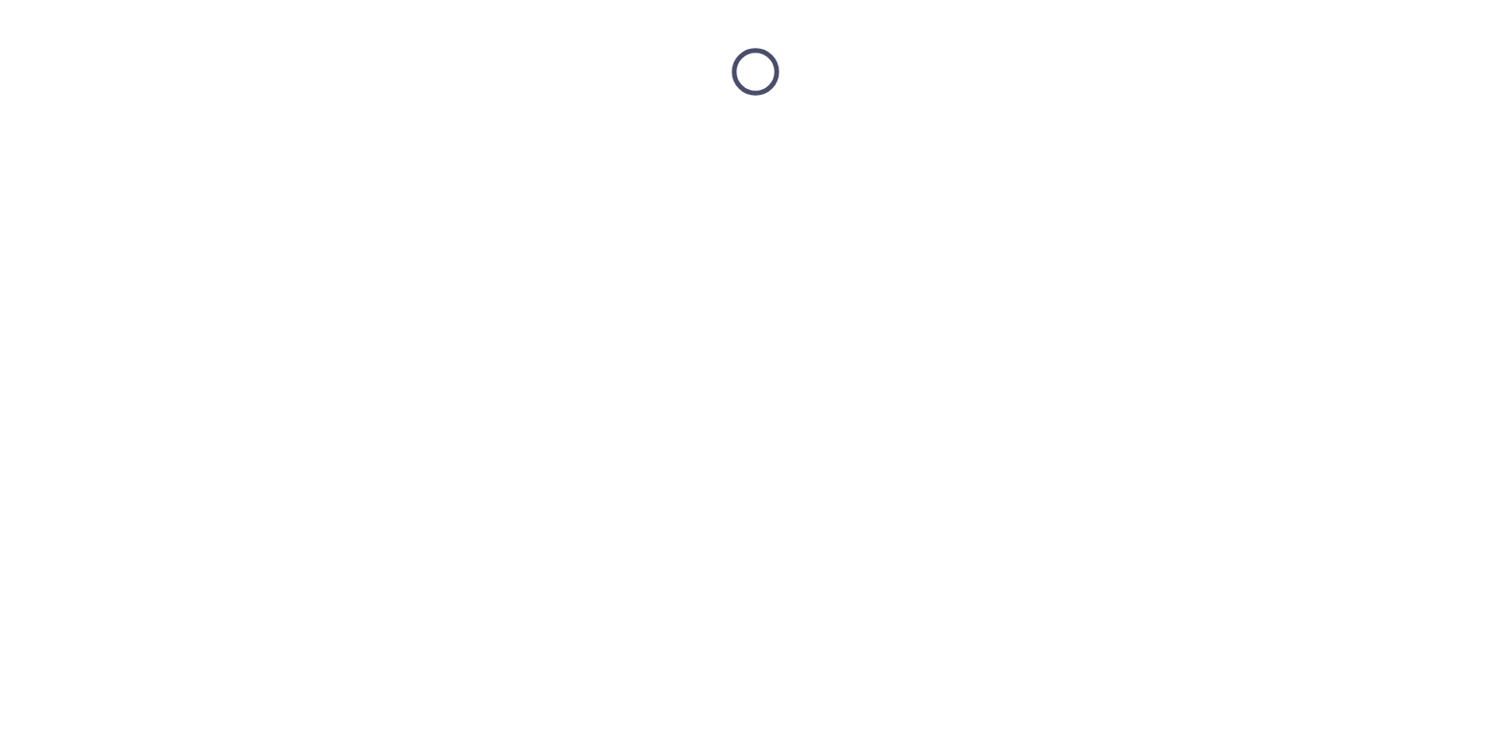
scroll to position [0, 0]
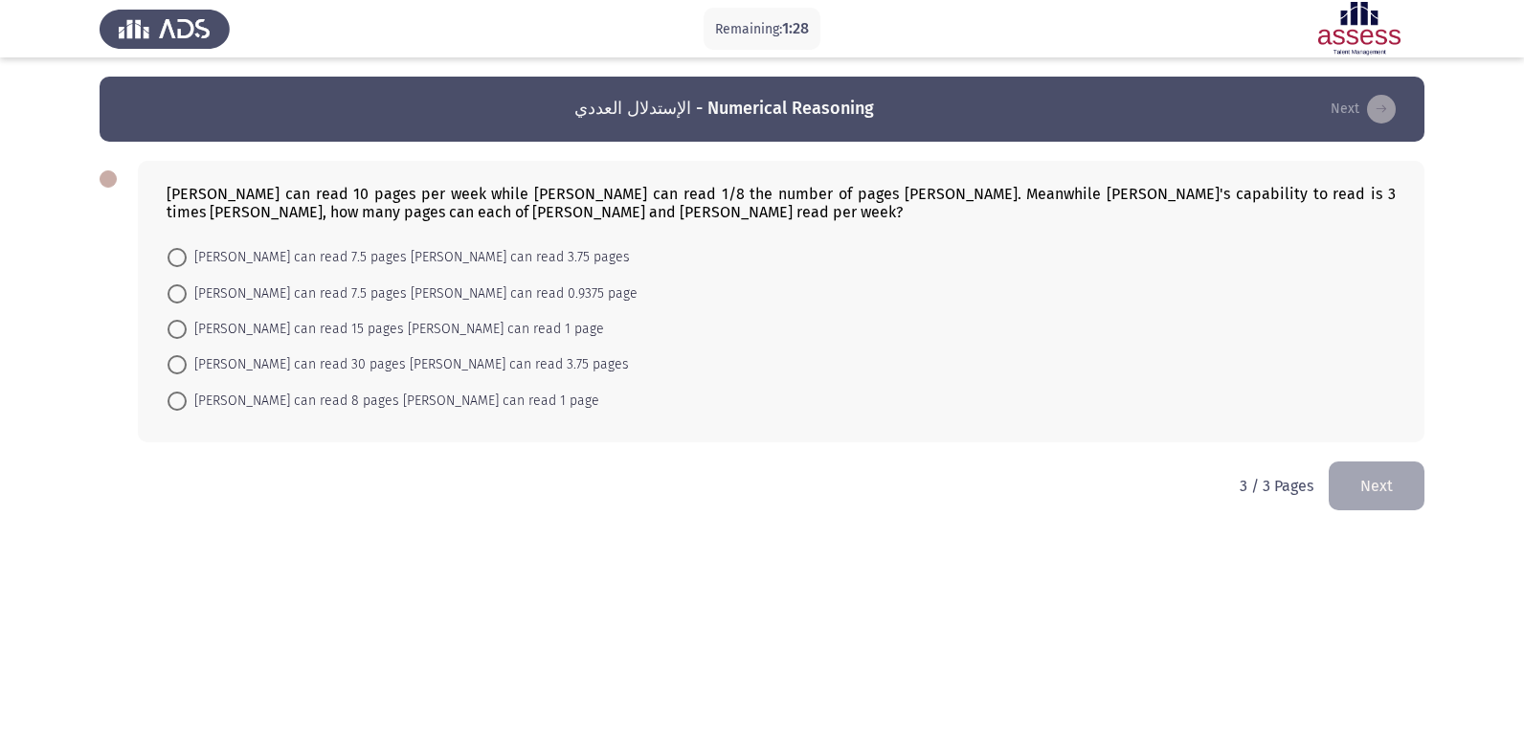
click at [174, 401] on span at bounding box center [177, 401] width 19 height 19
click at [174, 401] on input "[PERSON_NAME] can read 8 pages [PERSON_NAME] can read 1 page" at bounding box center [177, 401] width 19 height 19
radio input "true"
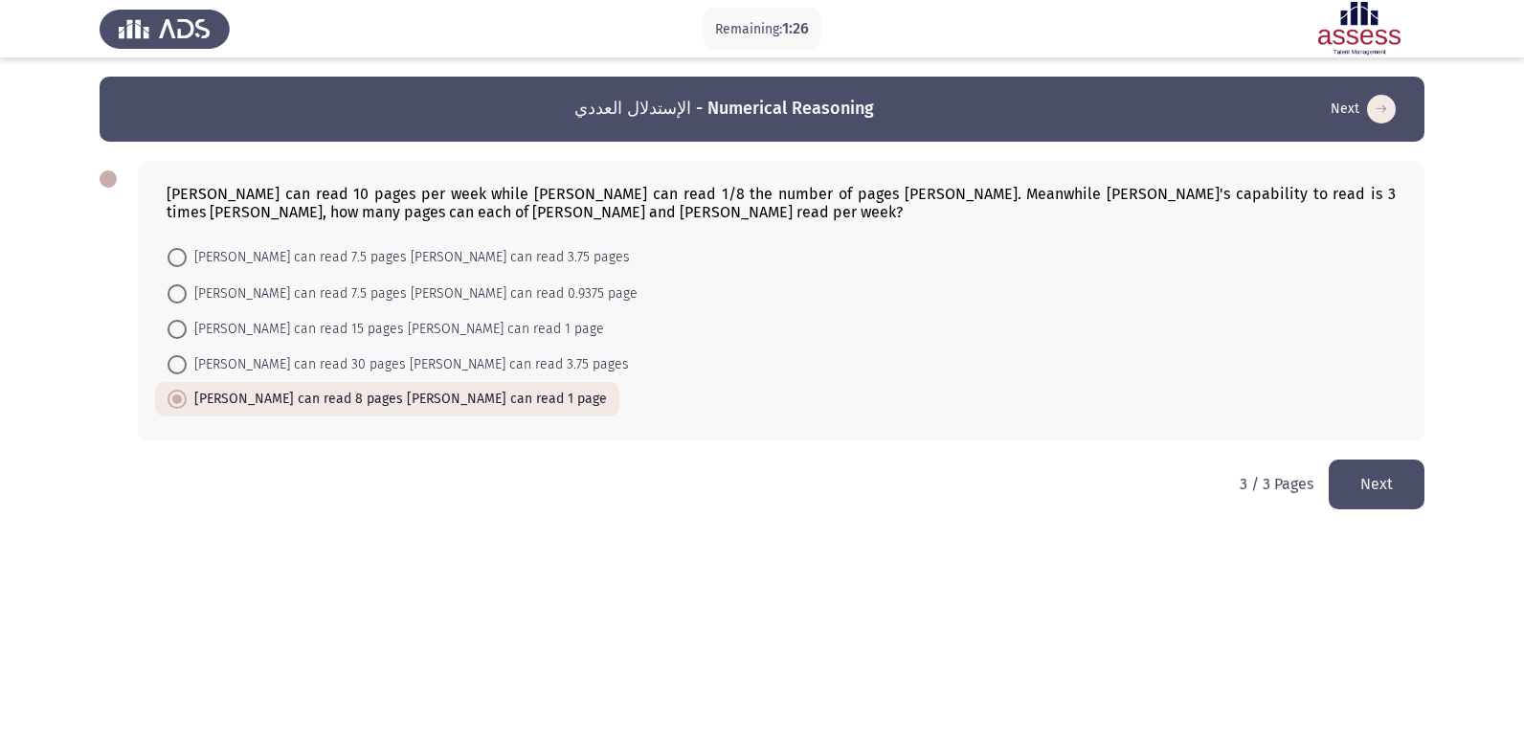
click at [1400, 497] on button "Next" at bounding box center [1377, 484] width 96 height 49
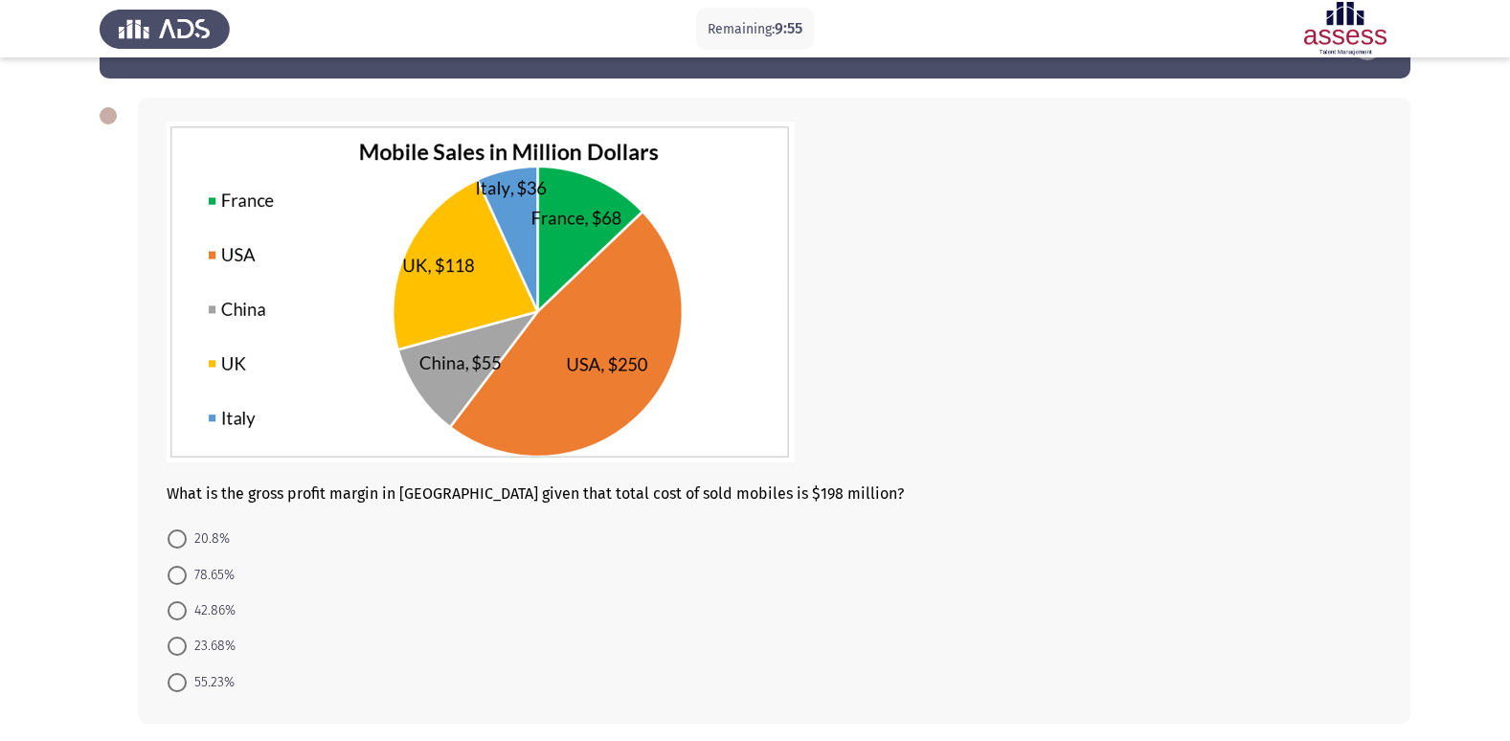
scroll to position [77, 0]
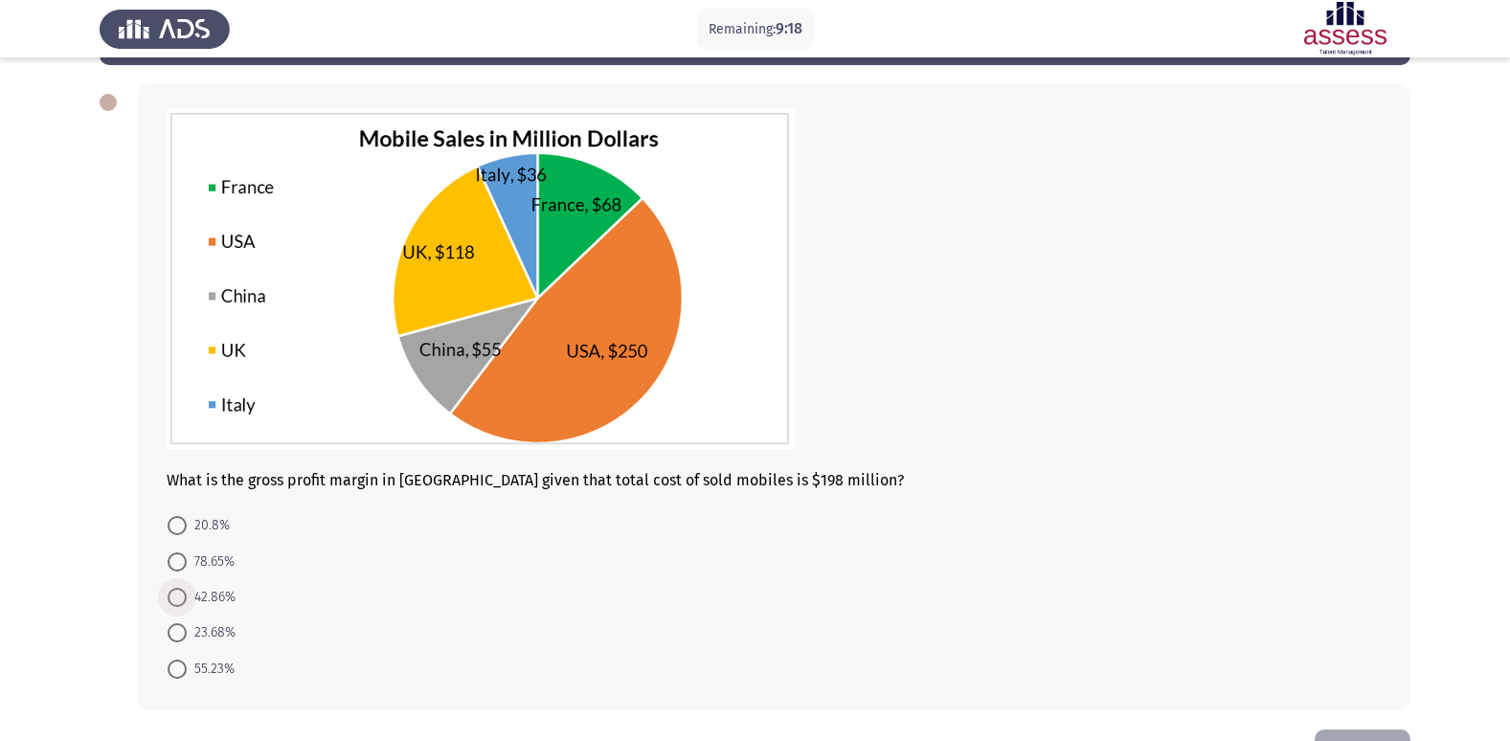
click at [182, 593] on span at bounding box center [177, 597] width 19 height 19
click at [182, 593] on input "42.86%" at bounding box center [177, 597] width 19 height 19
radio input "true"
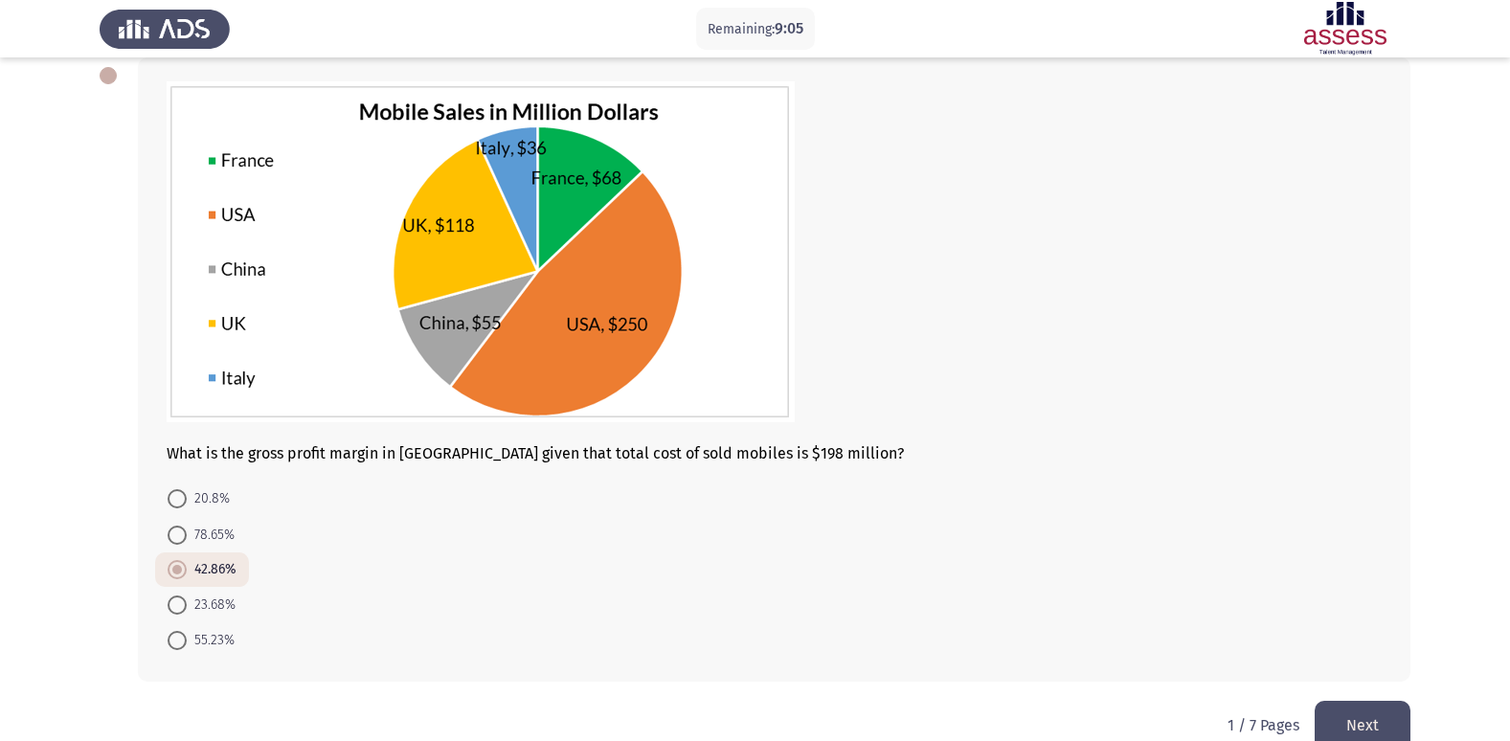
scroll to position [115, 0]
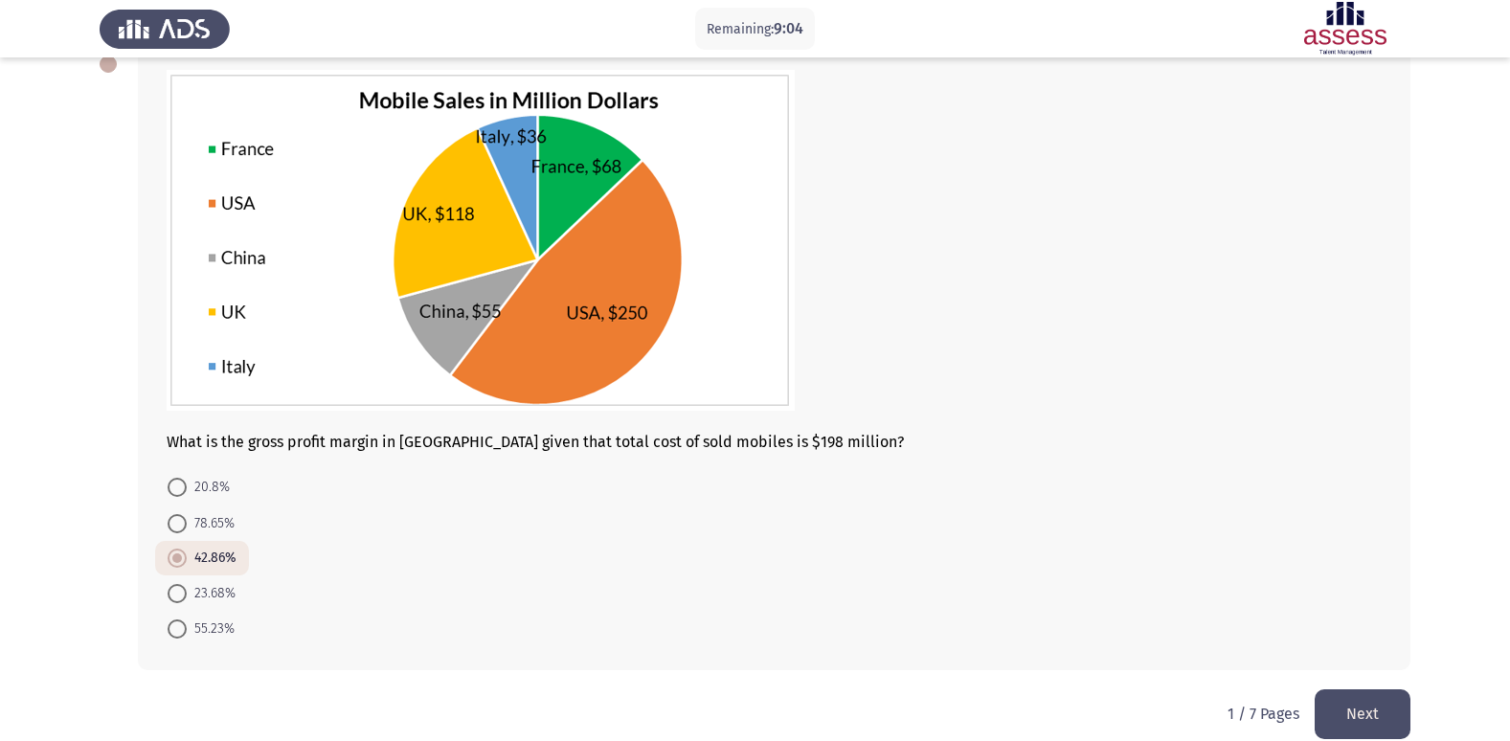
click at [1379, 705] on button "Next" at bounding box center [1362, 713] width 96 height 49
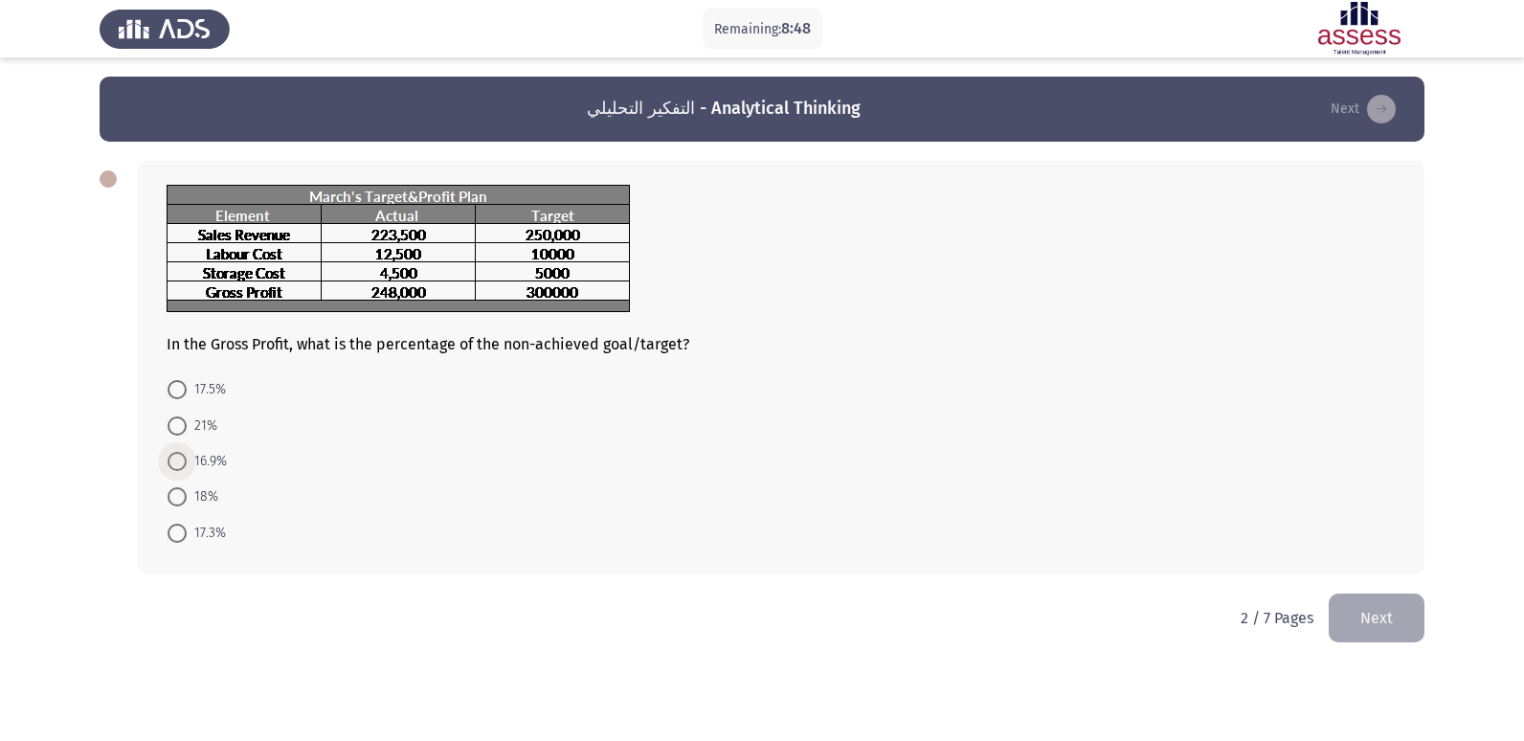
click at [172, 458] on span at bounding box center [177, 461] width 19 height 19
click at [172, 458] on input "16.9%" at bounding box center [177, 461] width 19 height 19
radio input "true"
click at [1394, 633] on button "Next" at bounding box center [1377, 616] width 96 height 49
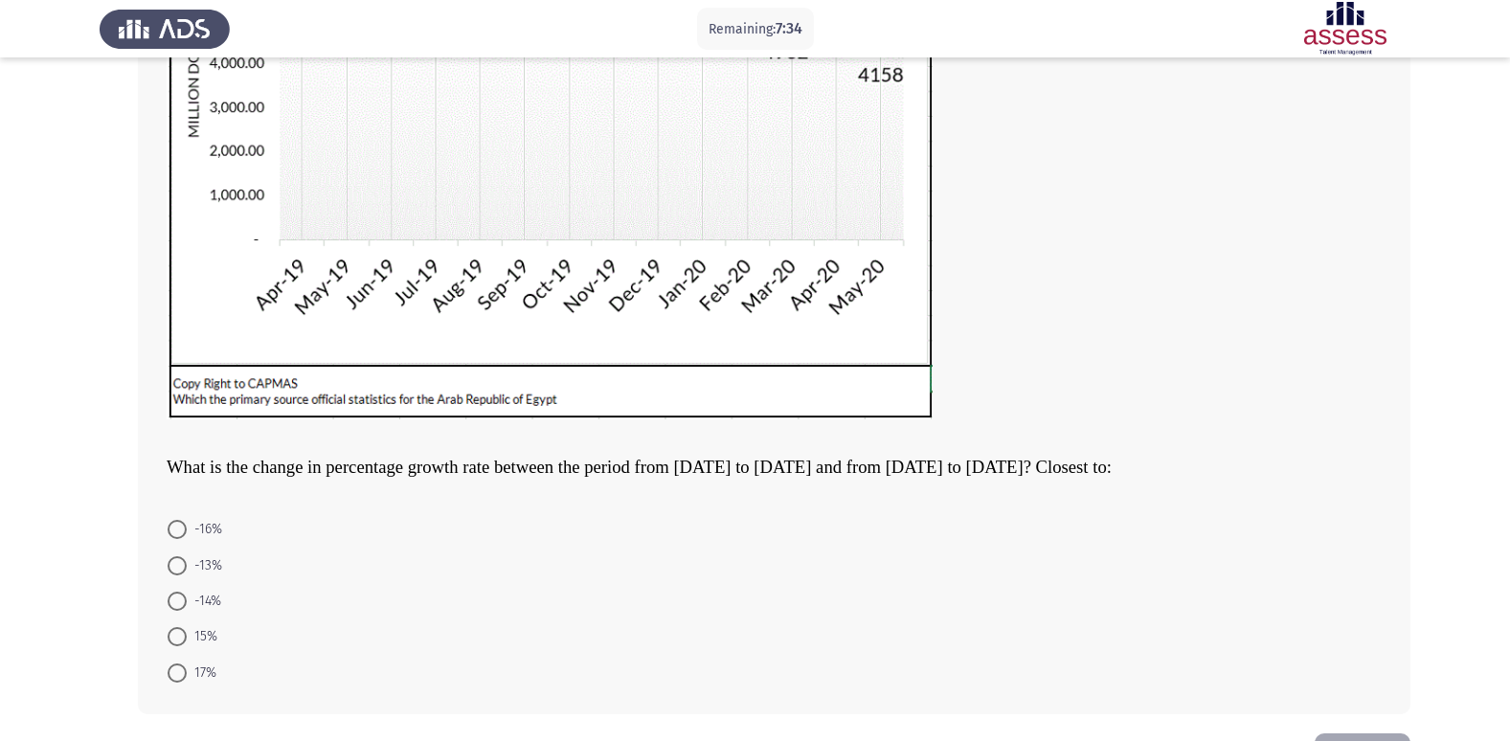
scroll to position [439, 0]
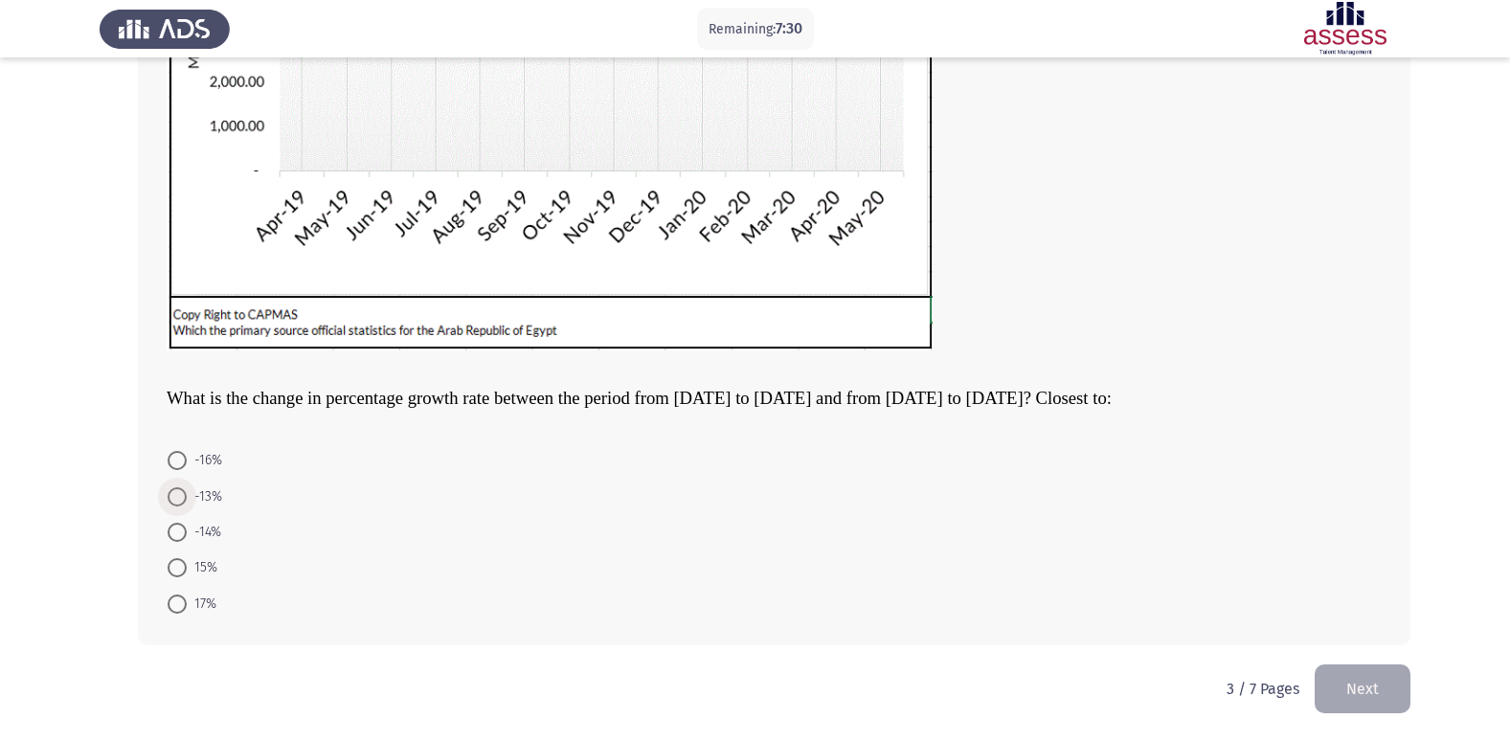
click at [181, 491] on span at bounding box center [177, 496] width 19 height 19
click at [181, 491] on input "-13%" at bounding box center [177, 496] width 19 height 19
radio input "true"
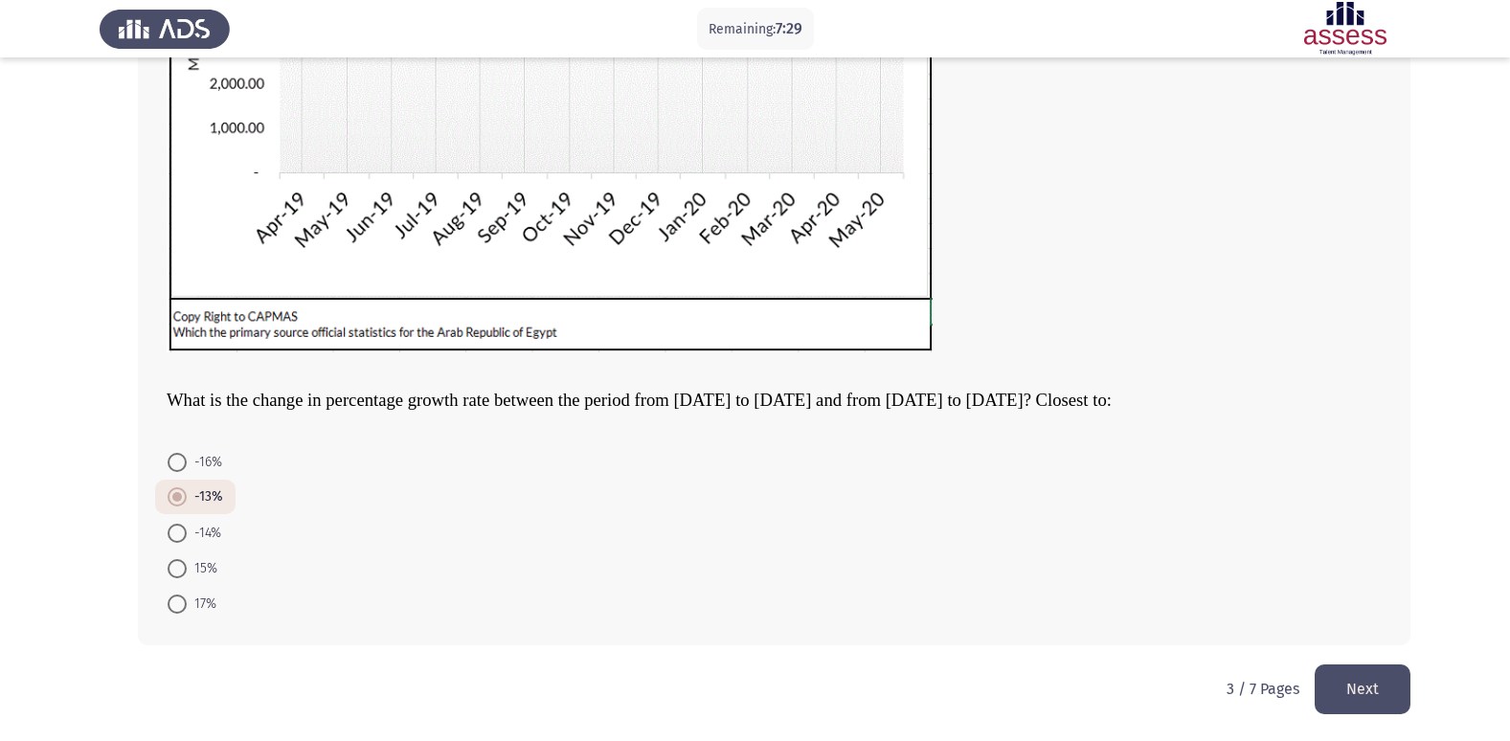
click at [1336, 681] on button "Next" at bounding box center [1362, 688] width 96 height 49
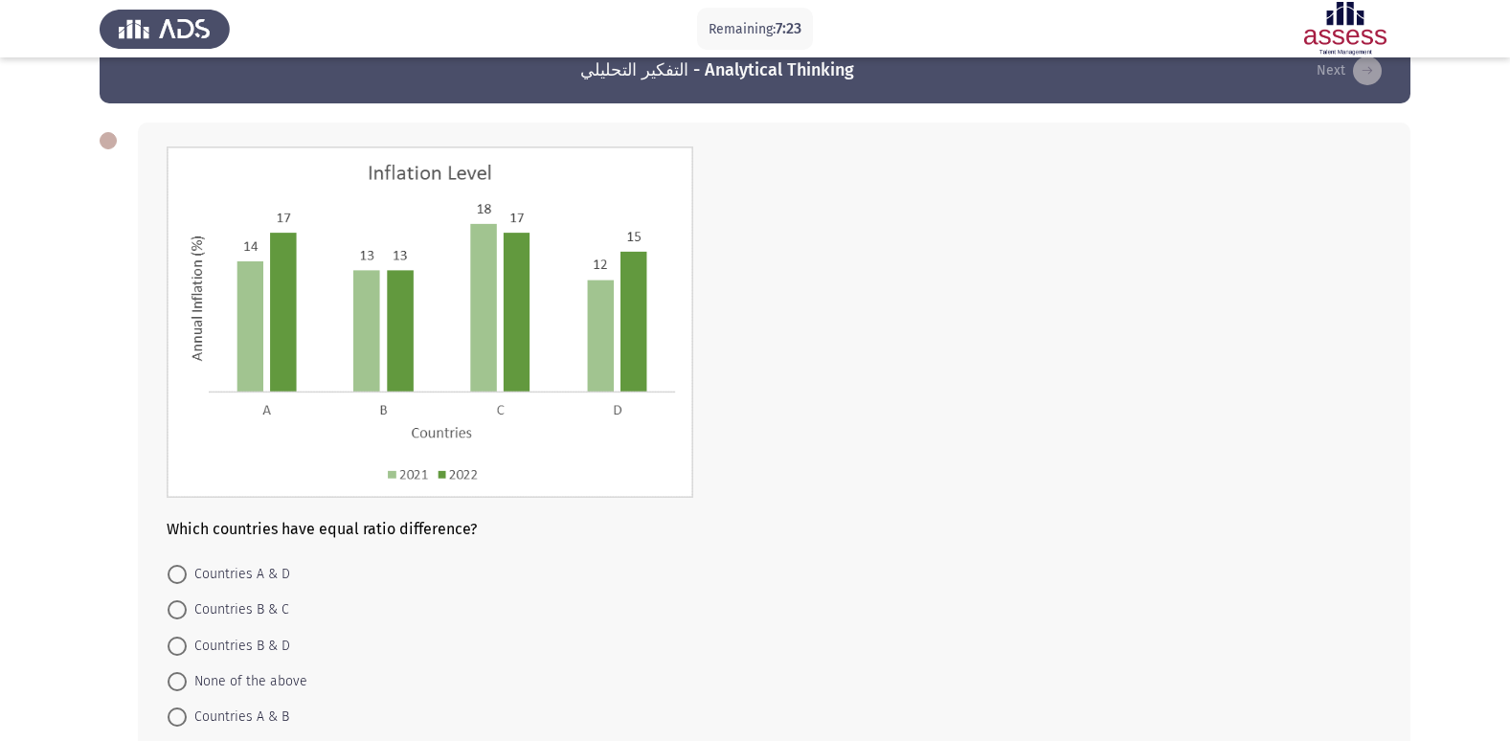
scroll to position [77, 0]
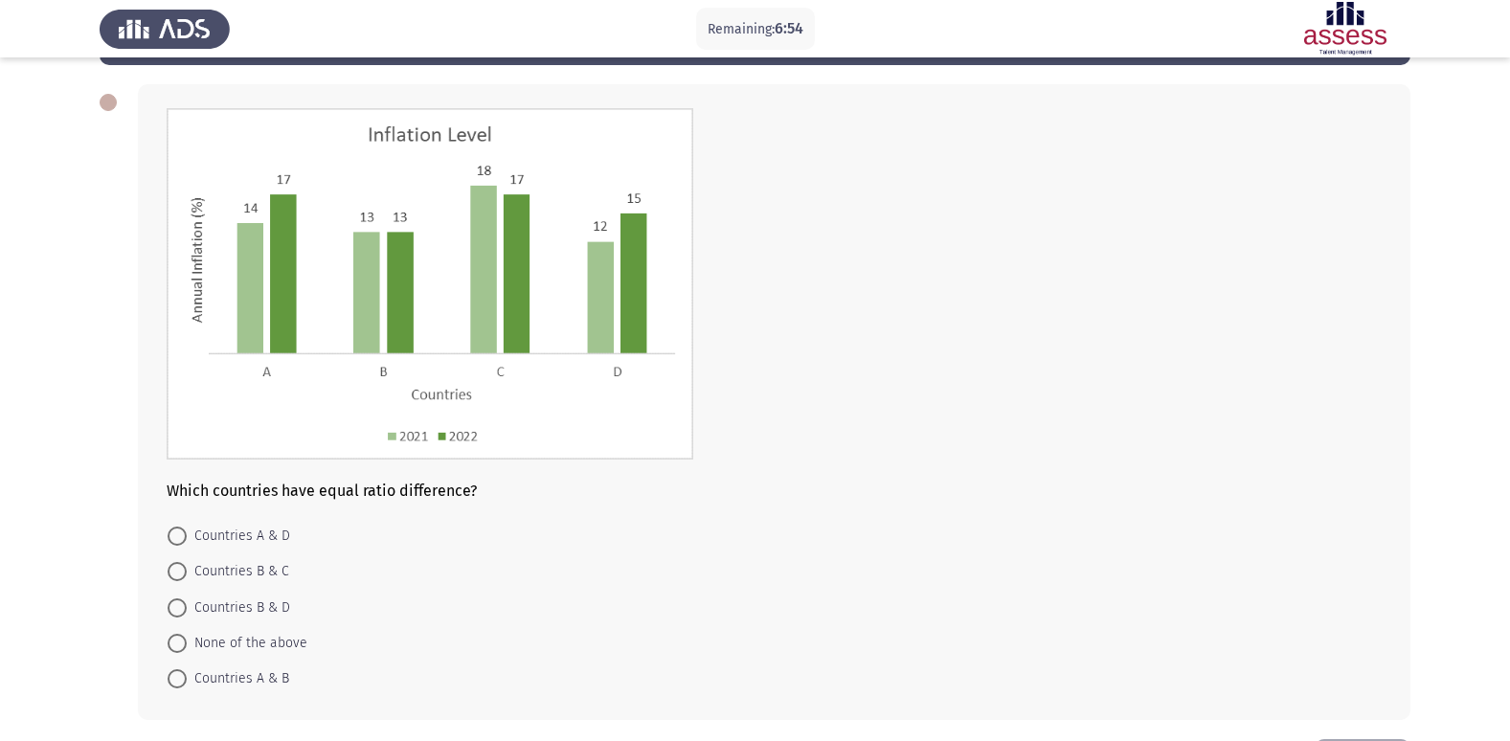
click at [169, 535] on span at bounding box center [177, 536] width 19 height 19
click at [169, 535] on input "Countries A & D" at bounding box center [177, 536] width 19 height 19
radio input "true"
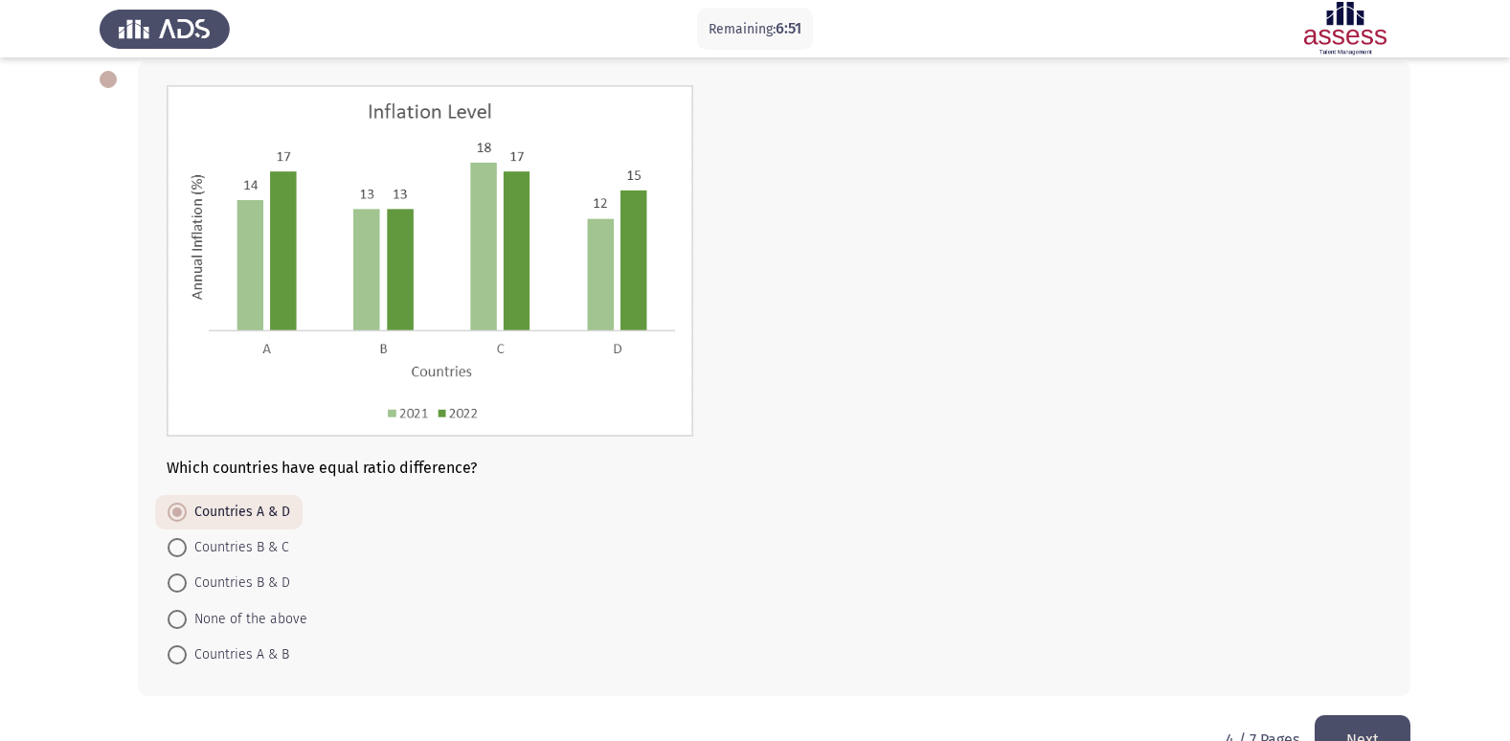
scroll to position [115, 0]
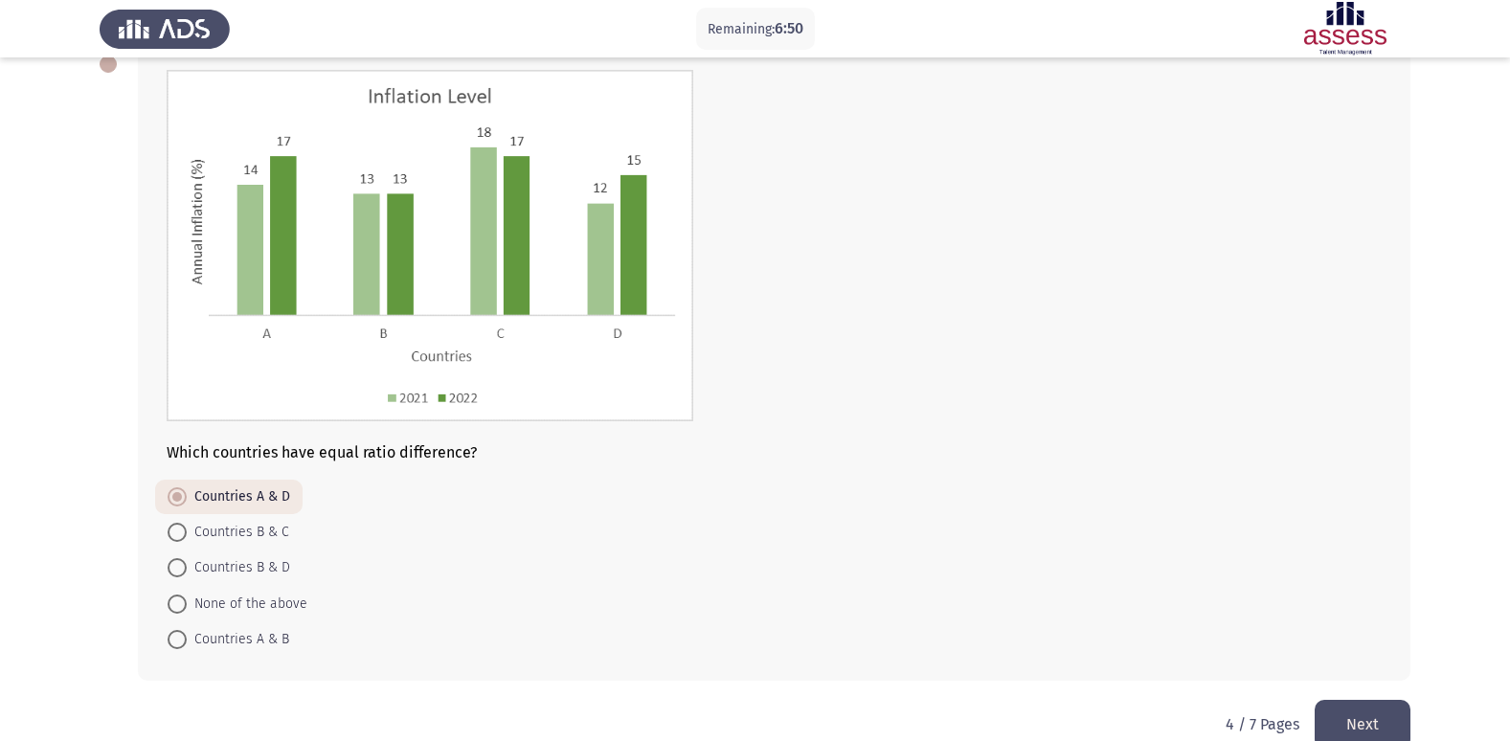
click at [1375, 719] on button "Next" at bounding box center [1362, 724] width 96 height 49
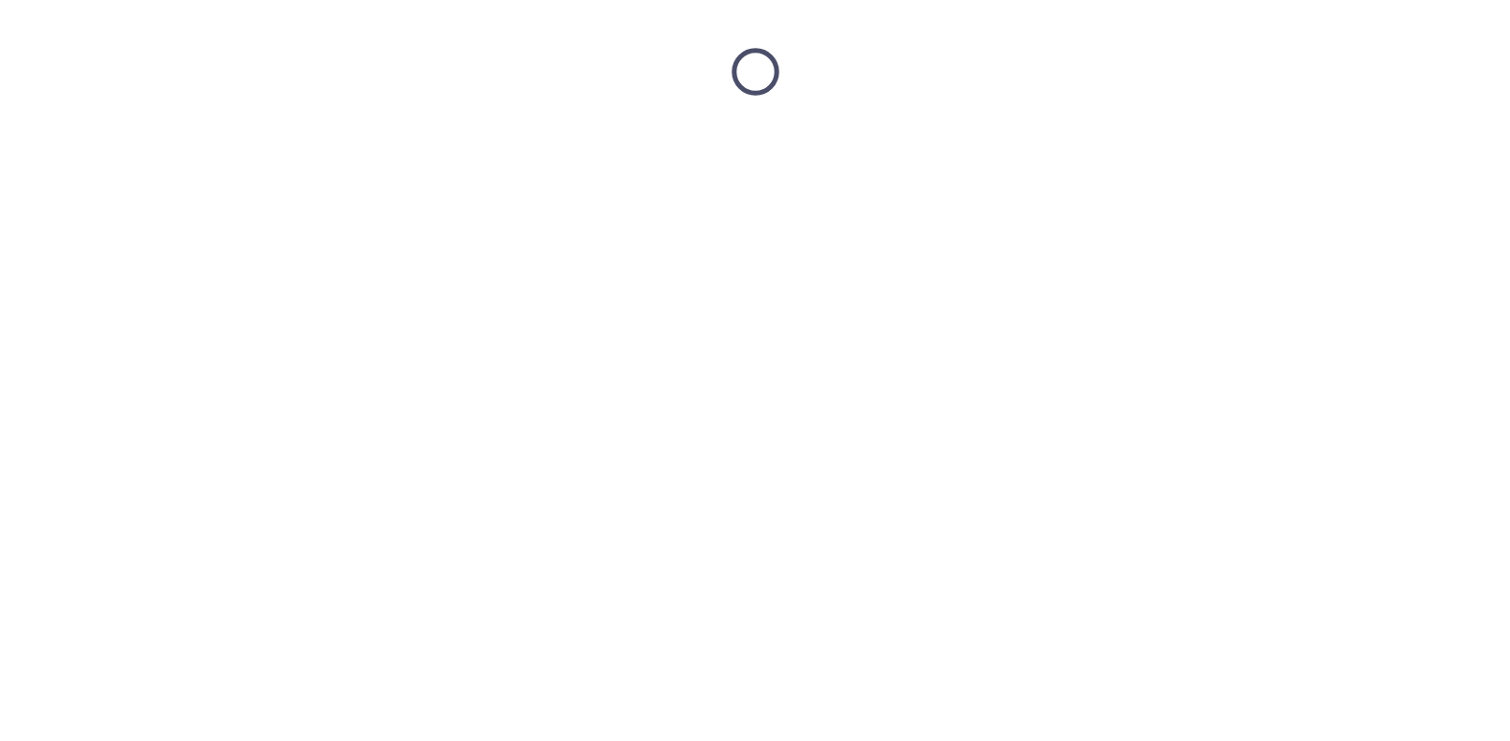
scroll to position [0, 0]
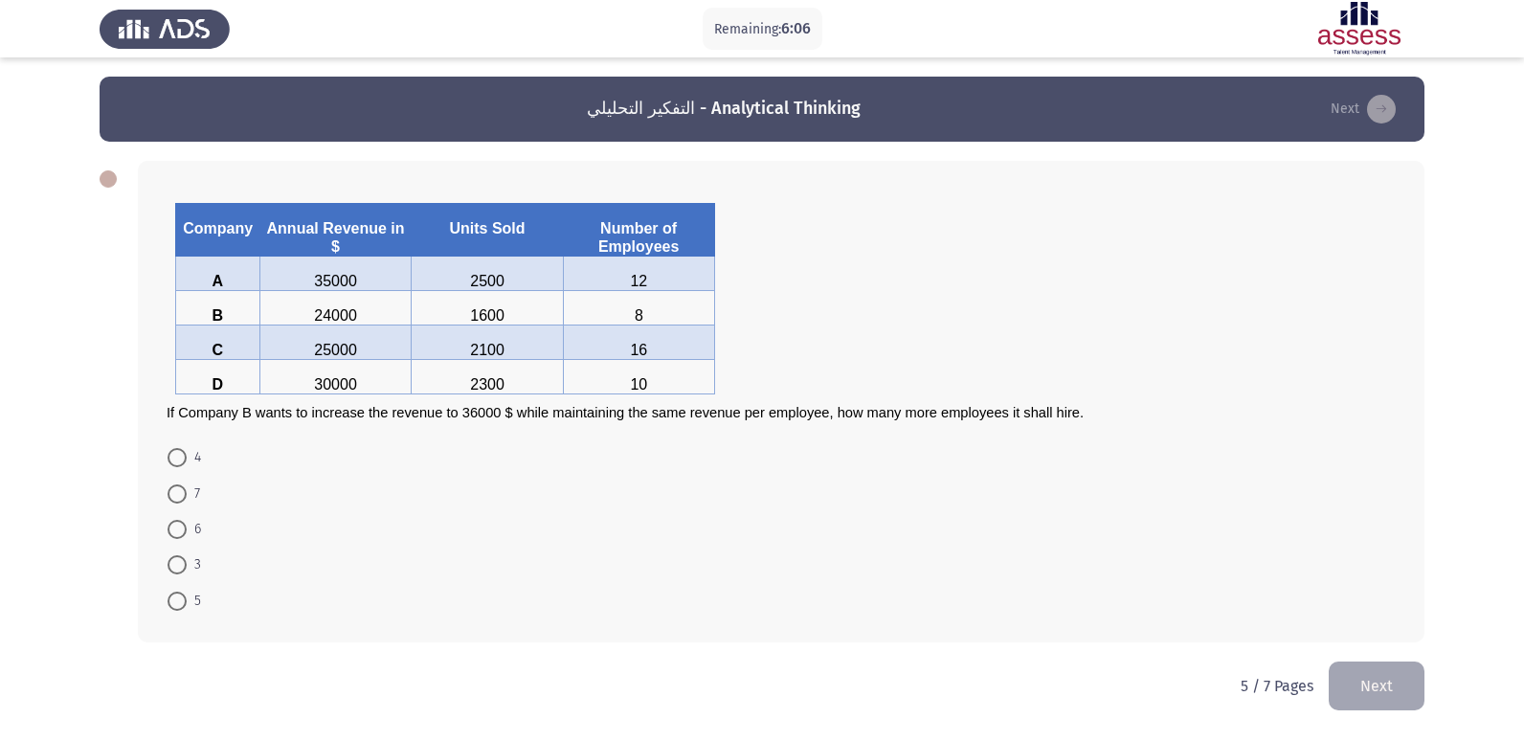
click at [175, 484] on span at bounding box center [177, 493] width 19 height 19
click at [175, 484] on input "7" at bounding box center [177, 493] width 19 height 19
radio input "true"
click at [1421, 685] on button "Next" at bounding box center [1377, 684] width 96 height 49
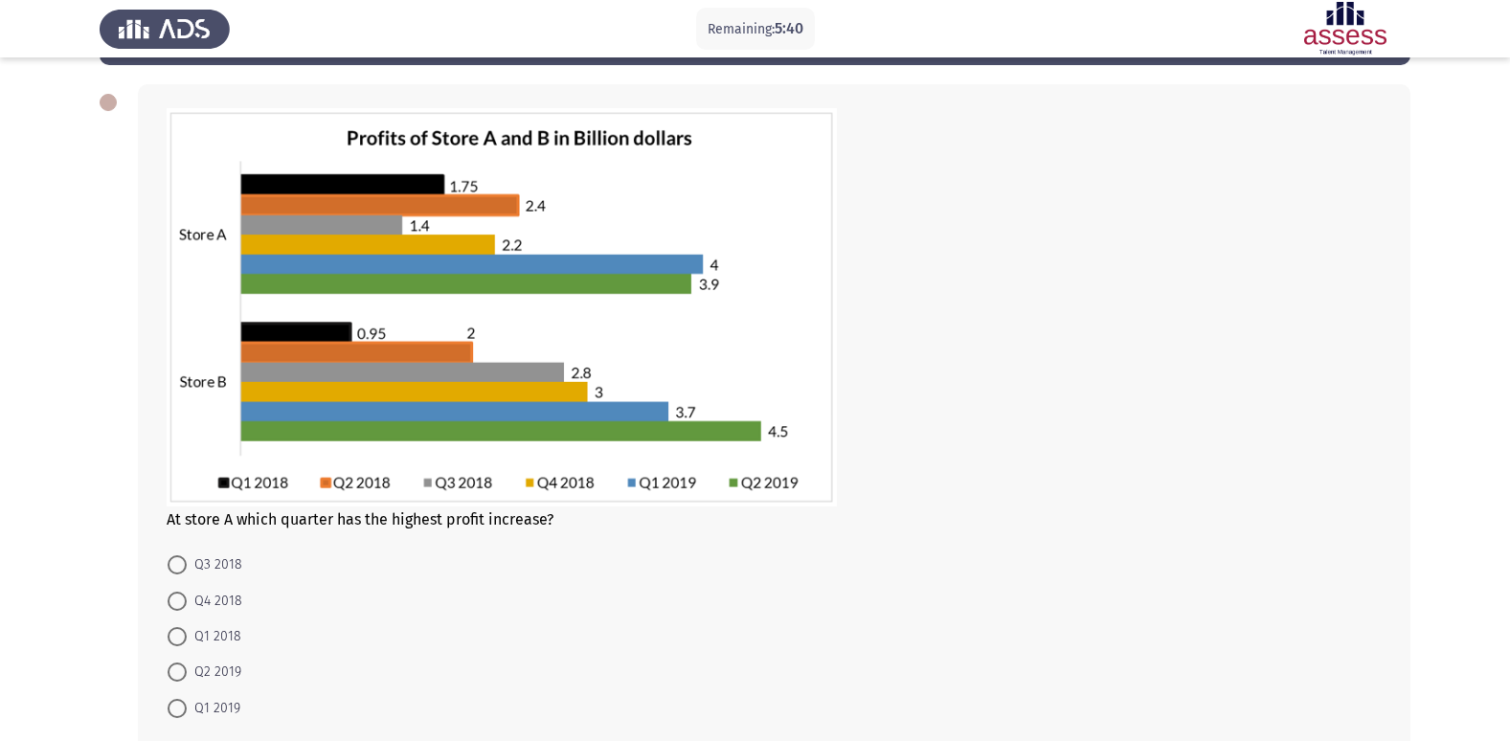
scroll to position [115, 0]
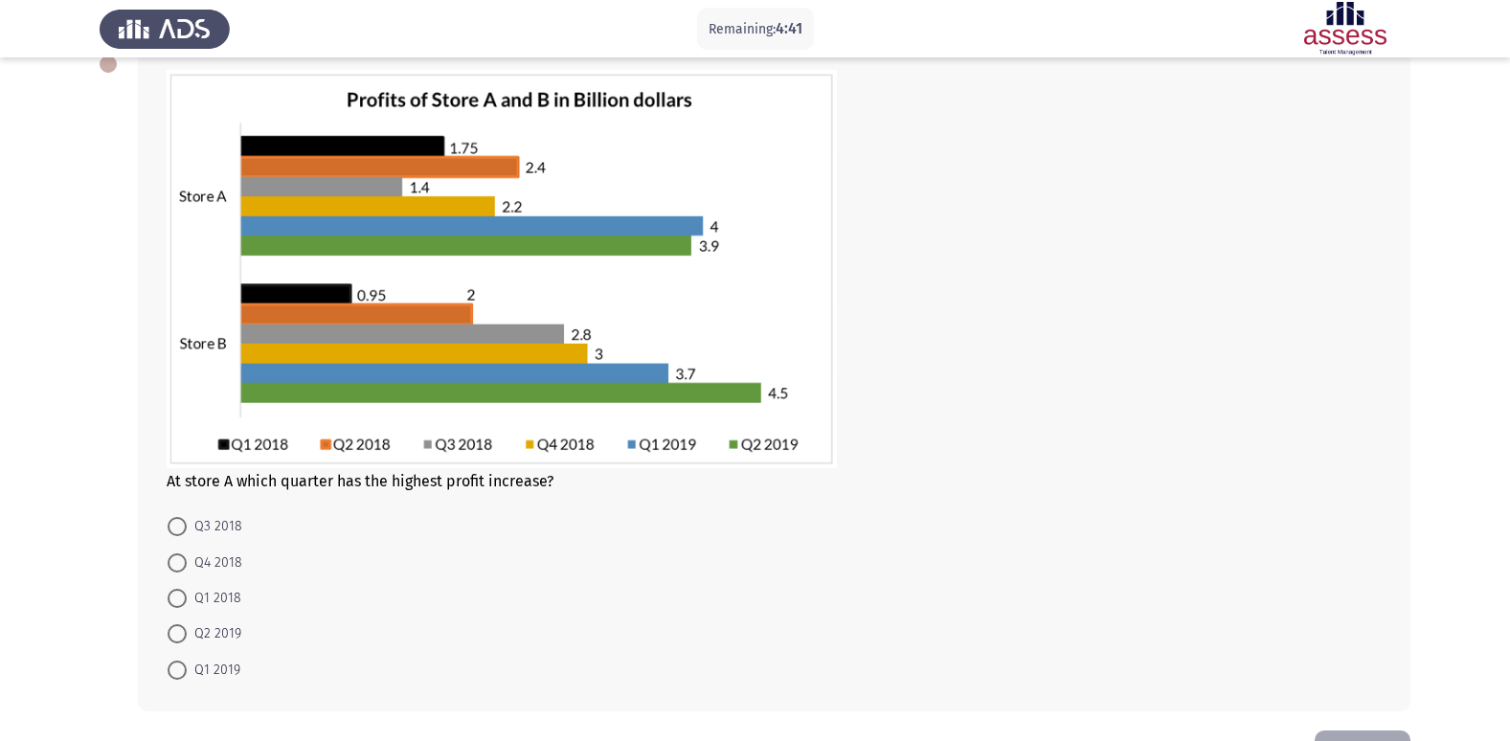
click at [182, 556] on span at bounding box center [177, 562] width 19 height 19
click at [182, 556] on input "Q4 2018" at bounding box center [177, 562] width 19 height 19
radio input "true"
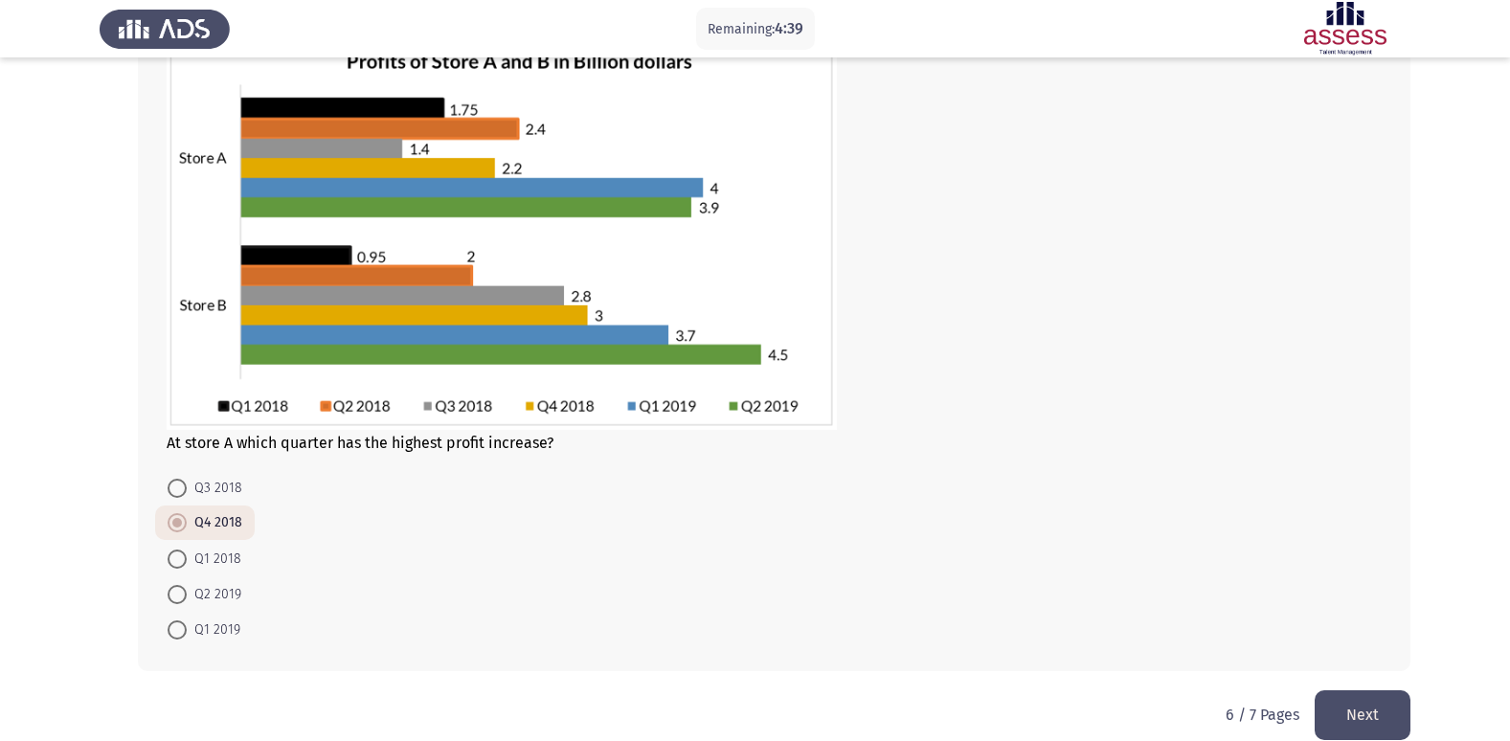
scroll to position [179, 0]
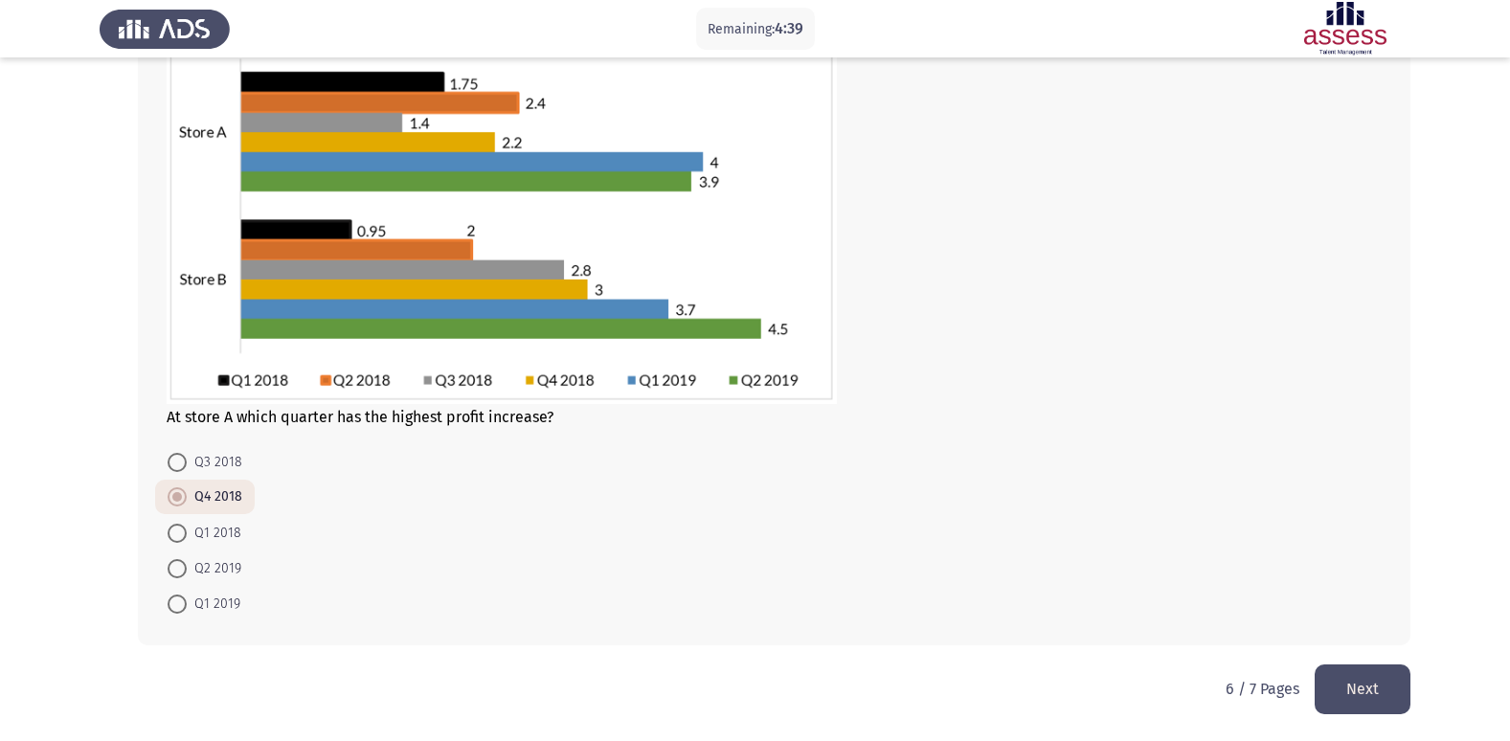
click at [1387, 700] on button "Next" at bounding box center [1362, 688] width 96 height 49
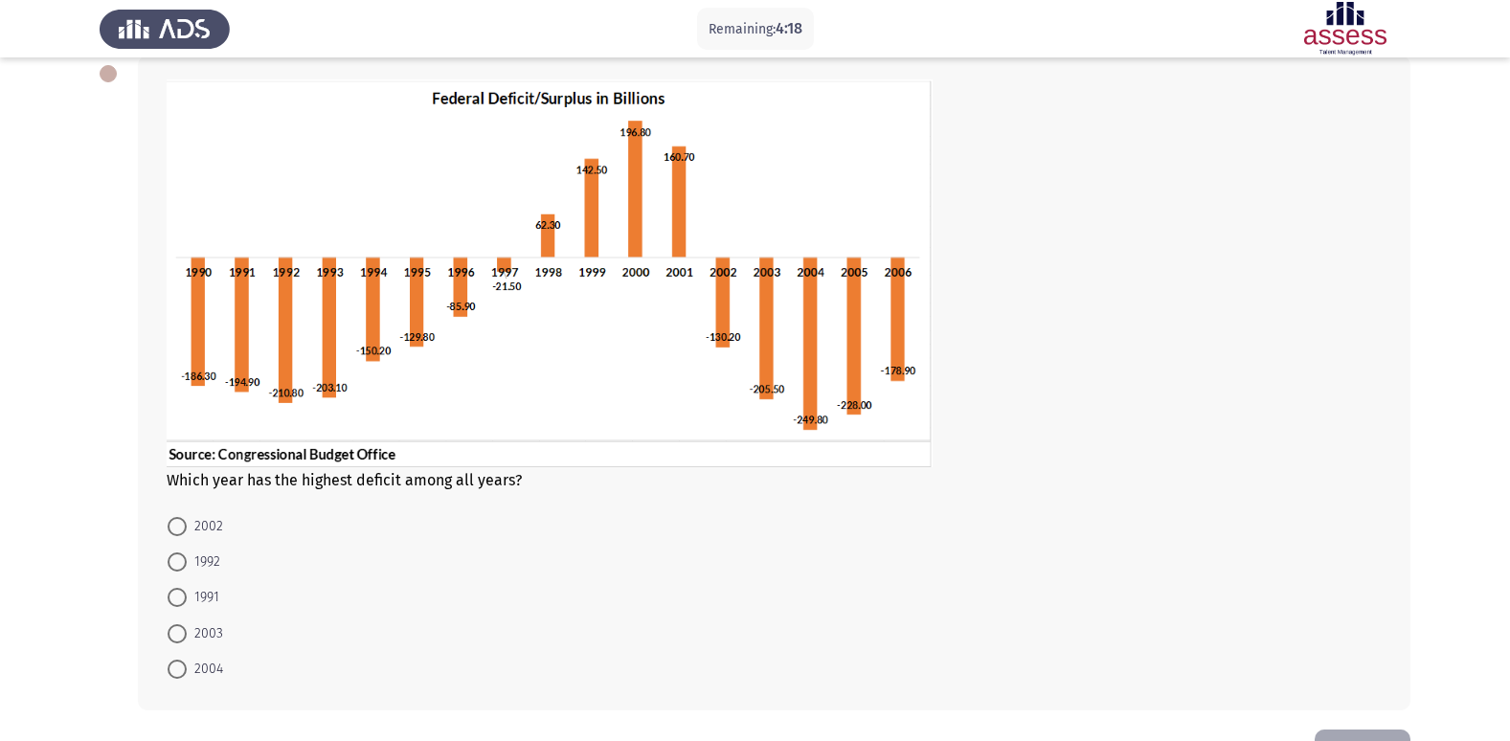
scroll to position [94, 0]
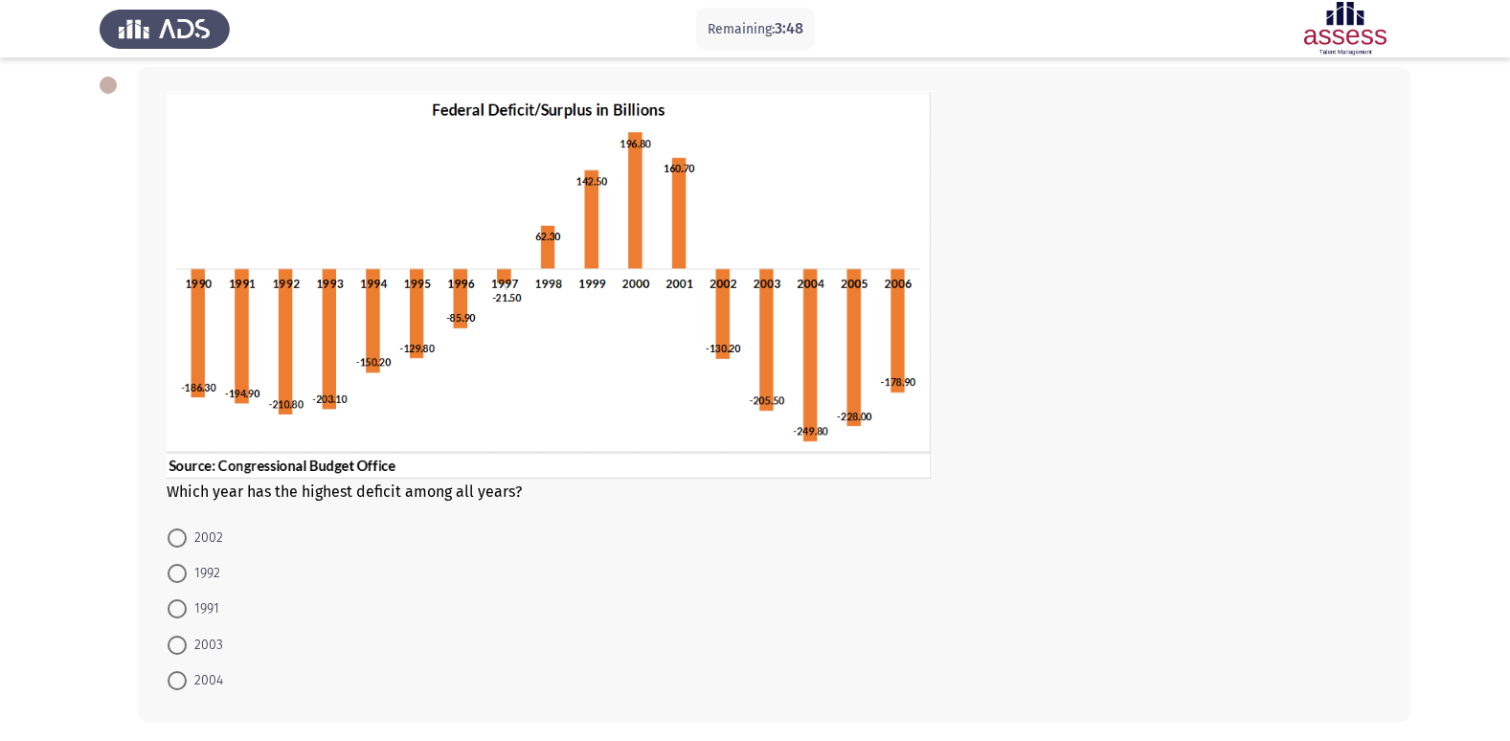
click at [167, 685] on mat-radio-button "2004" at bounding box center [195, 679] width 80 height 35
click at [188, 679] on span "2004" at bounding box center [205, 680] width 36 height 23
click at [187, 679] on input "2004" at bounding box center [177, 680] width 19 height 19
radio input "true"
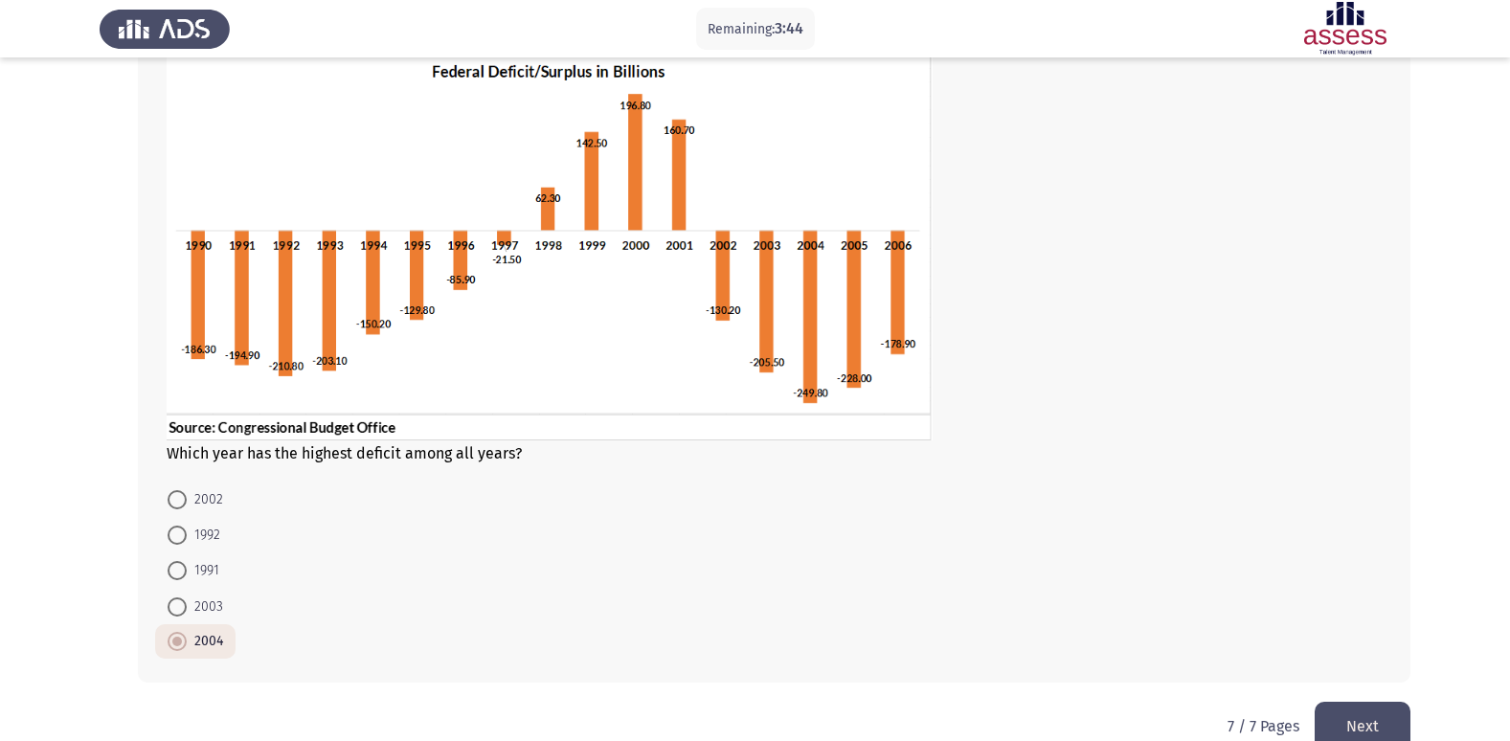
scroll to position [169, 0]
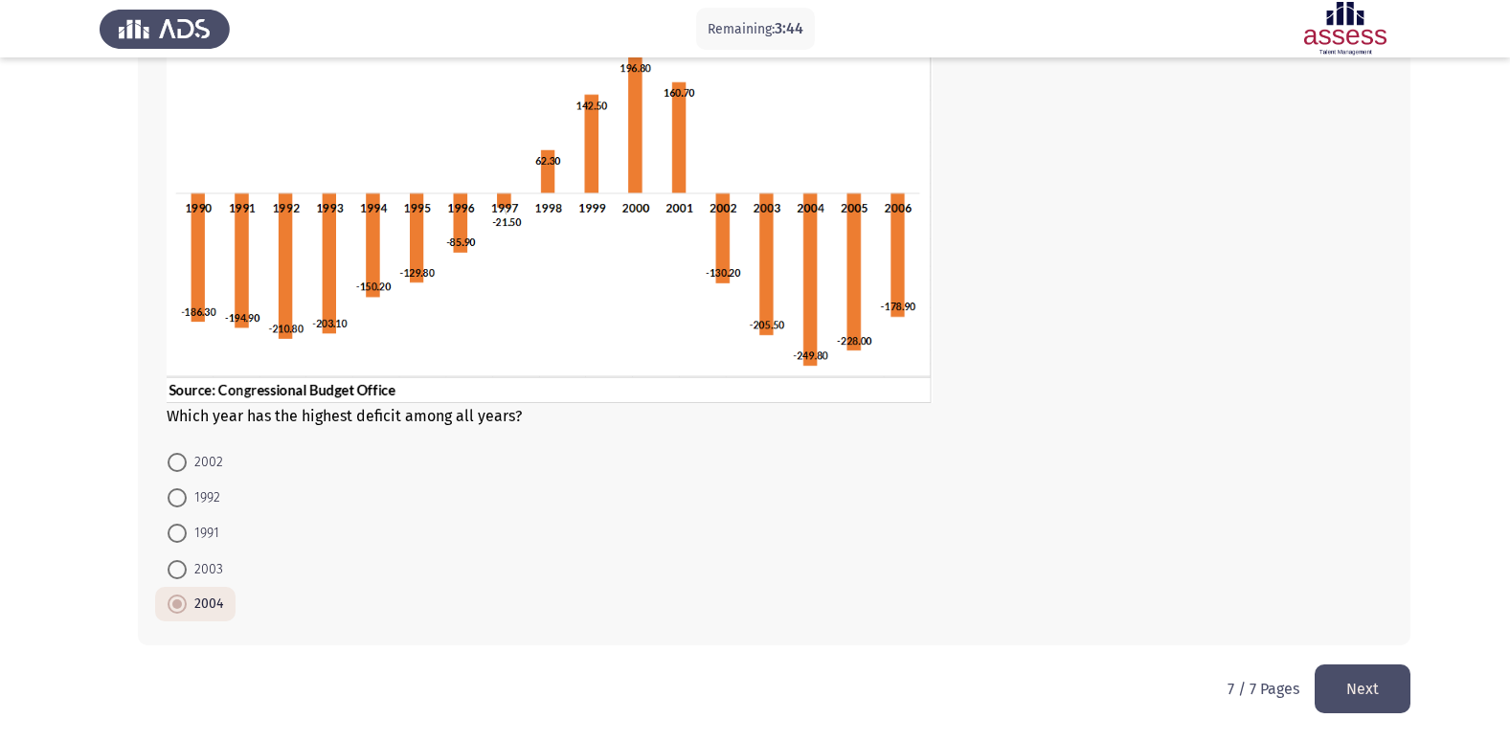
click at [1379, 684] on button "Next" at bounding box center [1362, 688] width 96 height 49
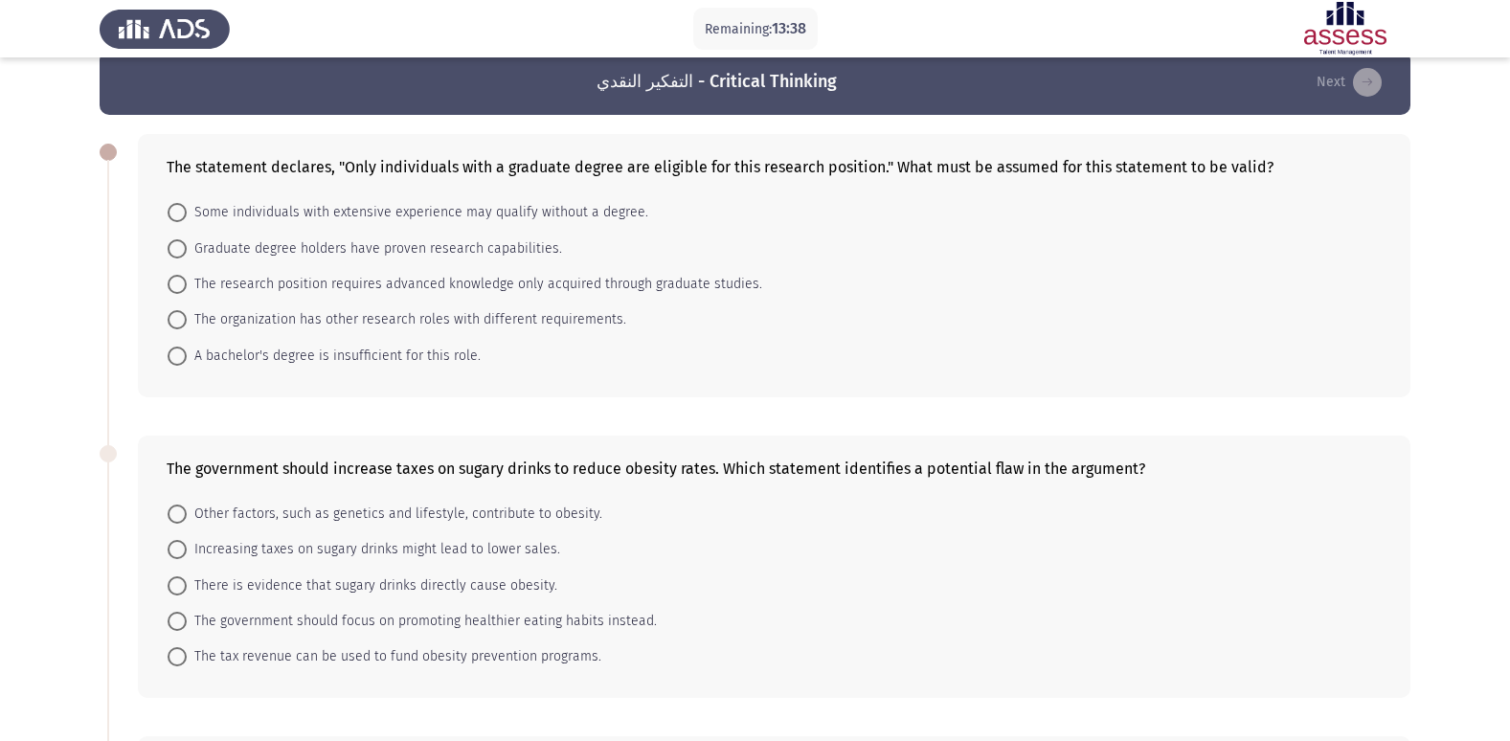
scroll to position [38, 0]
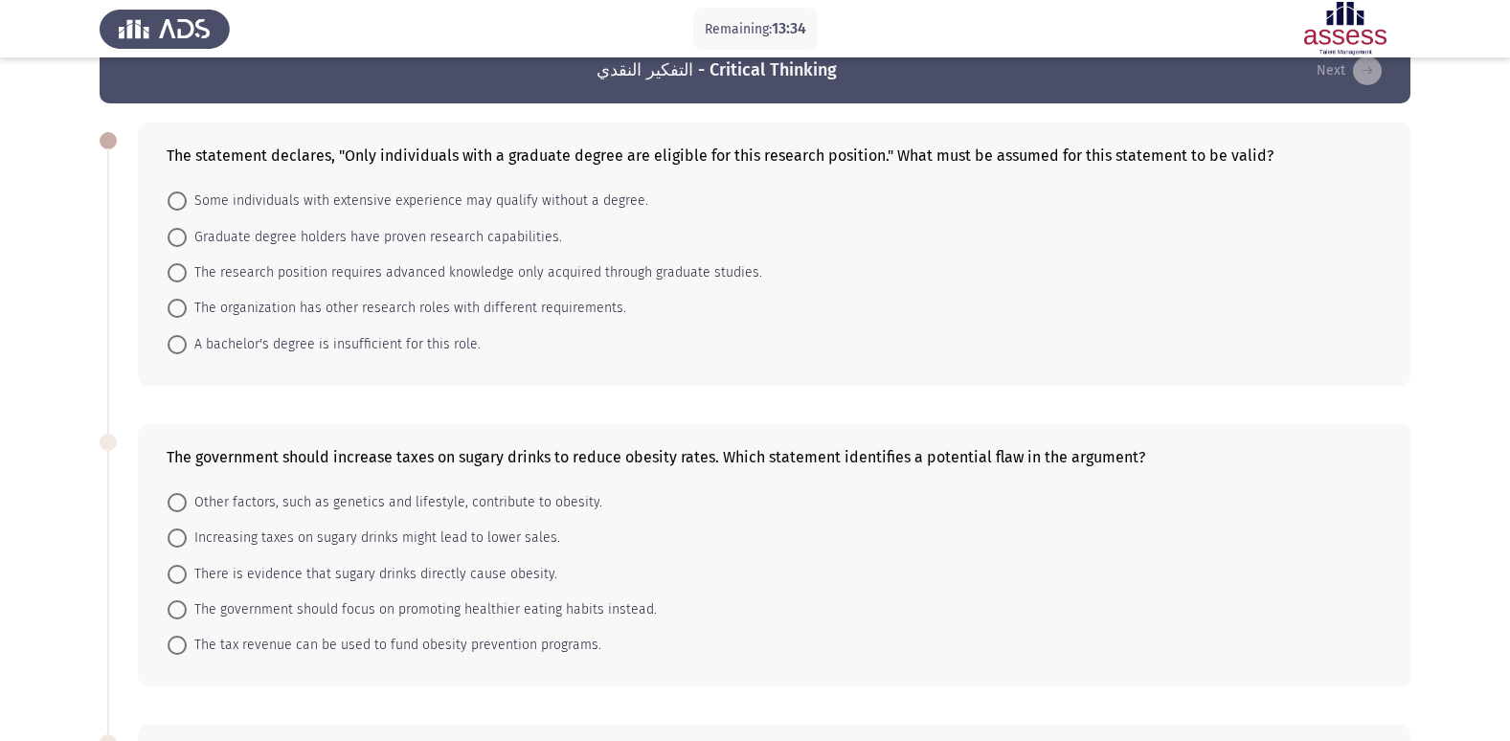
click at [173, 344] on span at bounding box center [177, 344] width 19 height 19
click at [173, 344] on input "A bachelor's degree is insufficient for this role." at bounding box center [177, 344] width 19 height 19
radio input "true"
click at [170, 300] on span at bounding box center [177, 308] width 19 height 19
click at [170, 300] on input "The organization has other research roles with different requirements." at bounding box center [177, 308] width 19 height 19
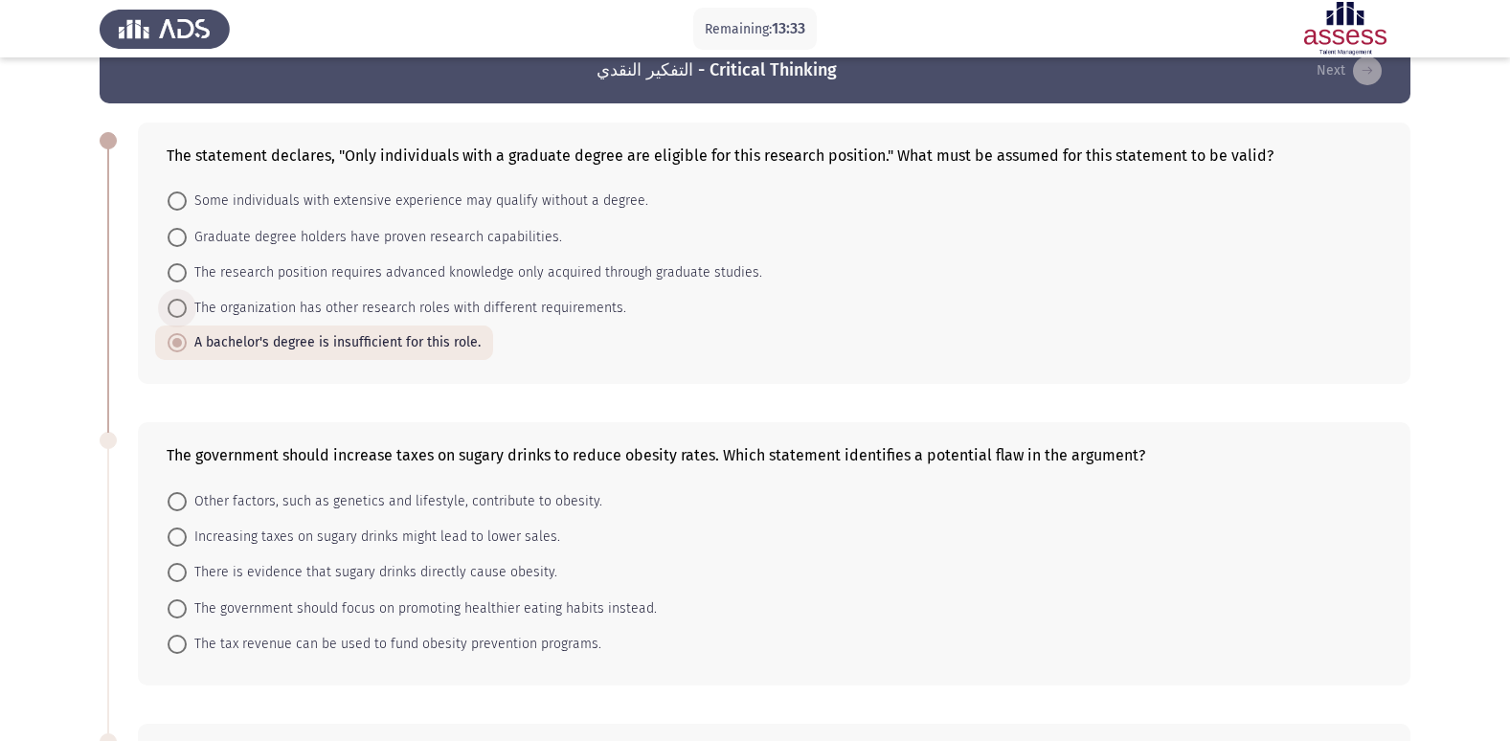
radio input "true"
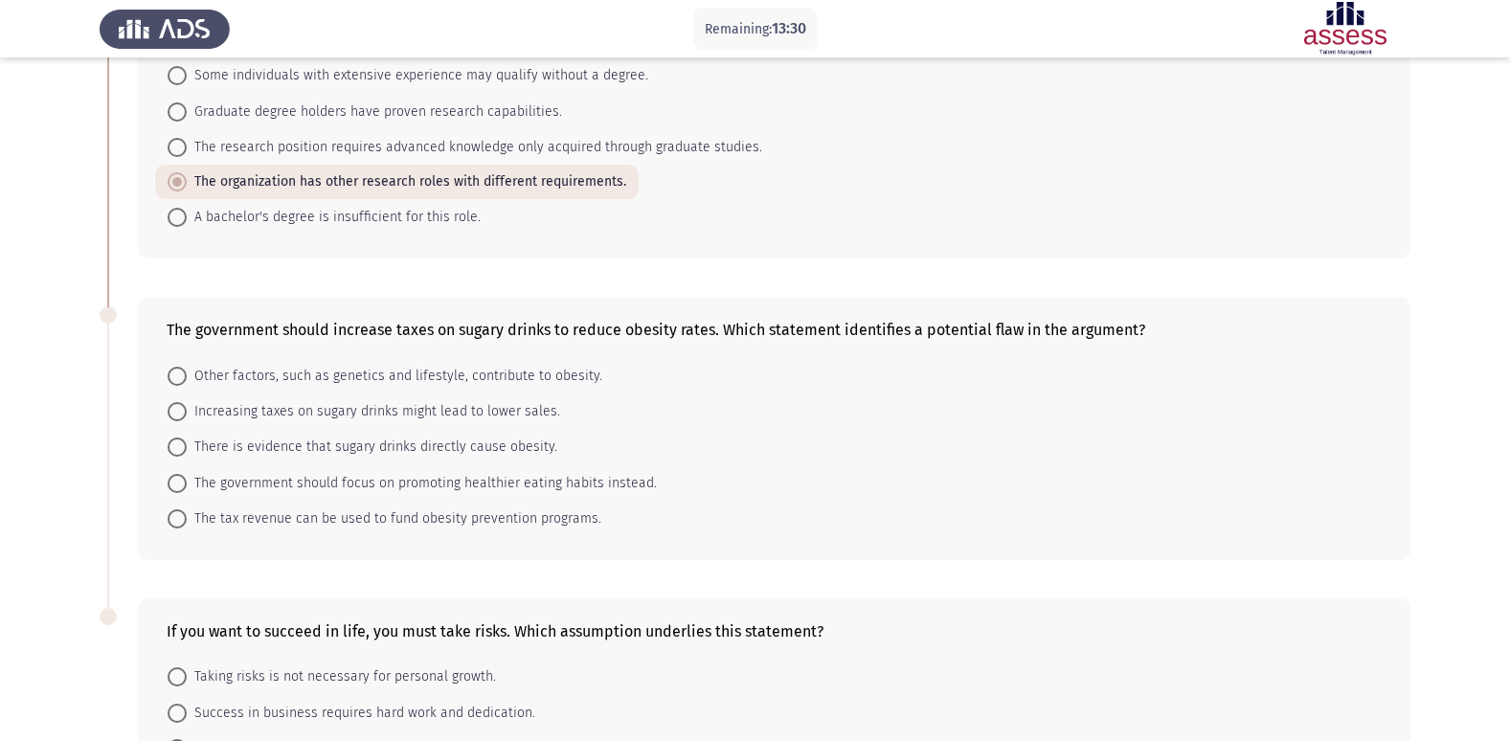
scroll to position [191, 0]
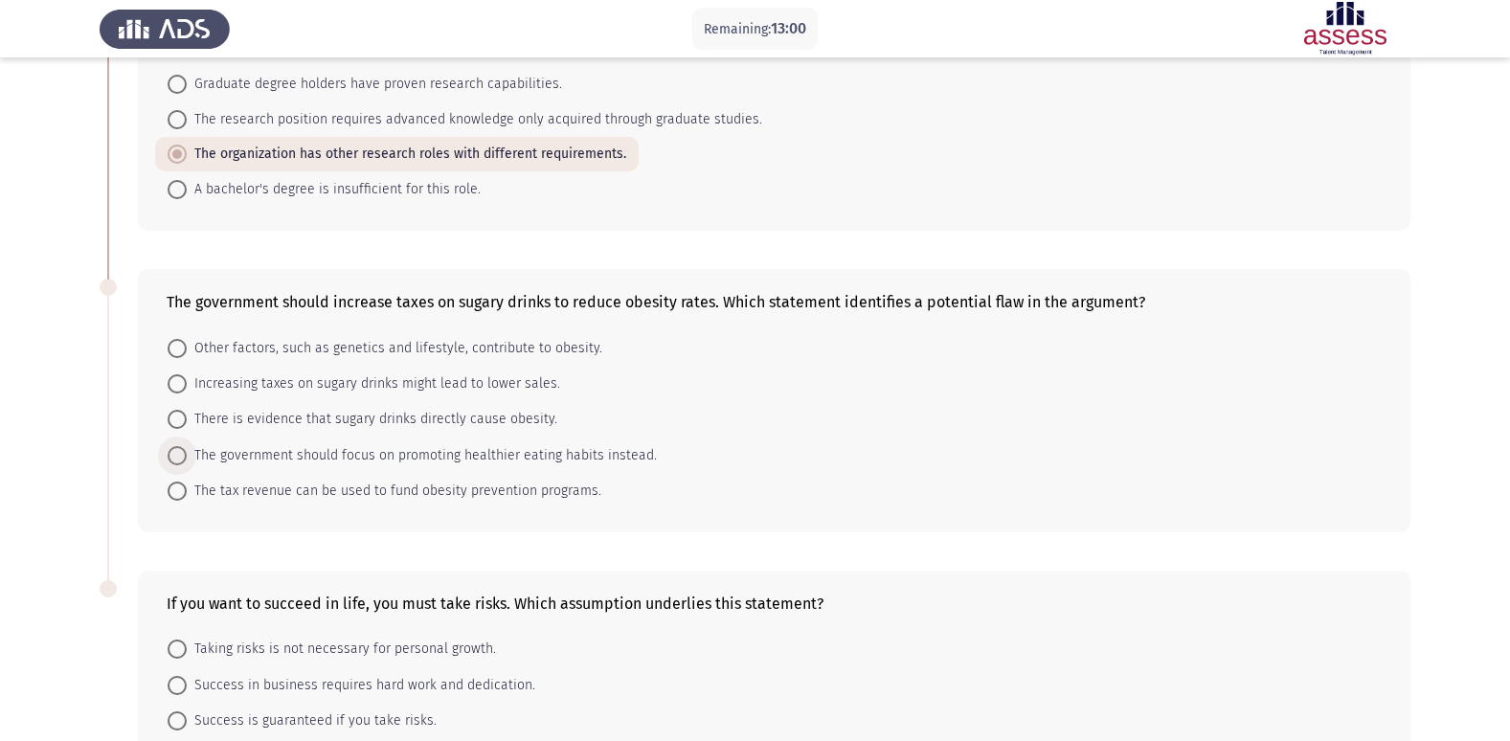
click at [168, 450] on span at bounding box center [177, 455] width 19 height 19
click at [168, 450] on input "The government should focus on promoting healthier eating habits instead." at bounding box center [177, 455] width 19 height 19
radio input "true"
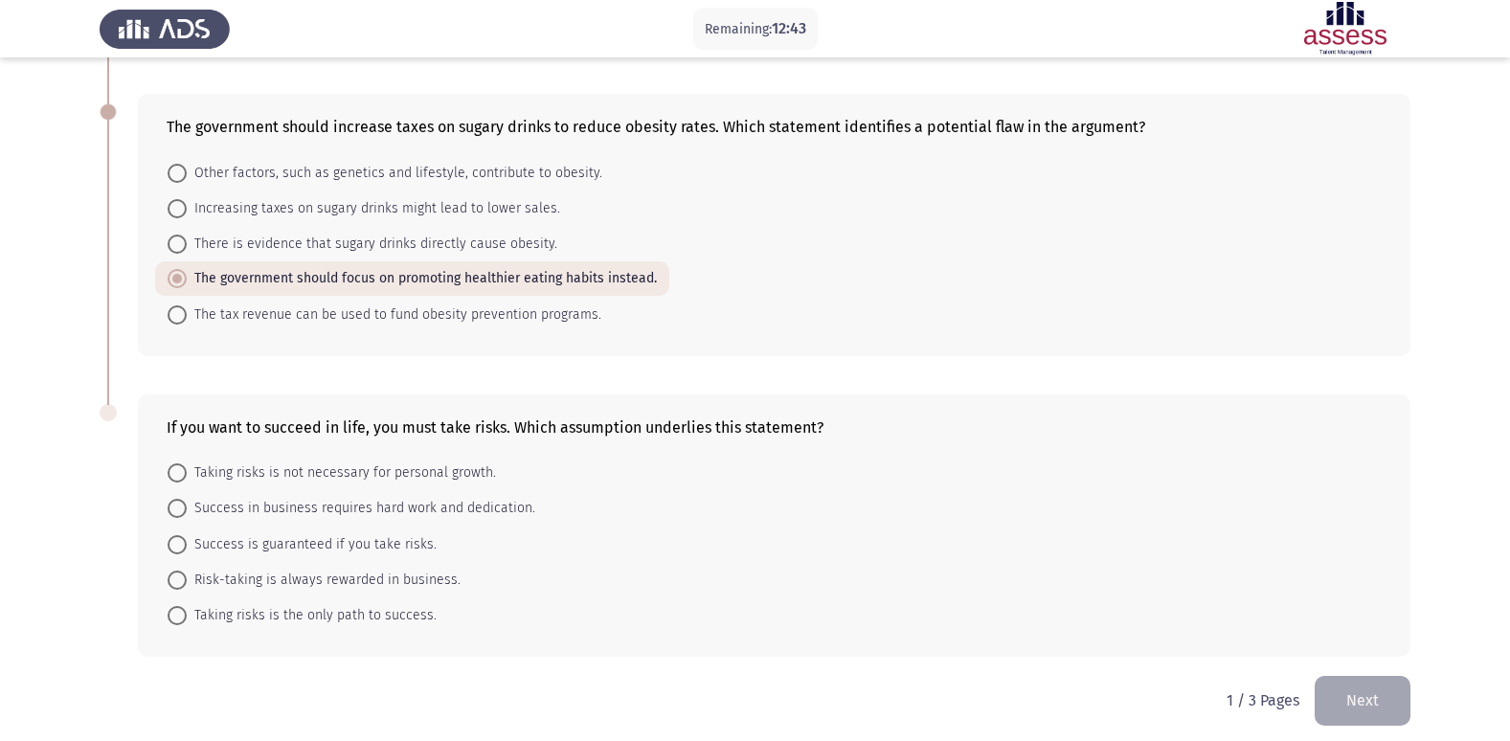
scroll to position [378, 0]
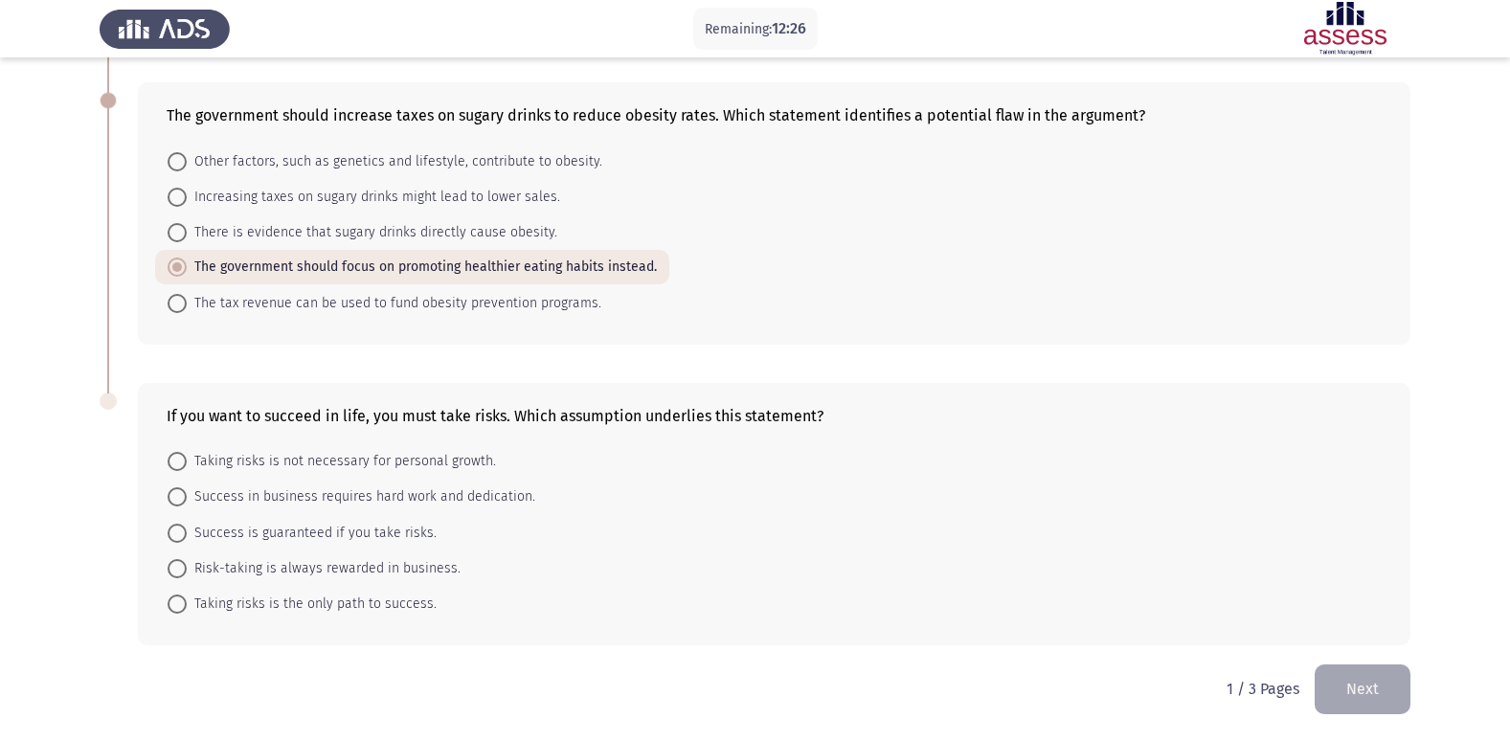
click at [173, 497] on span at bounding box center [177, 496] width 19 height 19
click at [173, 497] on input "Success in business requires hard work and dedication." at bounding box center [177, 496] width 19 height 19
radio input "true"
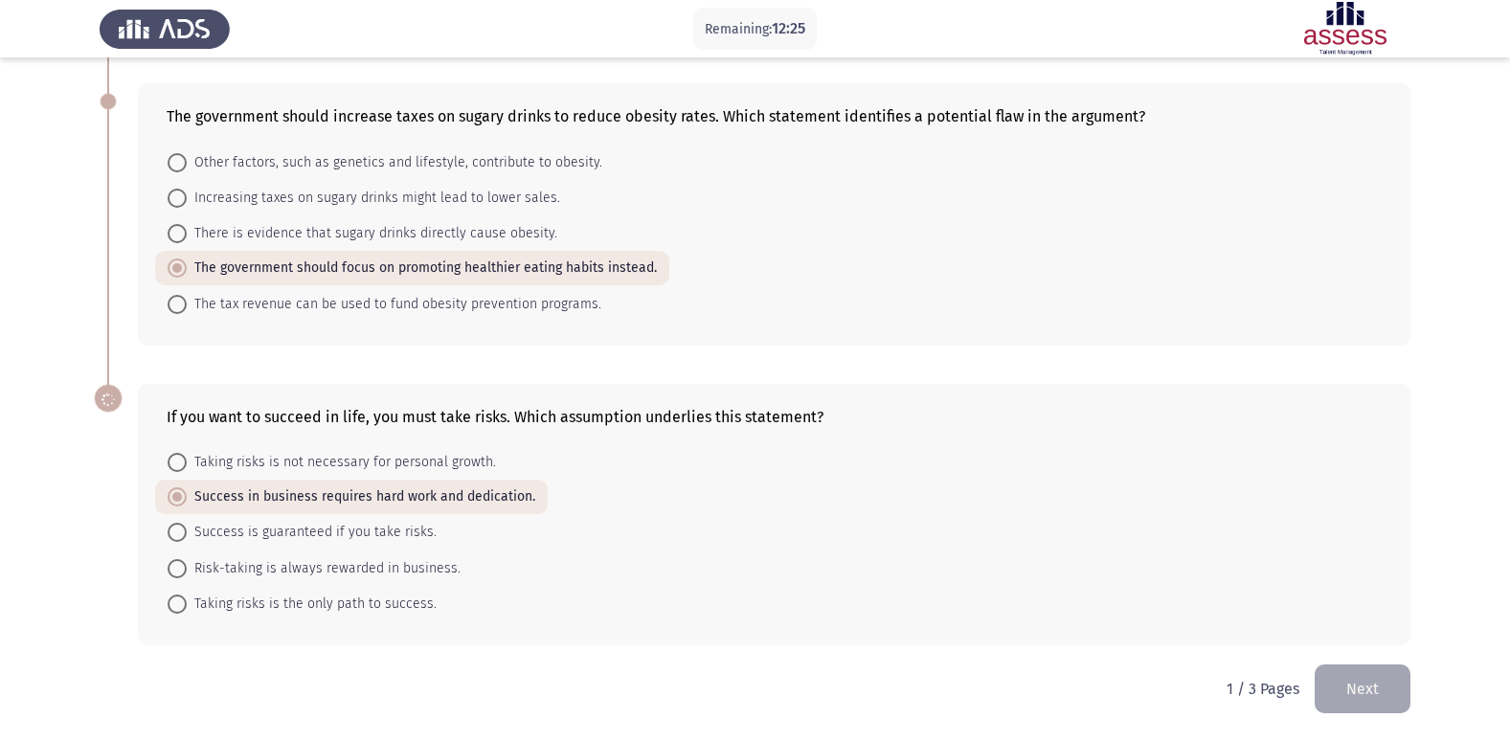
scroll to position [377, 0]
click at [186, 529] on span at bounding box center [177, 532] width 19 height 19
click at [186, 529] on input "Success is guaranteed if you take risks." at bounding box center [177, 532] width 19 height 19
radio input "true"
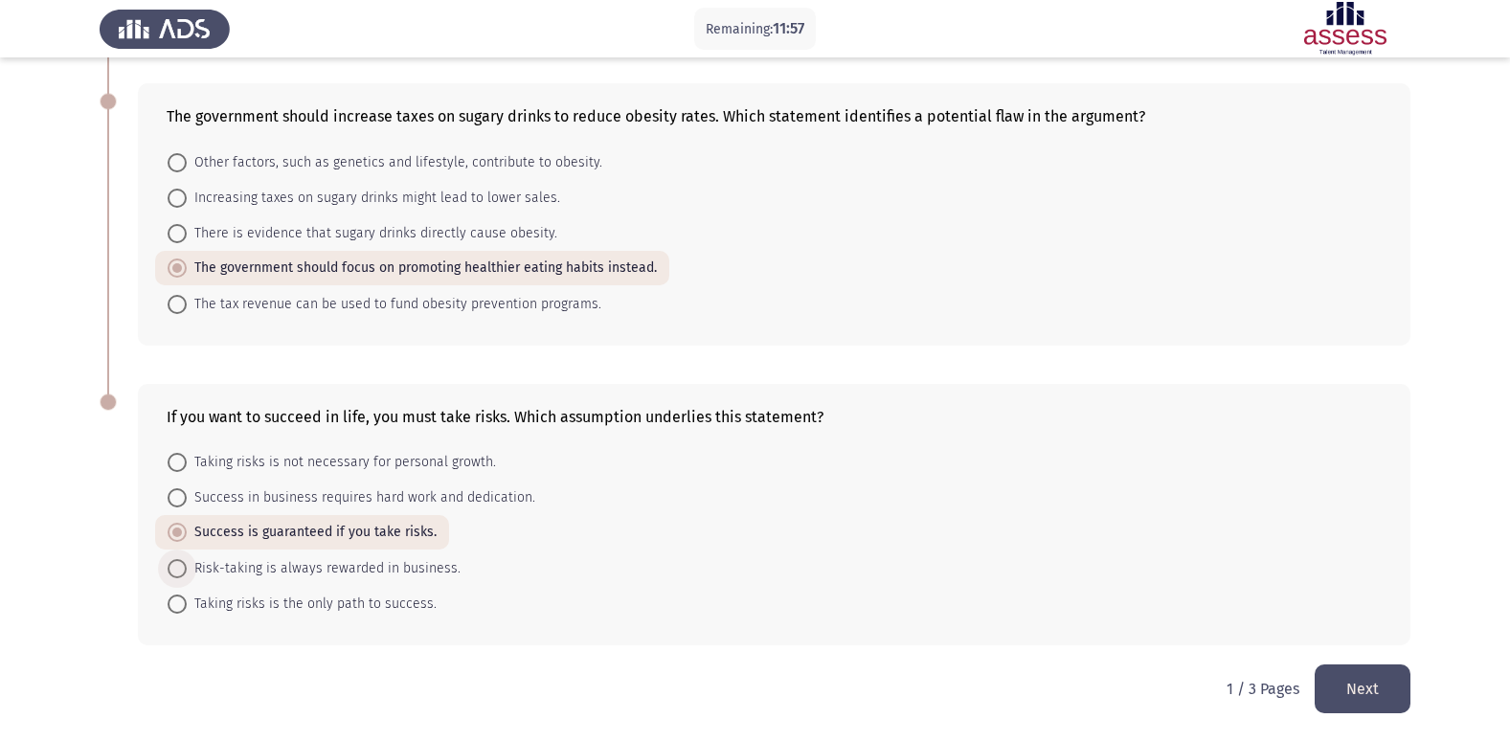
click at [236, 574] on span "Risk-taking is always rewarded in business." at bounding box center [324, 568] width 274 height 23
click at [187, 574] on input "Risk-taking is always rewarded in business." at bounding box center [177, 568] width 19 height 19
radio input "true"
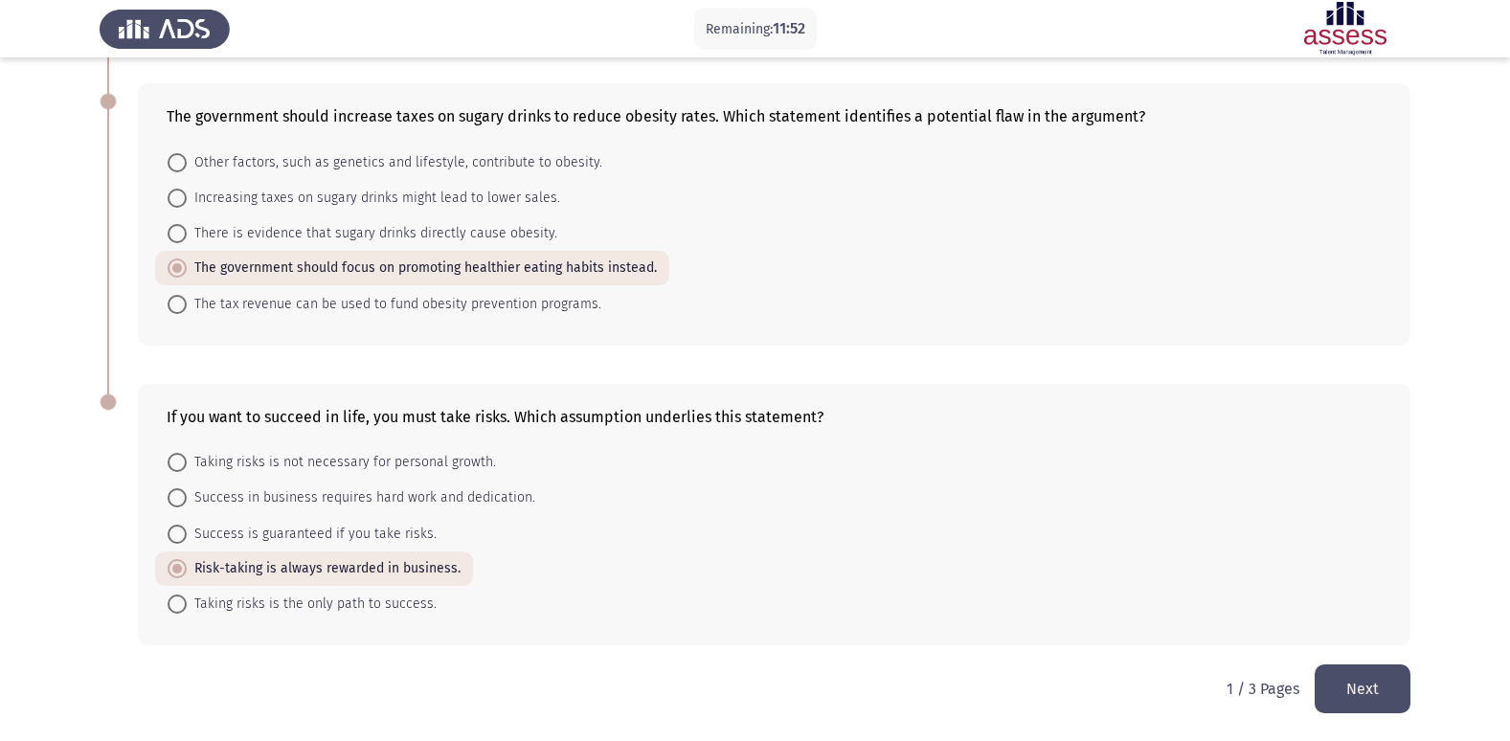
click at [1366, 681] on button "Next" at bounding box center [1362, 688] width 96 height 49
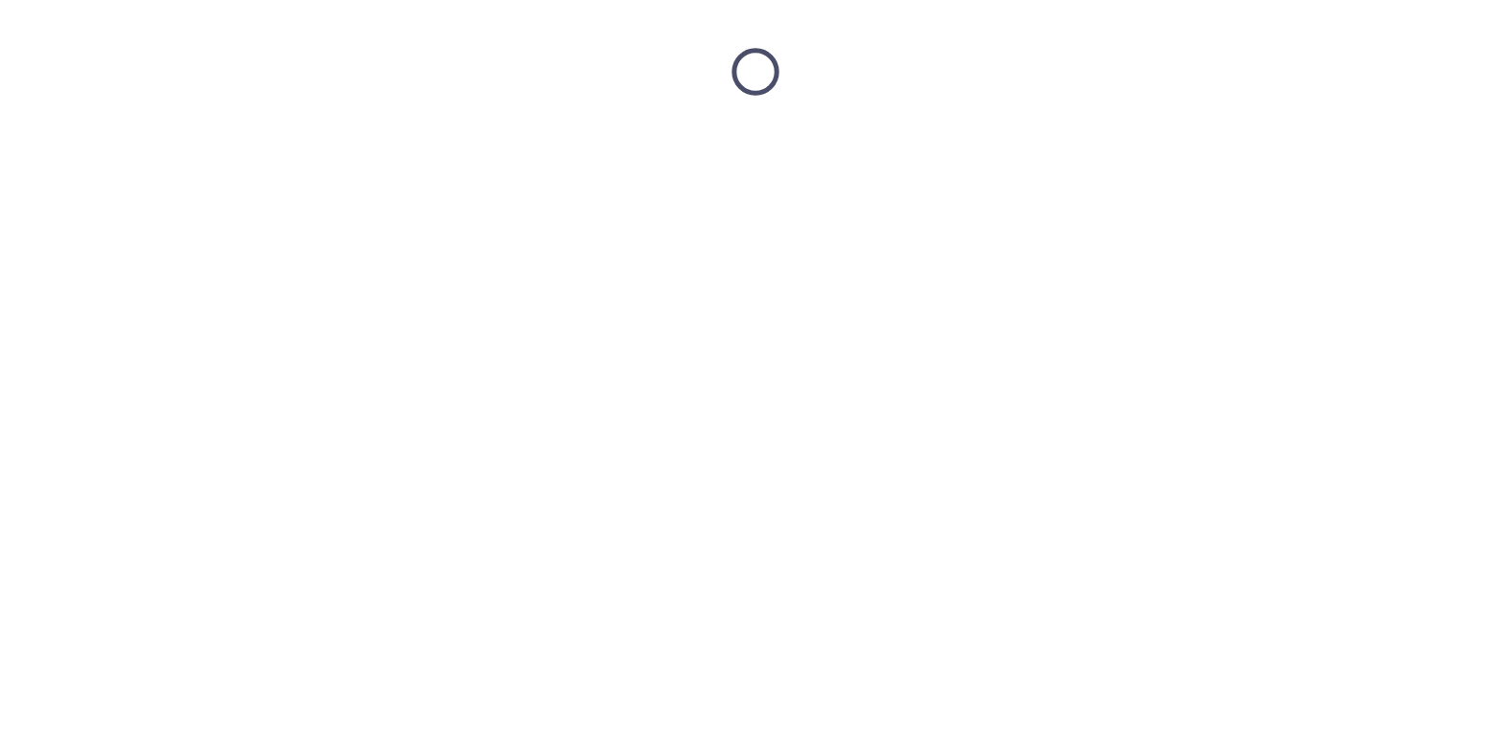
scroll to position [0, 0]
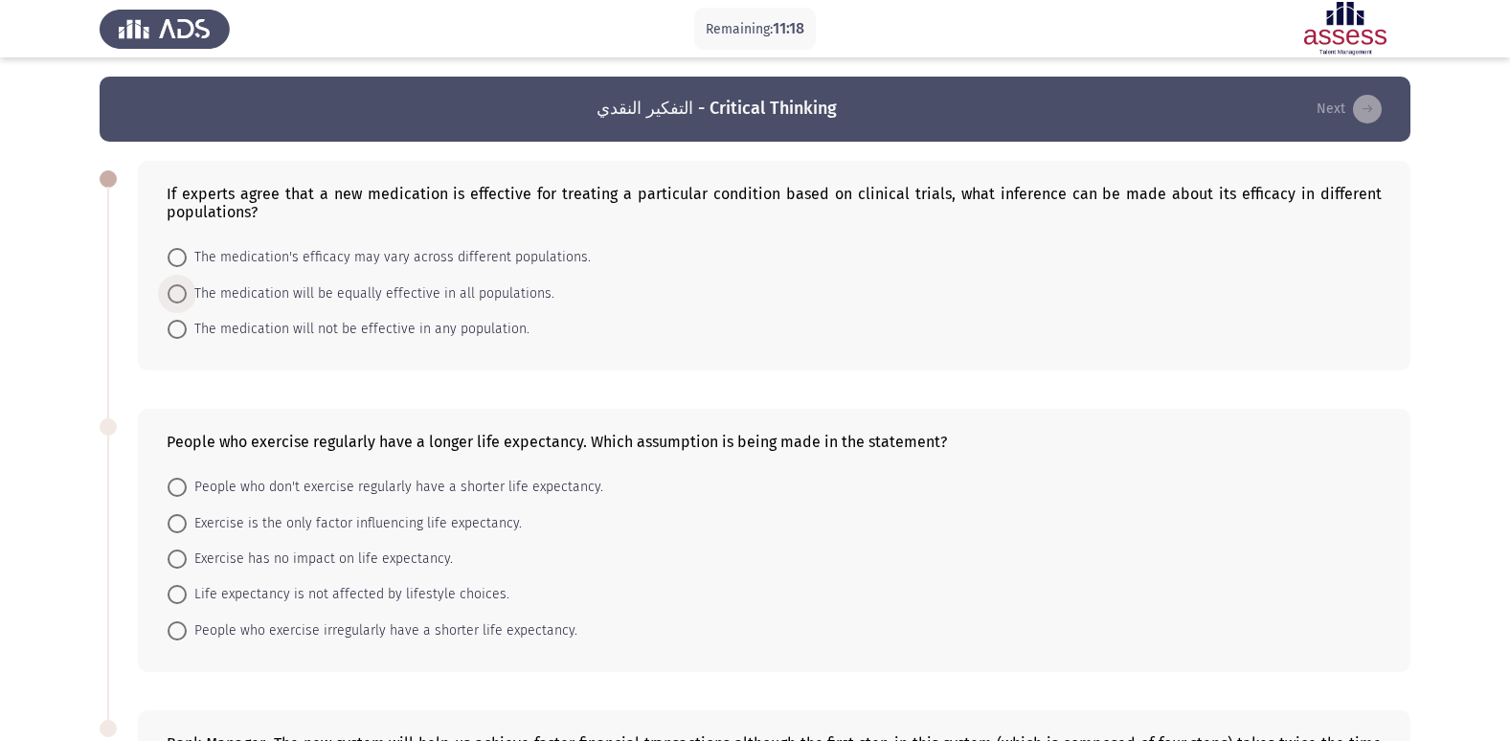
click at [177, 282] on label "The medication will be equally effective in all populations." at bounding box center [361, 293] width 387 height 23
click at [177, 284] on input "The medication will be equally effective in all populations." at bounding box center [177, 293] width 19 height 19
radio input "true"
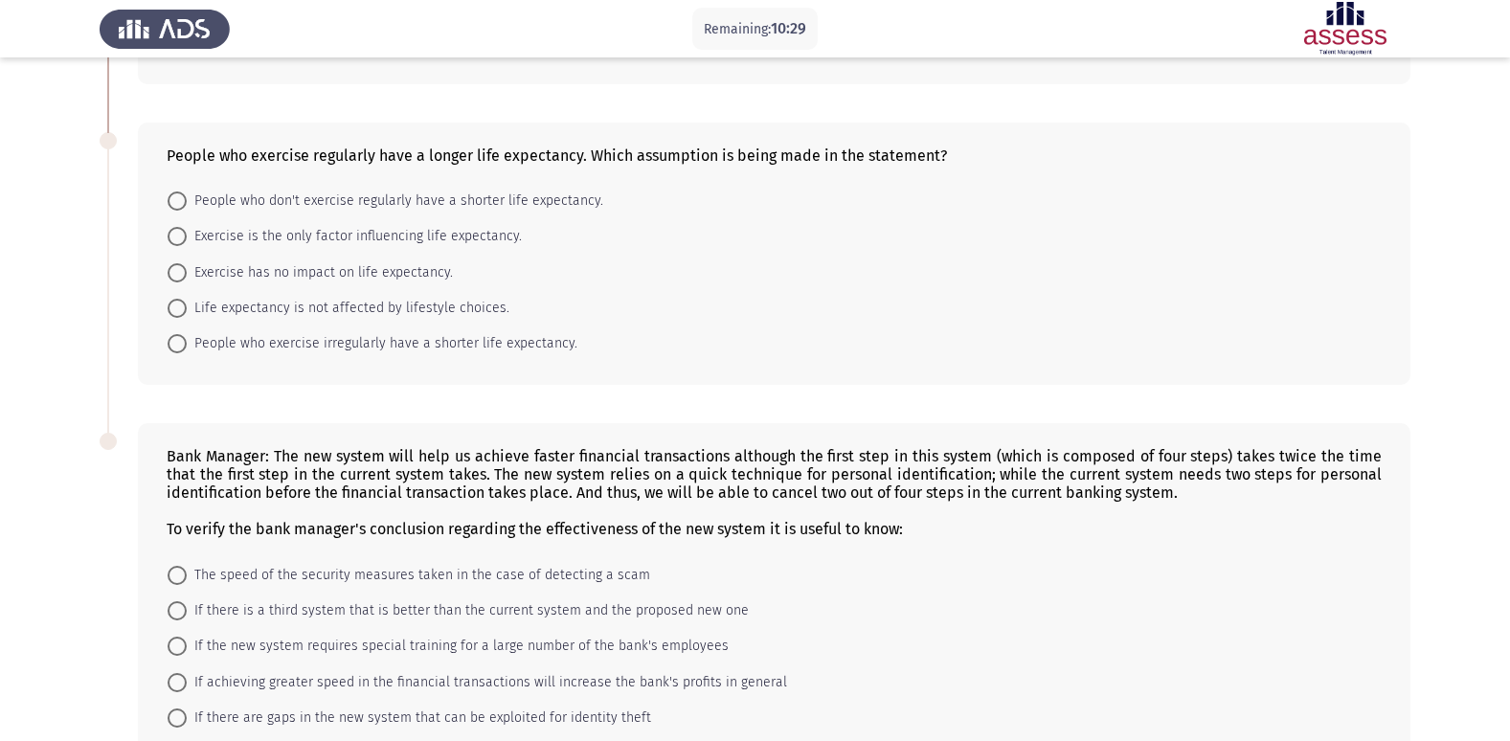
scroll to position [294, 0]
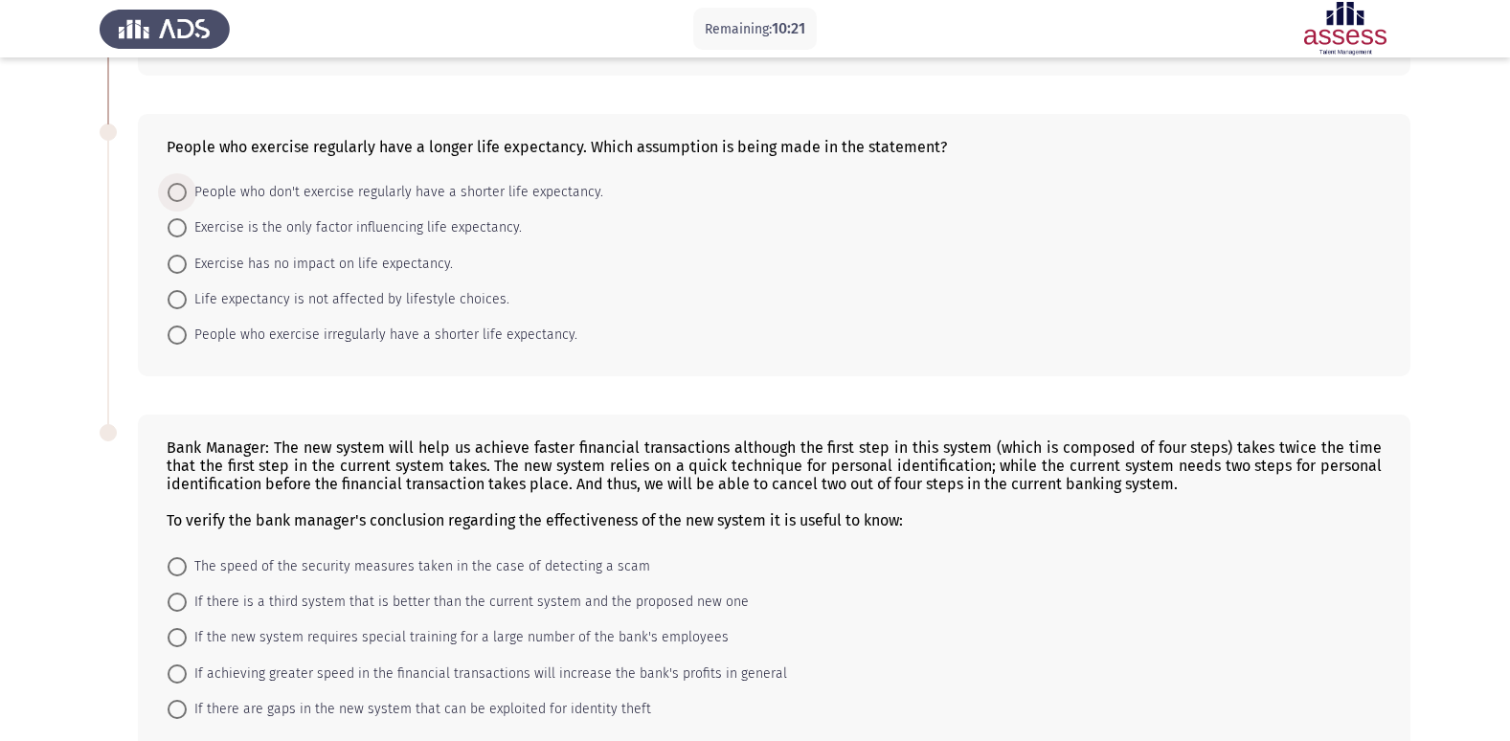
click at [172, 192] on span at bounding box center [177, 192] width 19 height 19
click at [172, 192] on input "People who don't exercise regularly have a shorter life expectancy." at bounding box center [177, 192] width 19 height 19
radio input "true"
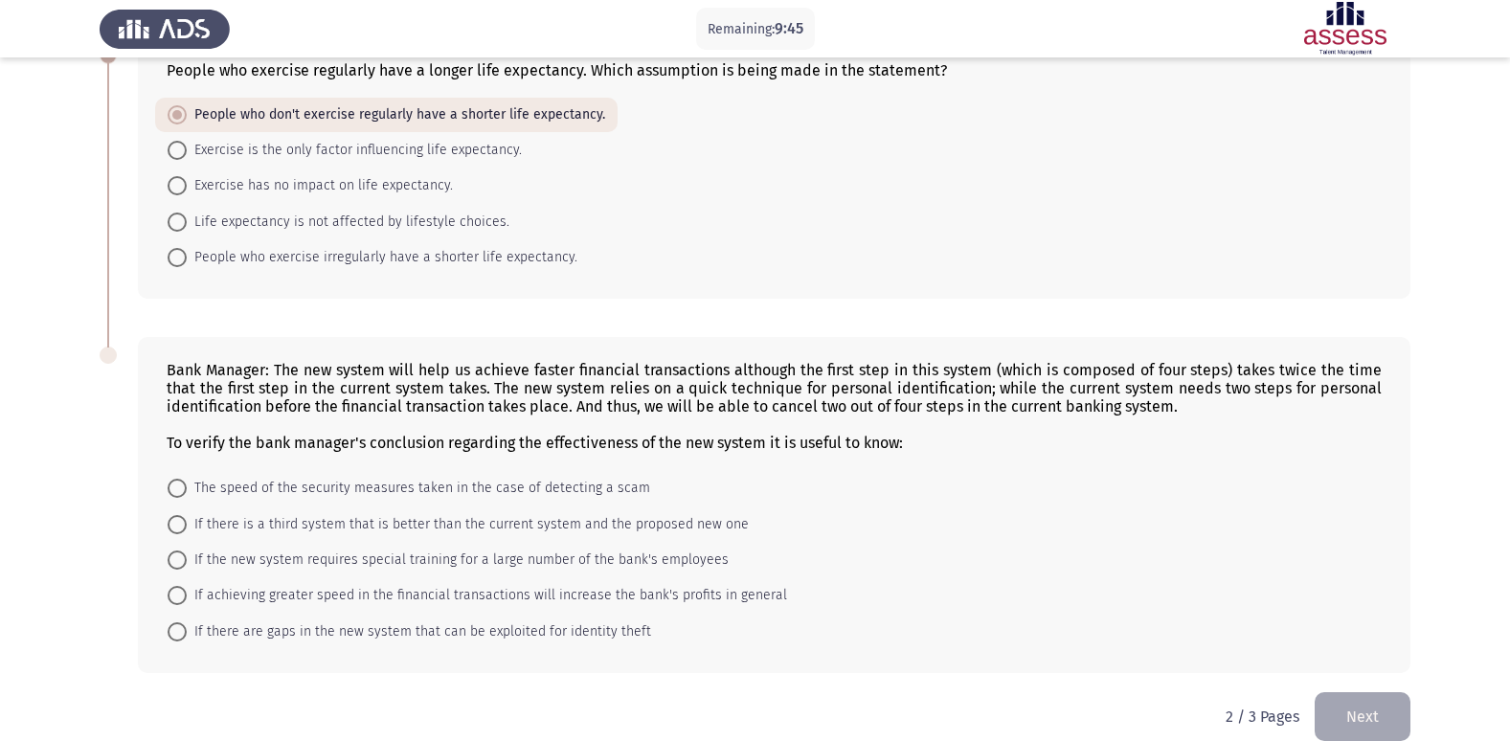
scroll to position [398, 0]
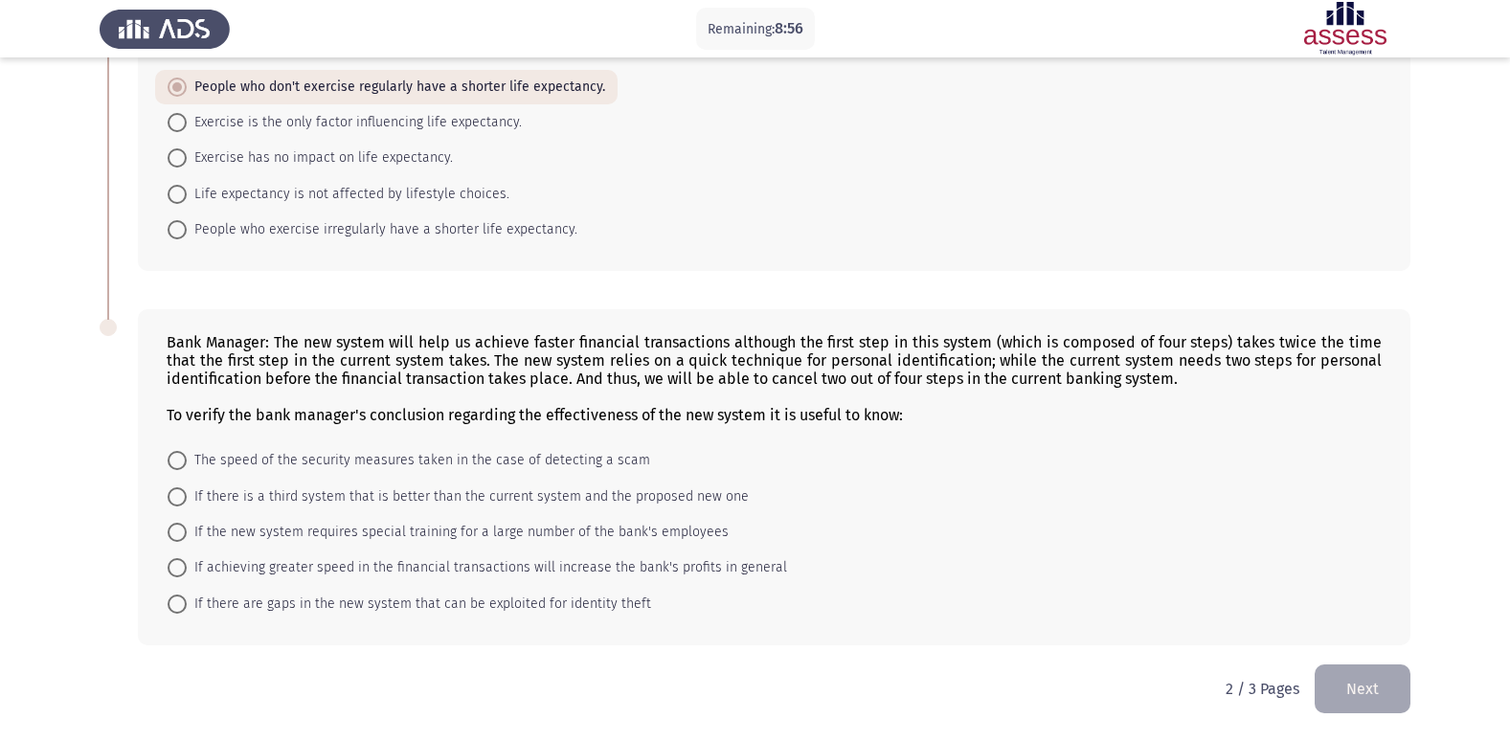
click at [177, 493] on span at bounding box center [177, 496] width 19 height 19
click at [177, 493] on input "If there is a third system that is better than the current system and the propo…" at bounding box center [177, 496] width 19 height 19
radio input "true"
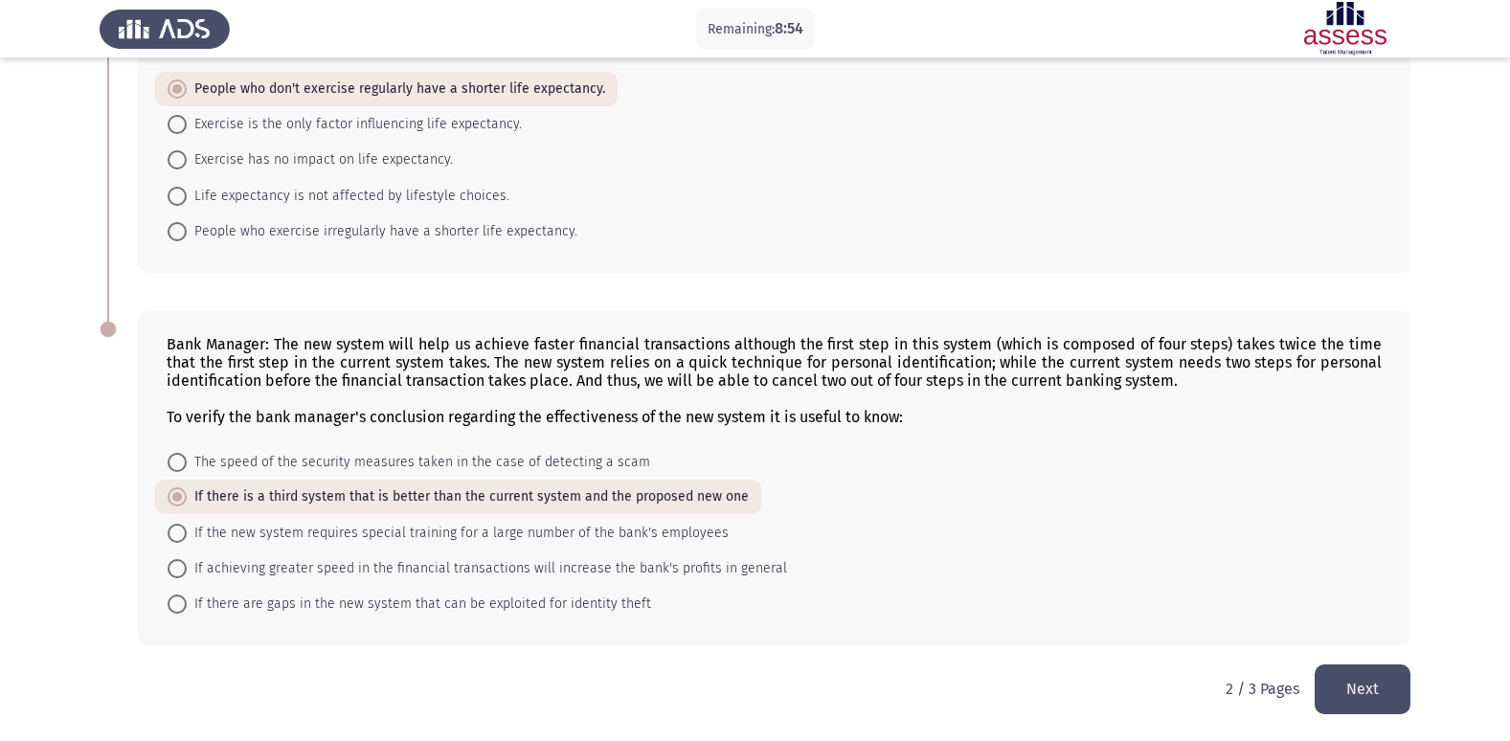
click at [1402, 690] on button "Next" at bounding box center [1362, 688] width 96 height 49
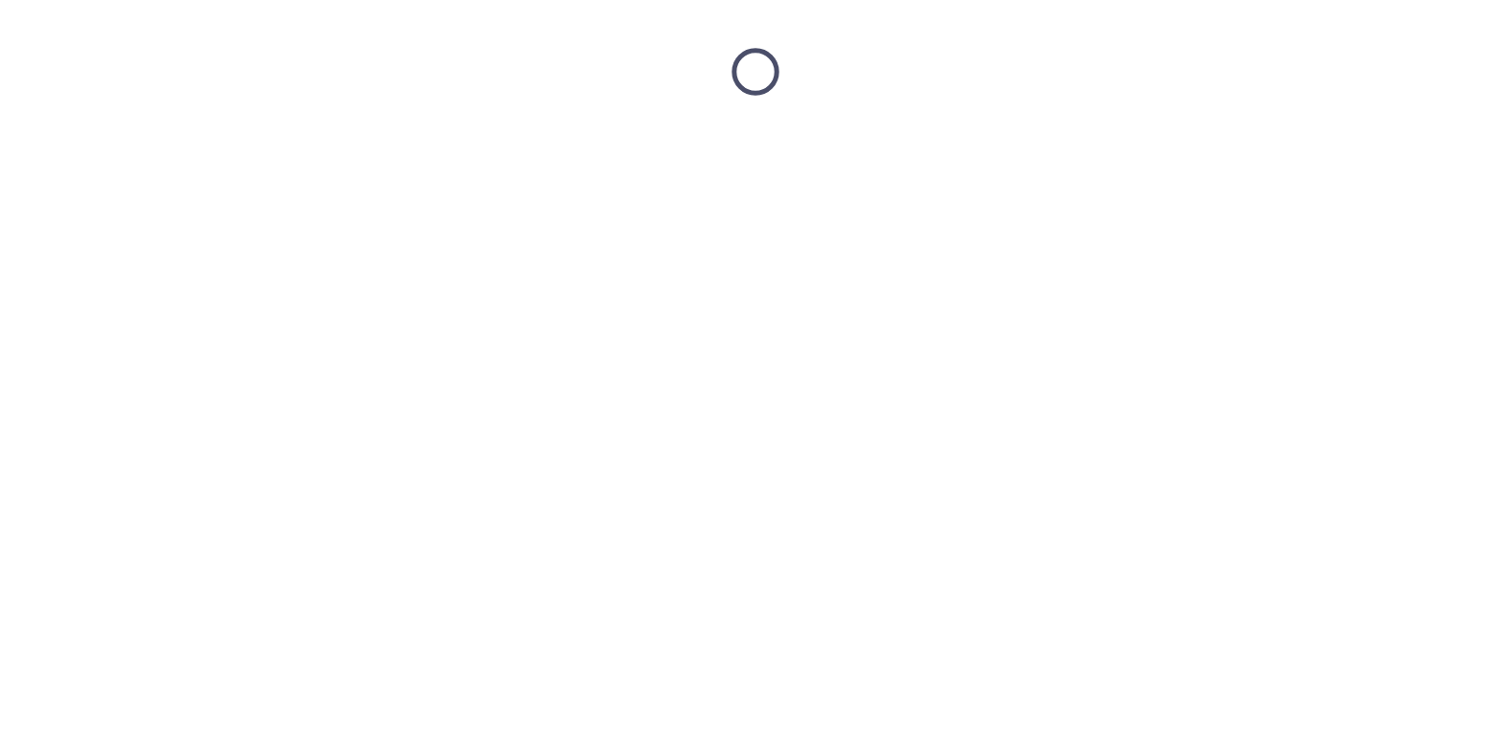
scroll to position [0, 0]
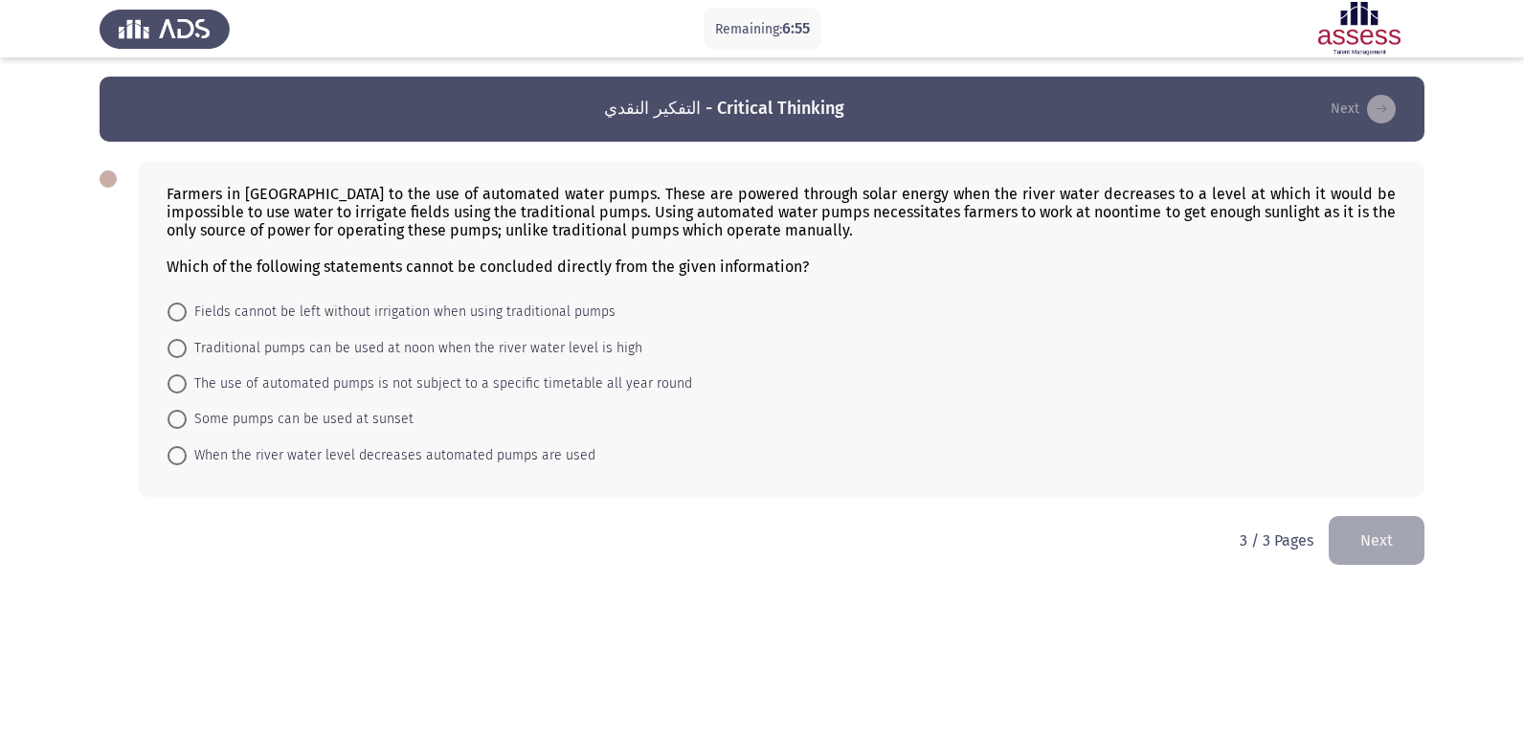
click at [169, 341] on span at bounding box center [177, 348] width 19 height 19
click at [169, 341] on input "Traditional pumps can be used at noon when the river water level is high" at bounding box center [177, 348] width 19 height 19
radio input "true"
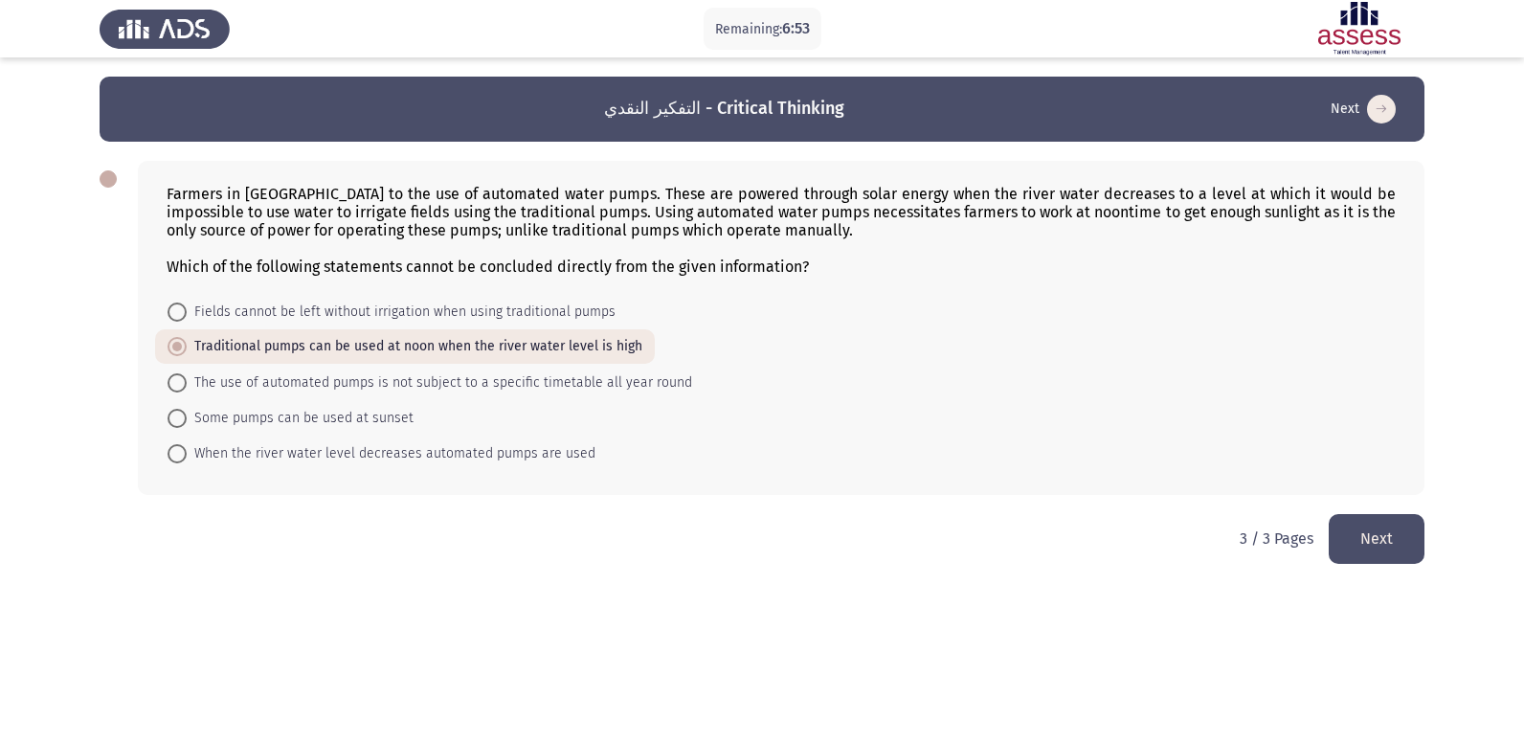
click at [1383, 531] on button "Next" at bounding box center [1377, 538] width 96 height 49
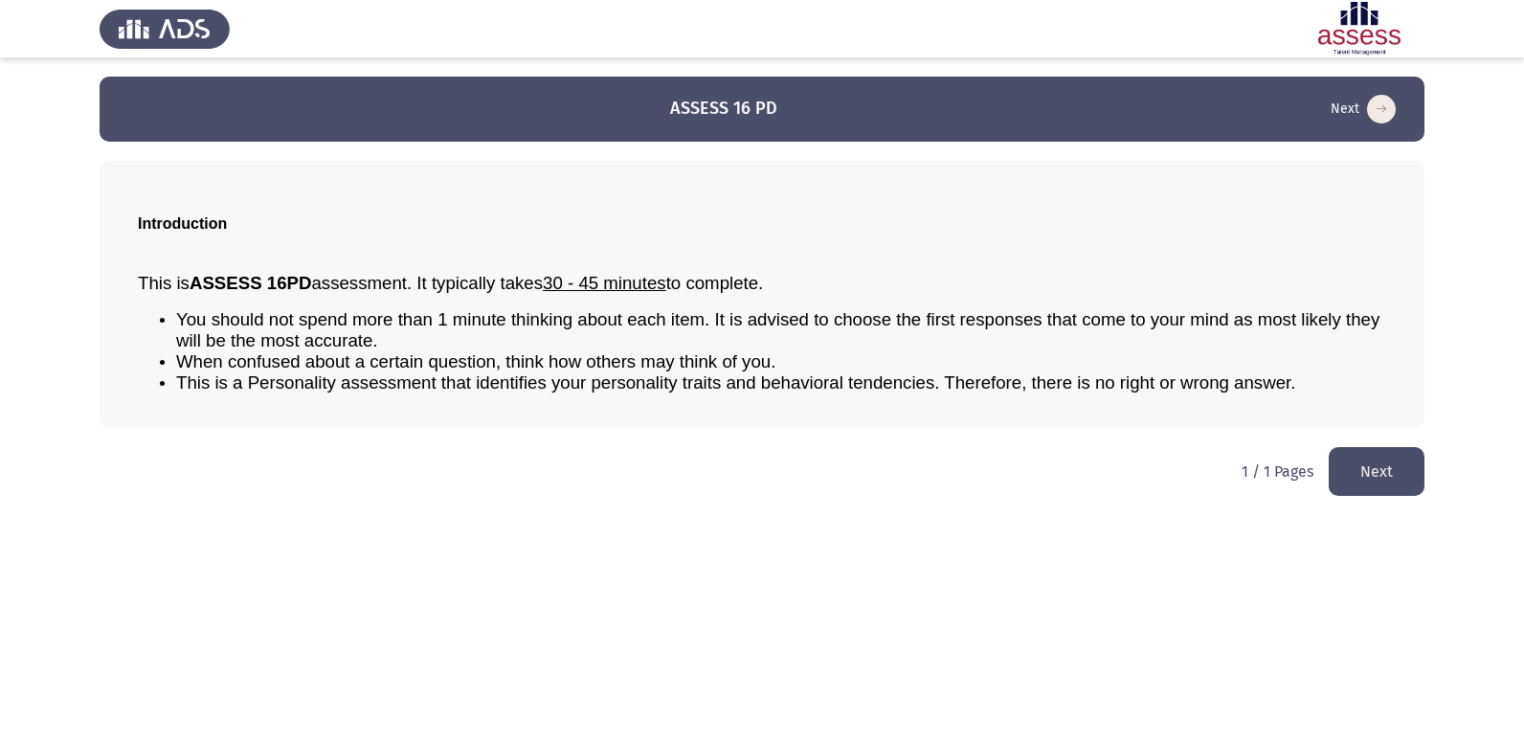
click at [1381, 461] on button "Next" at bounding box center [1377, 471] width 96 height 49
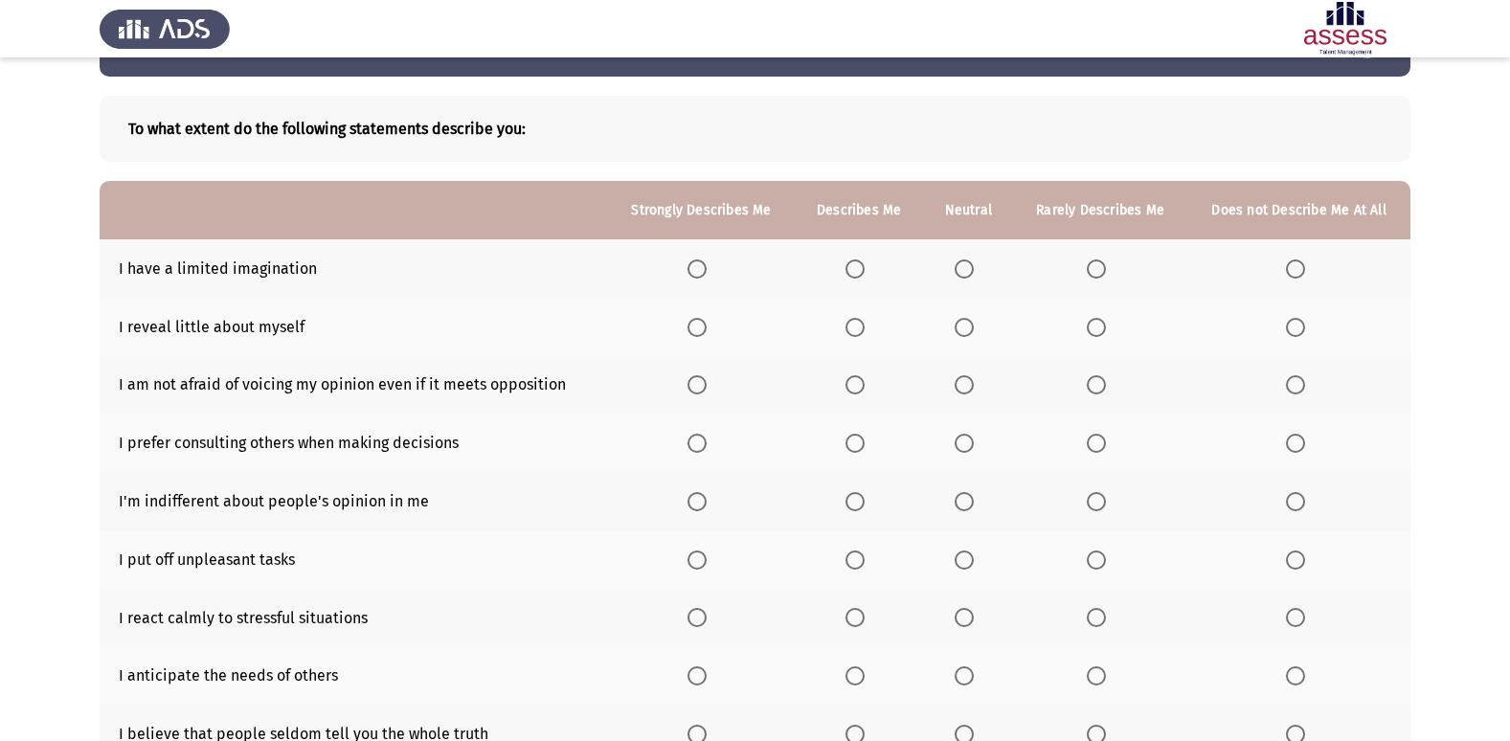
scroll to position [77, 0]
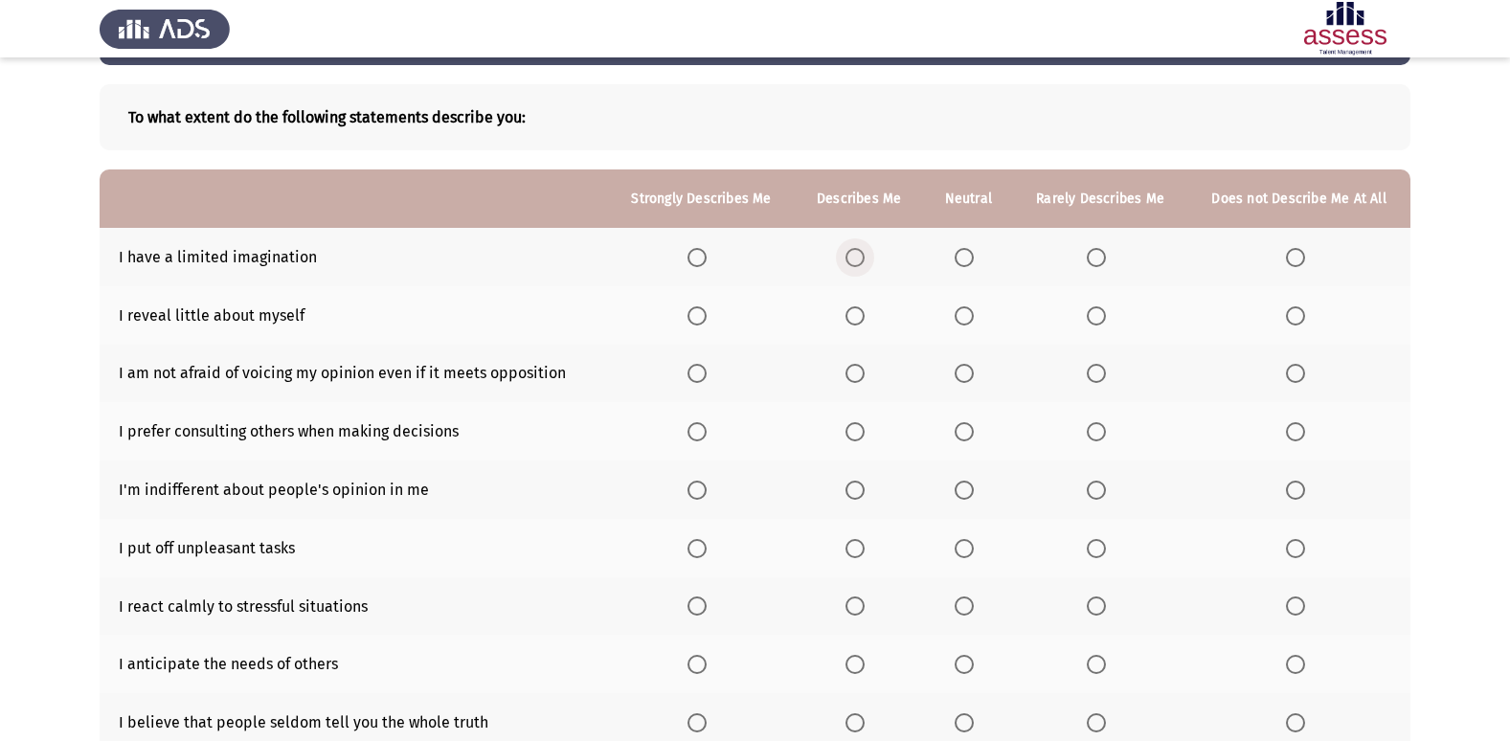
click at [860, 258] on span "Select an option" at bounding box center [854, 257] width 19 height 19
click at [860, 258] on input "Select an option" at bounding box center [854, 257] width 19 height 19
click at [686, 256] on th at bounding box center [701, 257] width 187 height 58
click at [707, 250] on span "Select an option" at bounding box center [696, 257] width 19 height 19
click at [707, 250] on input "Select an option" at bounding box center [696, 257] width 19 height 19
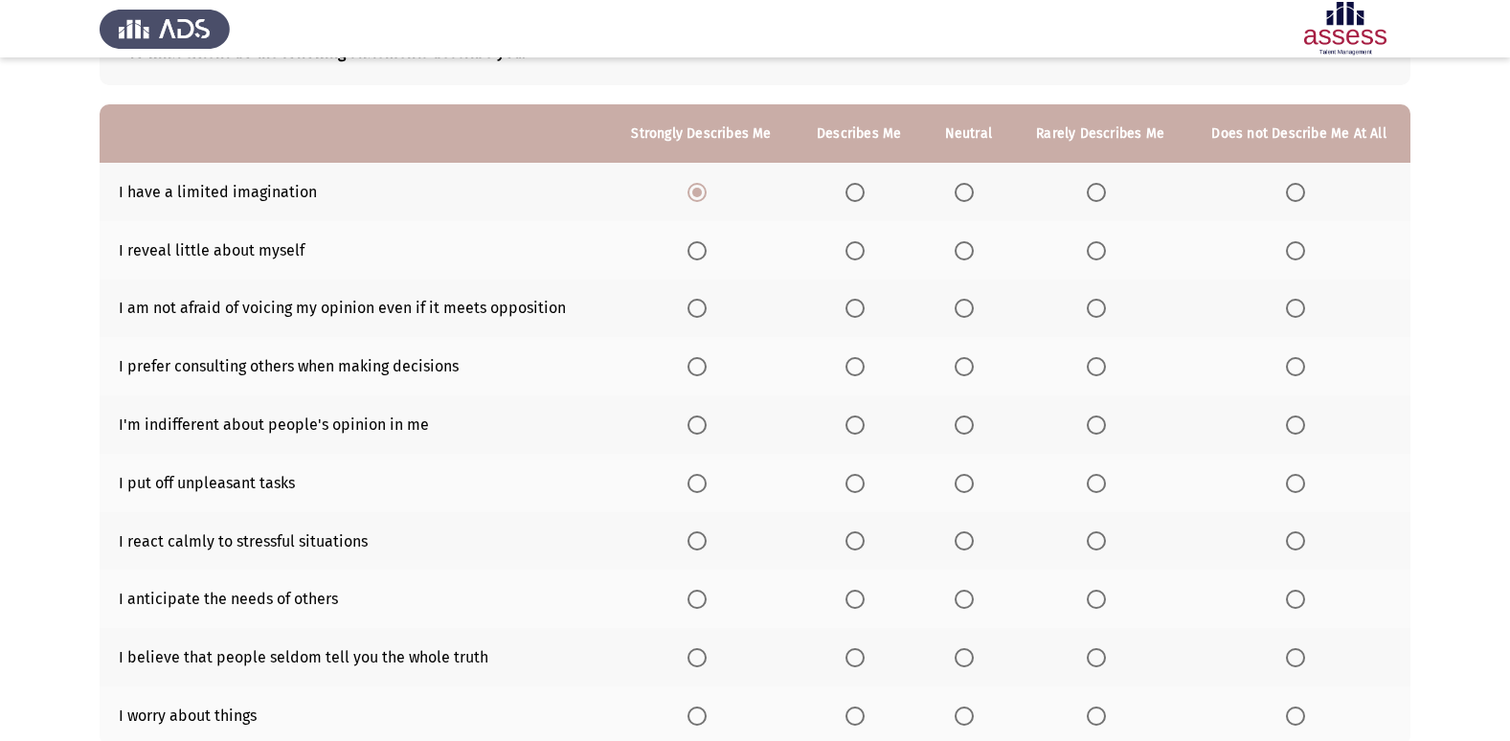
scroll to position [153, 0]
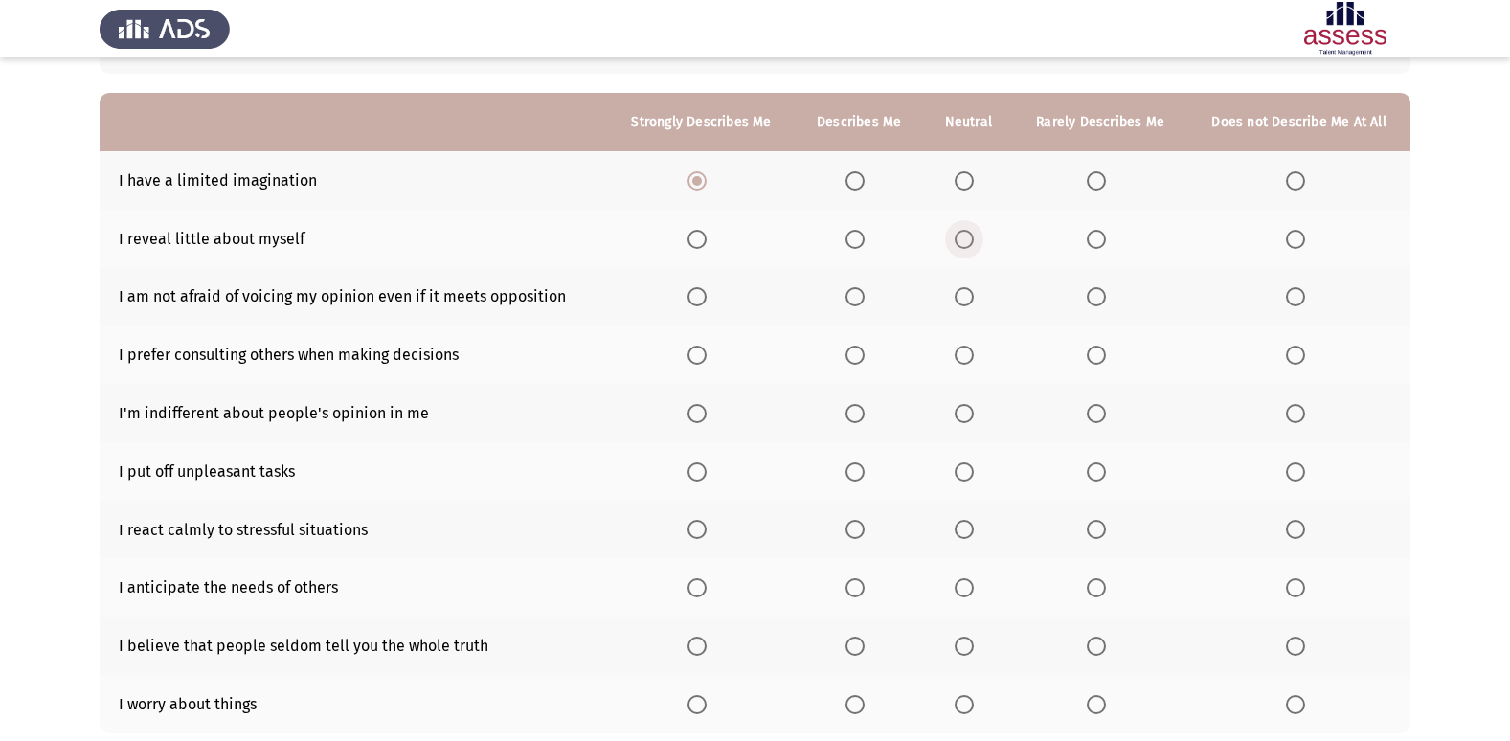
click at [965, 236] on span "Select an option" at bounding box center [963, 239] width 19 height 19
click at [965, 236] on input "Select an option" at bounding box center [963, 239] width 19 height 19
click at [1281, 296] on th at bounding box center [1298, 297] width 223 height 58
click at [1288, 296] on span "Select an option" at bounding box center [1295, 296] width 19 height 19
click at [1288, 296] on input "Select an option" at bounding box center [1295, 296] width 19 height 19
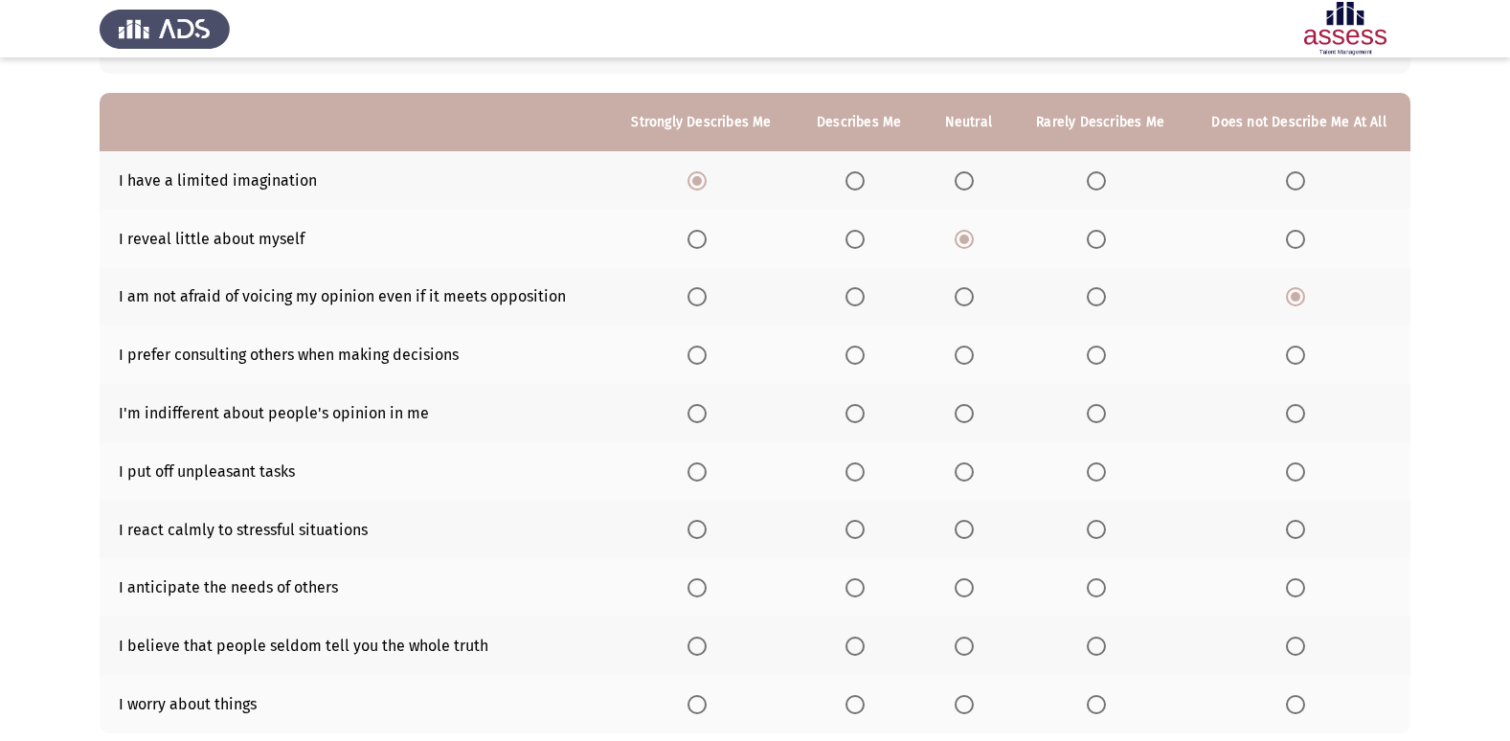
click at [859, 298] on span "Select an option" at bounding box center [854, 296] width 19 height 19
click at [859, 298] on input "Select an option" at bounding box center [854, 296] width 19 height 19
click at [1291, 299] on span "Select an option" at bounding box center [1295, 296] width 19 height 19
click at [1291, 299] on input "Select an option" at bounding box center [1295, 296] width 19 height 19
click at [852, 355] on span "Select an option" at bounding box center [854, 355] width 19 height 19
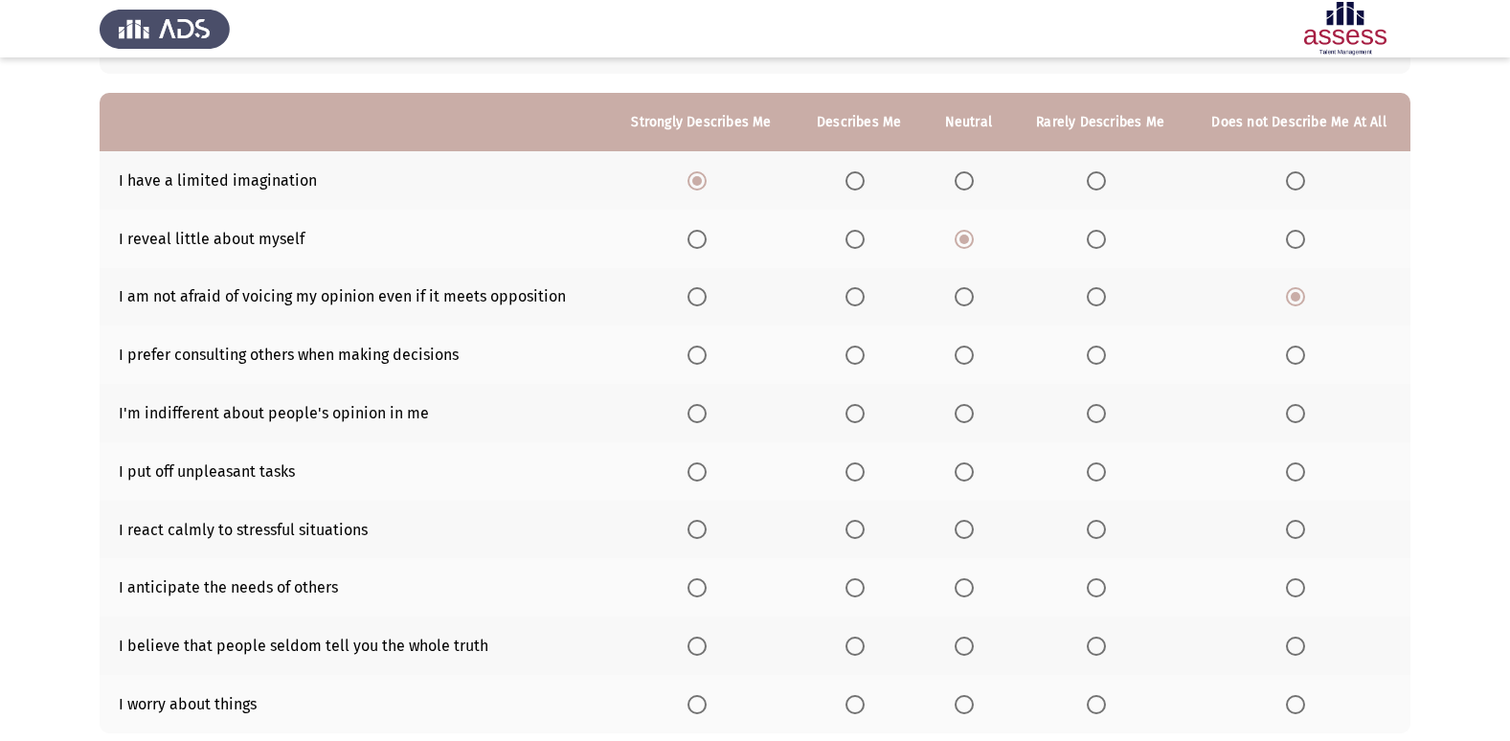
click at [852, 355] on input "Select an option" at bounding box center [854, 355] width 19 height 19
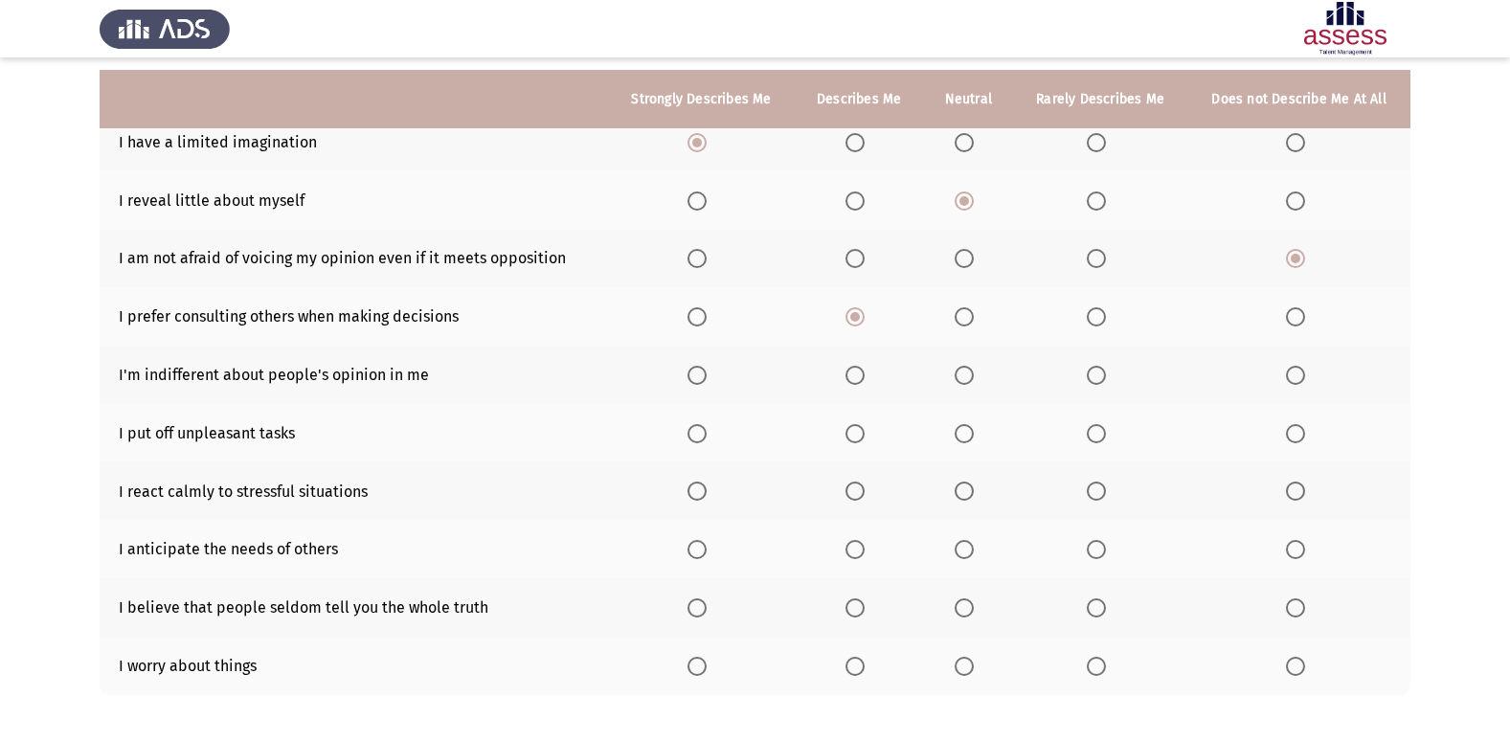
scroll to position [280, 0]
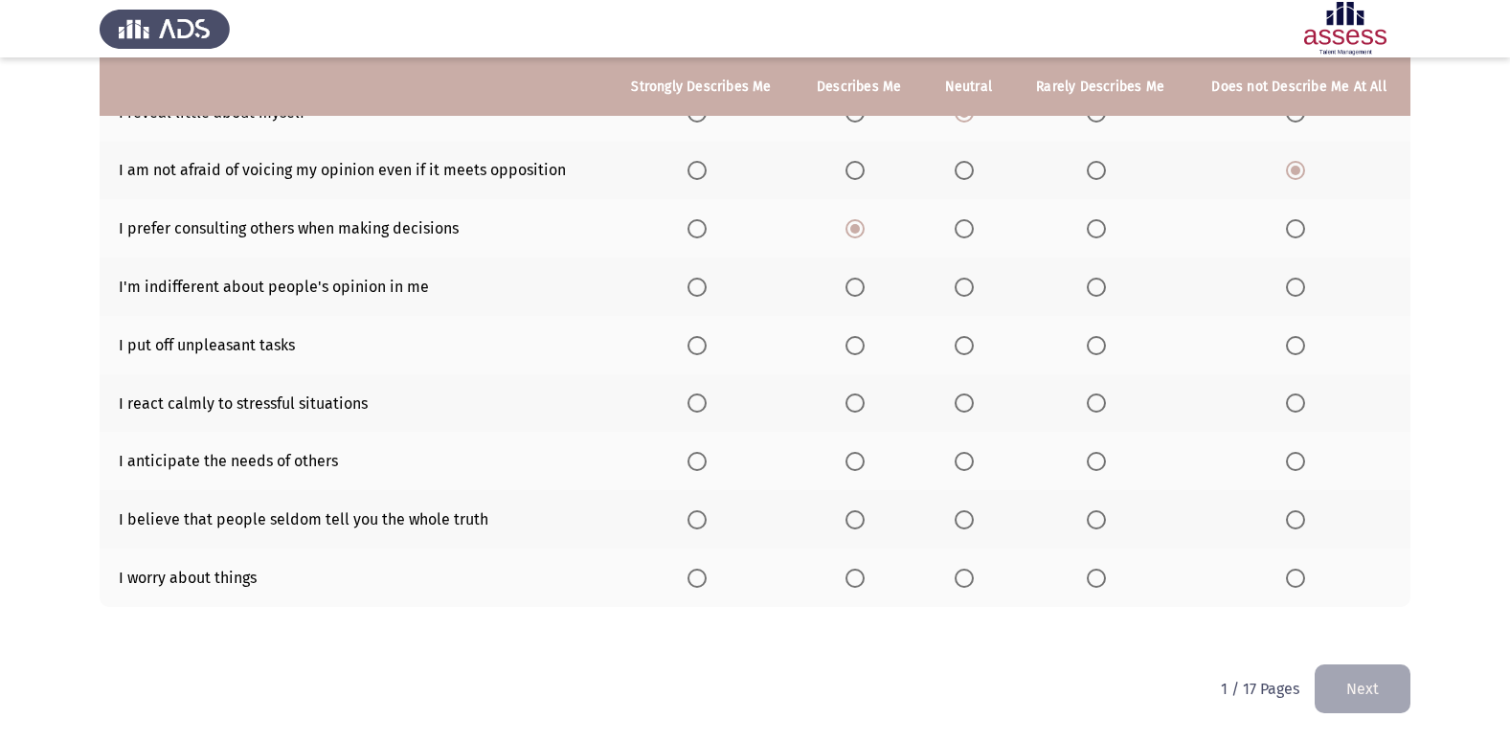
click at [853, 287] on span "Select an option" at bounding box center [854, 287] width 19 height 19
click at [853, 287] on input "Select an option" at bounding box center [854, 287] width 19 height 19
click at [1294, 343] on span "Select an option" at bounding box center [1295, 345] width 19 height 19
click at [1294, 343] on input "Select an option" at bounding box center [1295, 345] width 19 height 19
click at [1300, 403] on span "Select an option" at bounding box center [1295, 402] width 19 height 19
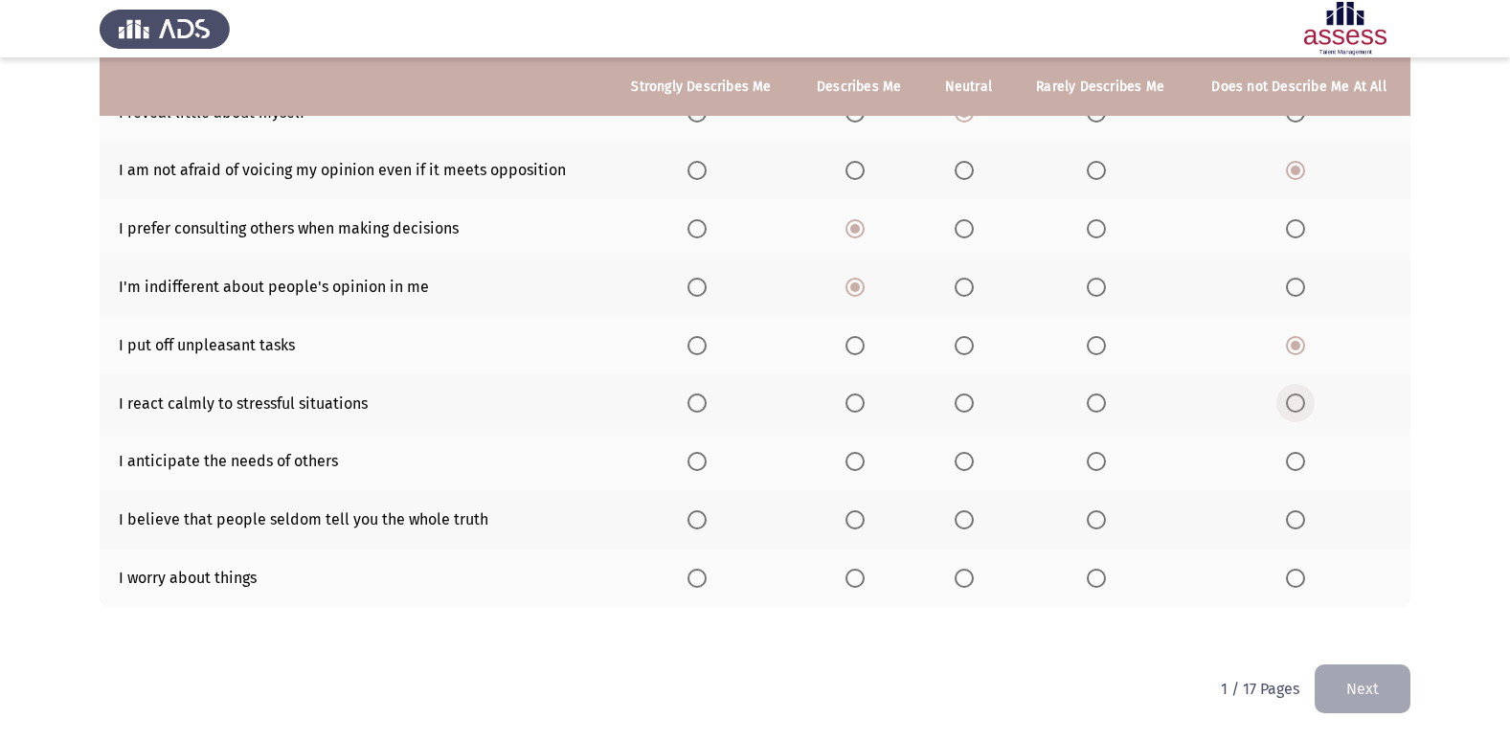
click at [1300, 403] on input "Select an option" at bounding box center [1295, 402] width 19 height 19
click at [969, 399] on span "Select an option" at bounding box center [963, 402] width 19 height 19
click at [969, 399] on input "Select an option" at bounding box center [963, 402] width 19 height 19
click at [1298, 413] on span "Select an option" at bounding box center [1295, 402] width 19 height 19
click at [1298, 413] on input "Select an option" at bounding box center [1295, 402] width 19 height 19
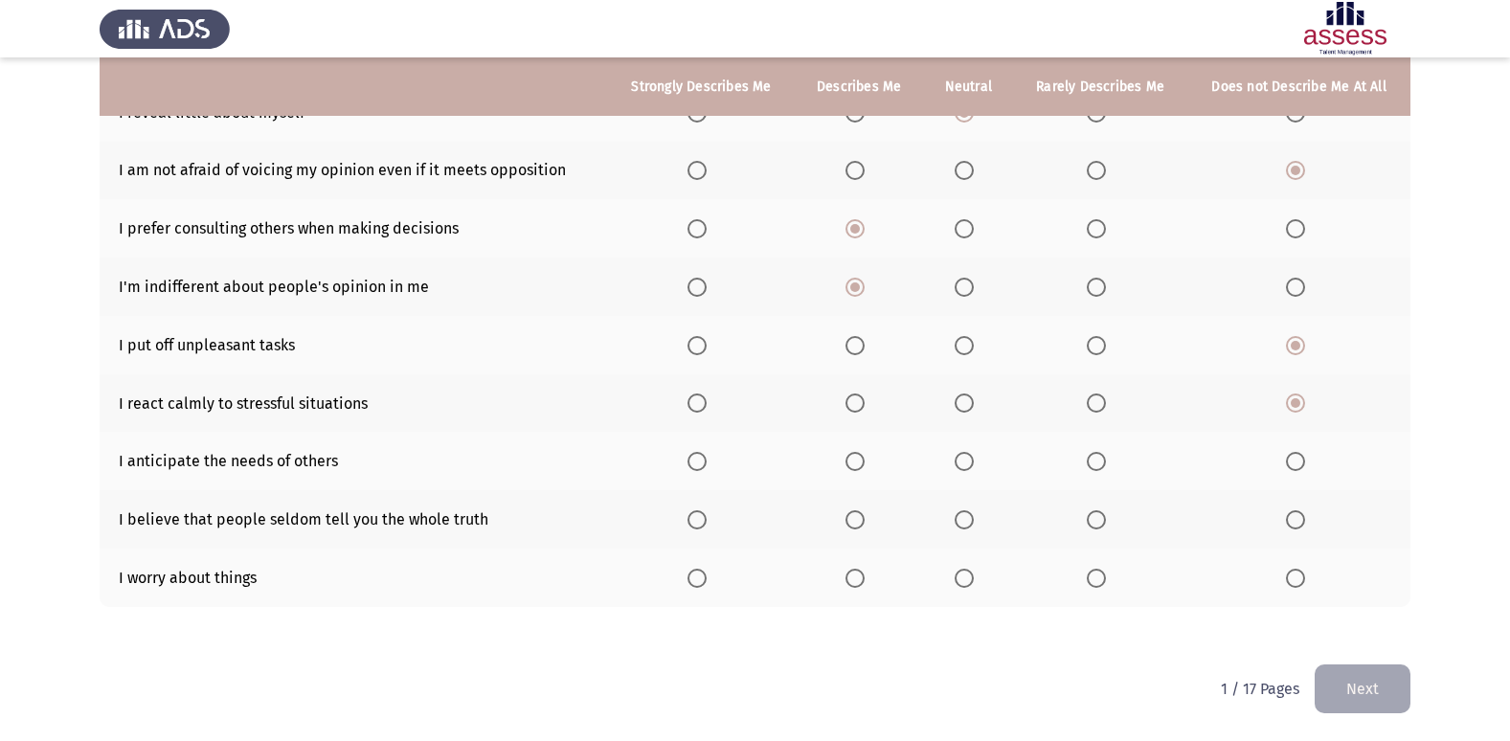
click at [960, 477] on th at bounding box center [968, 461] width 90 height 58
click at [962, 469] on span "Select an option" at bounding box center [963, 461] width 19 height 19
click at [962, 469] on input "Select an option" at bounding box center [963, 461] width 19 height 19
click at [1299, 577] on span "Select an option" at bounding box center [1295, 578] width 19 height 19
click at [1299, 577] on input "Select an option" at bounding box center [1295, 578] width 19 height 19
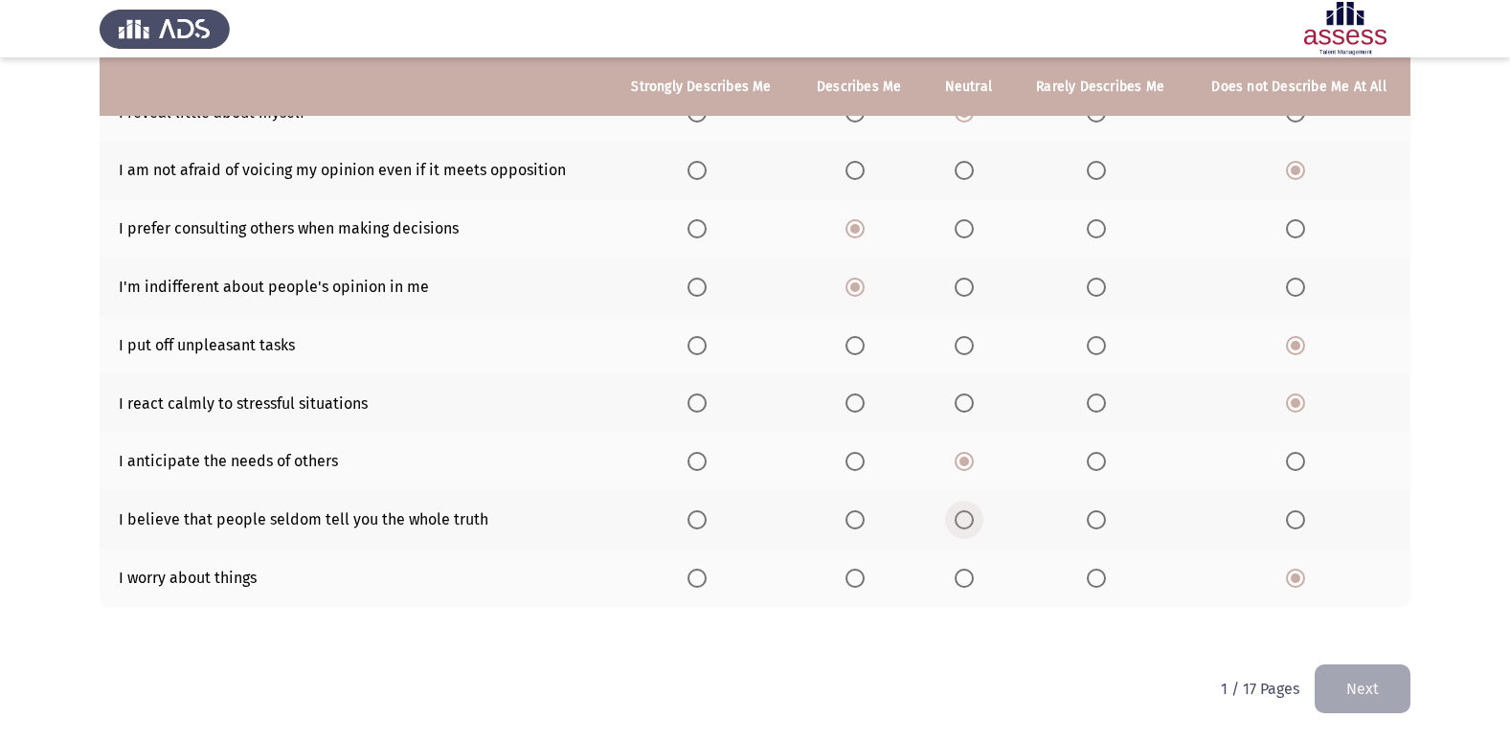
click at [958, 522] on span "Select an option" at bounding box center [963, 519] width 19 height 19
click at [958, 522] on input "Select an option" at bounding box center [963, 519] width 19 height 19
click at [1372, 681] on button "Next" at bounding box center [1362, 688] width 96 height 49
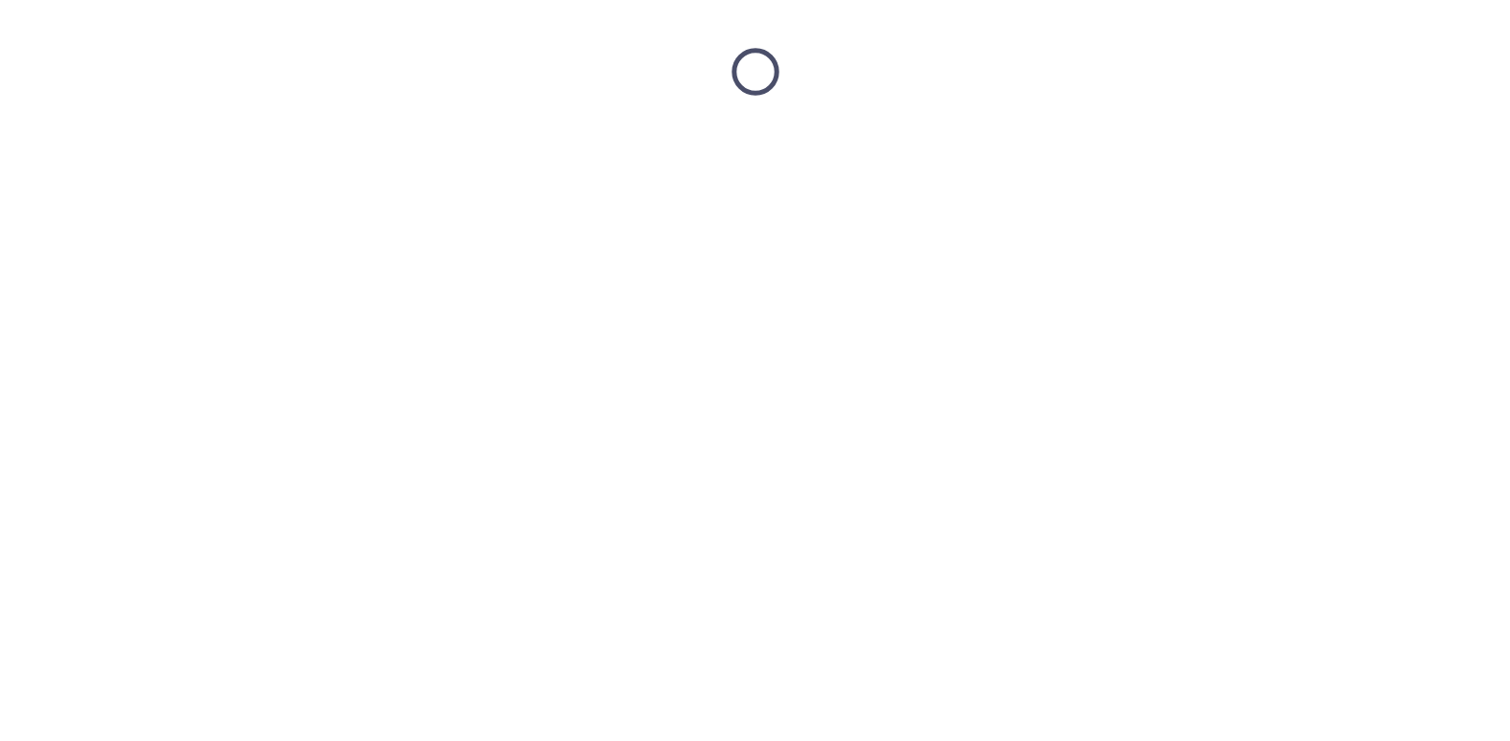
scroll to position [0, 0]
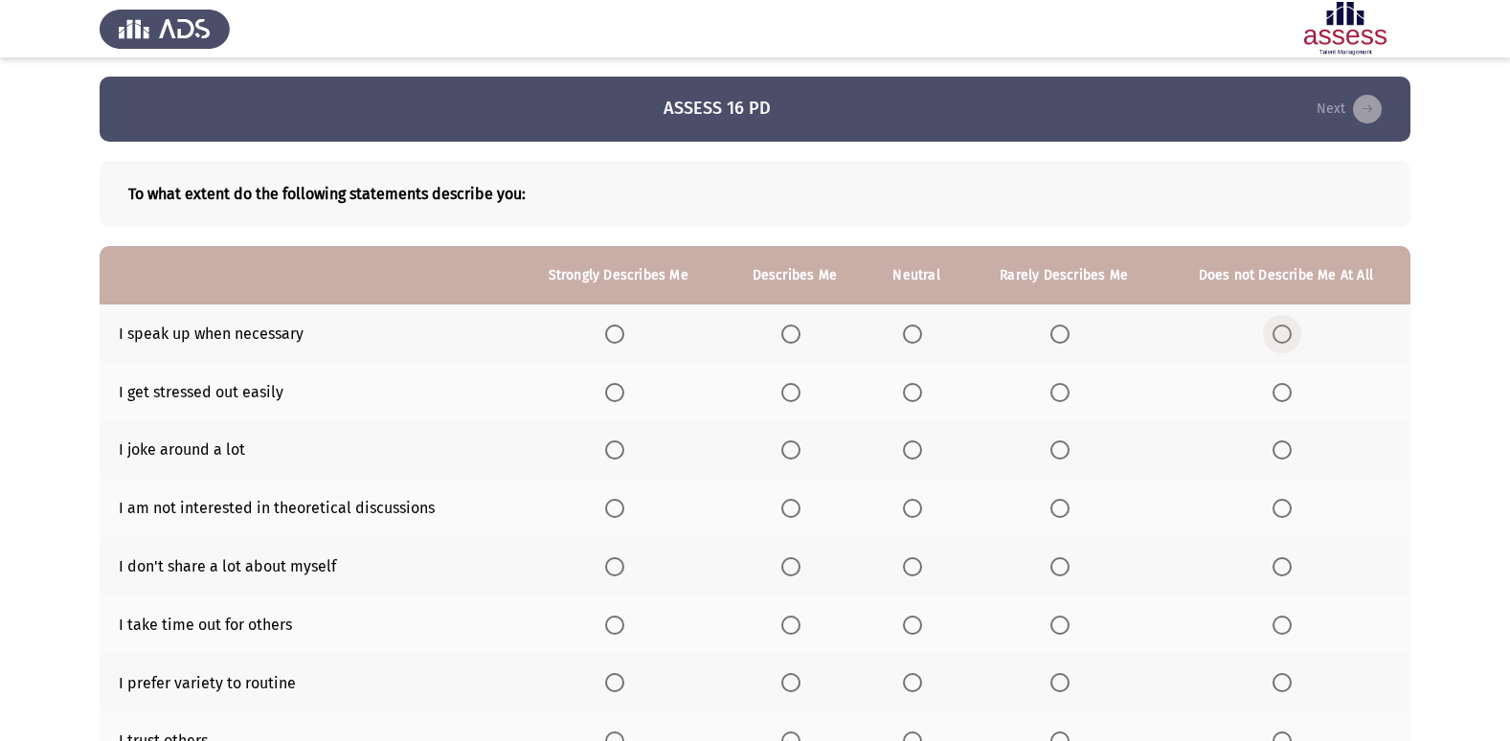
click at [1274, 335] on span "Select an option" at bounding box center [1281, 334] width 19 height 19
click at [1274, 335] on input "Select an option" at bounding box center [1281, 334] width 19 height 19
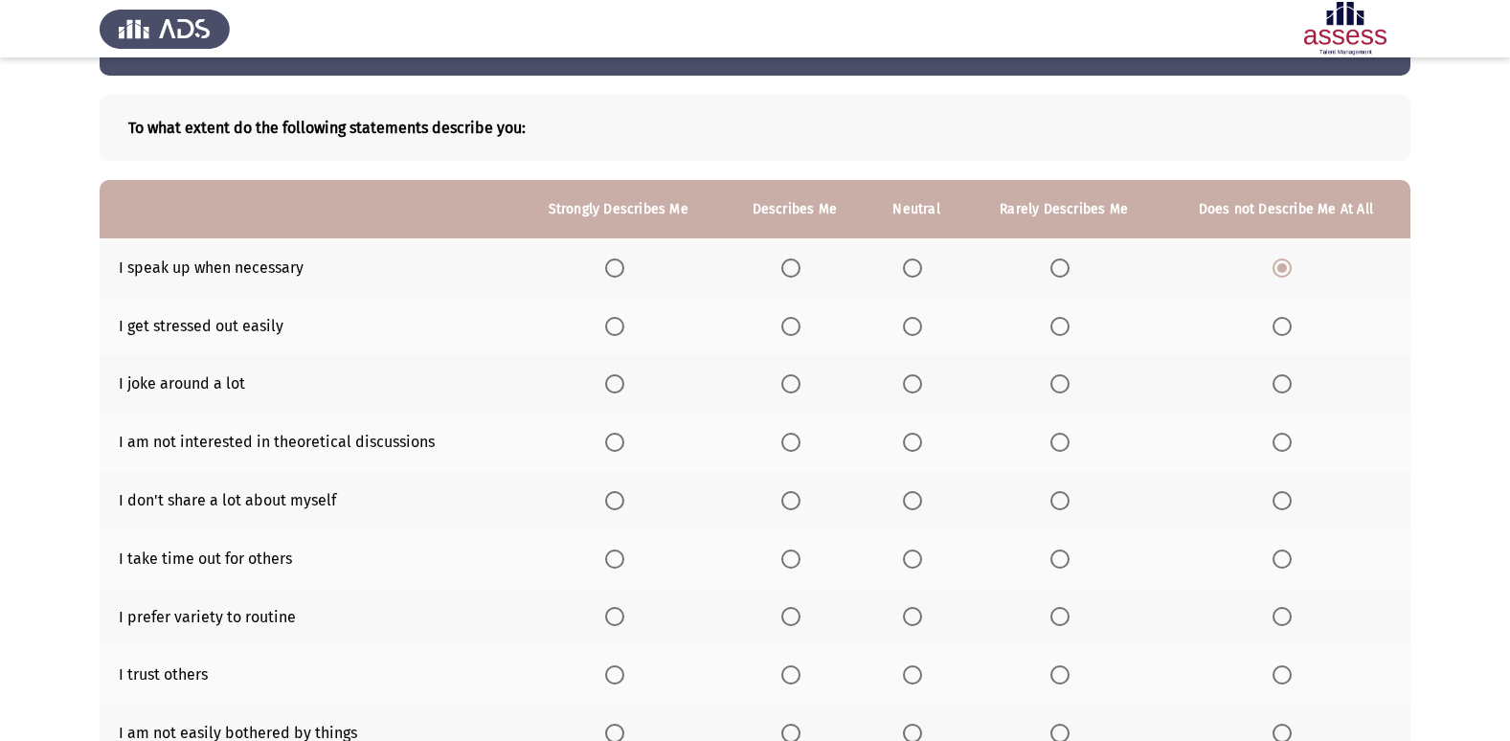
scroll to position [77, 0]
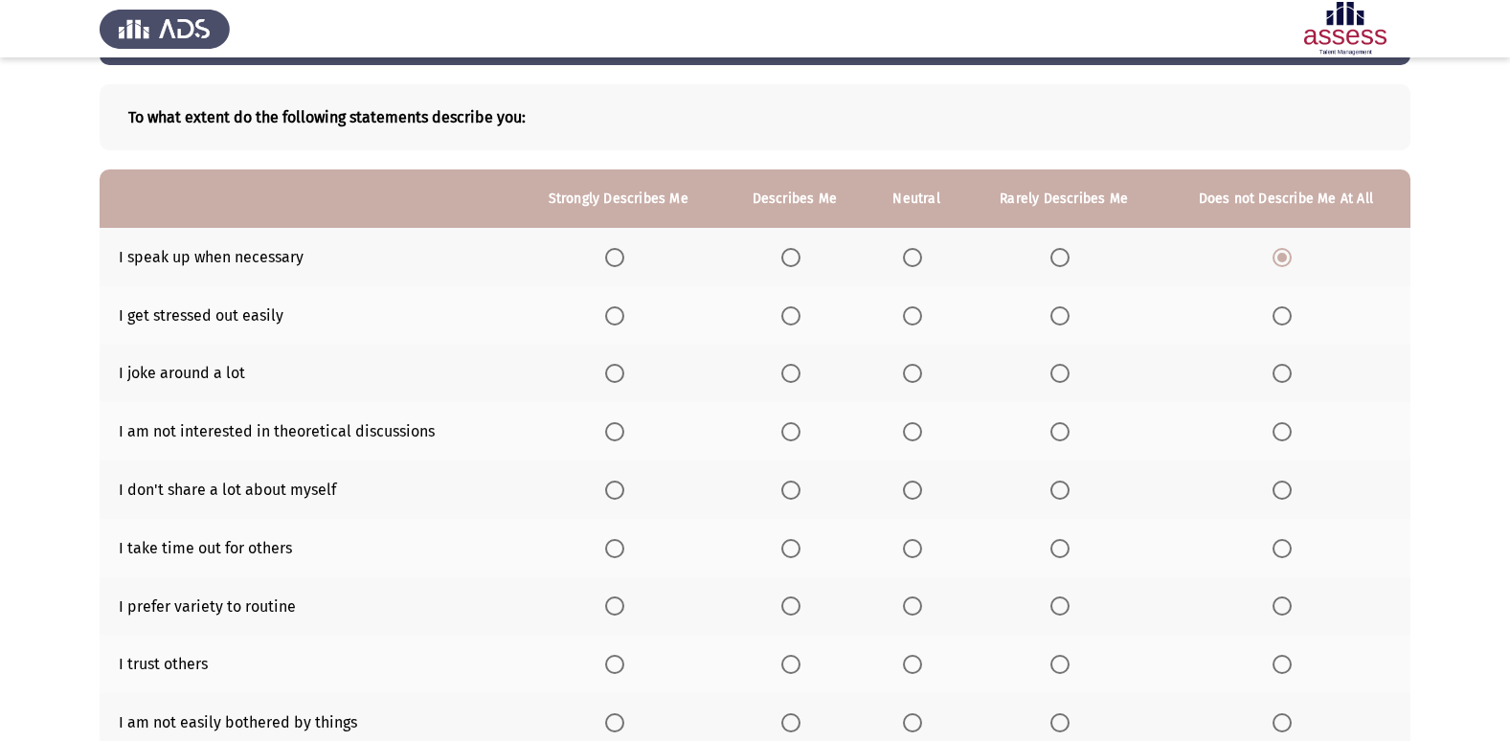
click at [1276, 314] on span "Select an option" at bounding box center [1281, 315] width 19 height 19
click at [1276, 314] on input "Select an option" at bounding box center [1281, 315] width 19 height 19
click at [916, 381] on span "Select an option" at bounding box center [912, 373] width 19 height 19
click at [916, 381] on input "Select an option" at bounding box center [912, 373] width 19 height 19
click at [1283, 423] on span "Select an option" at bounding box center [1281, 431] width 19 height 19
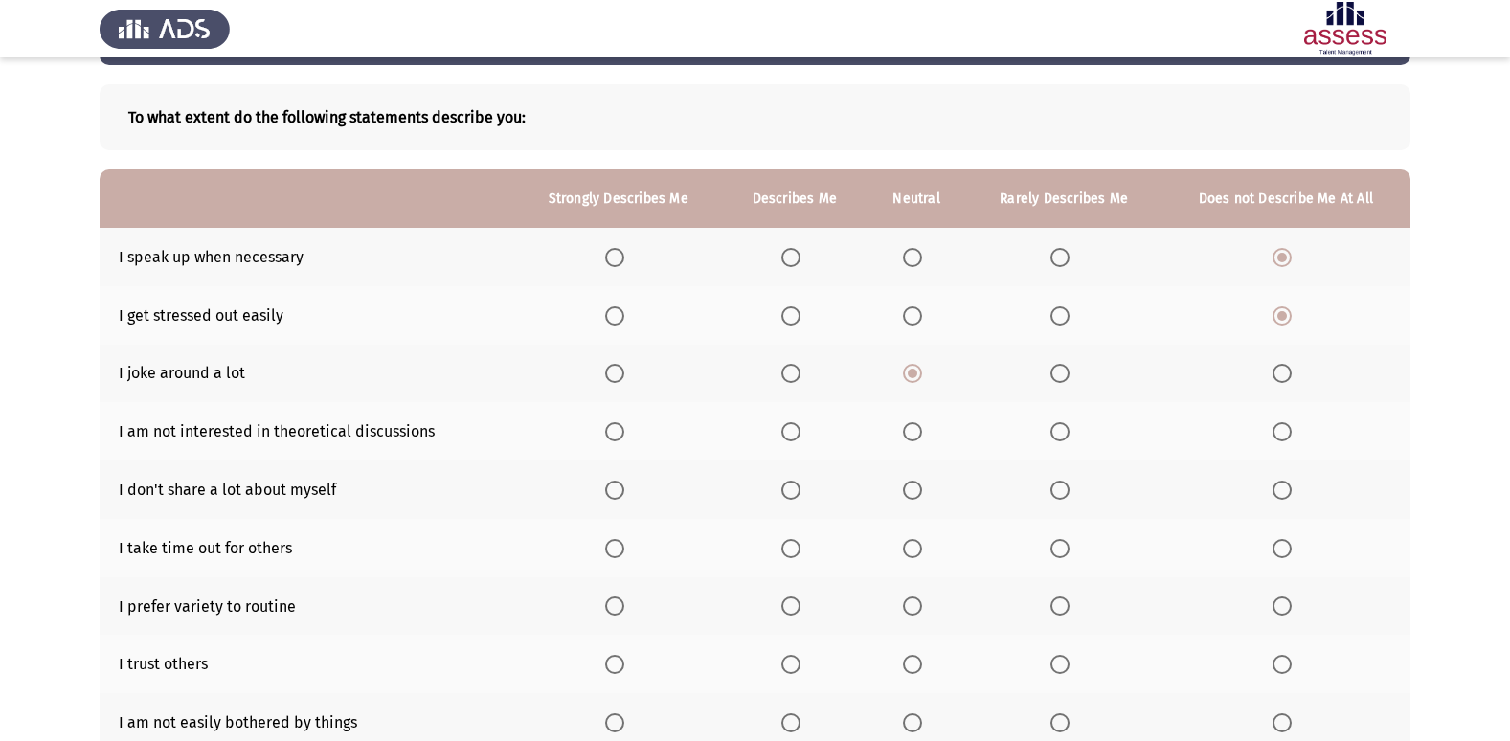
click at [1283, 423] on input "Select an option" at bounding box center [1281, 431] width 19 height 19
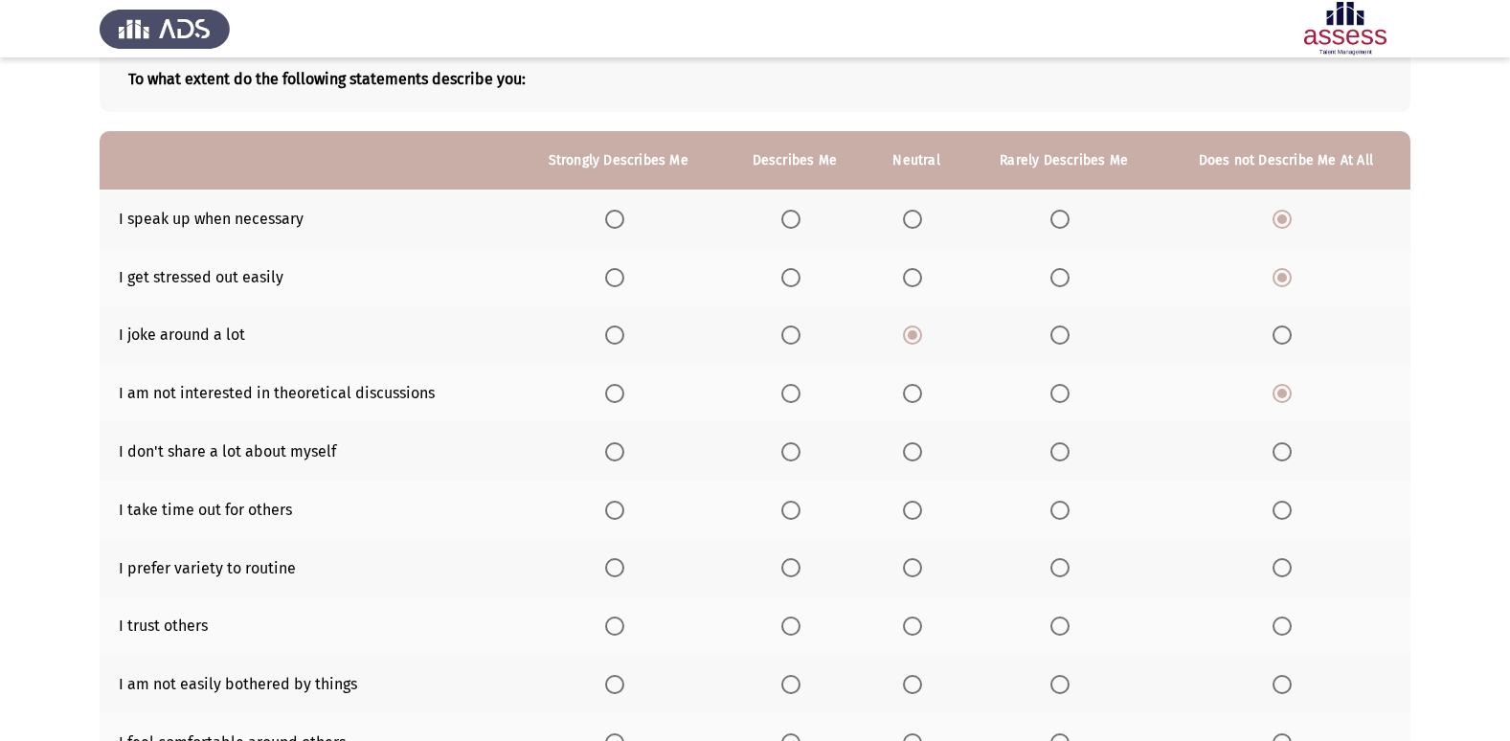
scroll to position [280, 0]
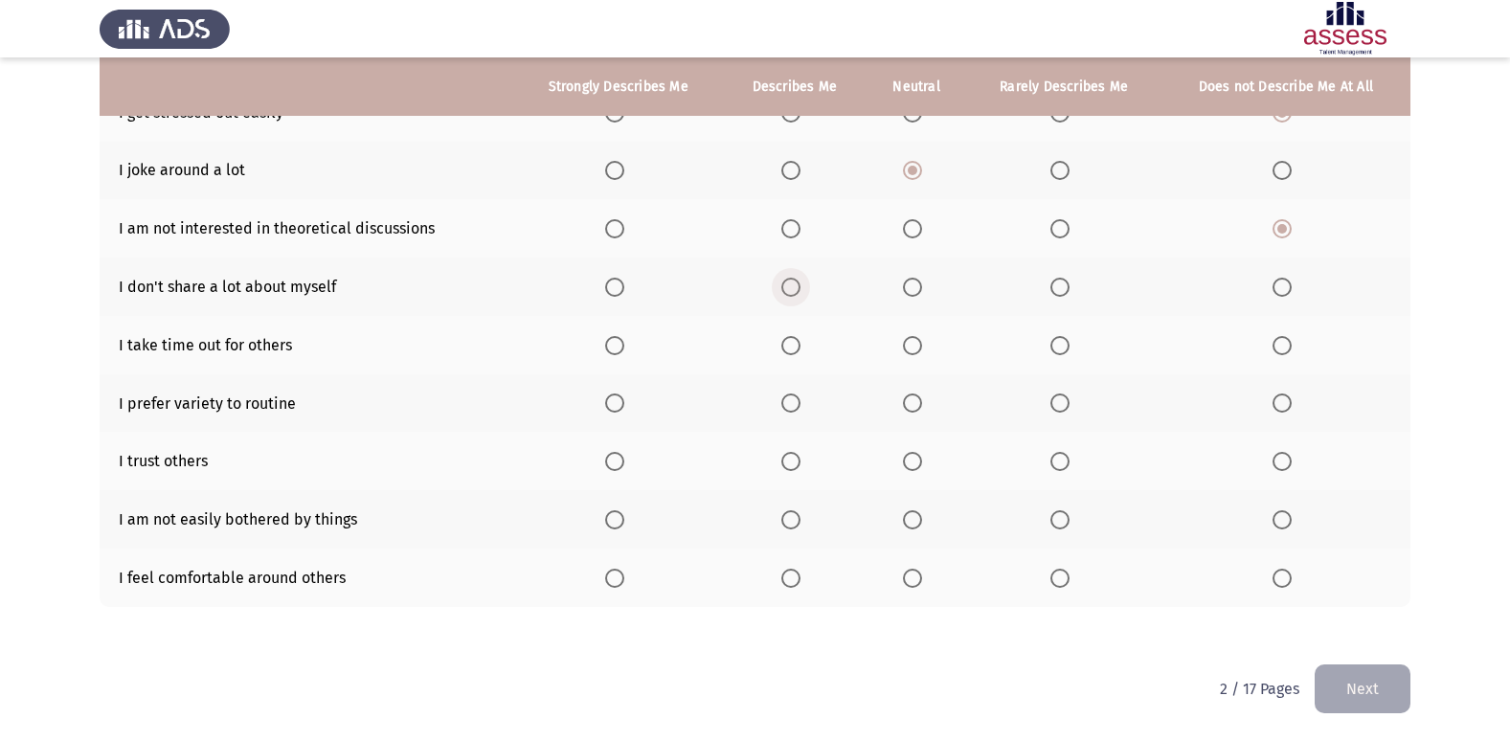
click at [791, 282] on span "Select an option" at bounding box center [790, 287] width 19 height 19
click at [791, 282] on input "Select an option" at bounding box center [790, 287] width 19 height 19
click at [789, 348] on span "Select an option" at bounding box center [790, 345] width 19 height 19
click at [789, 348] on input "Select an option" at bounding box center [790, 345] width 19 height 19
click at [620, 400] on span "Select an option" at bounding box center [614, 402] width 19 height 19
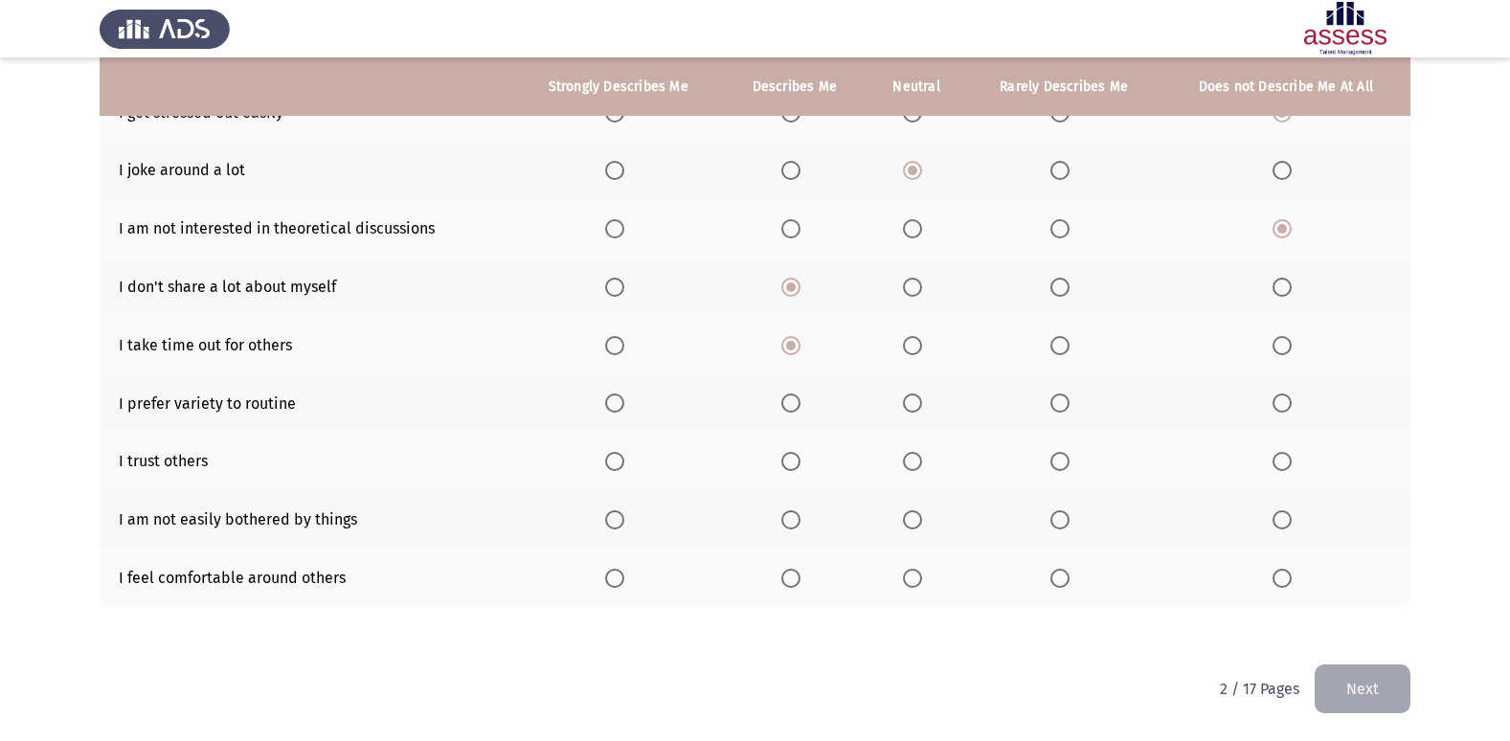
click at [620, 400] on input "Select an option" at bounding box center [614, 402] width 19 height 19
click at [929, 465] on label "Select an option" at bounding box center [916, 461] width 27 height 19
click at [922, 465] on input "Select an option" at bounding box center [912, 461] width 19 height 19
click at [1268, 518] on th at bounding box center [1285, 519] width 249 height 58
click at [1280, 515] on span "Select an option" at bounding box center [1281, 519] width 19 height 19
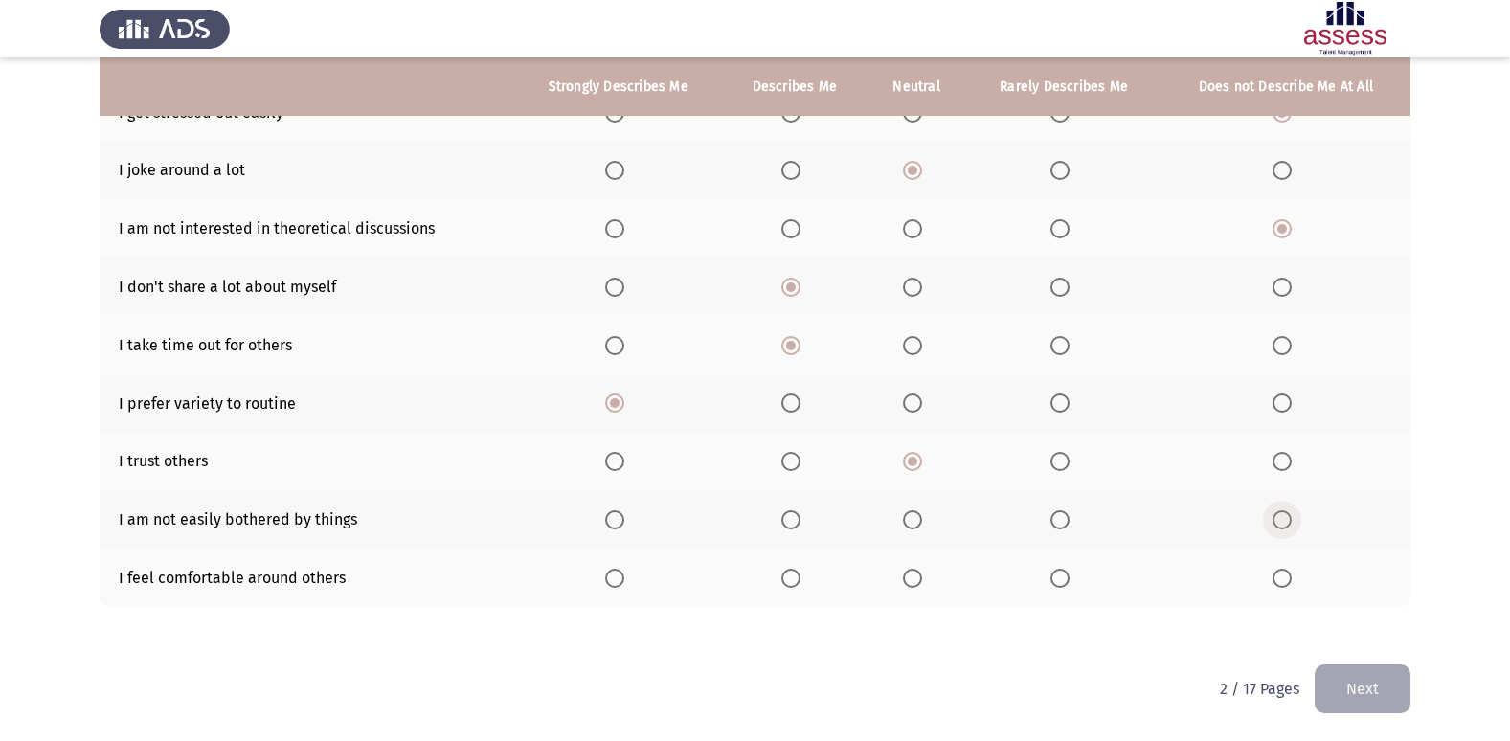
click at [1280, 515] on input "Select an option" at bounding box center [1281, 519] width 19 height 19
click at [918, 575] on span "Select an option" at bounding box center [912, 578] width 19 height 19
click at [918, 575] on input "Select an option" at bounding box center [912, 578] width 19 height 19
click at [1400, 685] on button "Next" at bounding box center [1362, 688] width 96 height 49
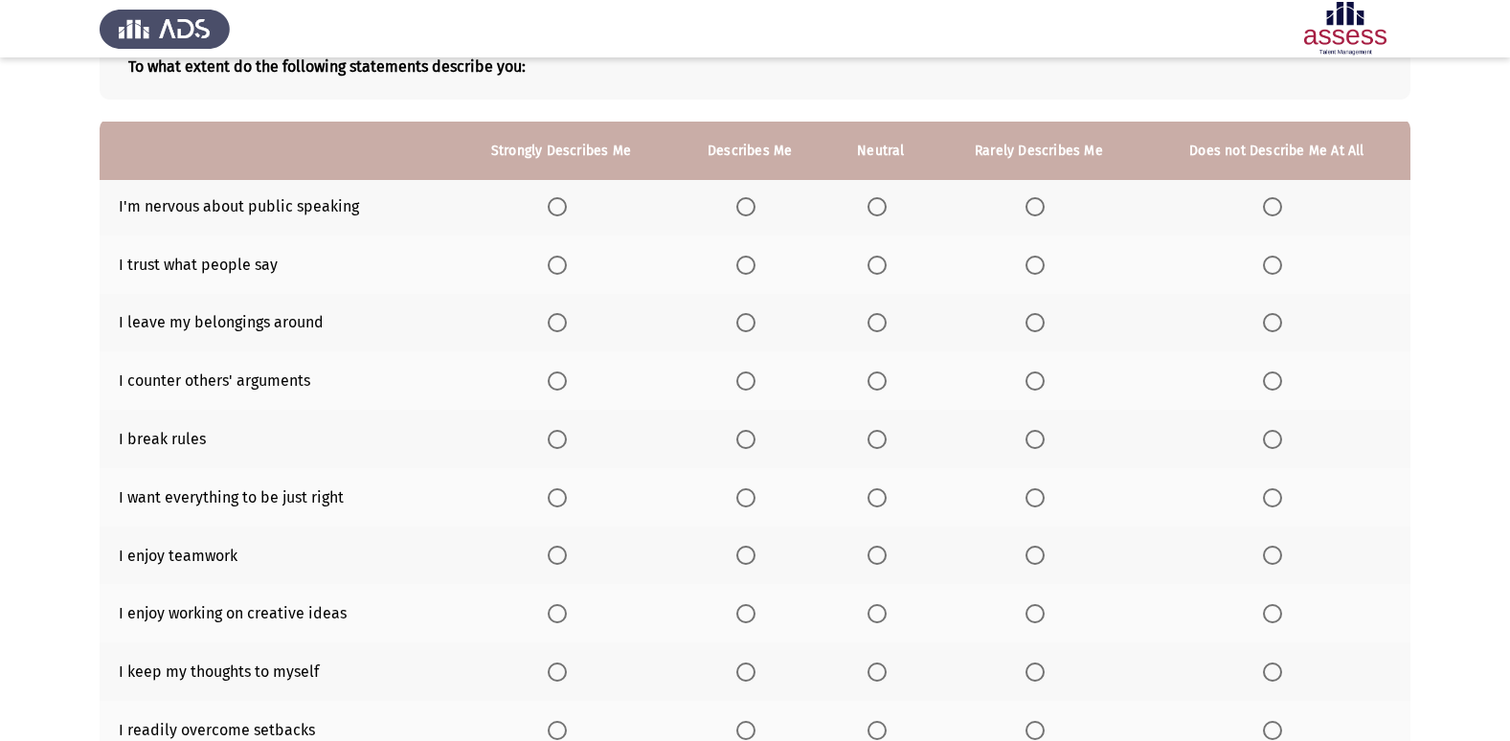
scroll to position [191, 0]
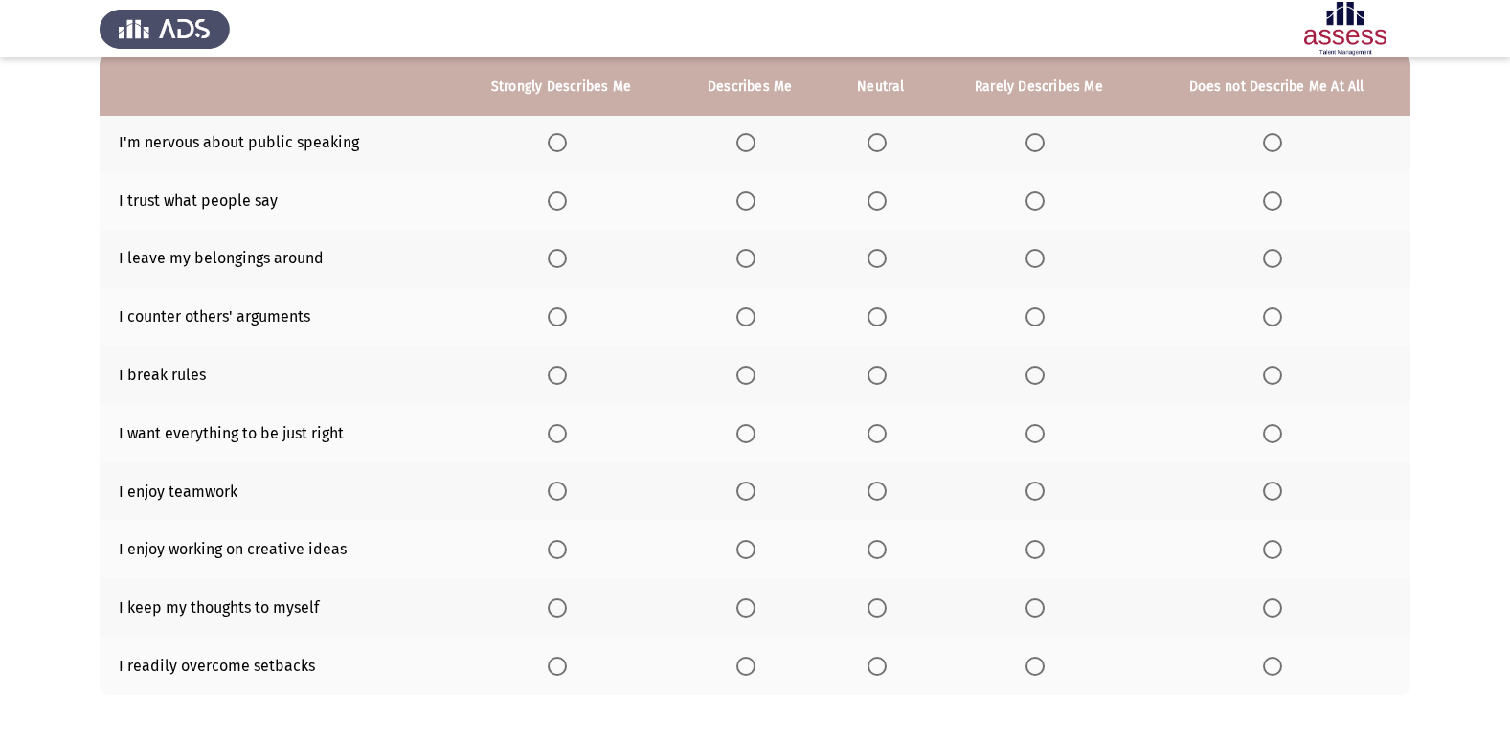
click at [870, 141] on span "Select an option" at bounding box center [876, 142] width 19 height 19
click at [870, 141] on input "Select an option" at bounding box center [876, 142] width 19 height 19
click at [1275, 193] on span "Select an option" at bounding box center [1272, 200] width 19 height 19
click at [1275, 193] on input "Select an option" at bounding box center [1272, 200] width 19 height 19
click at [1271, 265] on span "Select an option" at bounding box center [1272, 258] width 19 height 19
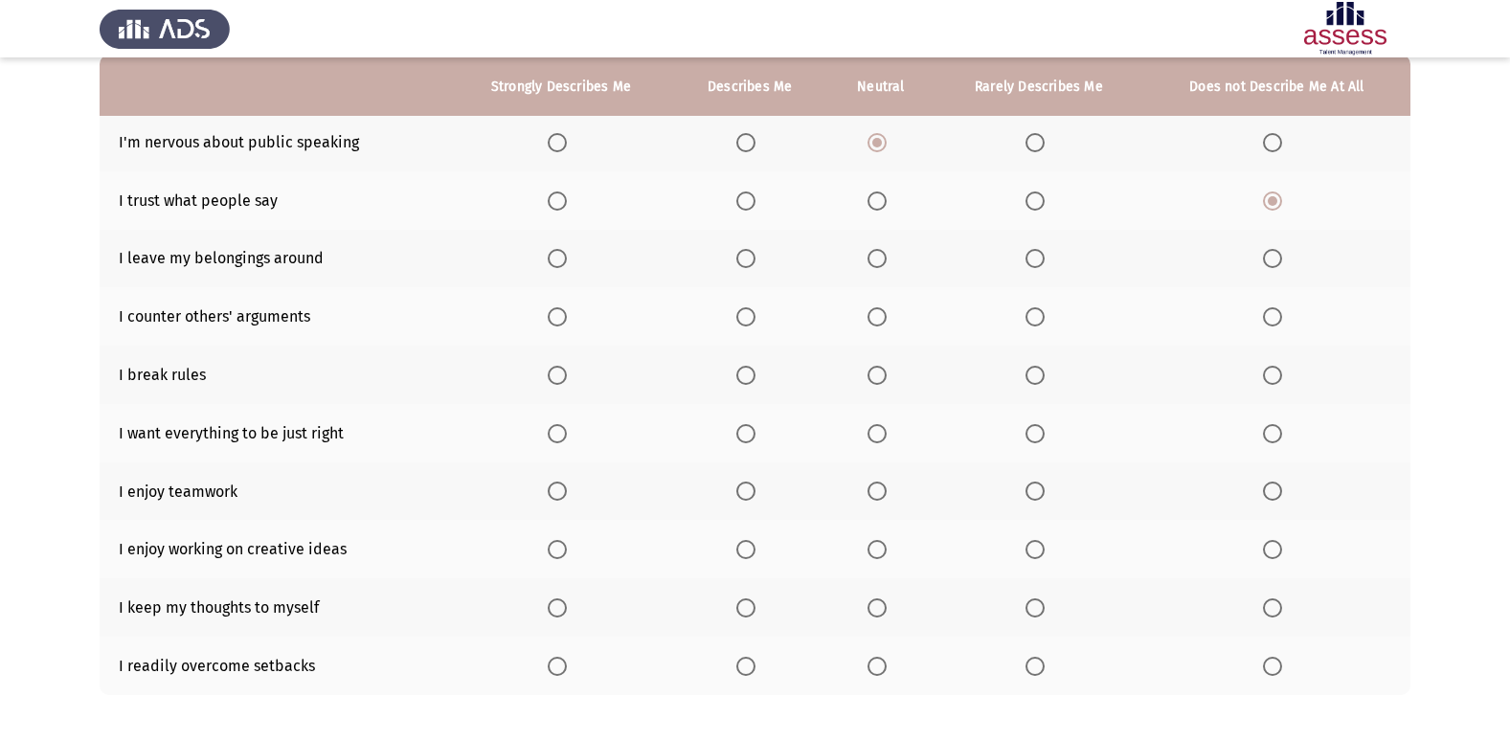
click at [1271, 265] on input "Select an option" at bounding box center [1272, 258] width 19 height 19
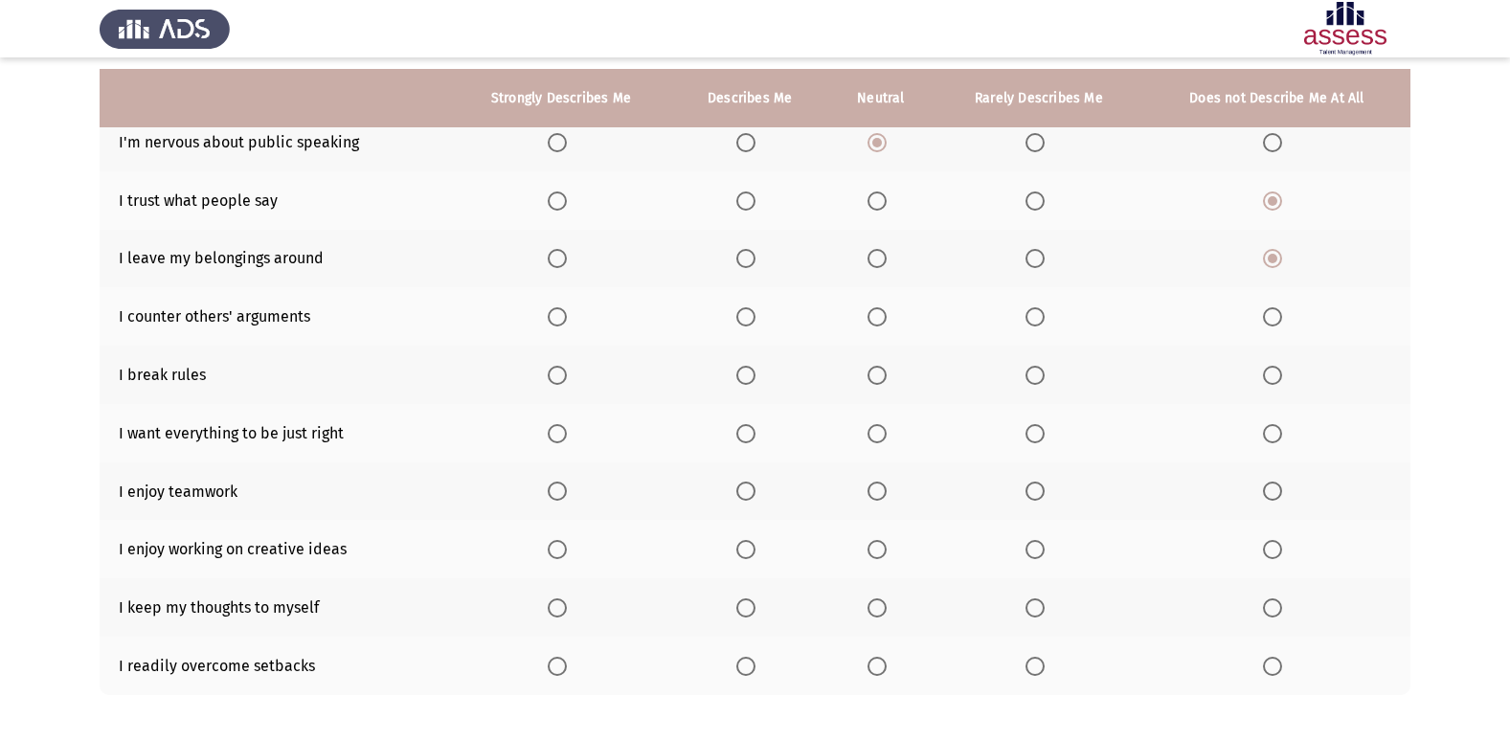
scroll to position [280, 0]
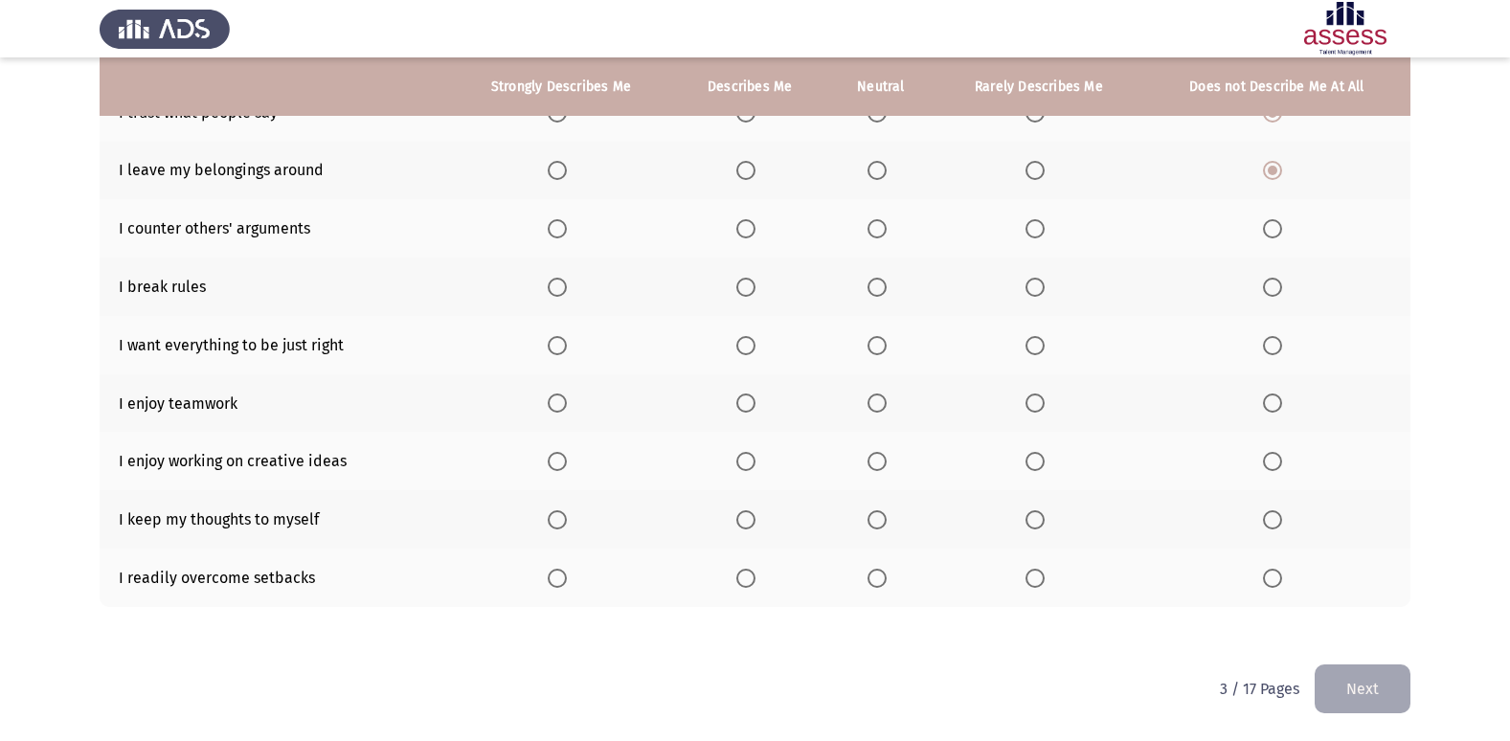
click at [753, 224] on span "Select an option" at bounding box center [745, 228] width 19 height 19
click at [753, 224] on input "Select an option" at bounding box center [745, 228] width 19 height 19
click at [1270, 284] on span "Select an option" at bounding box center [1272, 287] width 19 height 19
click at [1270, 284] on input "Select an option" at bounding box center [1272, 287] width 19 height 19
click at [749, 342] on span "Select an option" at bounding box center [745, 345] width 19 height 19
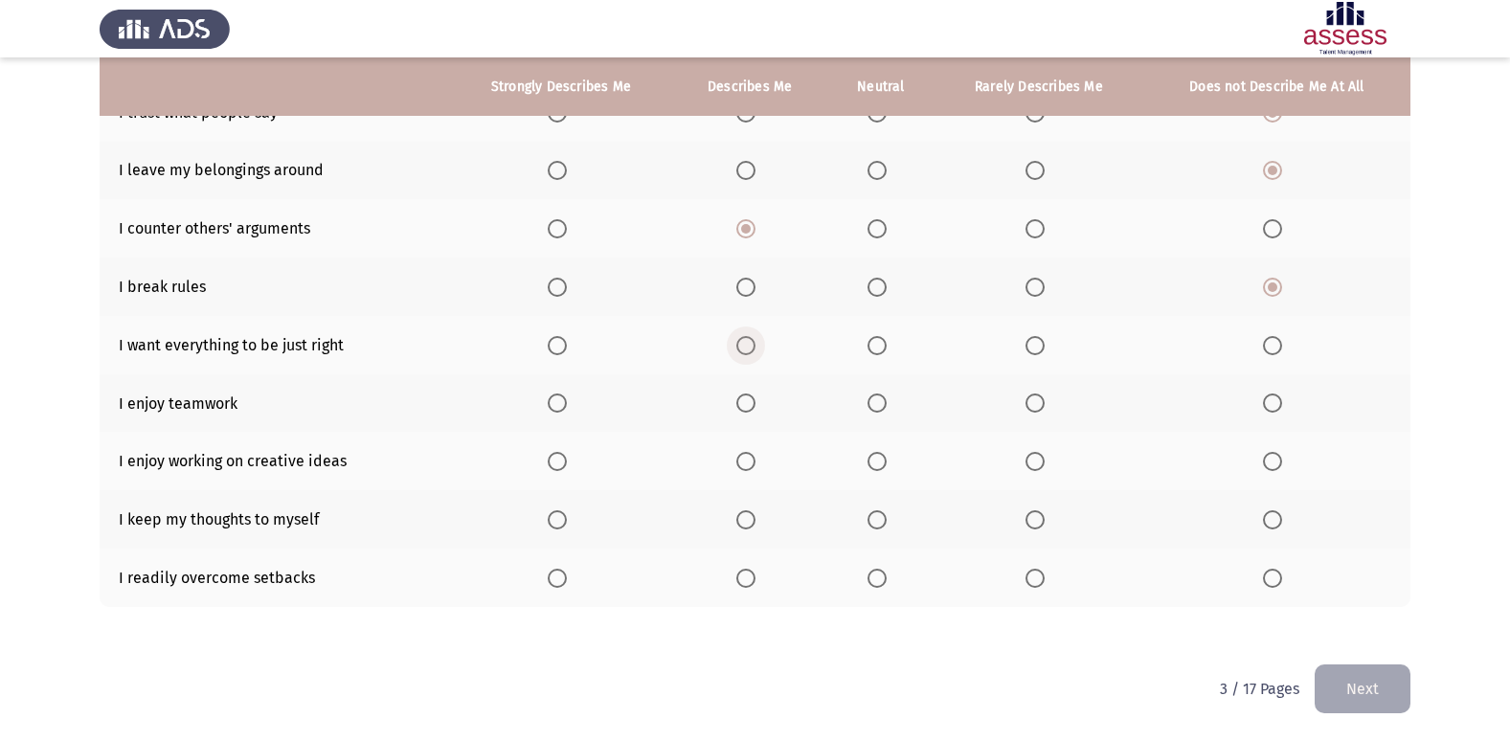
click at [749, 342] on input "Select an option" at bounding box center [745, 345] width 19 height 19
click at [552, 396] on span "Select an option" at bounding box center [557, 402] width 19 height 19
click at [552, 396] on input "Select an option" at bounding box center [557, 402] width 19 height 19
click at [563, 463] on span "Select an option" at bounding box center [557, 461] width 19 height 19
click at [563, 463] on input "Select an option" at bounding box center [557, 461] width 19 height 19
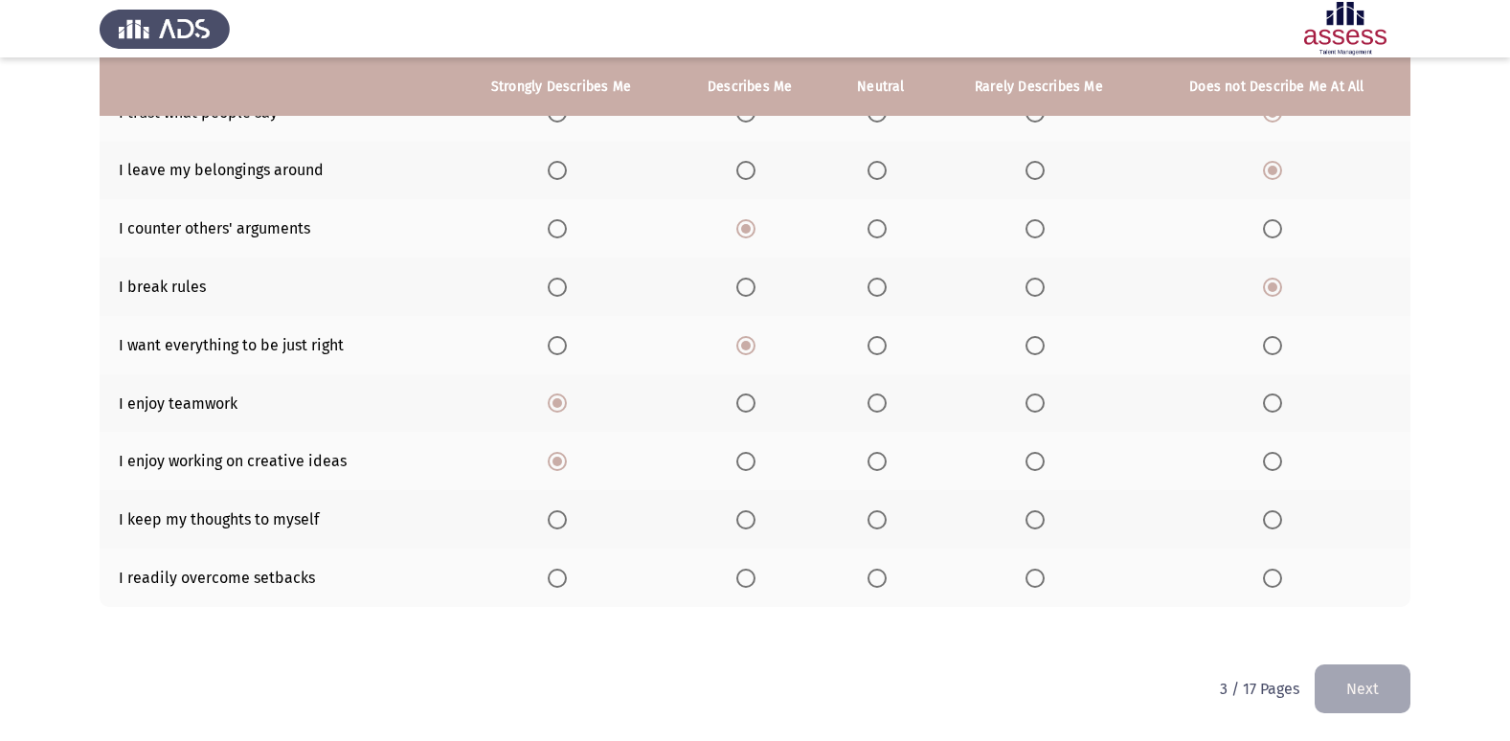
click at [879, 527] on span "Select an option" at bounding box center [876, 519] width 19 height 19
click at [879, 527] on input "Select an option" at bounding box center [876, 519] width 19 height 19
click at [560, 580] on span "Select an option" at bounding box center [557, 578] width 19 height 19
click at [560, 580] on input "Select an option" at bounding box center [557, 578] width 19 height 19
click at [745, 575] on span "Select an option" at bounding box center [745, 578] width 19 height 19
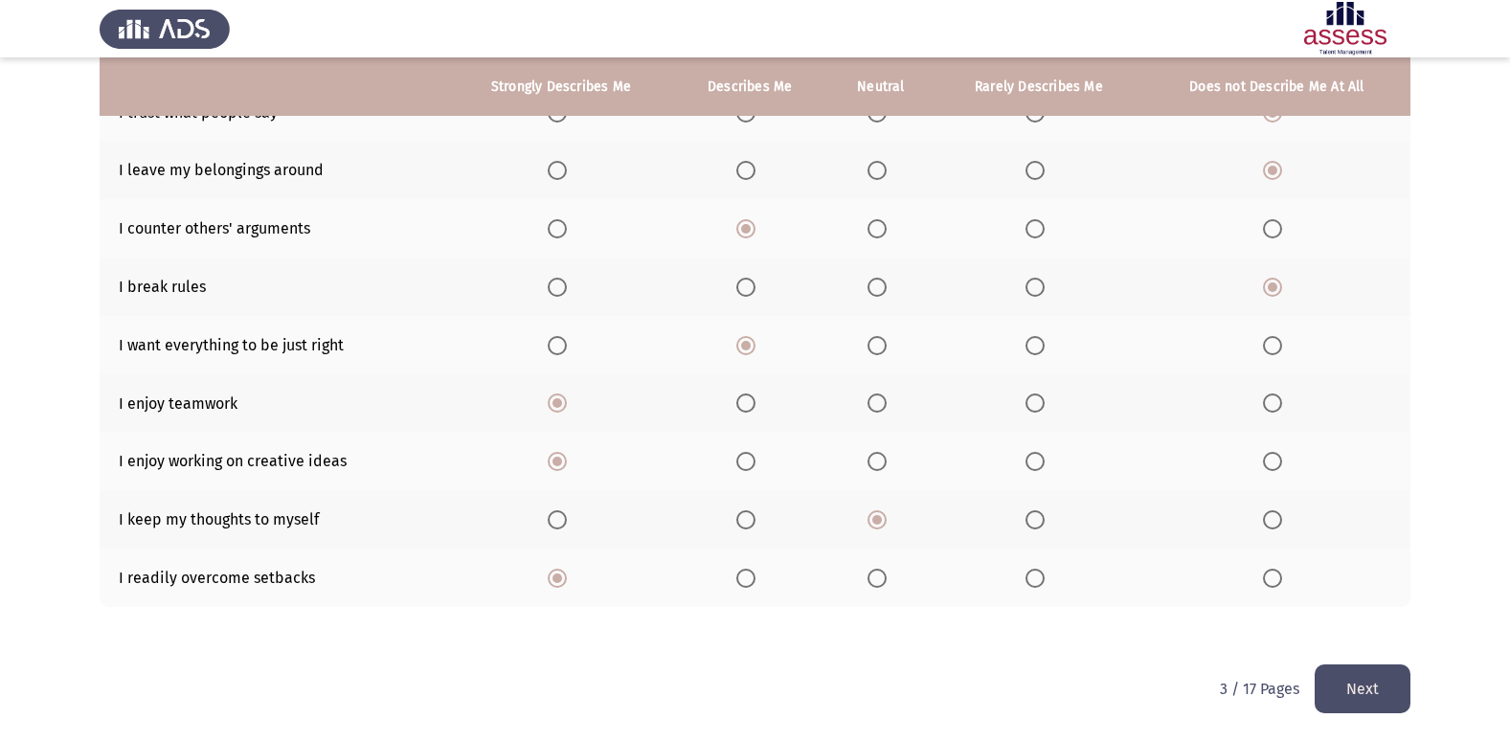
click at [745, 575] on input "Select an option" at bounding box center [745, 578] width 19 height 19
click at [1343, 680] on button "Next" at bounding box center [1362, 688] width 96 height 49
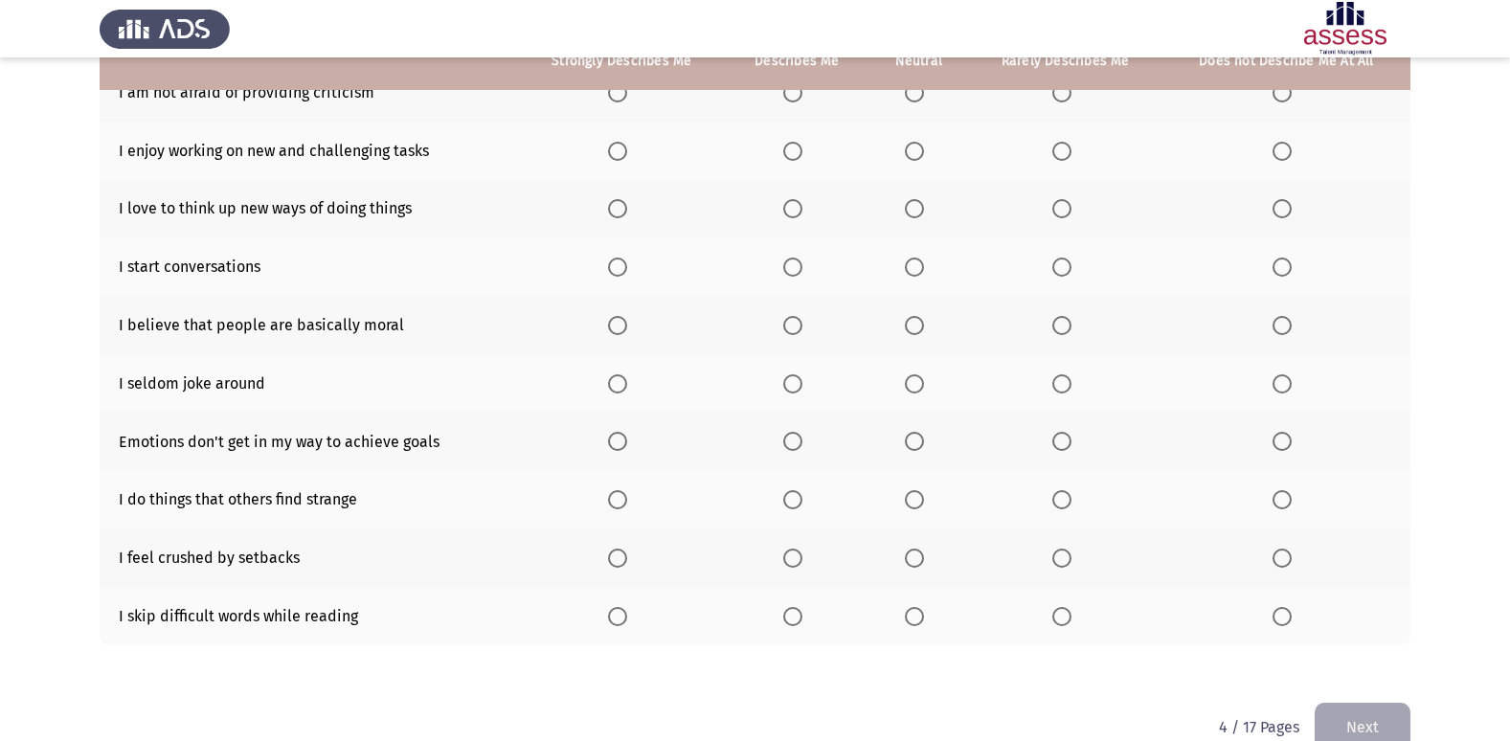
scroll to position [88, 0]
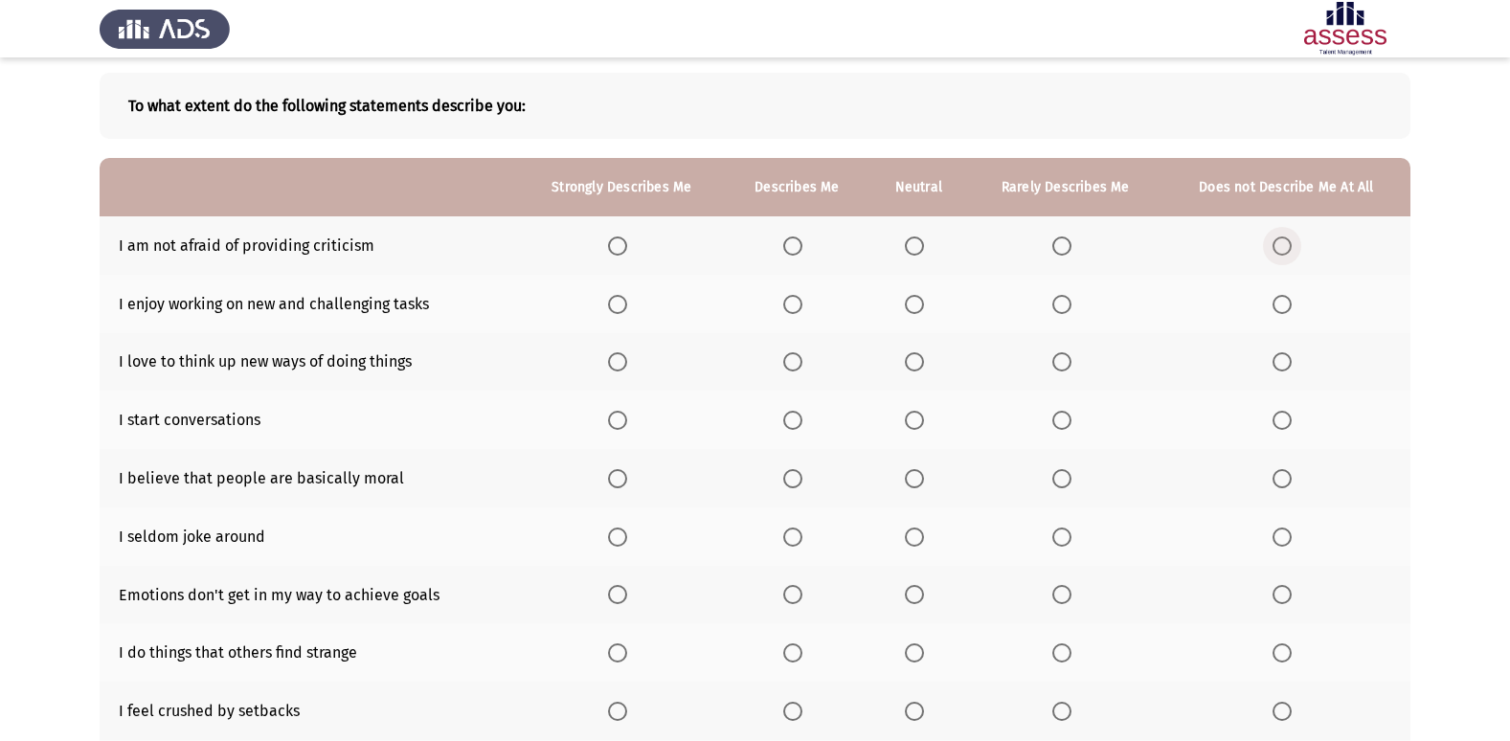
click at [1289, 236] on span "Select an option" at bounding box center [1281, 245] width 19 height 19
click at [1289, 236] on input "Select an option" at bounding box center [1281, 245] width 19 height 19
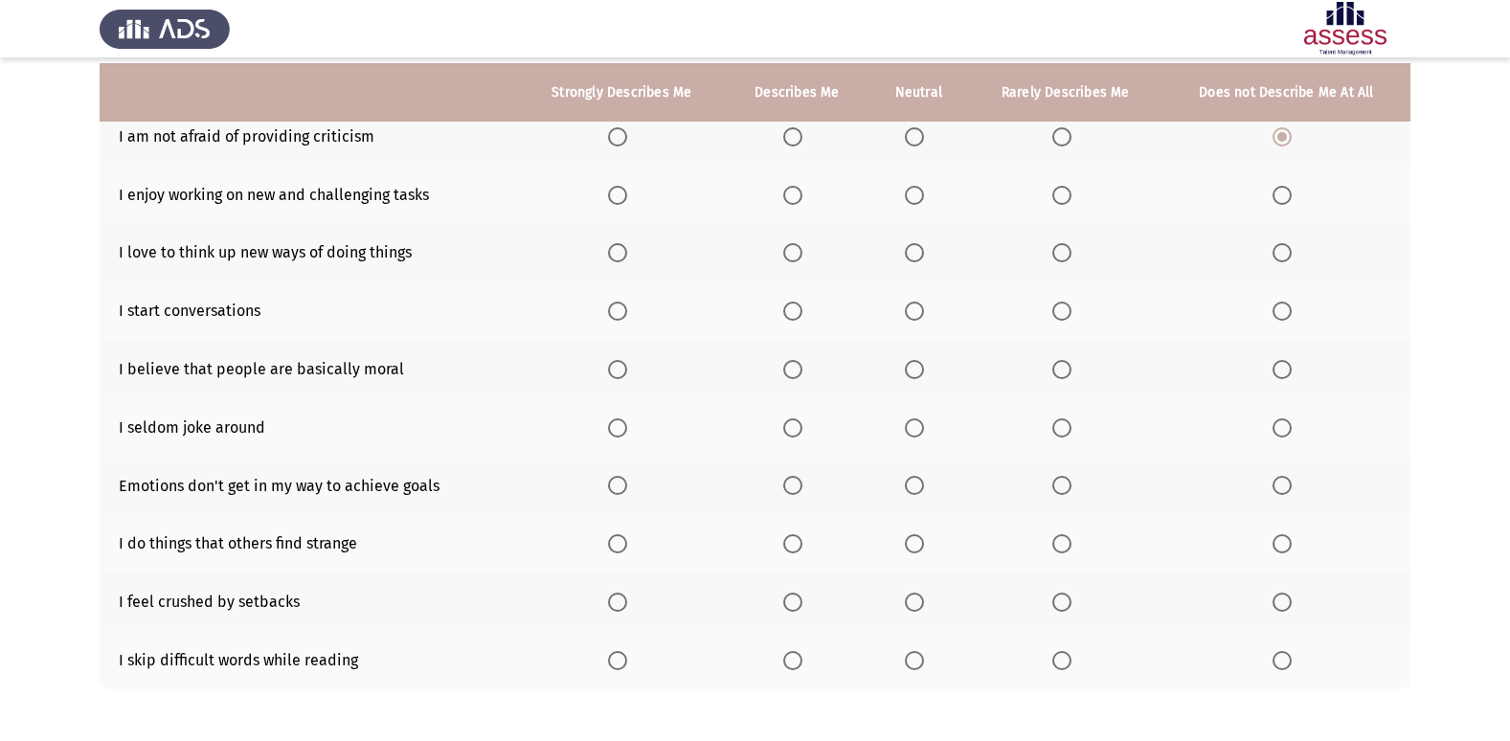
scroll to position [203, 0]
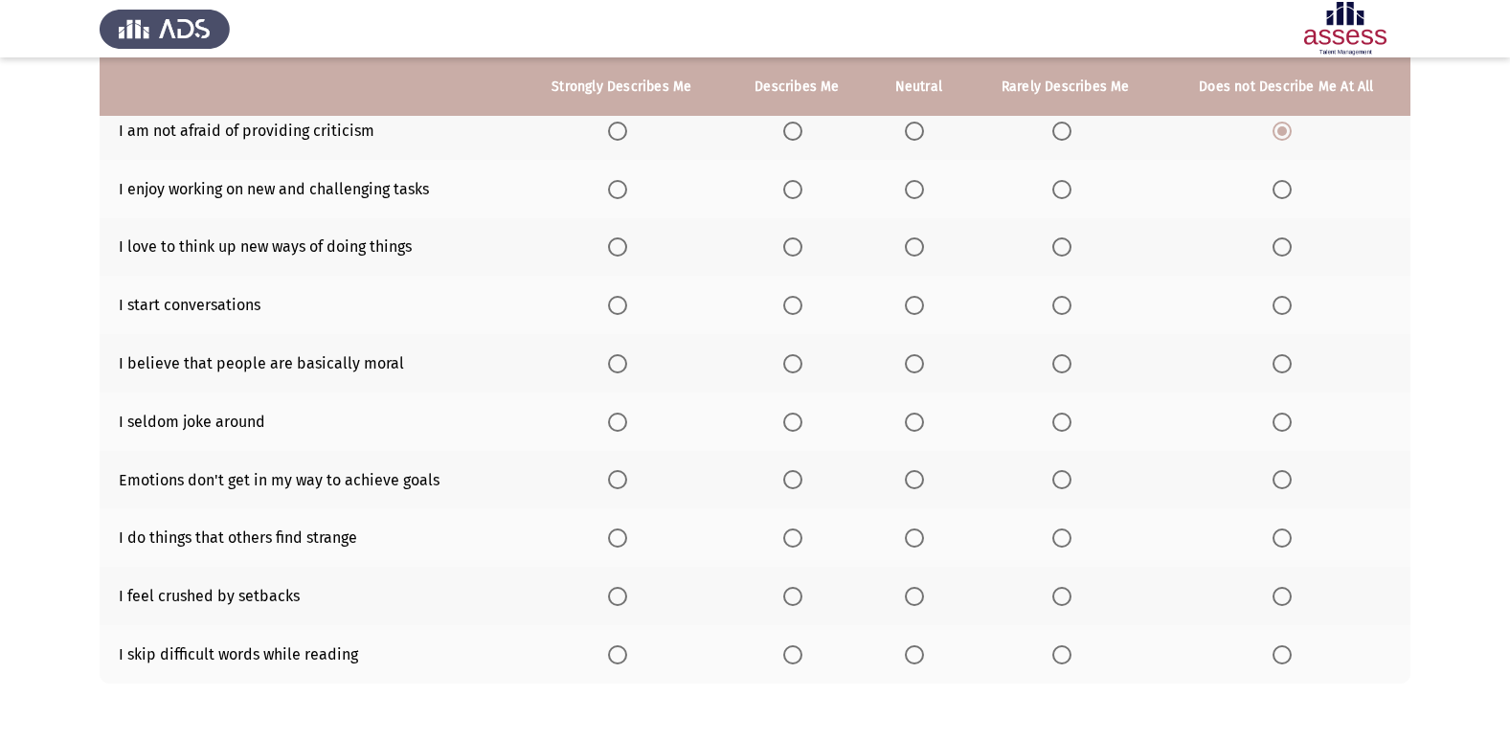
click at [800, 188] on span "Select an option" at bounding box center [792, 189] width 19 height 19
click at [800, 188] on input "Select an option" at bounding box center [792, 189] width 19 height 19
click at [627, 256] on span "Select an option" at bounding box center [617, 246] width 19 height 19
click at [627, 256] on input "Select an option" at bounding box center [617, 246] width 19 height 19
click at [625, 304] on span "Select an option" at bounding box center [617, 305] width 19 height 19
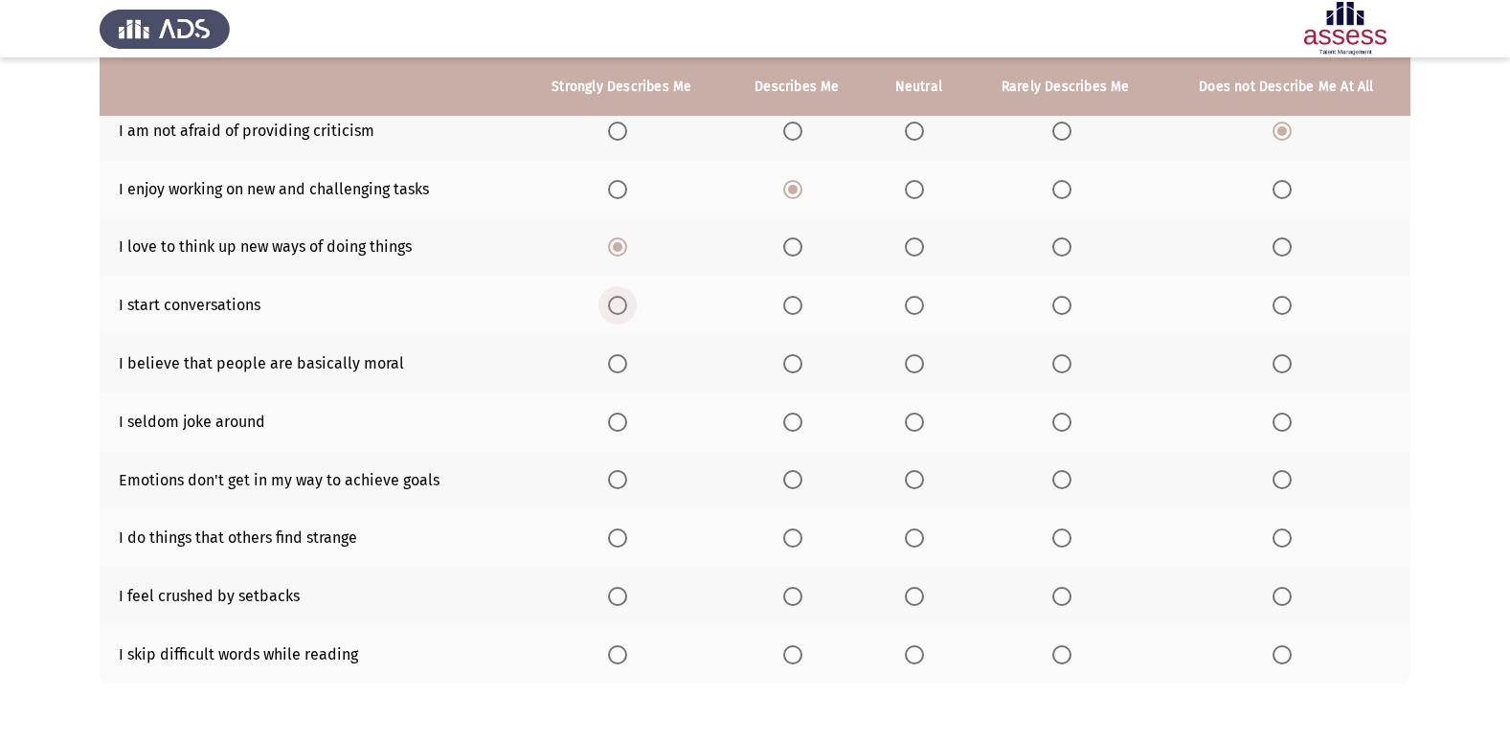
click at [625, 304] on input "Select an option" at bounding box center [617, 305] width 19 height 19
click at [916, 371] on span "Select an option" at bounding box center [914, 363] width 19 height 19
click at [916, 371] on input "Select an option" at bounding box center [914, 363] width 19 height 19
click at [789, 425] on span "Select an option" at bounding box center [792, 422] width 19 height 19
click at [789, 425] on input "Select an option" at bounding box center [792, 422] width 19 height 19
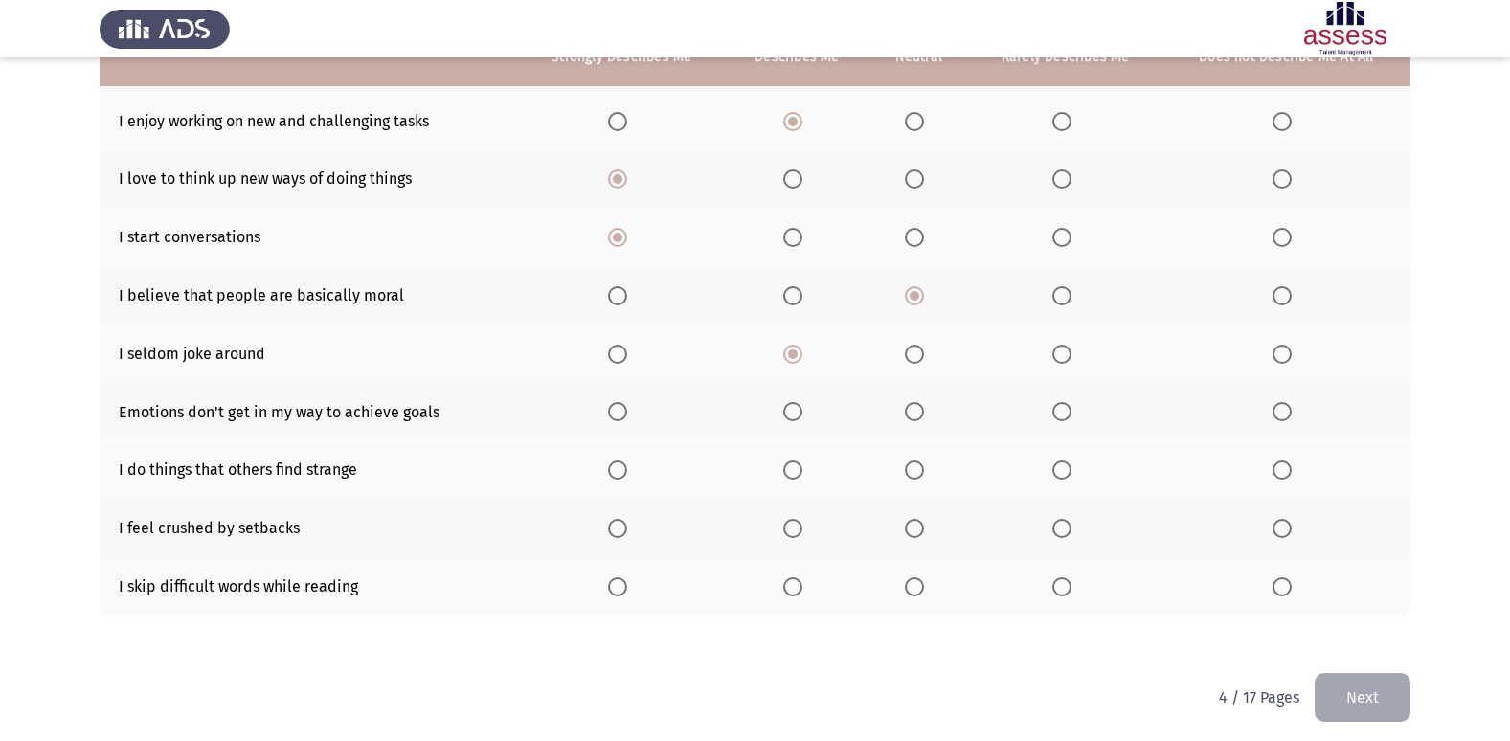
scroll to position [280, 0]
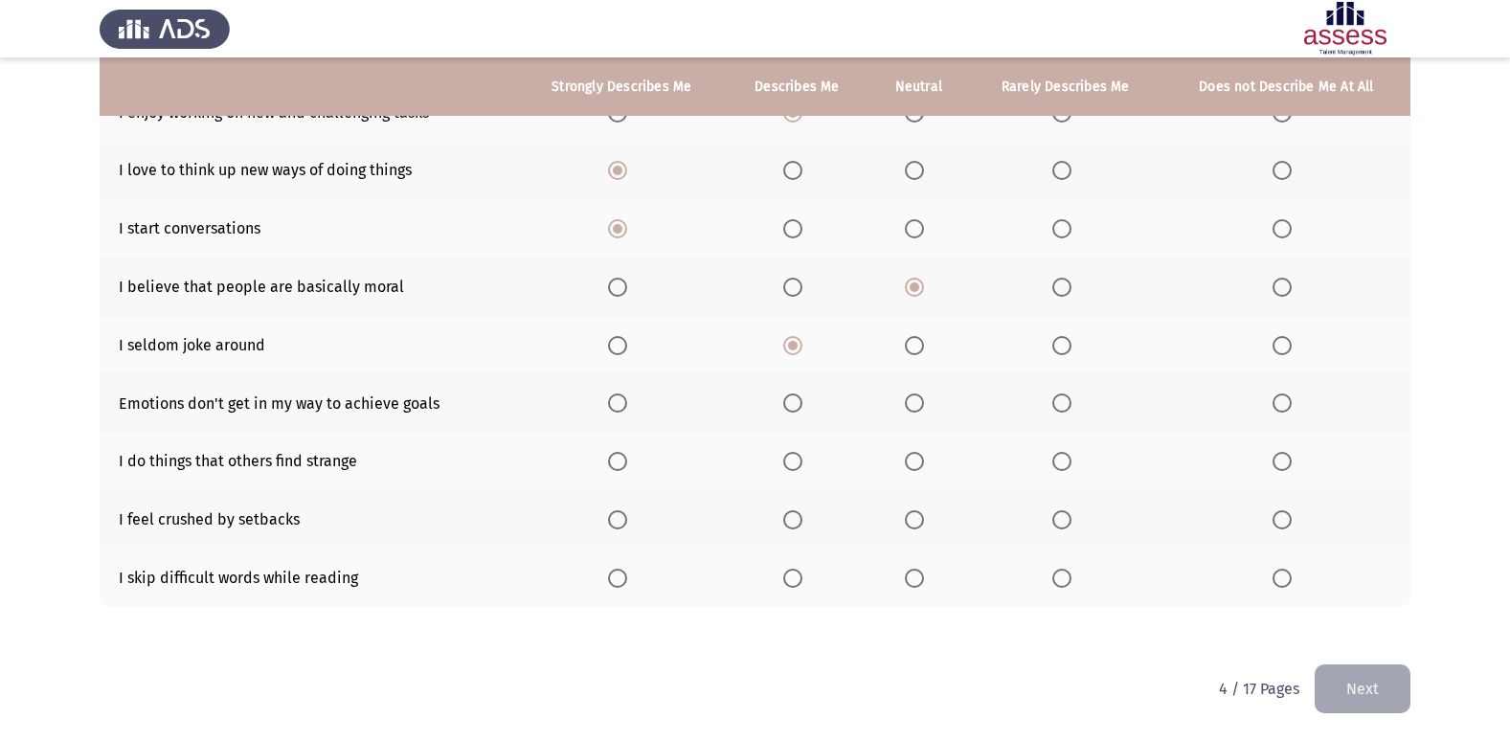
click at [1273, 399] on span "Select an option" at bounding box center [1281, 402] width 19 height 19
click at [1273, 399] on input "Select an option" at bounding box center [1281, 402] width 19 height 19
click at [910, 469] on span "Select an option" at bounding box center [914, 461] width 19 height 19
click at [910, 469] on input "Select an option" at bounding box center [914, 461] width 19 height 19
click at [1293, 518] on label "Select an option" at bounding box center [1285, 519] width 27 height 19
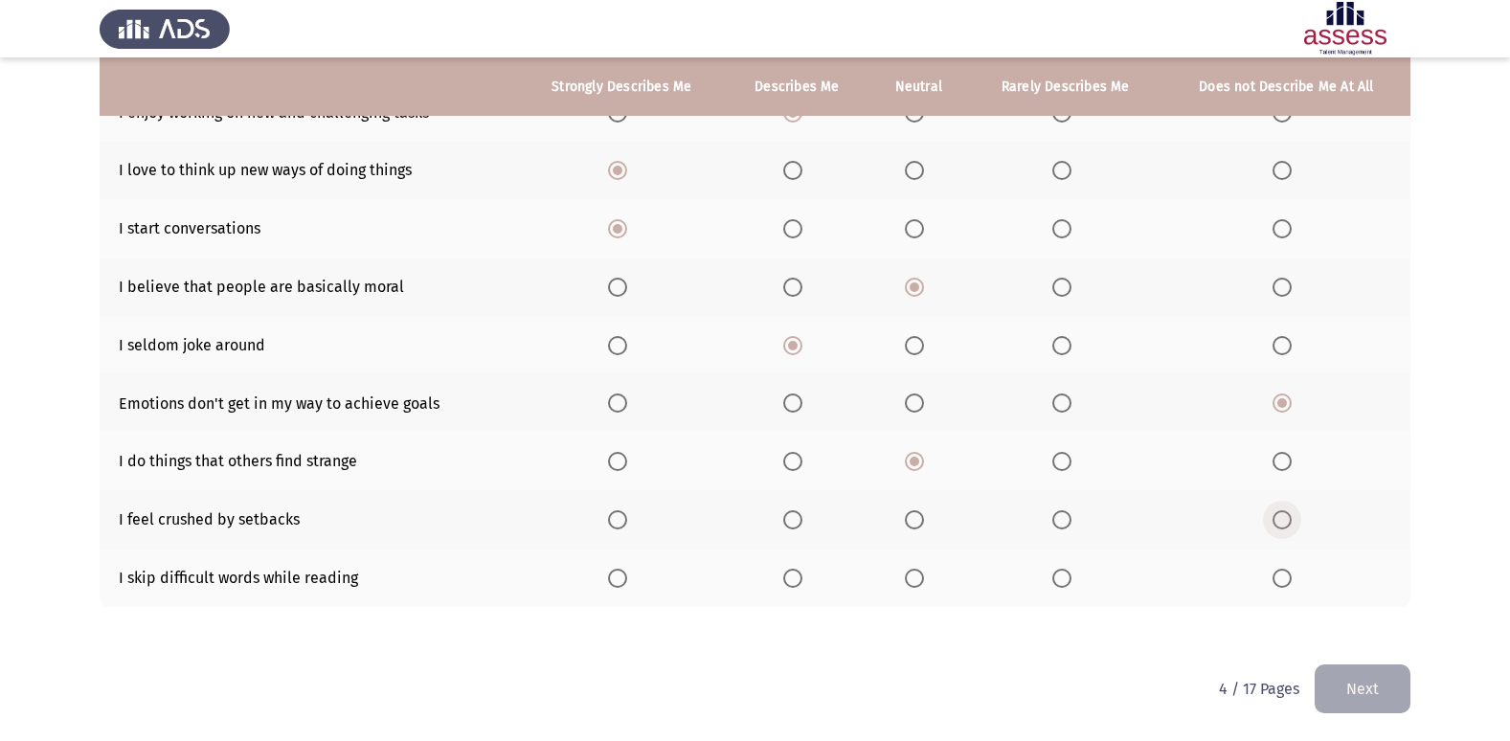
click at [1291, 518] on input "Select an option" at bounding box center [1281, 519] width 19 height 19
click at [1281, 579] on span "Select an option" at bounding box center [1281, 578] width 19 height 19
click at [1281, 579] on input "Select an option" at bounding box center [1281, 578] width 19 height 19
click at [1409, 693] on button "Next" at bounding box center [1362, 688] width 96 height 49
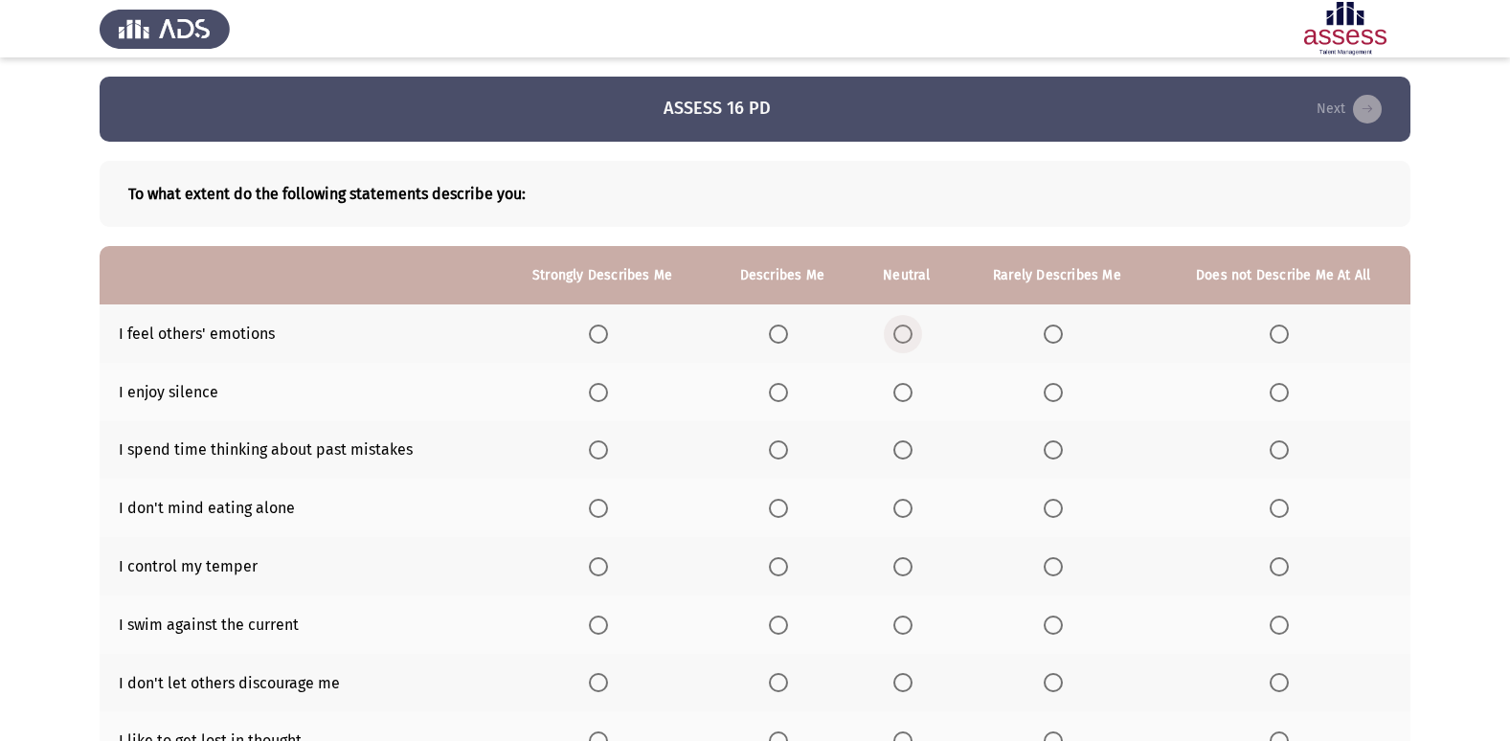
click at [899, 329] on span "Select an option" at bounding box center [902, 334] width 19 height 19
click at [899, 329] on input "Select an option" at bounding box center [902, 334] width 19 height 19
click at [775, 393] on span "Select an option" at bounding box center [778, 392] width 19 height 19
click at [775, 393] on input "Select an option" at bounding box center [778, 392] width 19 height 19
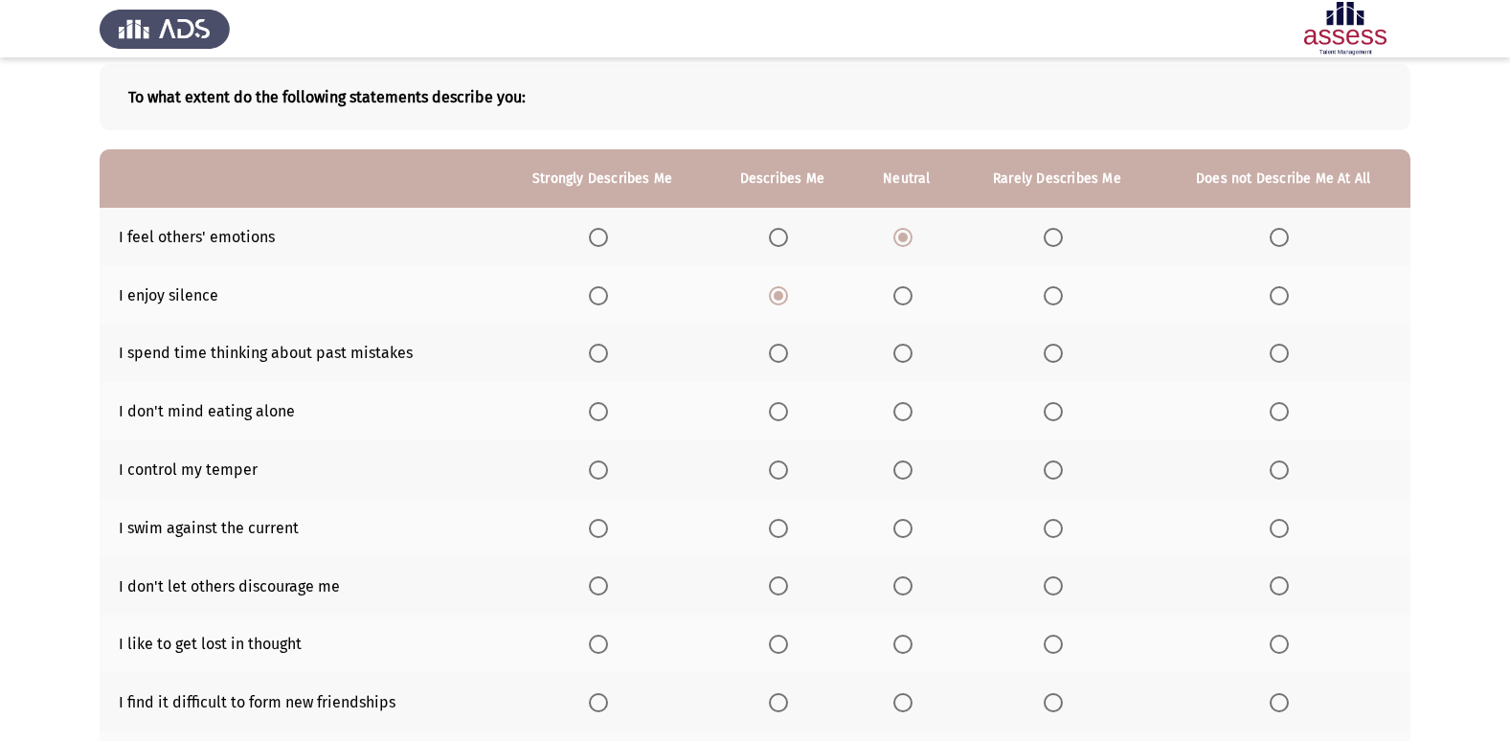
scroll to position [115, 0]
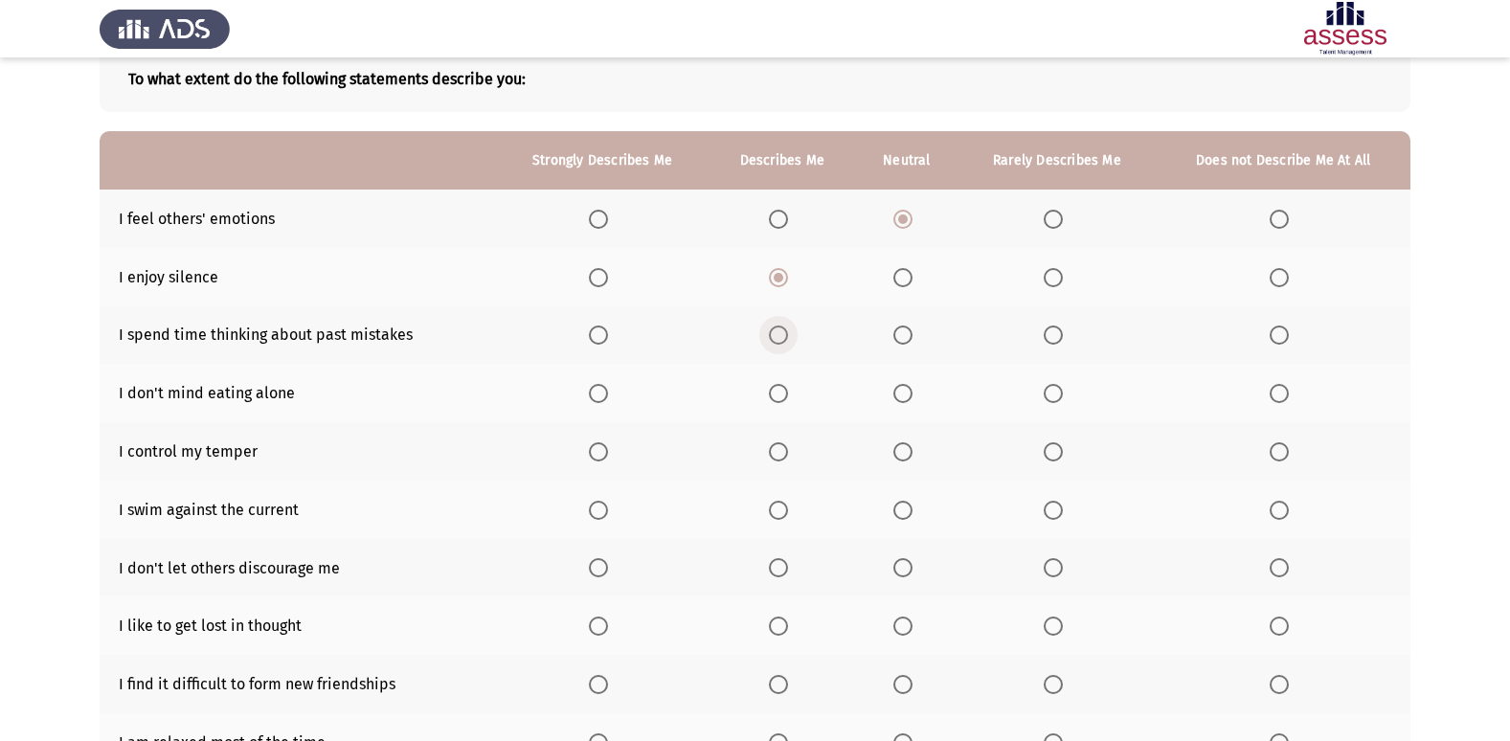
click at [772, 337] on span "Select an option" at bounding box center [778, 335] width 19 height 19
click at [772, 337] on input "Select an option" at bounding box center [778, 335] width 19 height 19
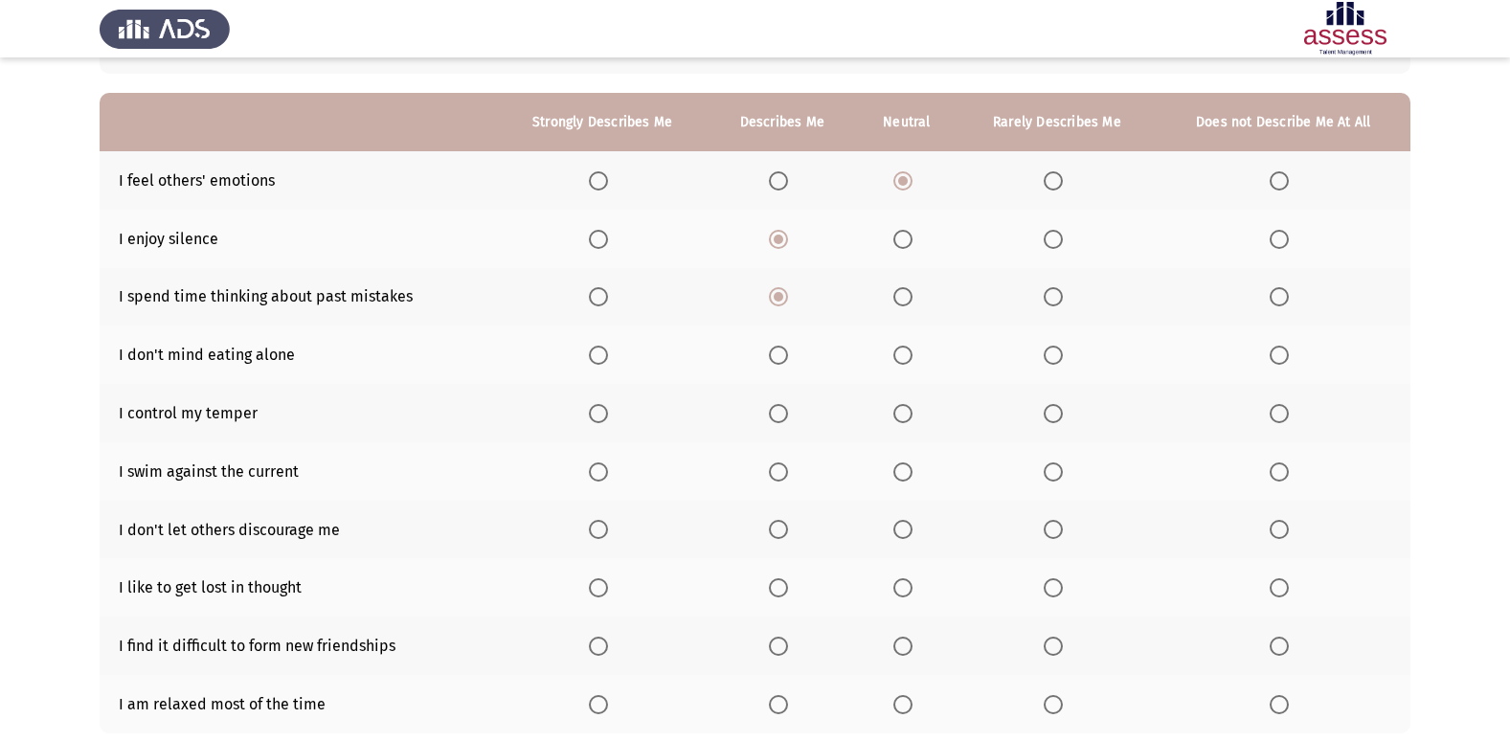
click at [1285, 303] on span "Select an option" at bounding box center [1278, 296] width 19 height 19
click at [1285, 303] on input "Select an option" at bounding box center [1278, 296] width 19 height 19
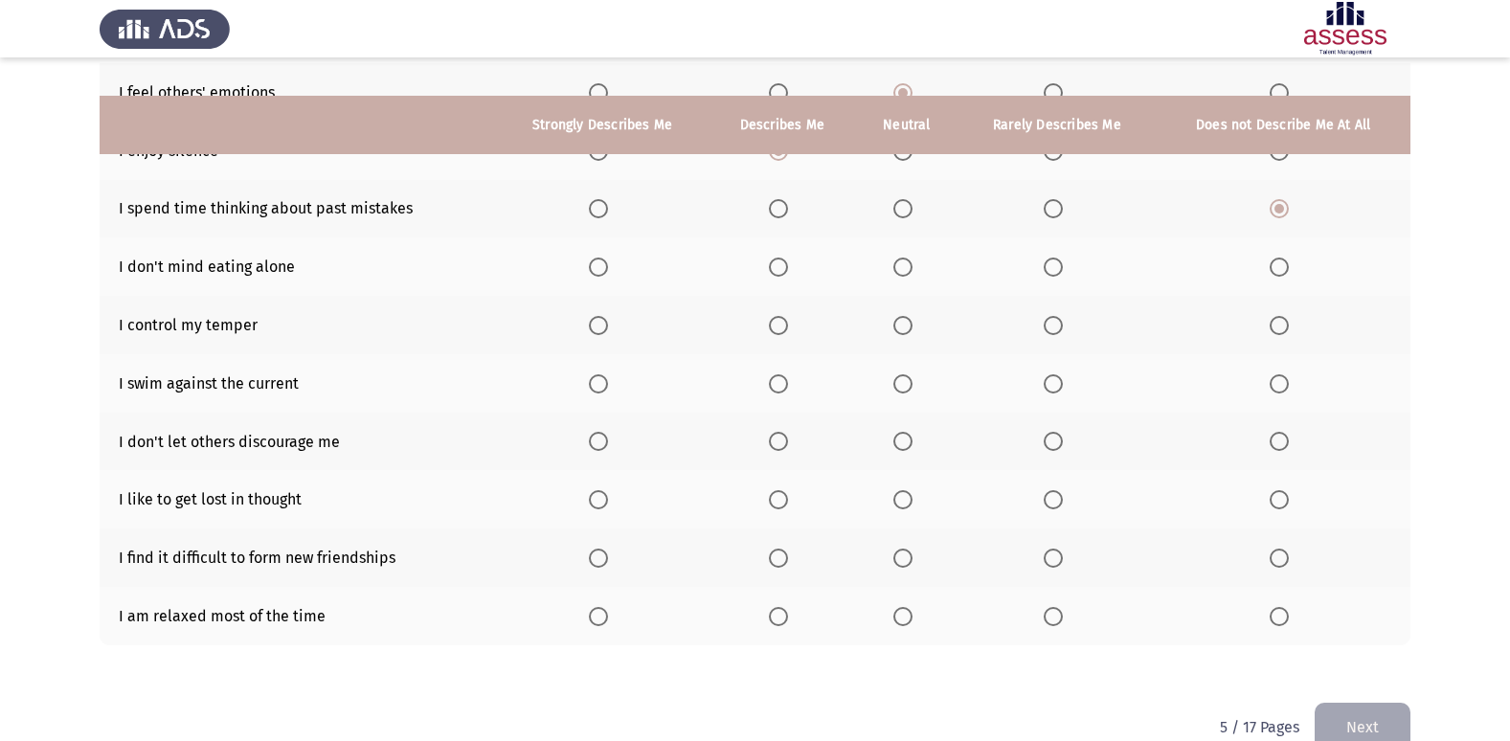
scroll to position [280, 0]
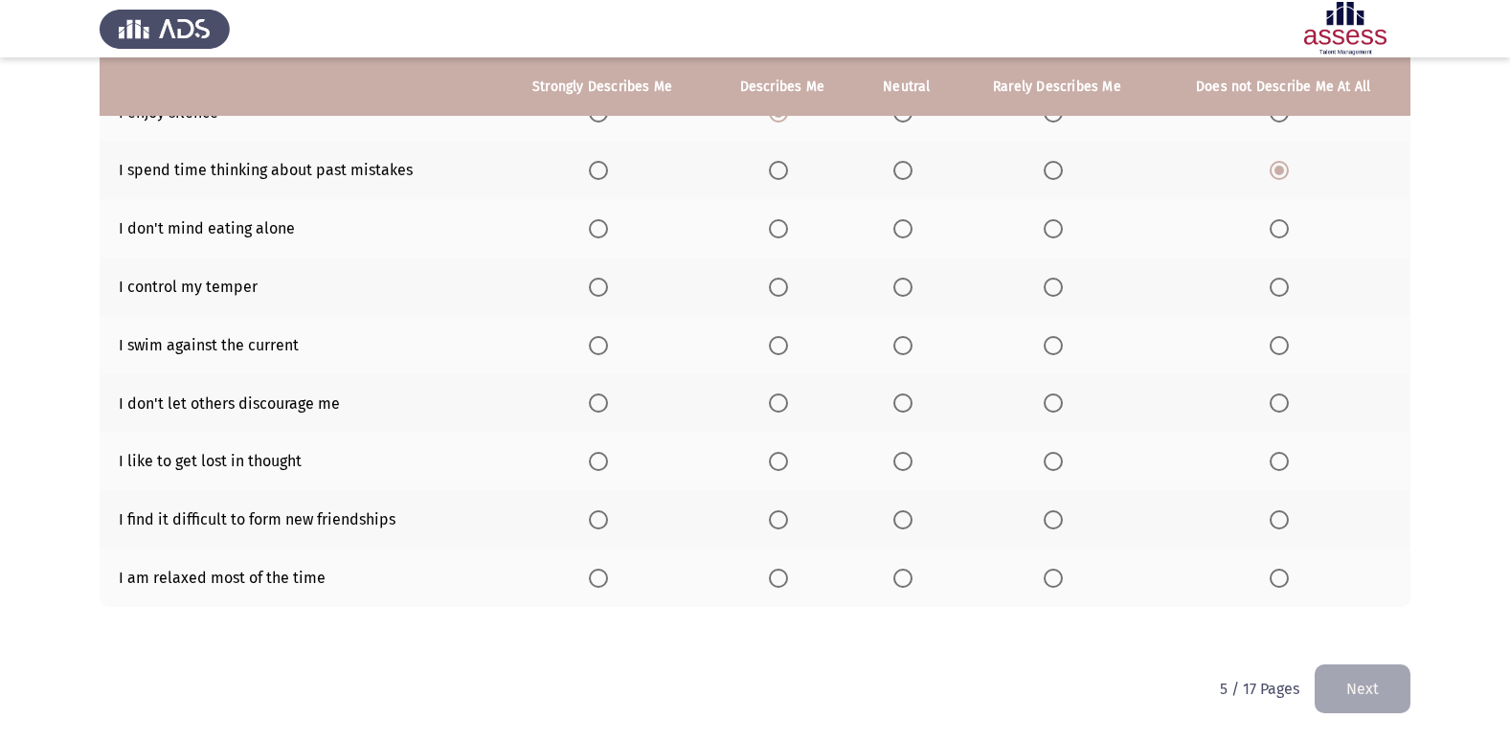
click at [1278, 224] on span "Select an option" at bounding box center [1278, 228] width 19 height 19
click at [1278, 224] on input "Select an option" at bounding box center [1278, 228] width 19 height 19
click at [773, 281] on span "Select an option" at bounding box center [778, 287] width 19 height 19
click at [773, 281] on input "Select an option" at bounding box center [778, 287] width 19 height 19
click at [900, 341] on span "Select an option" at bounding box center [902, 345] width 19 height 19
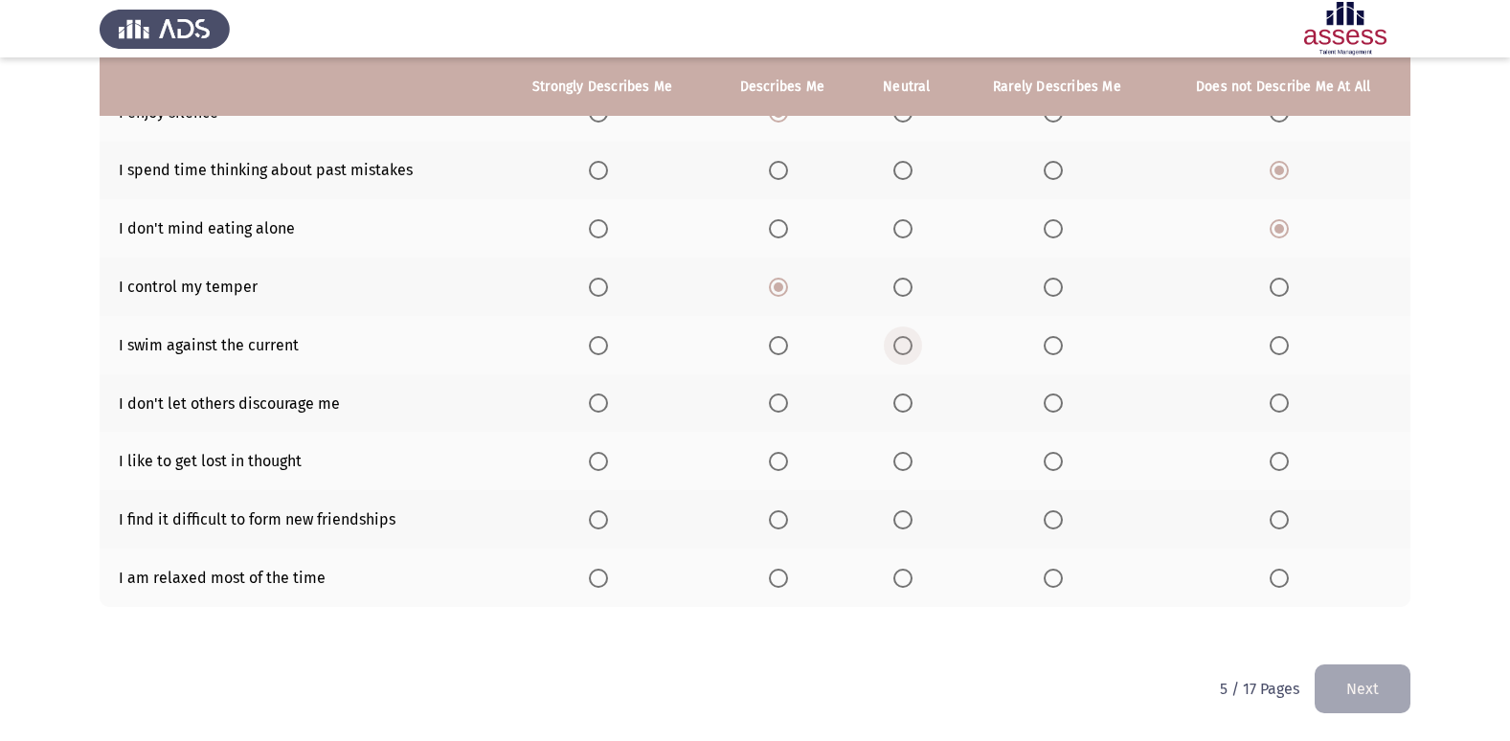
click at [900, 341] on input "Select an option" at bounding box center [902, 345] width 19 height 19
click at [764, 389] on th at bounding box center [781, 403] width 146 height 58
click at [769, 393] on th at bounding box center [781, 403] width 146 height 58
click at [778, 406] on span "Select an option" at bounding box center [778, 402] width 19 height 19
click at [778, 406] on input "Select an option" at bounding box center [778, 402] width 19 height 19
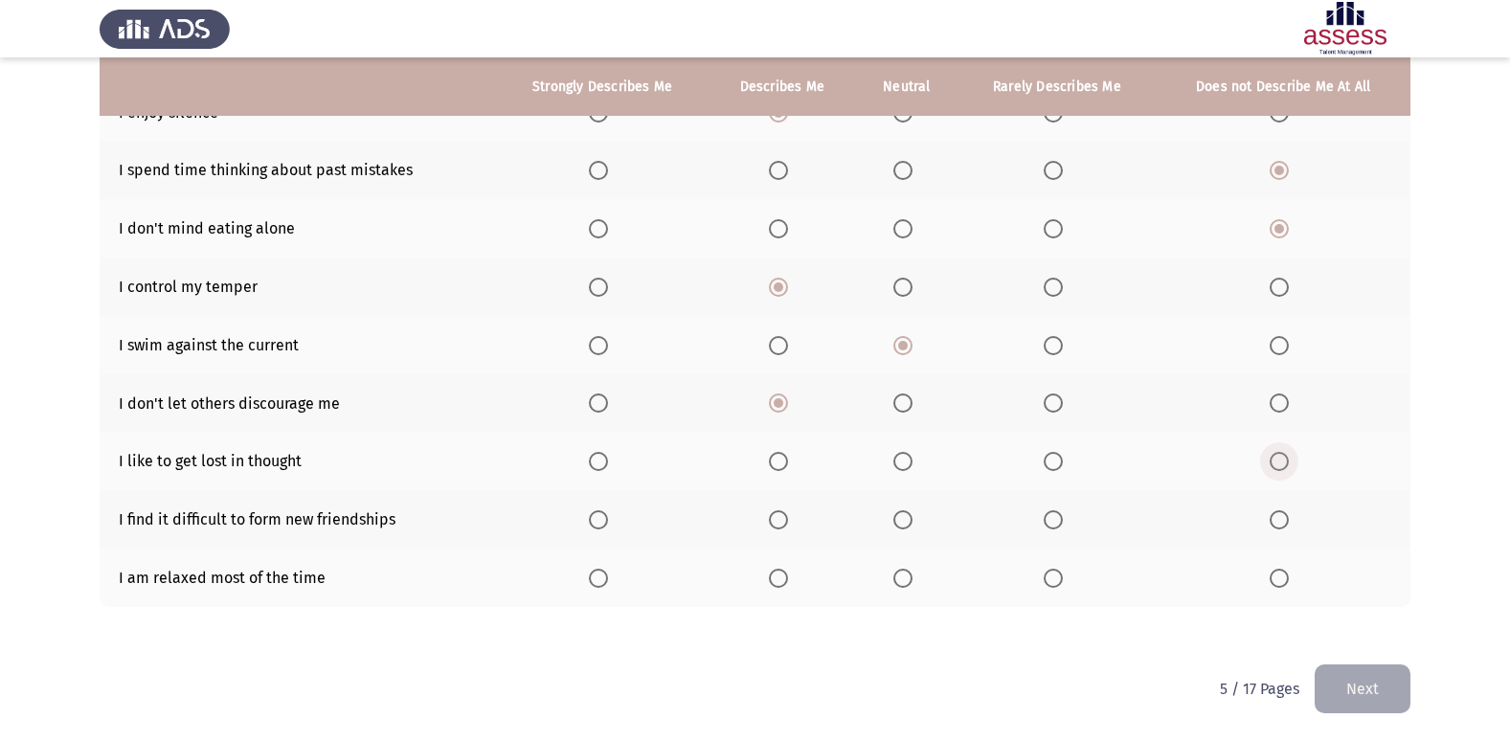
click at [1273, 453] on span "Select an option" at bounding box center [1278, 461] width 19 height 19
click at [1273, 453] on input "Select an option" at bounding box center [1278, 461] width 19 height 19
click at [1275, 513] on span "Select an option" at bounding box center [1278, 519] width 19 height 19
click at [1275, 513] on input "Select an option" at bounding box center [1278, 519] width 19 height 19
click at [908, 577] on span "Select an option" at bounding box center [902, 578] width 19 height 19
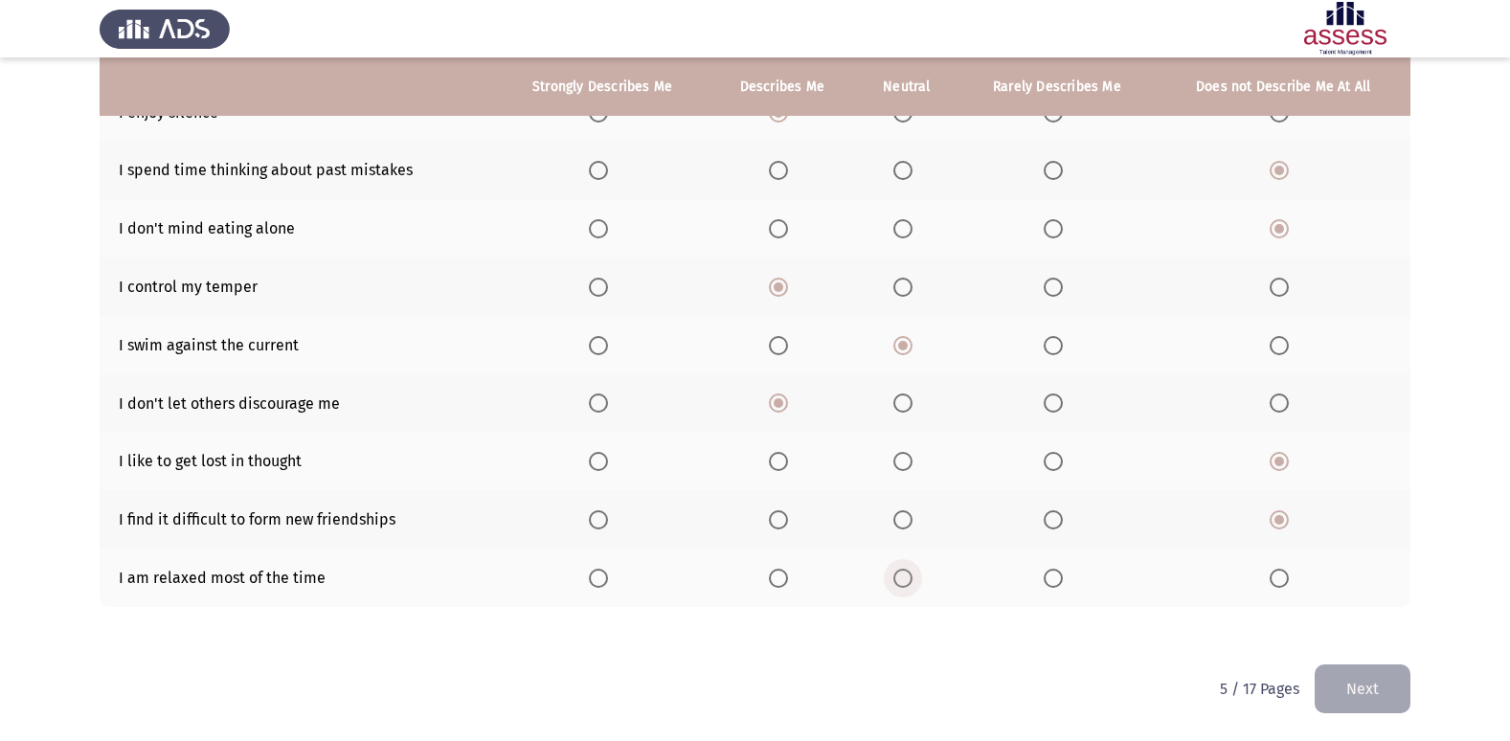
click at [908, 577] on input "Select an option" at bounding box center [902, 578] width 19 height 19
click at [1375, 692] on button "Next" at bounding box center [1362, 688] width 96 height 49
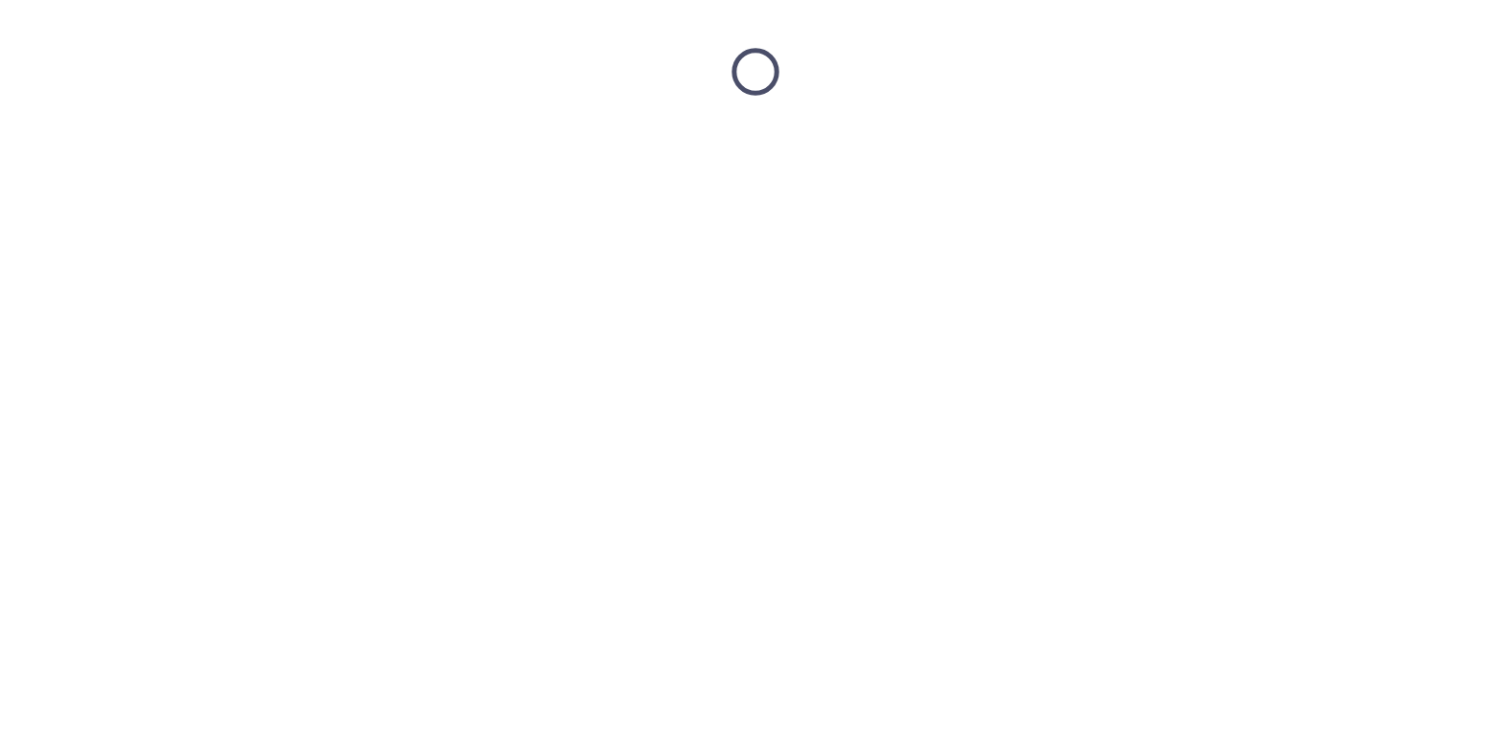
scroll to position [0, 0]
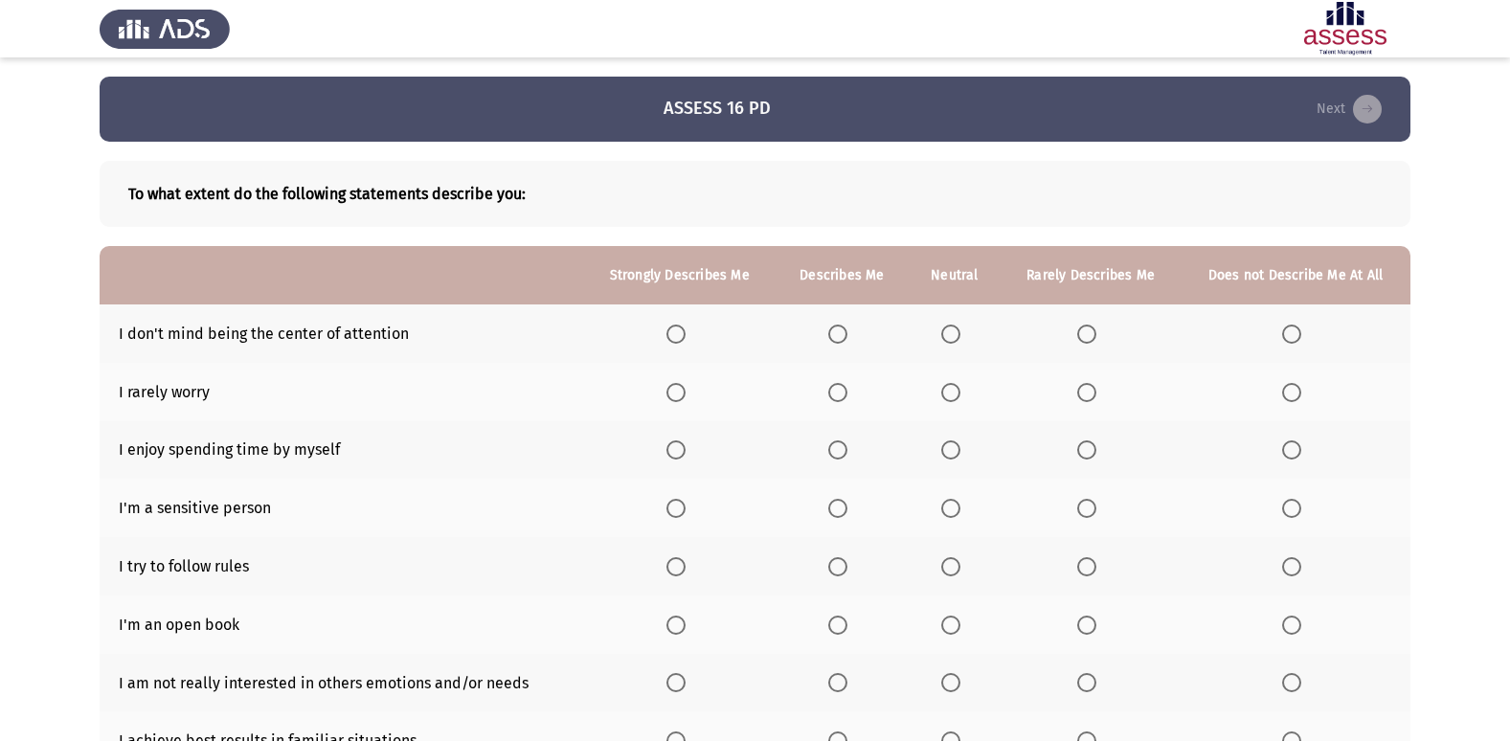
click at [1279, 397] on th at bounding box center [1295, 392] width 230 height 58
click at [1288, 395] on span "Select an option" at bounding box center [1291, 392] width 19 height 19
click at [1288, 395] on input "Select an option" at bounding box center [1291, 392] width 19 height 19
click at [957, 336] on span "Select an option" at bounding box center [950, 334] width 19 height 19
click at [957, 336] on input "Select an option" at bounding box center [950, 334] width 19 height 19
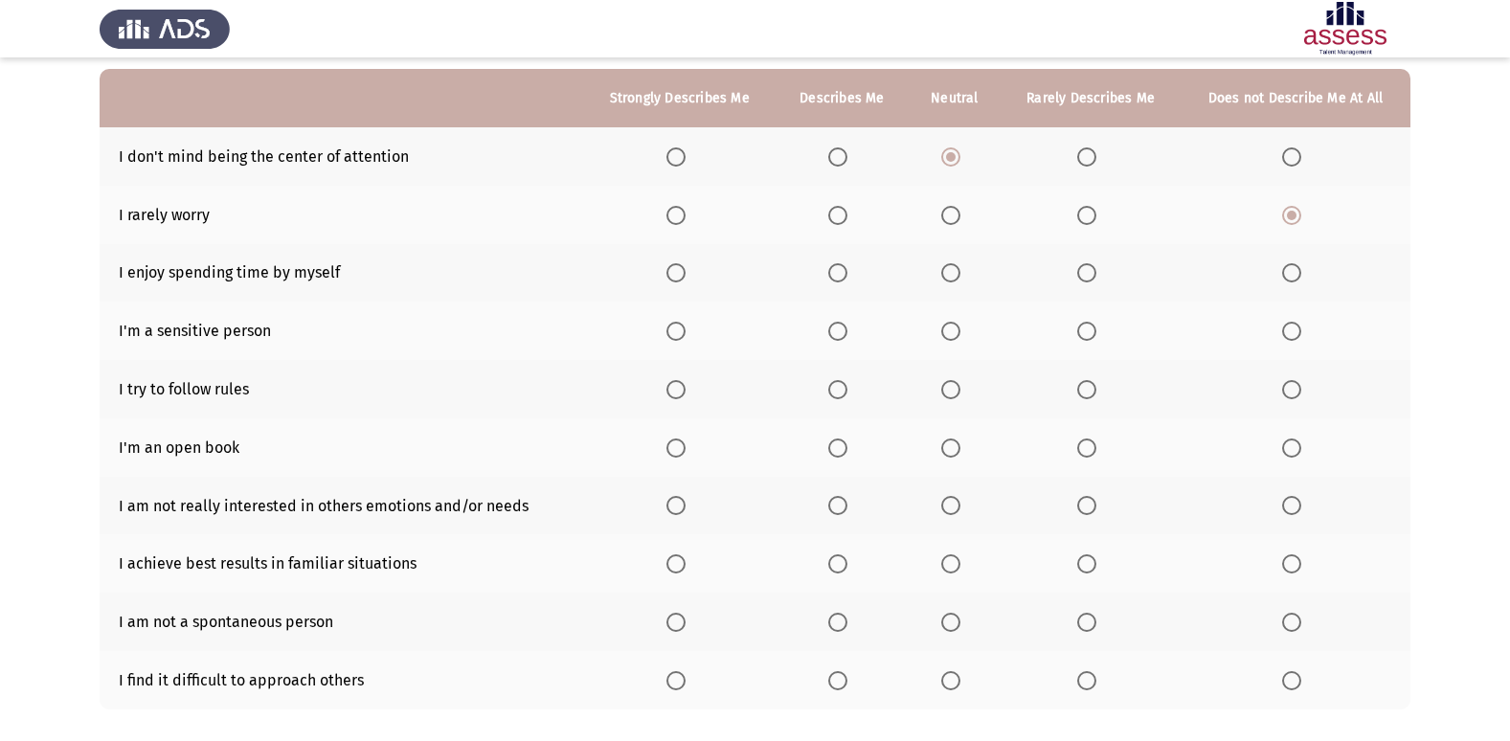
scroll to position [165, 0]
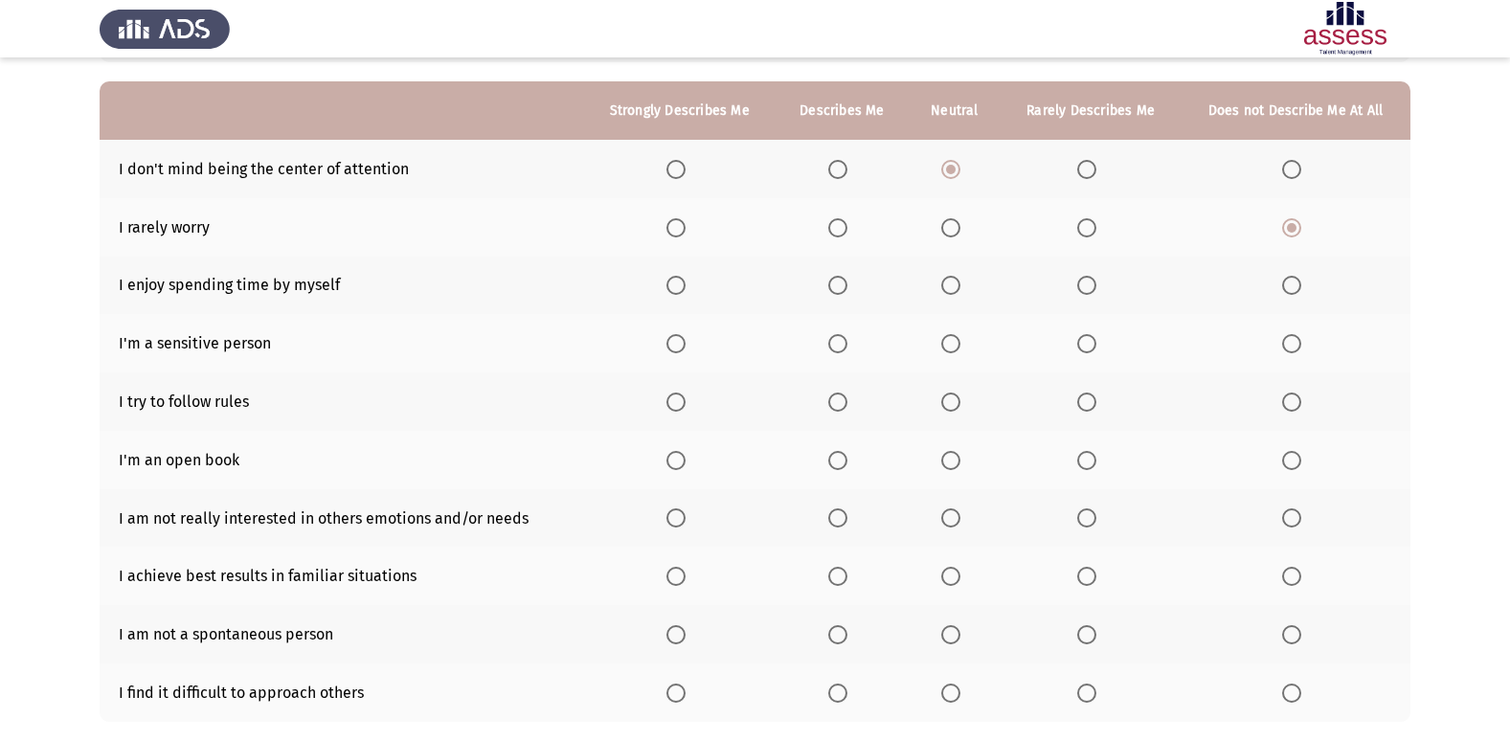
click at [945, 276] on span "Select an option" at bounding box center [950, 285] width 19 height 19
click at [945, 276] on input "Select an option" at bounding box center [950, 285] width 19 height 19
click at [1291, 333] on mat-radio-button "Select an option" at bounding box center [1295, 343] width 27 height 20
click at [1289, 340] on span "Select an option" at bounding box center [1291, 343] width 19 height 19
click at [1289, 340] on input "Select an option" at bounding box center [1291, 343] width 19 height 19
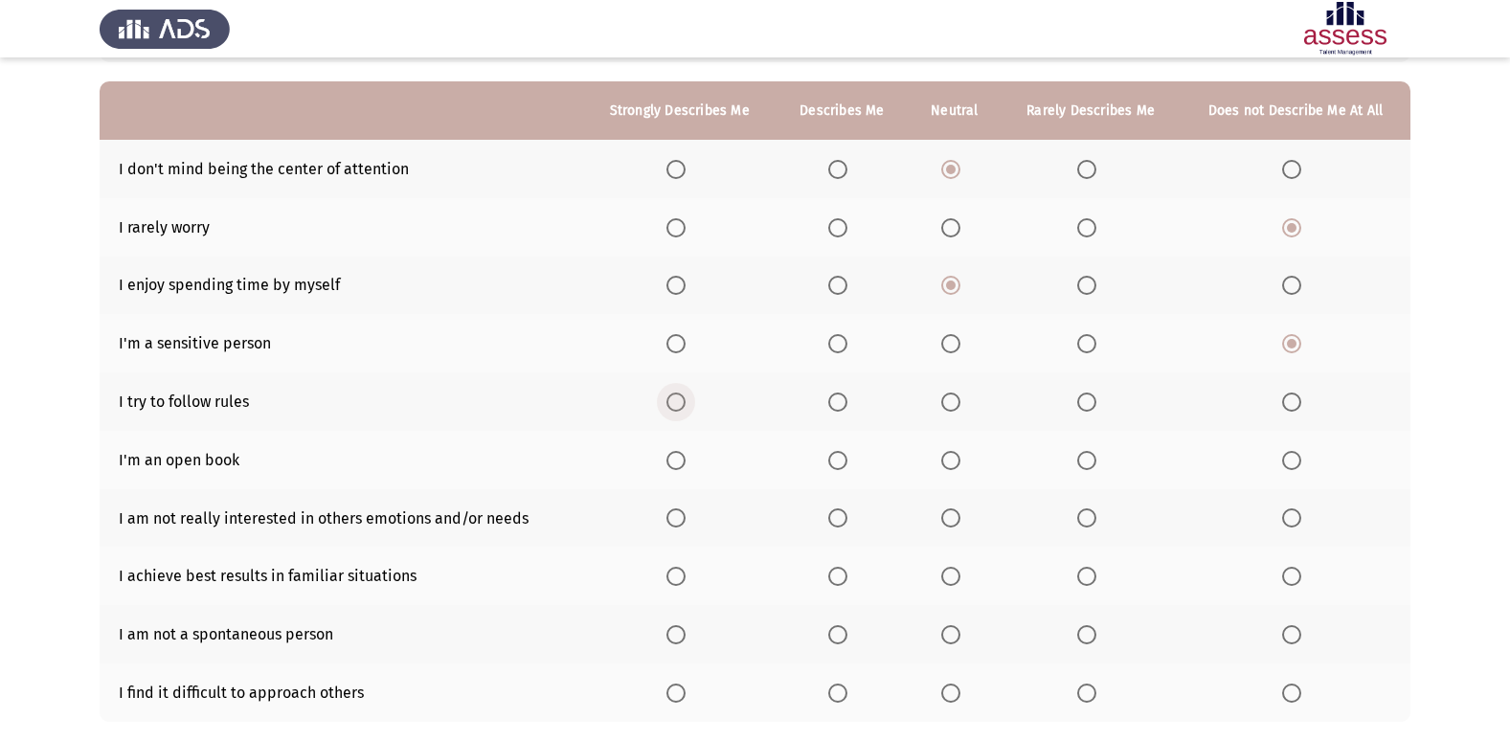
click at [679, 394] on span "Select an option" at bounding box center [675, 402] width 19 height 19
click at [679, 394] on input "Select an option" at bounding box center [675, 402] width 19 height 19
click at [1290, 451] on span "Select an option" at bounding box center [1291, 460] width 19 height 19
click at [1290, 451] on input "Select an option" at bounding box center [1291, 460] width 19 height 19
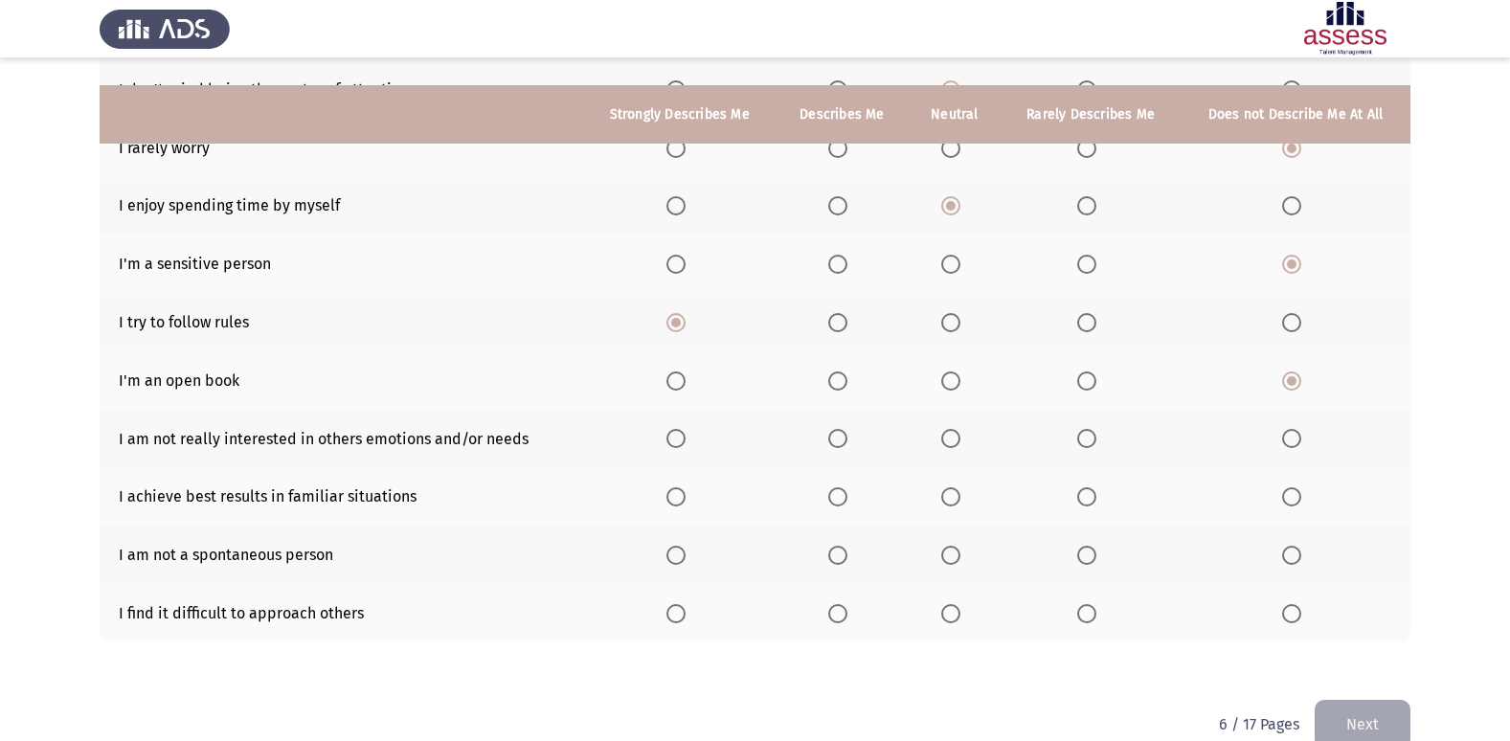
scroll to position [280, 0]
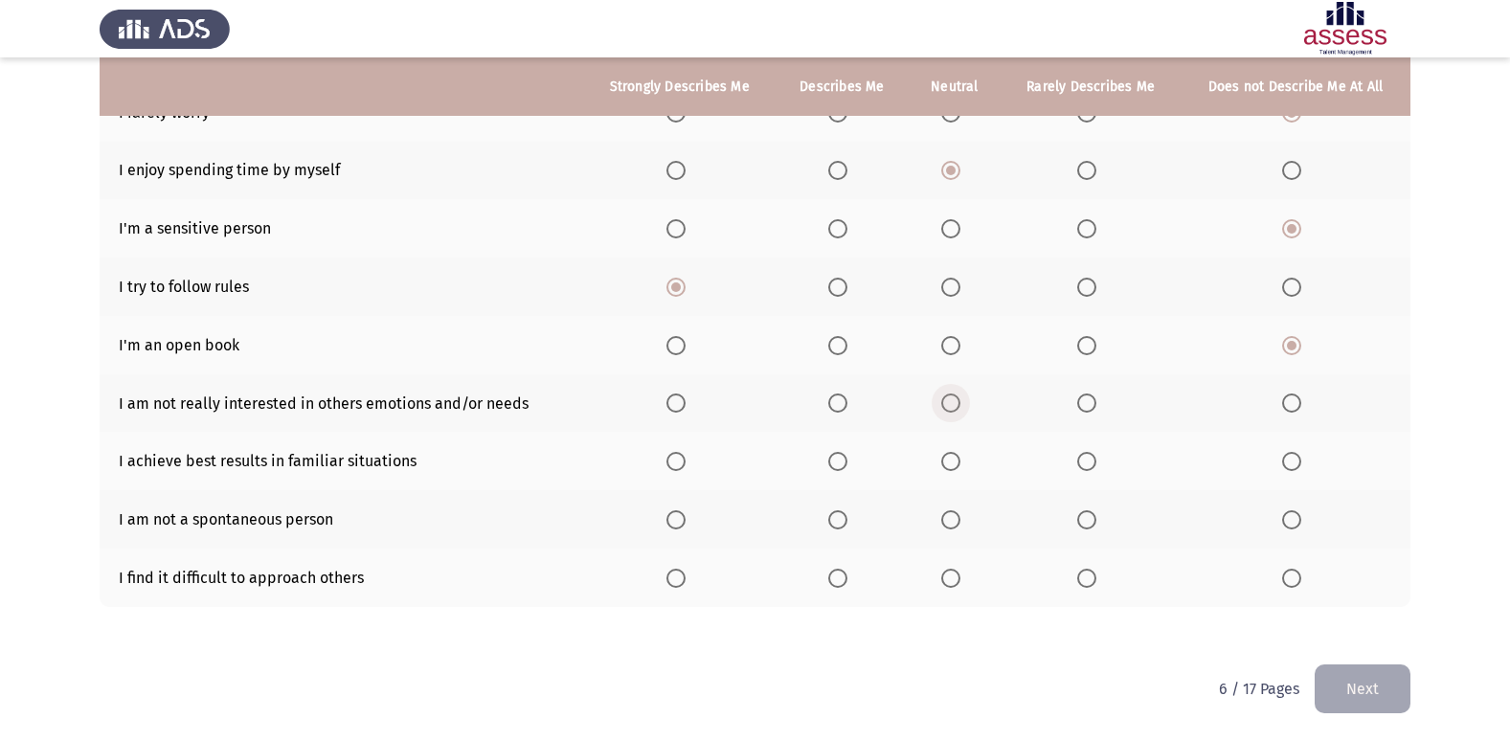
click at [948, 408] on span "Select an option" at bounding box center [950, 402] width 19 height 19
click at [948, 408] on input "Select an option" at bounding box center [950, 402] width 19 height 19
click at [669, 464] on span "Select an option" at bounding box center [675, 461] width 19 height 19
click at [669, 464] on input "Select an option" at bounding box center [675, 461] width 19 height 19
click at [1293, 529] on span "Select an option" at bounding box center [1291, 519] width 19 height 19
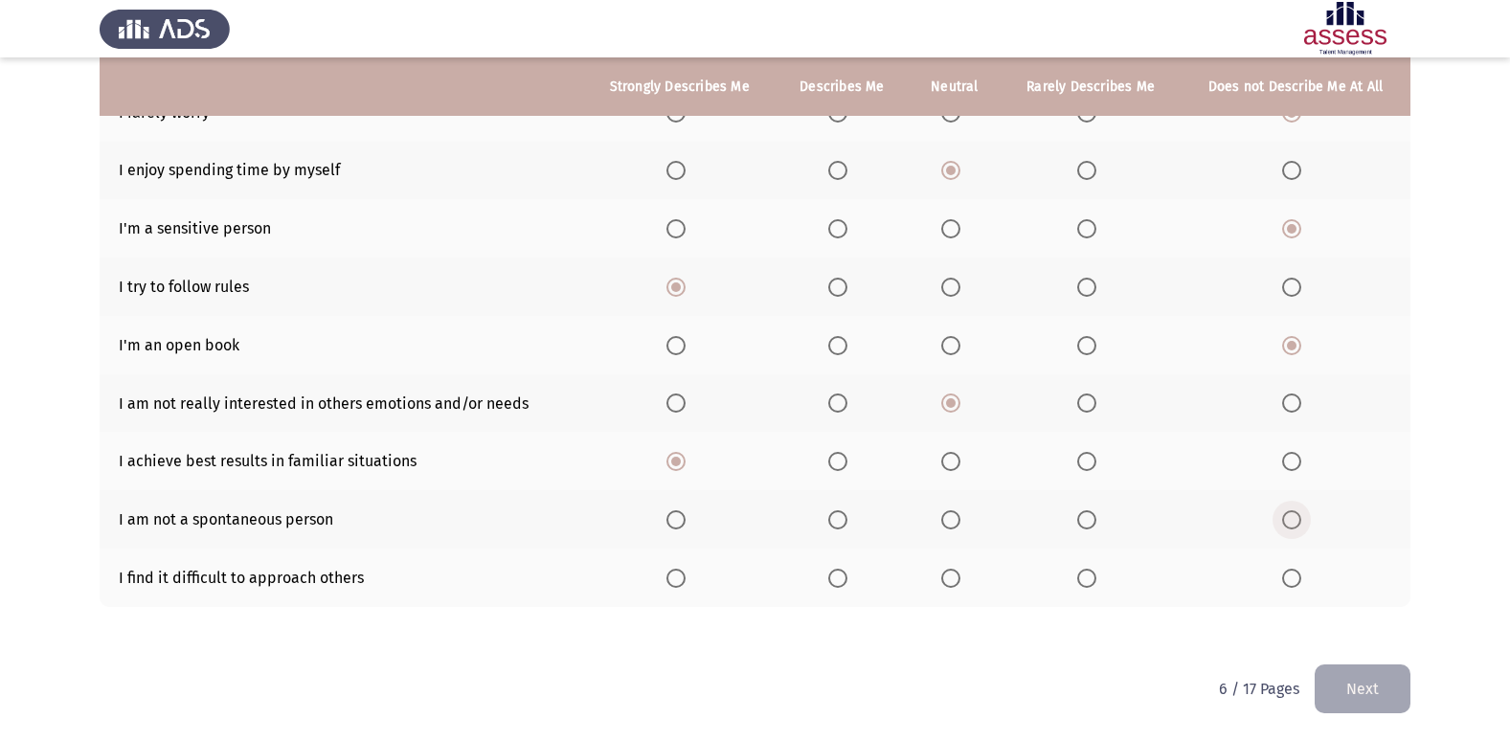
click at [1293, 529] on input "Select an option" at bounding box center [1291, 519] width 19 height 19
click at [1291, 571] on span "Select an option" at bounding box center [1291, 578] width 19 height 19
click at [1291, 571] on input "Select an option" at bounding box center [1291, 578] width 19 height 19
click at [1393, 698] on button "Next" at bounding box center [1362, 688] width 96 height 49
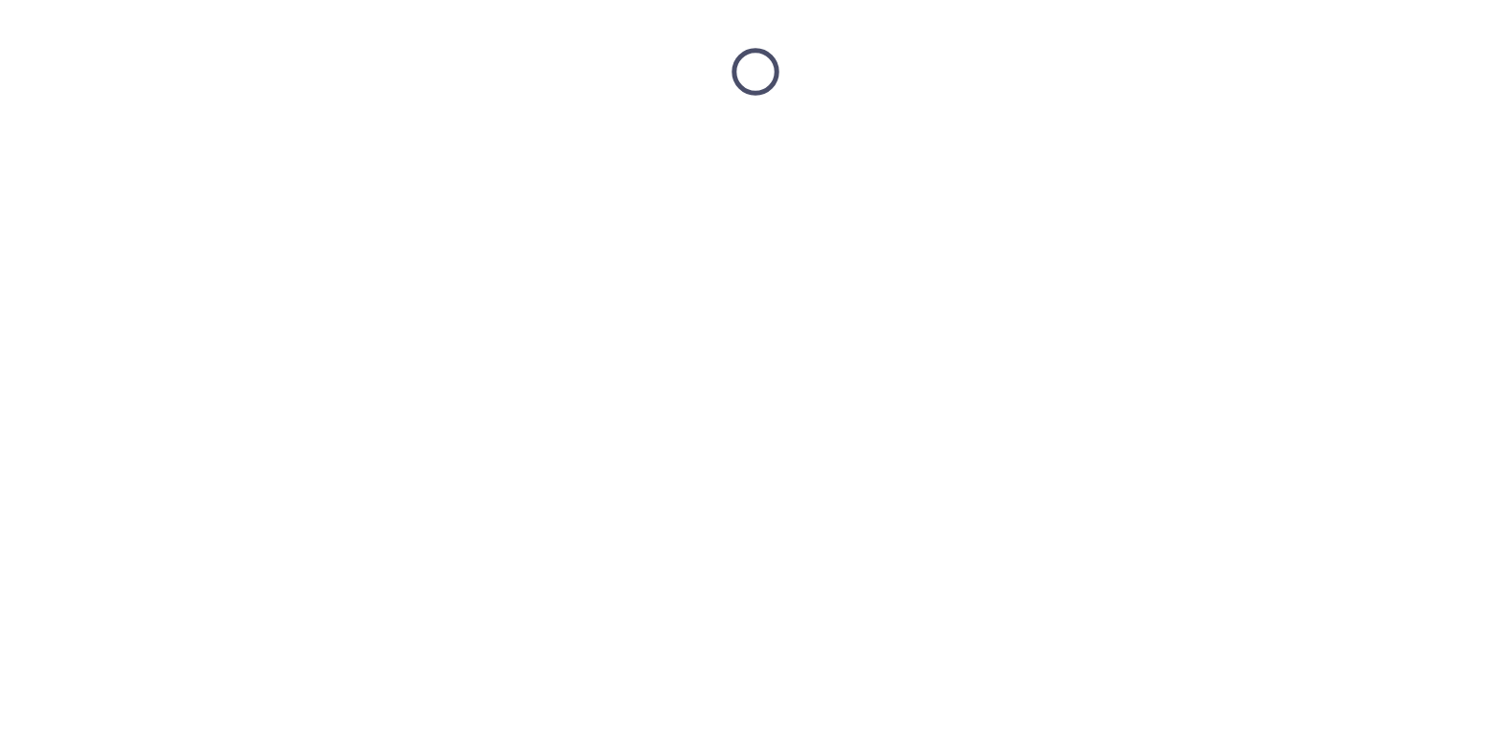
scroll to position [0, 0]
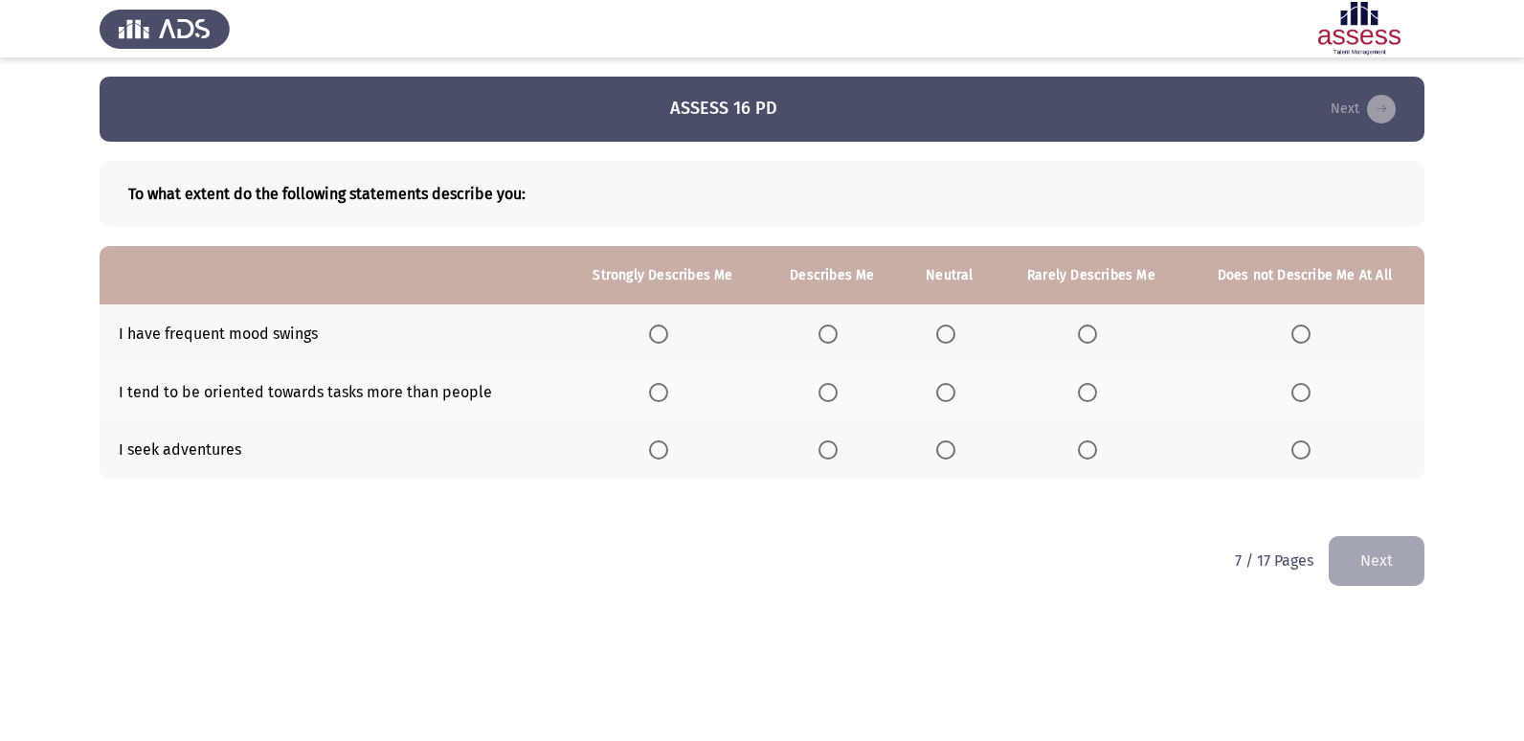
click at [826, 448] on span "Select an option" at bounding box center [828, 449] width 19 height 19
click at [826, 448] on input "Select an option" at bounding box center [828, 449] width 19 height 19
click at [948, 387] on span "Select an option" at bounding box center [945, 392] width 19 height 19
click at [948, 387] on input "Select an option" at bounding box center [945, 392] width 19 height 19
click at [650, 332] on th at bounding box center [663, 333] width 200 height 58
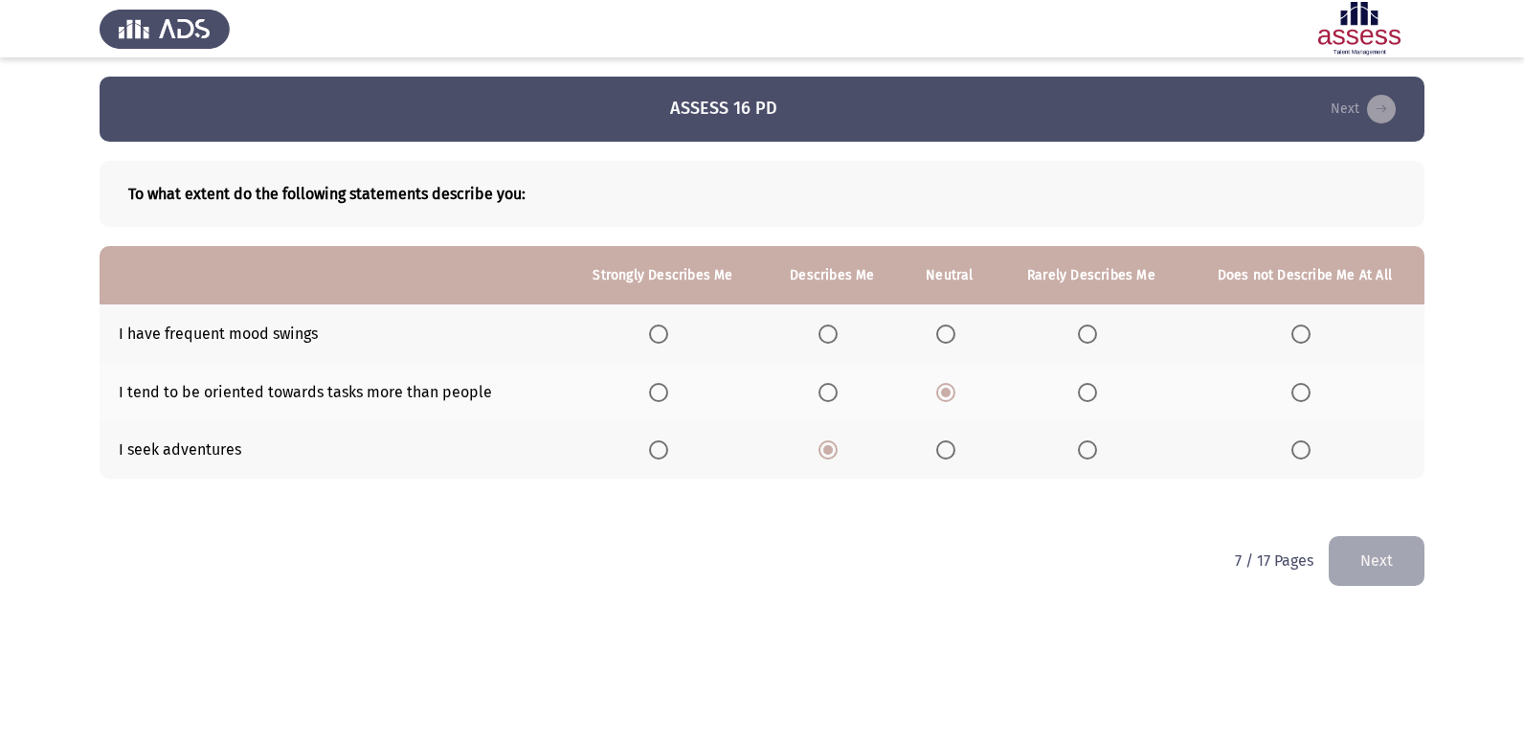
click at [665, 338] on span "Select an option" at bounding box center [658, 334] width 19 height 19
click at [665, 338] on input "Select an option" at bounding box center [658, 334] width 19 height 19
click at [1386, 561] on button "Next" at bounding box center [1377, 560] width 96 height 49
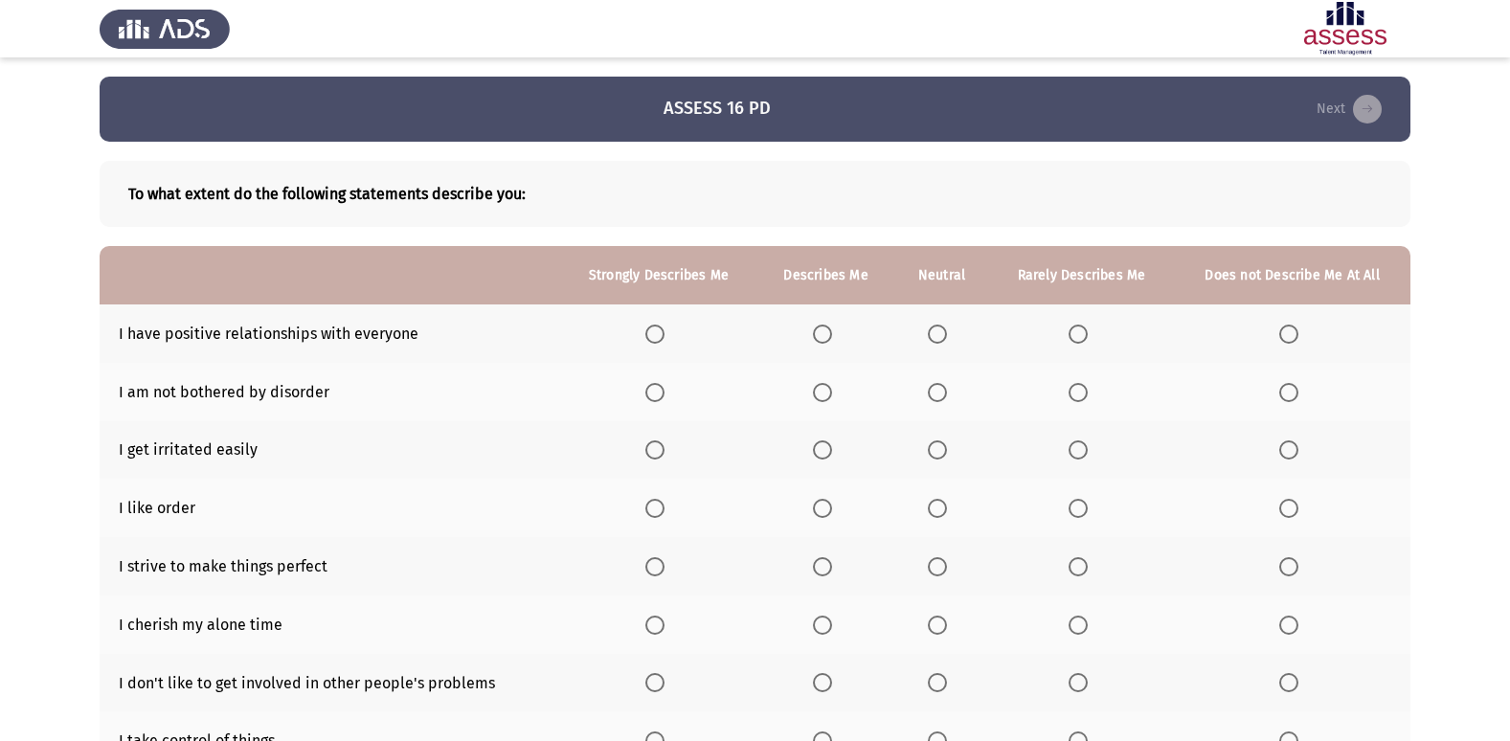
click at [655, 326] on span "Select an option" at bounding box center [654, 334] width 19 height 19
click at [655, 326] on input "Select an option" at bounding box center [654, 334] width 19 height 19
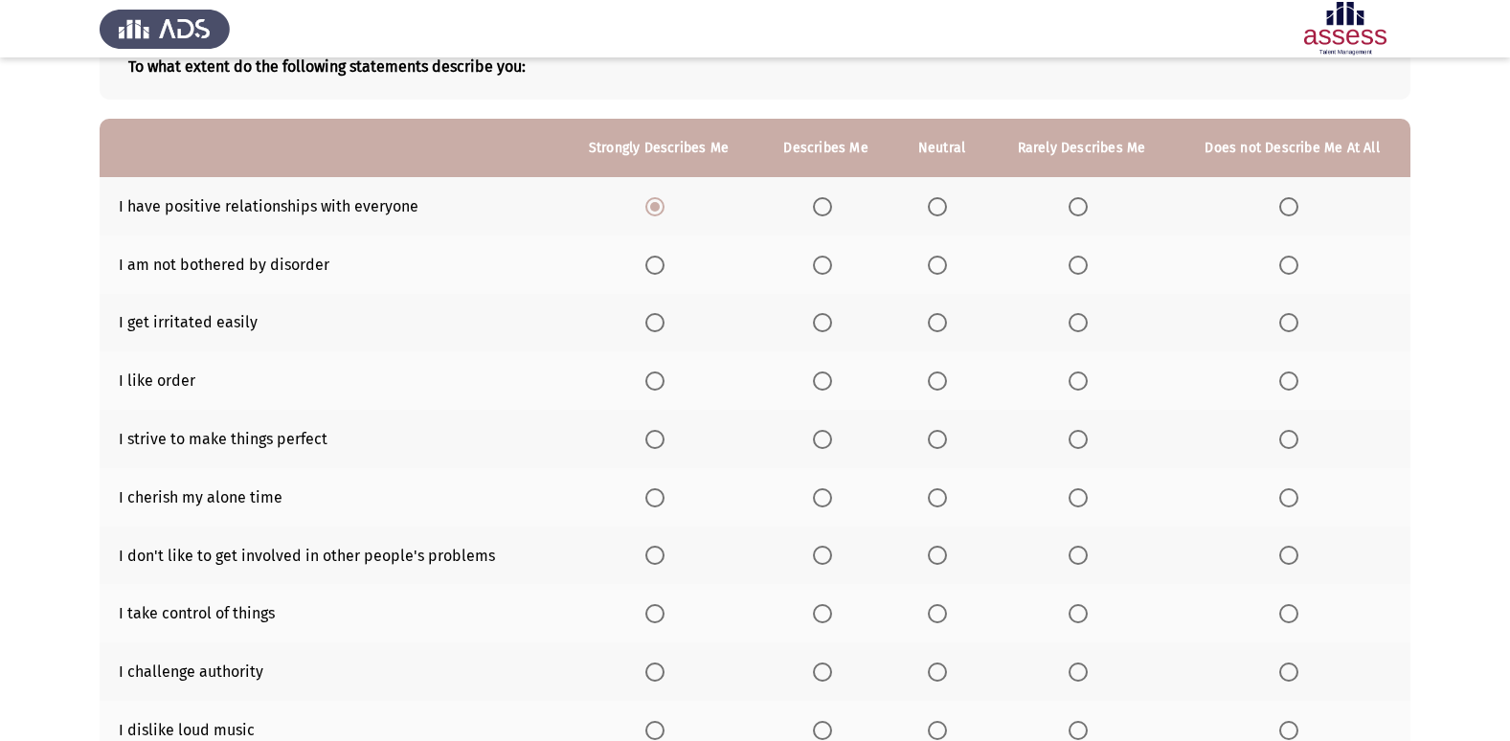
scroll to position [204, 0]
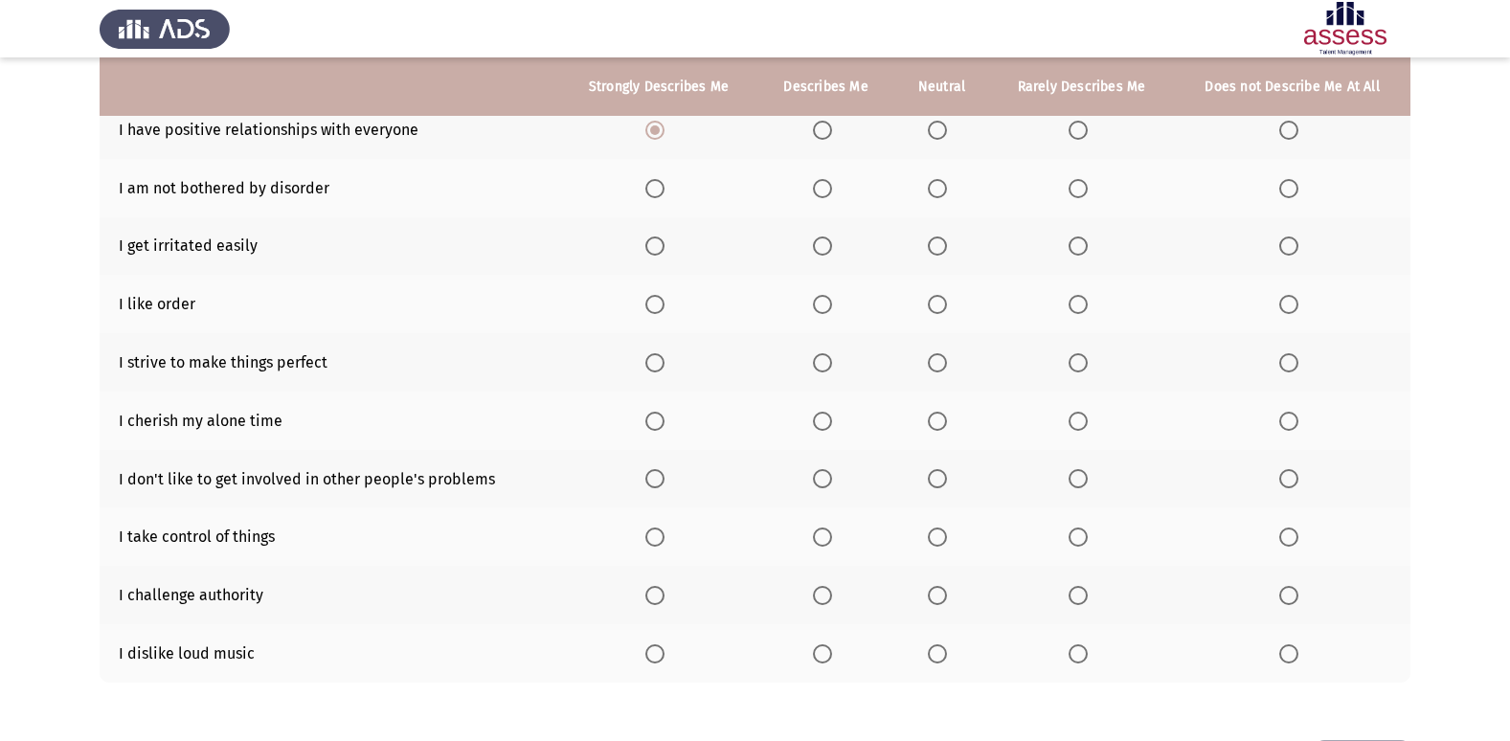
click at [668, 307] on label "Select an option" at bounding box center [658, 304] width 27 height 19
click at [664, 307] on input "Select an option" at bounding box center [654, 304] width 19 height 19
click at [829, 300] on span "Select an option" at bounding box center [822, 304] width 19 height 19
click at [829, 300] on input "Select an option" at bounding box center [822, 304] width 19 height 19
click at [1279, 248] on span "Select an option" at bounding box center [1288, 245] width 19 height 19
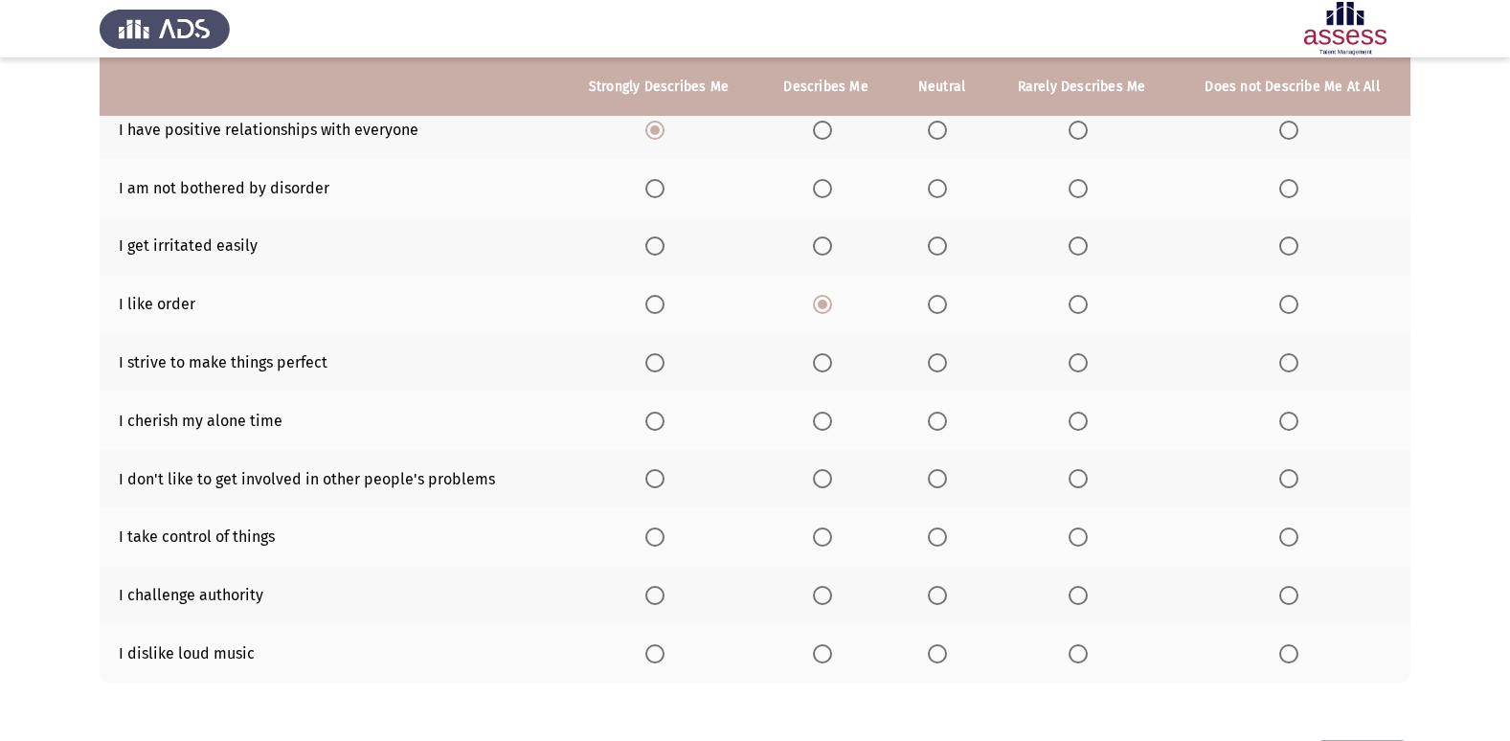
click at [1279, 248] on input "Select an option" at bounding box center [1288, 245] width 19 height 19
click at [1288, 196] on span "Select an option" at bounding box center [1288, 188] width 19 height 19
click at [1288, 196] on input "Select an option" at bounding box center [1288, 188] width 19 height 19
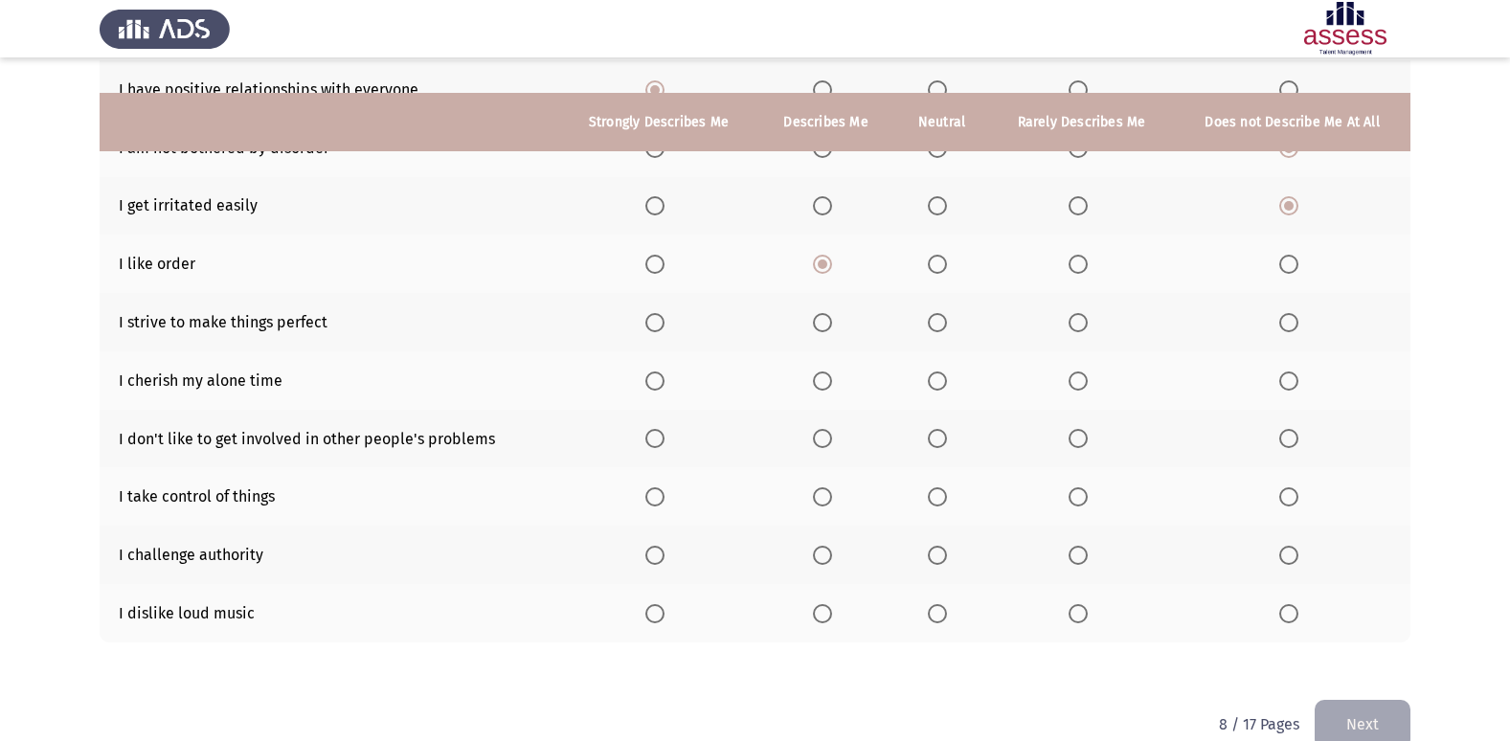
scroll to position [280, 0]
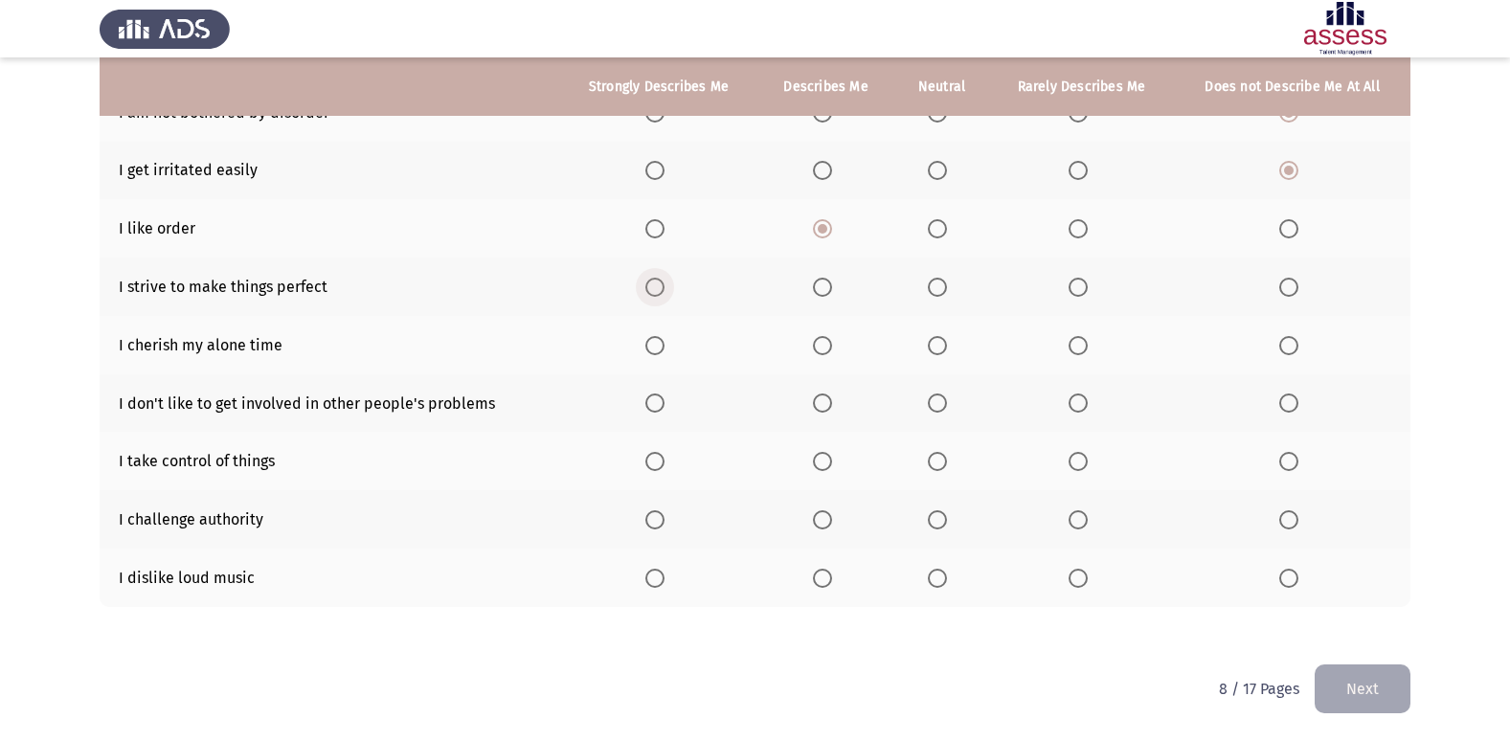
click at [667, 279] on label "Select an option" at bounding box center [658, 287] width 27 height 19
click at [664, 279] on input "Select an option" at bounding box center [654, 287] width 19 height 19
click at [936, 341] on span "Select an option" at bounding box center [937, 345] width 19 height 19
click at [936, 341] on input "Select an option" at bounding box center [937, 345] width 19 height 19
click at [1279, 400] on span "Select an option" at bounding box center [1288, 402] width 19 height 19
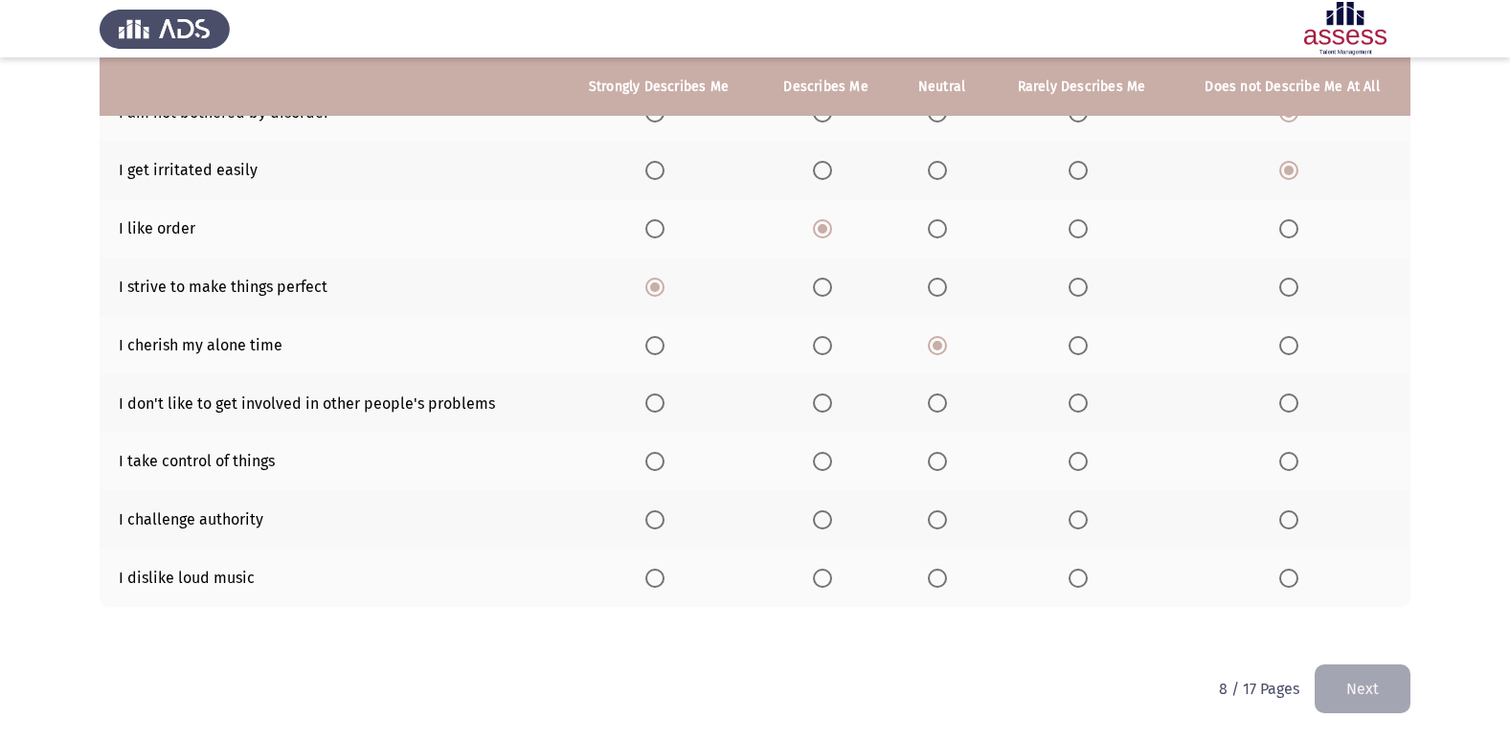
click at [1279, 400] on input "Select an option" at bounding box center [1288, 402] width 19 height 19
click at [662, 454] on span "Select an option" at bounding box center [654, 461] width 19 height 19
click at [662, 454] on input "Select an option" at bounding box center [654, 461] width 19 height 19
click at [651, 577] on span "Select an option" at bounding box center [654, 578] width 19 height 19
click at [651, 577] on input "Select an option" at bounding box center [654, 578] width 19 height 19
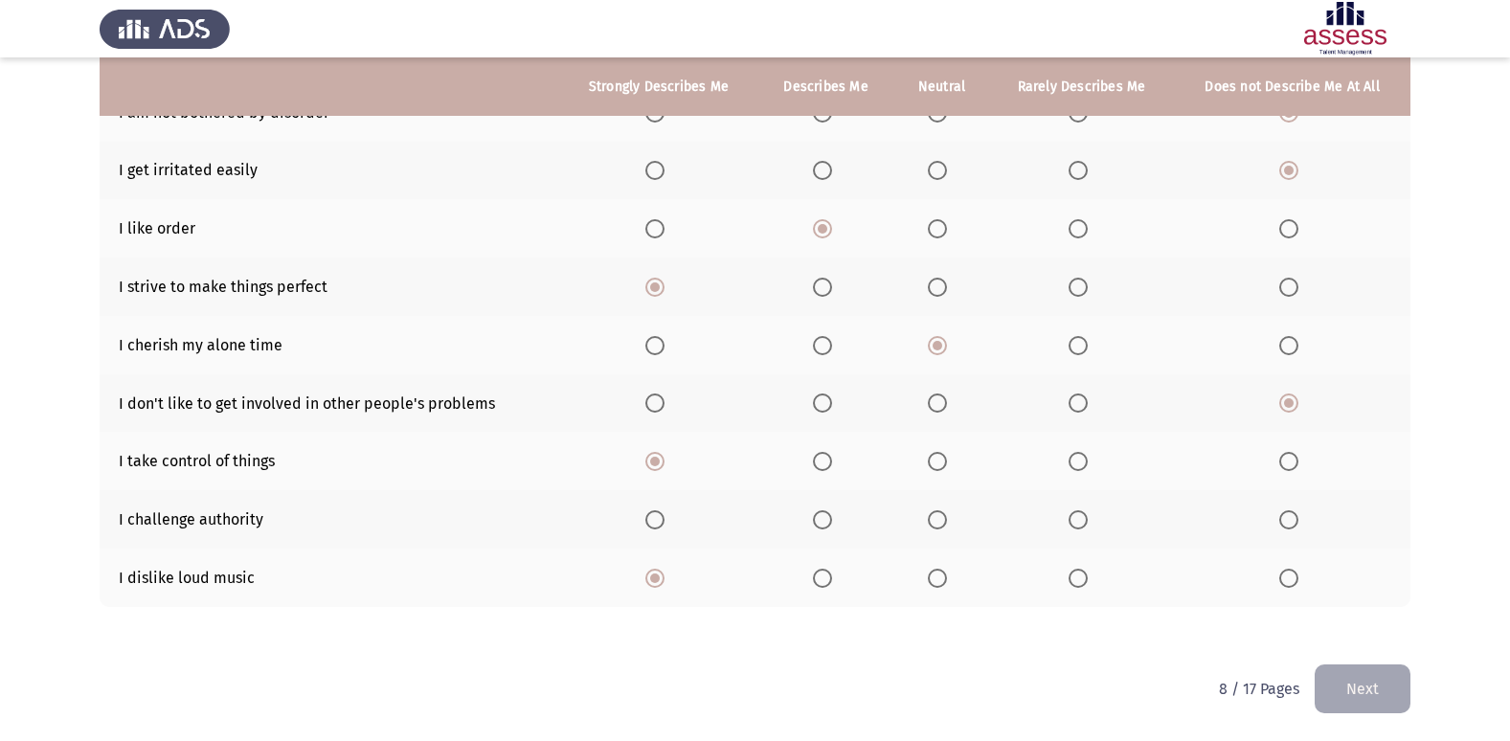
click at [933, 571] on span "Select an option" at bounding box center [937, 578] width 19 height 19
click at [933, 571] on input "Select an option" at bounding box center [937, 578] width 19 height 19
click at [820, 509] on mat-radio-button "Select an option" at bounding box center [826, 519] width 27 height 20
click at [820, 526] on span "Select an option" at bounding box center [822, 519] width 19 height 19
click at [820, 526] on input "Select an option" at bounding box center [822, 519] width 19 height 19
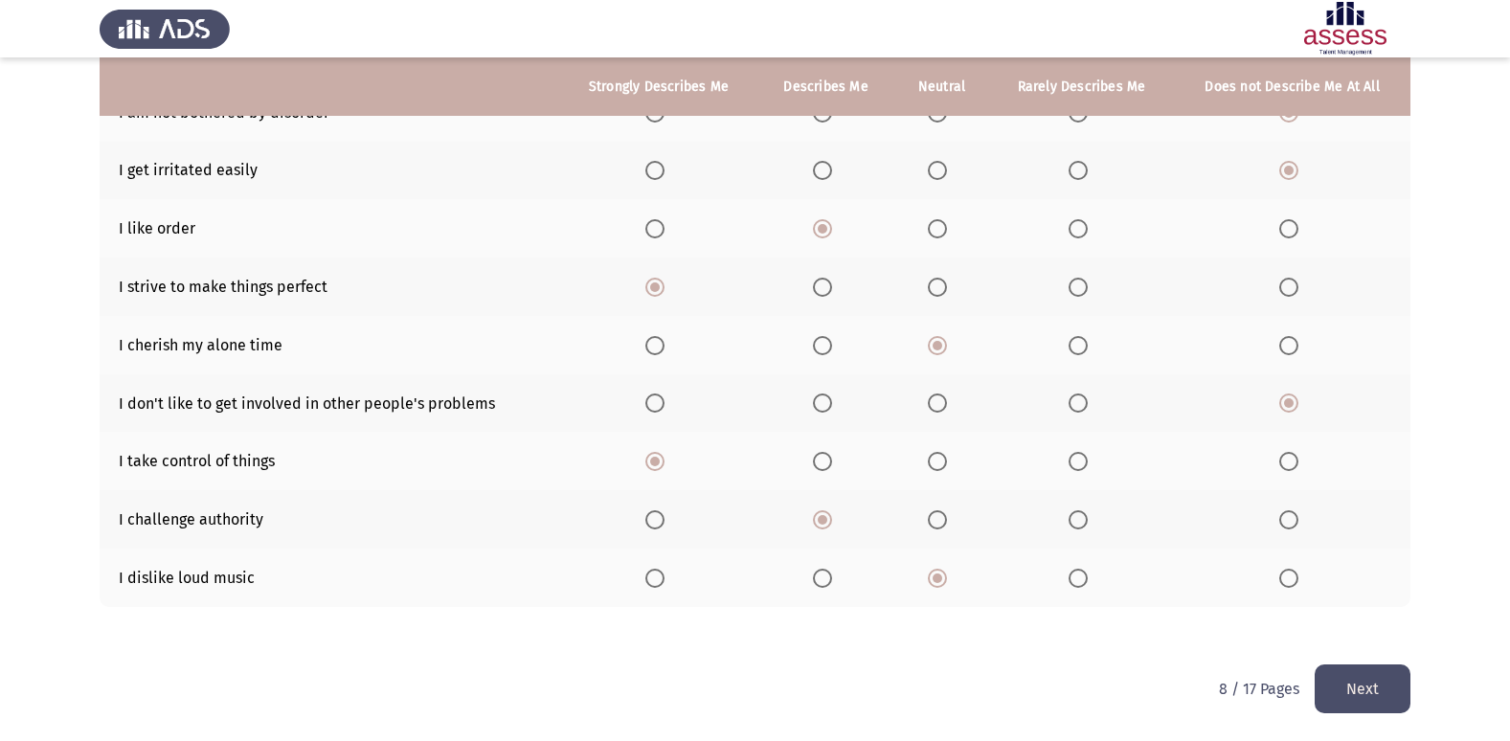
click at [1378, 682] on button "Next" at bounding box center [1362, 688] width 96 height 49
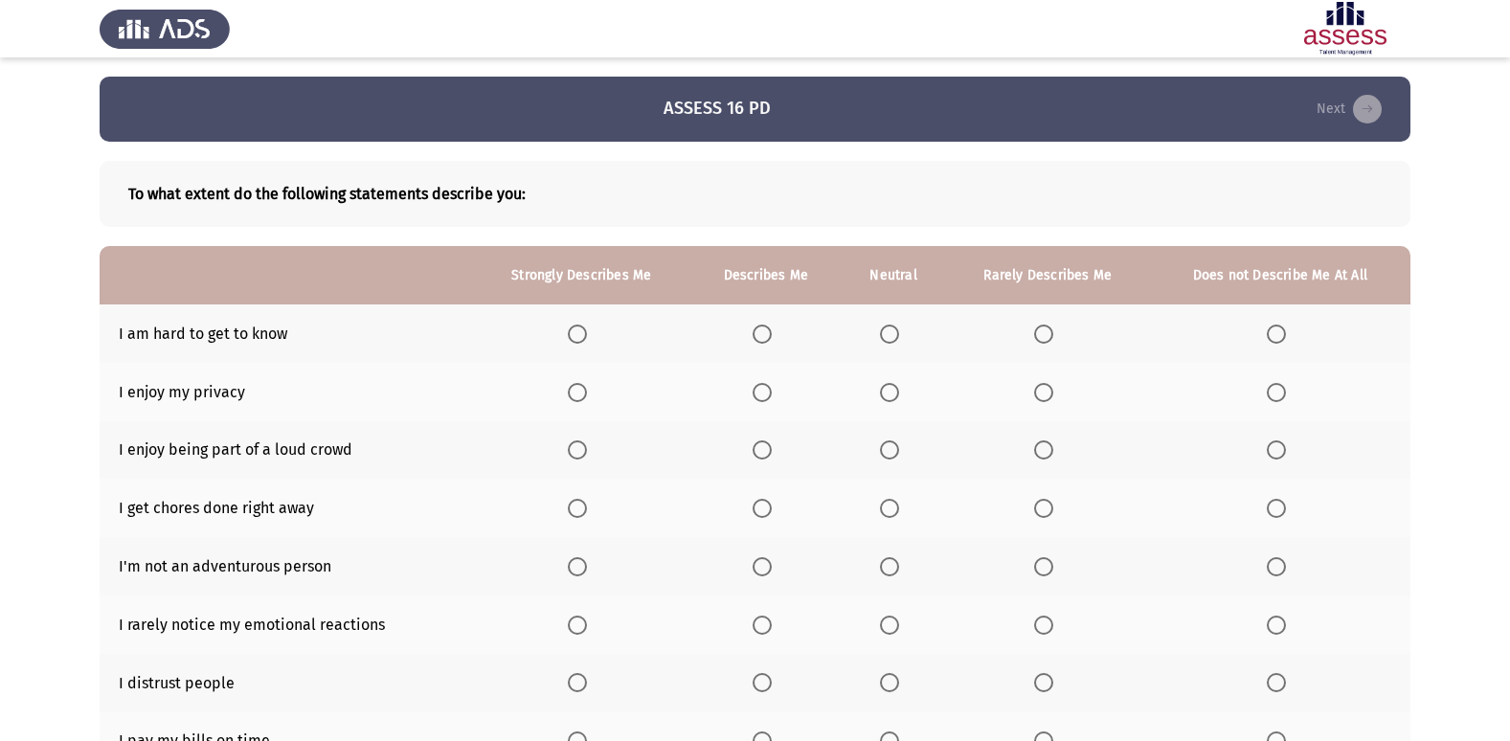
click at [1271, 377] on th at bounding box center [1280, 392] width 260 height 58
click at [1266, 402] on th at bounding box center [1280, 392] width 260 height 58
click at [1267, 396] on span "Select an option" at bounding box center [1276, 392] width 19 height 19
click at [1267, 396] on input "Select an option" at bounding box center [1276, 392] width 19 height 19
click at [890, 332] on span "Select an option" at bounding box center [889, 334] width 19 height 19
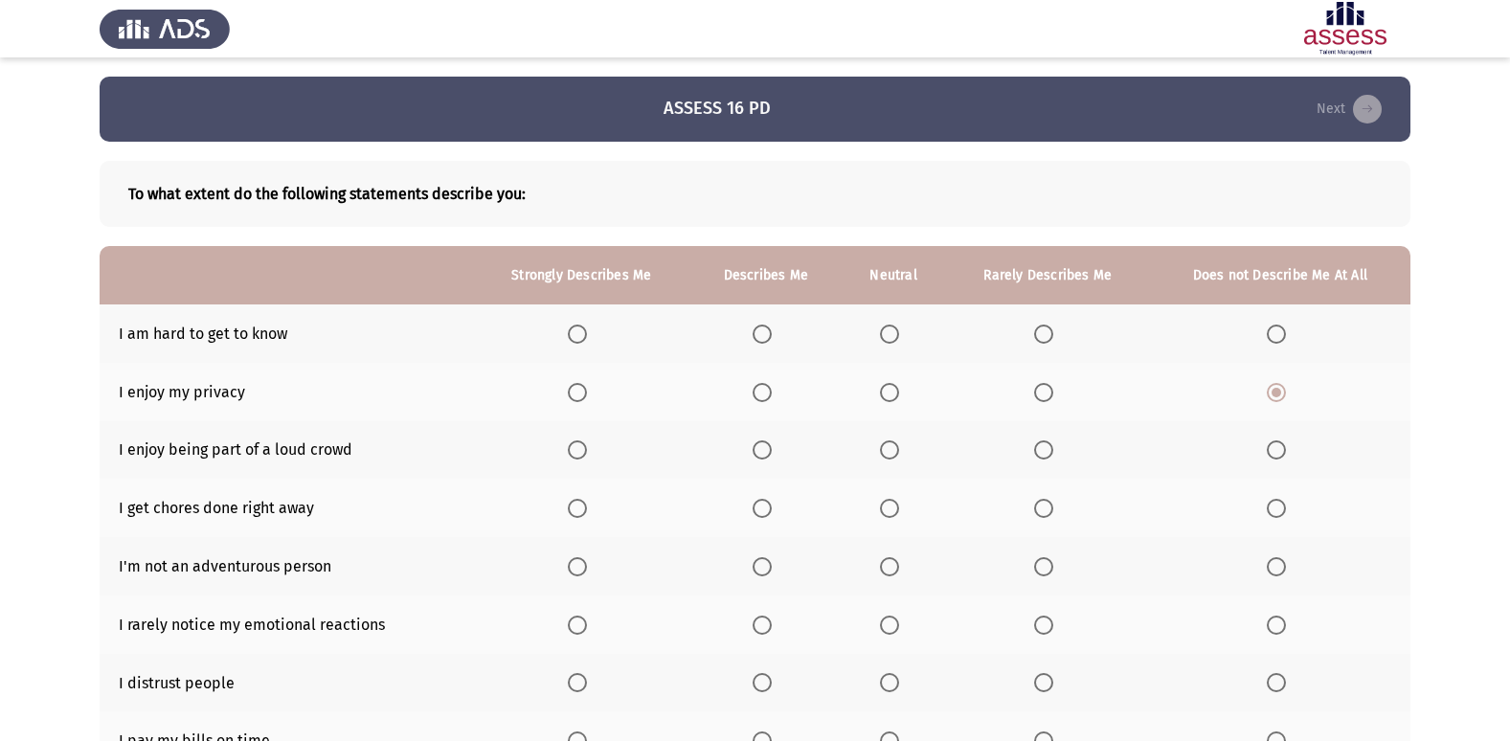
click at [890, 332] on input "Select an option" at bounding box center [889, 334] width 19 height 19
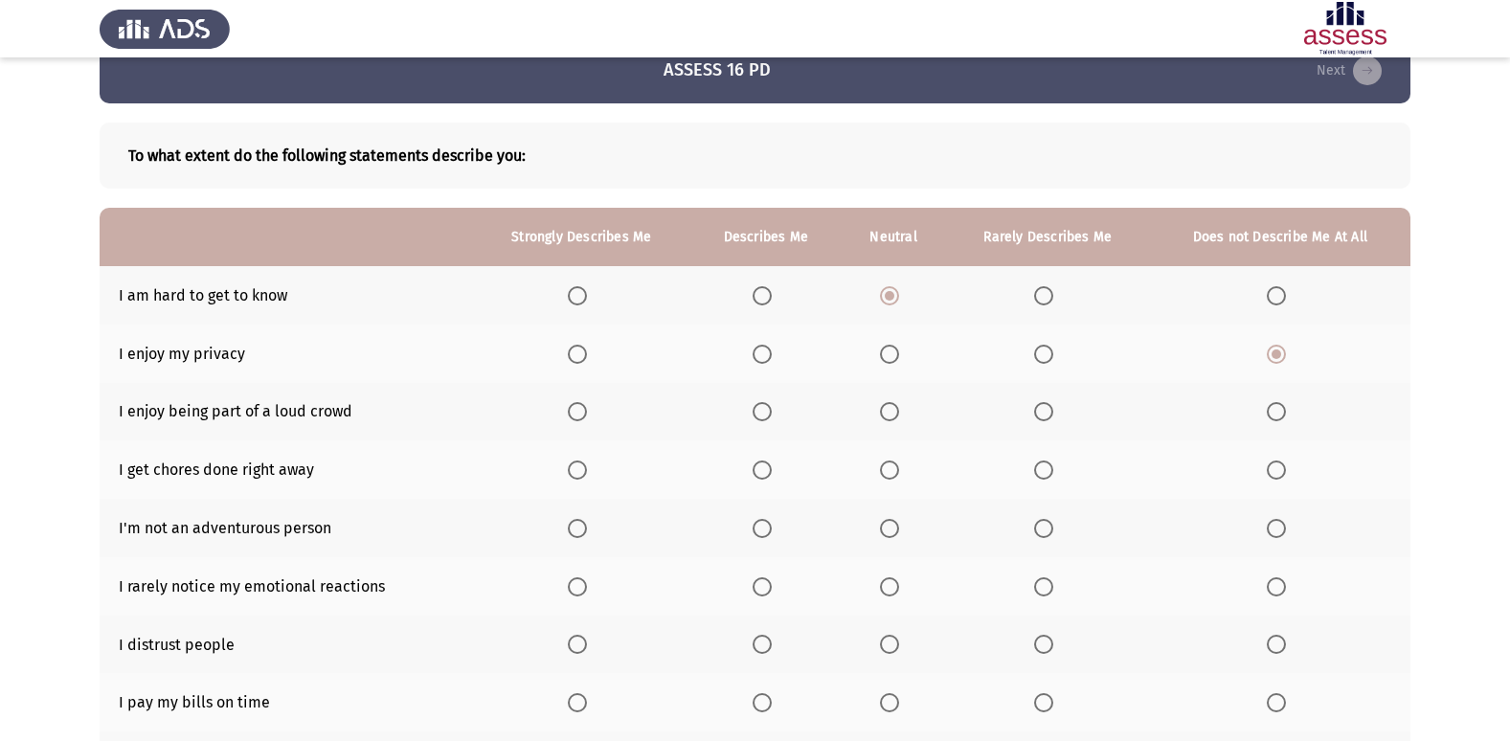
scroll to position [204, 0]
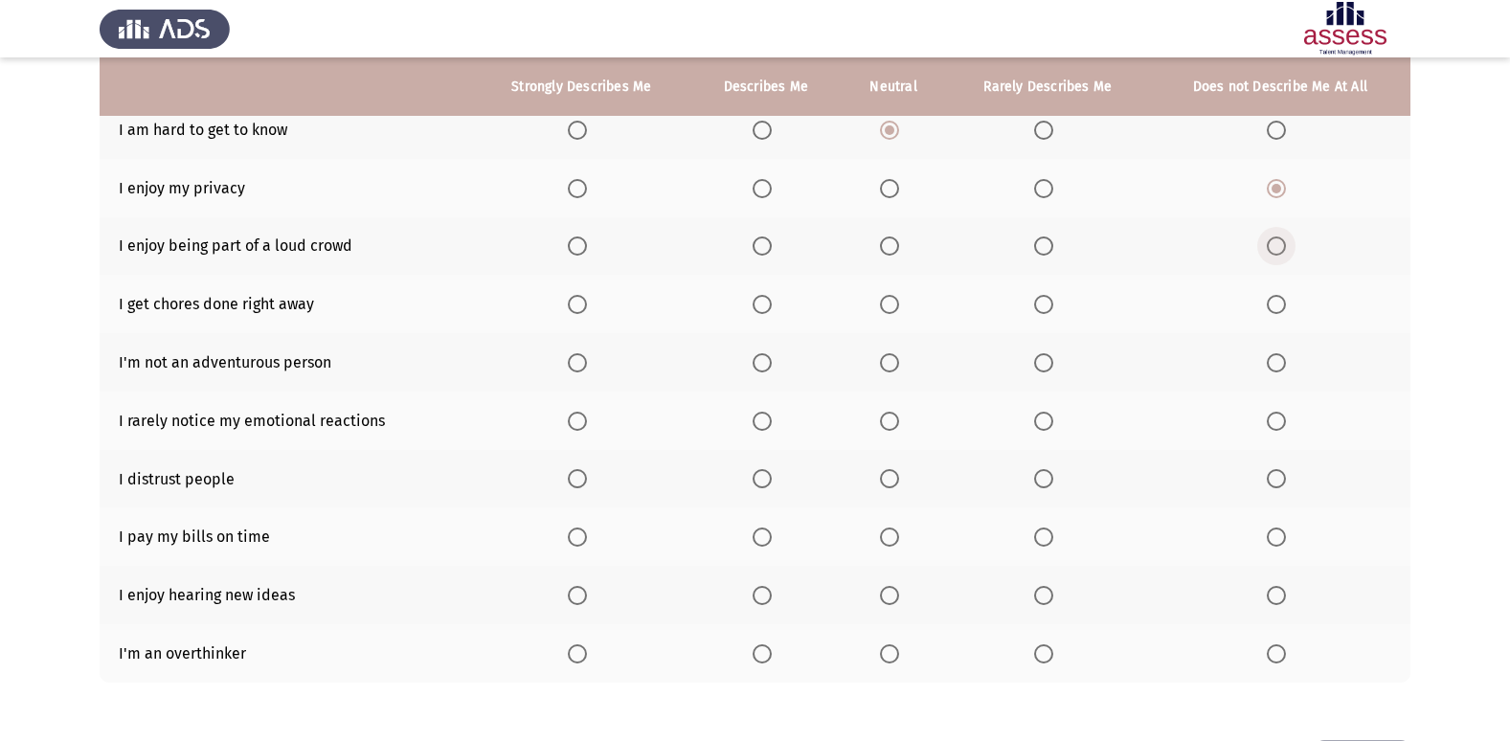
click at [1279, 245] on span "Select an option" at bounding box center [1276, 245] width 19 height 19
click at [1279, 245] on input "Select an option" at bounding box center [1276, 245] width 19 height 19
click at [764, 305] on span "Select an option" at bounding box center [761, 304] width 19 height 19
click at [764, 305] on input "Select an option" at bounding box center [761, 304] width 19 height 19
click at [1274, 362] on span "Select an option" at bounding box center [1276, 362] width 19 height 19
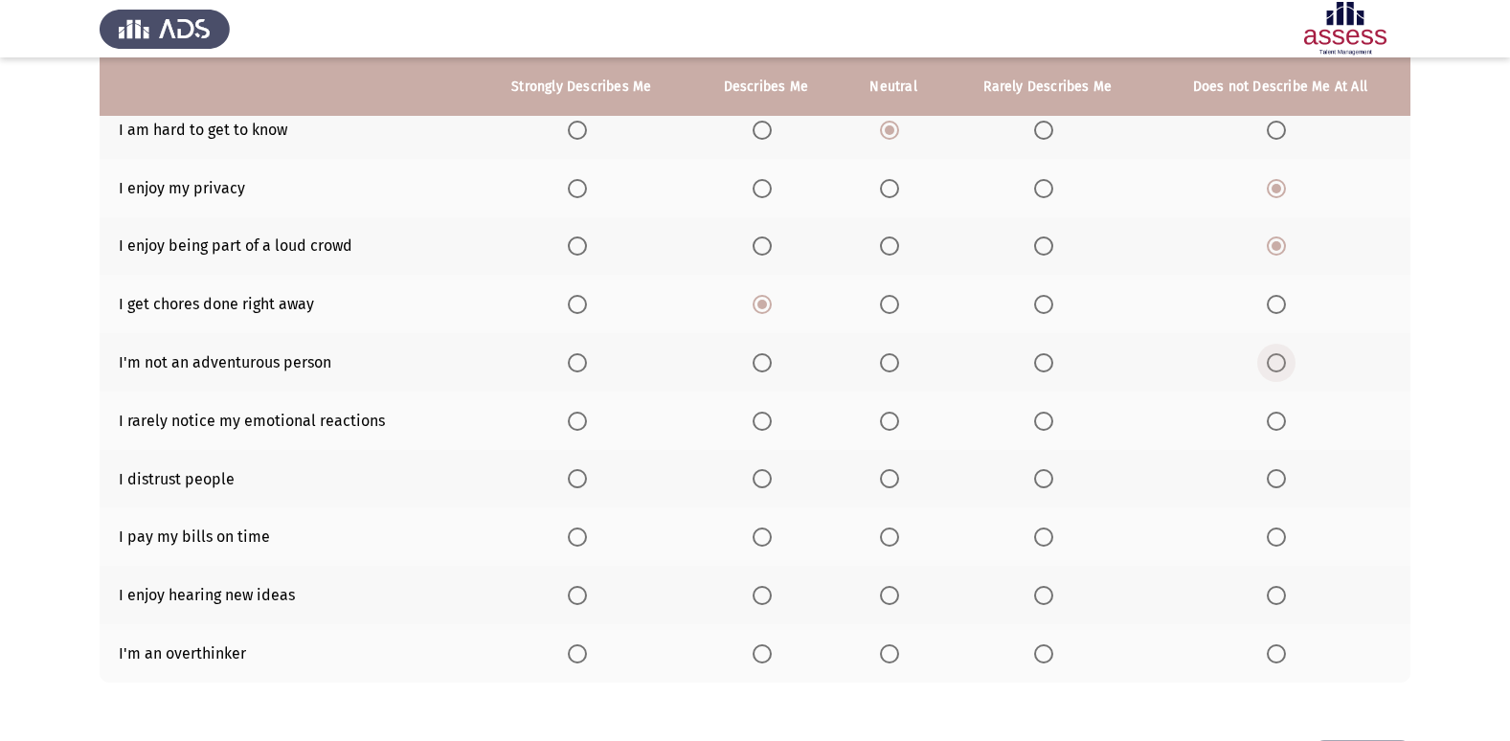
click at [1274, 362] on input "Select an option" at bounding box center [1276, 362] width 19 height 19
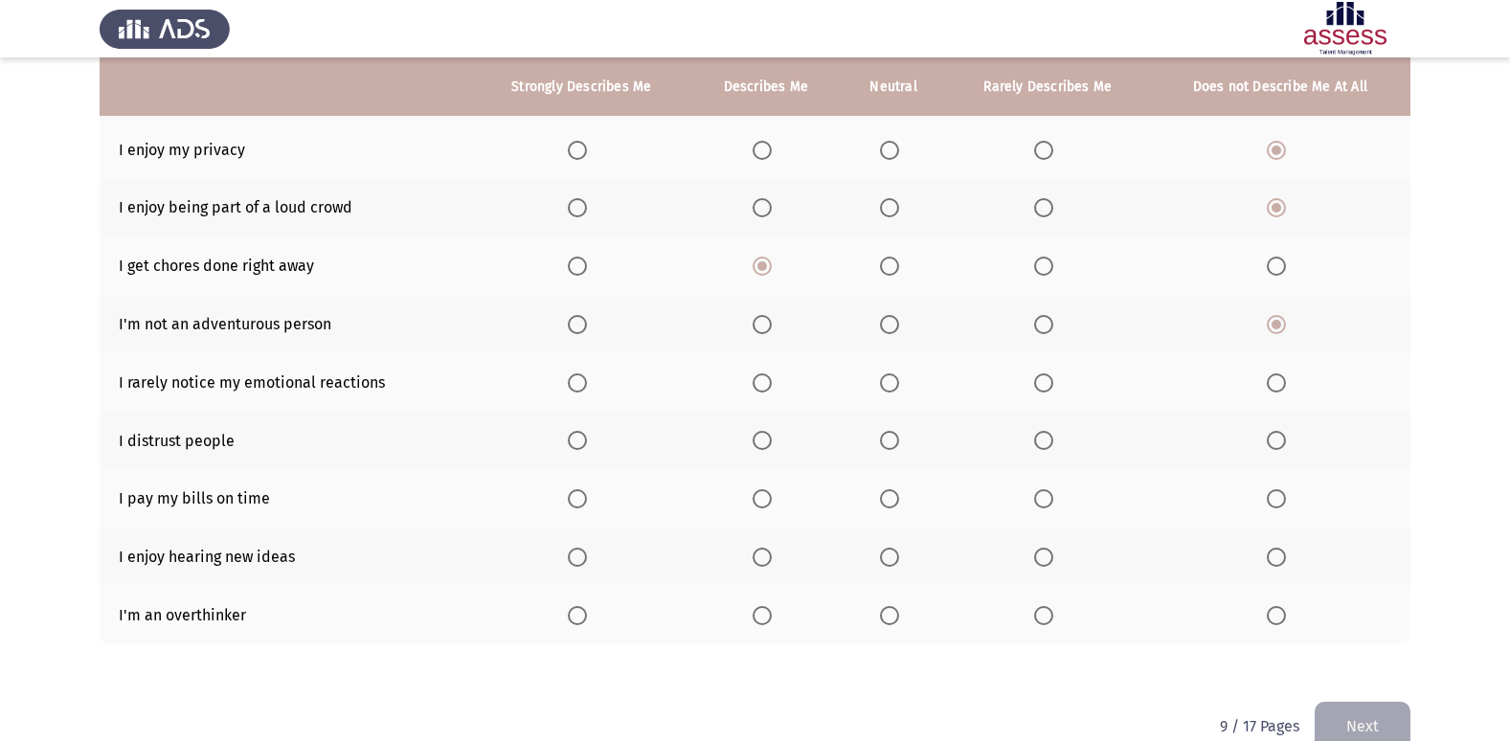
scroll to position [280, 0]
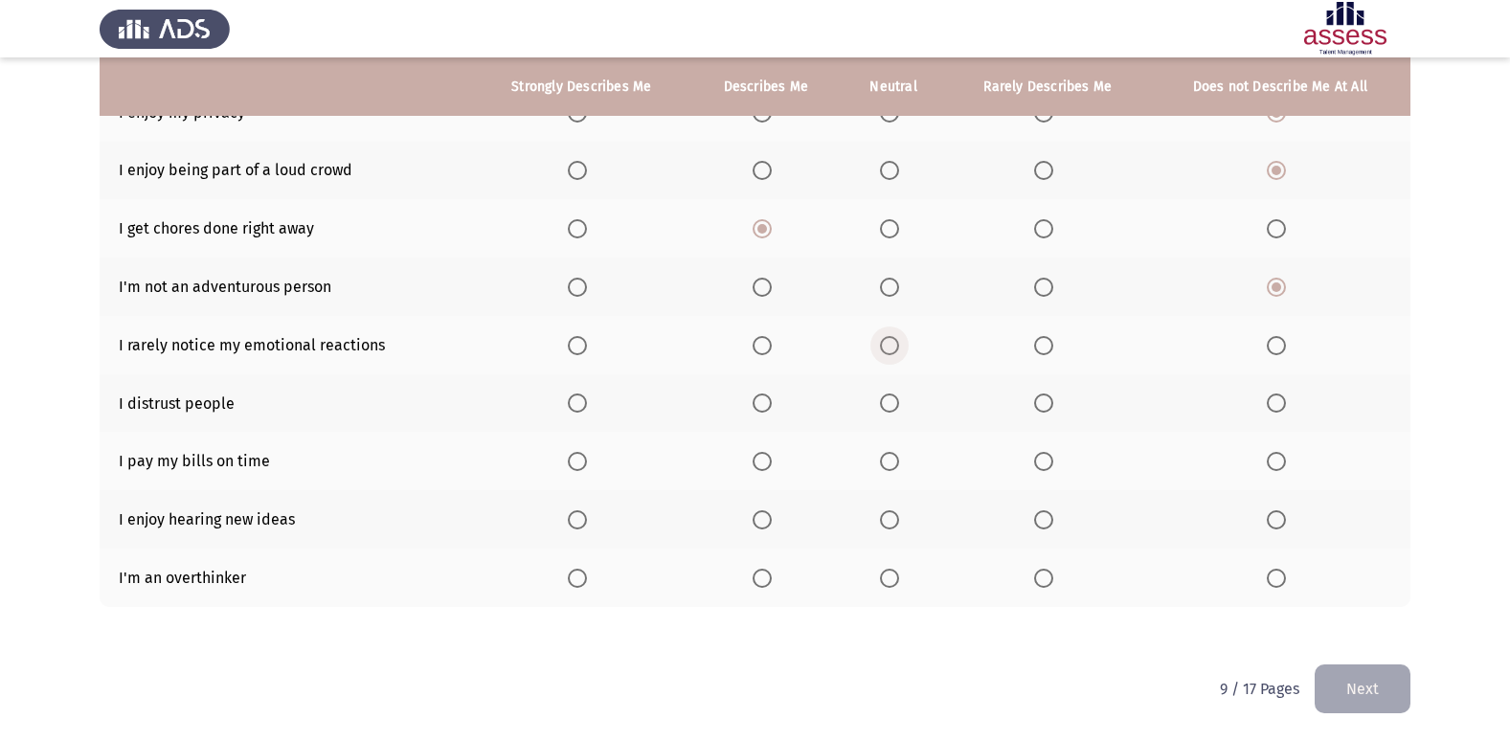
click at [884, 344] on span "Select an option" at bounding box center [889, 345] width 19 height 19
click at [884, 344] on input "Select an option" at bounding box center [889, 345] width 19 height 19
click at [1282, 399] on span "Select an option" at bounding box center [1276, 402] width 19 height 19
click at [1282, 399] on input "Select an option" at bounding box center [1276, 402] width 19 height 19
click at [1277, 458] on span "Select an option" at bounding box center [1276, 461] width 19 height 19
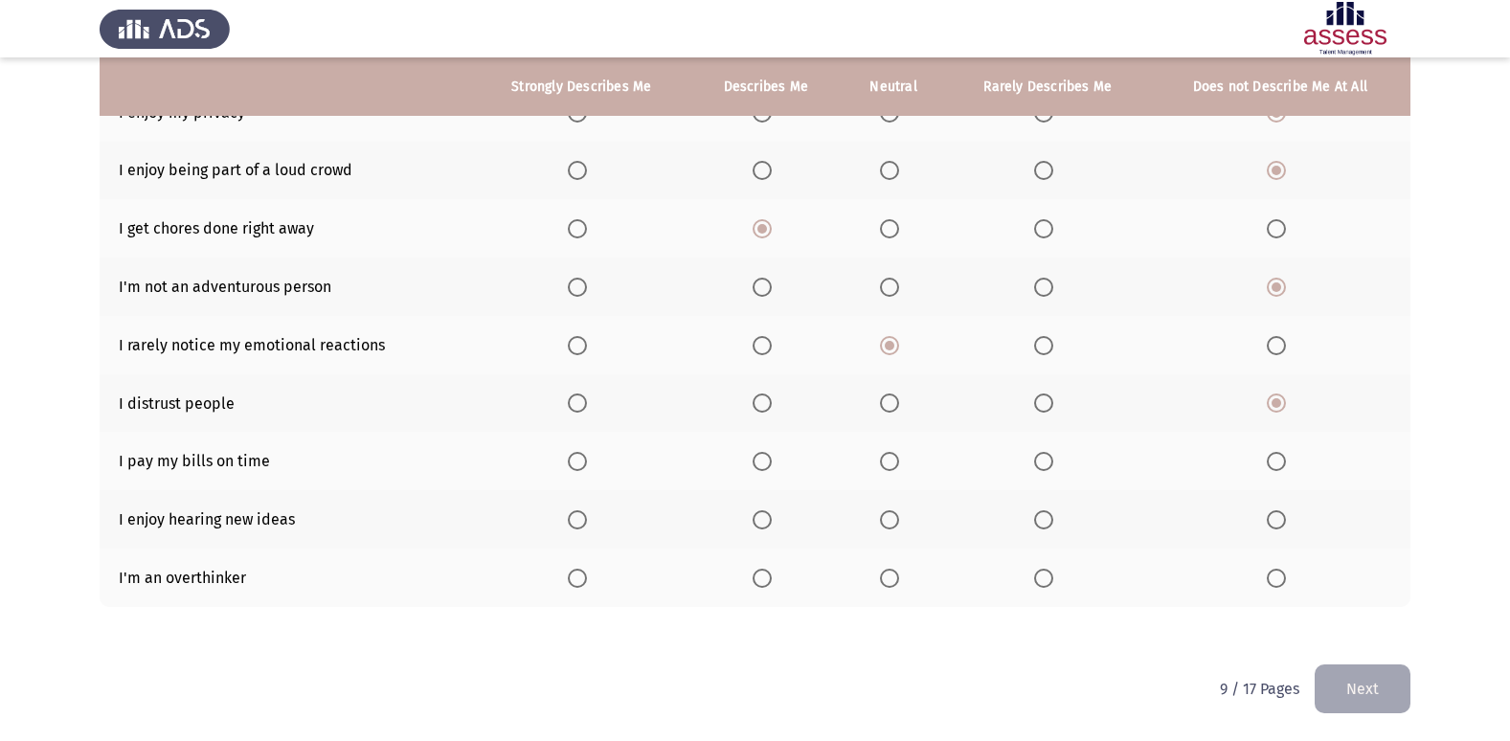
click at [1277, 458] on input "Select an option" at bounding box center [1276, 461] width 19 height 19
click at [582, 529] on th at bounding box center [581, 519] width 218 height 58
click at [587, 510] on span "Select an option" at bounding box center [577, 519] width 19 height 19
click at [587, 510] on input "Select an option" at bounding box center [577, 519] width 19 height 19
click at [771, 573] on span "Select an option" at bounding box center [761, 578] width 19 height 19
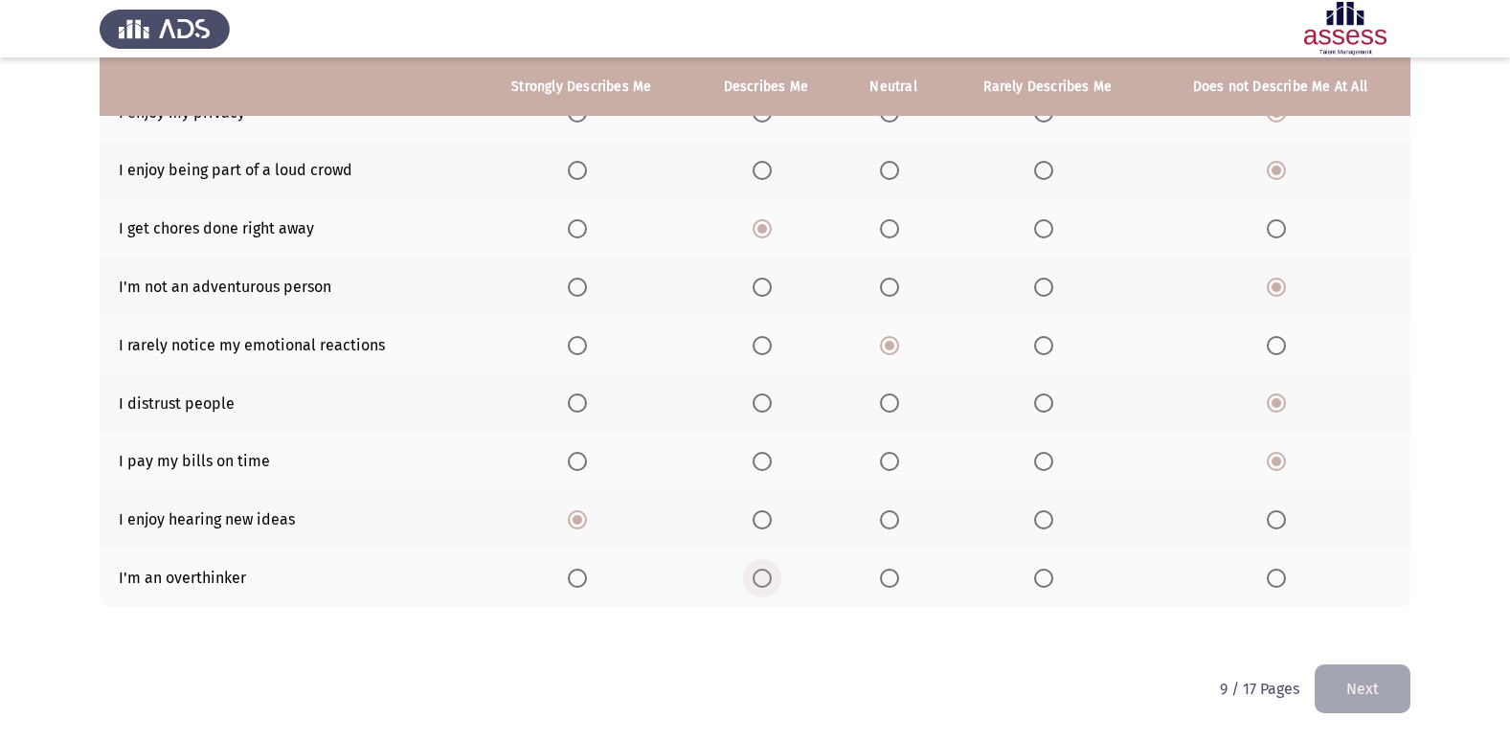
click at [771, 573] on input "Select an option" at bounding box center [761, 578] width 19 height 19
click at [1357, 653] on div "To what extent do the following statements describe you: Strongly Describes Me …" at bounding box center [755, 263] width 1311 height 802
click at [1348, 682] on button "Next" at bounding box center [1362, 688] width 96 height 49
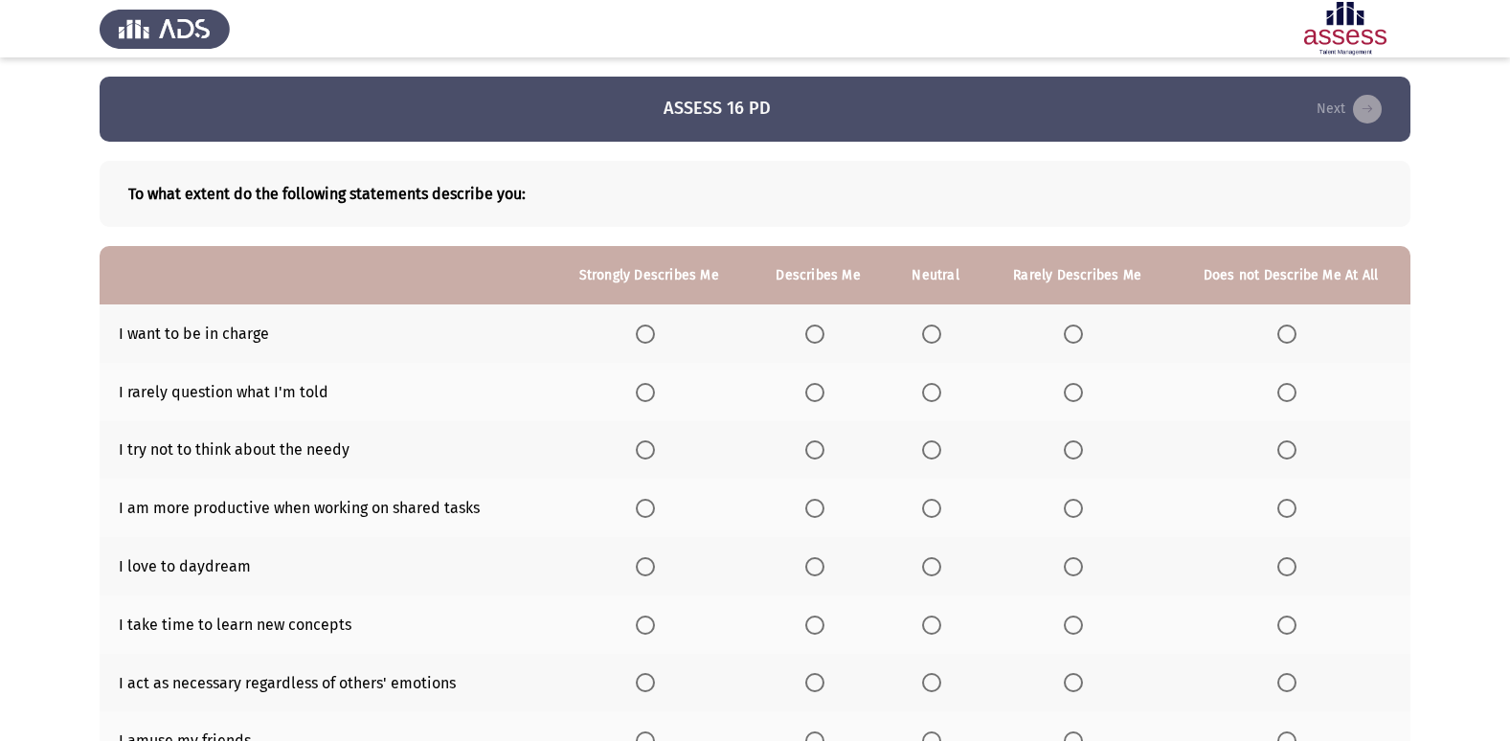
click at [824, 339] on span "Select an option" at bounding box center [814, 334] width 19 height 19
click at [824, 339] on input "Select an option" at bounding box center [814, 334] width 19 height 19
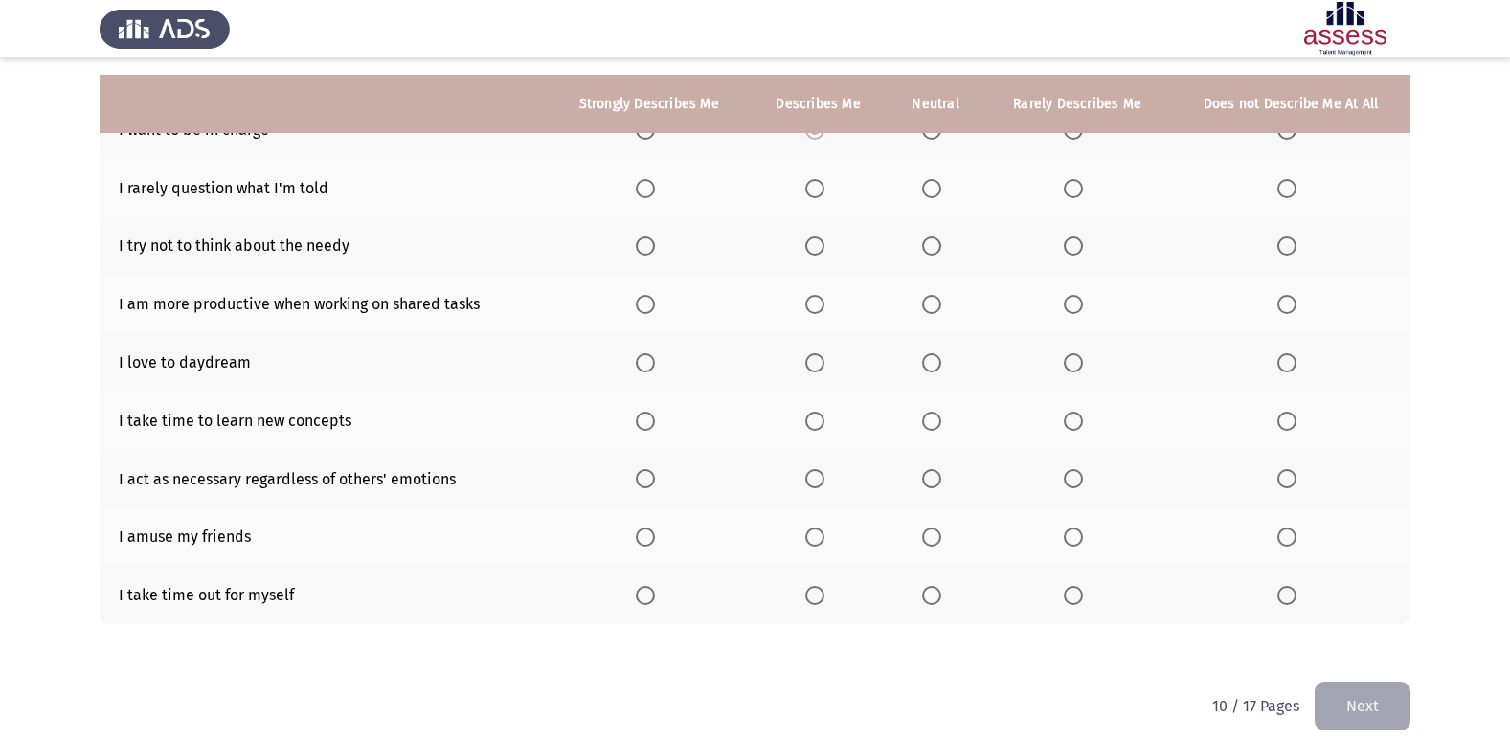
scroll to position [221, 0]
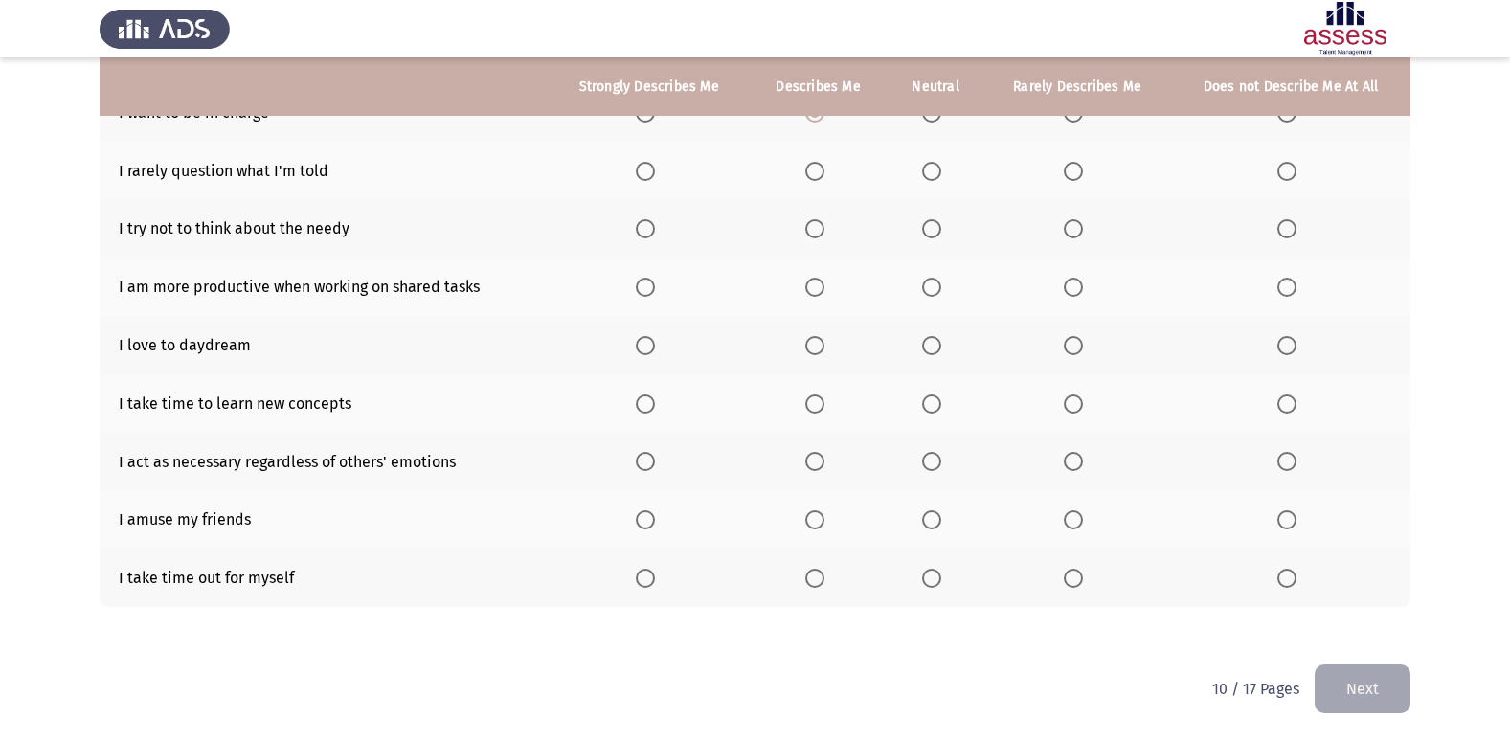
click at [812, 163] on span "Select an option" at bounding box center [814, 171] width 19 height 19
click at [812, 163] on input "Select an option" at bounding box center [814, 171] width 19 height 19
click at [1298, 237] on label "Select an option" at bounding box center [1290, 228] width 27 height 19
click at [1296, 237] on input "Select an option" at bounding box center [1286, 228] width 19 height 19
click at [811, 281] on span "Select an option" at bounding box center [814, 287] width 19 height 19
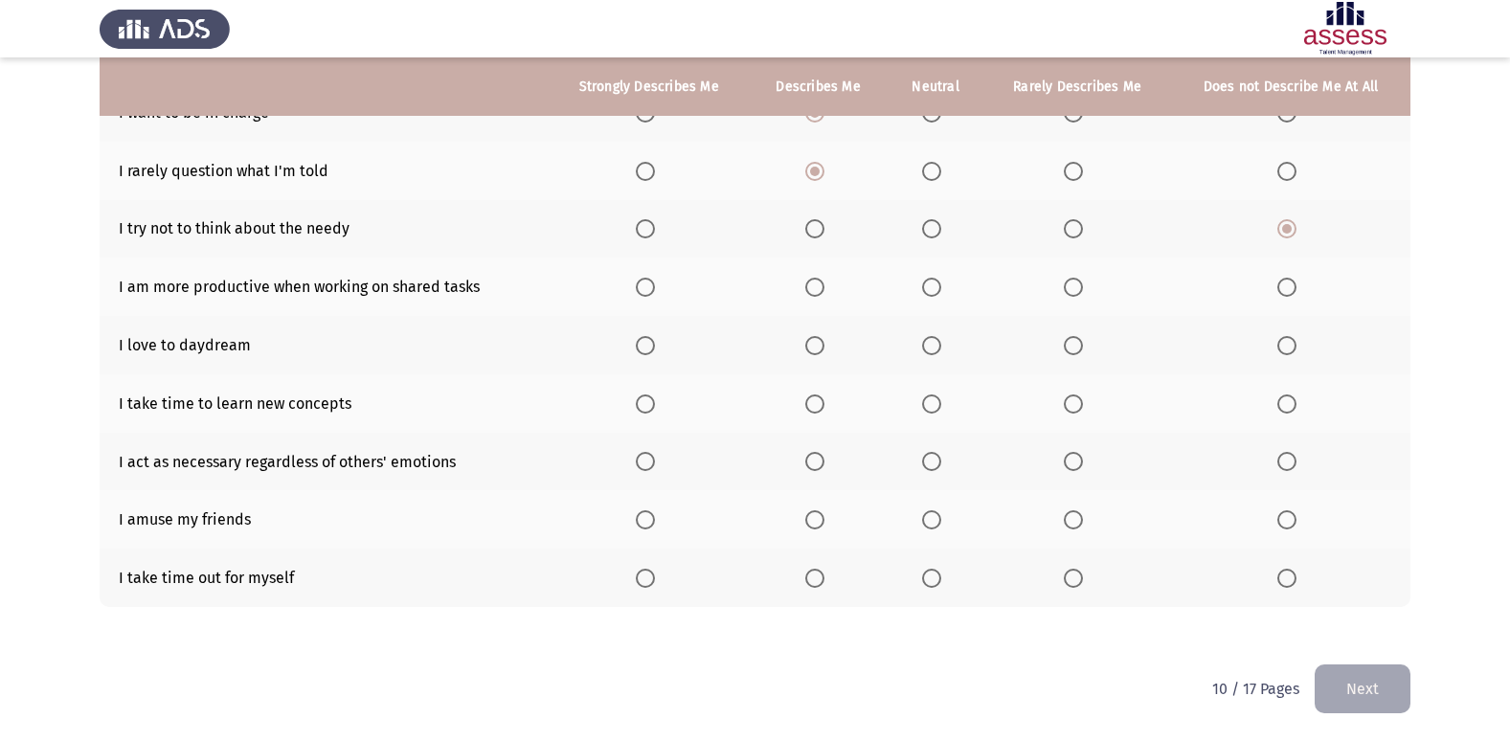
click at [811, 281] on input "Select an option" at bounding box center [814, 287] width 19 height 19
click at [646, 339] on span "Select an option" at bounding box center [645, 345] width 19 height 19
click at [646, 339] on input "Select an option" at bounding box center [645, 345] width 19 height 19
click at [649, 409] on span "Select an option" at bounding box center [645, 403] width 19 height 19
click at [649, 409] on input "Select an option" at bounding box center [645, 403] width 19 height 19
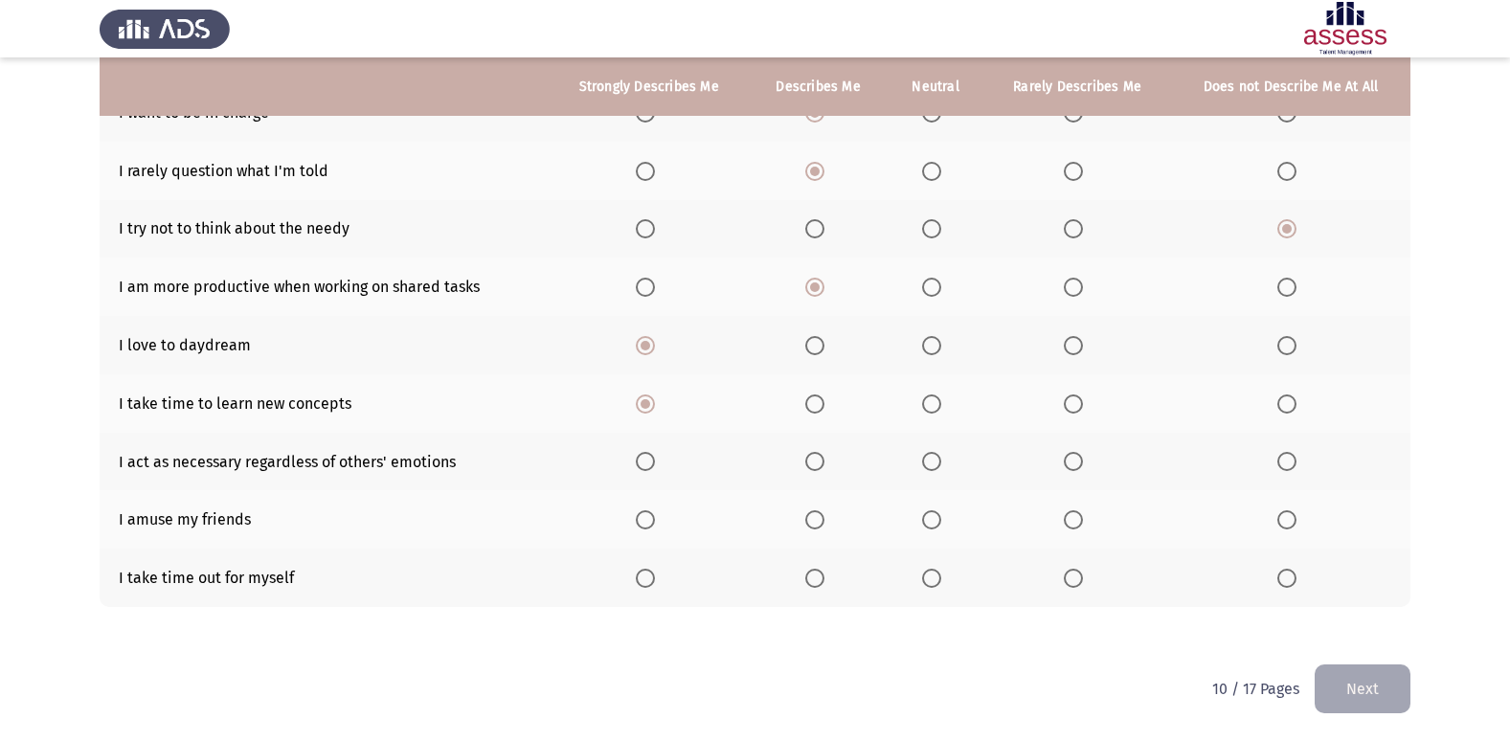
click at [936, 459] on span "Select an option" at bounding box center [931, 461] width 19 height 19
click at [936, 459] on input "Select an option" at bounding box center [931, 461] width 19 height 19
click at [808, 516] on span "Select an option" at bounding box center [814, 519] width 19 height 19
click at [808, 516] on input "Select an option" at bounding box center [814, 519] width 19 height 19
click at [655, 577] on span "Select an option" at bounding box center [645, 578] width 19 height 19
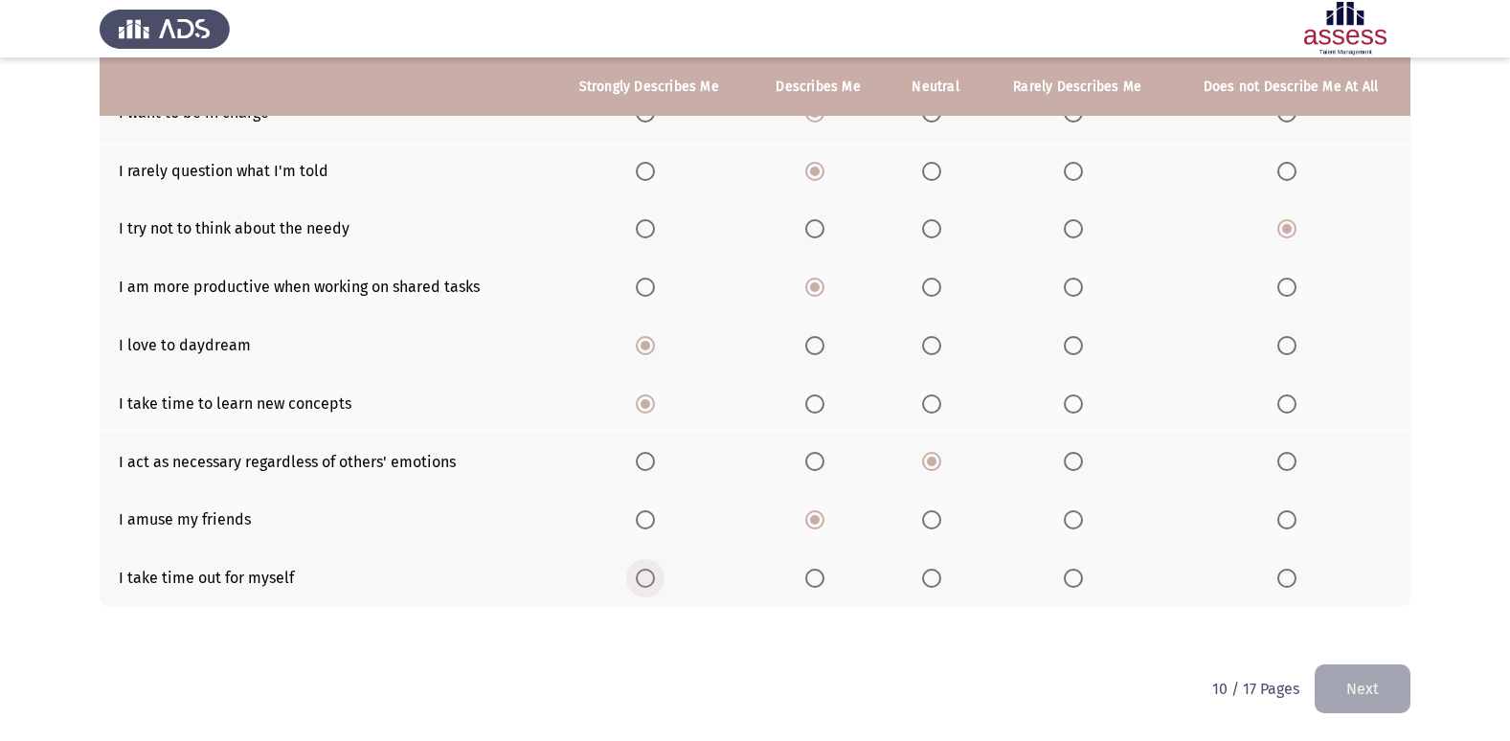
click at [655, 577] on input "Select an option" at bounding box center [645, 578] width 19 height 19
click at [1337, 669] on button "Next" at bounding box center [1362, 688] width 96 height 49
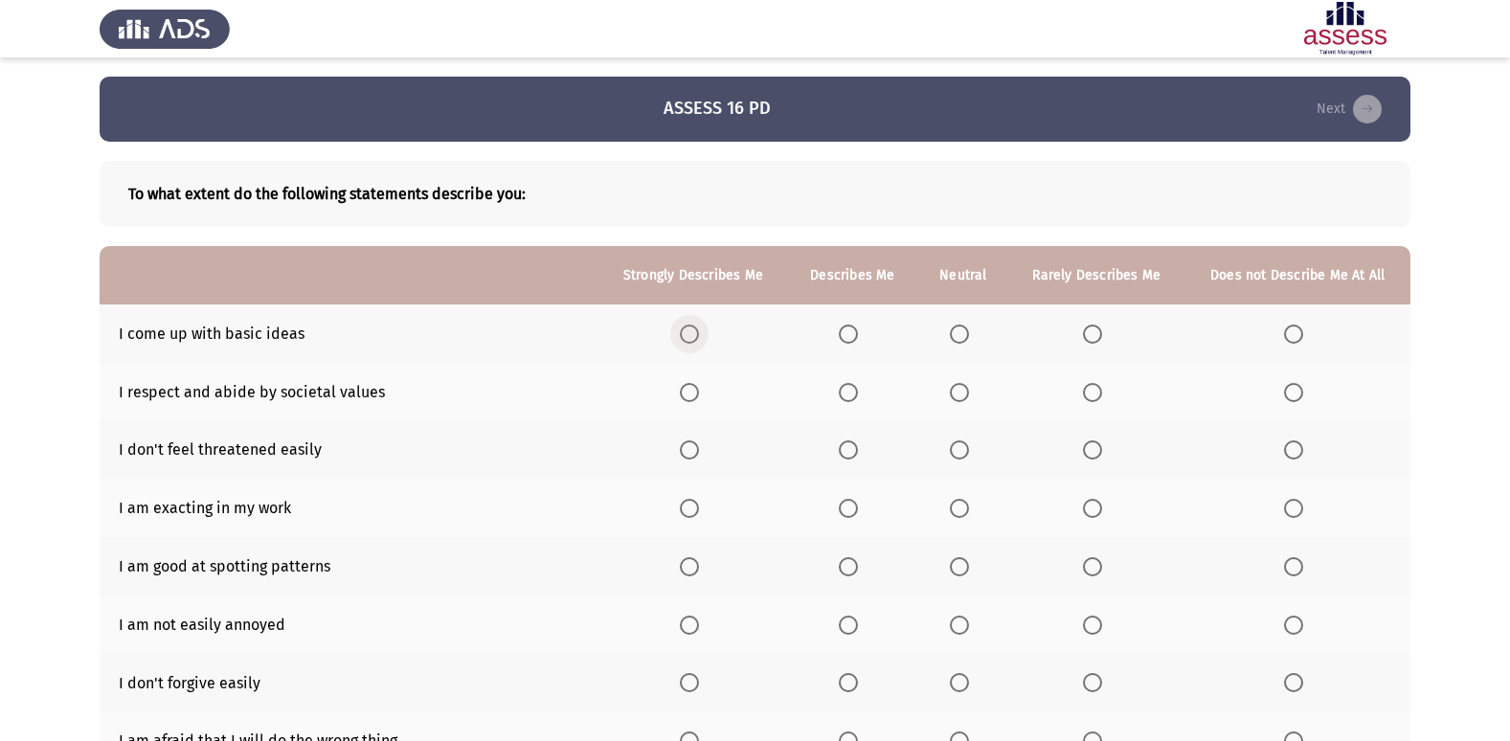
click at [688, 332] on span "Select an option" at bounding box center [689, 334] width 19 height 19
click at [688, 332] on input "Select an option" at bounding box center [689, 334] width 19 height 19
click at [853, 390] on span "Select an option" at bounding box center [848, 392] width 19 height 19
click at [853, 390] on input "Select an option" at bounding box center [848, 392] width 19 height 19
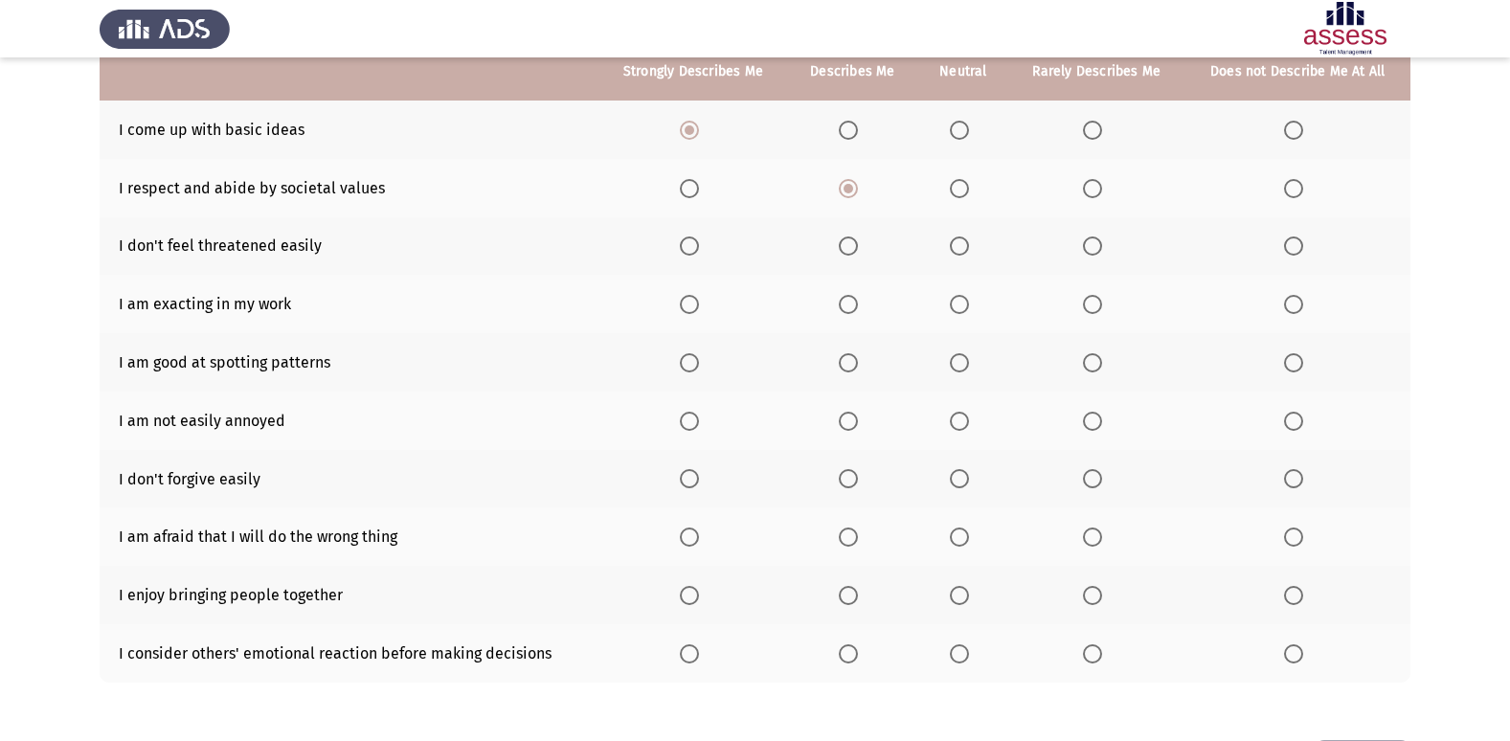
scroll to position [280, 0]
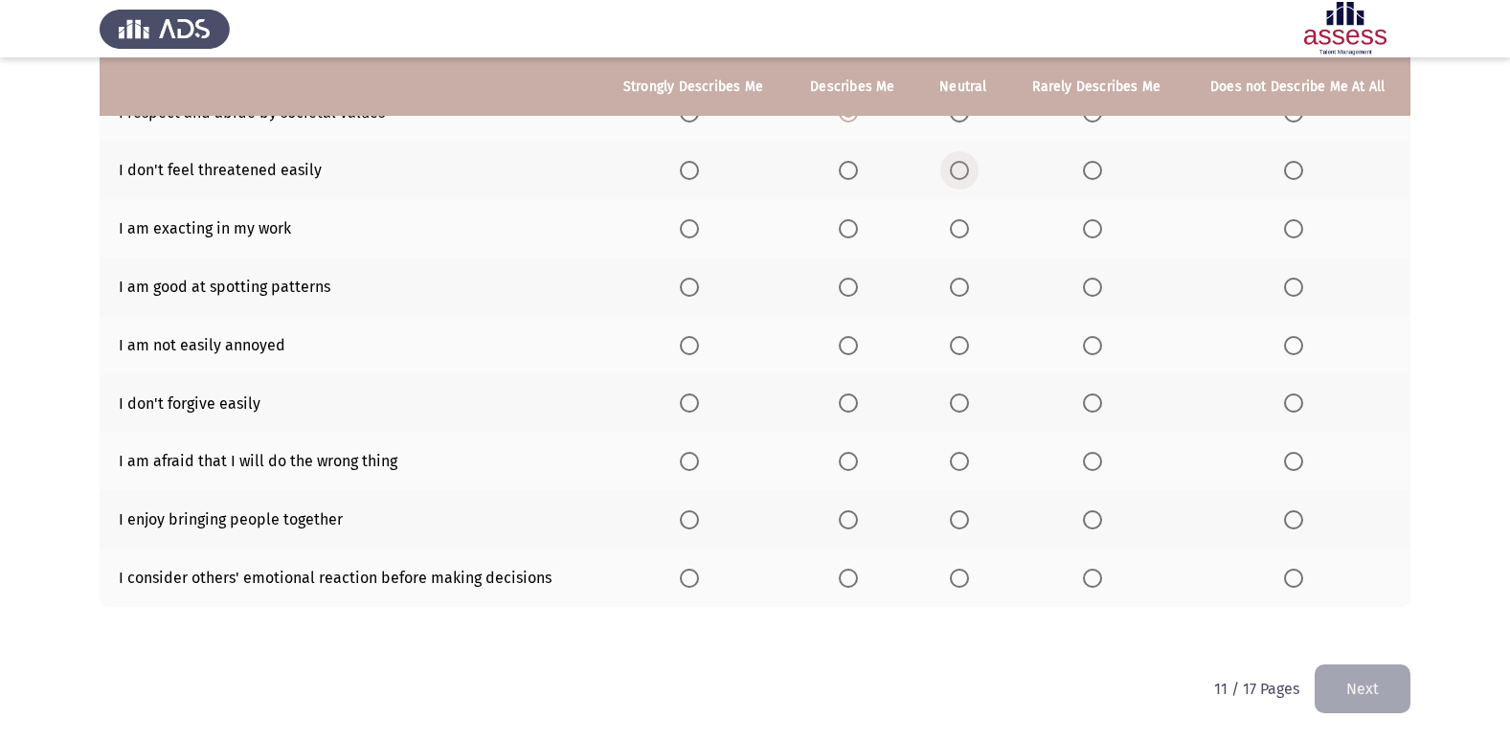
click at [971, 161] on label "Select an option" at bounding box center [963, 170] width 27 height 19
click at [969, 161] on input "Select an option" at bounding box center [959, 170] width 19 height 19
click at [693, 227] on span "Select an option" at bounding box center [689, 228] width 19 height 19
click at [693, 227] on input "Select an option" at bounding box center [689, 228] width 19 height 19
click at [844, 292] on span "Select an option" at bounding box center [848, 287] width 19 height 19
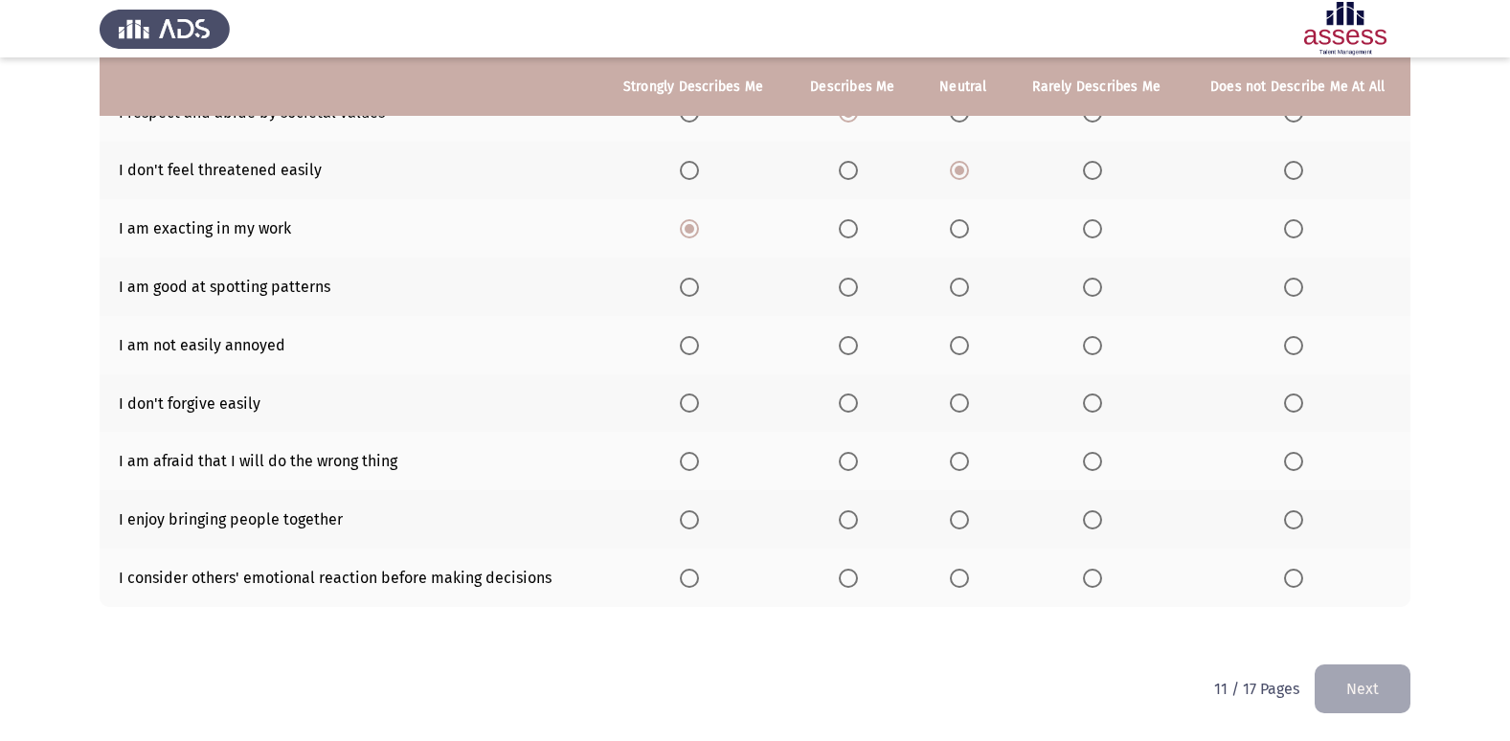
click at [844, 292] on input "Select an option" at bounding box center [848, 287] width 19 height 19
click at [1298, 340] on span "Select an option" at bounding box center [1293, 345] width 19 height 19
click at [1298, 340] on input "Select an option" at bounding box center [1293, 345] width 19 height 19
click at [696, 409] on span "Select an option" at bounding box center [689, 402] width 19 height 19
click at [696, 409] on input "Select an option" at bounding box center [689, 402] width 19 height 19
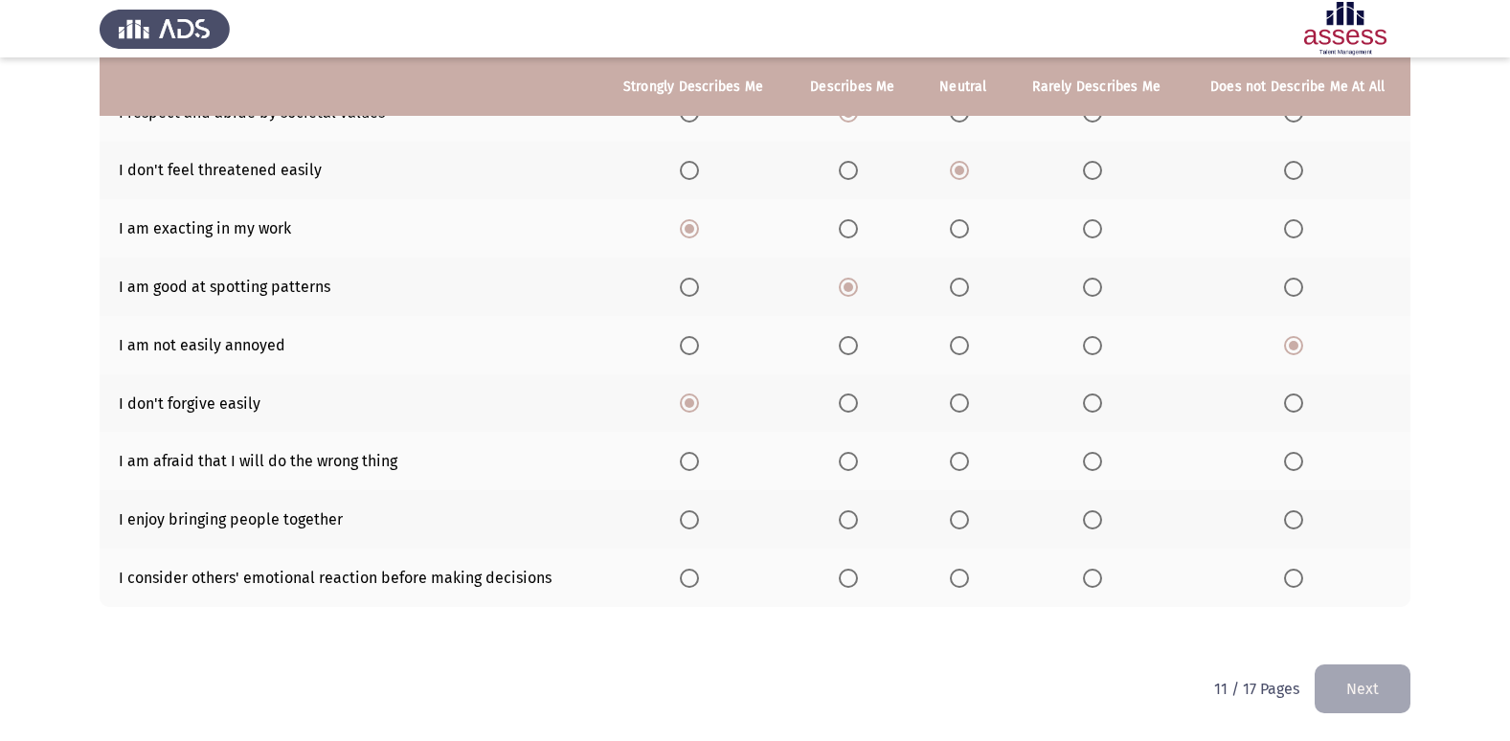
click at [957, 449] on th at bounding box center [963, 461] width 91 height 58
click at [957, 469] on span "Select an option" at bounding box center [959, 461] width 19 height 19
click at [957, 469] on input "Select an option" at bounding box center [959, 461] width 19 height 19
click at [861, 526] on label "Select an option" at bounding box center [852, 519] width 27 height 19
click at [858, 526] on input "Select an option" at bounding box center [848, 519] width 19 height 19
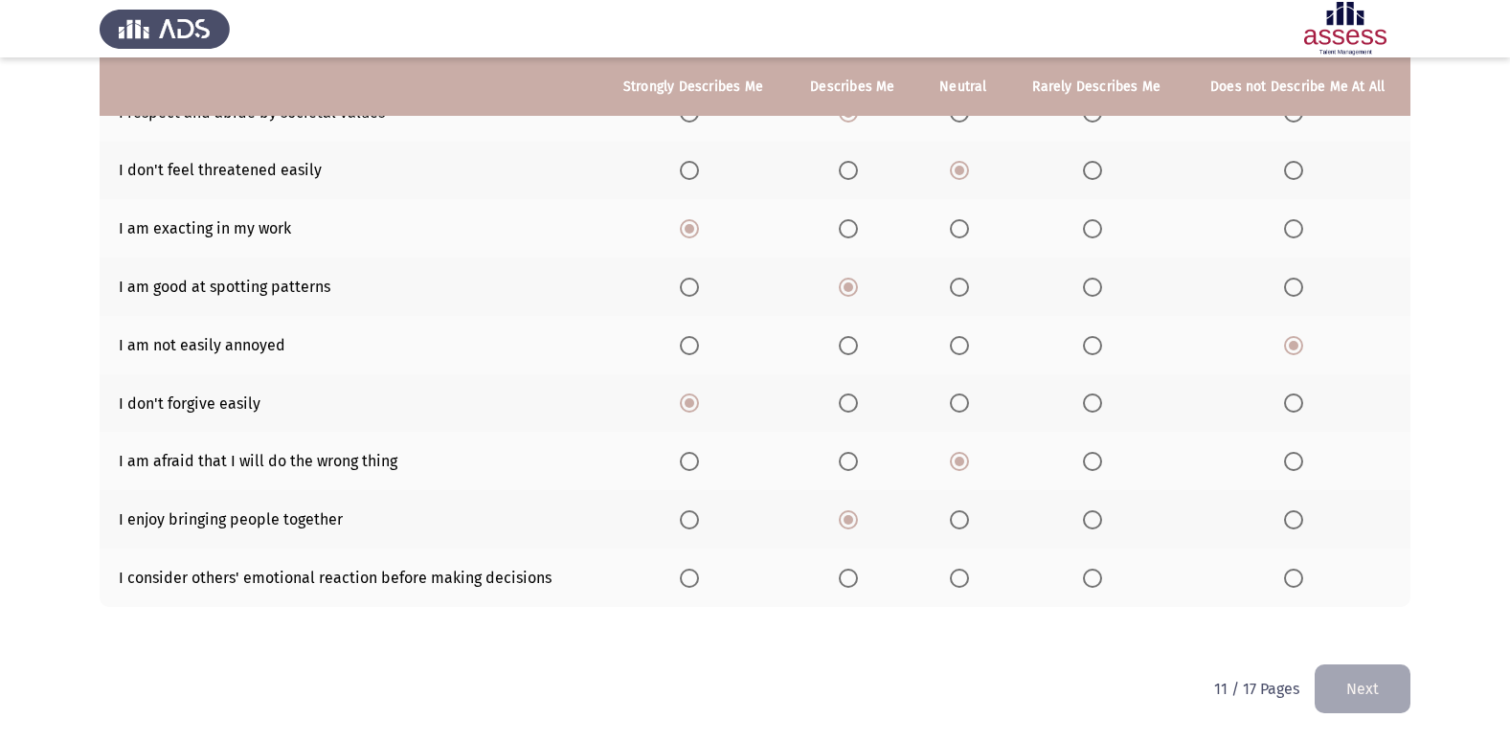
click at [958, 567] on th at bounding box center [963, 578] width 91 height 58
click at [958, 578] on span "Select an option" at bounding box center [959, 578] width 19 height 19
click at [958, 578] on input "Select an option" at bounding box center [959, 578] width 19 height 19
click at [1375, 680] on button "Next" at bounding box center [1362, 688] width 96 height 49
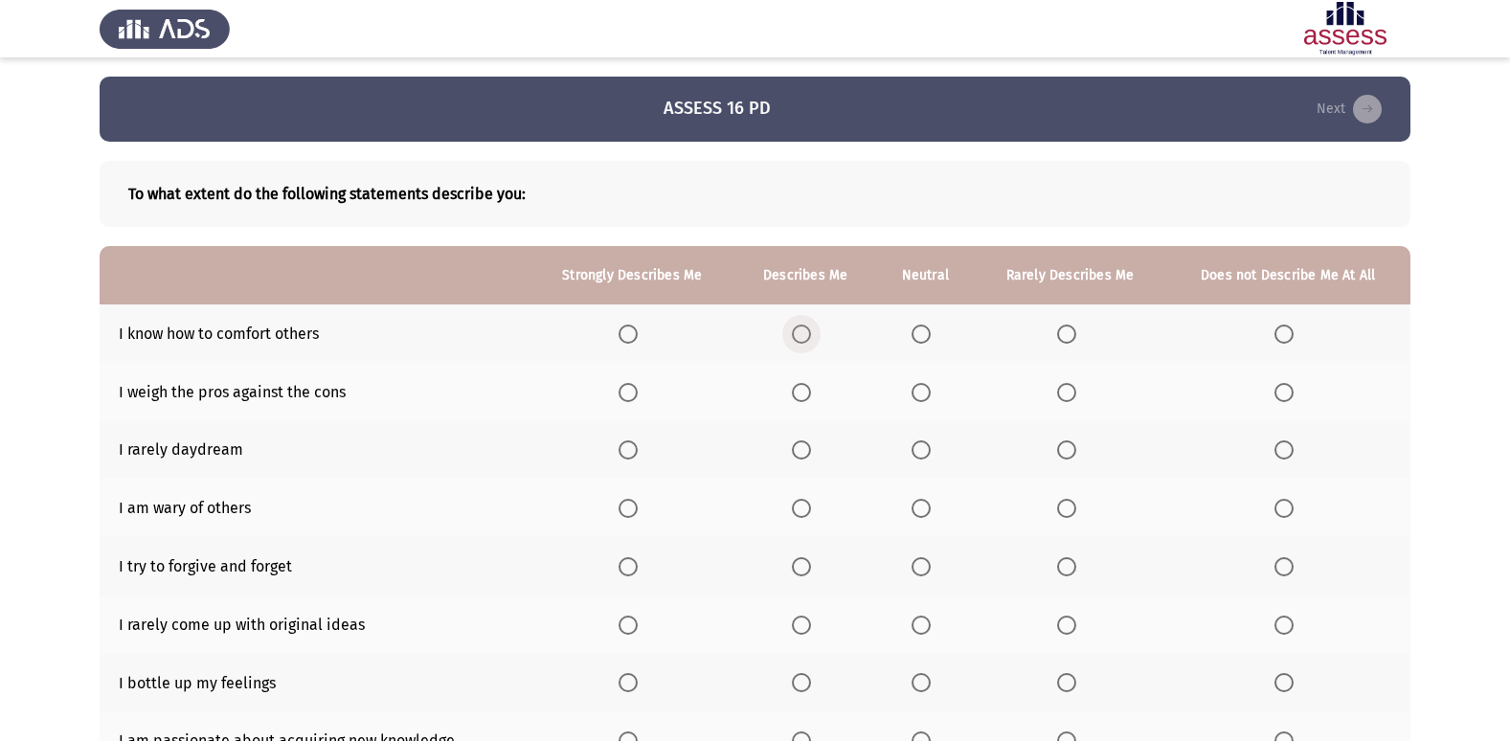
click at [804, 333] on span "Select an option" at bounding box center [801, 334] width 19 height 19
click at [804, 333] on input "Select an option" at bounding box center [801, 334] width 19 height 19
click at [911, 386] on th at bounding box center [925, 392] width 99 height 58
click at [920, 392] on span "Select an option" at bounding box center [920, 392] width 19 height 19
click at [920, 392] on input "Select an option" at bounding box center [920, 392] width 19 height 19
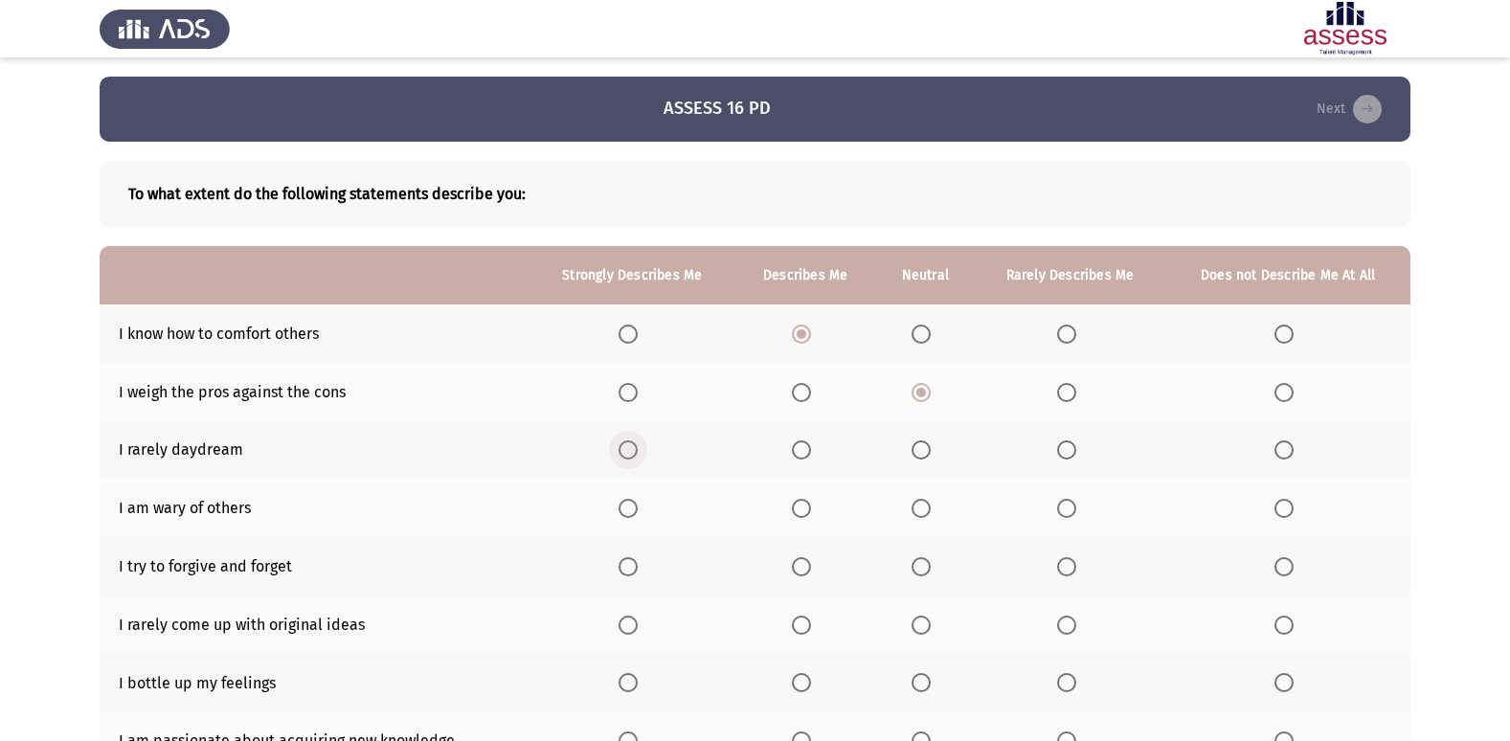
click at [633, 452] on span "Select an option" at bounding box center [627, 449] width 19 height 19
click at [633, 452] on input "Select an option" at bounding box center [627, 449] width 19 height 19
click at [1506, 717] on app-assessment-container "ASSESS 16 PD Next To what extent do the following statements describe you: Stro…" at bounding box center [755, 510] width 1510 height 867
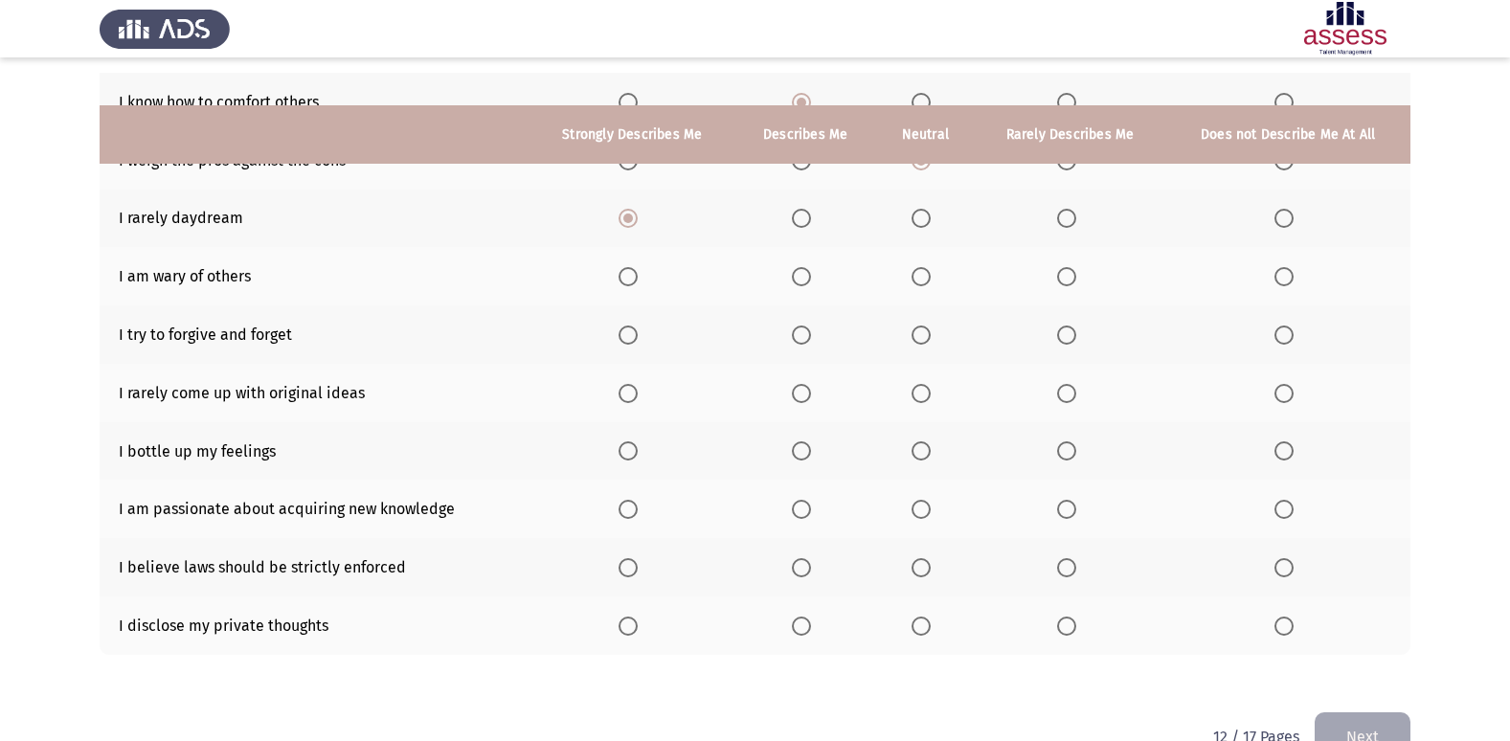
scroll to position [280, 0]
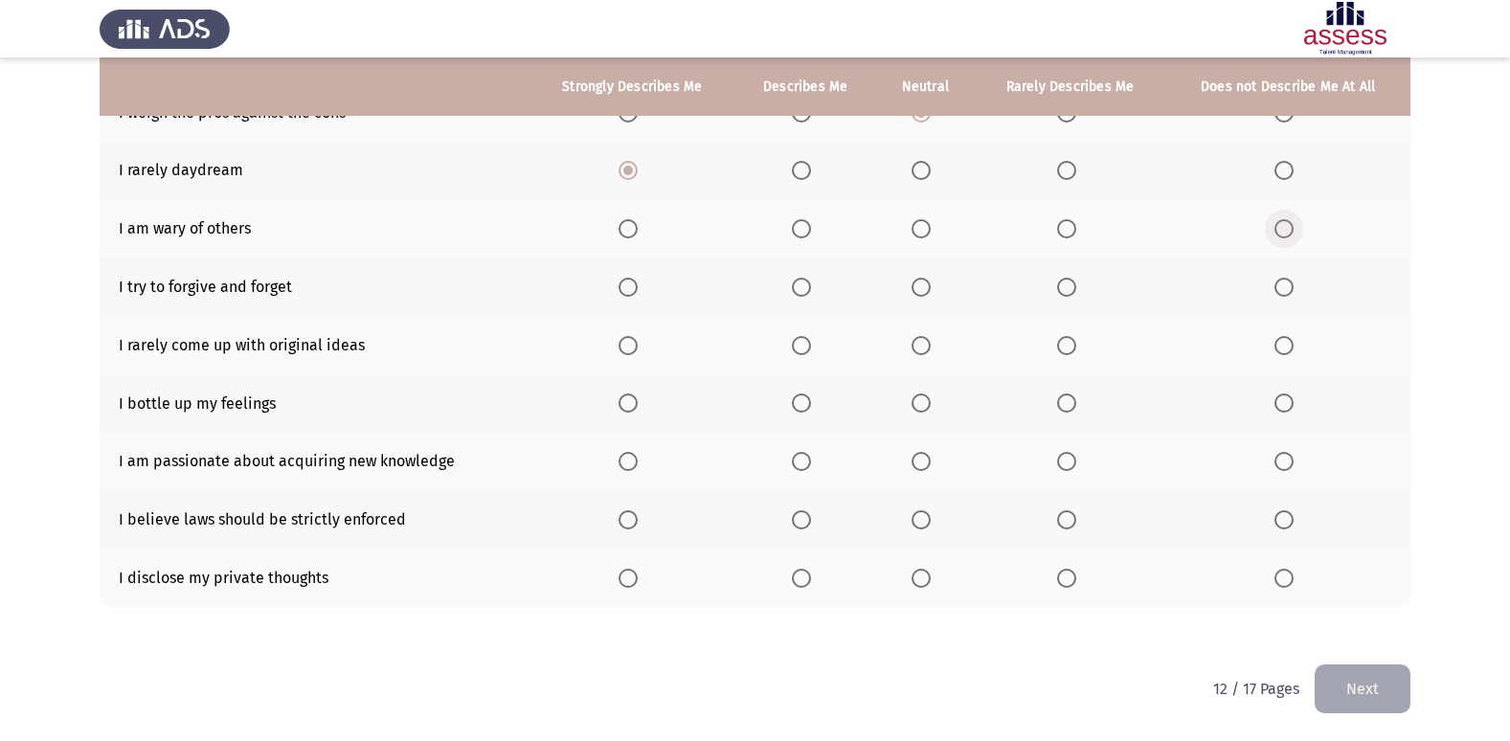
click at [1285, 231] on span "Select an option" at bounding box center [1283, 228] width 19 height 19
click at [1285, 231] on input "Select an option" at bounding box center [1283, 228] width 19 height 19
click at [1284, 289] on span "Select an option" at bounding box center [1283, 287] width 19 height 19
click at [1284, 289] on input "Select an option" at bounding box center [1283, 287] width 19 height 19
click at [626, 354] on span "Select an option" at bounding box center [627, 345] width 19 height 19
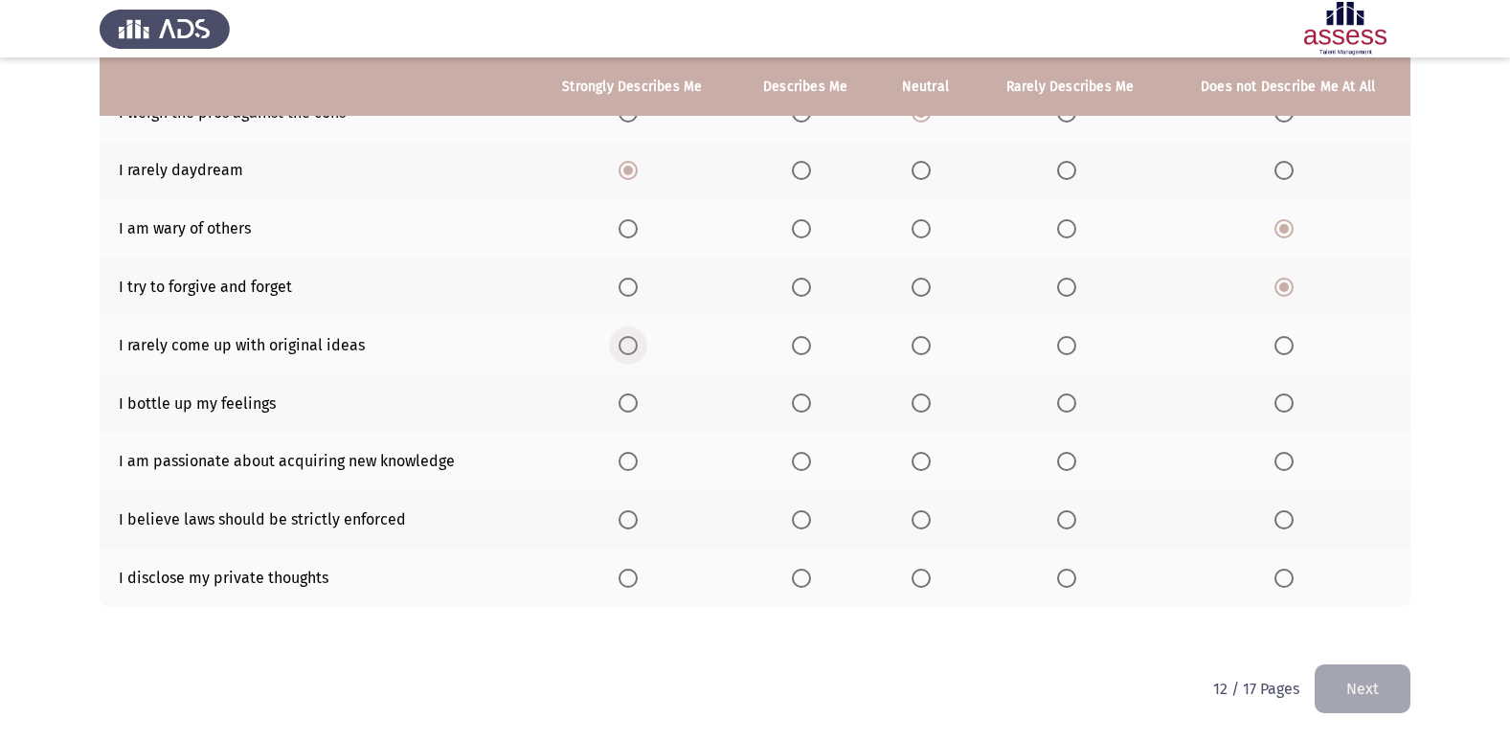
click at [626, 354] on input "Select an option" at bounding box center [627, 345] width 19 height 19
click at [926, 406] on span "Select an option" at bounding box center [920, 402] width 19 height 19
click at [926, 406] on input "Select an option" at bounding box center [920, 402] width 19 height 19
click at [926, 466] on span "Select an option" at bounding box center [920, 461] width 19 height 19
click at [926, 466] on input "Select an option" at bounding box center [920, 461] width 19 height 19
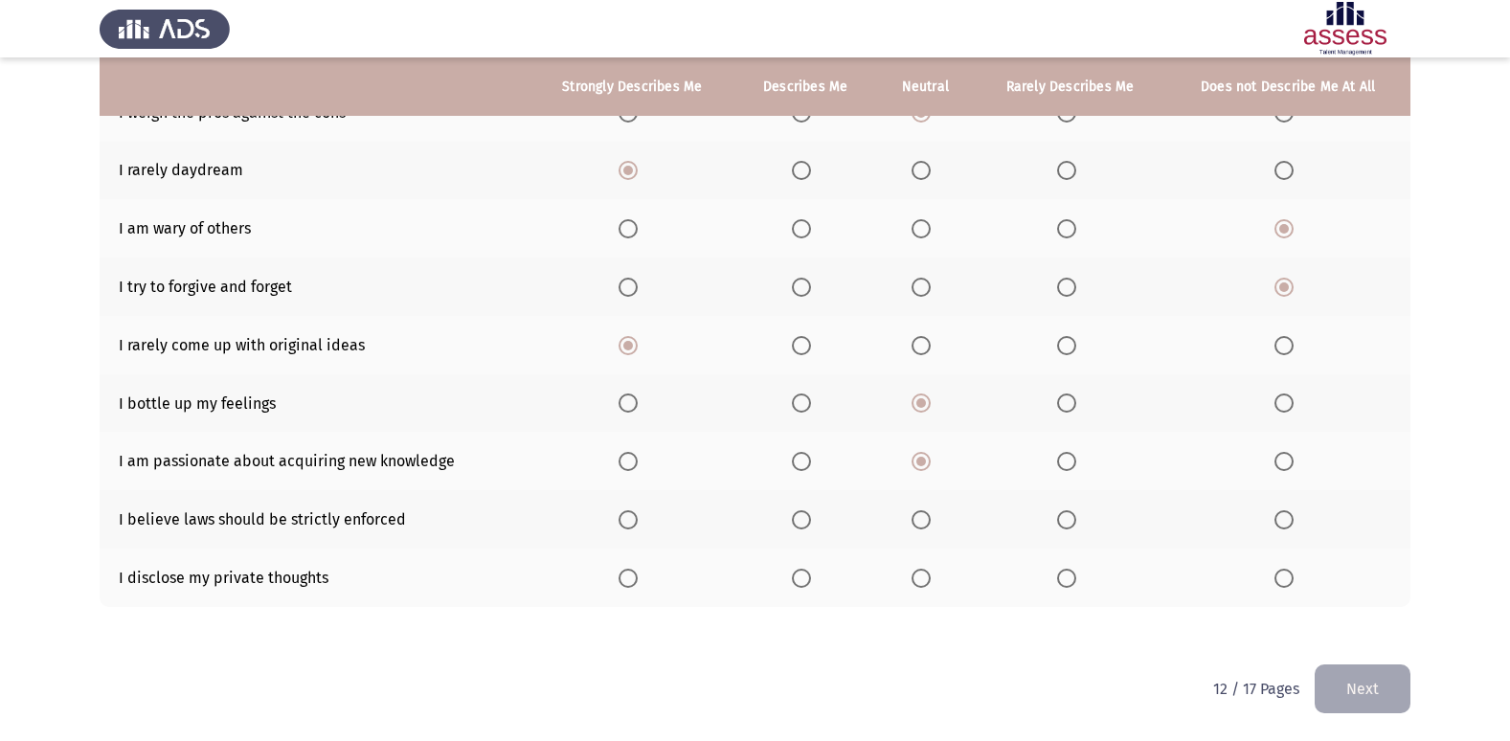
click at [629, 518] on span "Select an option" at bounding box center [627, 519] width 19 height 19
click at [629, 518] on input "Select an option" at bounding box center [627, 519] width 19 height 19
click at [618, 582] on th at bounding box center [631, 578] width 205 height 58
click at [627, 582] on span "Select an option" at bounding box center [627, 578] width 19 height 19
click at [627, 582] on input "Select an option" at bounding box center [627, 578] width 19 height 19
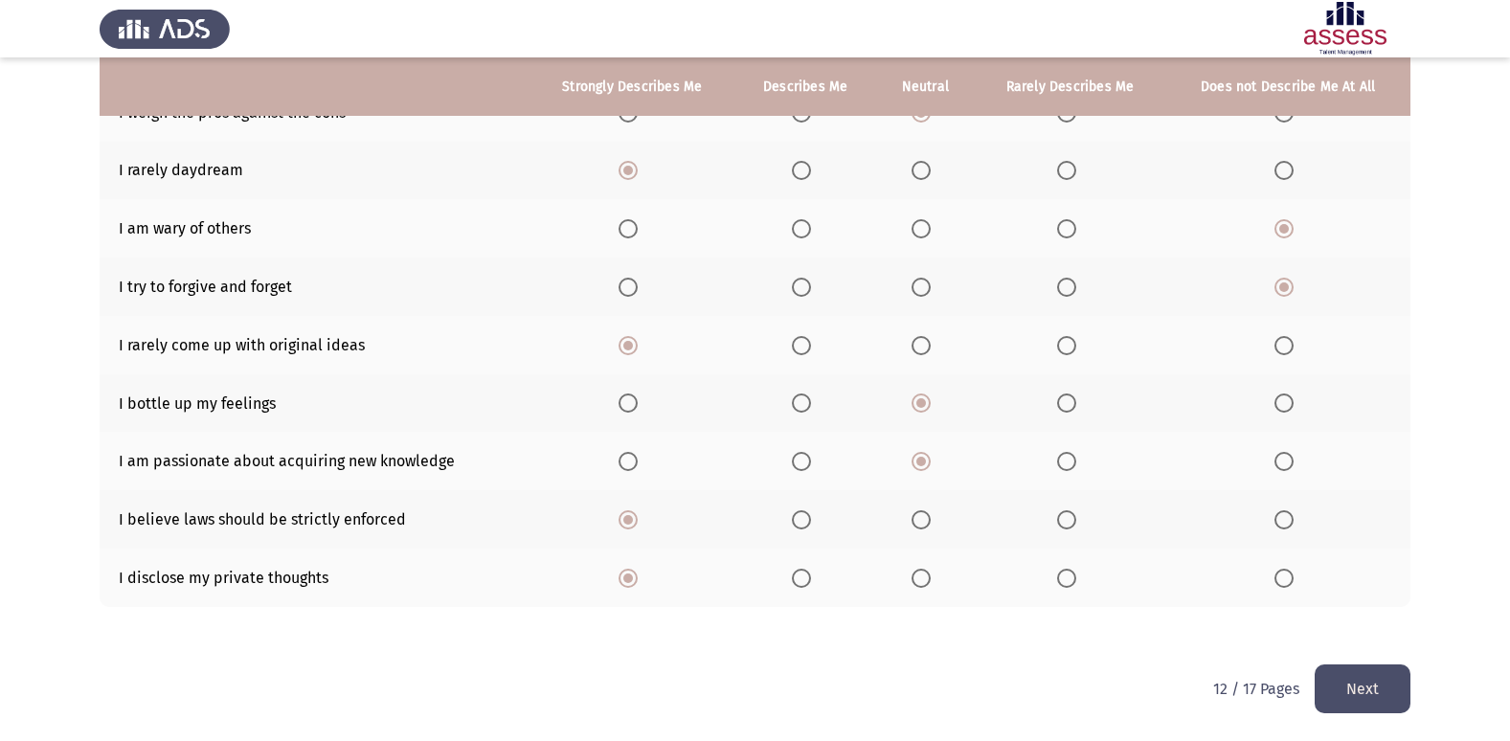
click at [1353, 665] on button "Next" at bounding box center [1362, 688] width 96 height 49
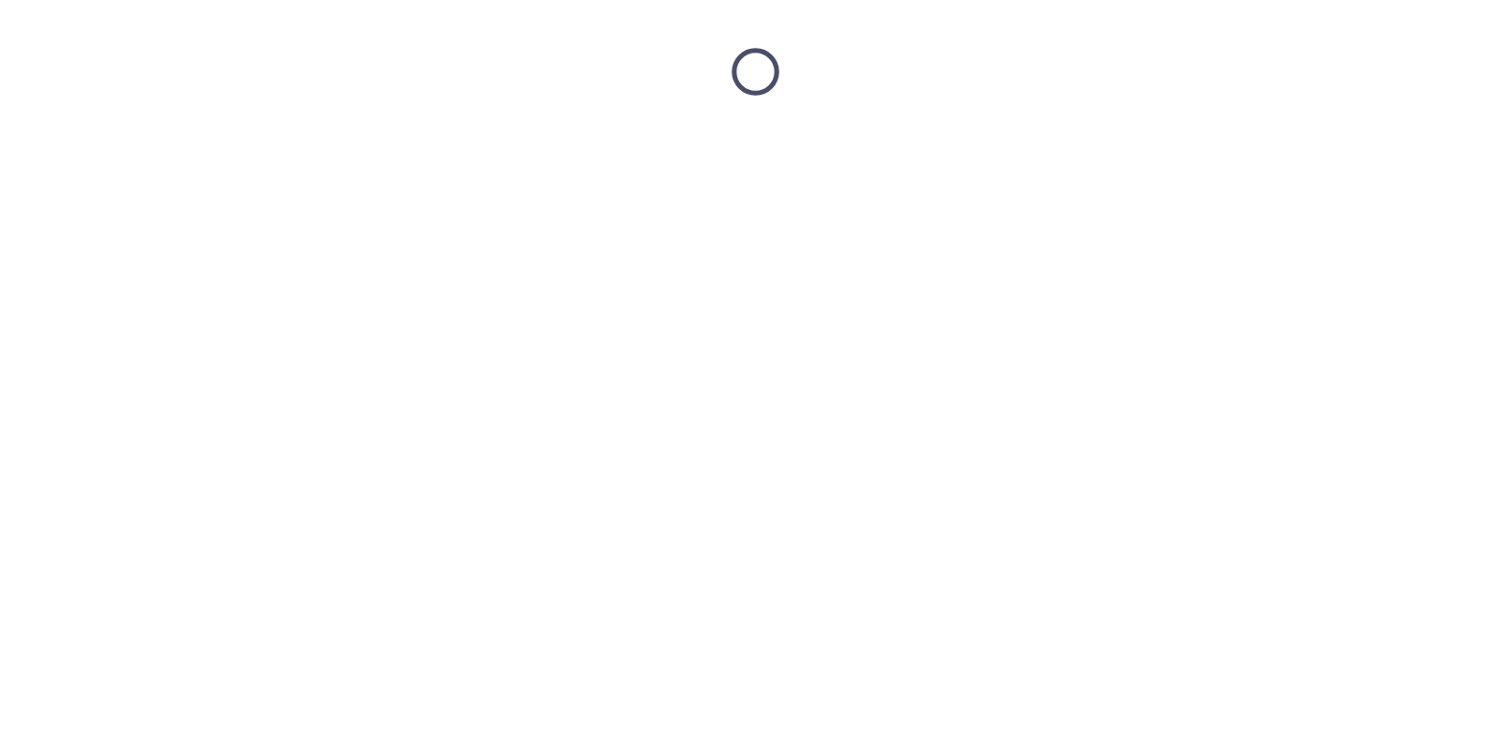
scroll to position [0, 0]
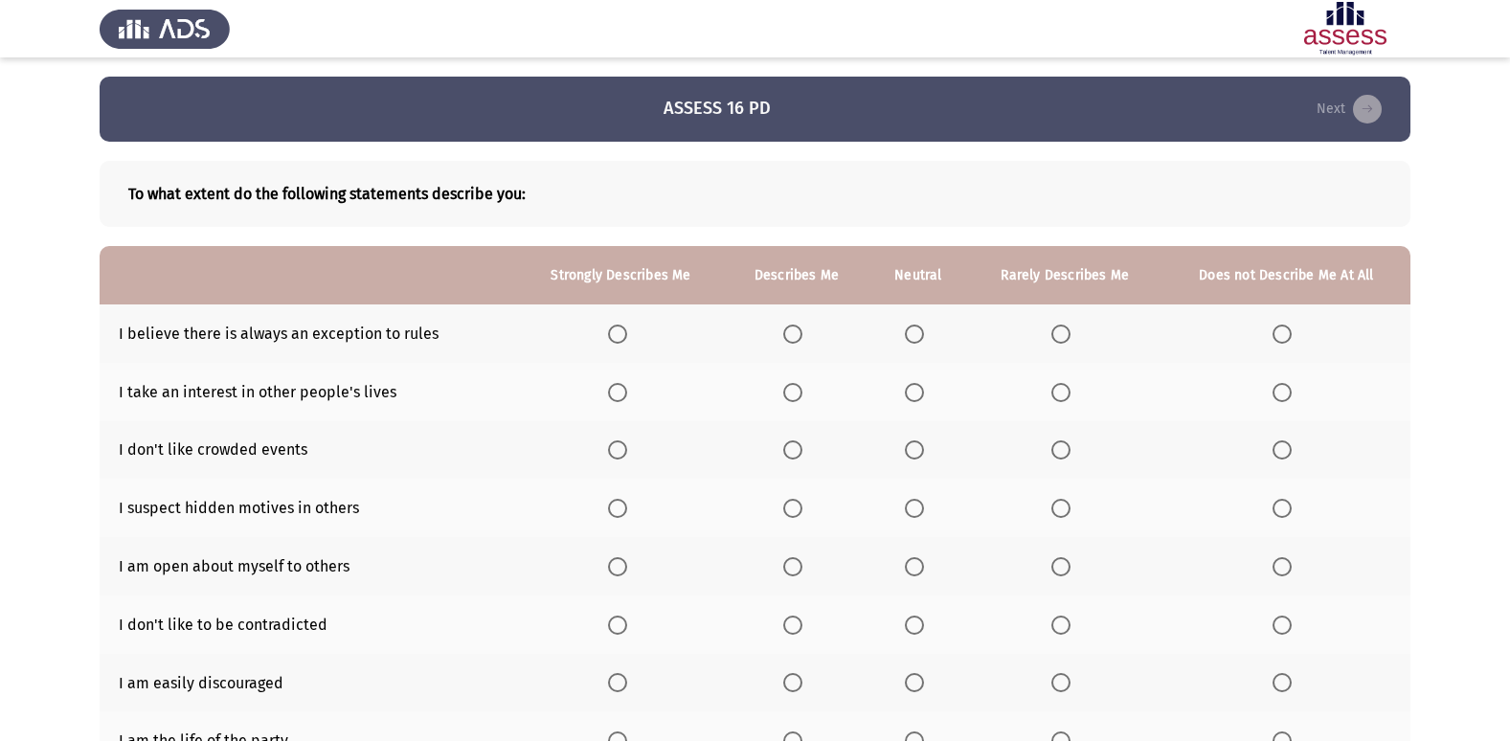
click at [606, 336] on th at bounding box center [621, 333] width 208 height 58
click at [615, 333] on span "Select an option" at bounding box center [617, 334] width 19 height 19
click at [615, 333] on input "Select an option" at bounding box center [617, 334] width 19 height 19
click at [1508, 726] on app-assessment-container "ASSESS 16 PD Next To what extent do the following statements describe you: Stro…" at bounding box center [755, 481] width 1510 height 809
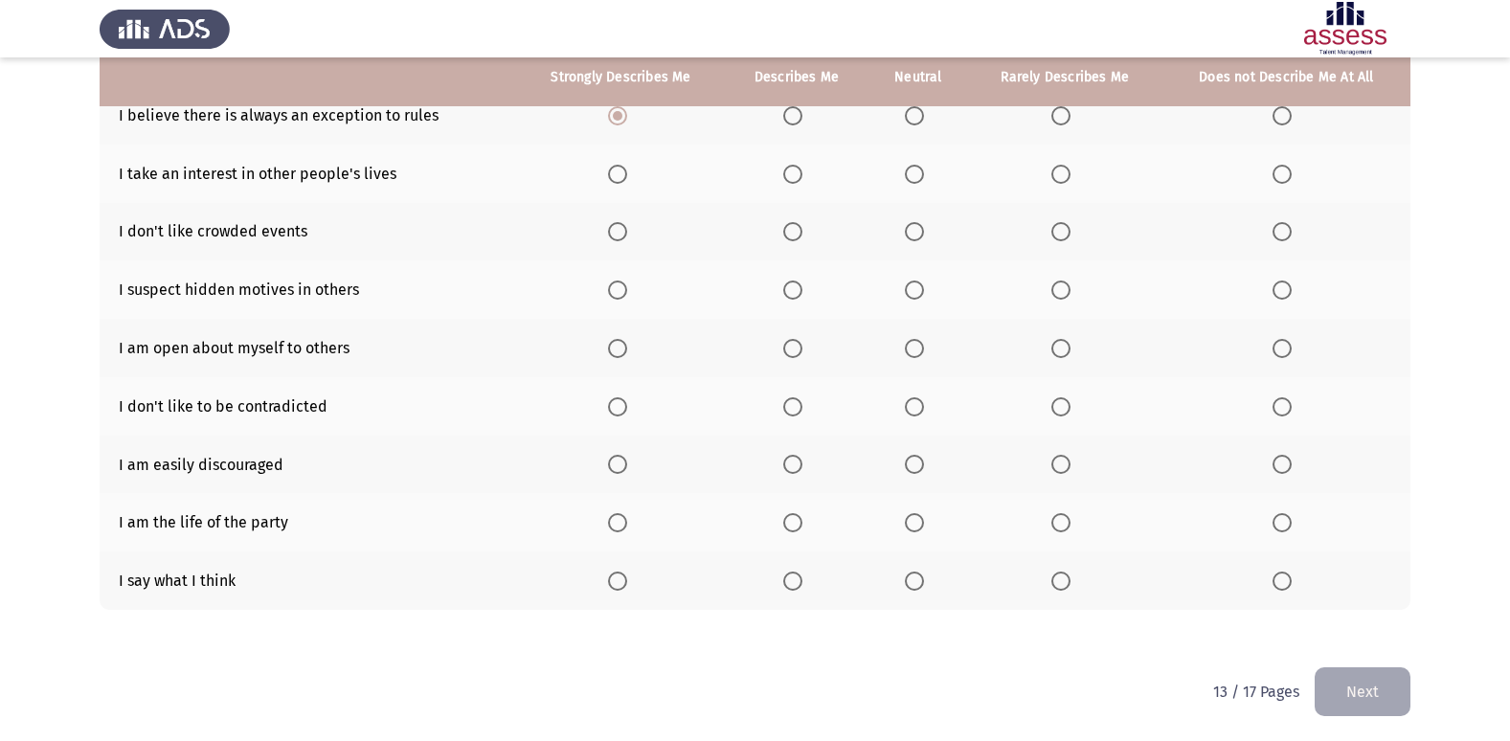
scroll to position [221, 0]
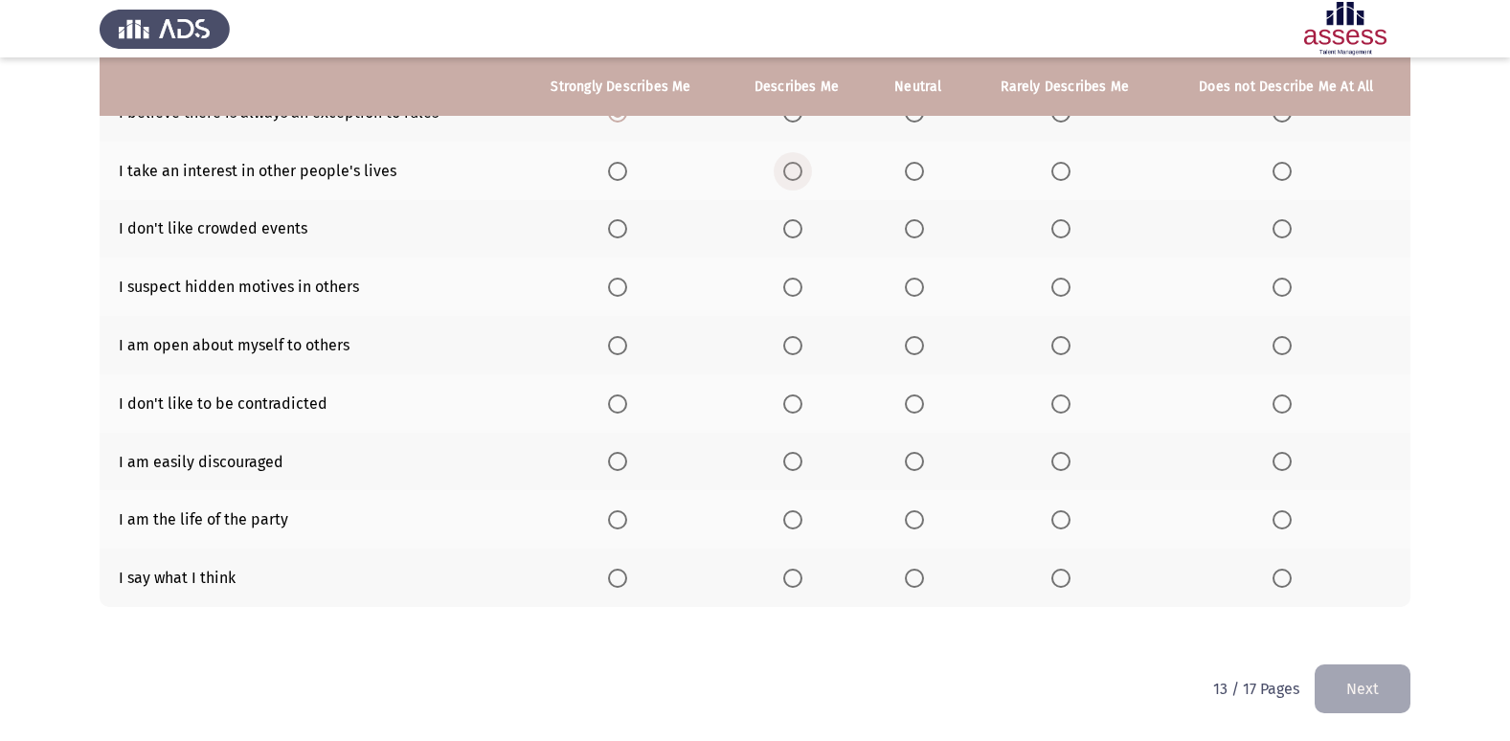
click at [800, 178] on span "Select an option" at bounding box center [792, 171] width 19 height 19
click at [800, 178] on input "Select an option" at bounding box center [792, 171] width 19 height 19
click at [1282, 224] on span "Select an option" at bounding box center [1281, 228] width 19 height 19
click at [1282, 224] on input "Select an option" at bounding box center [1281, 228] width 19 height 19
click at [919, 283] on span "Select an option" at bounding box center [914, 287] width 19 height 19
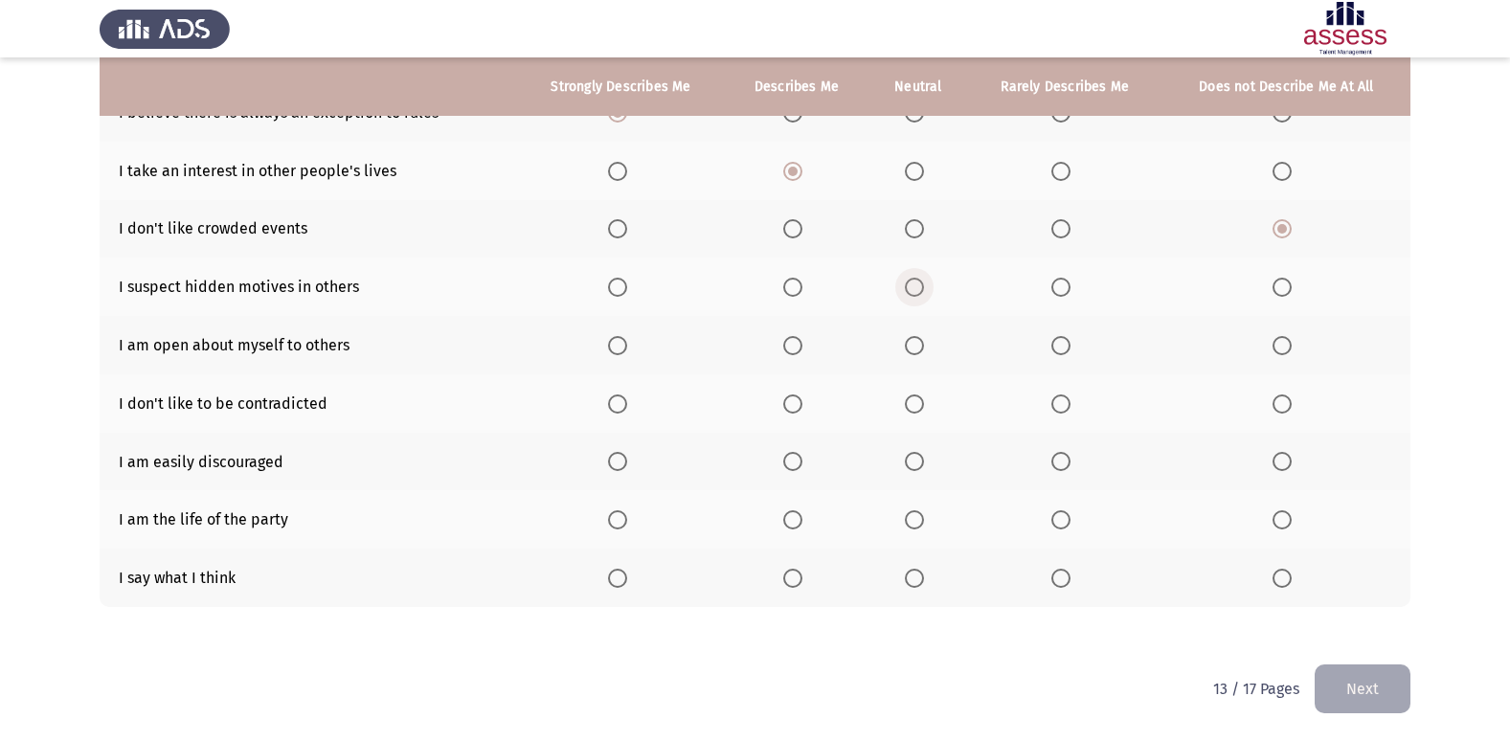
click at [919, 283] on input "Select an option" at bounding box center [914, 287] width 19 height 19
click at [1287, 334] on th at bounding box center [1286, 345] width 248 height 58
click at [1285, 343] on span "Select an option" at bounding box center [1281, 345] width 19 height 19
click at [1285, 343] on input "Select an option" at bounding box center [1281, 345] width 19 height 19
click at [1276, 396] on span "Select an option" at bounding box center [1281, 403] width 19 height 19
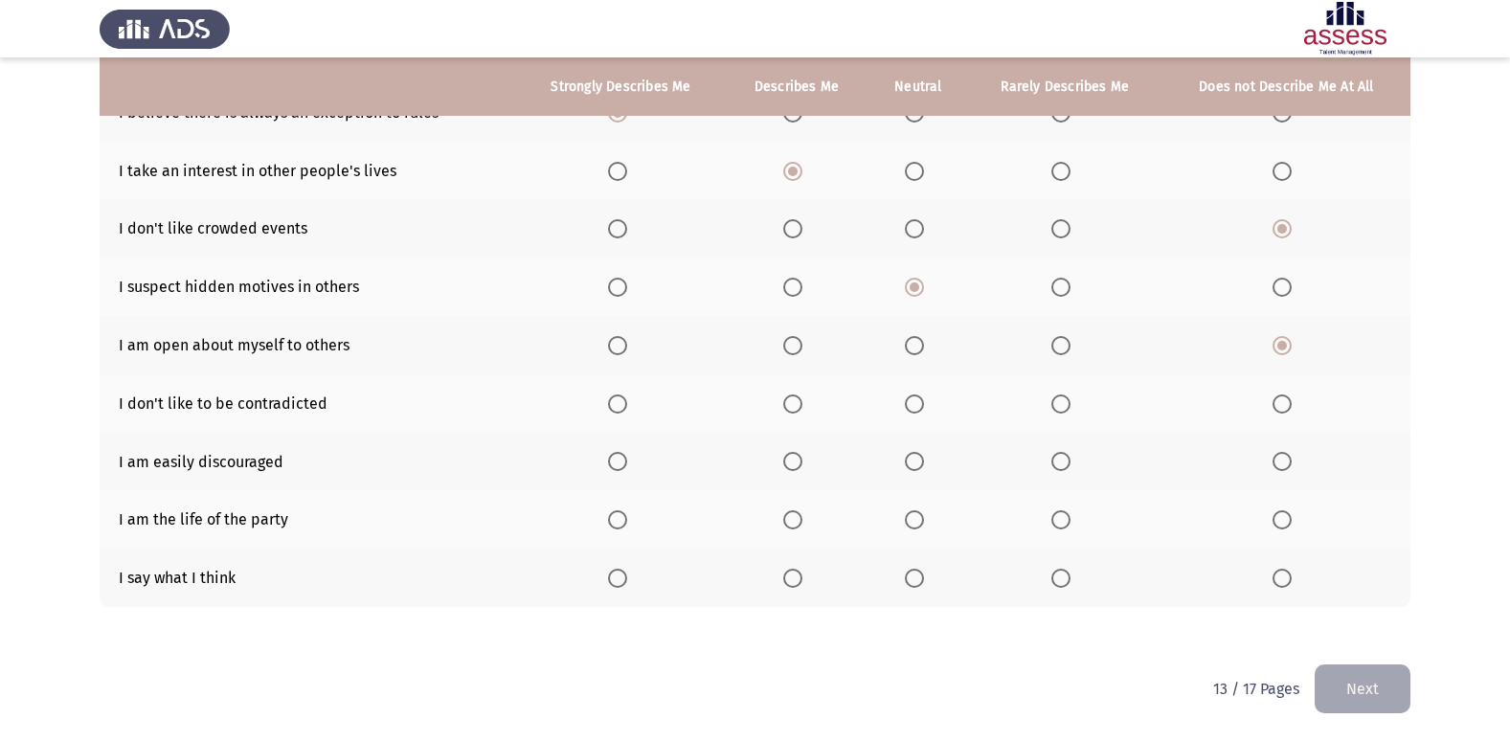
click at [1276, 396] on input "Select an option" at bounding box center [1281, 403] width 19 height 19
click at [912, 456] on span "Select an option" at bounding box center [914, 461] width 19 height 19
click at [912, 456] on input "Select an option" at bounding box center [914, 461] width 19 height 19
click at [802, 574] on span "Select an option" at bounding box center [792, 578] width 19 height 19
click at [802, 574] on input "Select an option" at bounding box center [792, 578] width 19 height 19
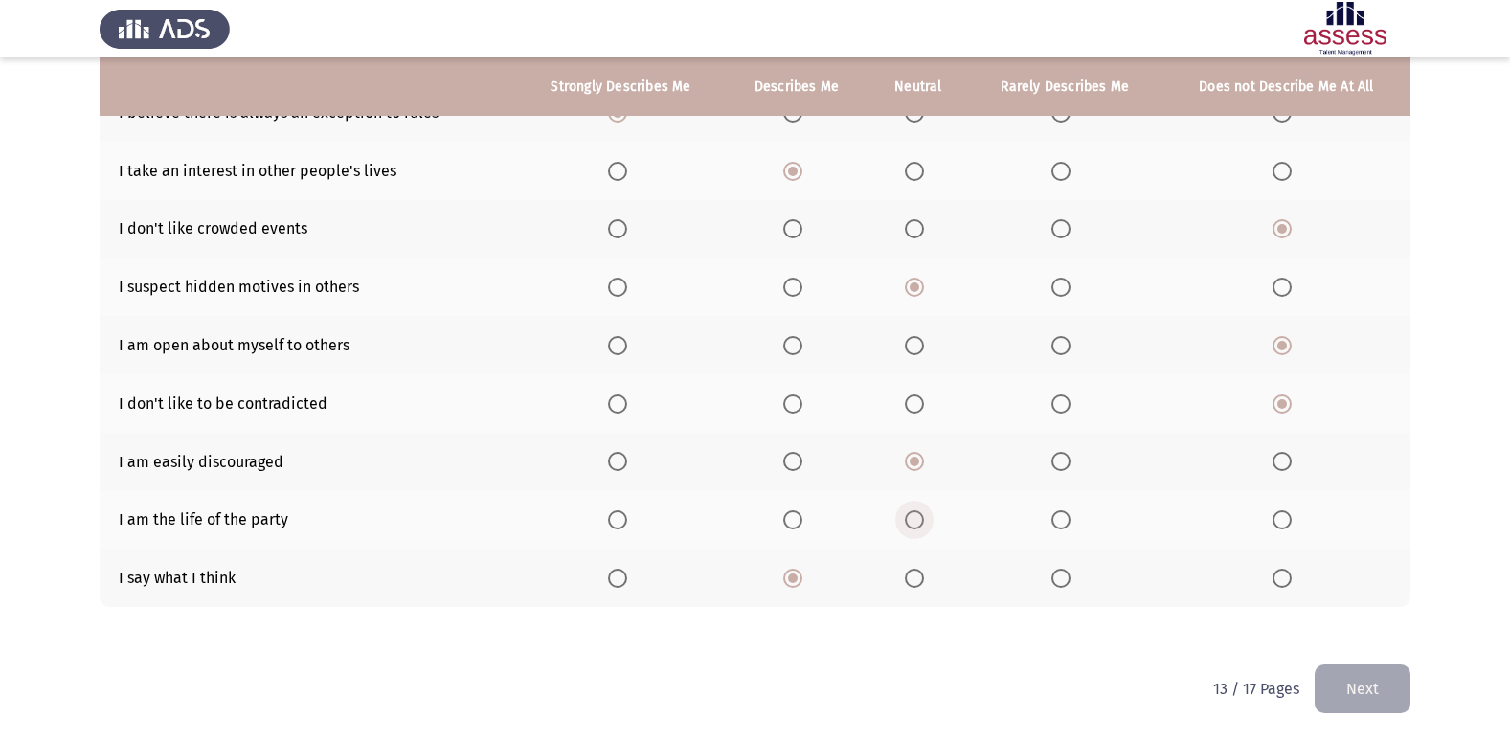
click at [911, 519] on span "Select an option" at bounding box center [914, 519] width 19 height 19
click at [911, 519] on input "Select an option" at bounding box center [914, 519] width 19 height 19
click at [1345, 691] on button "Next" at bounding box center [1362, 688] width 96 height 49
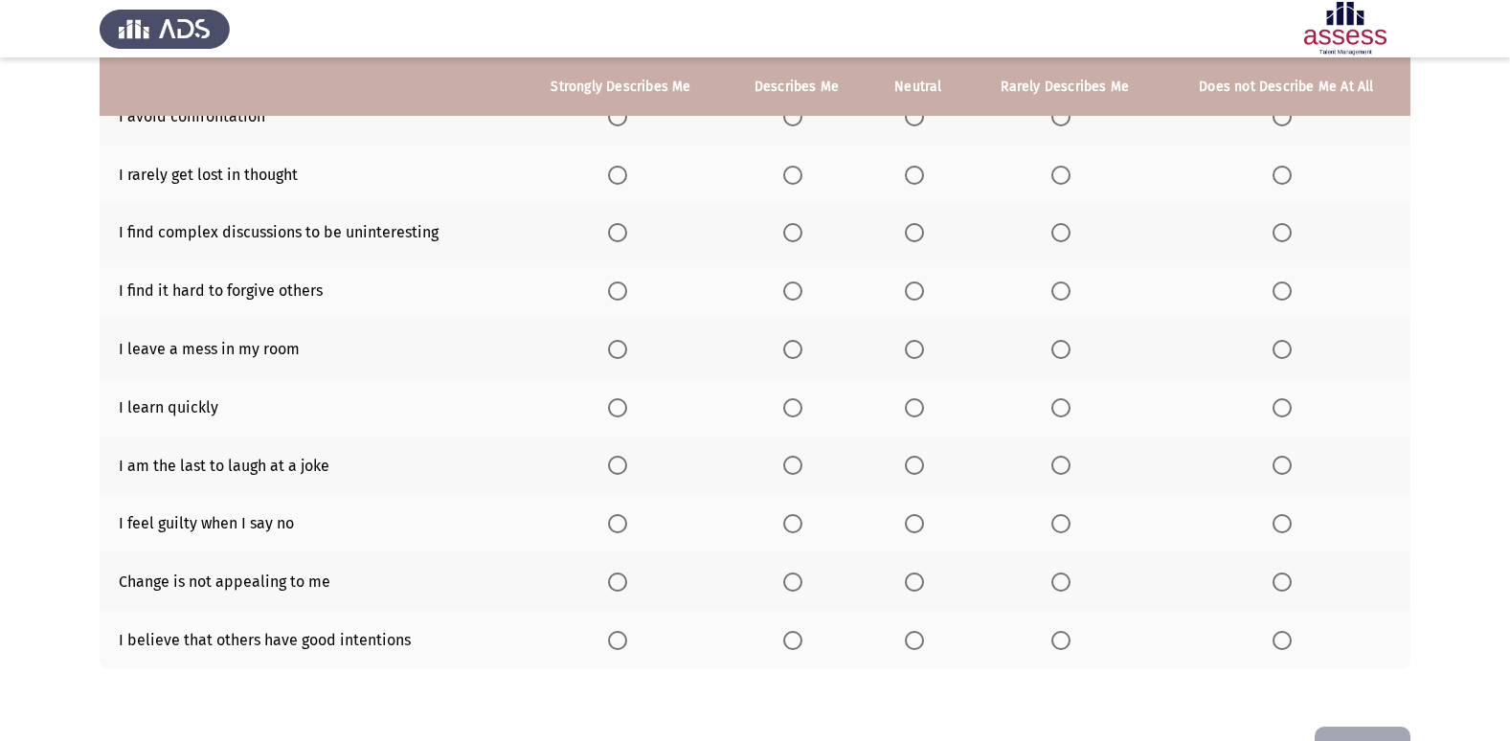
scroll to position [280, 0]
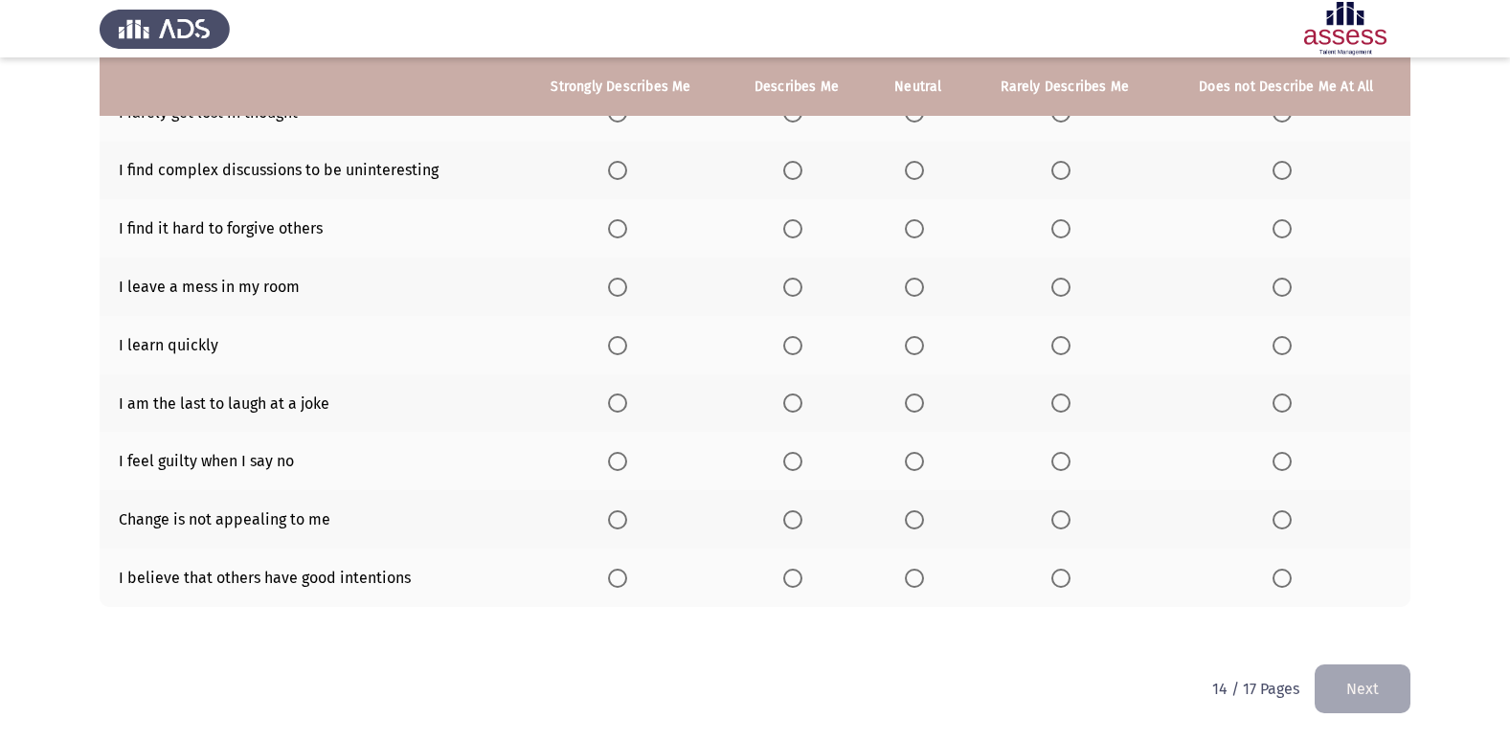
click at [1228, 688] on p "14 / 17 Pages" at bounding box center [1255, 689] width 87 height 18
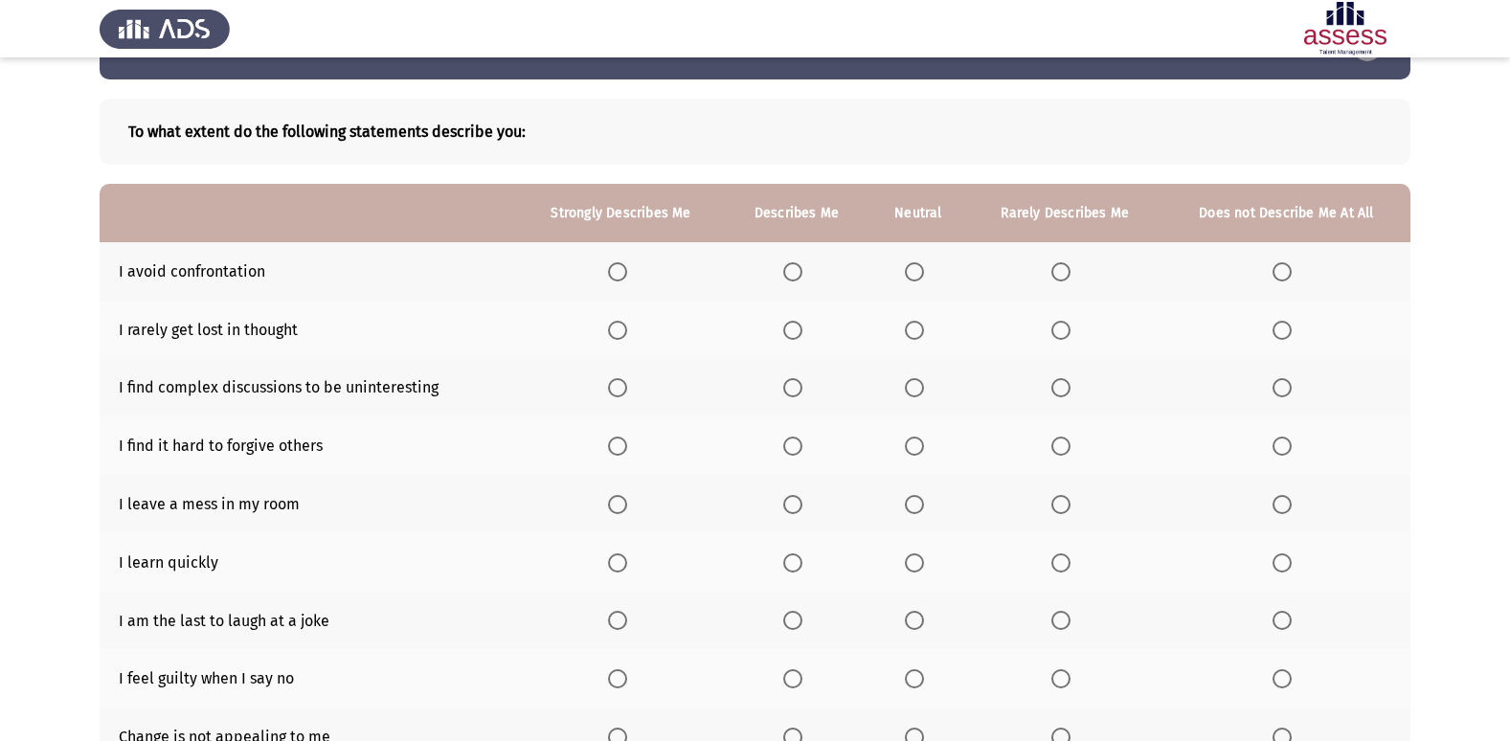
scroll to position [0, 0]
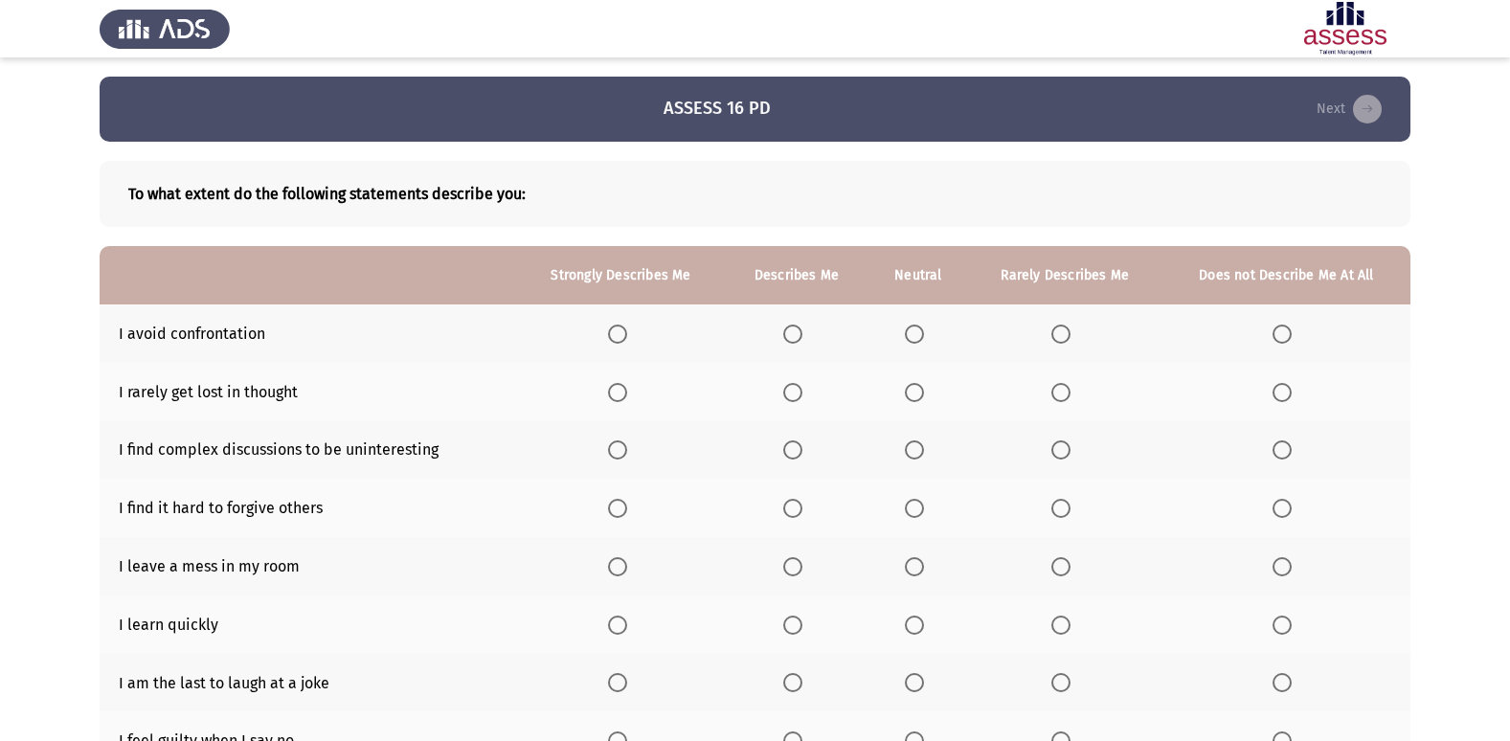
click at [778, 335] on th at bounding box center [797, 333] width 144 height 58
click at [793, 325] on span "Select an option" at bounding box center [792, 334] width 19 height 19
click at [793, 325] on input "Select an option" at bounding box center [792, 334] width 19 height 19
click at [921, 396] on span "Select an option" at bounding box center [914, 392] width 19 height 19
click at [921, 396] on input "Select an option" at bounding box center [914, 392] width 19 height 19
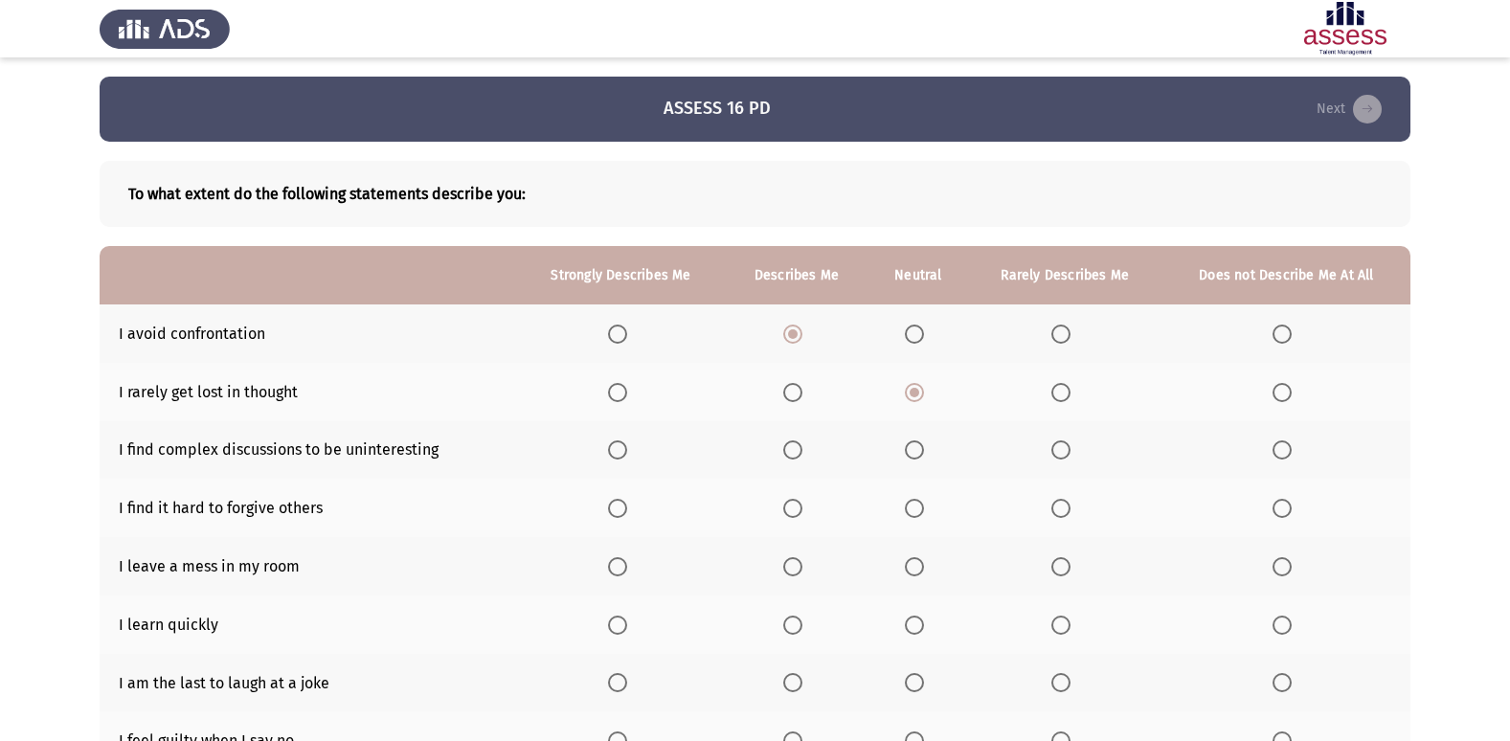
click at [1509, 730] on app-assessment-container "ASSESS 16 PD Next To what extent do the following statements describe you: Stro…" at bounding box center [755, 510] width 1510 height 867
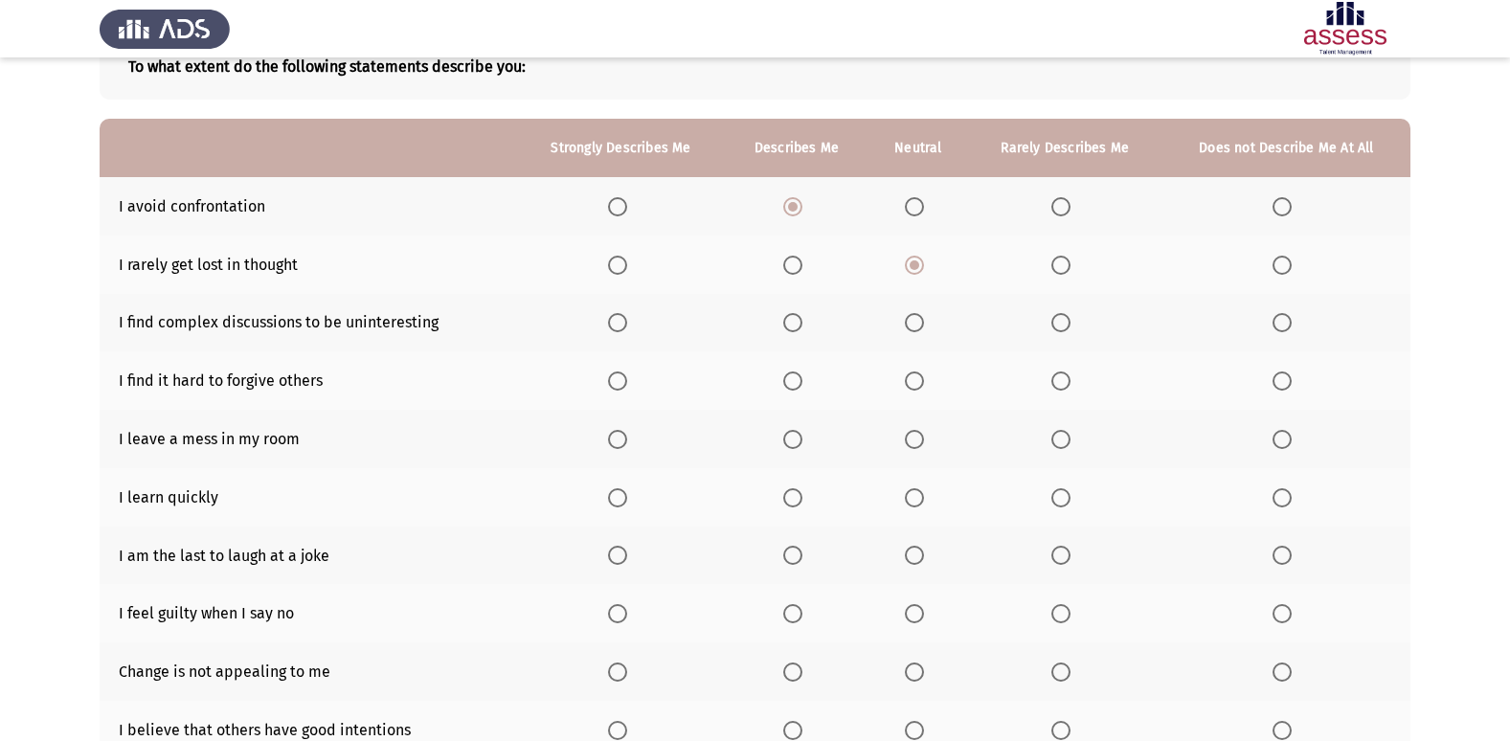
scroll to position [166, 0]
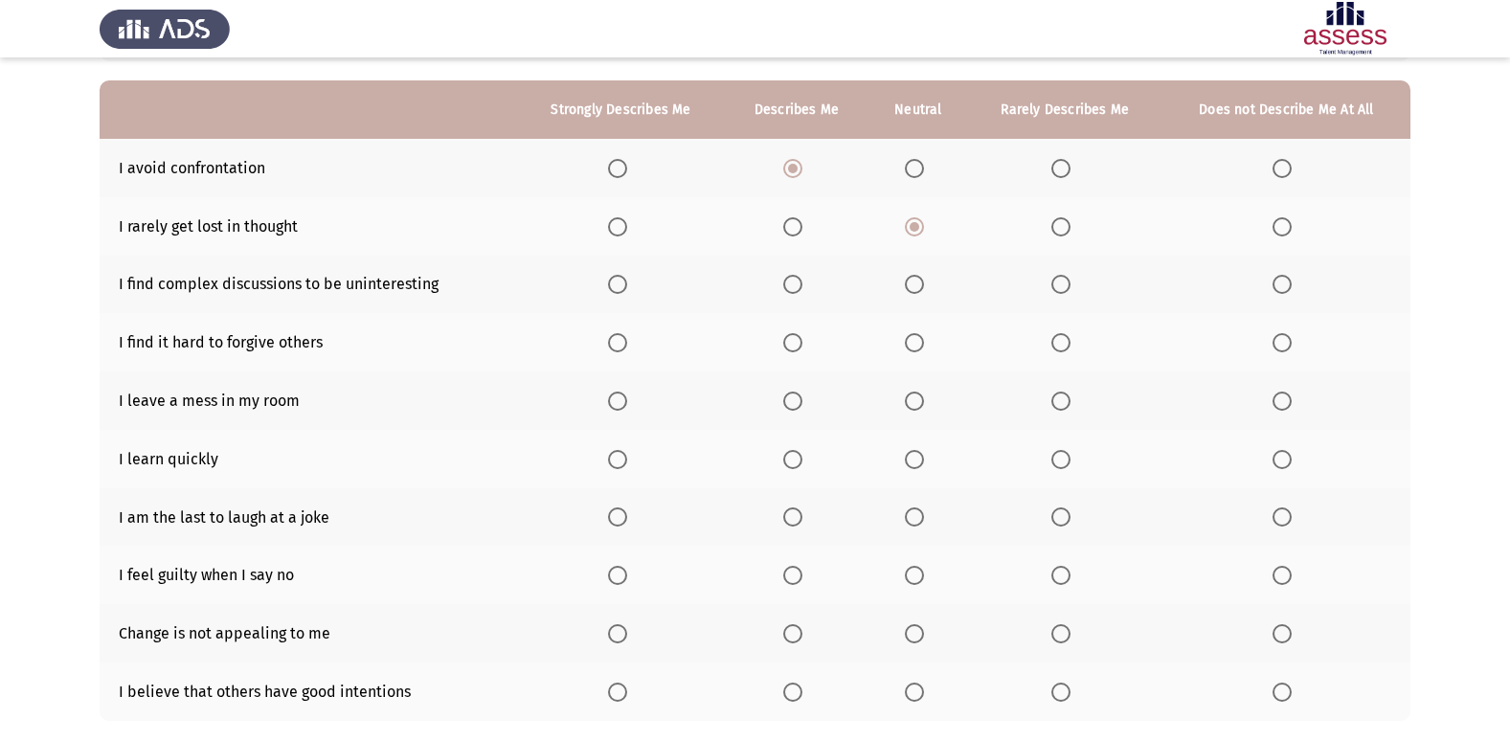
click at [1285, 233] on span "Select an option" at bounding box center [1281, 226] width 19 height 19
click at [1285, 233] on input "Select an option" at bounding box center [1281, 226] width 19 height 19
click at [928, 288] on label "Select an option" at bounding box center [918, 284] width 27 height 19
click at [924, 288] on input "Select an option" at bounding box center [914, 284] width 19 height 19
click at [1274, 339] on span "Select an option" at bounding box center [1281, 342] width 19 height 19
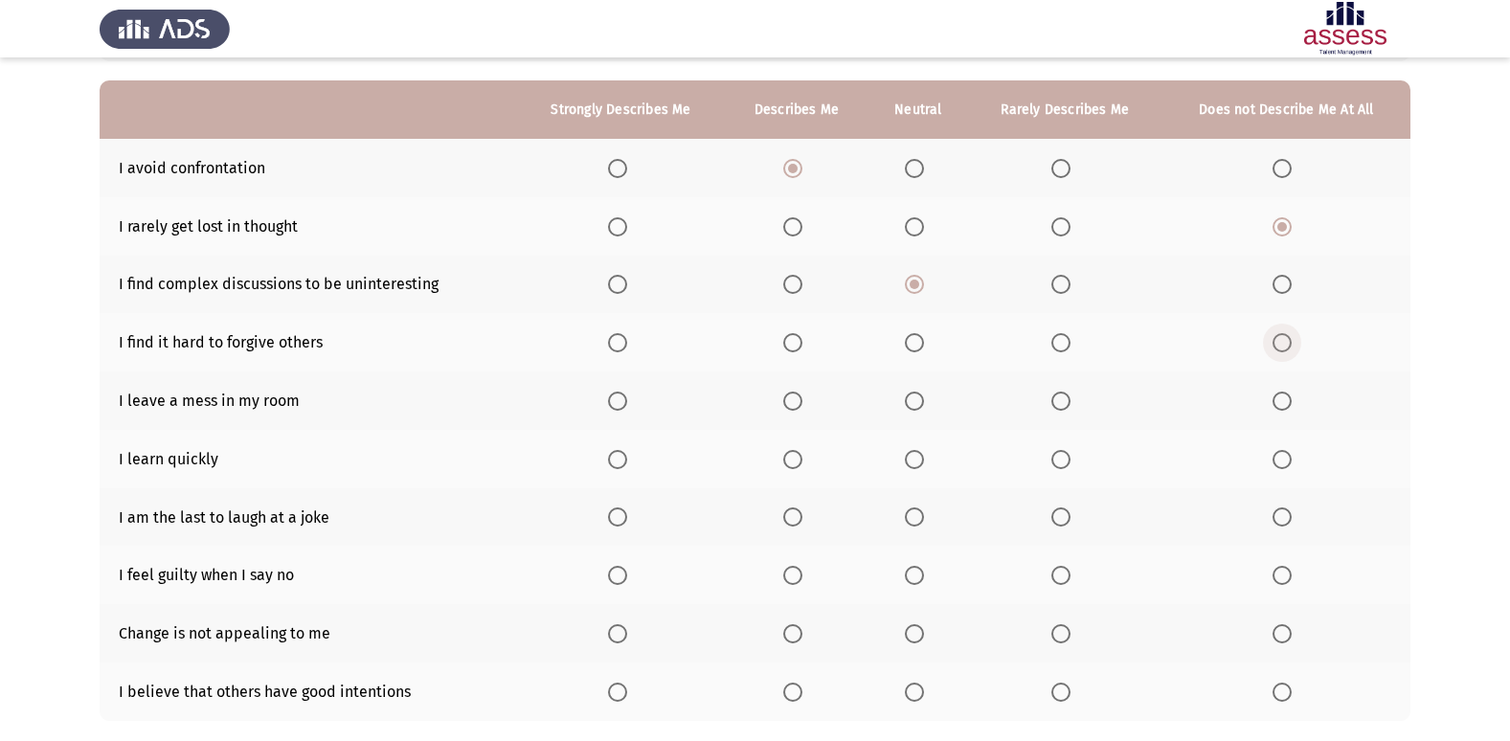
click at [1274, 339] on input "Select an option" at bounding box center [1281, 342] width 19 height 19
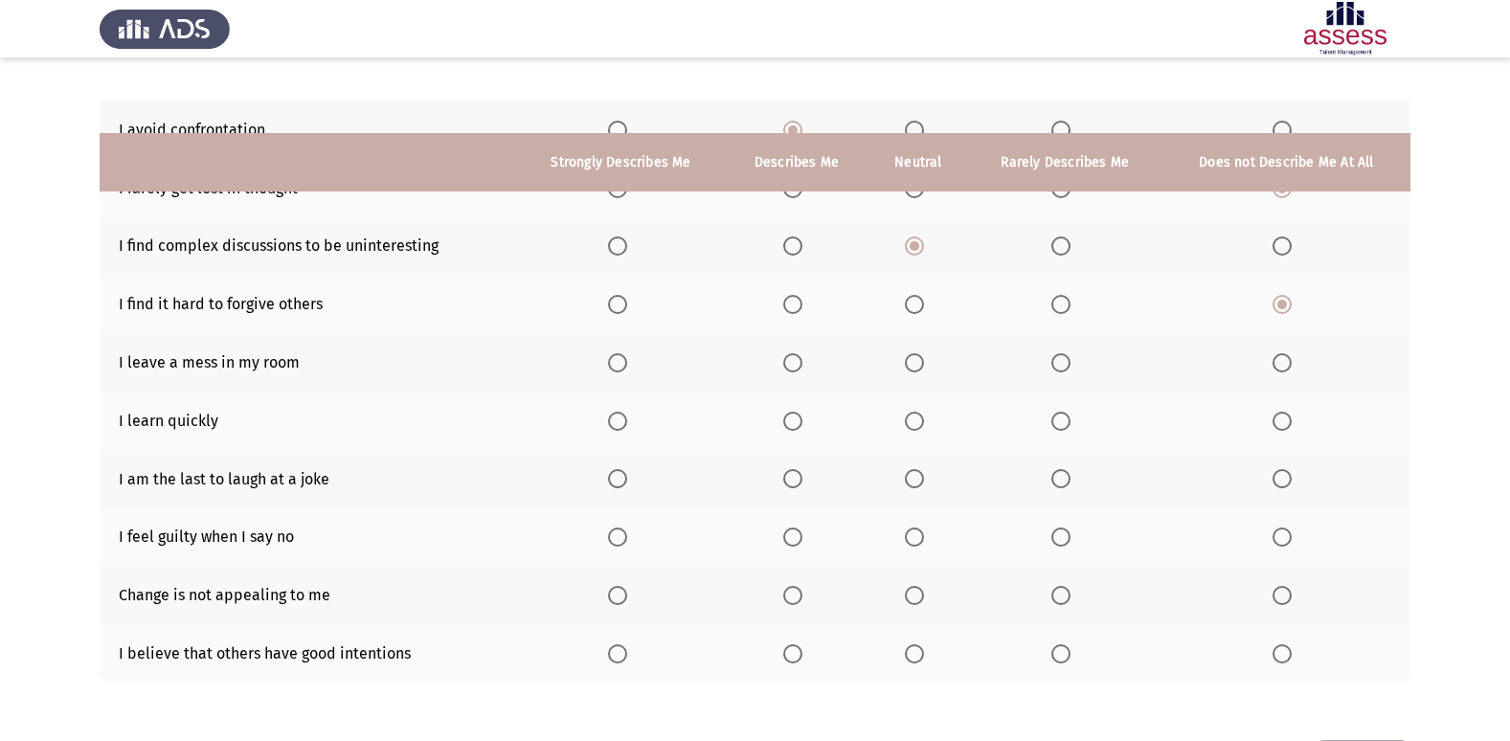
scroll to position [280, 0]
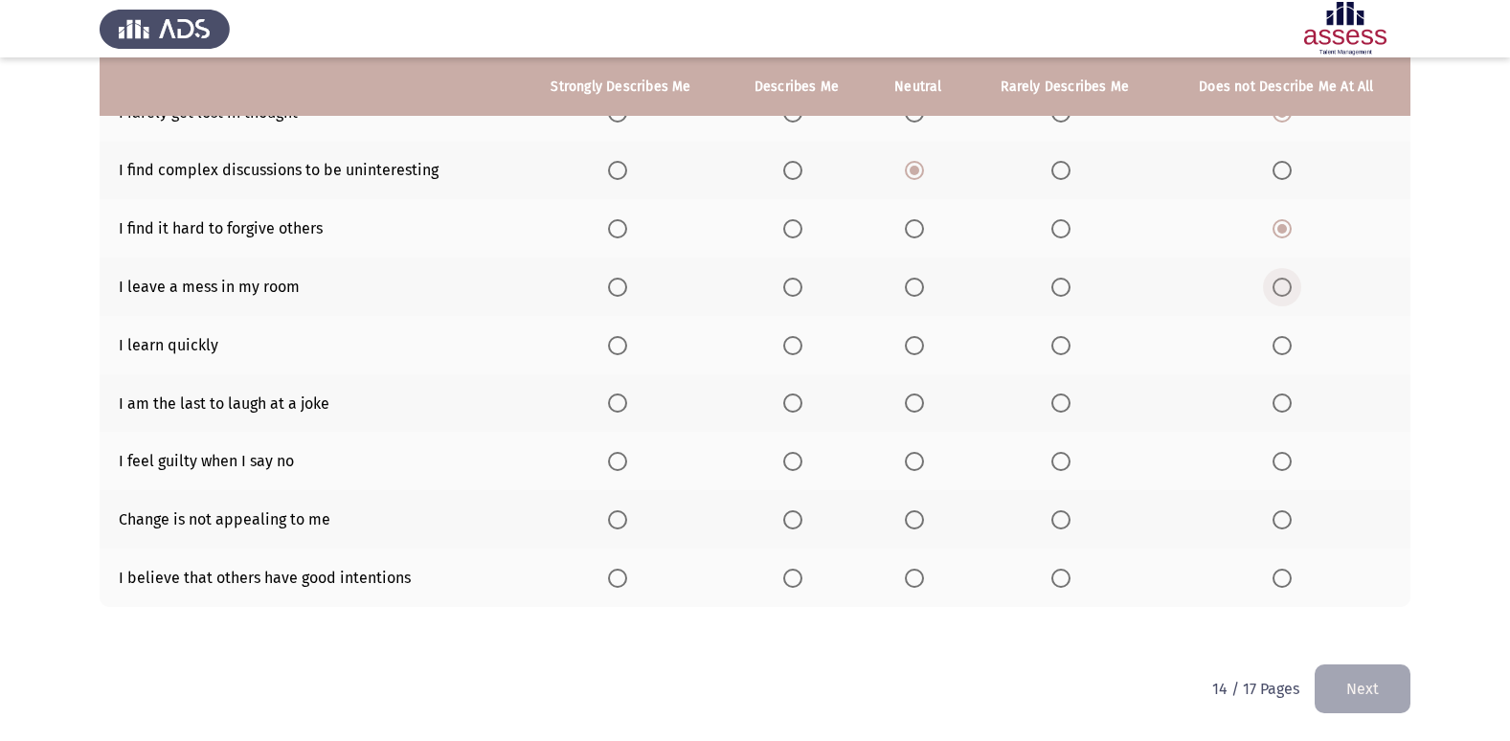
click at [1283, 288] on span "Select an option" at bounding box center [1281, 287] width 19 height 19
click at [1283, 288] on input "Select an option" at bounding box center [1281, 287] width 19 height 19
click at [790, 346] on span "Select an option" at bounding box center [792, 345] width 19 height 19
click at [790, 346] on input "Select an option" at bounding box center [792, 345] width 19 height 19
click at [922, 401] on span "Select an option" at bounding box center [914, 402] width 19 height 19
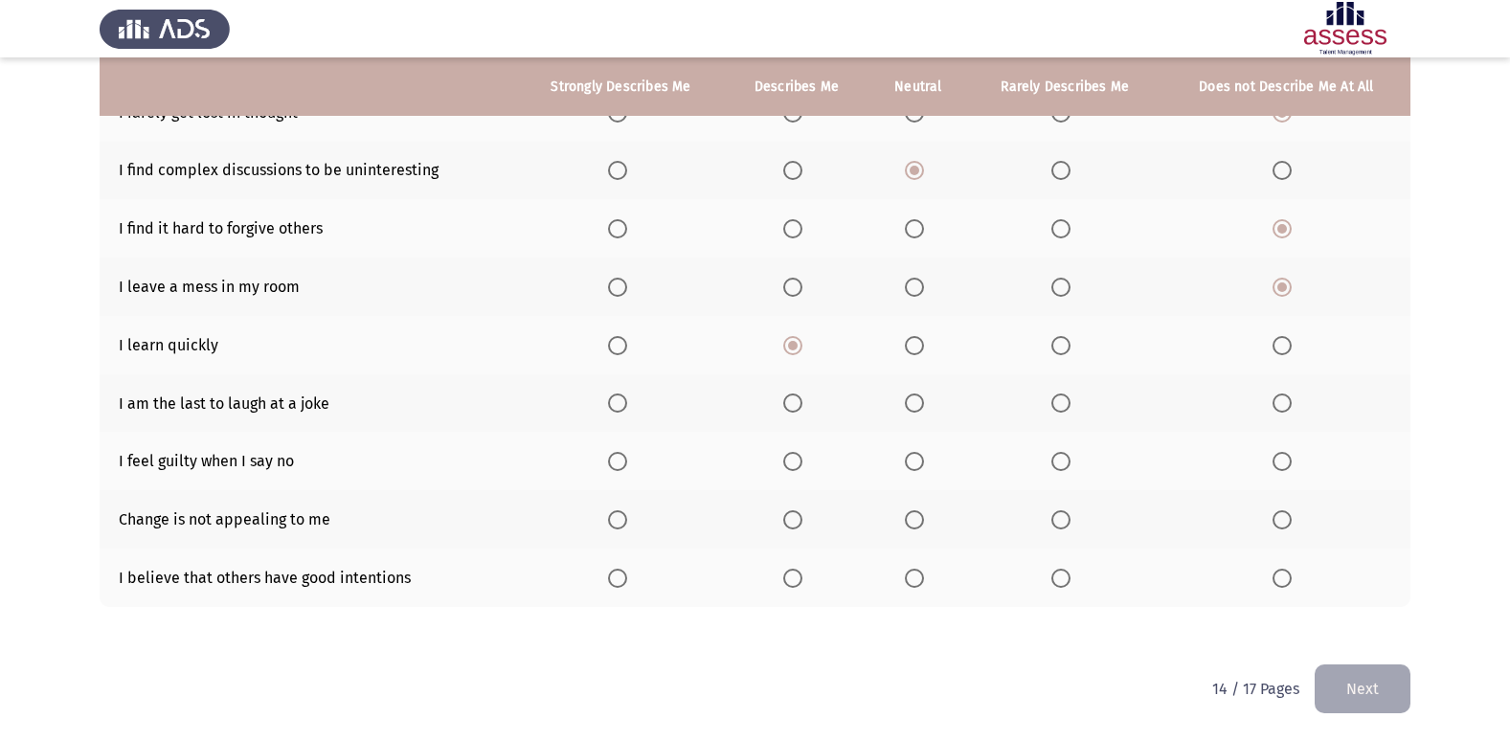
click at [922, 401] on input "Select an option" at bounding box center [914, 402] width 19 height 19
click at [1291, 466] on span "Select an option" at bounding box center [1281, 461] width 19 height 19
click at [1291, 466] on input "Select an option" at bounding box center [1281, 461] width 19 height 19
click at [921, 523] on span "Select an option" at bounding box center [914, 519] width 19 height 19
click at [921, 523] on input "Select an option" at bounding box center [914, 519] width 19 height 19
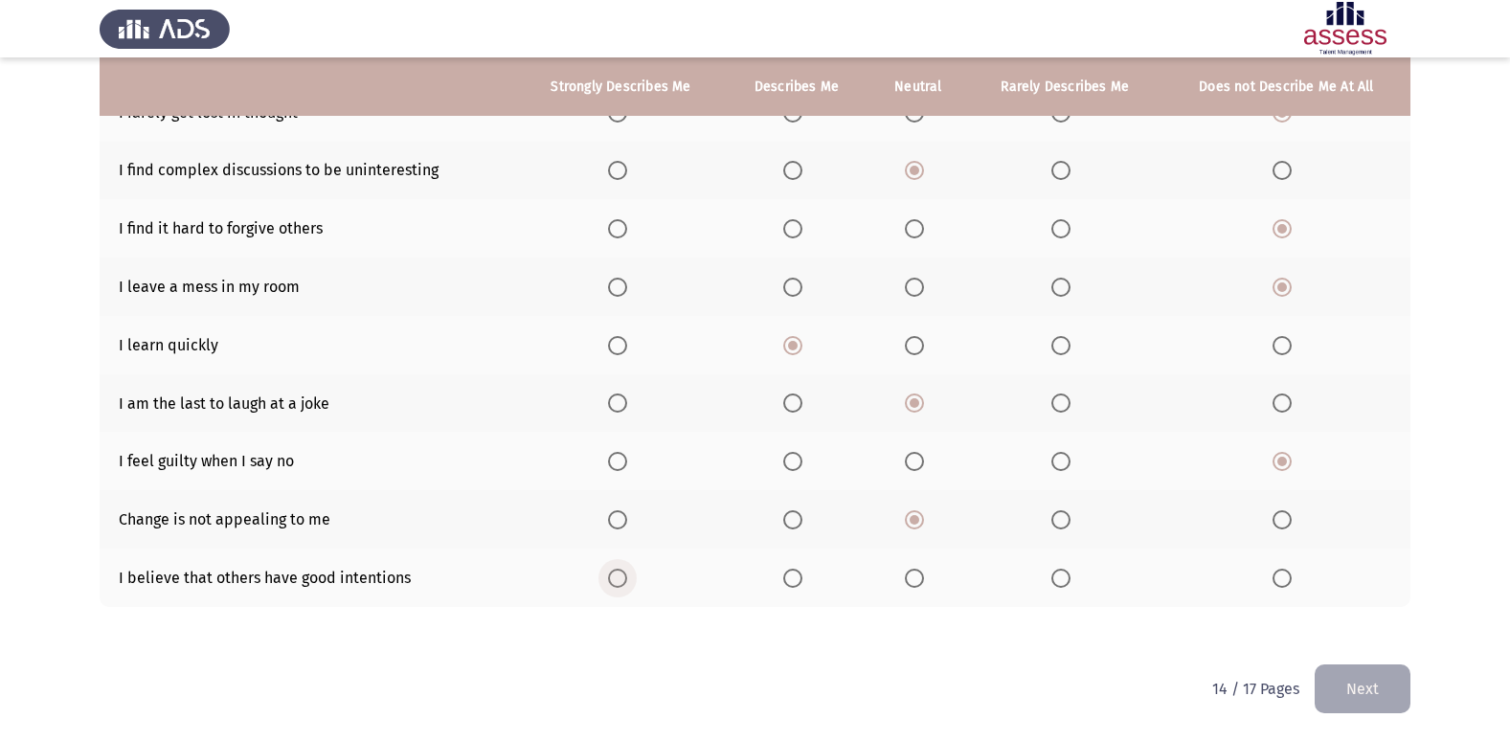
click at [626, 584] on span "Select an option" at bounding box center [617, 578] width 19 height 19
click at [626, 584] on input "Select an option" at bounding box center [617, 578] width 19 height 19
click at [1355, 678] on button "Next" at bounding box center [1362, 688] width 96 height 49
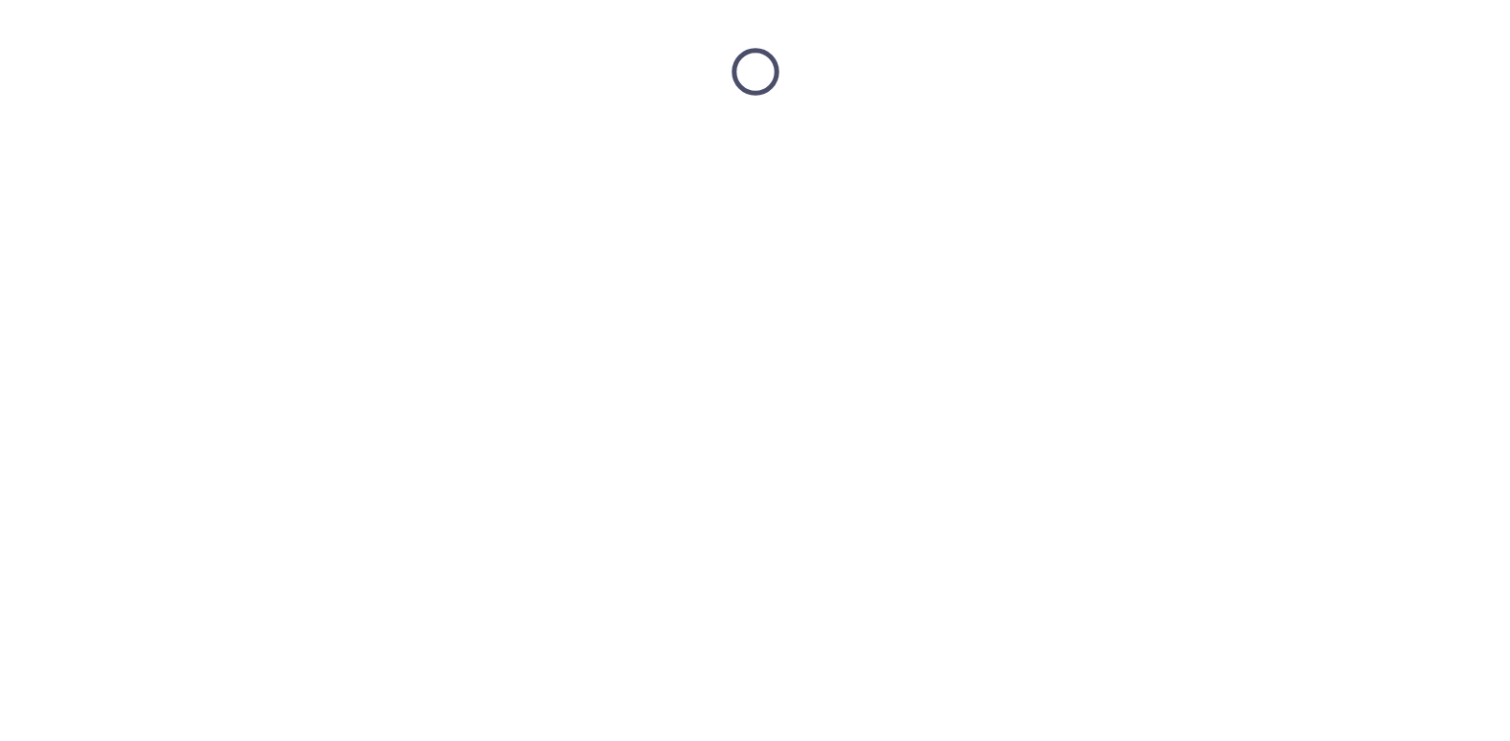
scroll to position [0, 0]
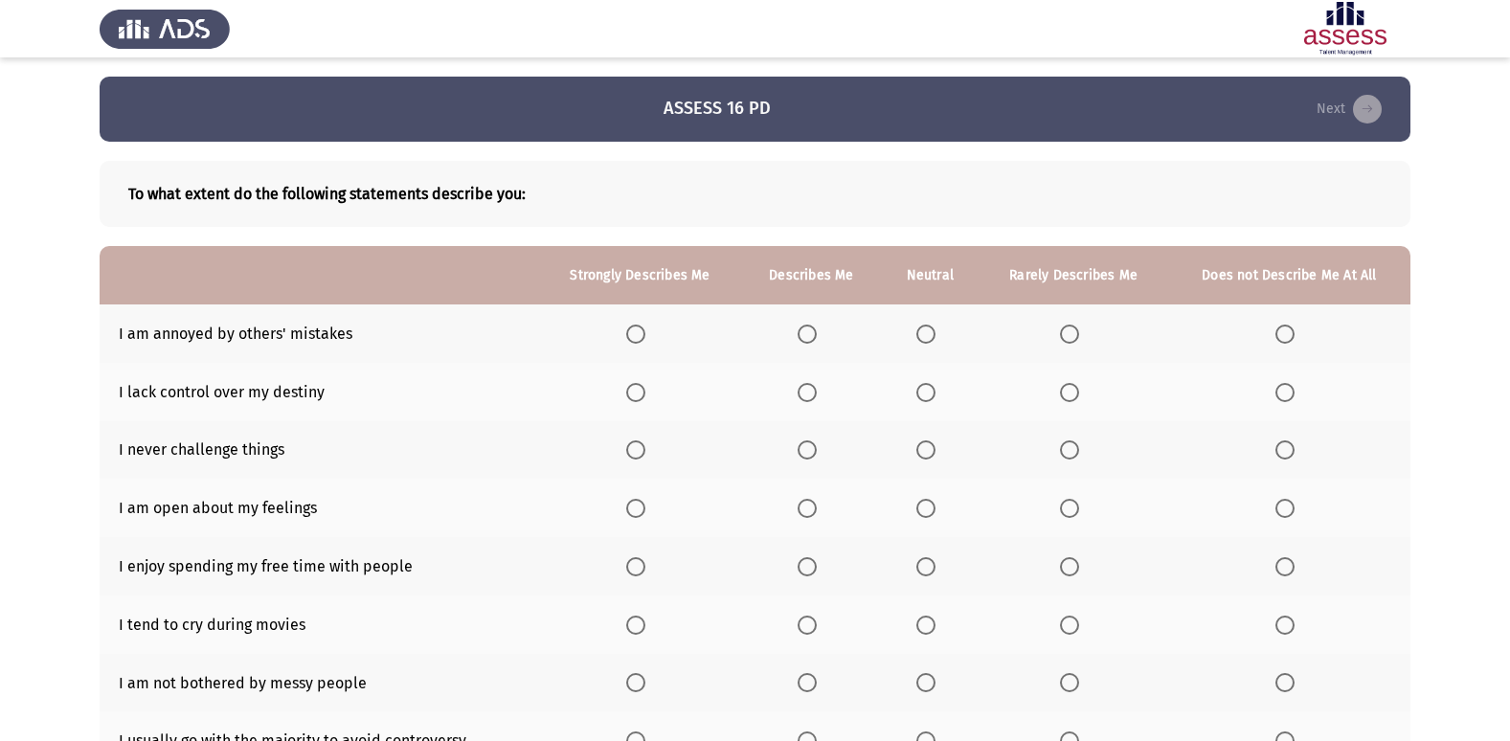
click at [1281, 322] on th at bounding box center [1289, 333] width 242 height 58
click at [1274, 338] on th at bounding box center [1289, 333] width 242 height 58
click at [1290, 330] on span "Select an option" at bounding box center [1284, 334] width 19 height 19
click at [1290, 330] on input "Select an option" at bounding box center [1284, 334] width 19 height 19
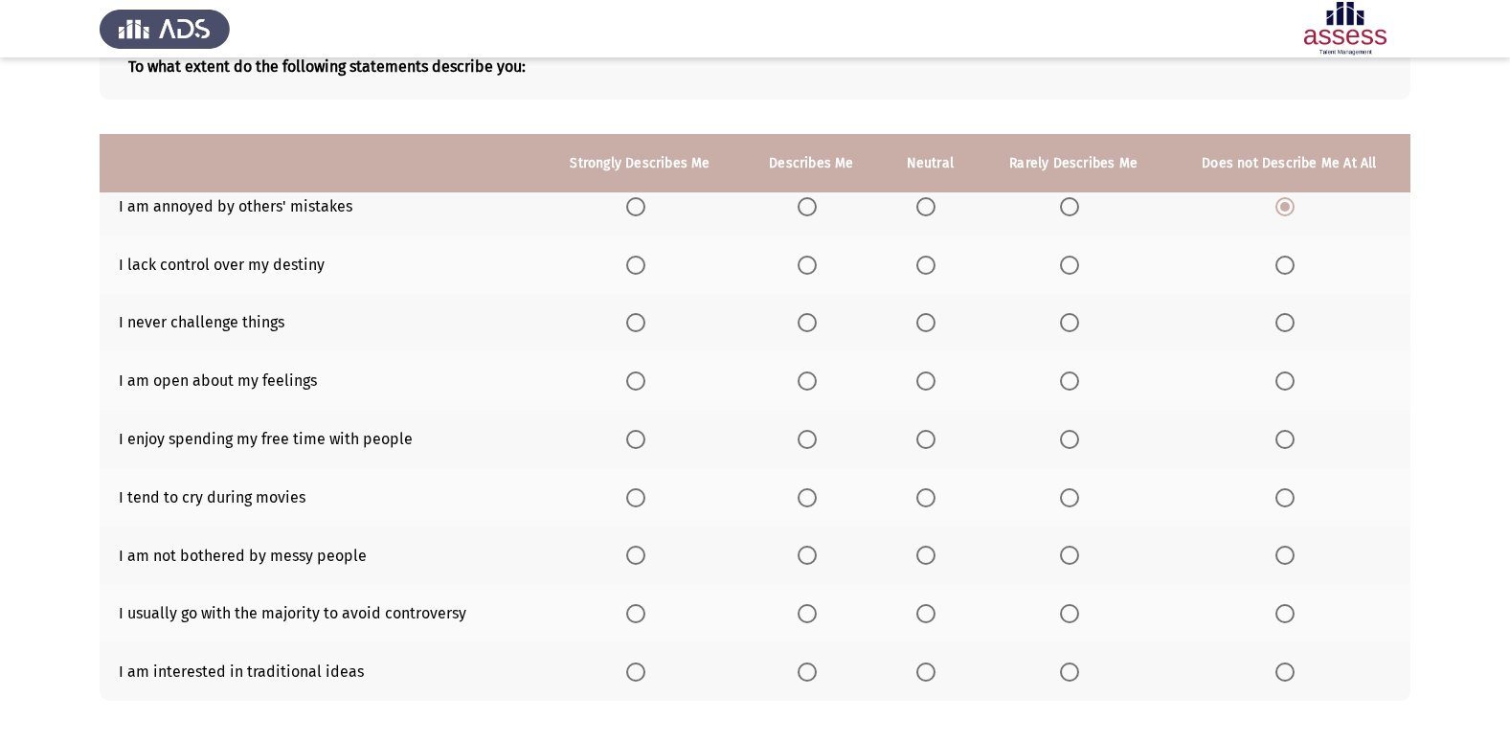
scroll to position [221, 0]
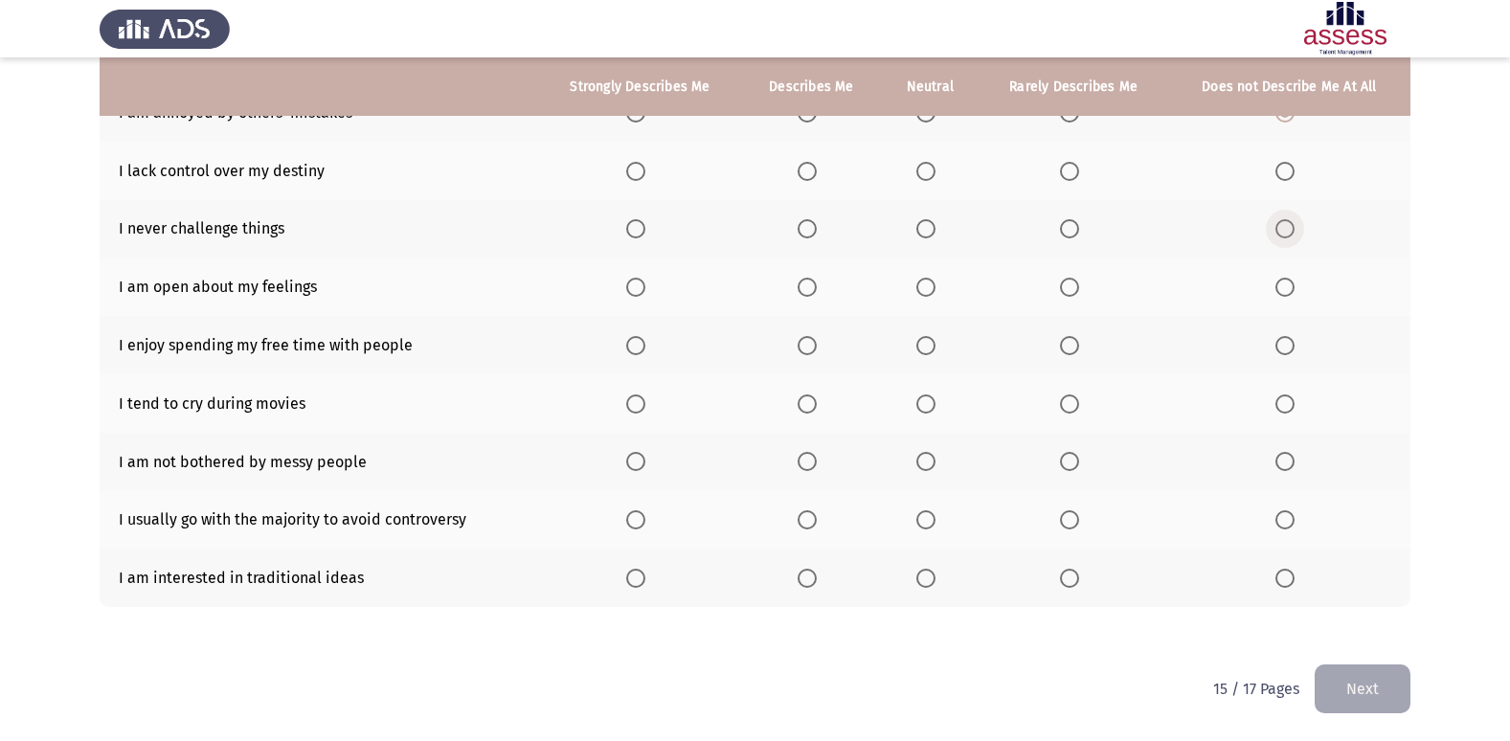
click at [1287, 223] on span "Select an option" at bounding box center [1284, 228] width 19 height 19
click at [1287, 223] on input "Select an option" at bounding box center [1284, 228] width 19 height 19
click at [938, 174] on label "Select an option" at bounding box center [929, 171] width 27 height 19
click at [935, 174] on input "Select an option" at bounding box center [925, 171] width 19 height 19
click at [1270, 282] on th at bounding box center [1289, 287] width 242 height 58
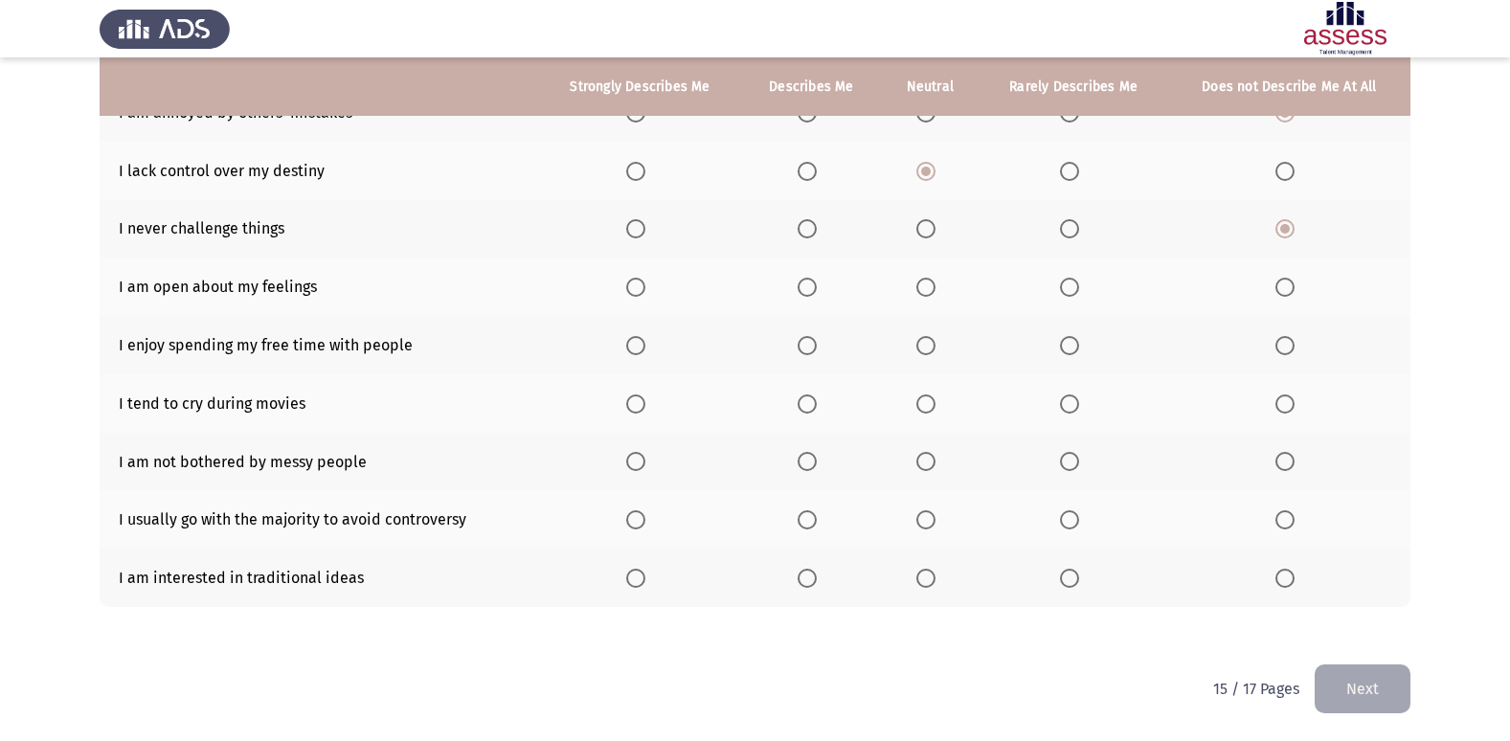
click at [1309, 280] on th at bounding box center [1289, 287] width 242 height 58
click at [1297, 283] on label "Select an option" at bounding box center [1288, 287] width 27 height 19
click at [1294, 283] on input "Select an option" at bounding box center [1284, 287] width 19 height 19
click at [805, 344] on span "Select an option" at bounding box center [806, 345] width 19 height 19
click at [805, 344] on input "Select an option" at bounding box center [806, 345] width 19 height 19
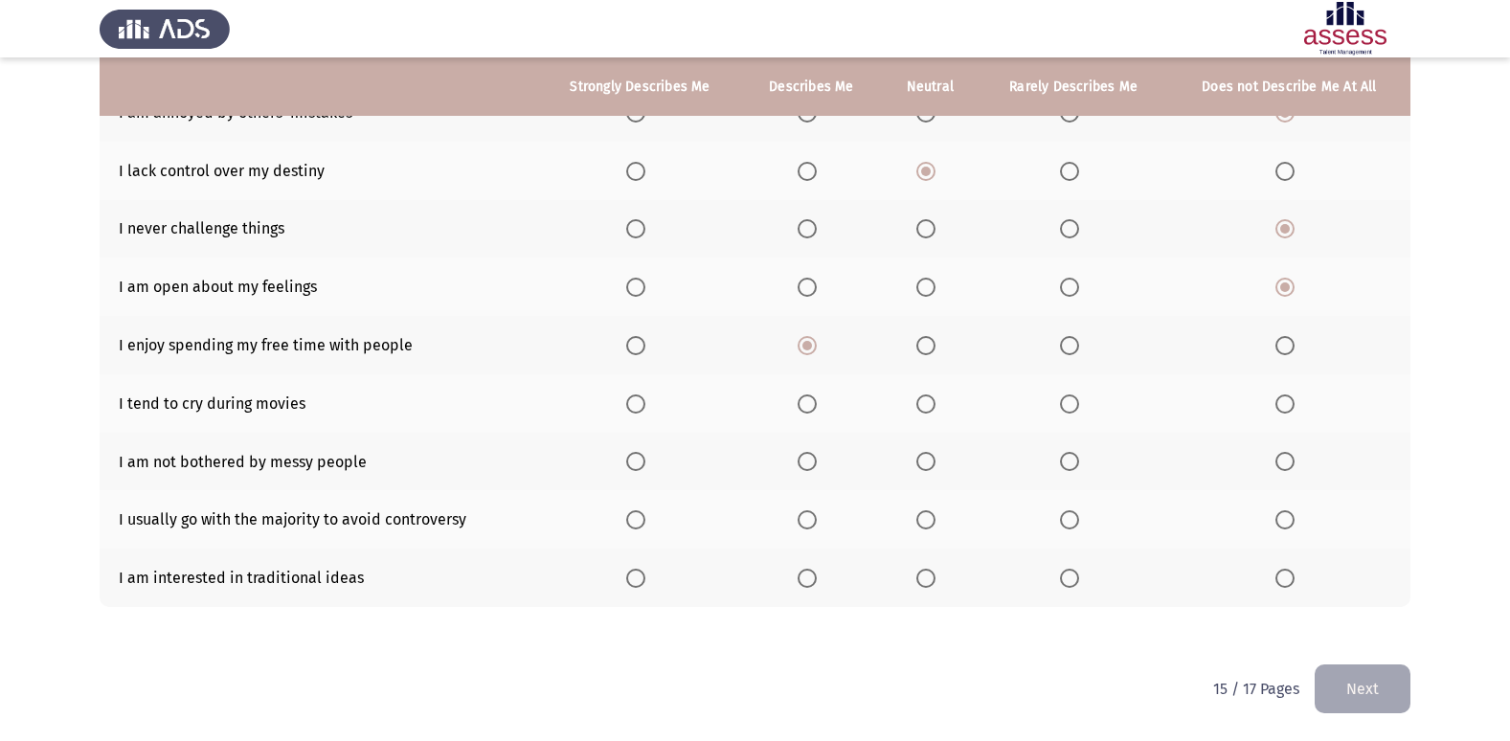
click at [1279, 397] on span "Select an option" at bounding box center [1284, 403] width 19 height 19
click at [1279, 397] on input "Select an option" at bounding box center [1284, 403] width 19 height 19
click at [924, 462] on span "Select an option" at bounding box center [925, 461] width 19 height 19
click at [924, 462] on input "Select an option" at bounding box center [925, 461] width 19 height 19
click at [641, 576] on span "Select an option" at bounding box center [635, 578] width 19 height 19
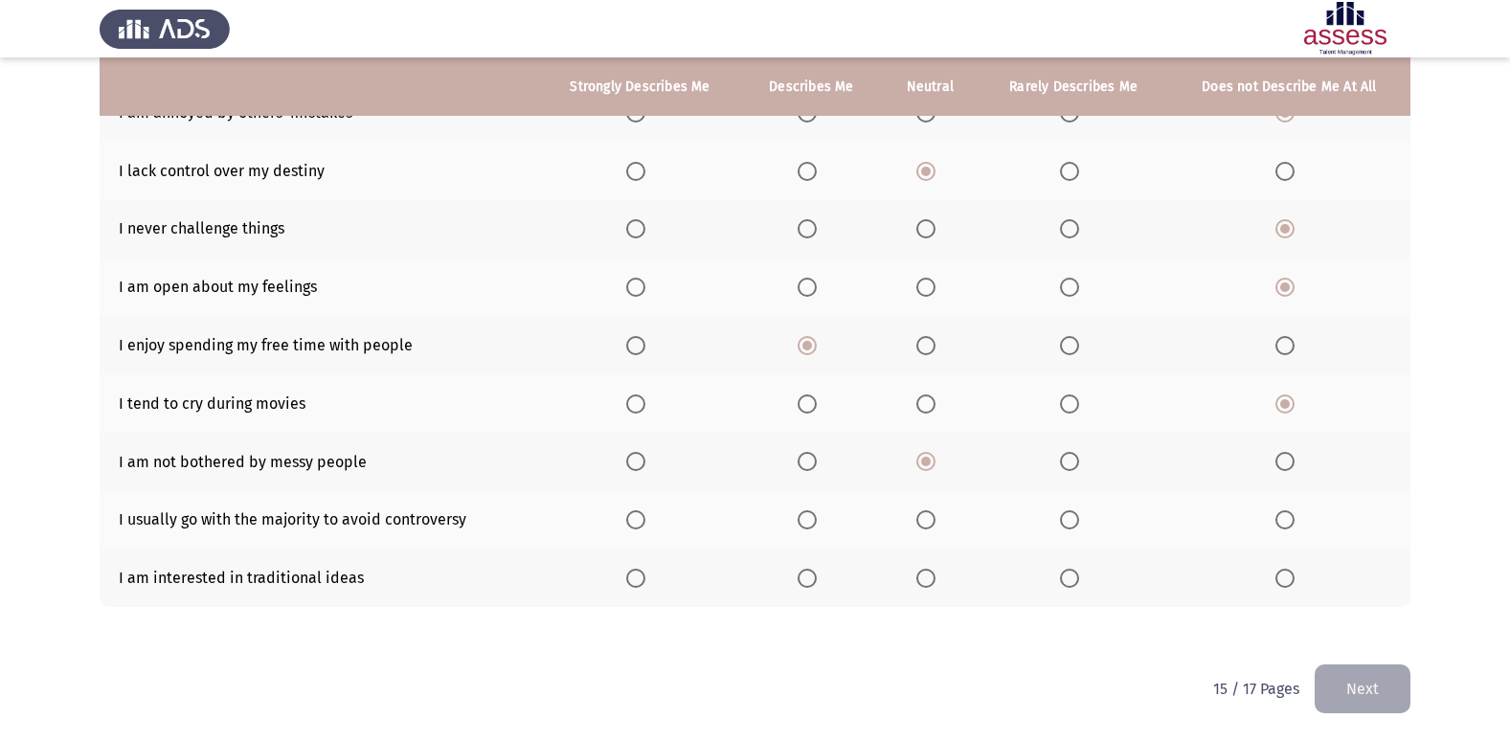
click at [641, 576] on input "Select an option" at bounding box center [635, 578] width 19 height 19
click at [808, 529] on span "Select an option" at bounding box center [806, 519] width 19 height 19
click at [808, 529] on input "Select an option" at bounding box center [806, 519] width 19 height 19
click at [1364, 690] on button "Next" at bounding box center [1362, 688] width 96 height 49
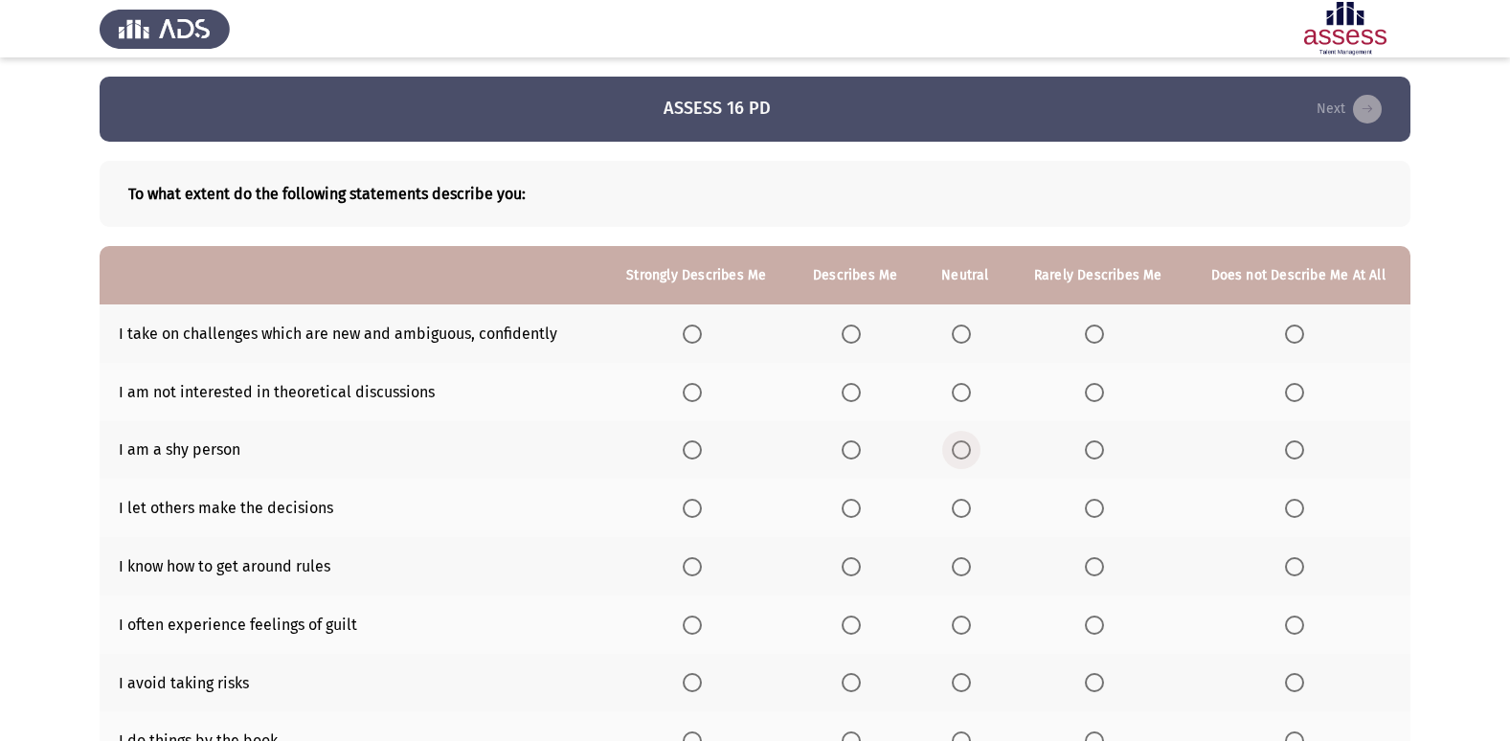
click at [962, 451] on span "Select an option" at bounding box center [961, 449] width 19 height 19
click at [962, 451] on input "Select an option" at bounding box center [961, 449] width 19 height 19
click at [1295, 383] on span "Select an option" at bounding box center [1294, 392] width 19 height 19
click at [1295, 383] on input "Select an option" at bounding box center [1294, 392] width 19 height 19
click at [846, 333] on span "Select an option" at bounding box center [851, 334] width 19 height 19
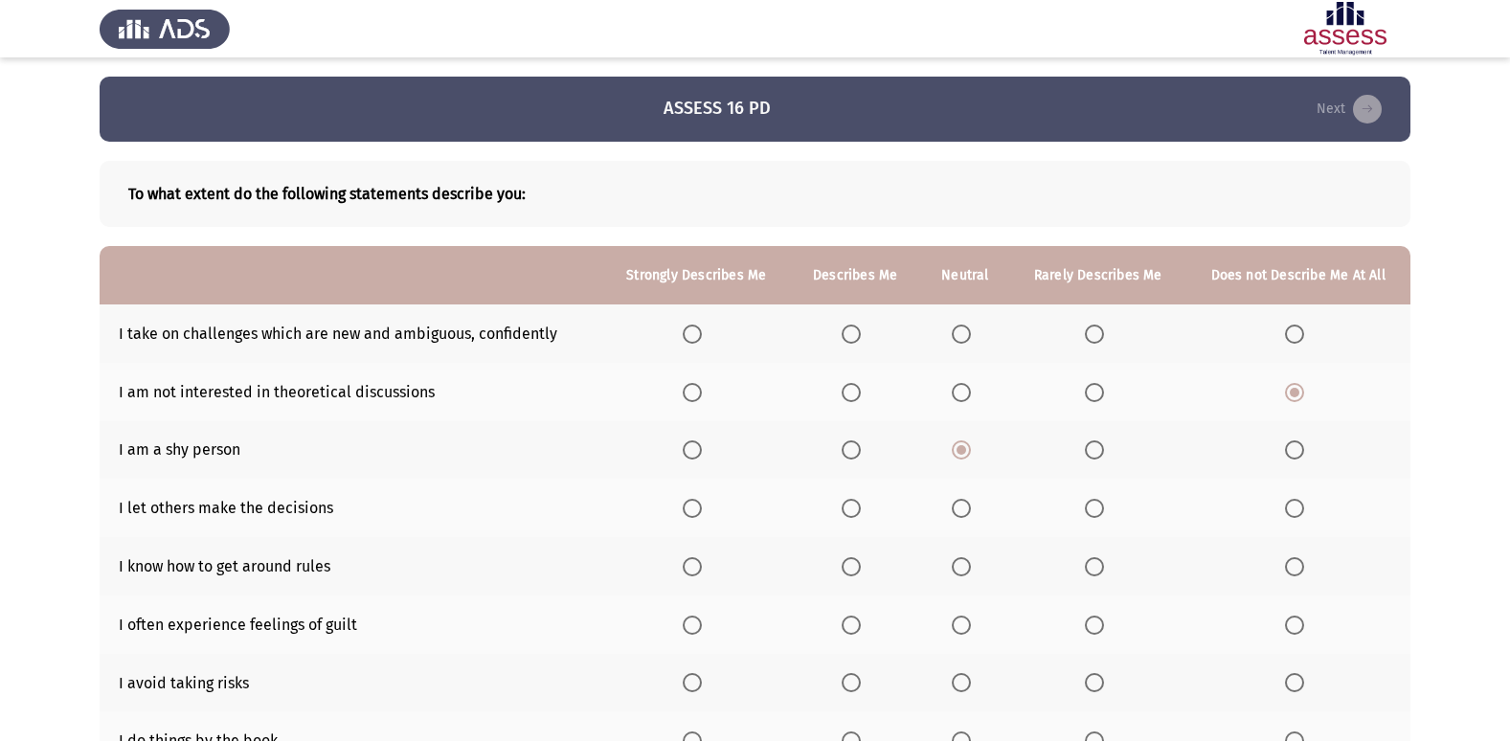
click at [846, 333] on input "Select an option" at bounding box center [851, 334] width 19 height 19
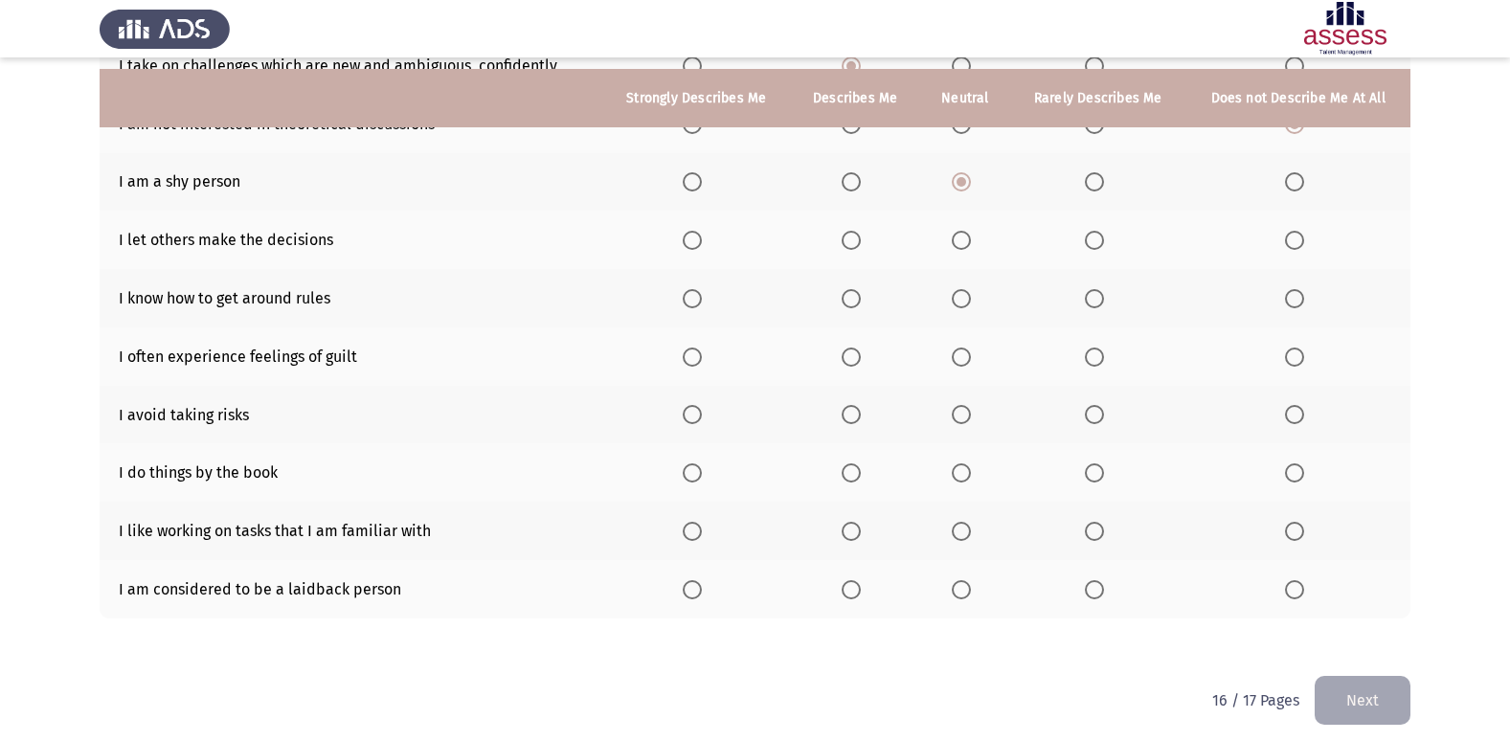
scroll to position [280, 0]
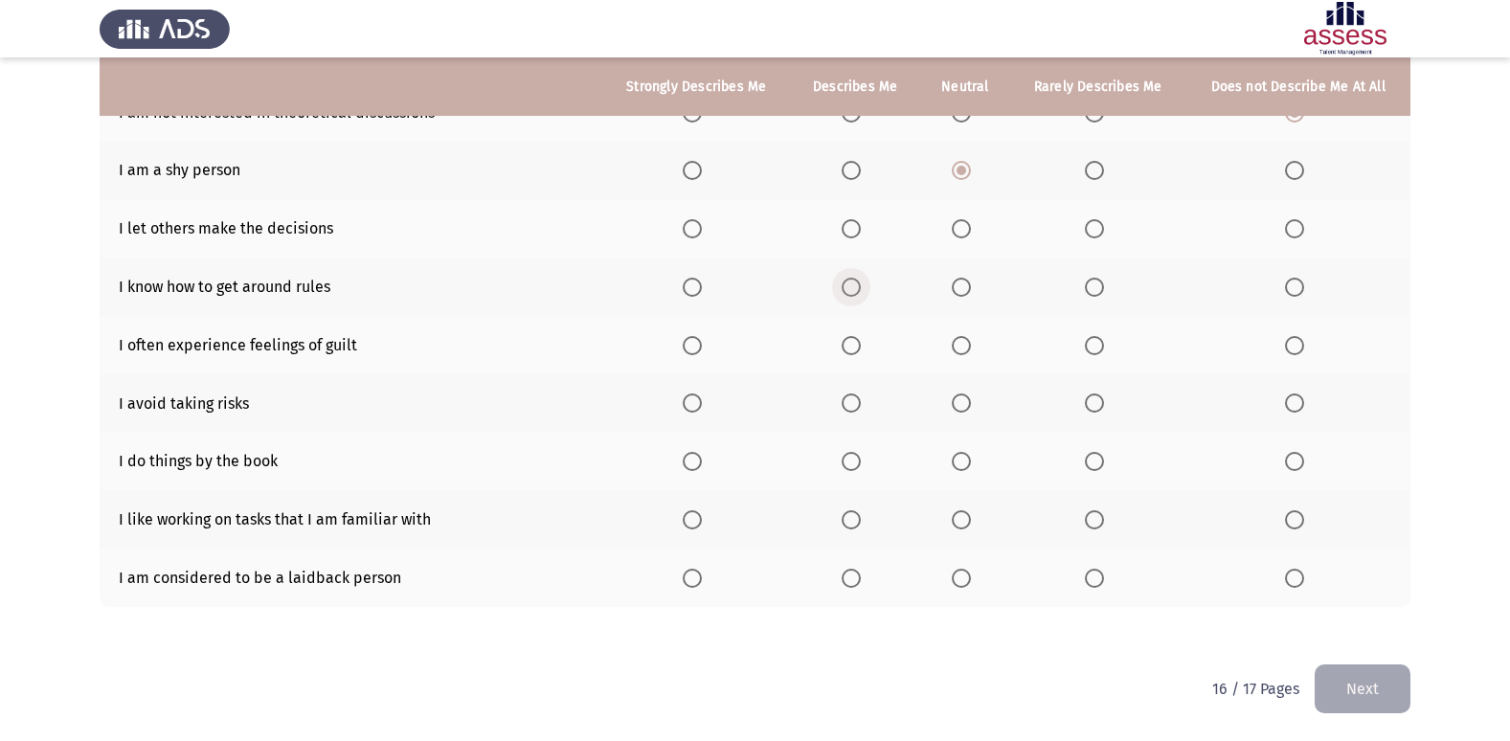
click at [867, 283] on label "Select an option" at bounding box center [855, 287] width 27 height 19
click at [861, 283] on input "Select an option" at bounding box center [851, 287] width 19 height 19
click at [963, 234] on span "Select an option" at bounding box center [961, 228] width 19 height 19
click at [963, 234] on input "Select an option" at bounding box center [961, 228] width 19 height 19
click at [959, 413] on span "Select an option" at bounding box center [961, 402] width 19 height 19
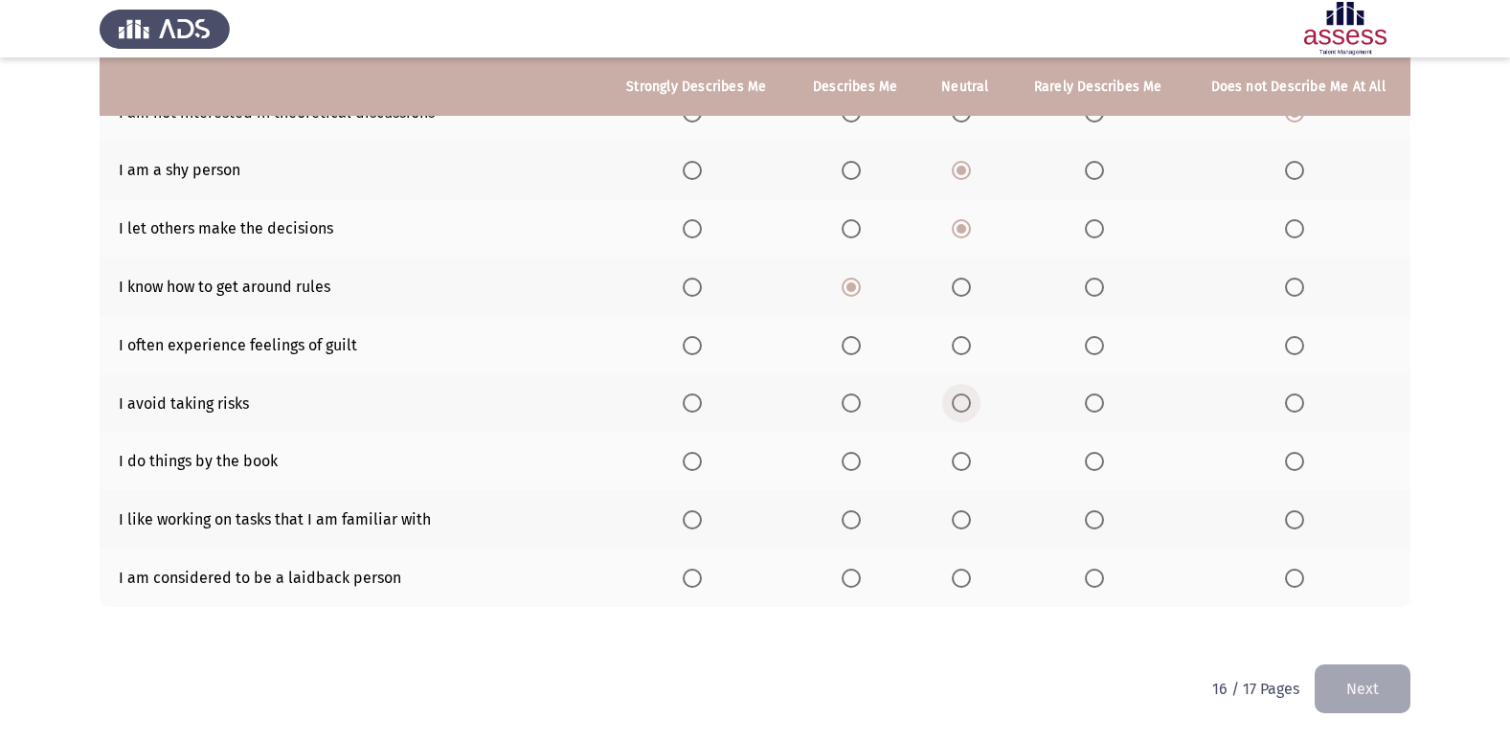
click at [959, 413] on input "Select an option" at bounding box center [961, 402] width 19 height 19
click at [960, 462] on span "Select an option" at bounding box center [961, 461] width 19 height 19
click at [960, 462] on input "Select an option" at bounding box center [961, 461] width 19 height 19
click at [1296, 348] on span "Select an option" at bounding box center [1294, 345] width 19 height 19
click at [1296, 348] on input "Select an option" at bounding box center [1294, 345] width 19 height 19
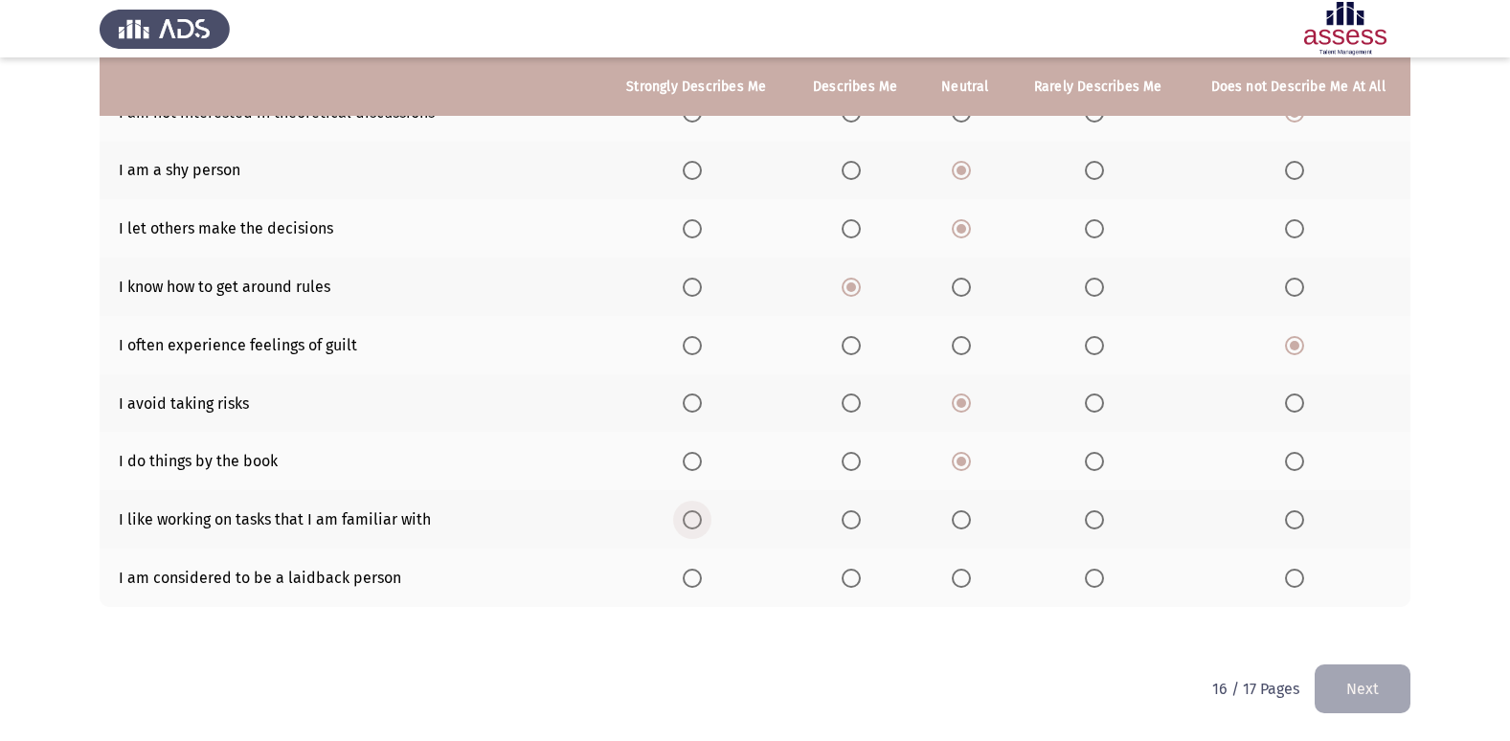
click at [695, 513] on span "Select an option" at bounding box center [692, 519] width 19 height 19
click at [695, 513] on input "Select an option" at bounding box center [692, 519] width 19 height 19
click at [866, 585] on label "Select an option" at bounding box center [855, 578] width 27 height 19
click at [861, 585] on input "Select an option" at bounding box center [851, 578] width 19 height 19
click at [1349, 666] on button "Next" at bounding box center [1362, 688] width 96 height 49
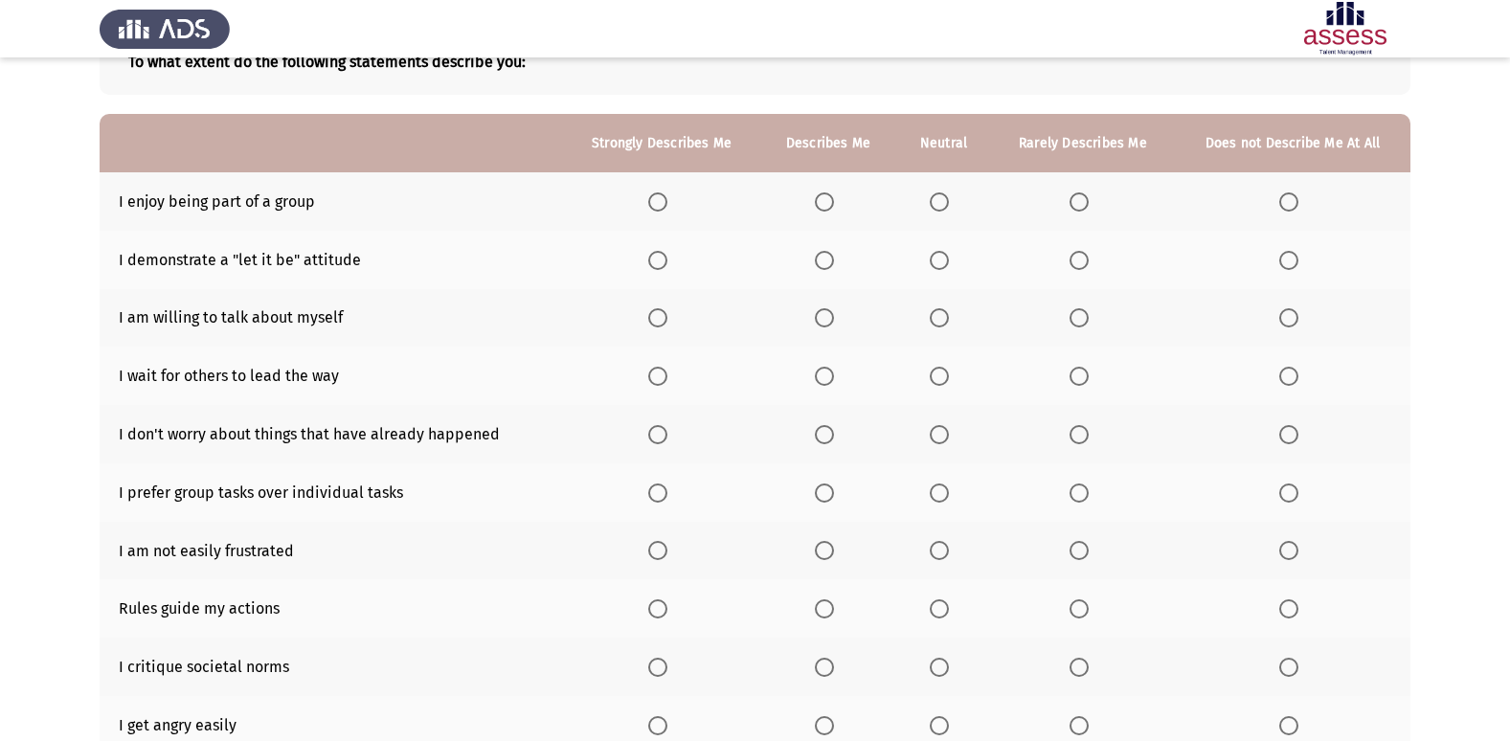
scroll to position [115, 0]
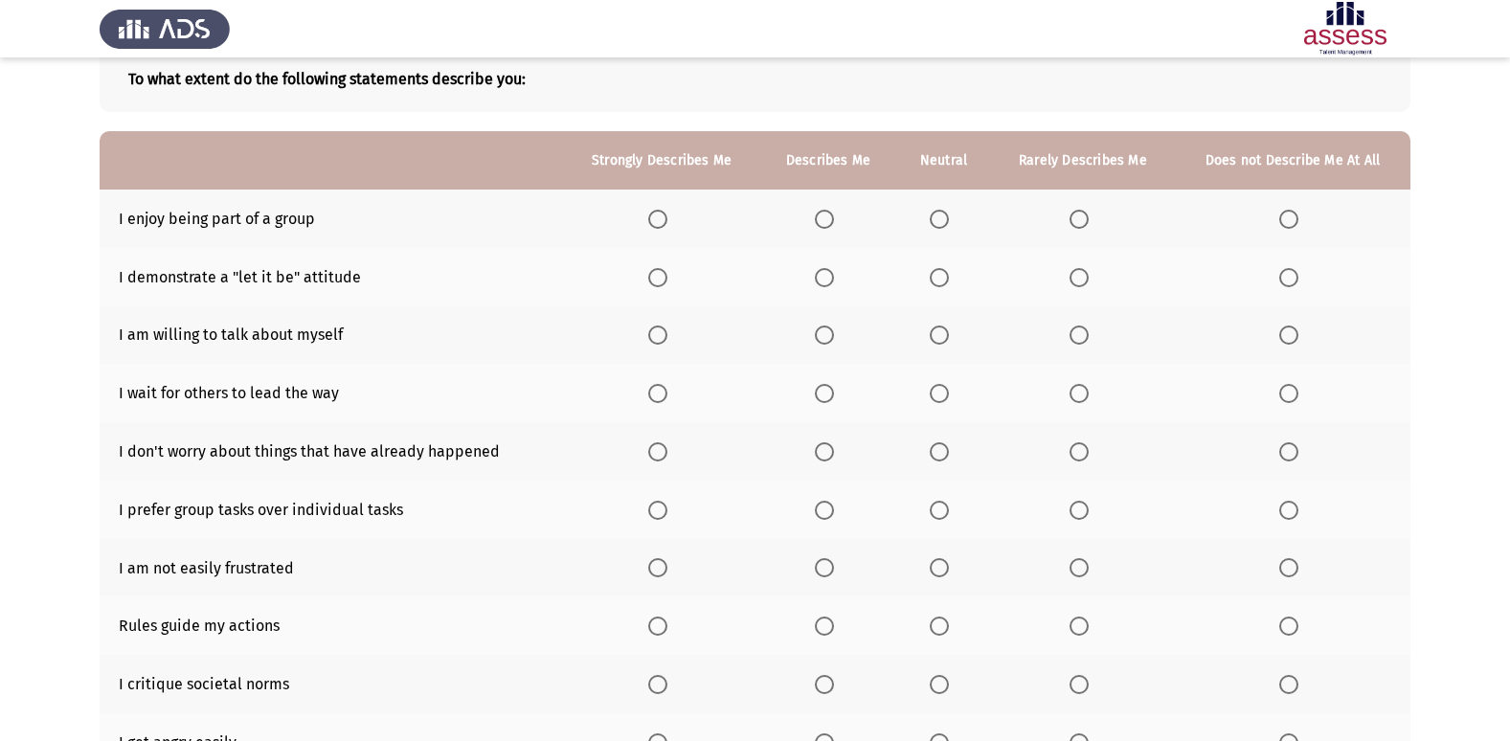
click at [656, 217] on span "Select an option" at bounding box center [657, 219] width 19 height 19
click at [656, 217] on input "Select an option" at bounding box center [657, 219] width 19 height 19
click at [954, 287] on th at bounding box center [943, 277] width 95 height 58
click at [948, 276] on span "Select an option" at bounding box center [939, 277] width 19 height 19
click at [948, 276] on input "Select an option" at bounding box center [939, 277] width 19 height 19
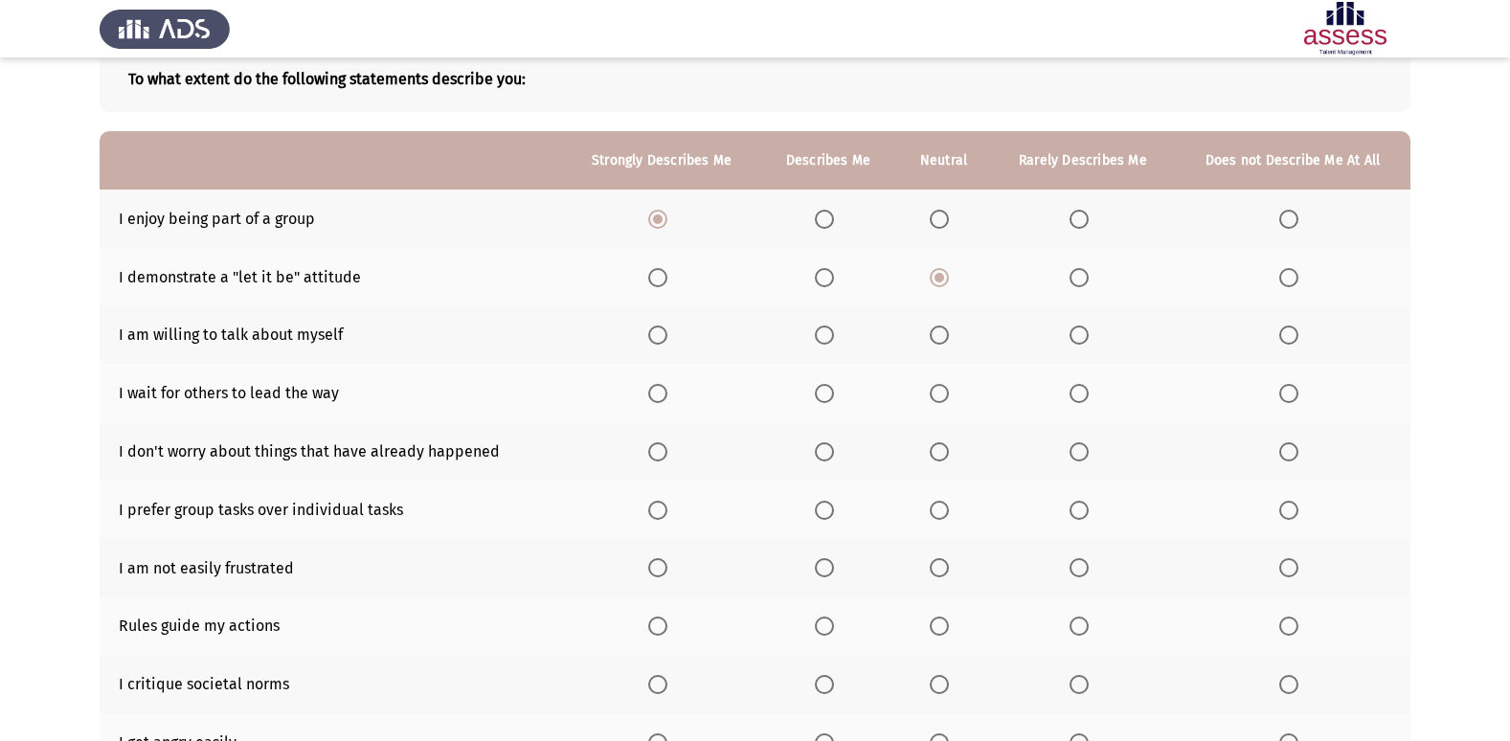
click at [938, 340] on span "Select an option" at bounding box center [939, 335] width 19 height 19
click at [938, 340] on input "Select an option" at bounding box center [939, 335] width 19 height 19
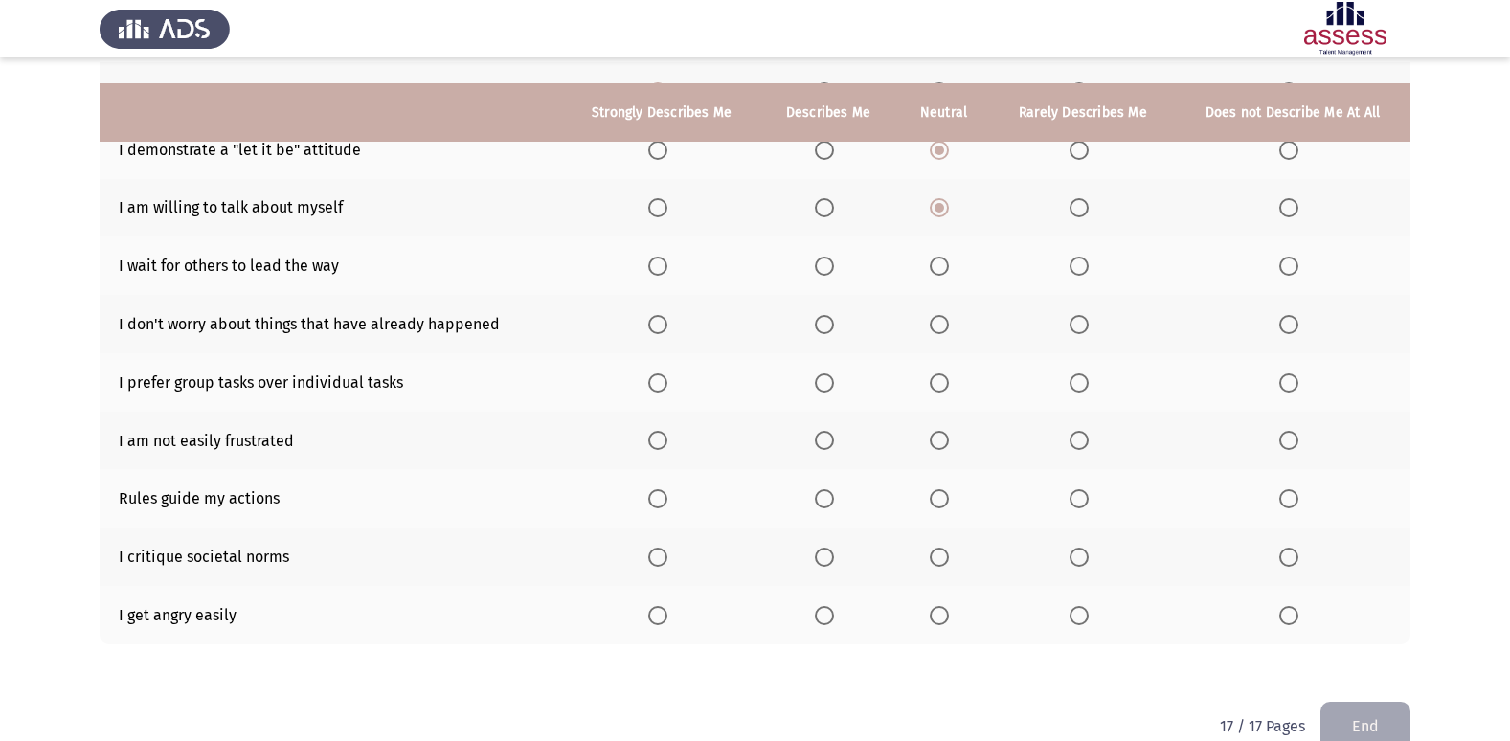
scroll to position [280, 0]
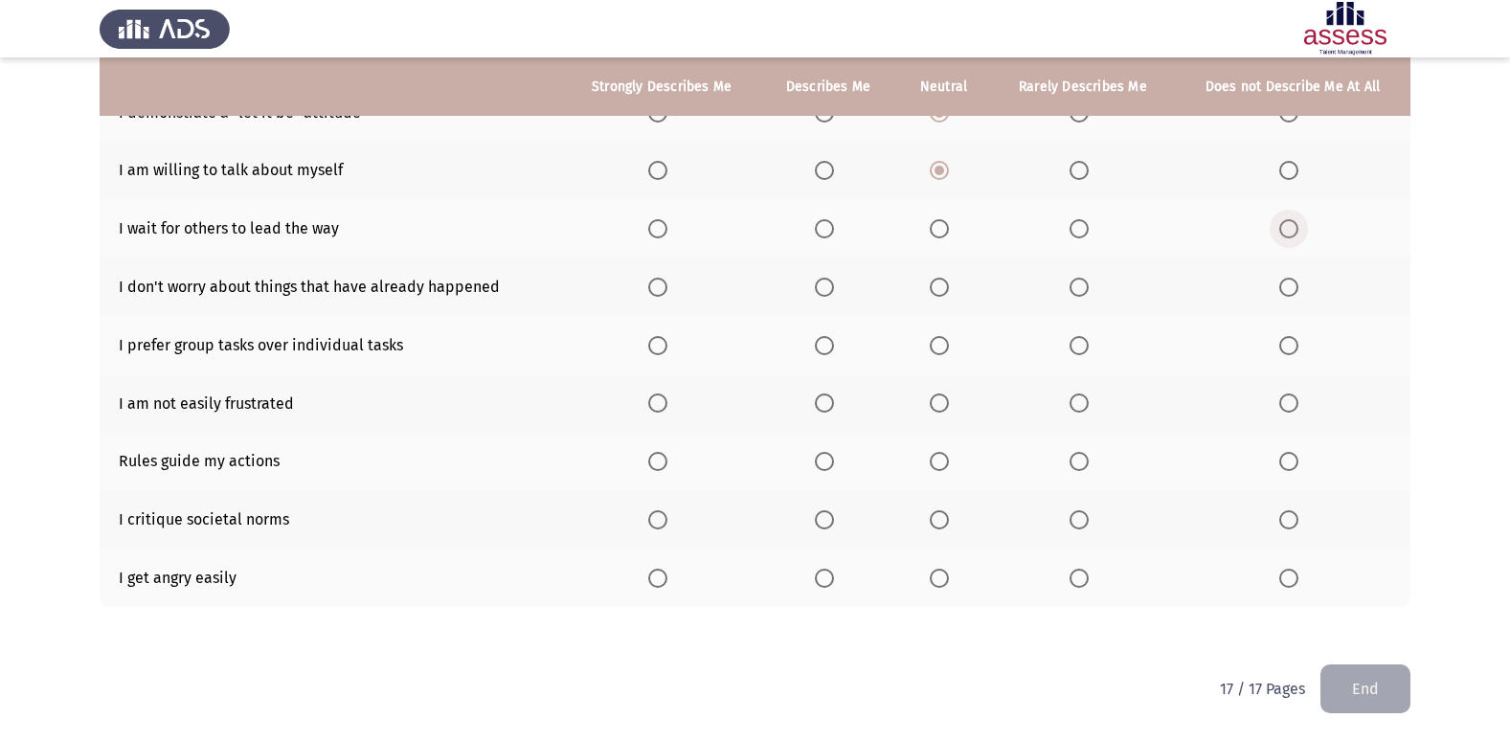
click at [1281, 229] on span "Select an option" at bounding box center [1288, 228] width 19 height 19
click at [1281, 229] on input "Select an option" at bounding box center [1288, 228] width 19 height 19
click at [832, 288] on span "Select an option" at bounding box center [824, 287] width 19 height 19
click at [832, 288] on input "Select an option" at bounding box center [824, 287] width 19 height 19
click at [823, 343] on span "Select an option" at bounding box center [824, 345] width 19 height 19
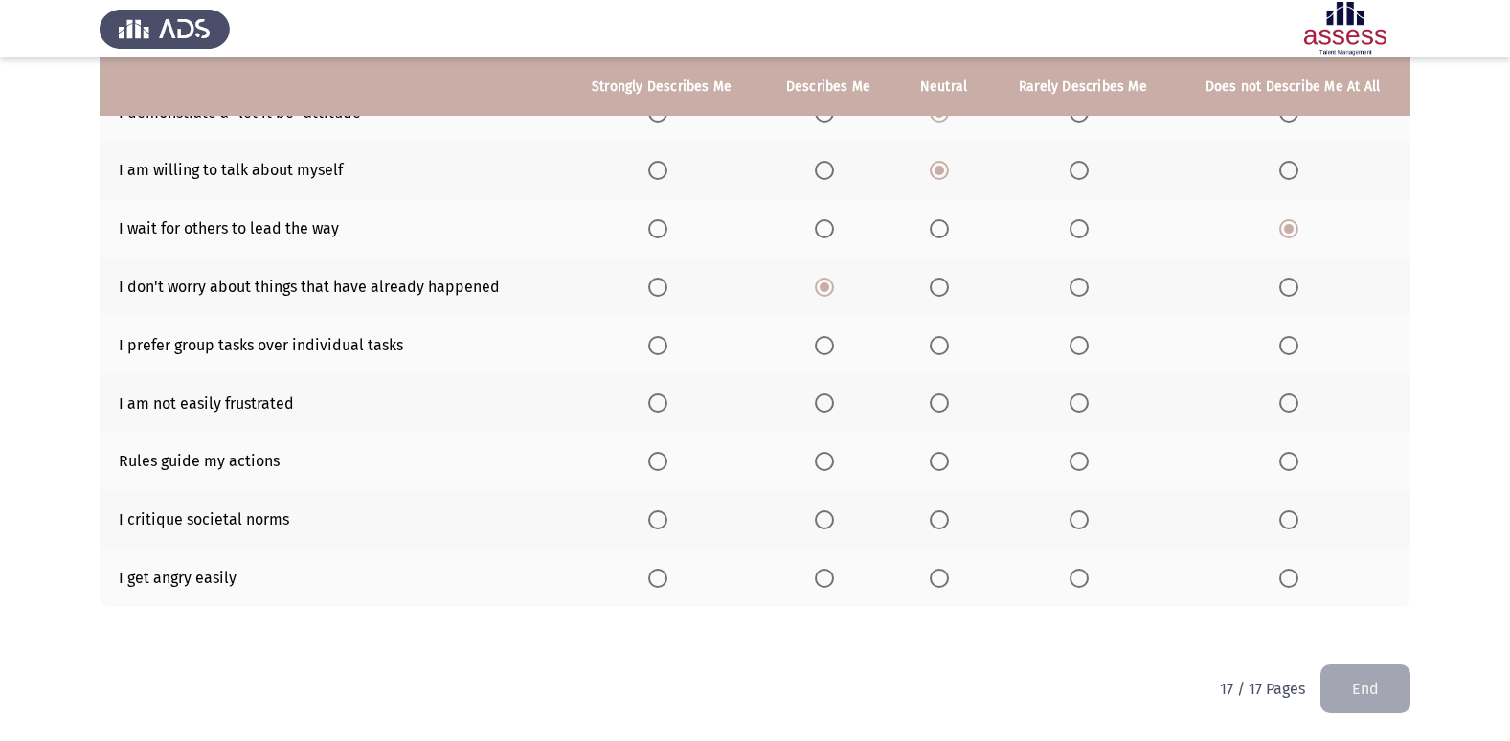
click at [823, 343] on input "Select an option" at bounding box center [824, 345] width 19 height 19
click at [949, 407] on span "Select an option" at bounding box center [939, 402] width 19 height 19
click at [949, 407] on input "Select an option" at bounding box center [939, 402] width 19 height 19
click at [1287, 579] on span "Select an option" at bounding box center [1288, 578] width 19 height 19
click at [1287, 579] on input "Select an option" at bounding box center [1288, 578] width 19 height 19
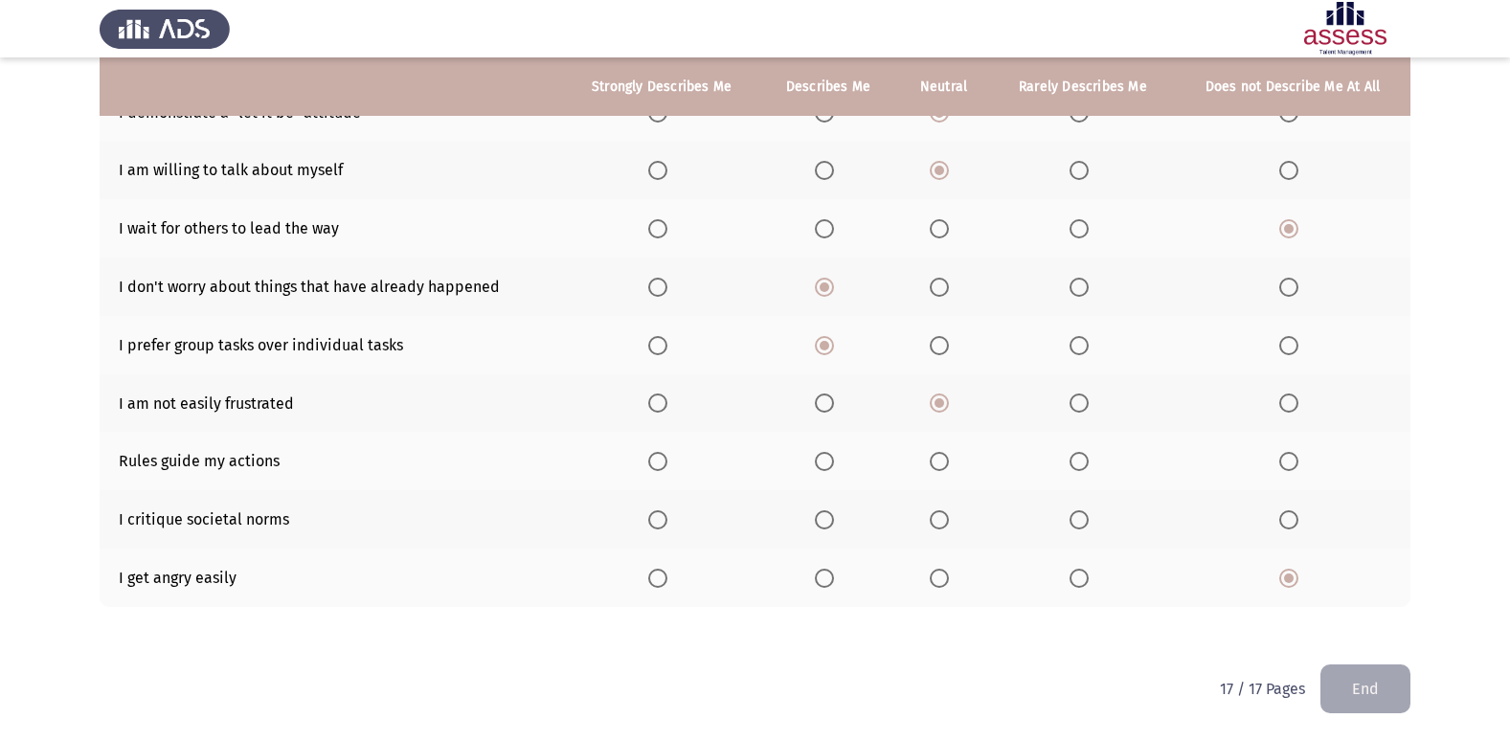
click at [829, 460] on span "Select an option" at bounding box center [824, 461] width 19 height 19
click at [829, 460] on input "Select an option" at bounding box center [824, 461] width 19 height 19
click at [941, 516] on span "Select an option" at bounding box center [939, 519] width 19 height 19
click at [941, 516] on input "Select an option" at bounding box center [939, 519] width 19 height 19
click at [1376, 676] on button "End" at bounding box center [1365, 688] width 90 height 49
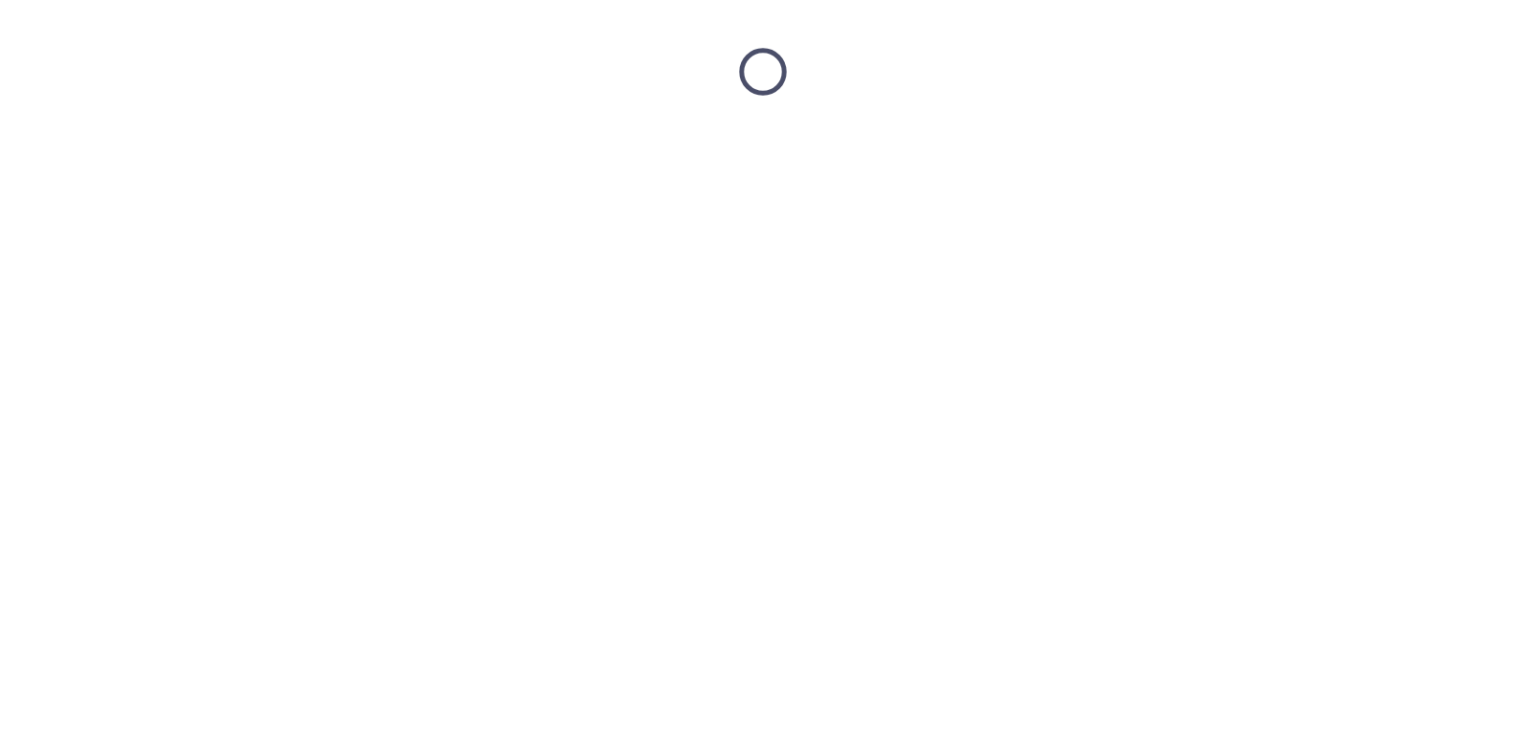
scroll to position [0, 0]
